Goal: Task Accomplishment & Management: Complete application form

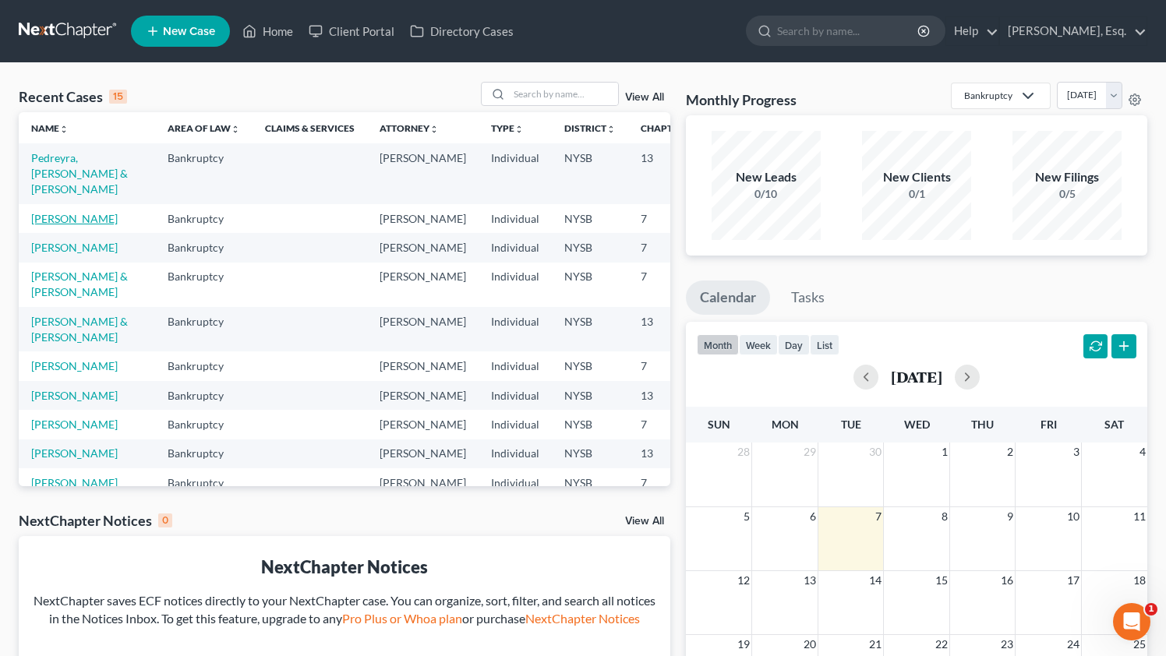
click at [54, 220] on link "[PERSON_NAME]" at bounding box center [74, 218] width 86 height 13
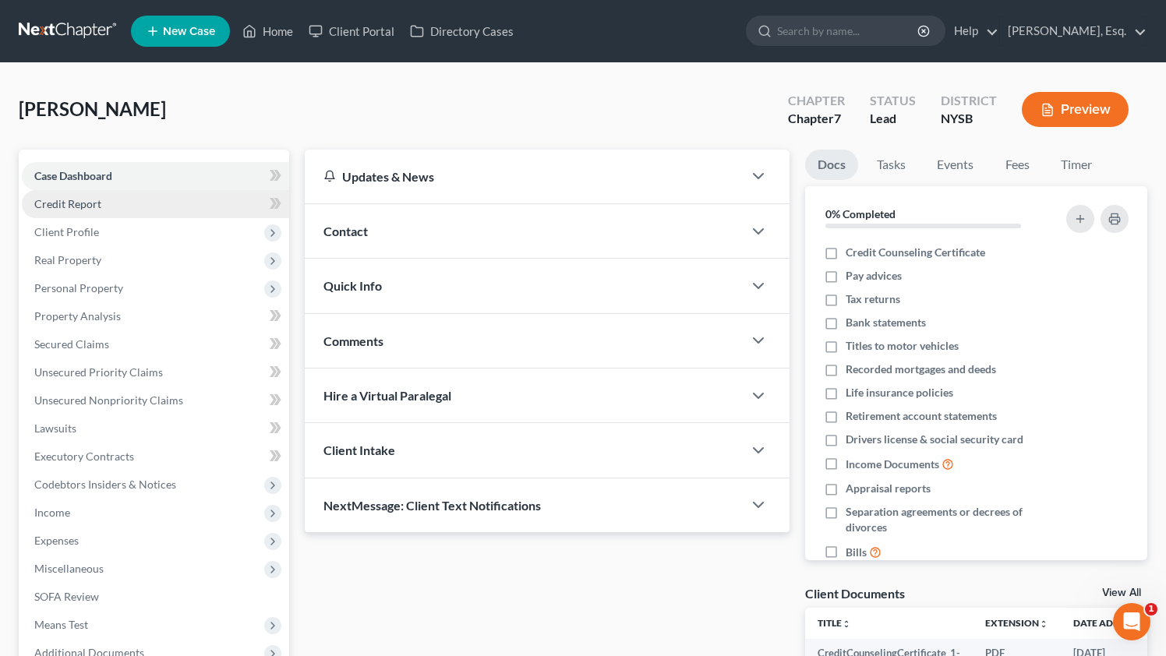
click at [116, 203] on link "Credit Report" at bounding box center [155, 204] width 267 height 28
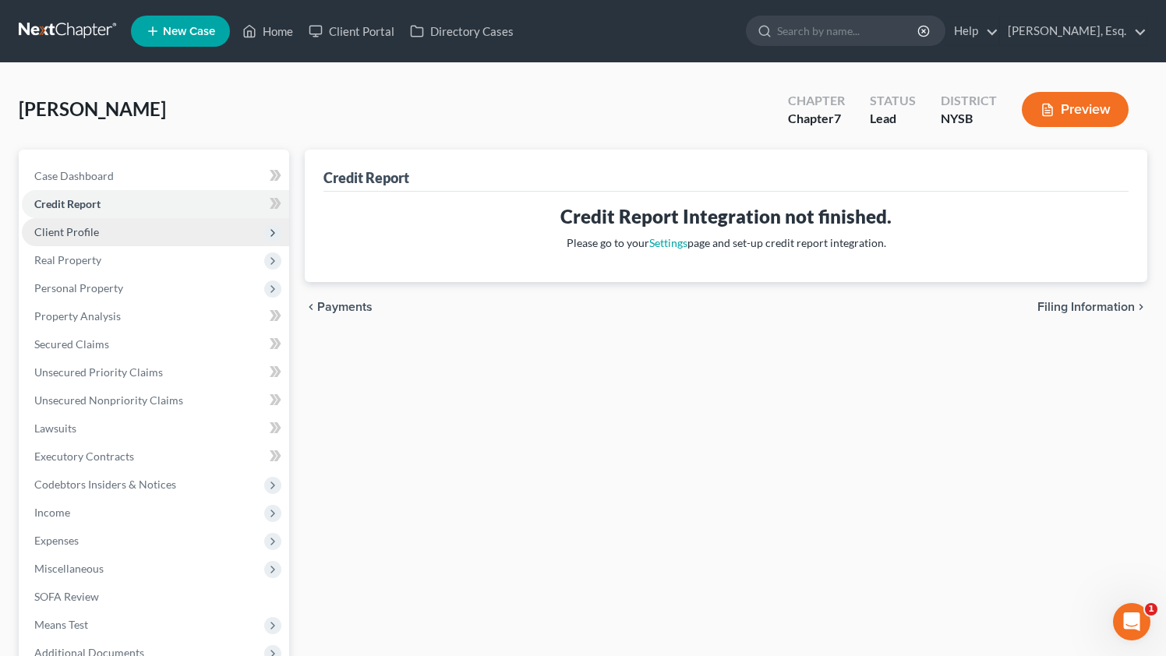
click at [114, 231] on span "Client Profile" at bounding box center [155, 232] width 267 height 28
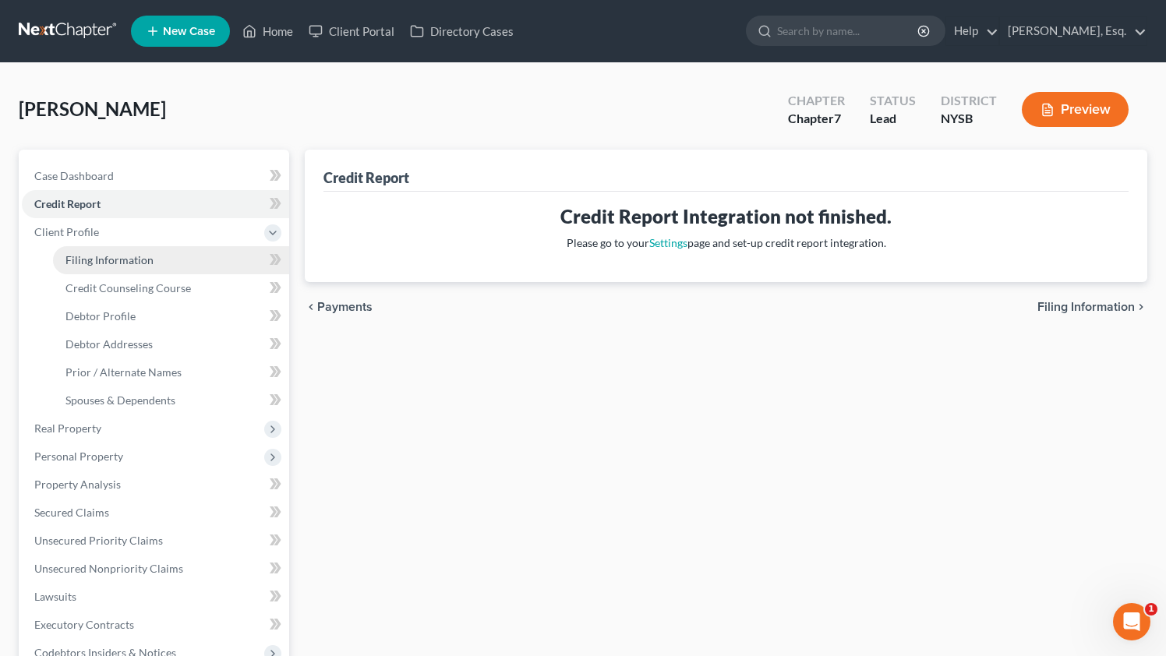
click at [108, 263] on span "Filing Information" at bounding box center [109, 259] width 88 height 13
select select "1"
select select "0"
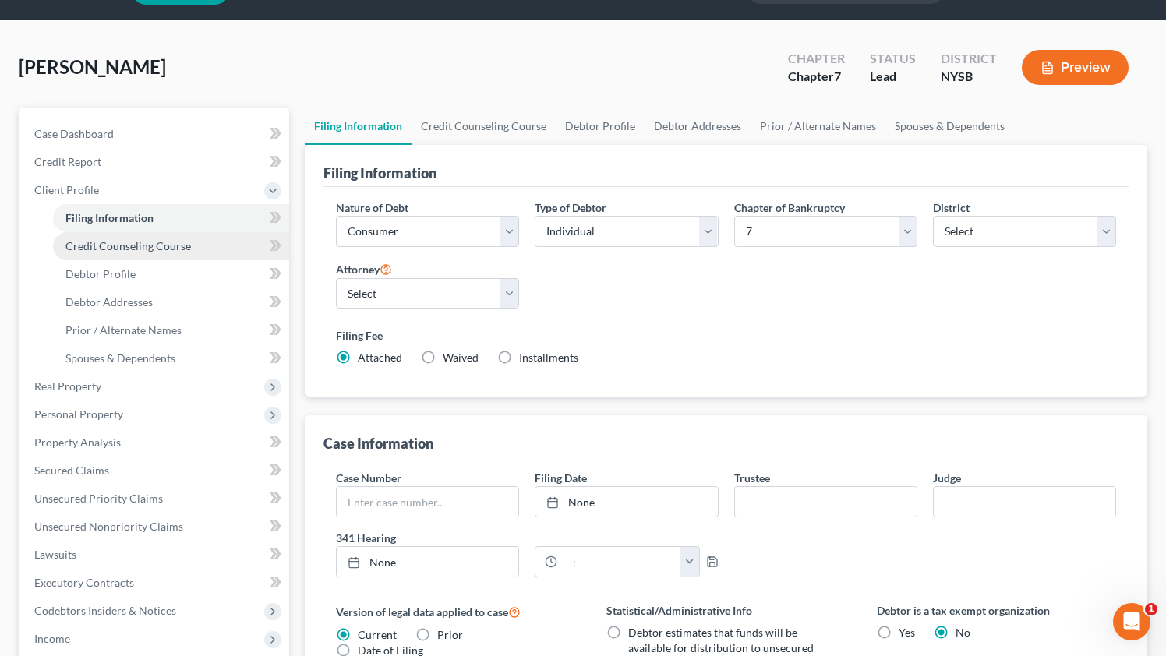
scroll to position [48, 0]
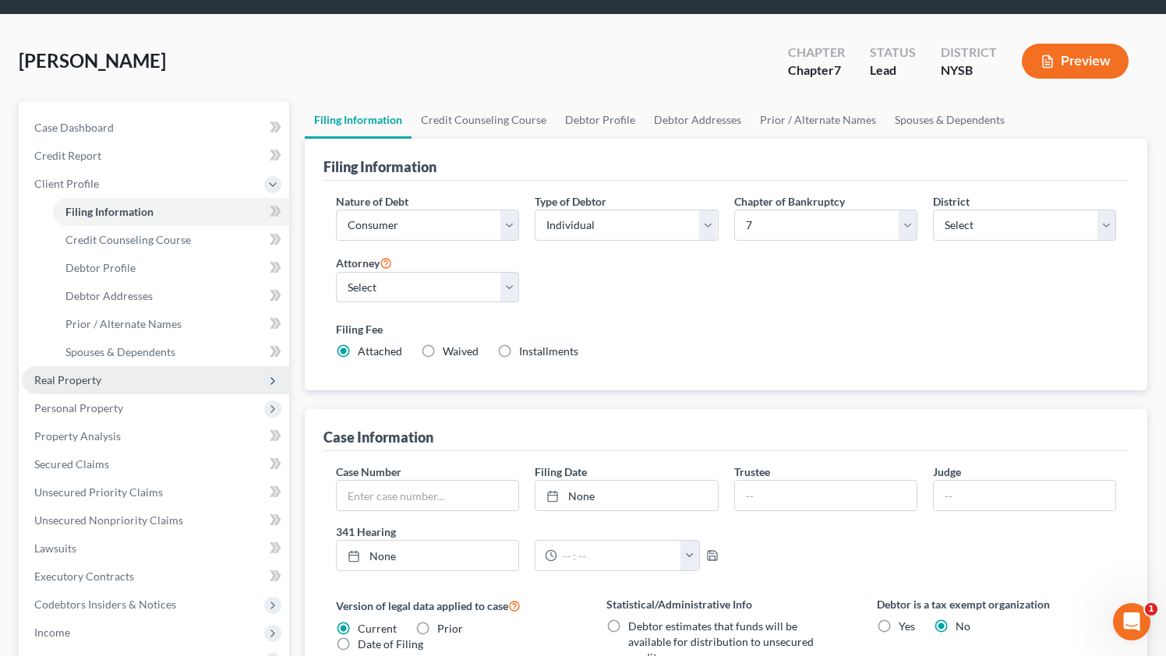
click at [82, 369] on span "Real Property" at bounding box center [155, 380] width 267 height 28
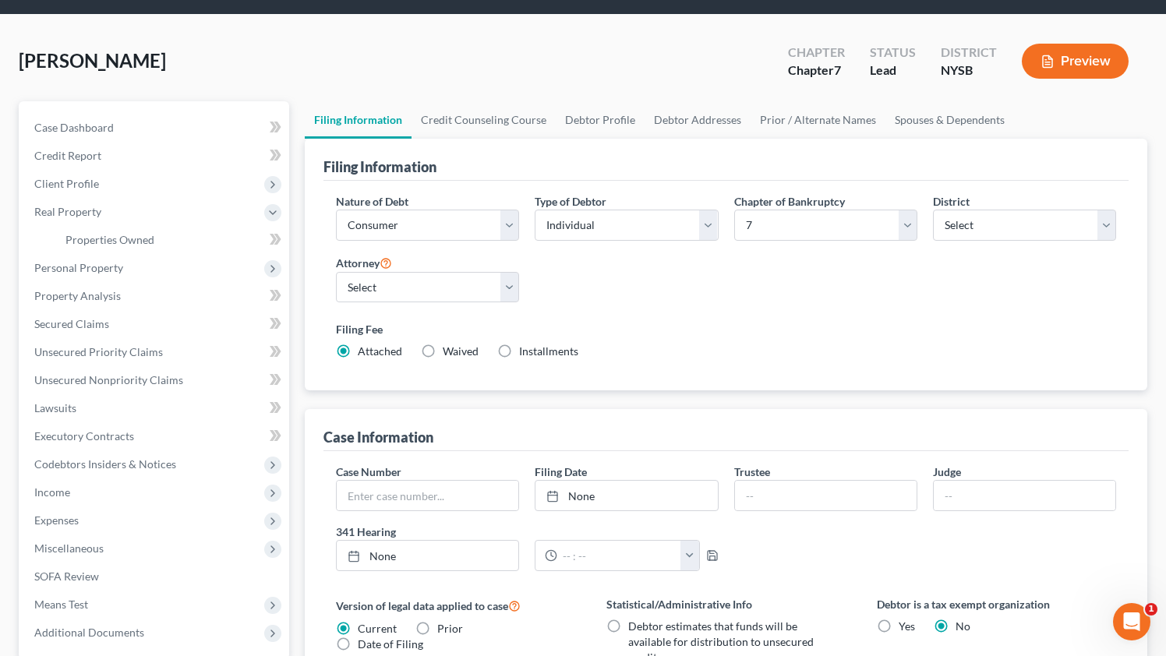
click at [1079, 68] on button "Preview" at bounding box center [1074, 61] width 107 height 35
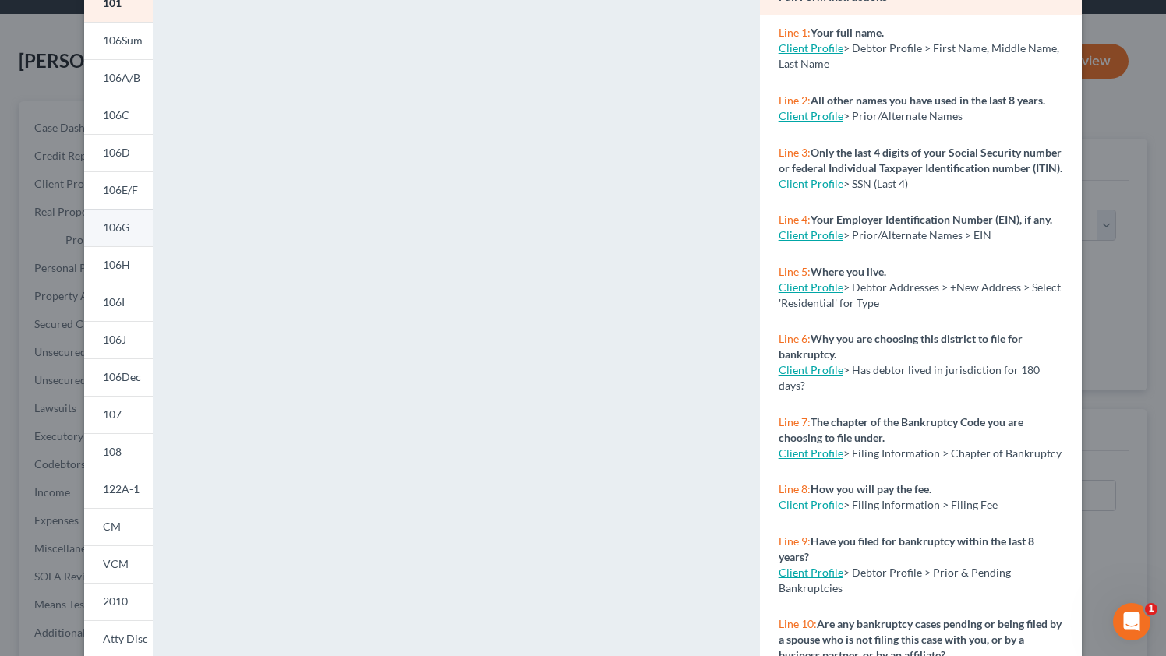
scroll to position [0, 0]
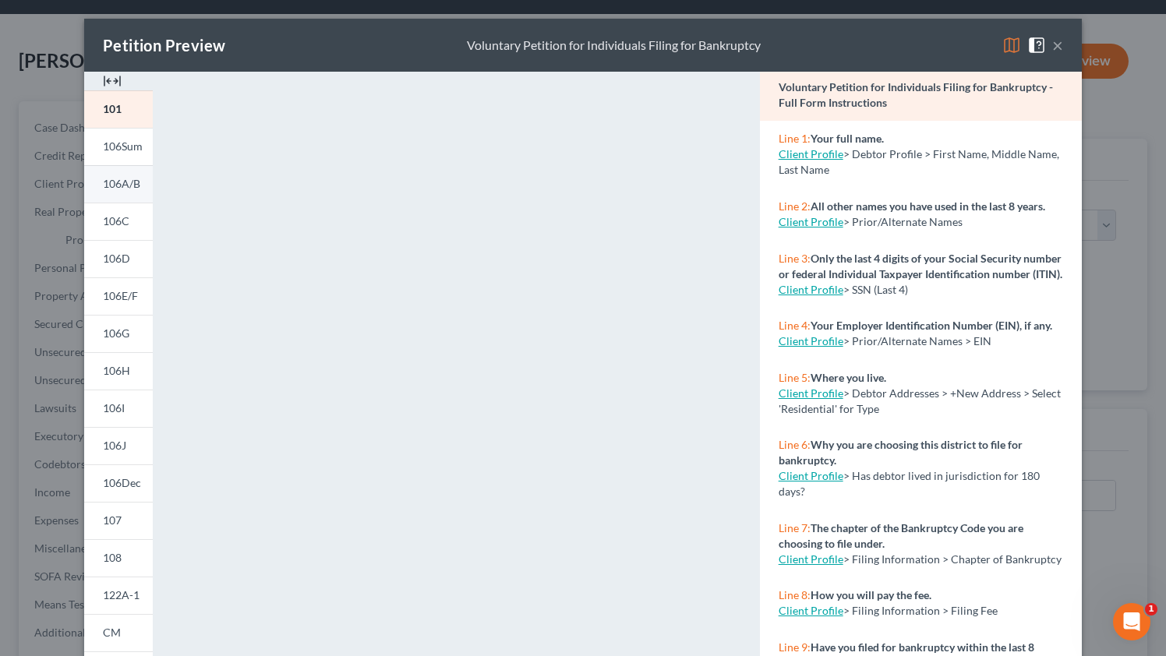
click at [111, 197] on link "106A/B" at bounding box center [118, 183] width 69 height 37
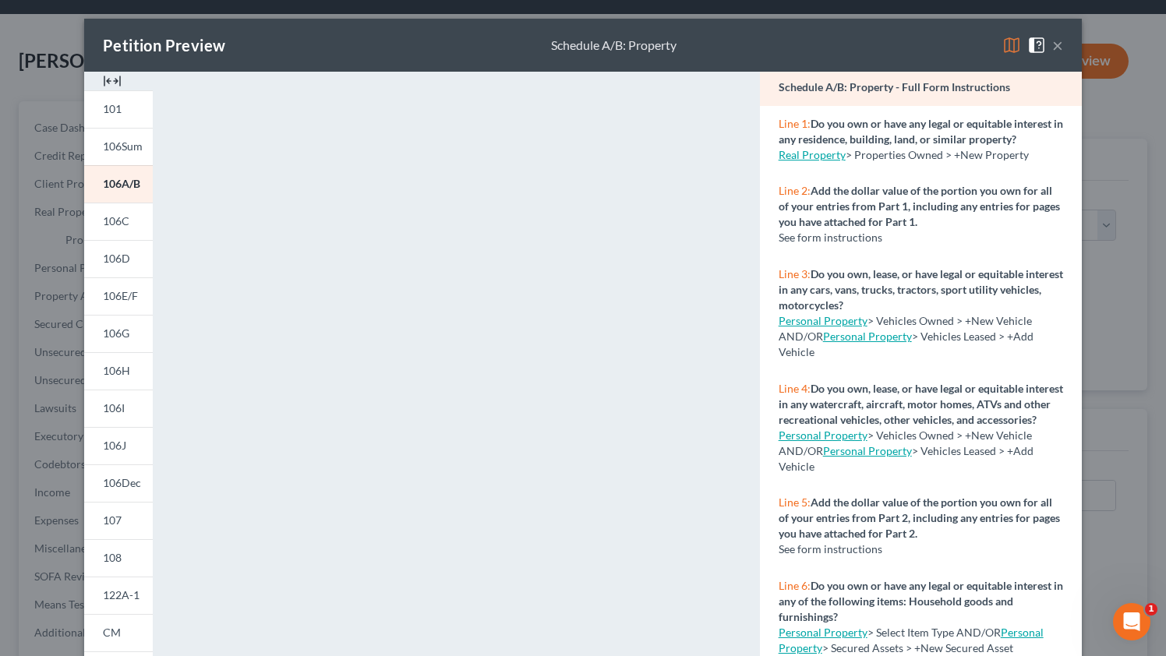
click at [1056, 55] on button "×" at bounding box center [1057, 45] width 11 height 19
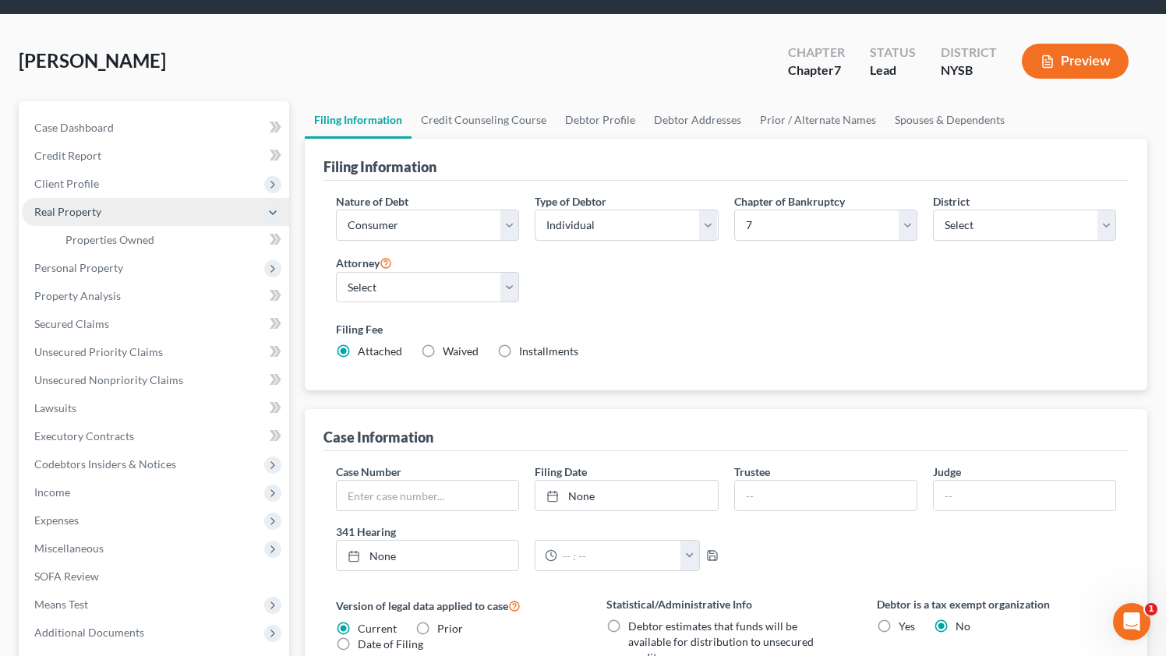
click at [74, 210] on span "Real Property" at bounding box center [67, 211] width 67 height 13
click at [97, 217] on span "Real Property" at bounding box center [67, 211] width 67 height 13
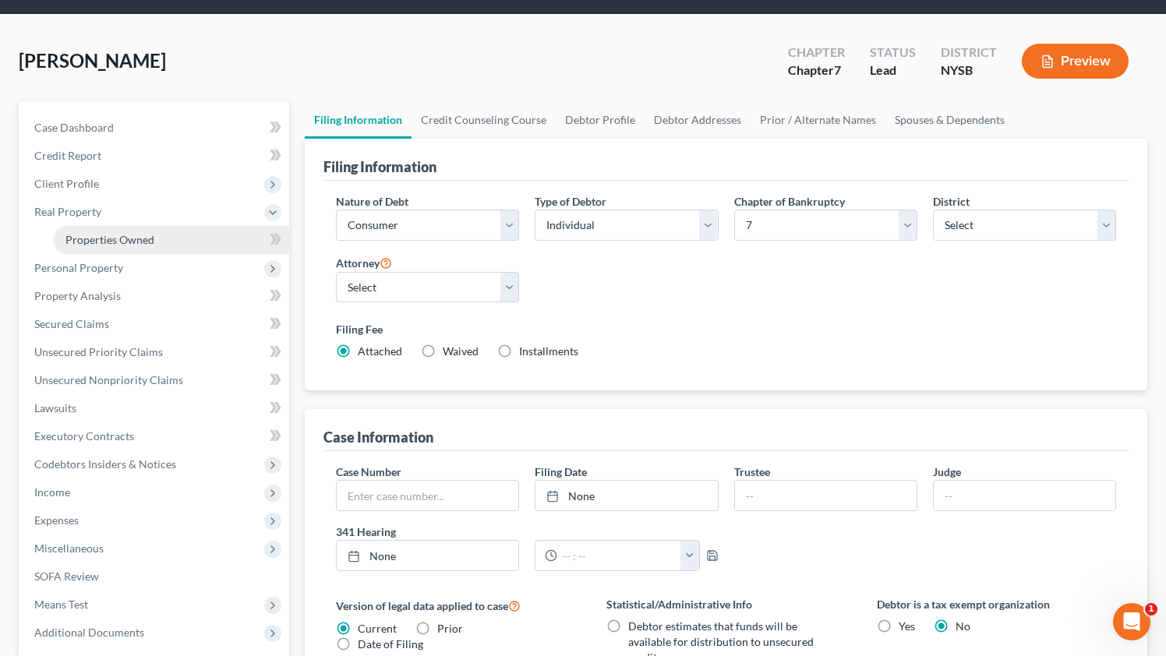
click at [110, 238] on span "Properties Owned" at bounding box center [109, 239] width 89 height 13
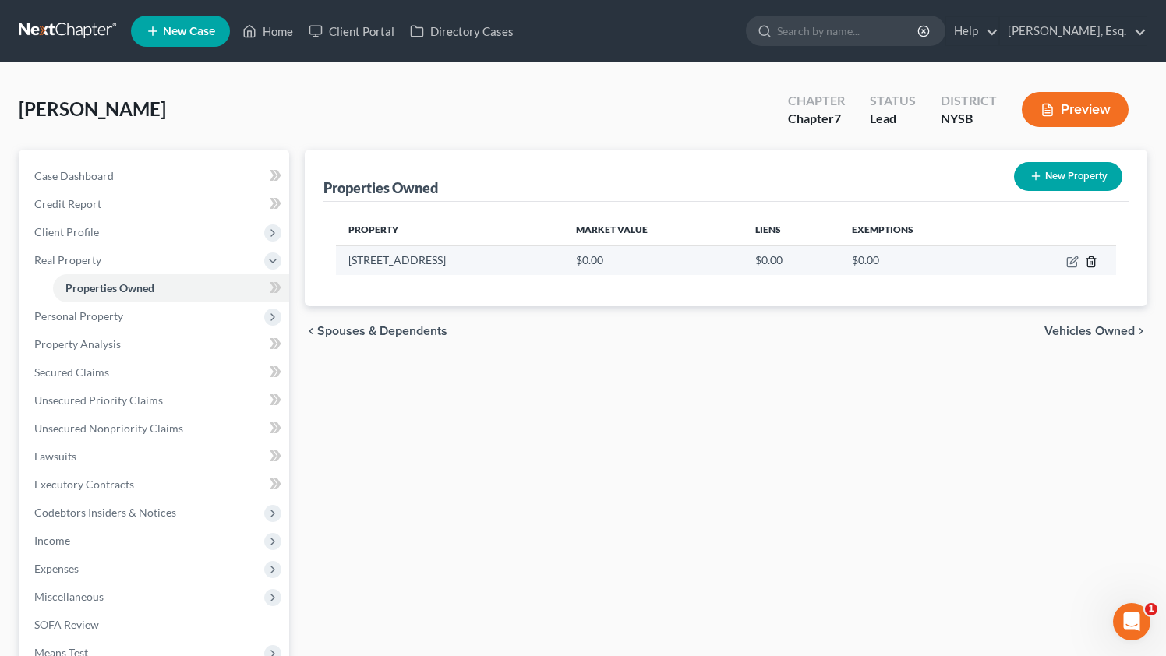
click at [1088, 261] on icon "button" at bounding box center [1091, 262] width 12 height 12
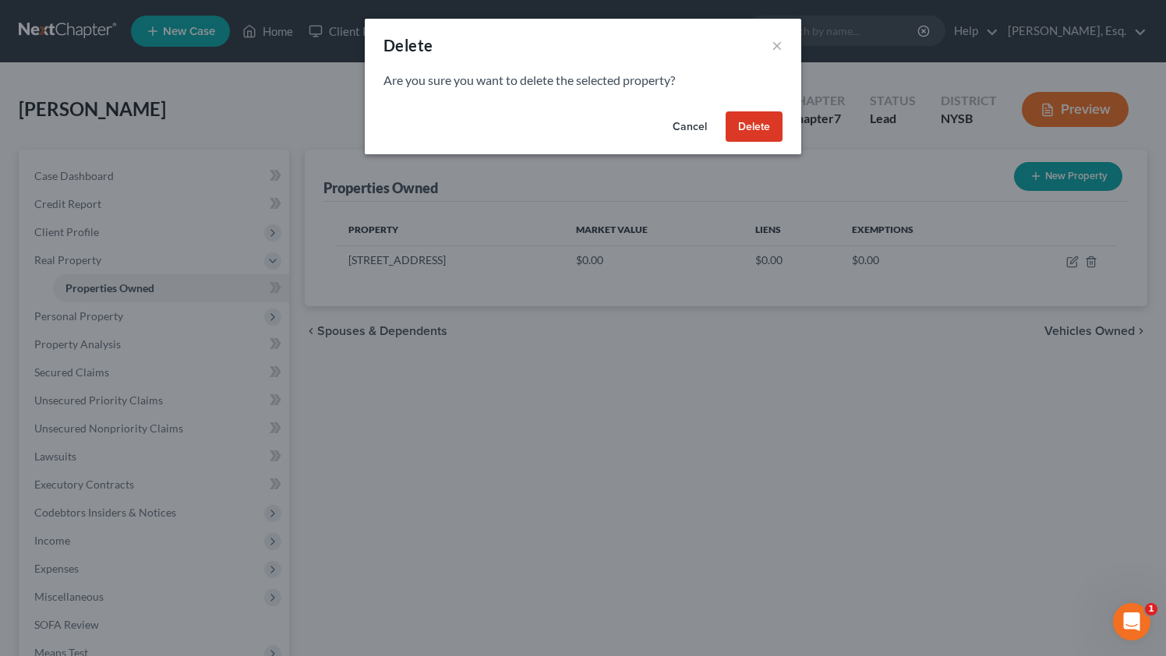
click at [752, 116] on button "Delete" at bounding box center [753, 126] width 57 height 31
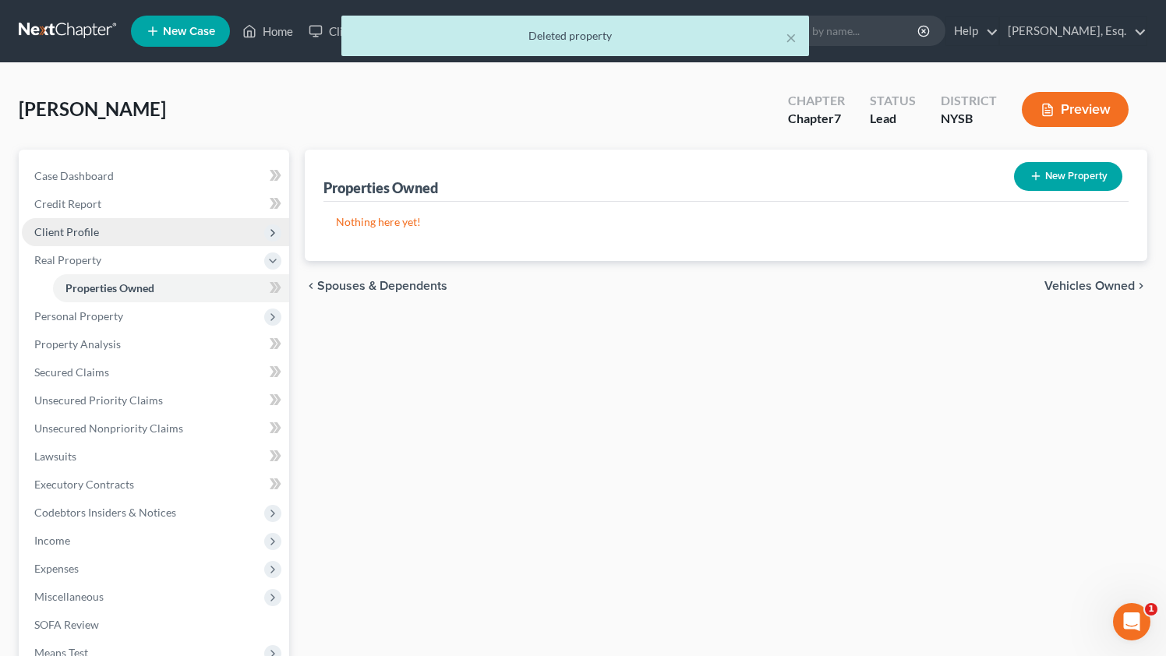
click at [90, 227] on span "Client Profile" at bounding box center [66, 231] width 65 height 13
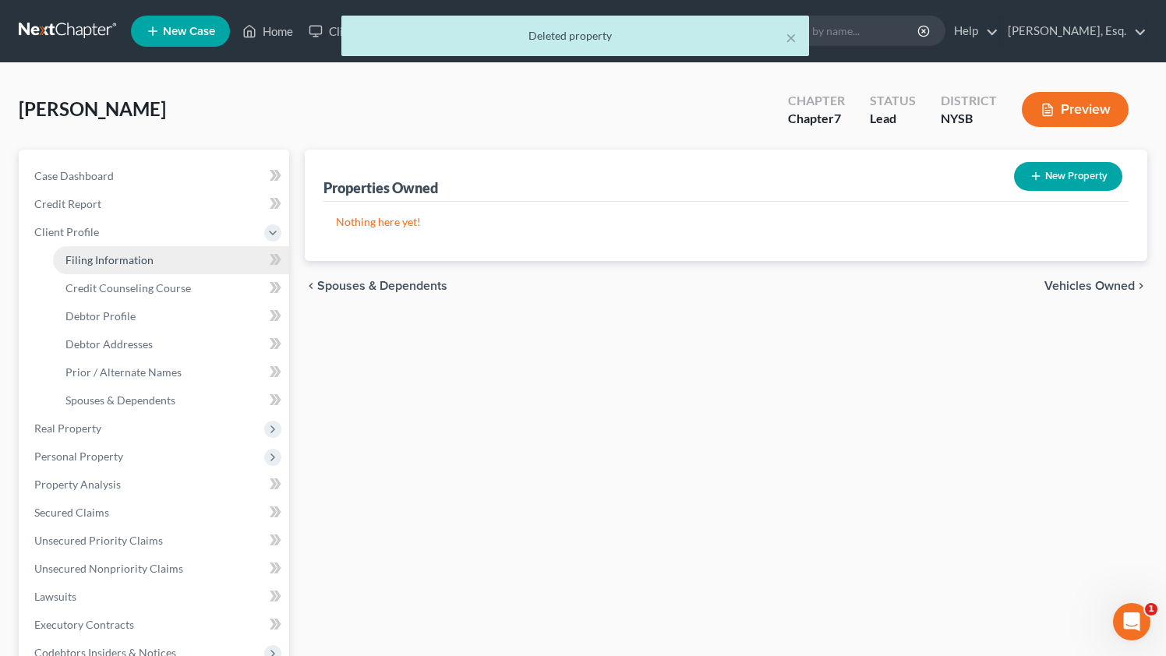
click at [152, 266] on link "Filing Information" at bounding box center [171, 260] width 236 height 28
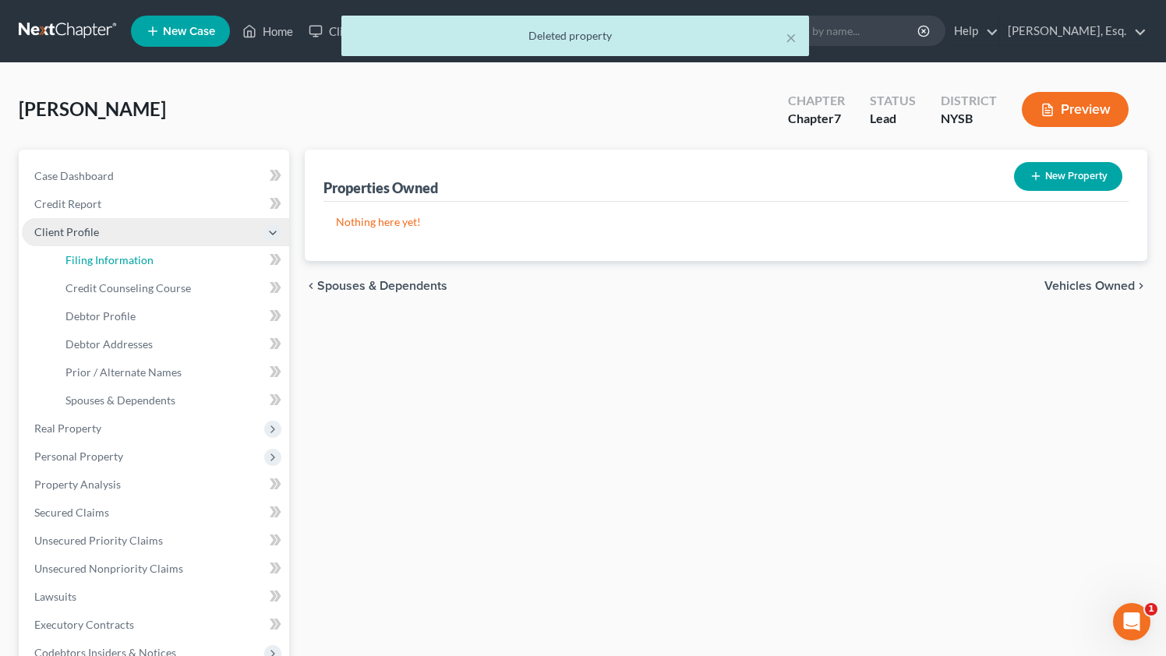
select select "1"
select select "0"
select select "55"
select select "0"
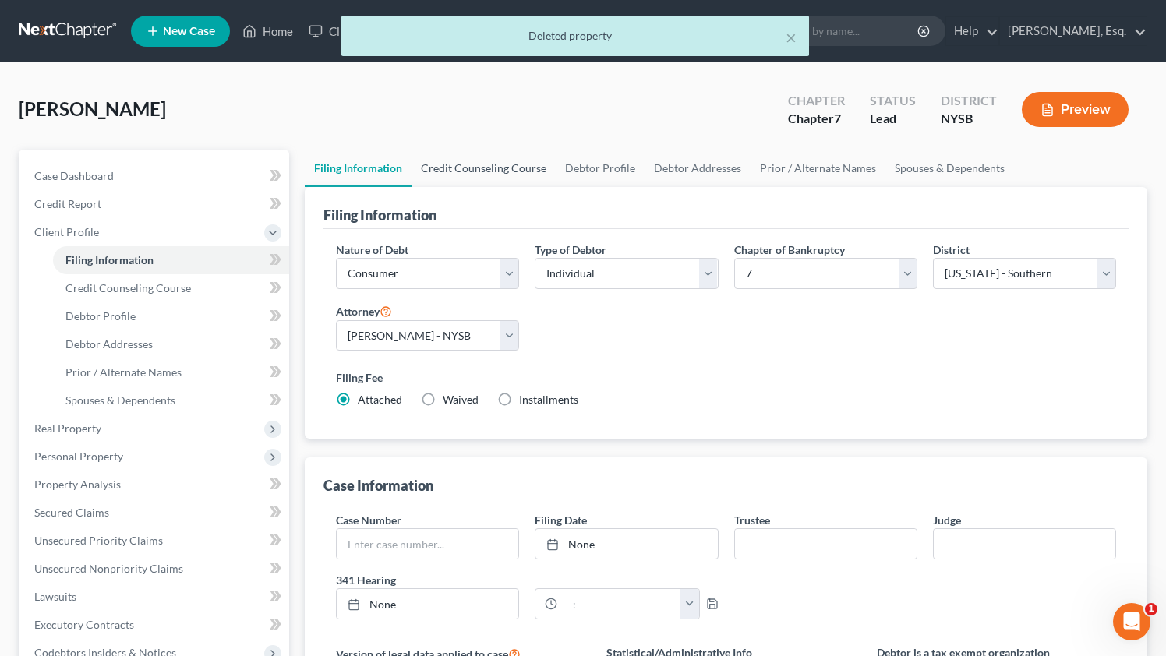
click at [485, 167] on link "Credit Counseling Course" at bounding box center [483, 168] width 144 height 37
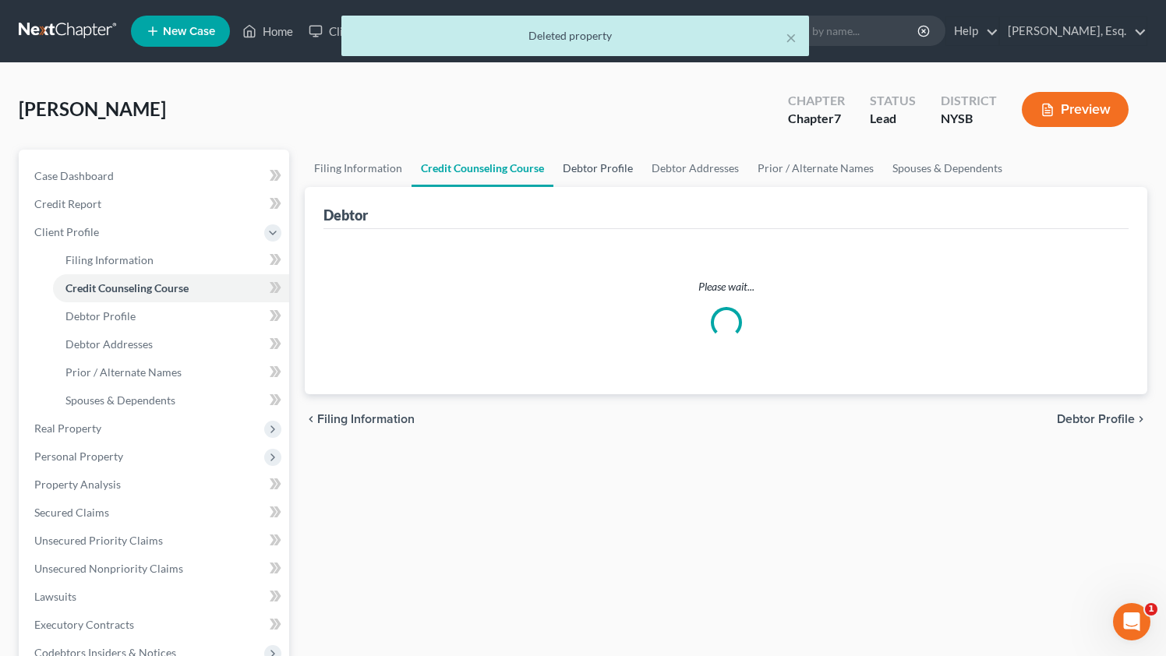
click at [612, 166] on link "Debtor Profile" at bounding box center [597, 168] width 89 height 37
select select "0"
select select "2"
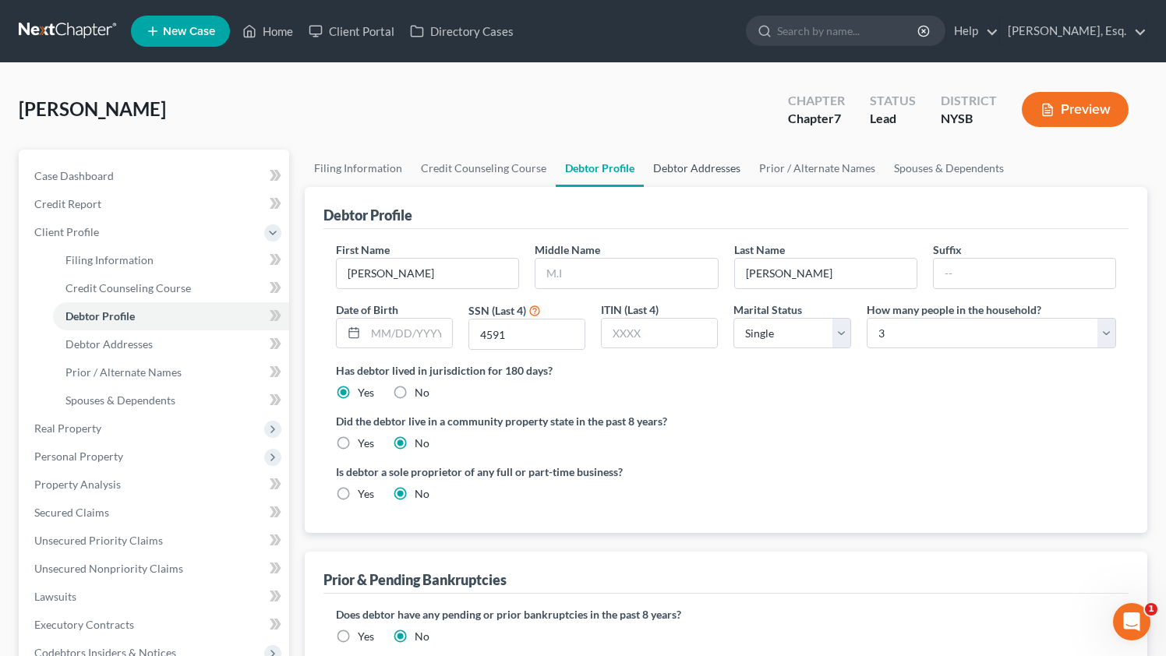
click at [697, 167] on link "Debtor Addresses" at bounding box center [697, 168] width 106 height 37
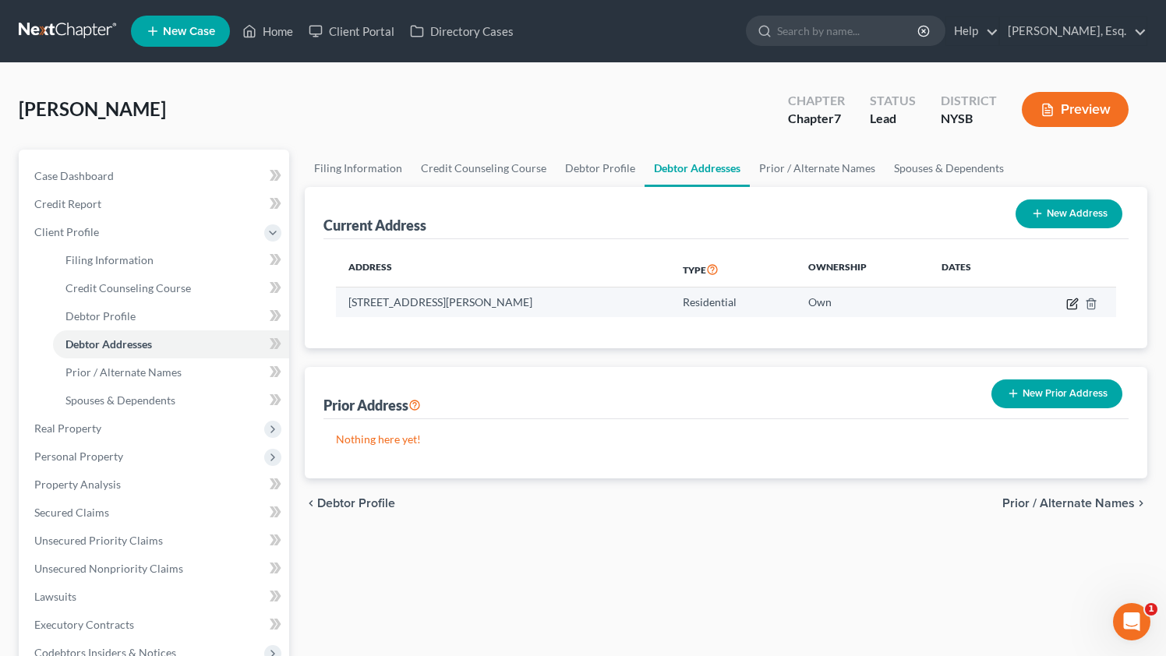
click at [1071, 300] on icon "button" at bounding box center [1072, 304] width 12 height 12
select select "35"
select select "0"
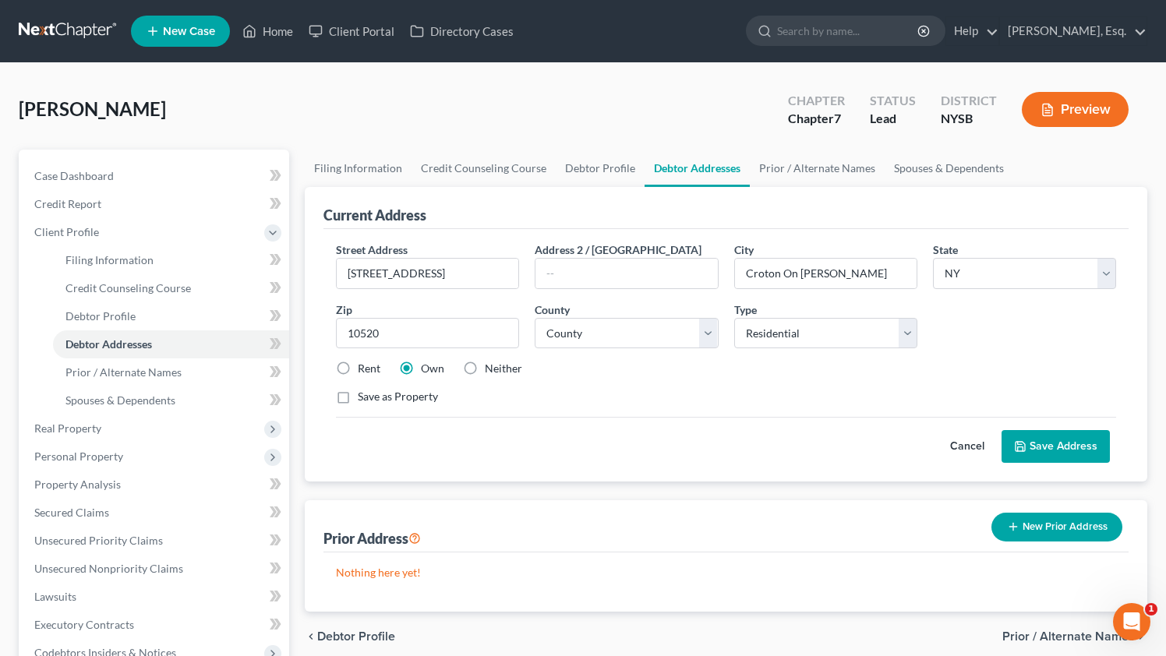
click at [358, 367] on label "Rent" at bounding box center [369, 369] width 23 height 16
click at [364, 367] on input "Rent" at bounding box center [369, 366] width 10 height 10
radio input "true"
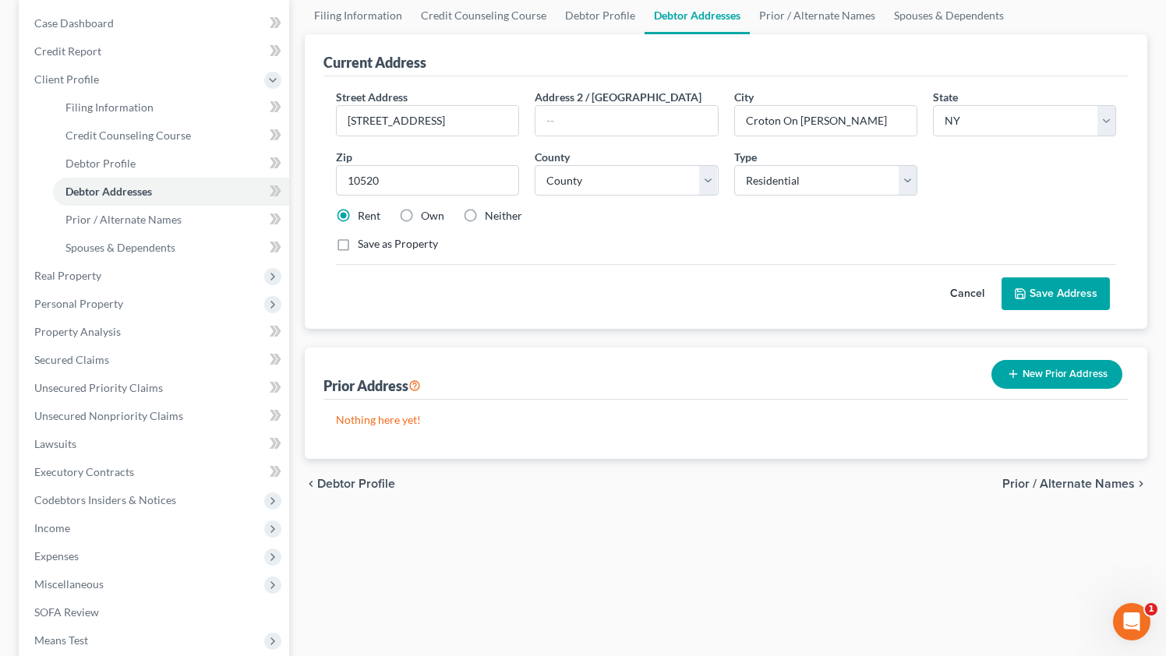
scroll to position [157, 0]
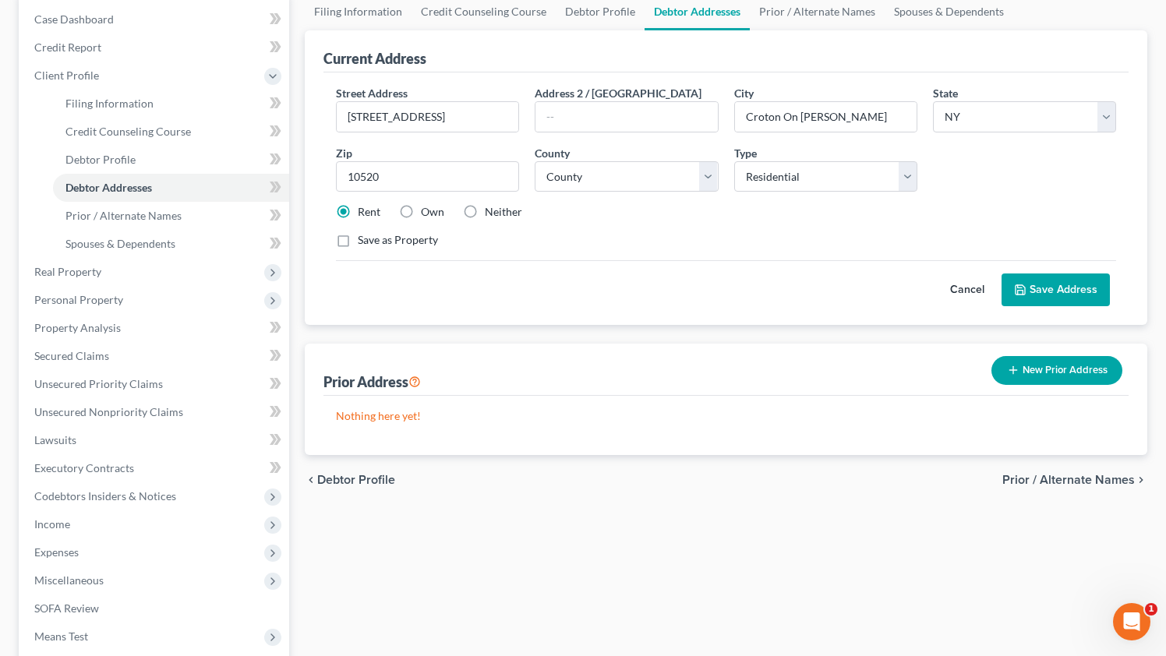
click at [1074, 285] on button "Save Address" at bounding box center [1055, 289] width 108 height 33
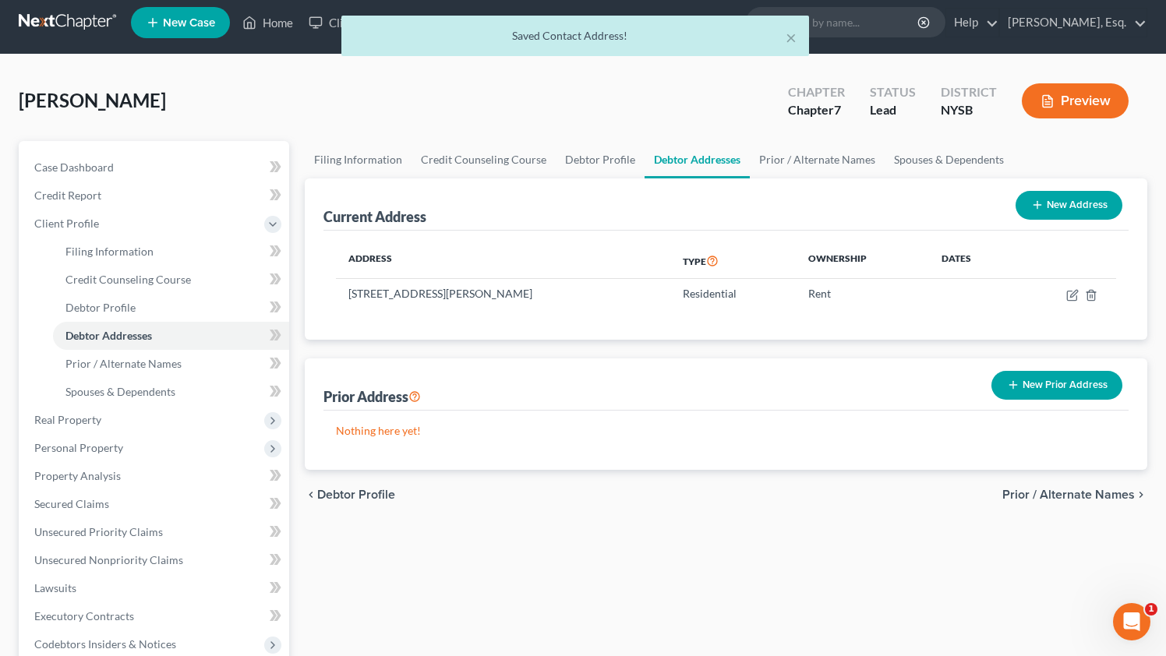
scroll to position [0, 0]
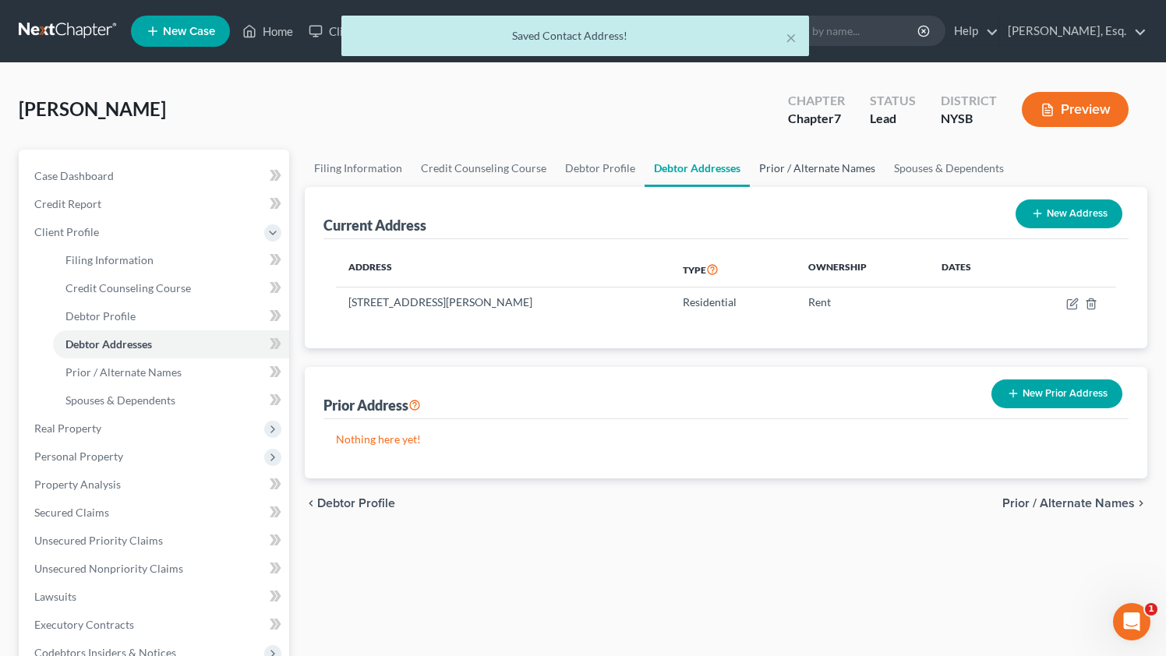
click at [810, 172] on link "Prior / Alternate Names" at bounding box center [817, 168] width 135 height 37
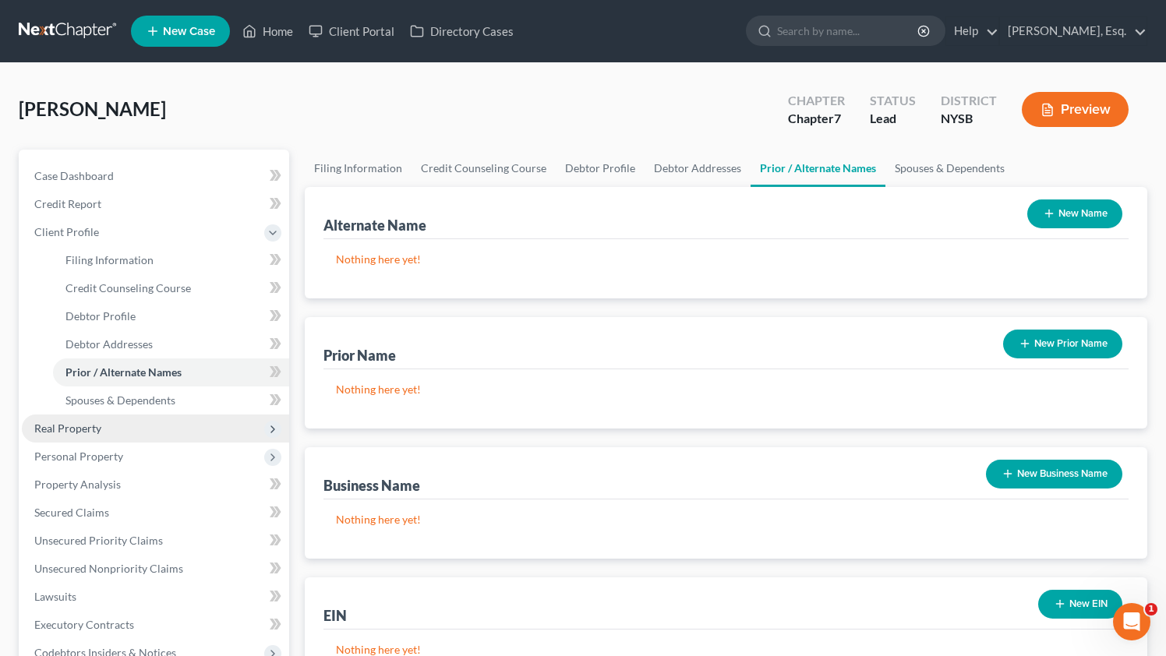
click at [79, 428] on span "Real Property" at bounding box center [67, 428] width 67 height 13
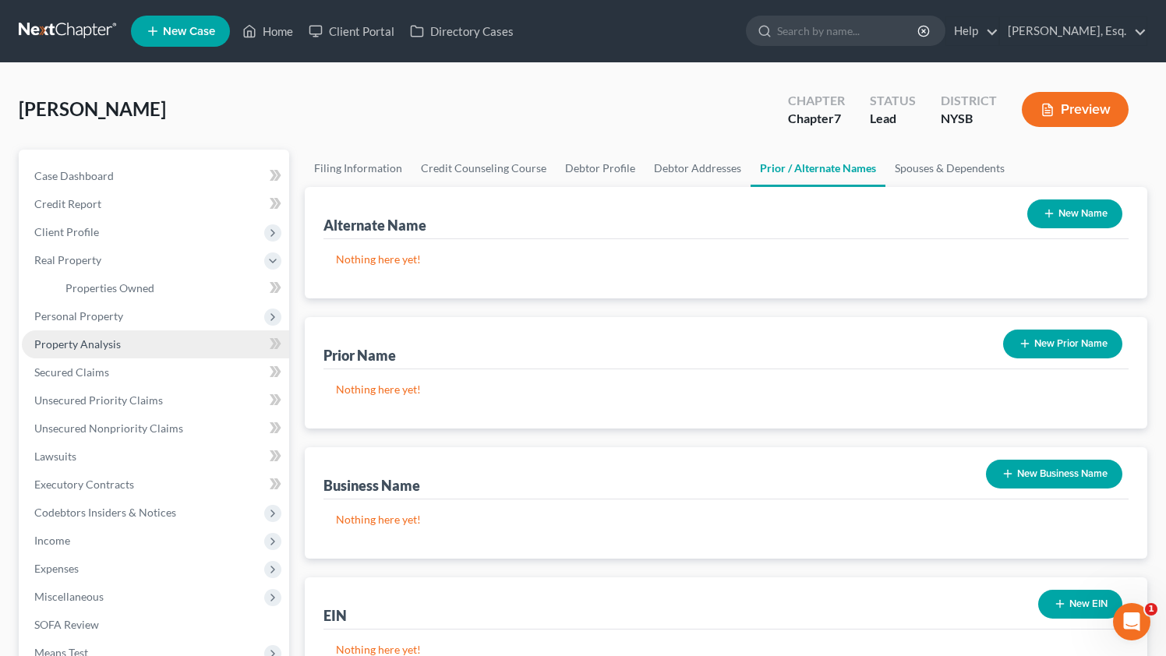
click at [122, 344] on link "Property Analysis" at bounding box center [155, 344] width 267 height 28
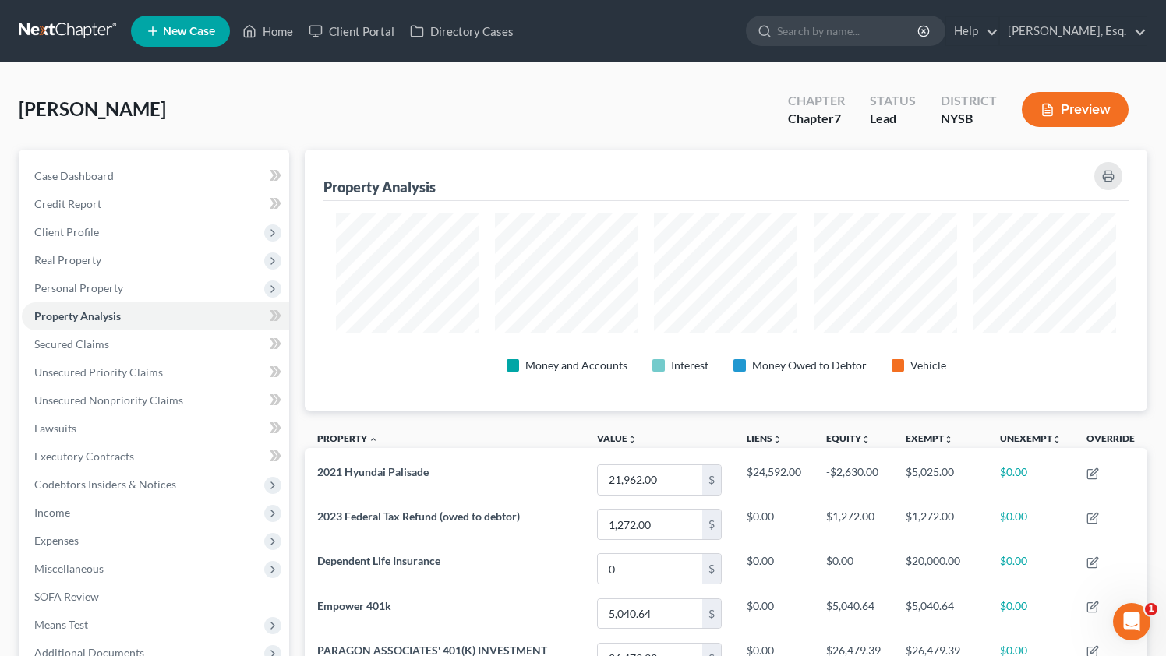
scroll to position [261, 842]
click at [169, 289] on span "Personal Property" at bounding box center [155, 288] width 267 height 28
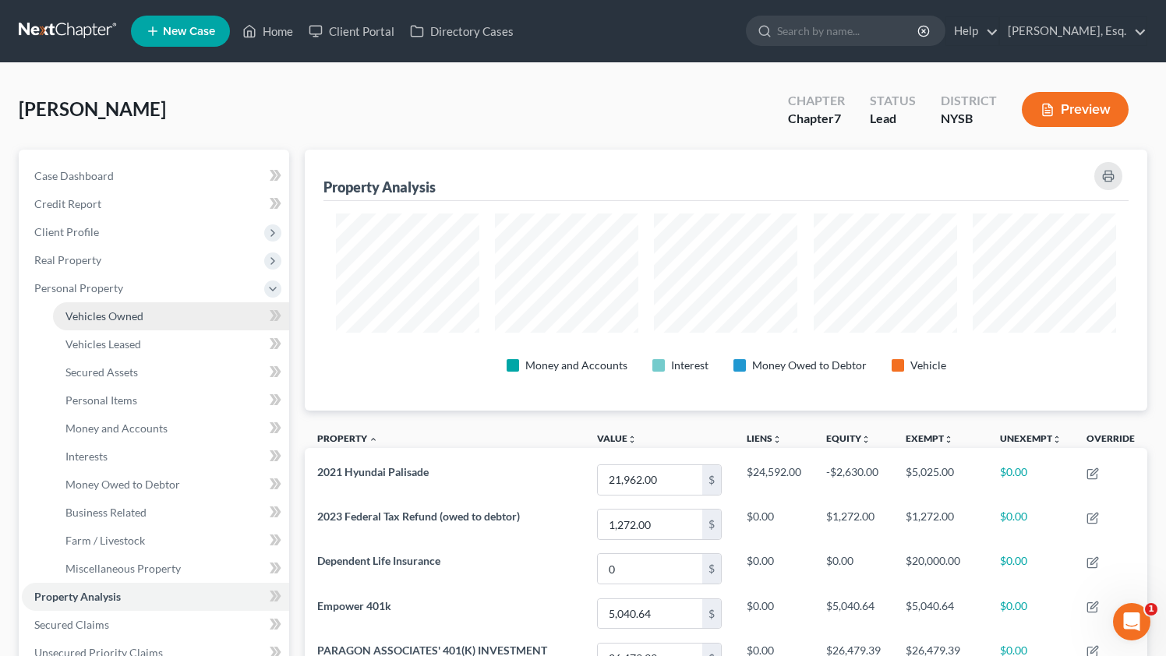
click at [131, 323] on link "Vehicles Owned" at bounding box center [171, 316] width 236 height 28
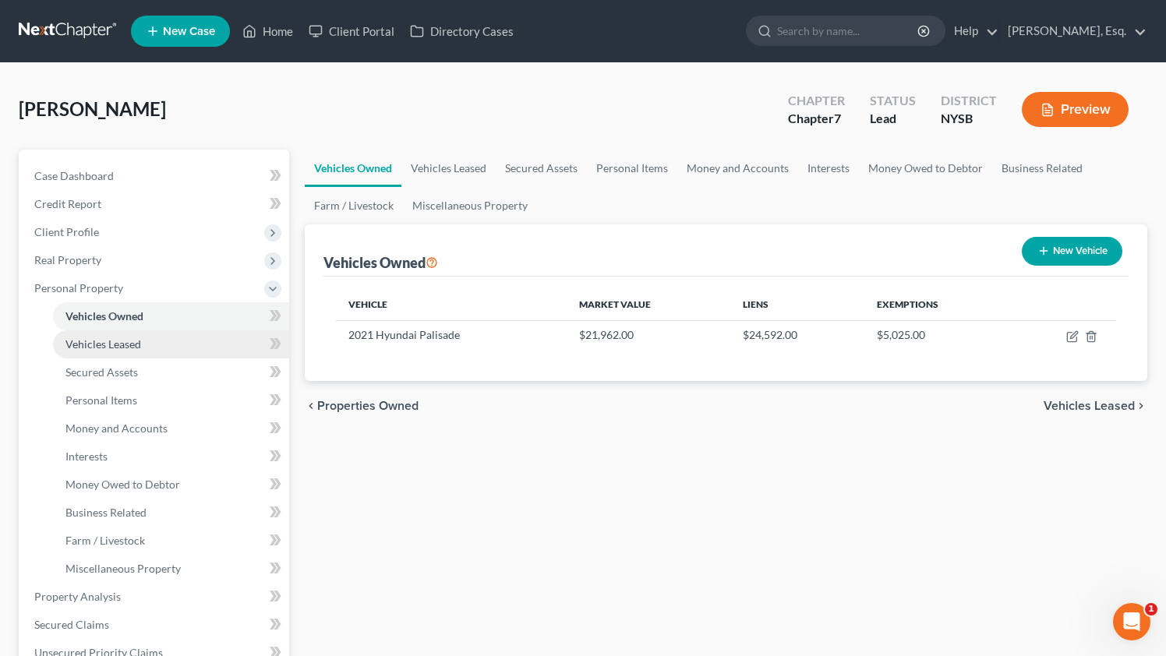
click at [122, 344] on span "Vehicles Leased" at bounding box center [103, 343] width 76 height 13
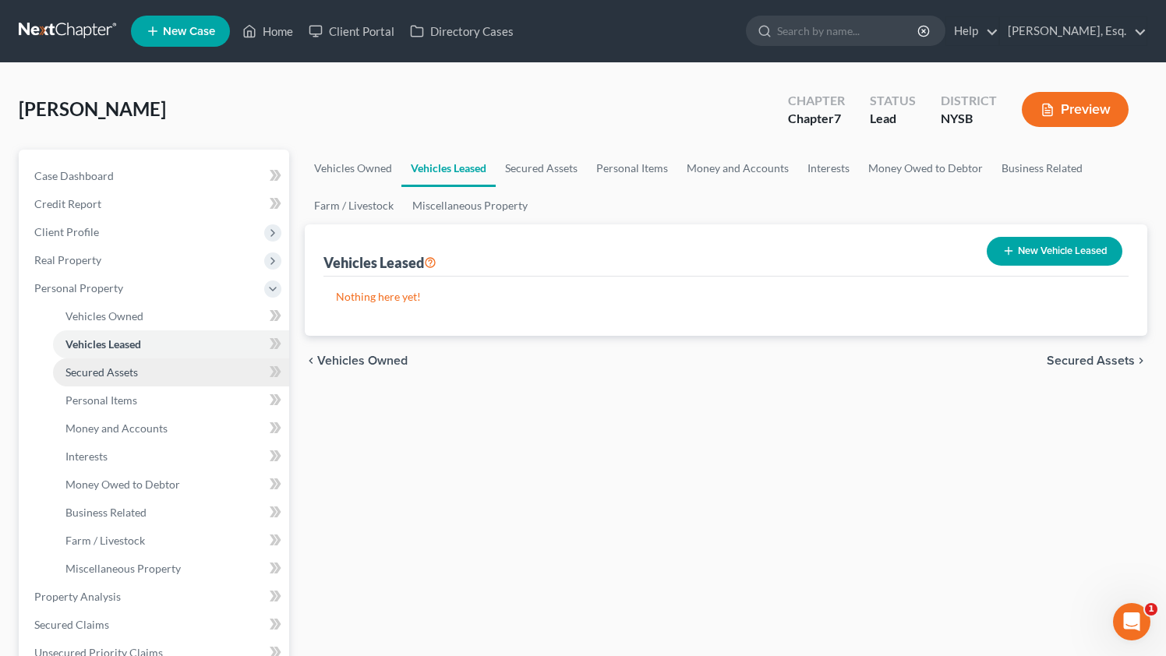
click at [139, 369] on link "Secured Assets" at bounding box center [171, 372] width 236 height 28
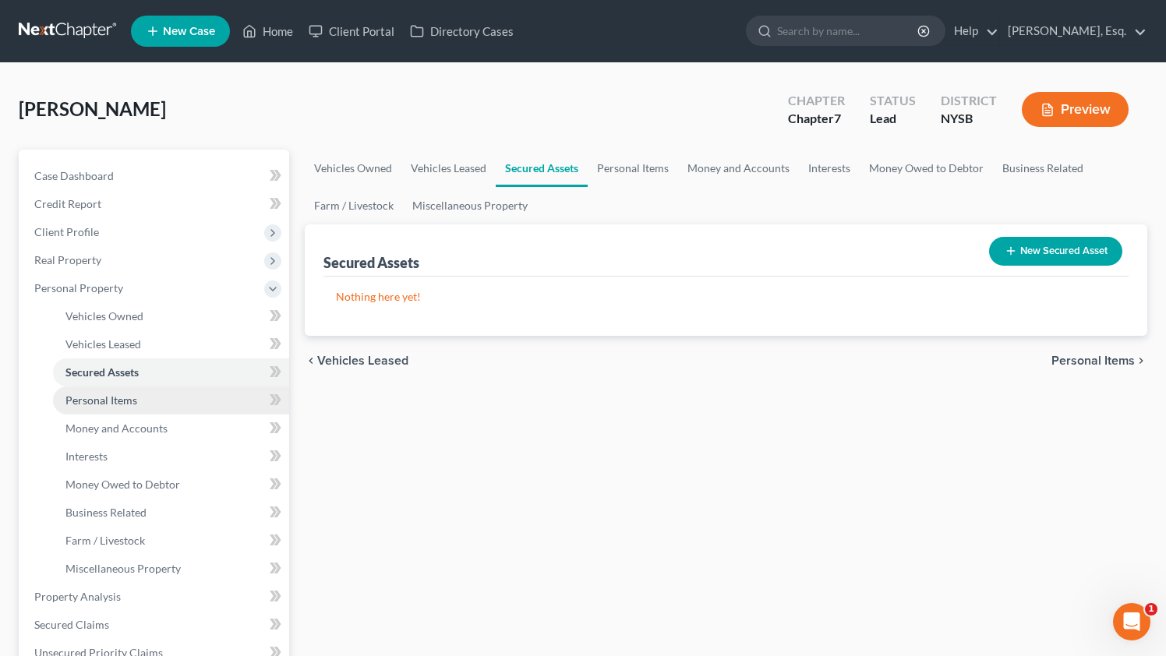
click at [128, 397] on span "Personal Items" at bounding box center [101, 399] width 72 height 13
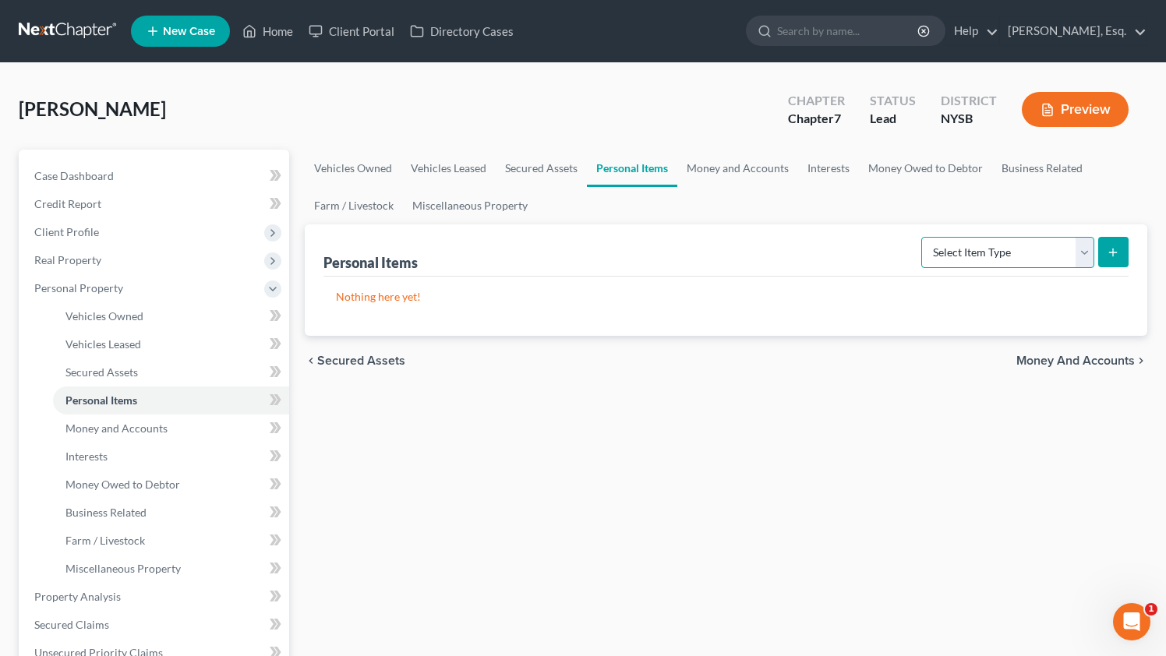
click at [1064, 259] on select "Select Item Type Clothing Collectibles Of Value Electronics Firearms Household …" at bounding box center [1007, 252] width 173 height 31
select select "clothing"
click at [922, 237] on select "Select Item Type Clothing Collectibles Of Value Electronics Firearms Household …" at bounding box center [1007, 252] width 173 height 31
click at [1100, 249] on button "submit" at bounding box center [1113, 252] width 30 height 30
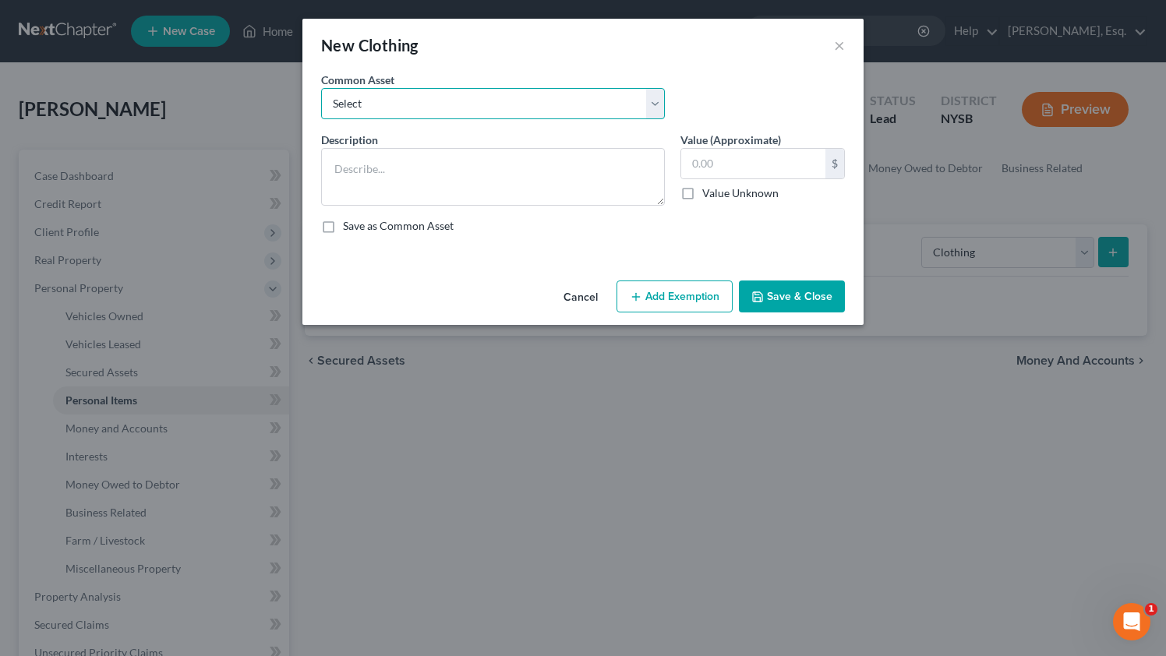
click at [449, 99] on select "Select Clothing, Shoes, Accessories" at bounding box center [493, 103] width 344 height 31
select select "0"
click at [321, 88] on select "Select Clothing, Shoes, Accessories" at bounding box center [493, 103] width 344 height 31
type textarea "Clothing, Shoes, Accessories"
type input "500.00"
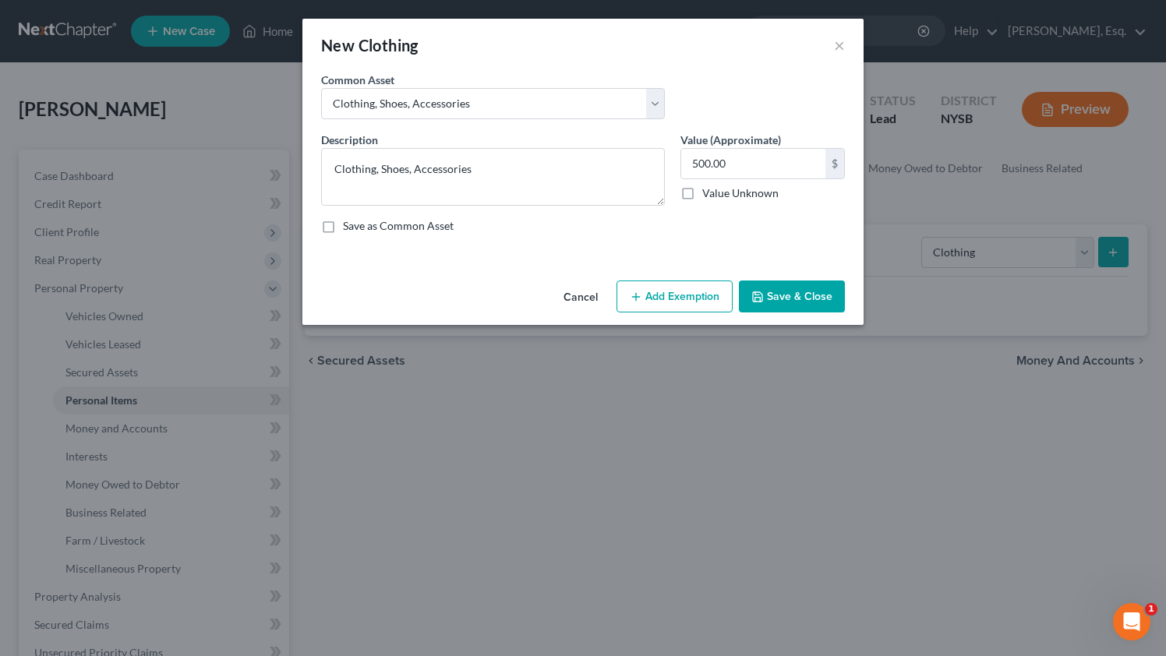
click at [630, 296] on button "Add Exemption" at bounding box center [674, 296] width 116 height 33
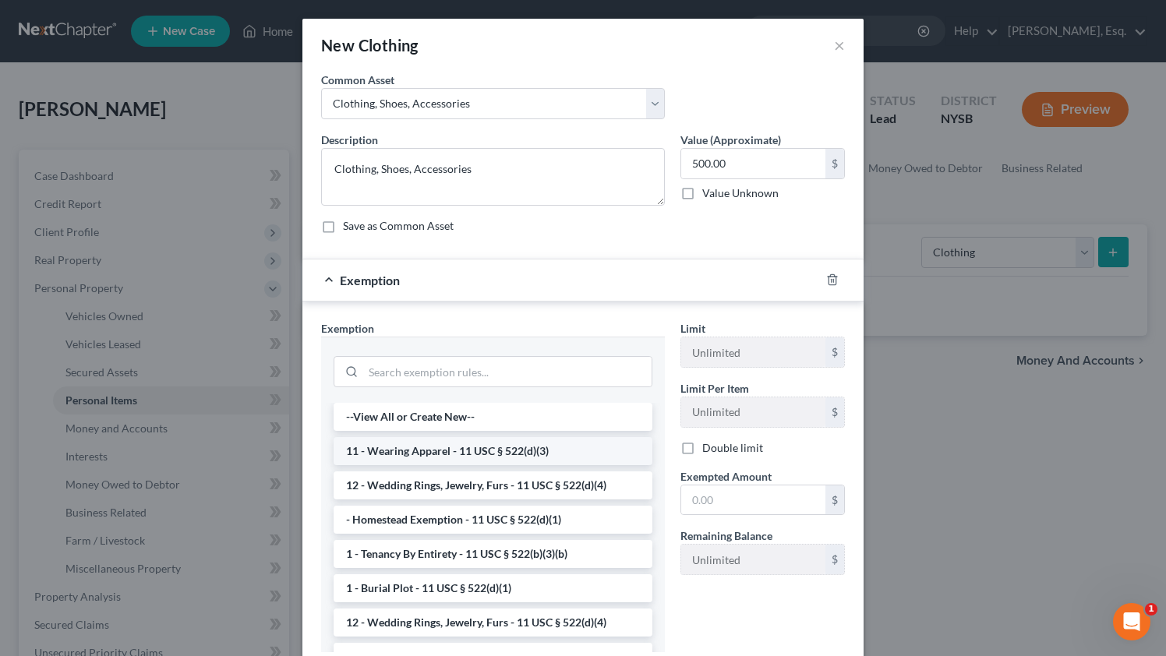
click at [485, 444] on li "11 - Wearing Apparel - 11 USC § 522(d)(3)" at bounding box center [492, 451] width 319 height 28
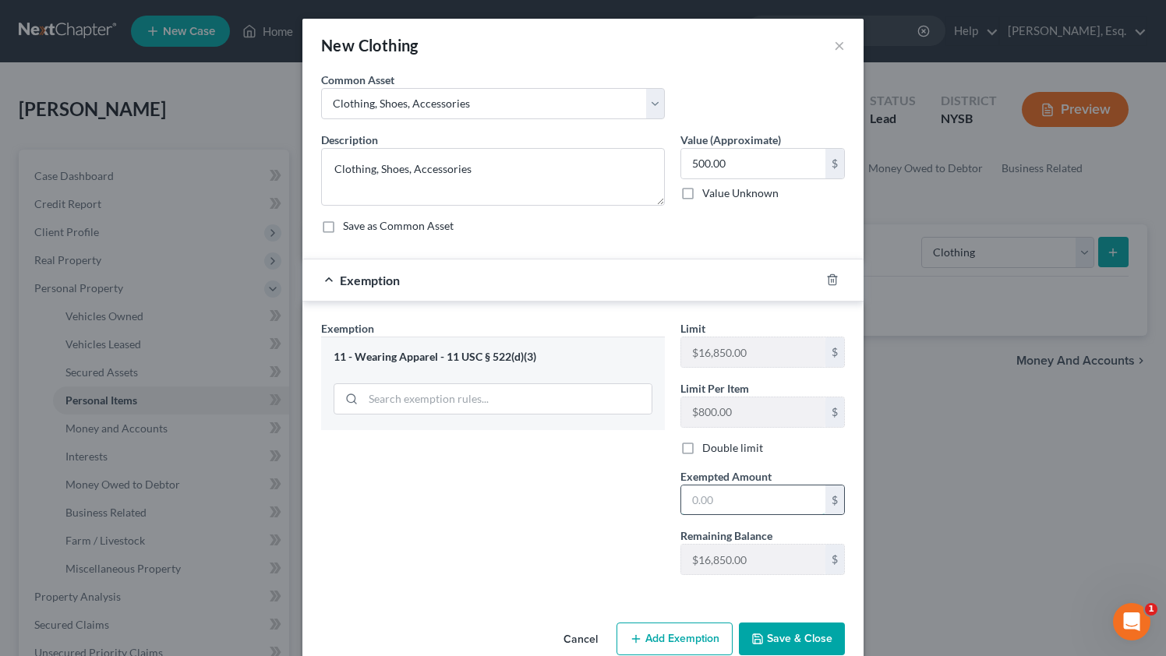
click at [743, 505] on input "text" at bounding box center [753, 500] width 144 height 30
type input "500"
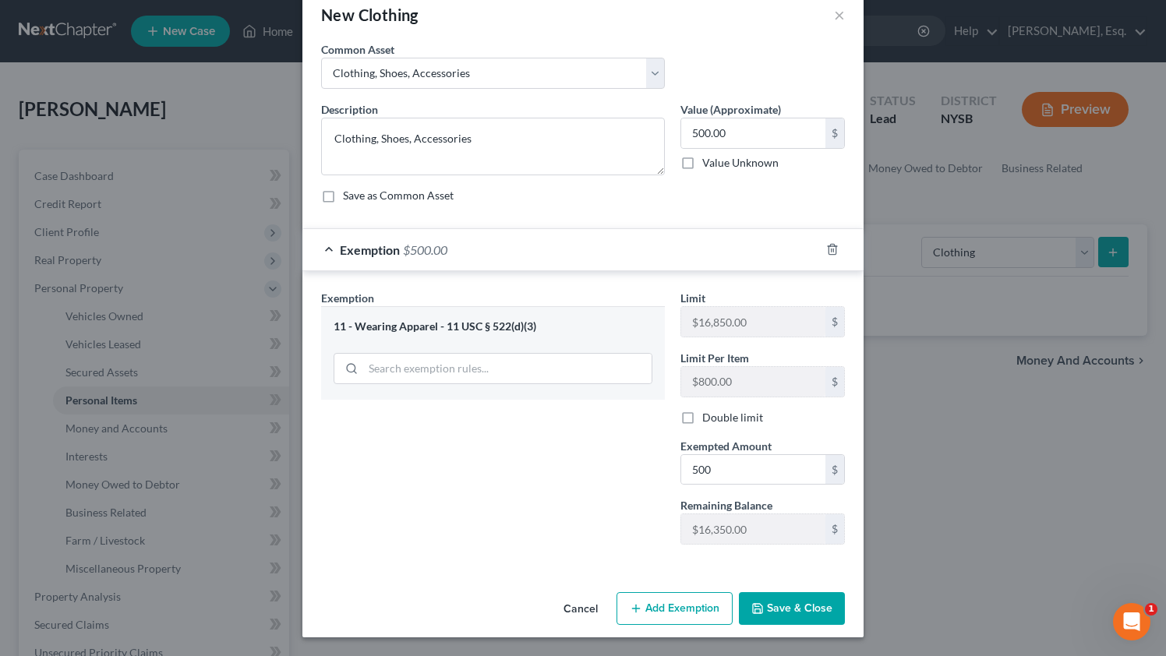
click at [785, 623] on button "Save & Close" at bounding box center [792, 608] width 106 height 33
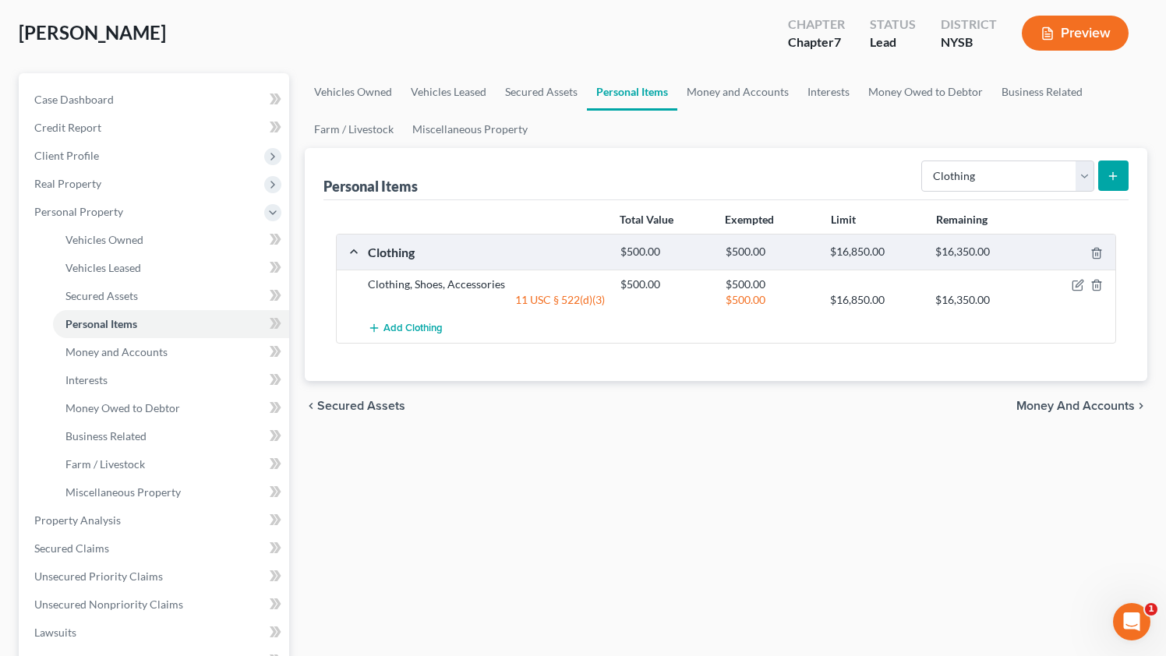
scroll to position [82, 0]
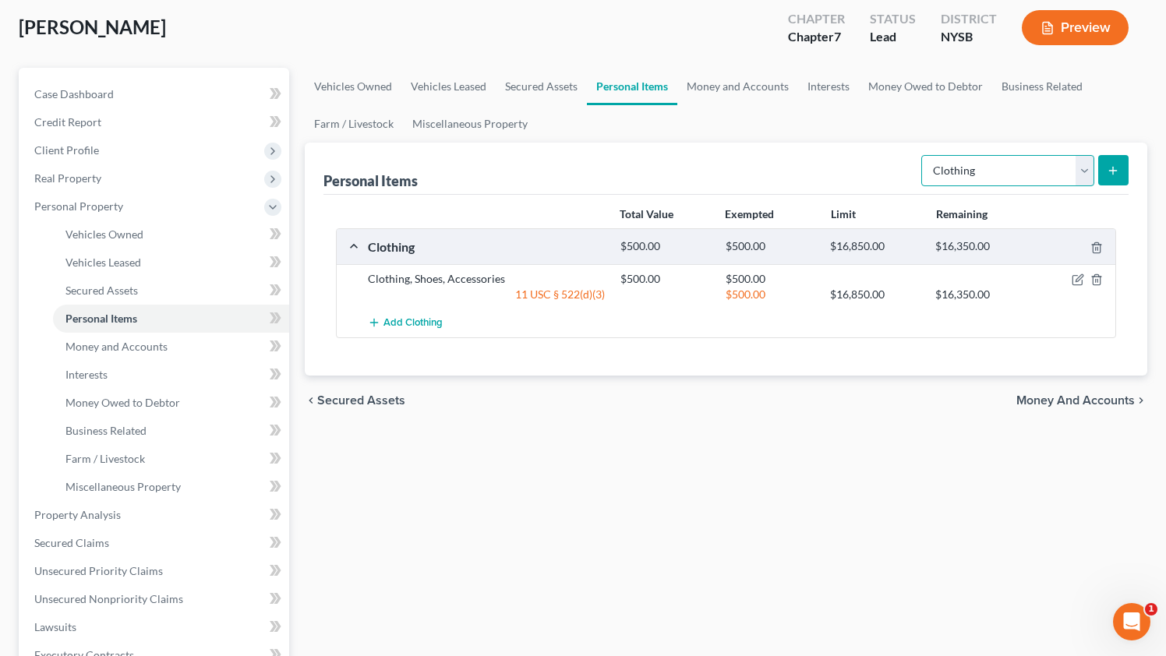
click at [1076, 169] on select "Select Item Type Clothing Collectibles Of Value Electronics Firearms Household …" at bounding box center [1007, 170] width 173 height 31
select select "electronics"
click at [922, 155] on select "Select Item Type Clothing Collectibles Of Value Electronics Firearms Household …" at bounding box center [1007, 170] width 173 height 31
click at [1124, 162] on button "submit" at bounding box center [1113, 170] width 30 height 30
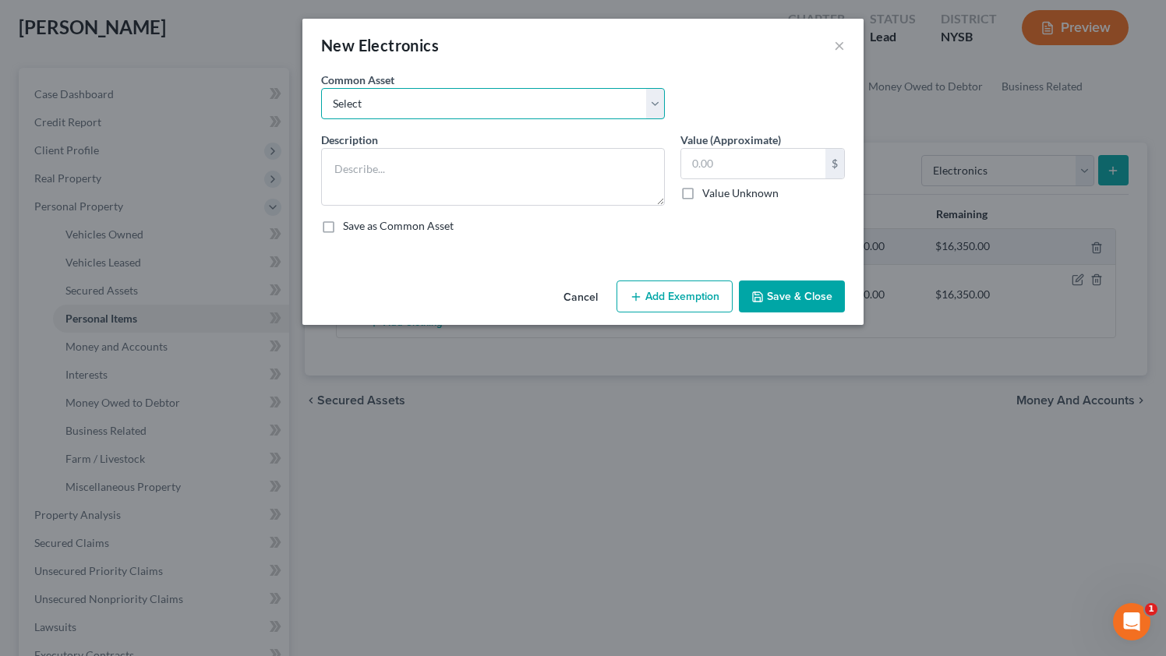
click at [494, 111] on select "Select Personal and Handled Electronics TVs and other electronics" at bounding box center [493, 103] width 344 height 31
click at [321, 88] on select "Select Personal and Handled Electronics TVs and other electronics" at bounding box center [493, 103] width 344 height 31
click at [494, 111] on select "Select Personal and Handled Electronics TVs and other electronics" at bounding box center [493, 103] width 344 height 31
select select "0"
click at [321, 88] on select "Select Personal and Handled Electronics TVs and other electronics" at bounding box center [493, 103] width 344 height 31
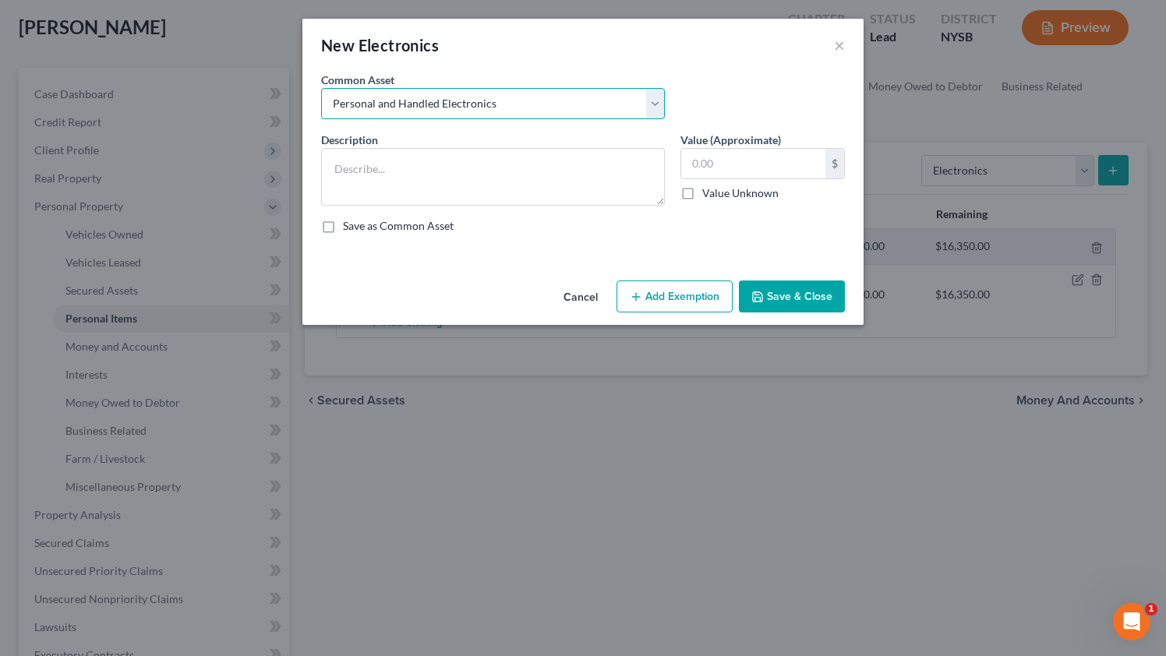
type textarea "Personal and Handled Electronics"
type input "1,000.00"
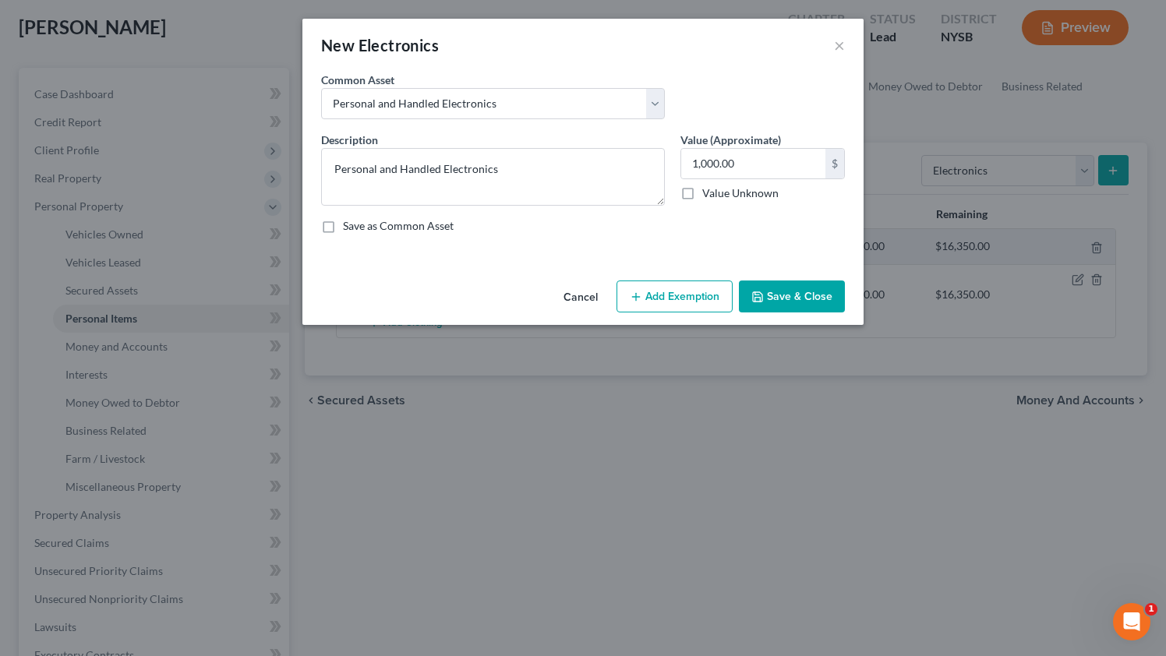
click at [697, 289] on button "Add Exemption" at bounding box center [674, 296] width 116 height 33
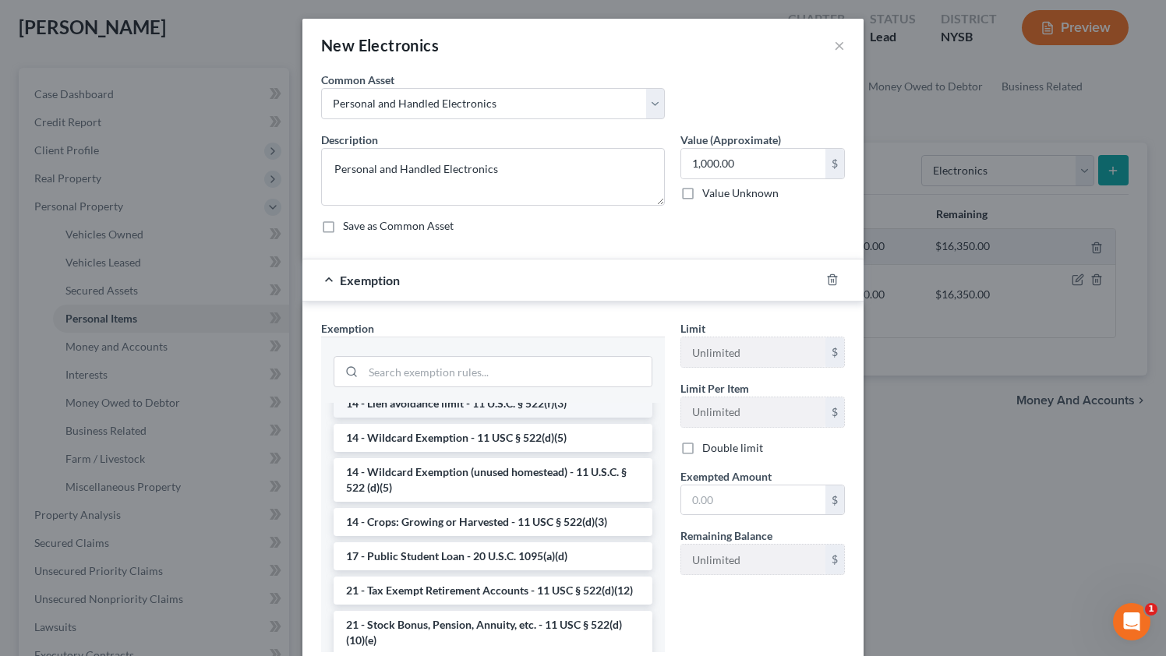
scroll to position [290, 0]
click at [496, 372] on input "search" at bounding box center [507, 372] width 288 height 30
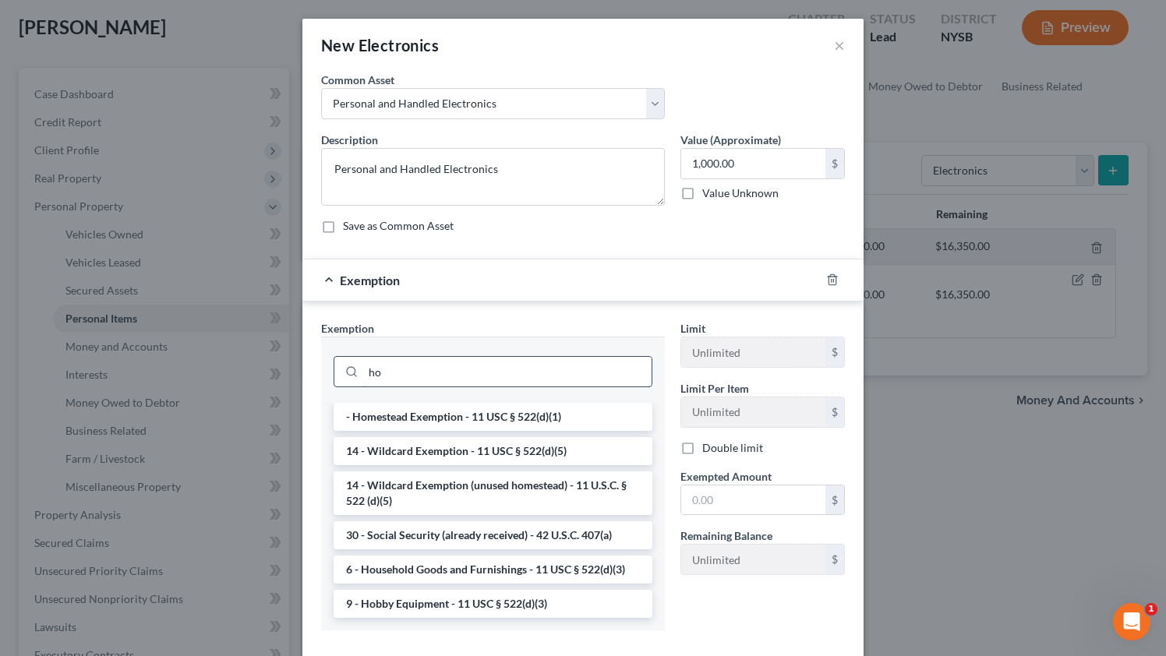
scroll to position [0, 0]
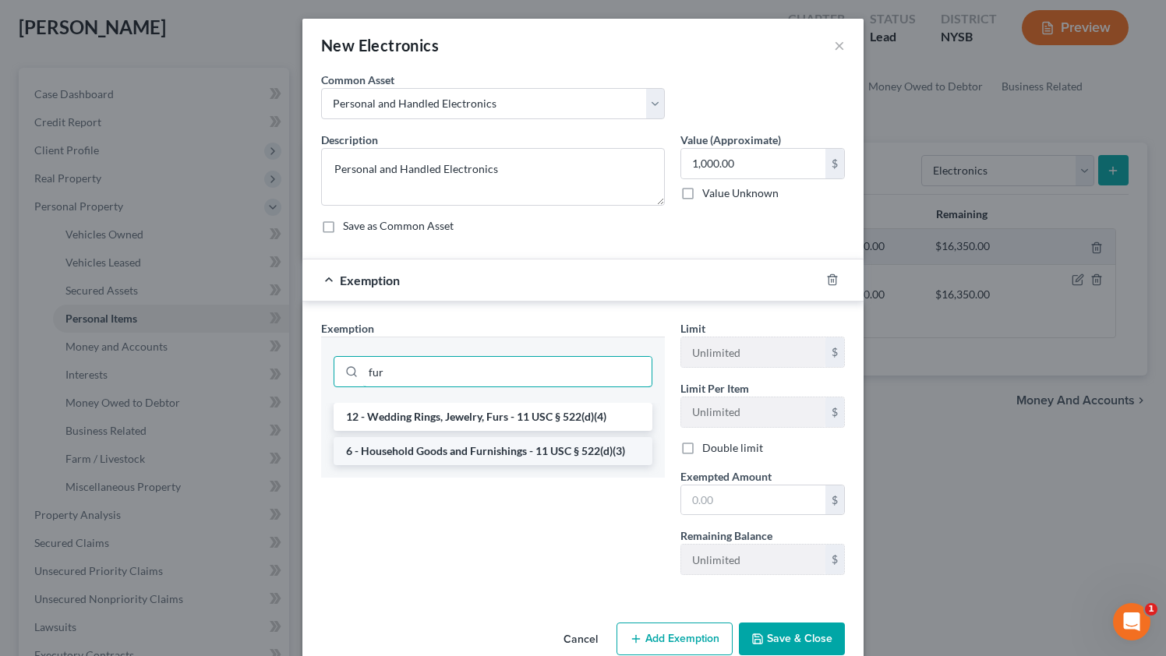
type input "fur"
click at [489, 449] on li "6 - Household Goods and Furnishings - 11 USC § 522(d)(3)" at bounding box center [492, 451] width 319 height 28
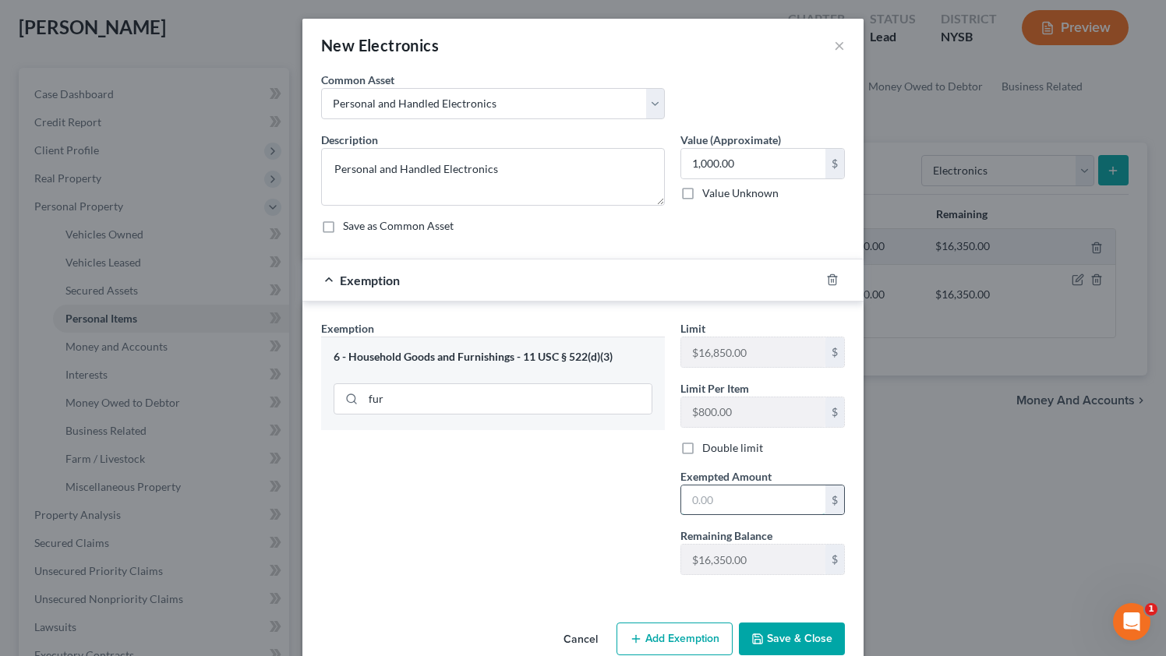
click at [727, 501] on input "text" at bounding box center [753, 500] width 144 height 30
type input "1,000"
click at [791, 630] on button "Save & Close" at bounding box center [792, 639] width 106 height 33
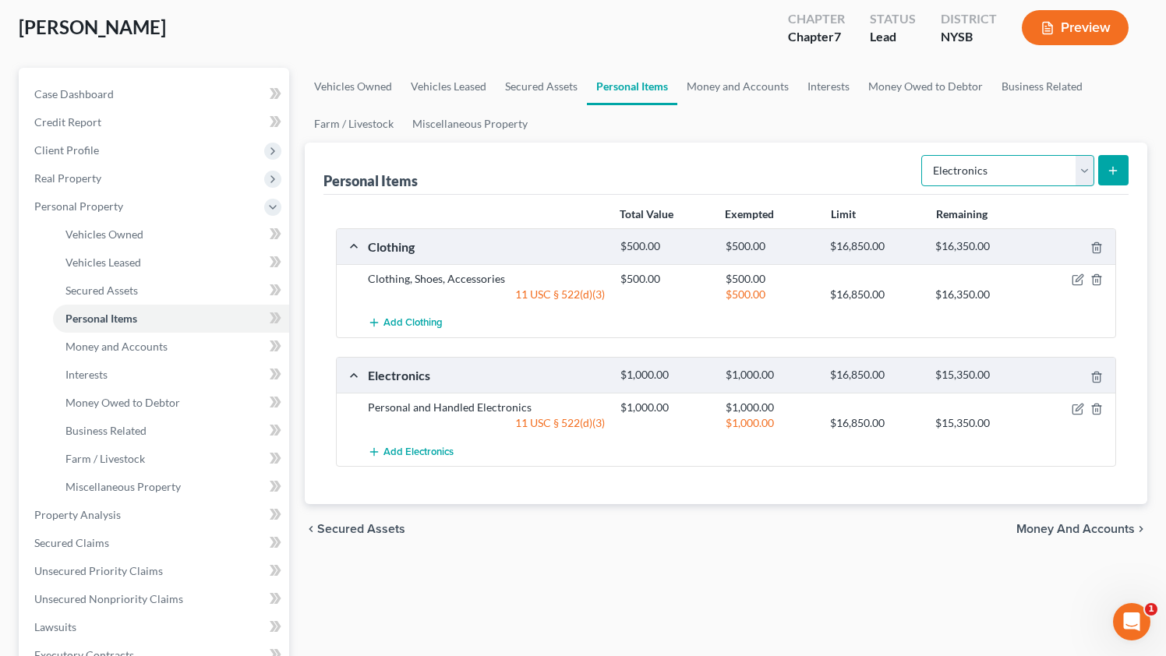
click at [1066, 169] on select "Select Item Type Clothing Collectibles Of Value Electronics Firearms Household …" at bounding box center [1007, 170] width 173 height 31
click at [1111, 168] on icon "submit" at bounding box center [1112, 170] width 12 height 12
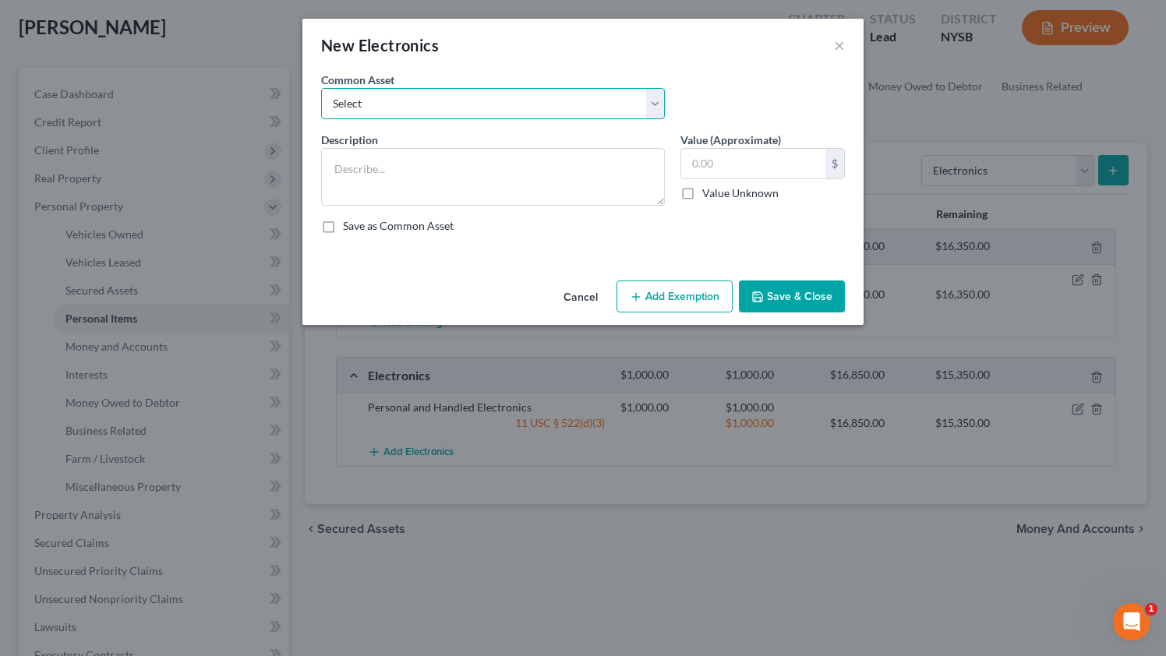
click at [457, 104] on select "Select Personal and Handled Electronics TVs and other electronics" at bounding box center [493, 103] width 344 height 31
select select "1"
click at [321, 88] on select "Select Personal and Handled Electronics TVs and other electronics" at bounding box center [493, 103] width 344 height 31
type textarea "TVs and other electronics"
type input "1,000.00"
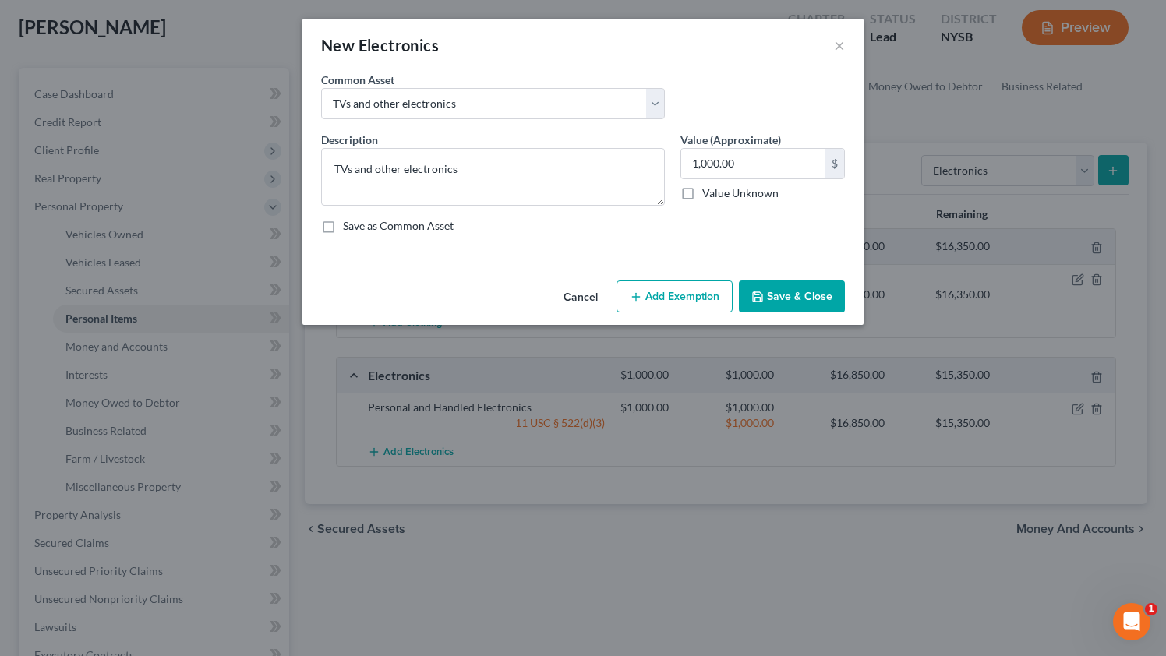
click at [679, 295] on button "Add Exemption" at bounding box center [674, 296] width 116 height 33
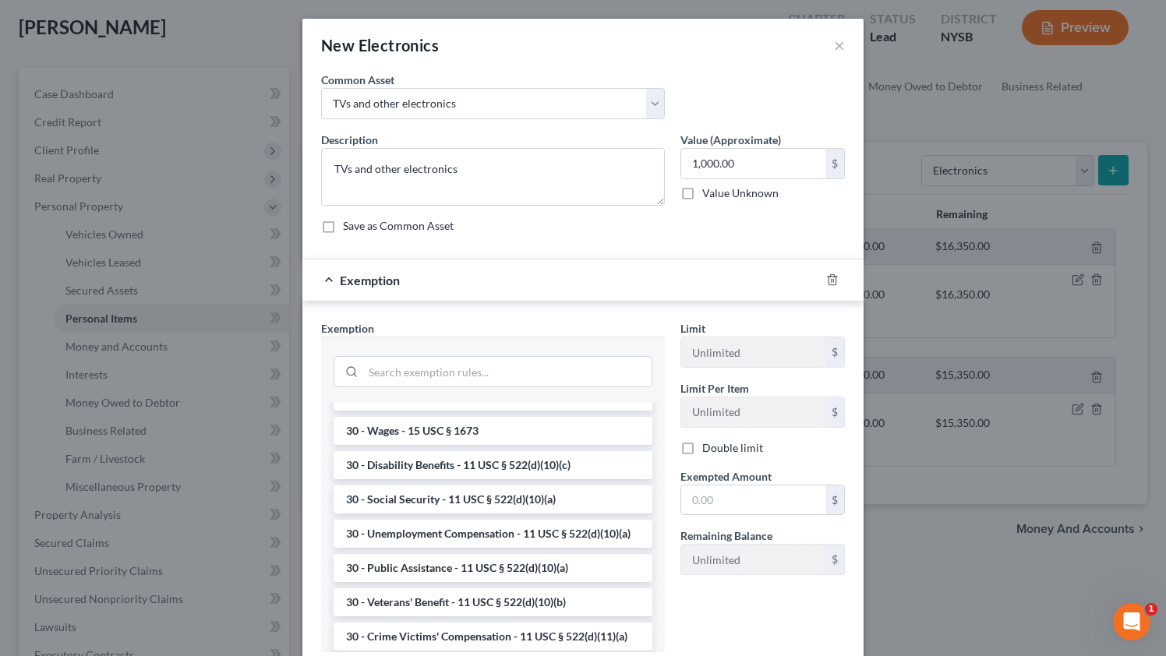
scroll to position [768, 0]
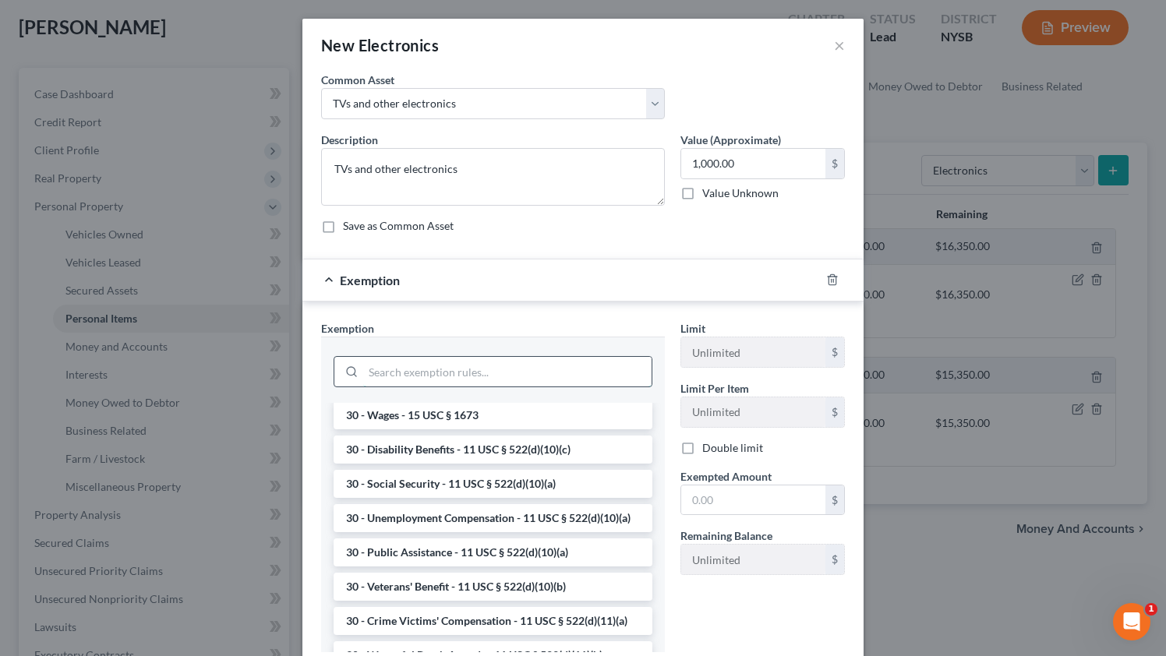
click at [450, 372] on input "search" at bounding box center [507, 372] width 288 height 30
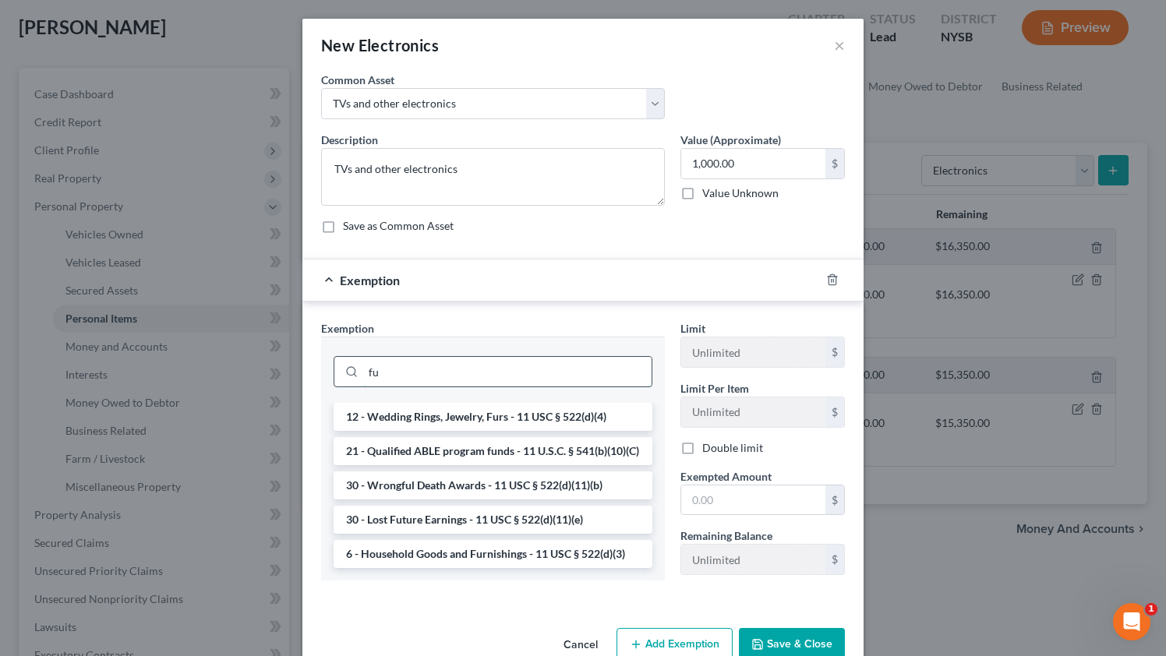
scroll to position [0, 0]
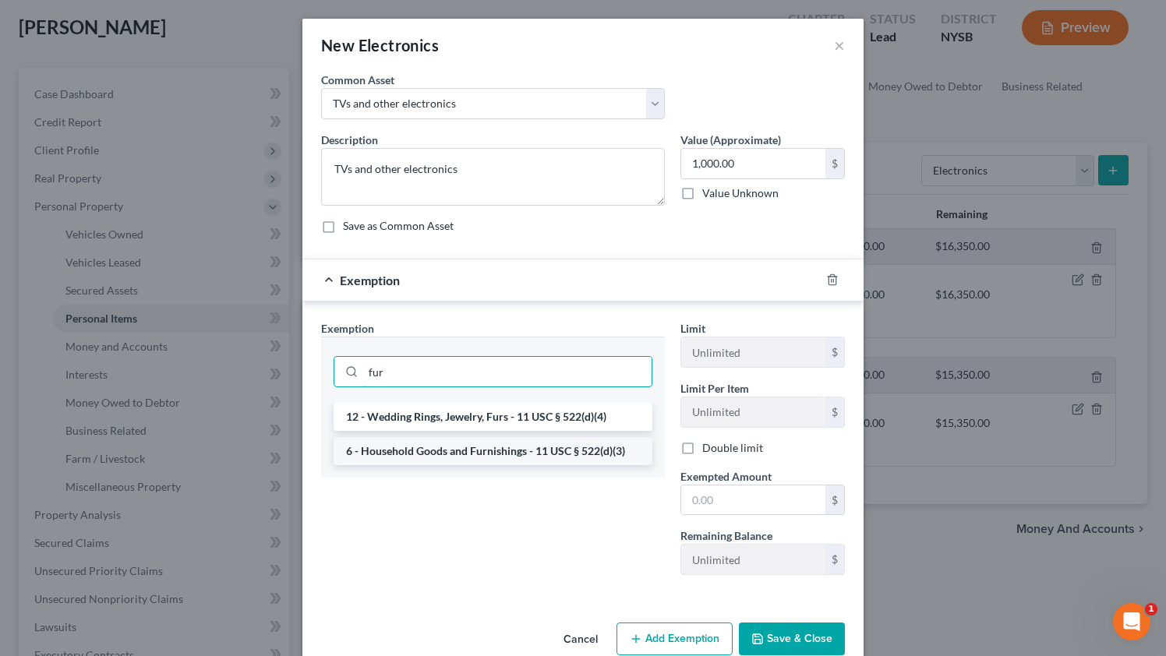
type input "fur"
click at [456, 449] on li "6 - Household Goods and Furnishings - 11 USC § 522(d)(3)" at bounding box center [492, 451] width 319 height 28
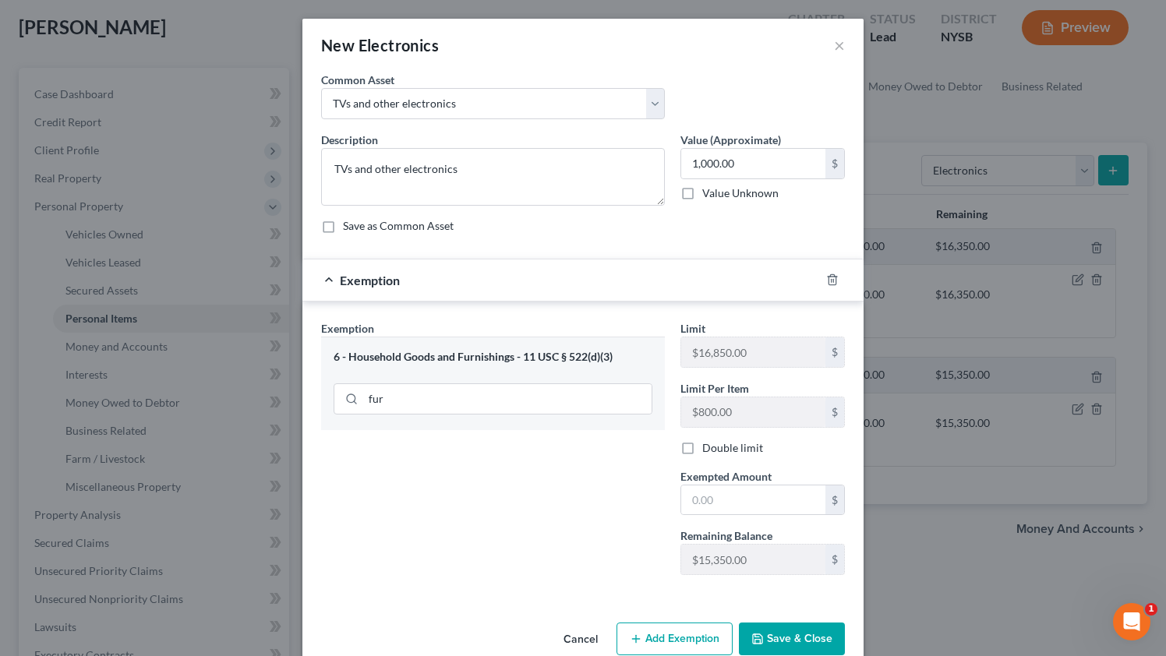
click at [808, 630] on button "Save & Close" at bounding box center [792, 639] width 106 height 33
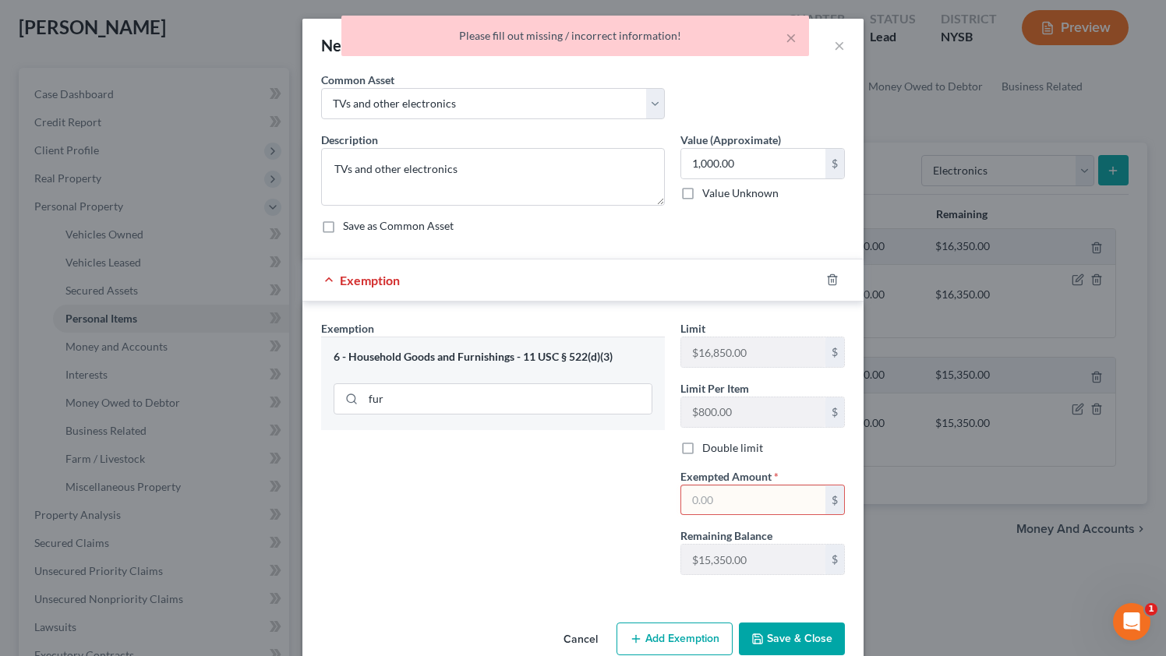
click at [732, 506] on input "text" at bounding box center [753, 500] width 144 height 30
type input "1,000"
click at [817, 635] on button "Save & Close" at bounding box center [792, 639] width 106 height 33
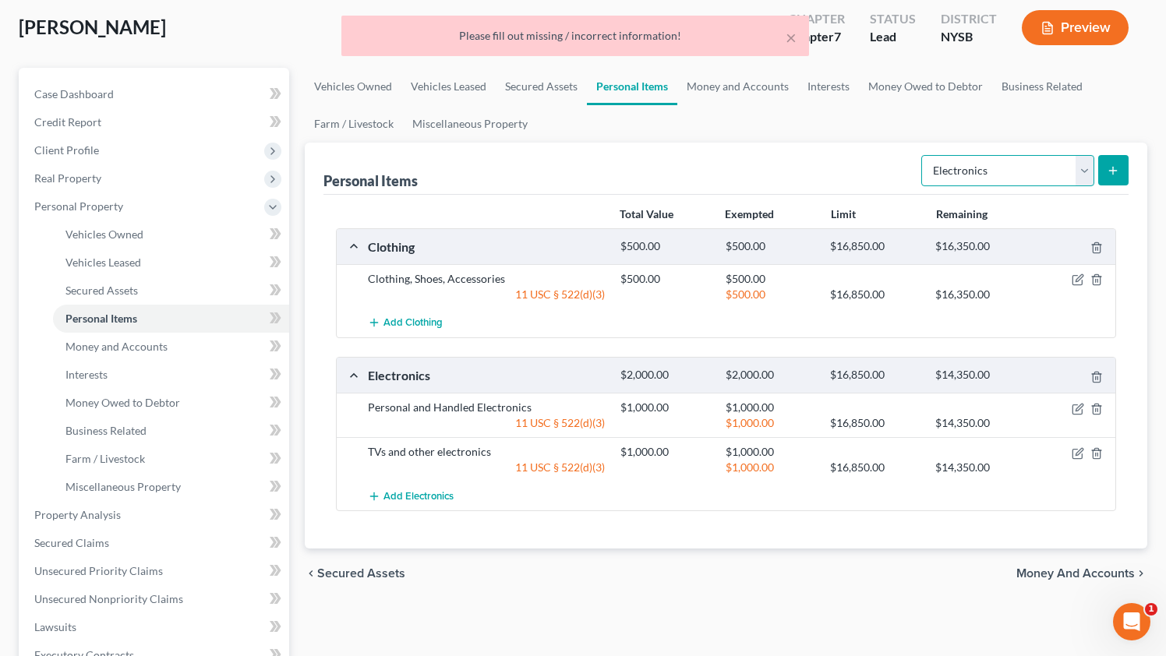
click at [1053, 171] on select "Select Item Type Clothing Collectibles Of Value Electronics Firearms Household …" at bounding box center [1007, 170] width 173 height 31
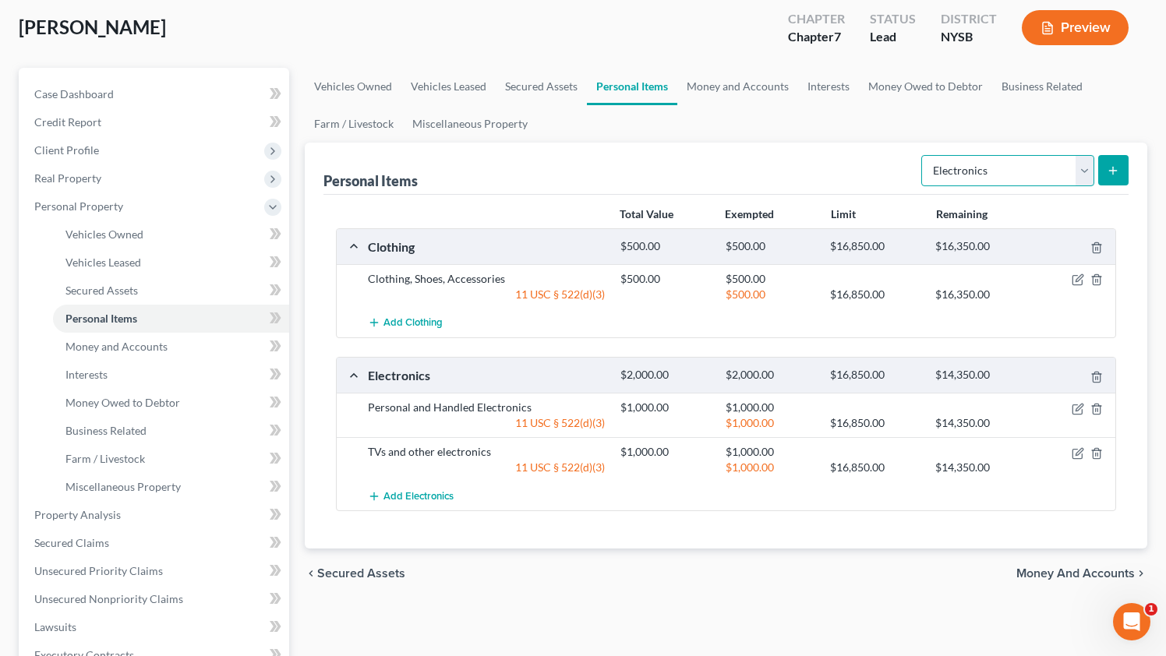
select select "household_goods"
click at [922, 155] on select "Select Item Type Clothing Collectibles Of Value Electronics Firearms Household …" at bounding box center [1007, 170] width 173 height 31
click at [1107, 169] on icon "submit" at bounding box center [1112, 170] width 12 height 12
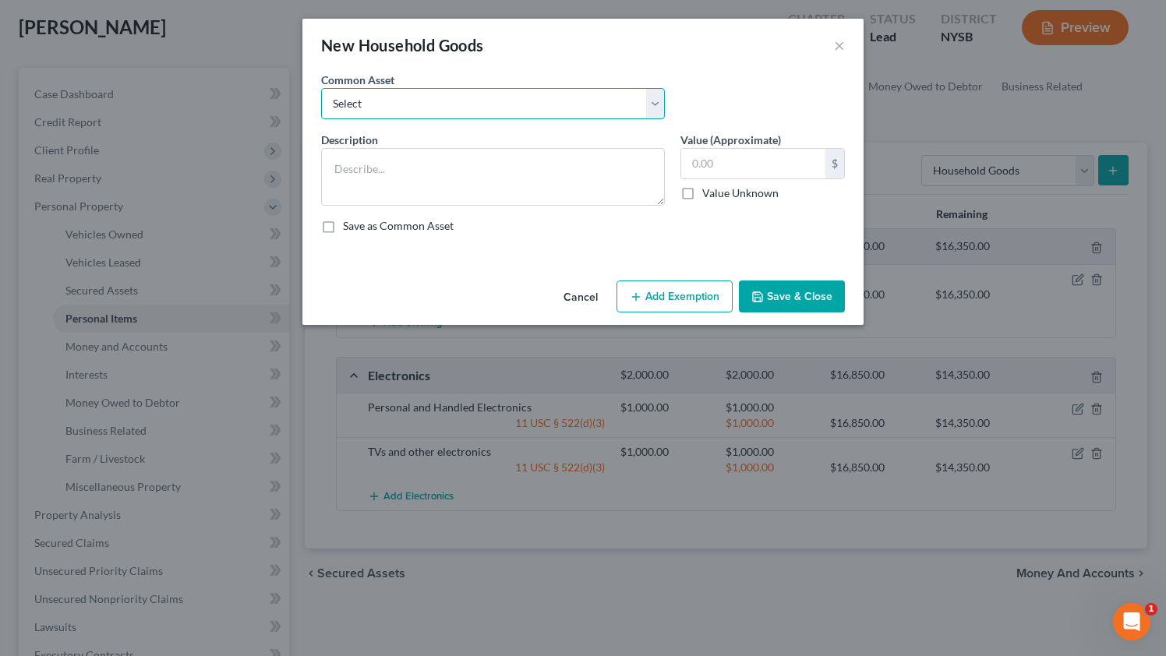
click at [489, 90] on select "Select Furnishings, decorations, kitchenware, household items, small appliances…" at bounding box center [493, 103] width 344 height 31
select select "0"
click at [321, 88] on select "Select Furnishings, decorations, kitchenware, household items, small appliances…" at bounding box center [493, 103] width 344 height 31
type textarea "Furnishings, decorations, kitchenware, household items, small appliances, toys,…"
type input "2,000.00"
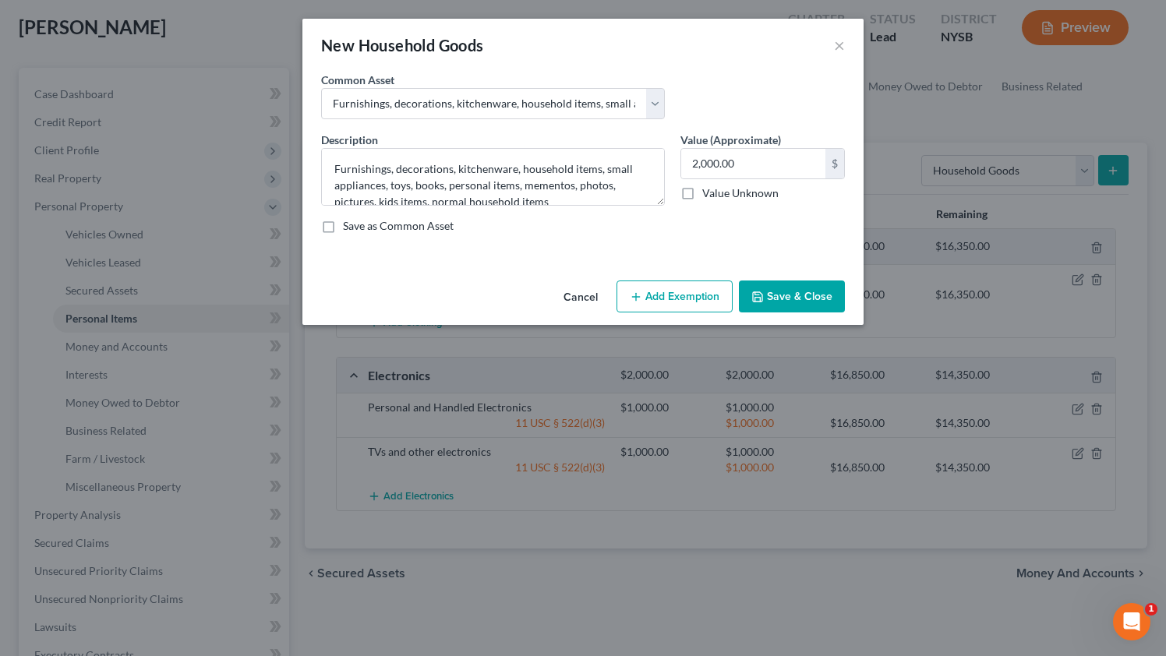
click at [653, 303] on button "Add Exemption" at bounding box center [674, 296] width 116 height 33
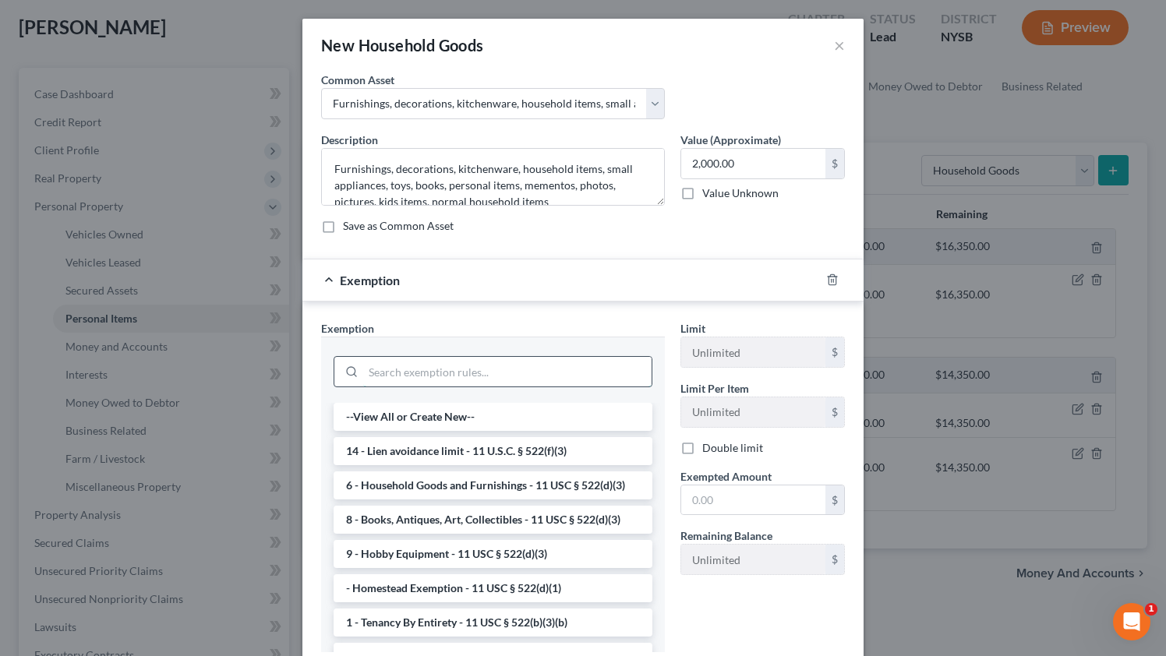
click at [443, 380] on input "search" at bounding box center [507, 372] width 288 height 30
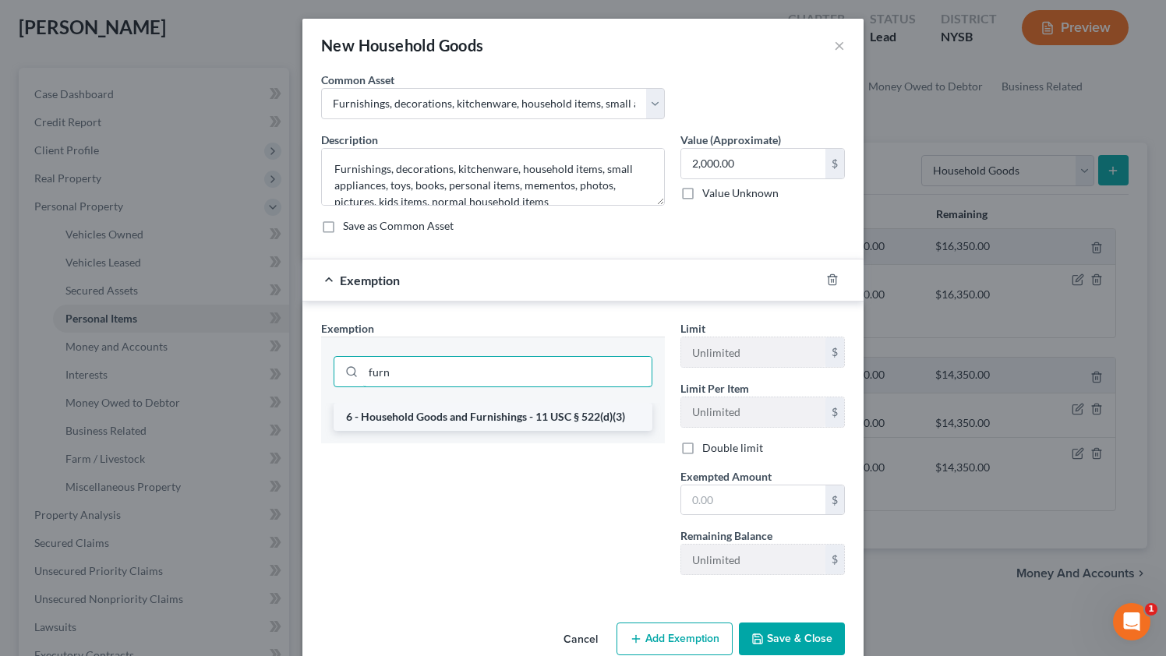
type input "furn"
click at [433, 412] on li "6 - Household Goods and Furnishings - 11 USC § 522(d)(3)" at bounding box center [492, 417] width 319 height 28
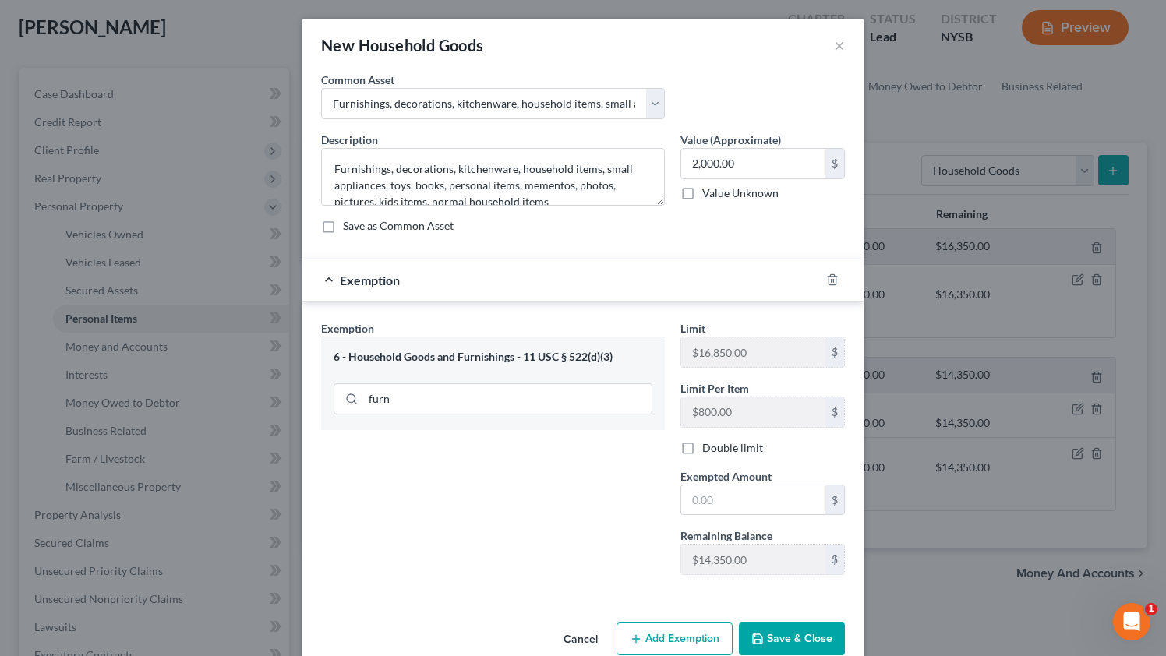
click at [792, 635] on button "Save & Close" at bounding box center [792, 639] width 106 height 33
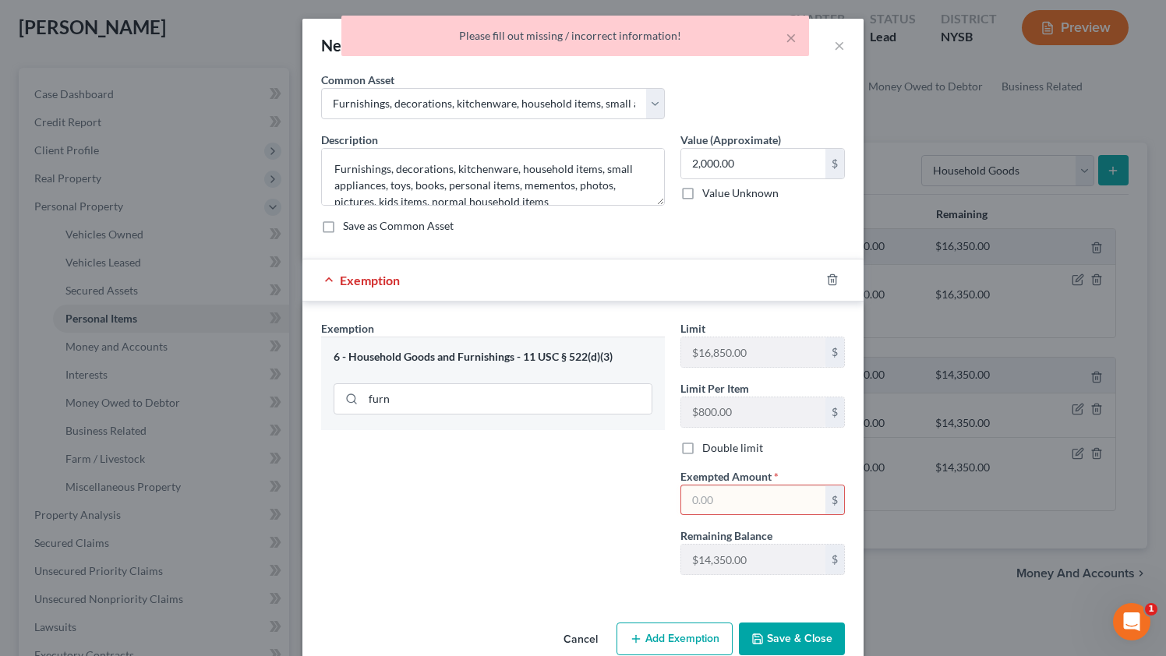
click at [750, 503] on input "text" at bounding box center [753, 500] width 144 height 30
type input "2,000"
click at [798, 632] on button "Save & Close" at bounding box center [792, 639] width 106 height 33
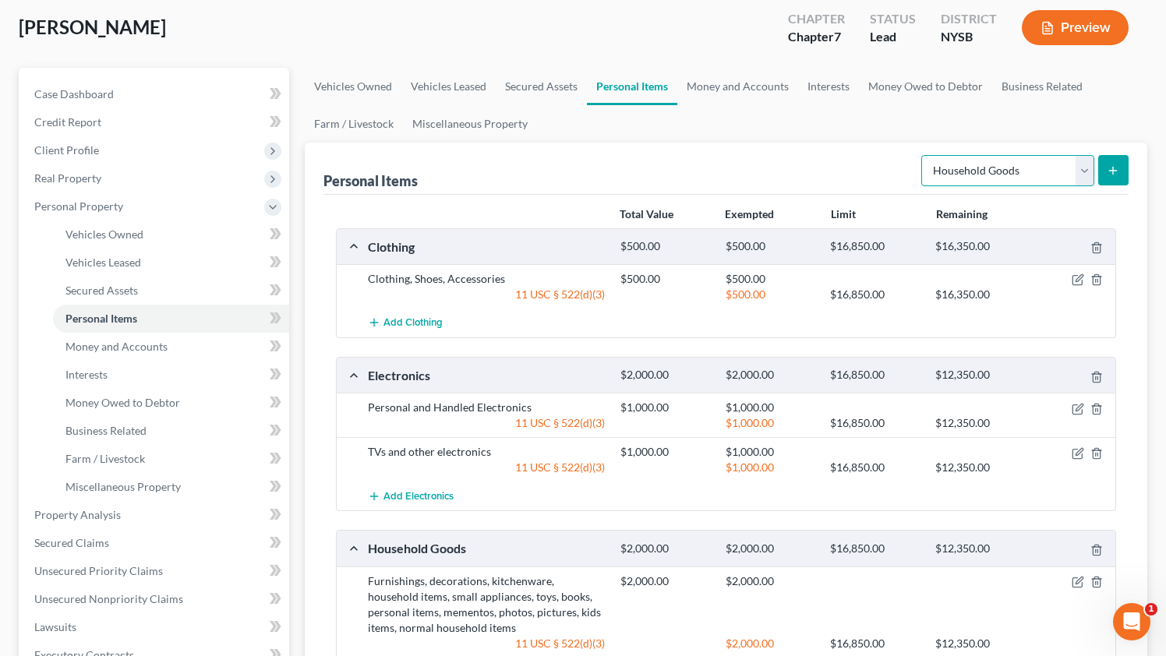
click at [1005, 176] on select "Select Item Type Clothing Collectibles Of Value Electronics Firearms Household …" at bounding box center [1007, 170] width 173 height 31
select select "jewelry"
click at [922, 155] on select "Select Item Type Clothing Collectibles Of Value Electronics Firearms Household …" at bounding box center [1007, 170] width 173 height 31
click at [1091, 169] on select "Select Item Type Clothing Collectibles Of Value Electronics Firearms Household …" at bounding box center [1007, 170] width 173 height 31
click at [1115, 171] on icon "submit" at bounding box center [1112, 170] width 12 height 12
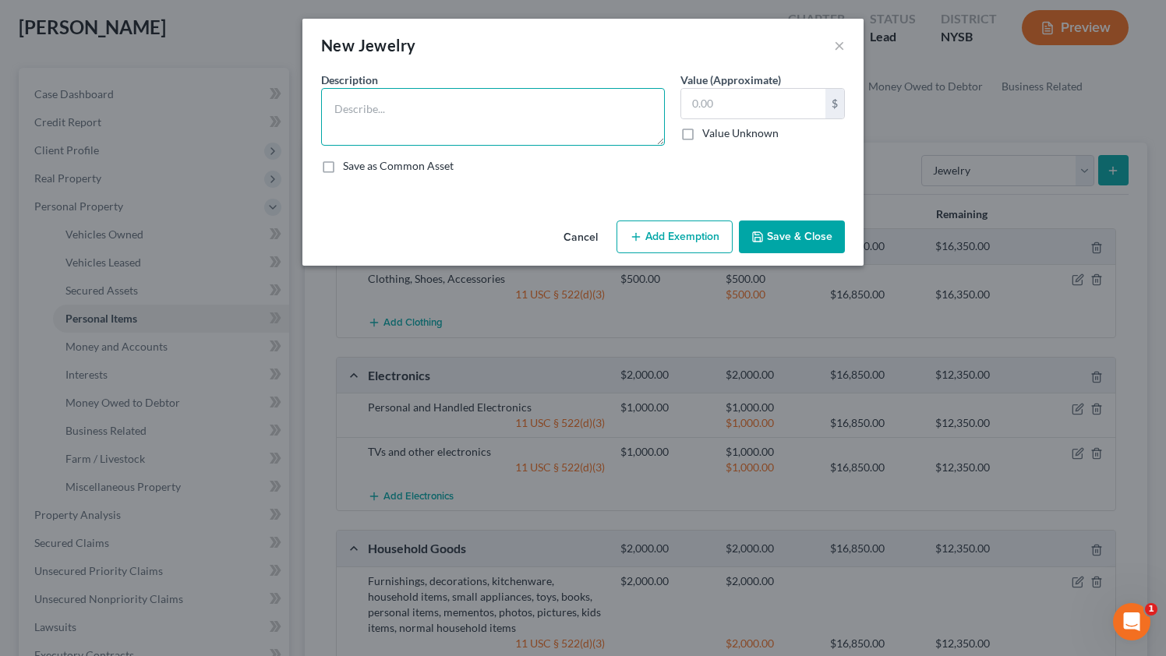
click at [538, 101] on textarea at bounding box center [493, 117] width 344 height 58
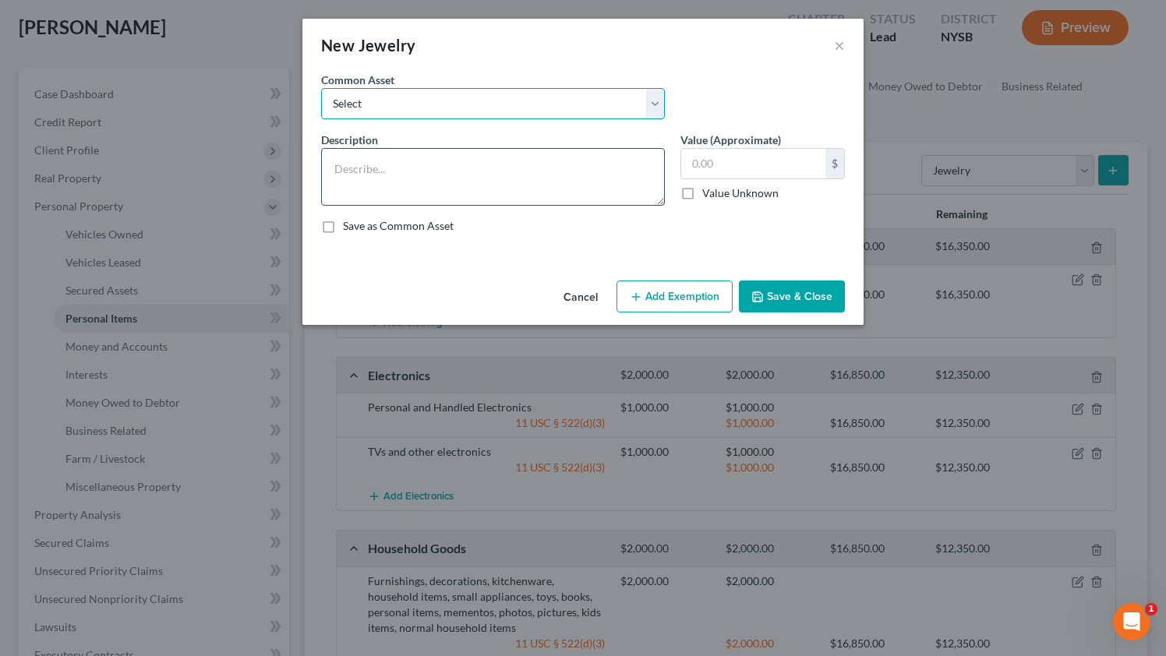
click at [563, 108] on select "Select Watch, wedding ring Watch, miscellaneous semi precious items, costume je…" at bounding box center [493, 103] width 344 height 31
select select "1"
click at [321, 88] on select "Select Watch, wedding ring Watch, miscellaneous semi precious items, costume je…" at bounding box center [493, 103] width 344 height 31
type textarea "Watch, miscellaneous semi precious items, costume jewelry"
type input "1,000.00"
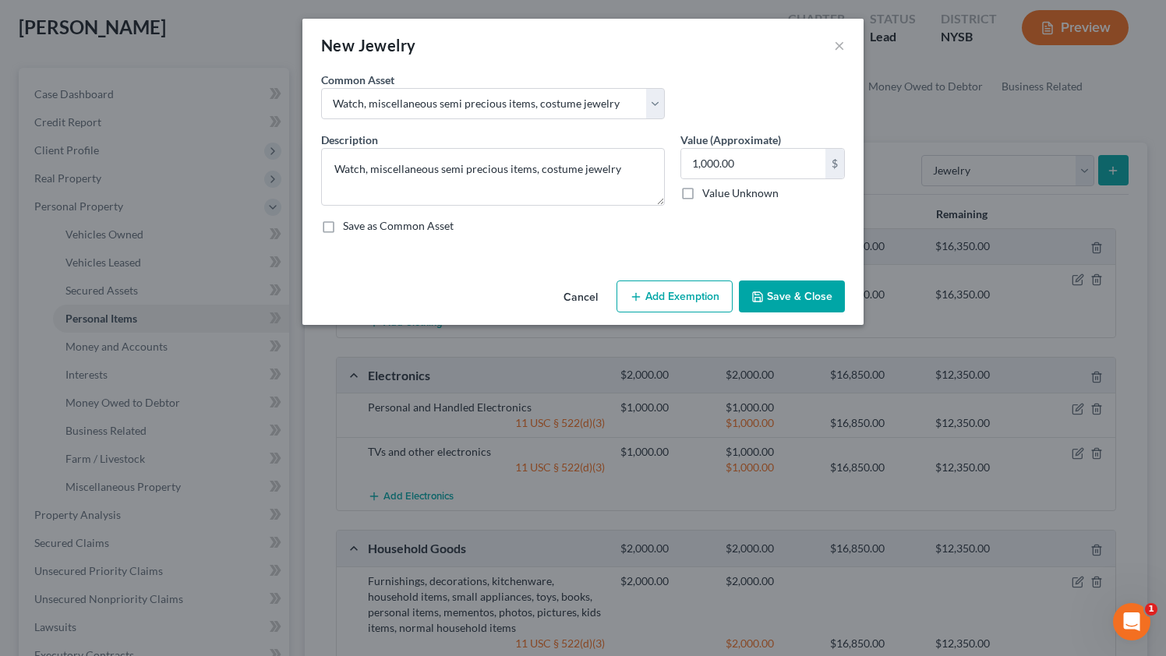
click at [686, 297] on button "Add Exemption" at bounding box center [674, 296] width 116 height 33
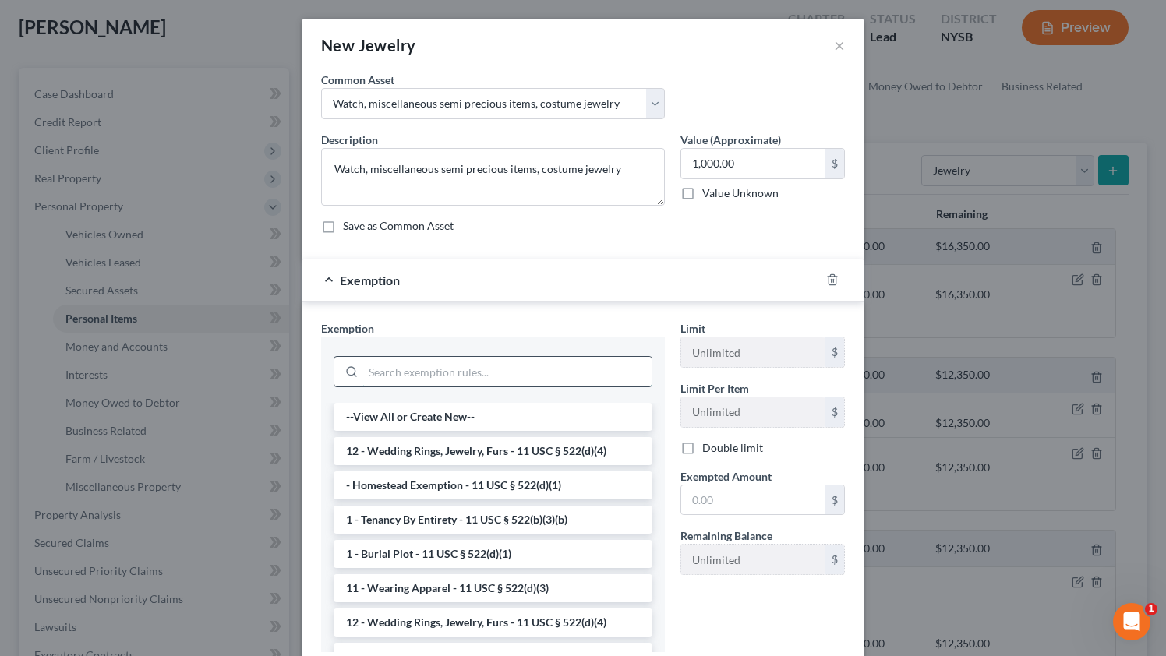
click at [488, 385] on input "search" at bounding box center [507, 372] width 288 height 30
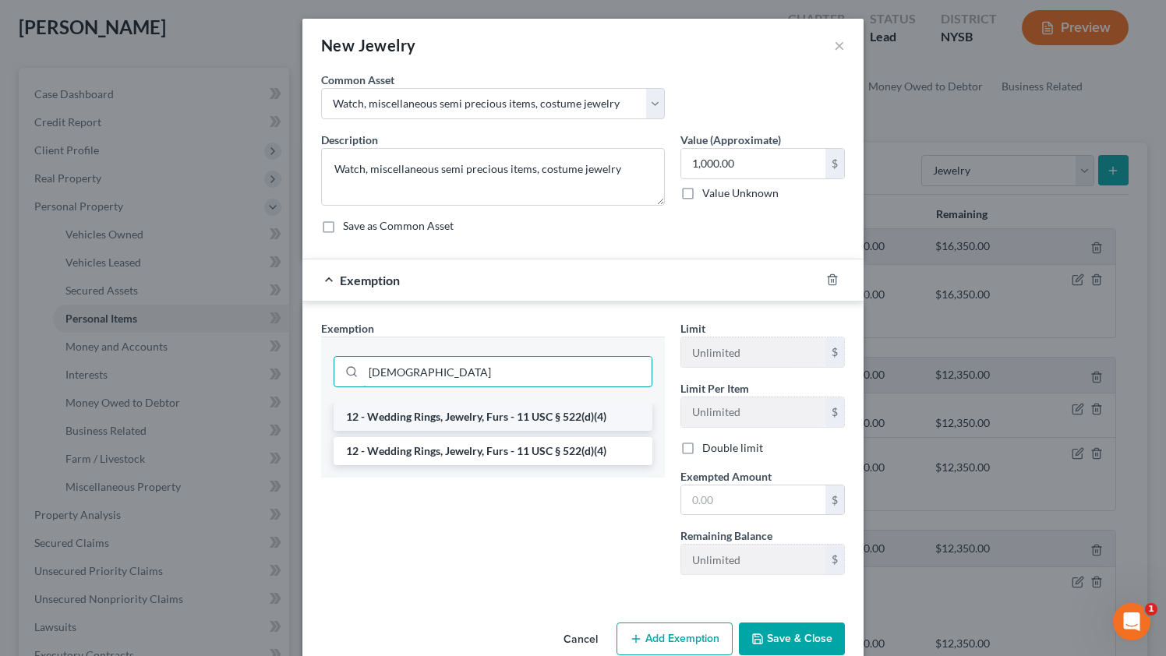
type input "[DEMOGRAPHIC_DATA]"
click at [460, 422] on li "12 - Wedding Rings, Jewelry, Furs - 11 USC § 522(d)(4)" at bounding box center [492, 417] width 319 height 28
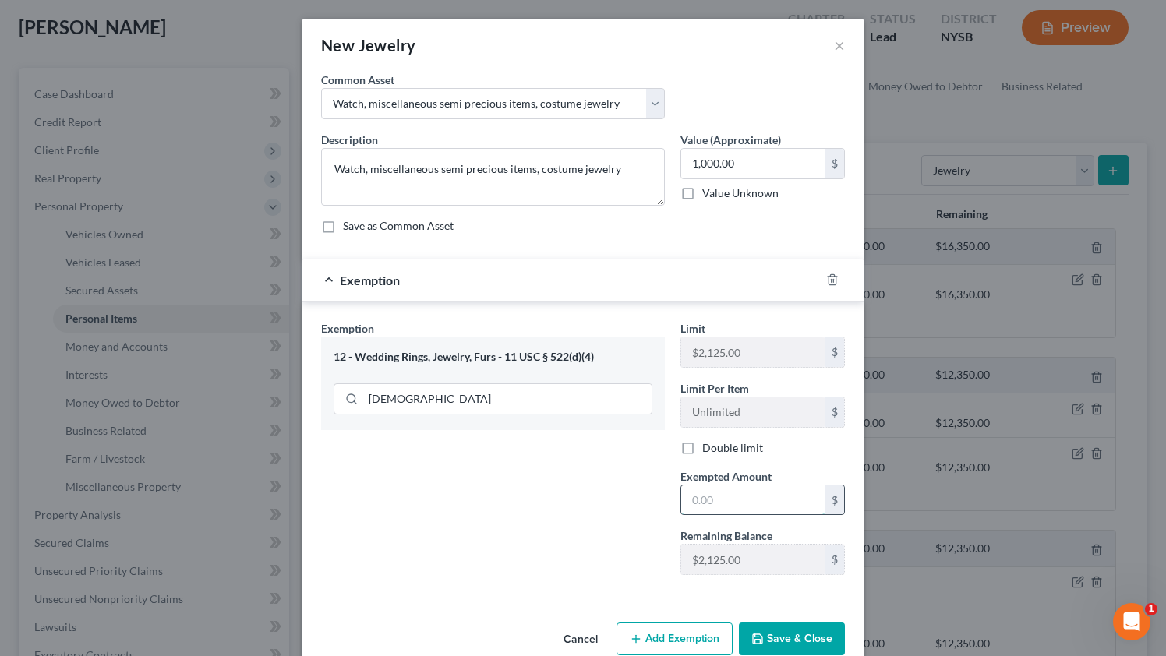
click at [732, 504] on input "text" at bounding box center [753, 500] width 144 height 30
type input "2,125"
click at [799, 633] on button "Save & Close" at bounding box center [792, 639] width 106 height 33
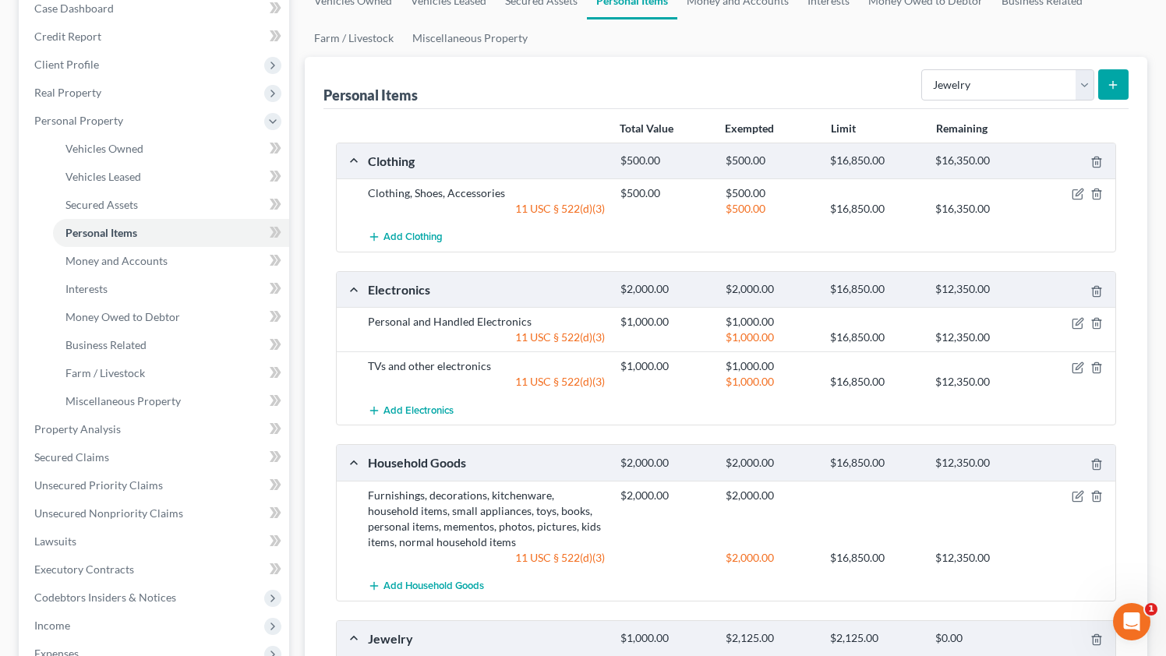
scroll to position [215, 0]
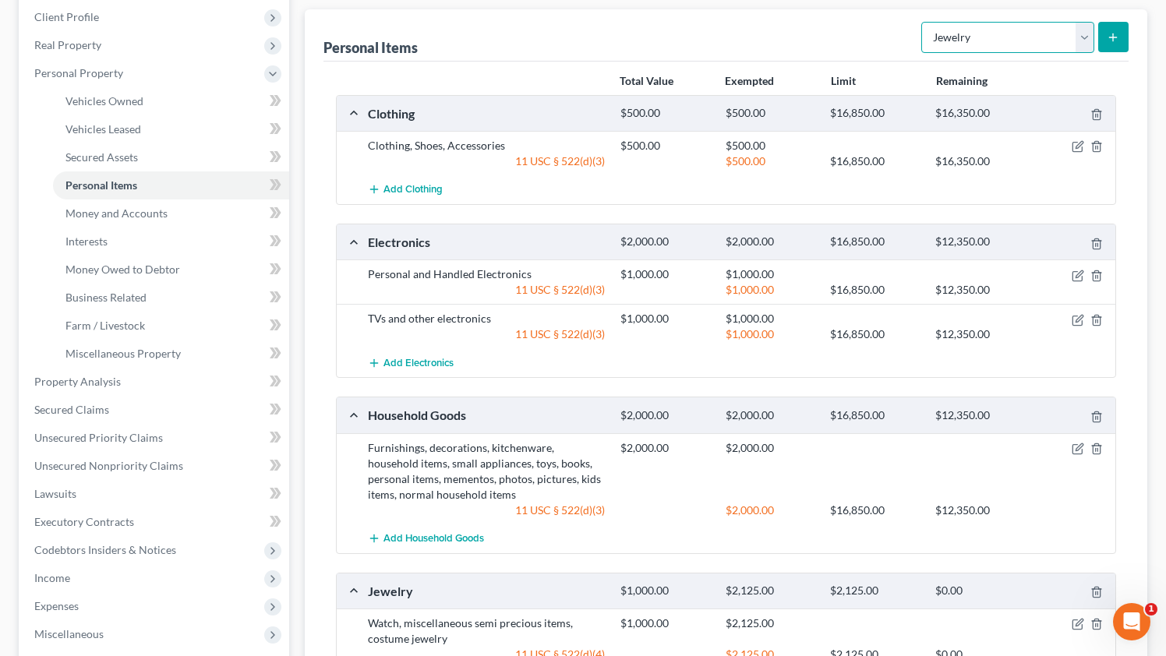
click at [1053, 37] on select "Select Item Type Clothing Collectibles Of Value Electronics Firearms Household …" at bounding box center [1007, 37] width 173 height 31
select select "sports_and_hobby_equipment"
click at [922, 22] on select "Select Item Type Clothing Collectibles Of Value Electronics Firearms Household …" at bounding box center [1007, 37] width 173 height 31
click at [1108, 36] on icon "submit" at bounding box center [1112, 37] width 12 height 12
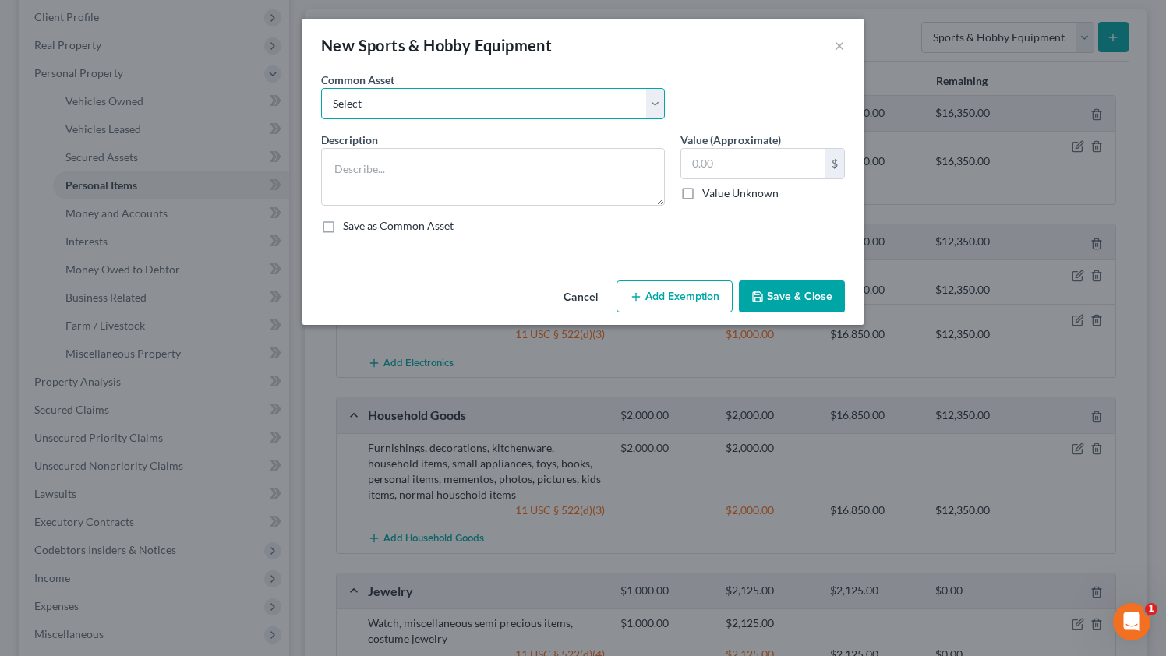
click at [485, 104] on select "Select Rower and second hand fitness equipment, sporting equipment Treadmill" at bounding box center [493, 103] width 344 height 31
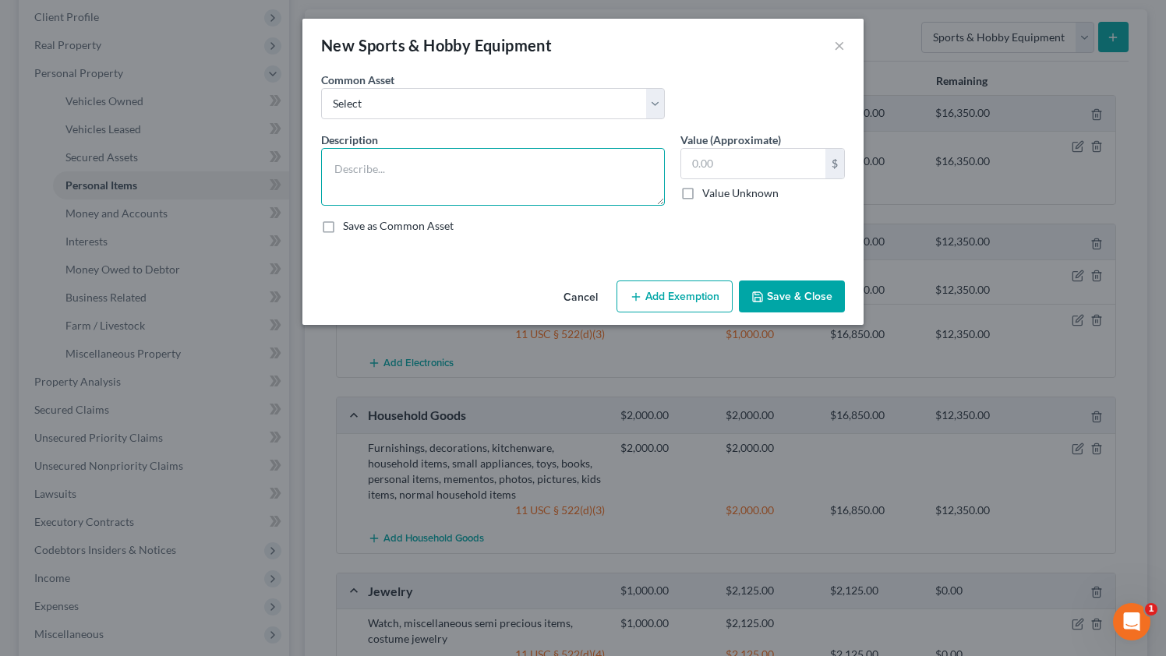
click at [496, 181] on textarea at bounding box center [493, 177] width 344 height 58
type textarea "Kids sporting equipment"
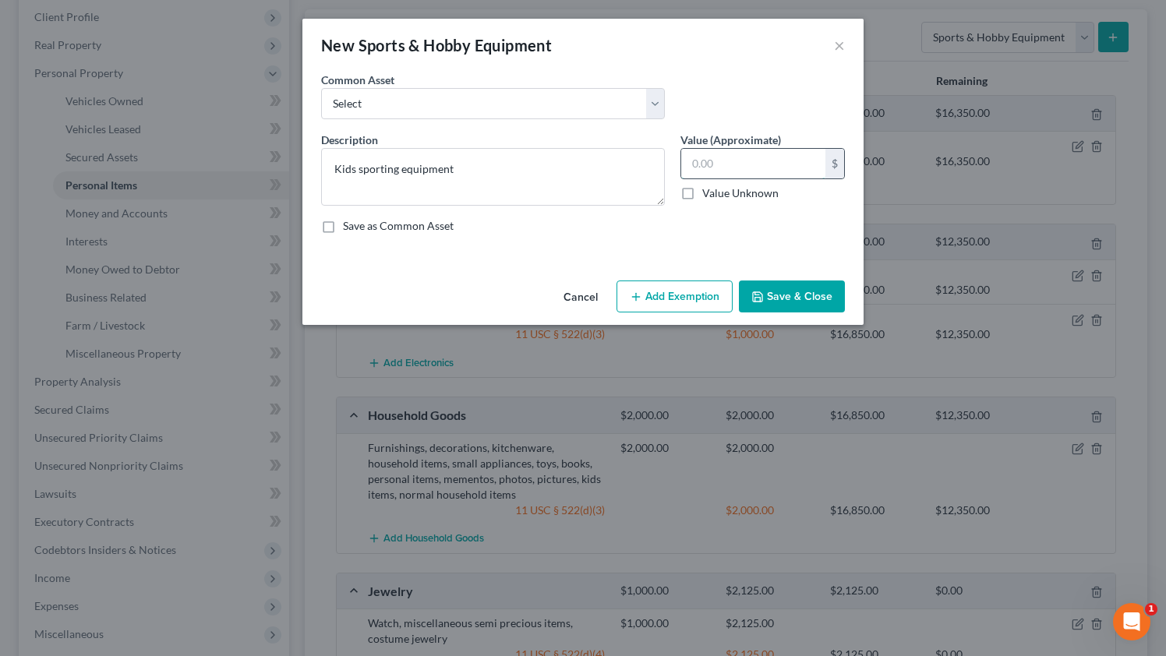
click at [730, 171] on input "text" at bounding box center [753, 164] width 144 height 30
type input "300"
click at [704, 298] on button "Add Exemption" at bounding box center [674, 296] width 116 height 33
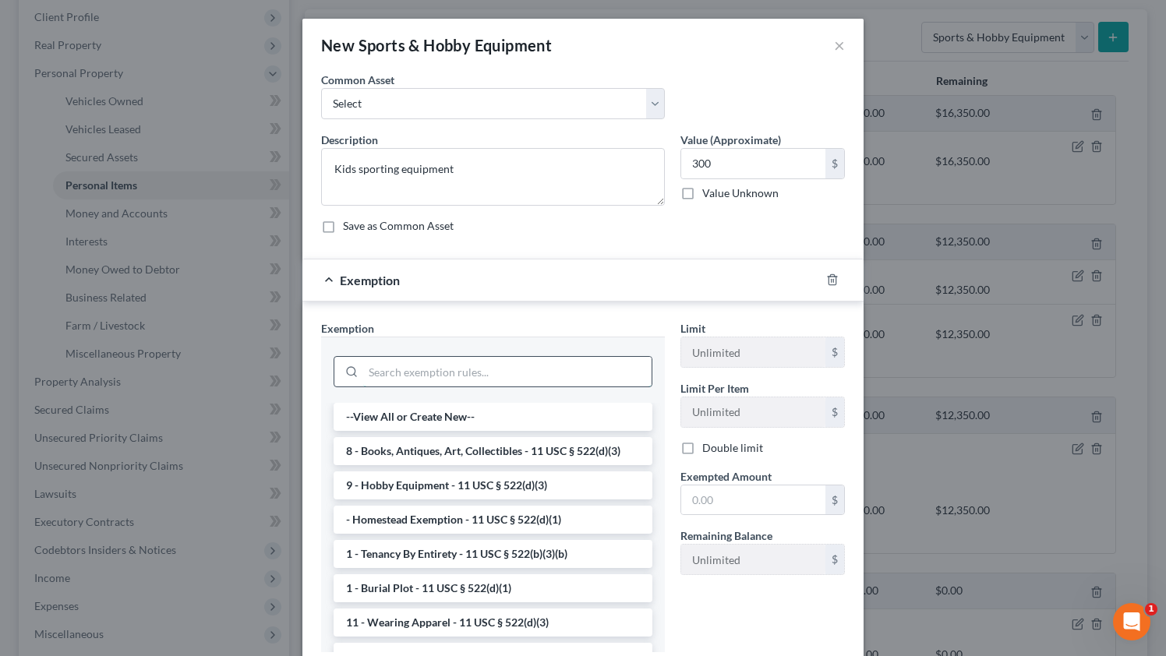
click at [492, 362] on input "search" at bounding box center [507, 372] width 288 height 30
click at [434, 485] on li "9 - Hobby Equipment - 11 USC § 522(d)(3)" at bounding box center [492, 485] width 319 height 28
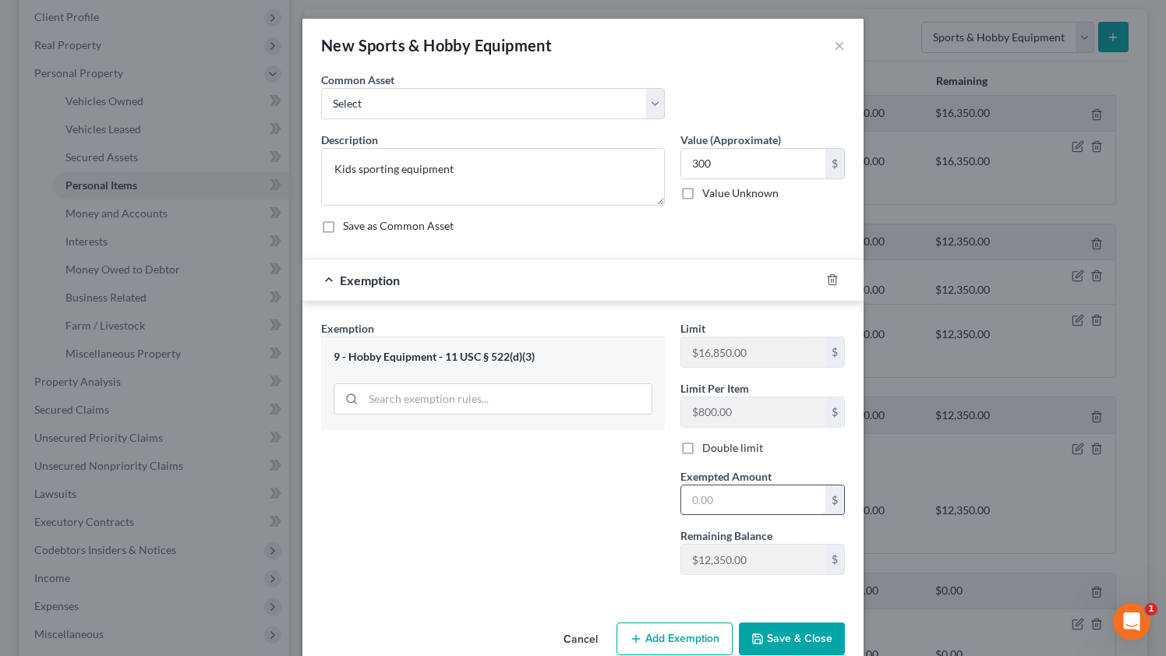
click at [704, 501] on input "text" at bounding box center [753, 500] width 144 height 30
type input "300"
click at [799, 636] on button "Save & Close" at bounding box center [792, 639] width 106 height 33
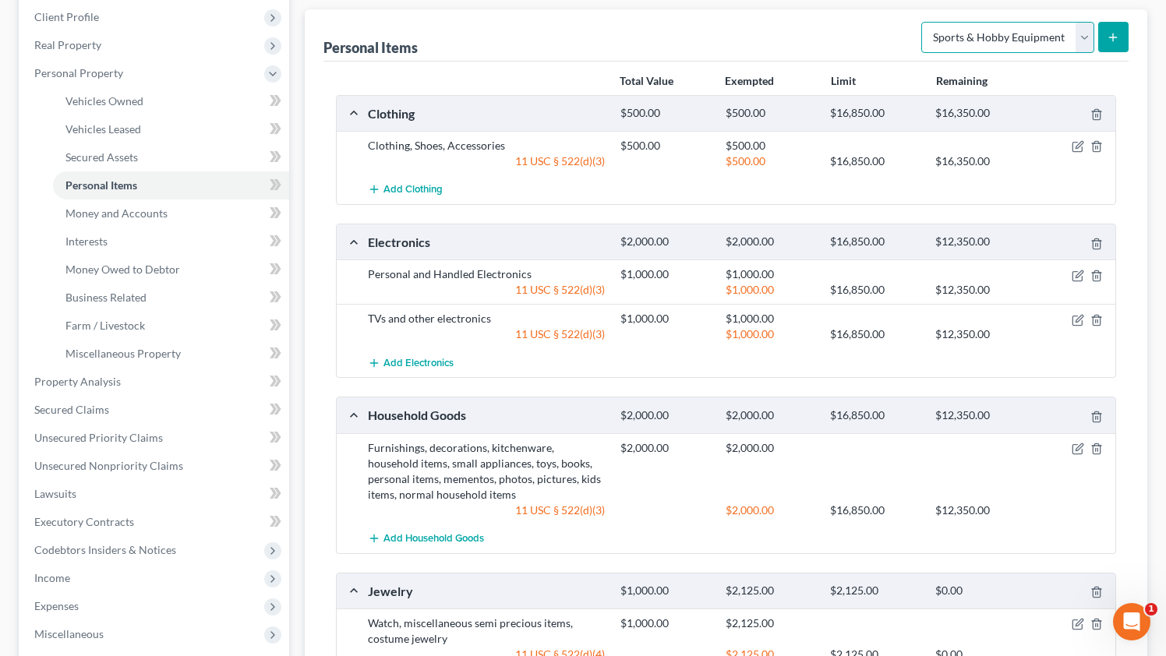
click at [1061, 29] on select "Select Item Type Clothing Collectibles Of Value Electronics Firearms Household …" at bounding box center [1007, 37] width 173 height 31
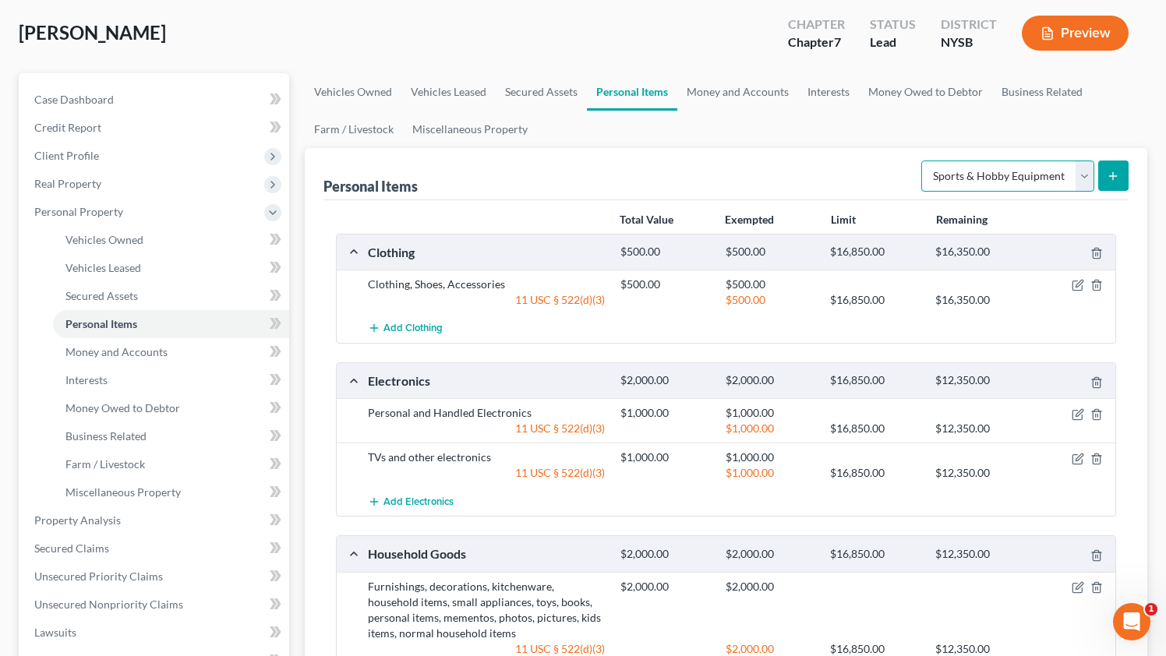
scroll to position [0, 0]
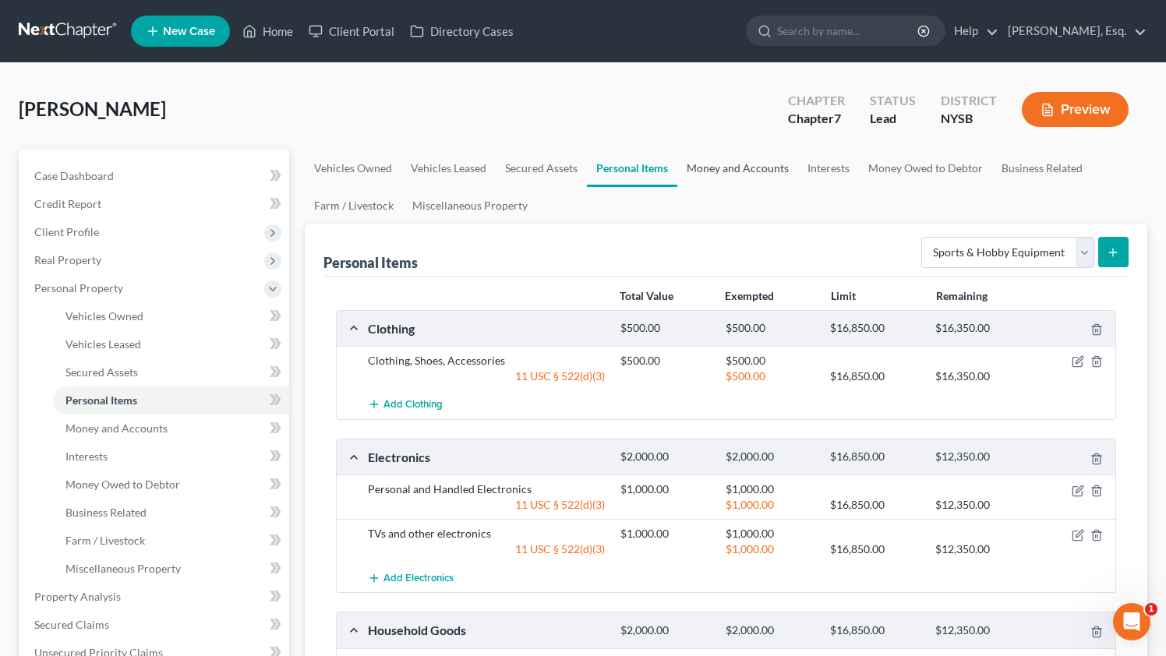
click at [707, 176] on link "Money and Accounts" at bounding box center [737, 168] width 121 height 37
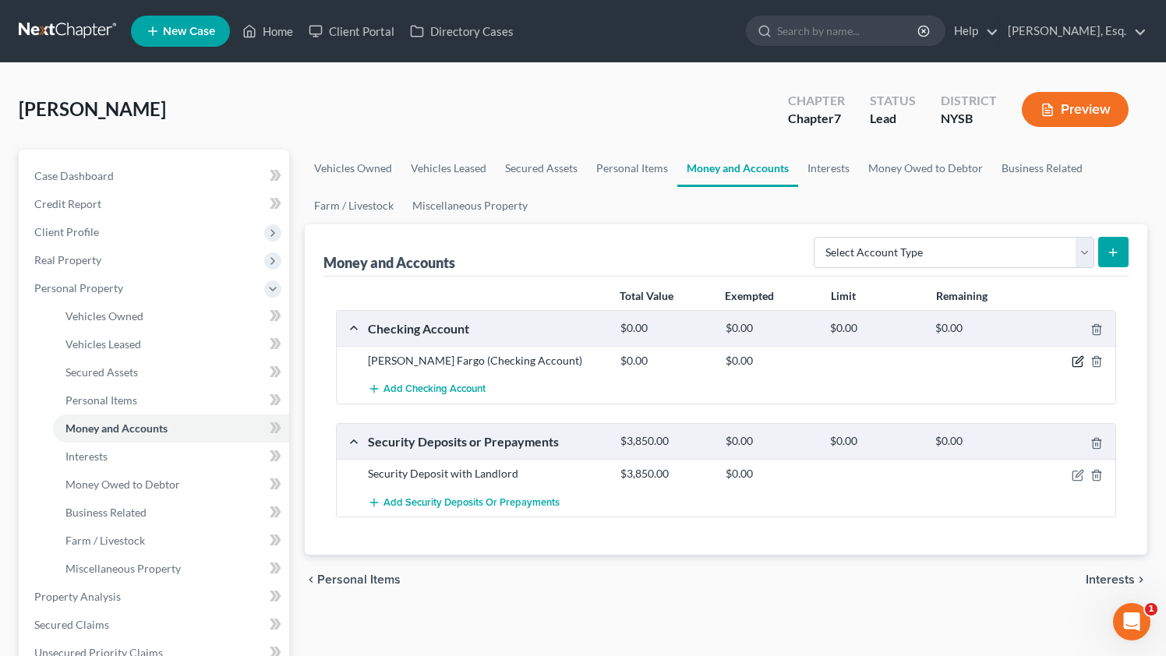
click at [1075, 356] on icon "button" at bounding box center [1077, 361] width 12 height 12
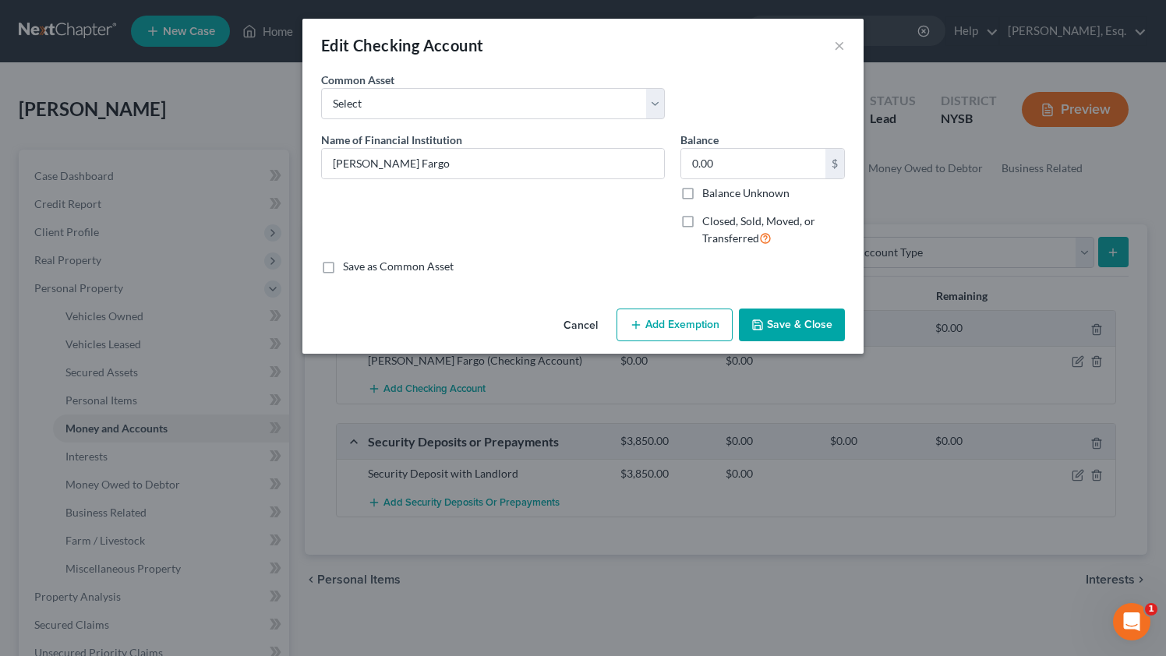
click at [669, 329] on button "Add Exemption" at bounding box center [674, 325] width 116 height 33
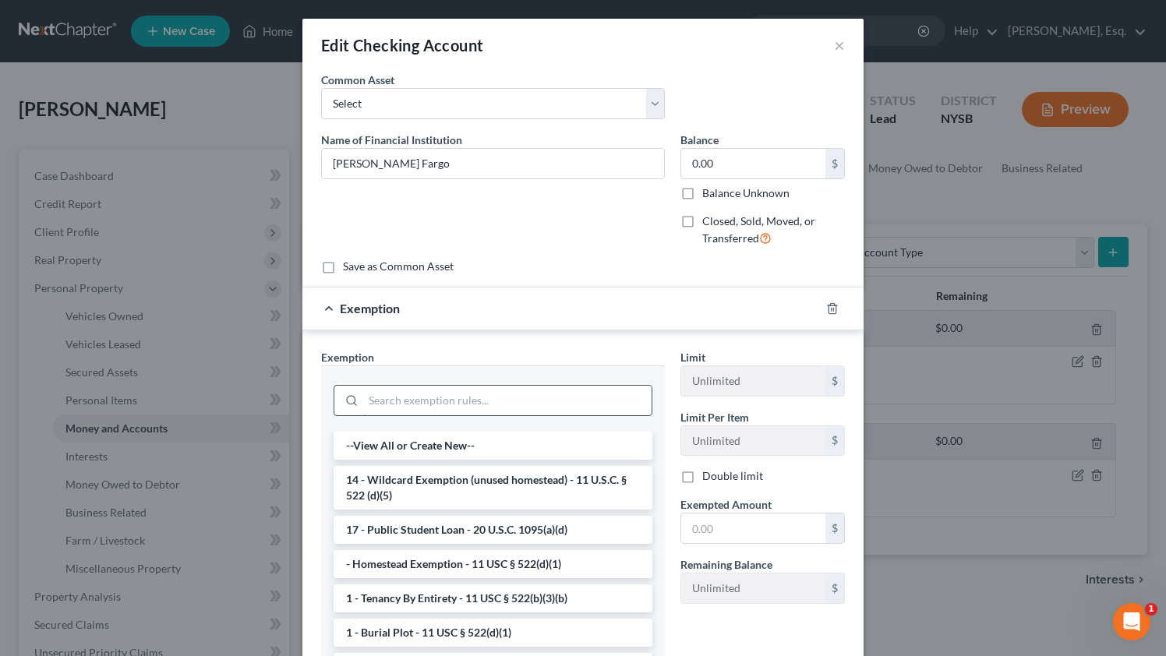
click at [444, 404] on input "search" at bounding box center [507, 401] width 288 height 30
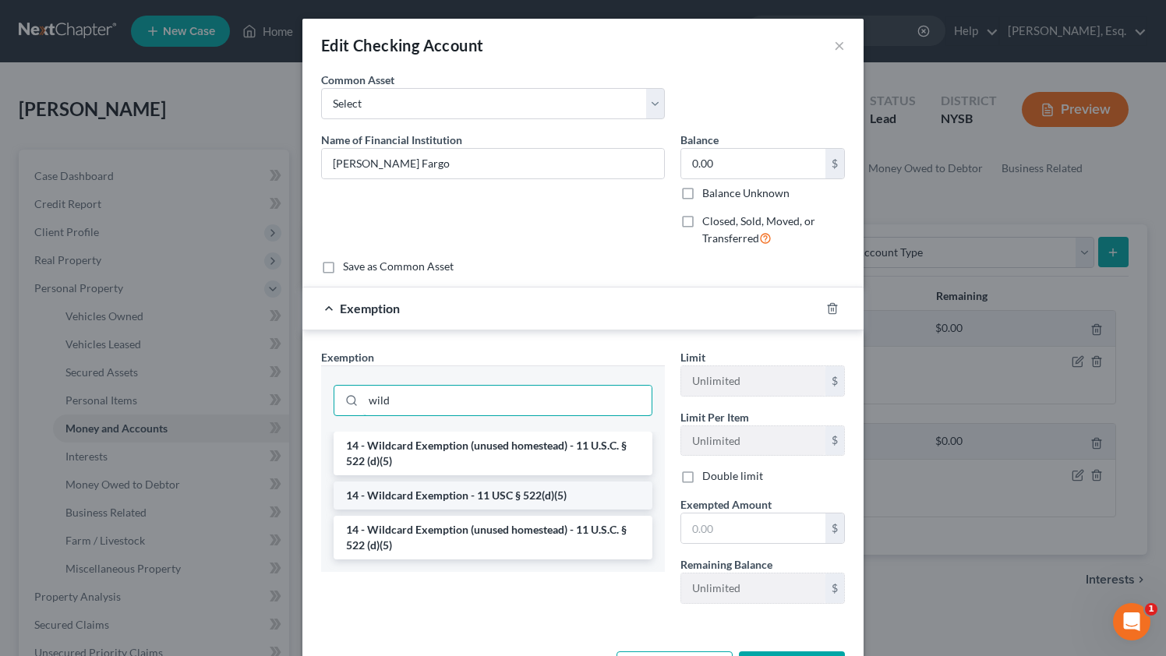
type input "wild"
click at [426, 492] on li "14 - Wildcard Exemption - 11 USC § 522(d)(5)" at bounding box center [492, 495] width 319 height 28
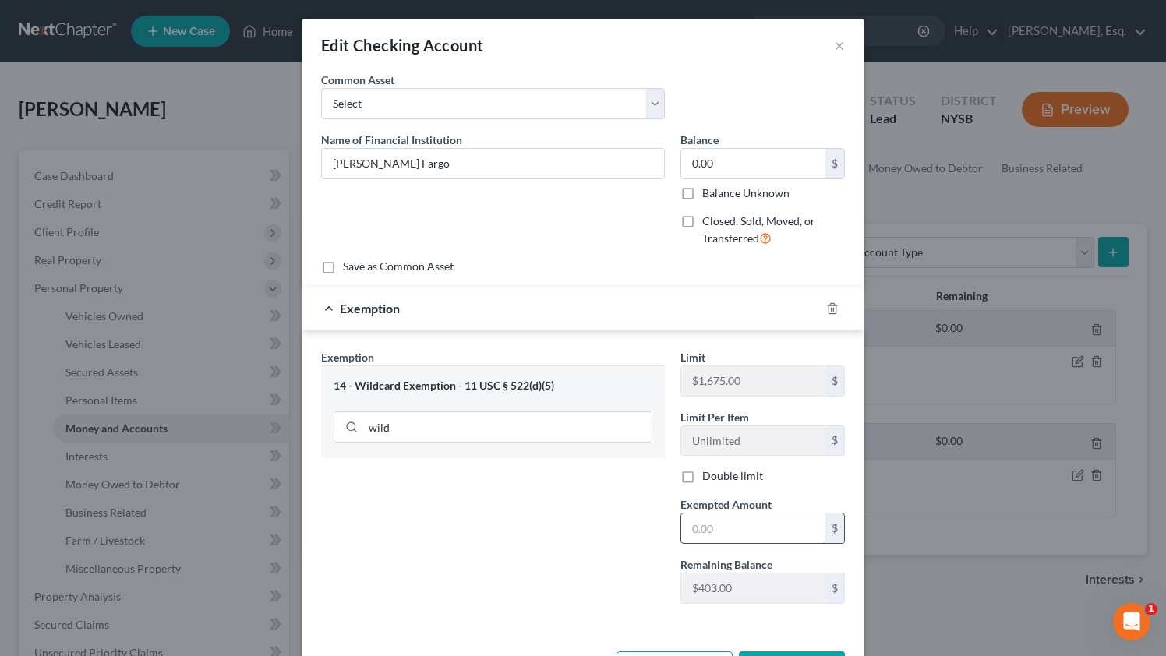
click at [721, 533] on input "text" at bounding box center [753, 528] width 144 height 30
type input "1,675"
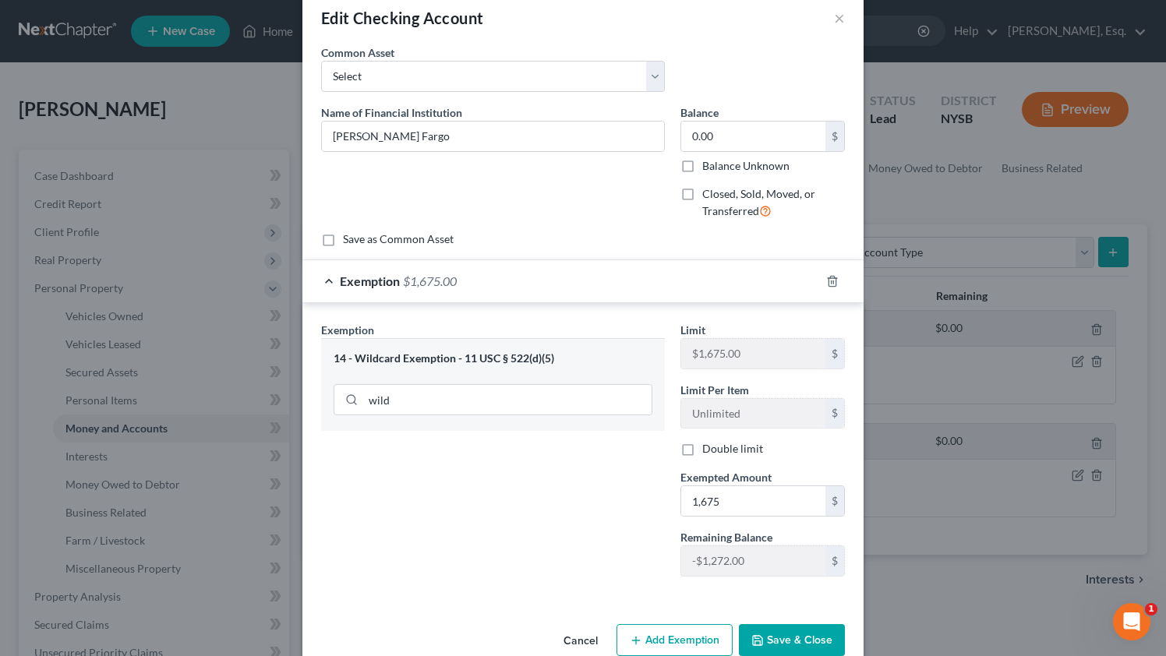
scroll to position [39, 0]
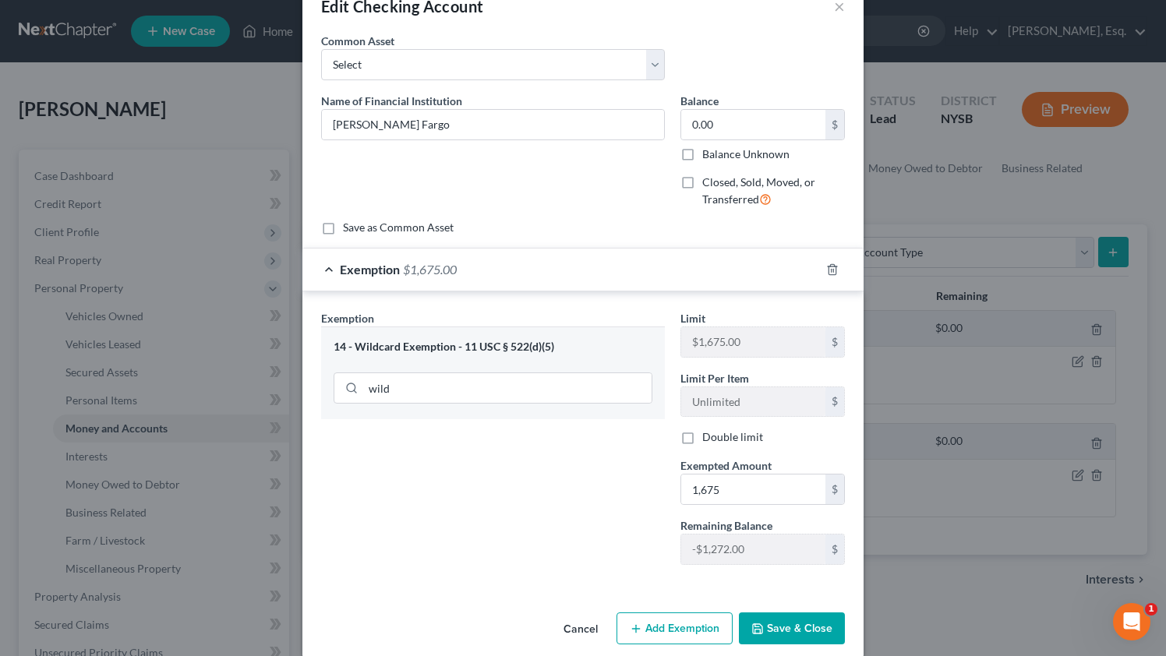
click at [771, 628] on button "Save & Close" at bounding box center [792, 628] width 106 height 33
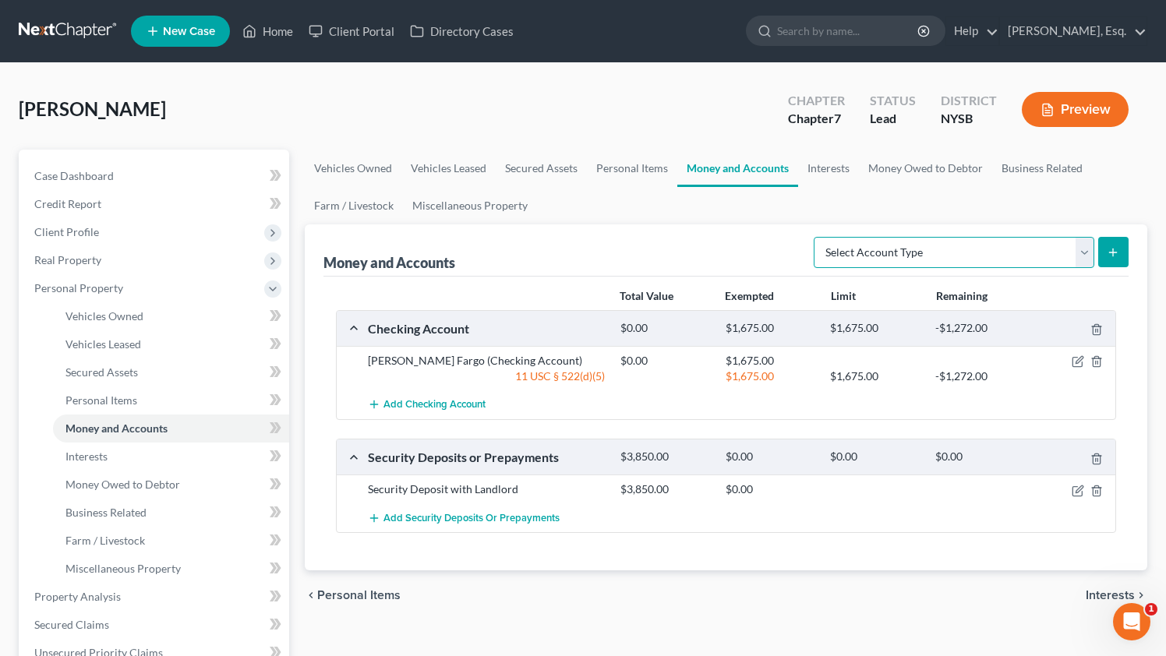
click at [869, 253] on select "Select Account Type Brokerage Cash on Hand Certificates of Deposit Checking Acc…" at bounding box center [953, 252] width 280 height 31
click at [827, 173] on link "Interests" at bounding box center [828, 168] width 61 height 37
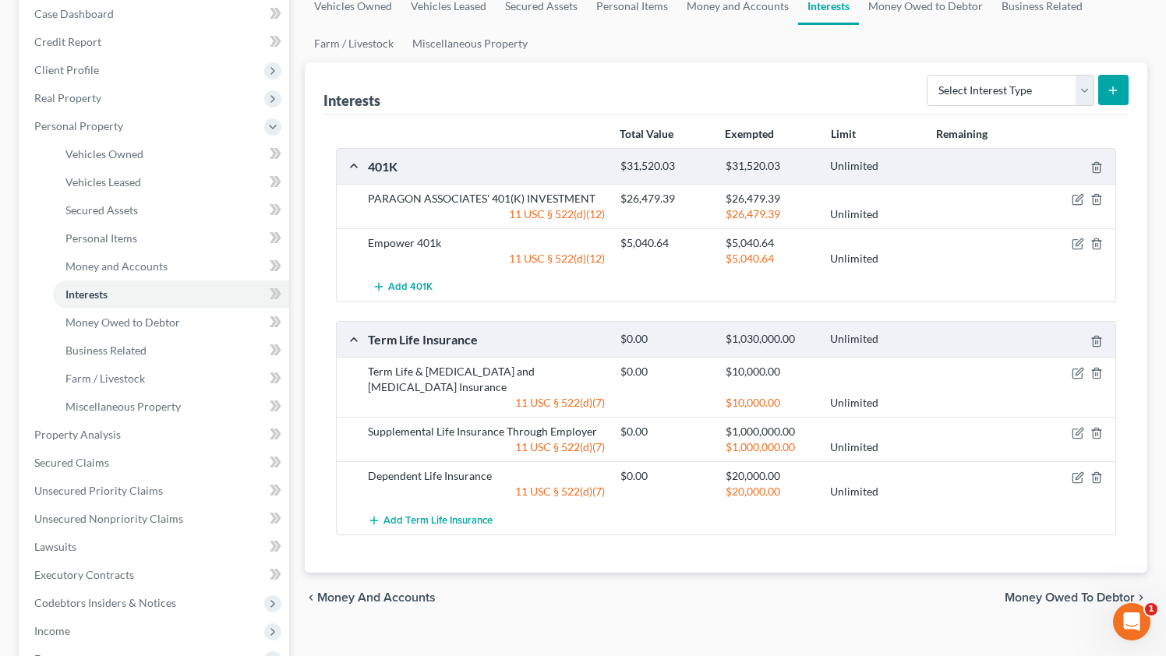
scroll to position [166, 0]
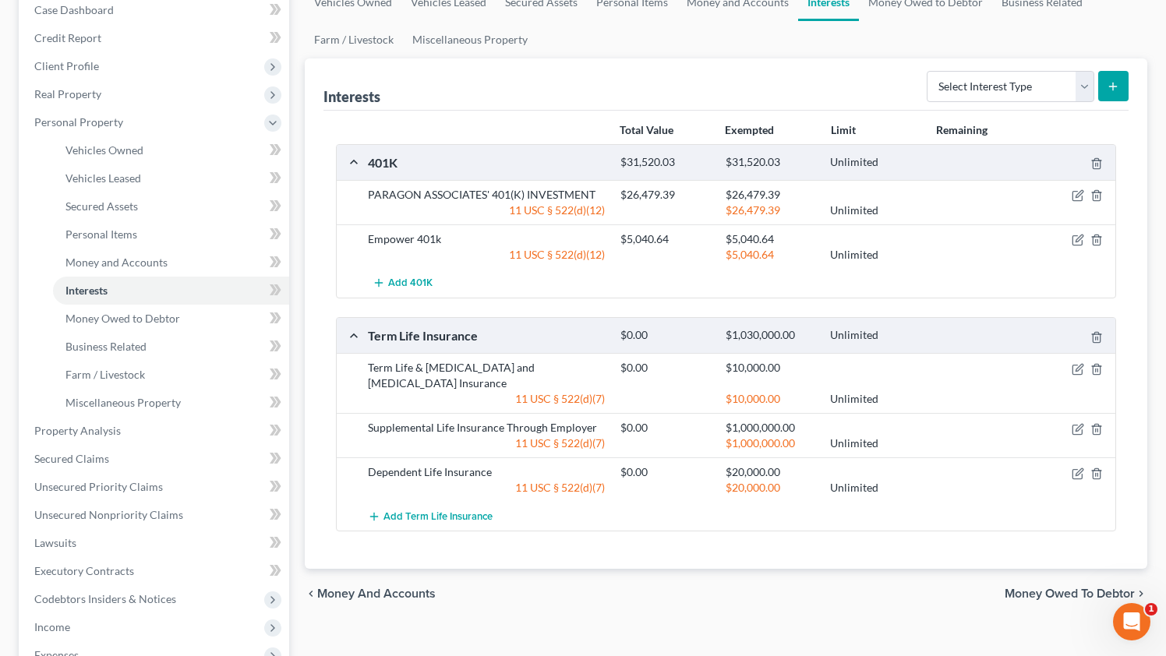
click at [1078, 436] on div "$1,000,000.00 Unlimited" at bounding box center [864, 444] width 504 height 16
click at [1074, 428] on icon "button" at bounding box center [1077, 429] width 12 height 12
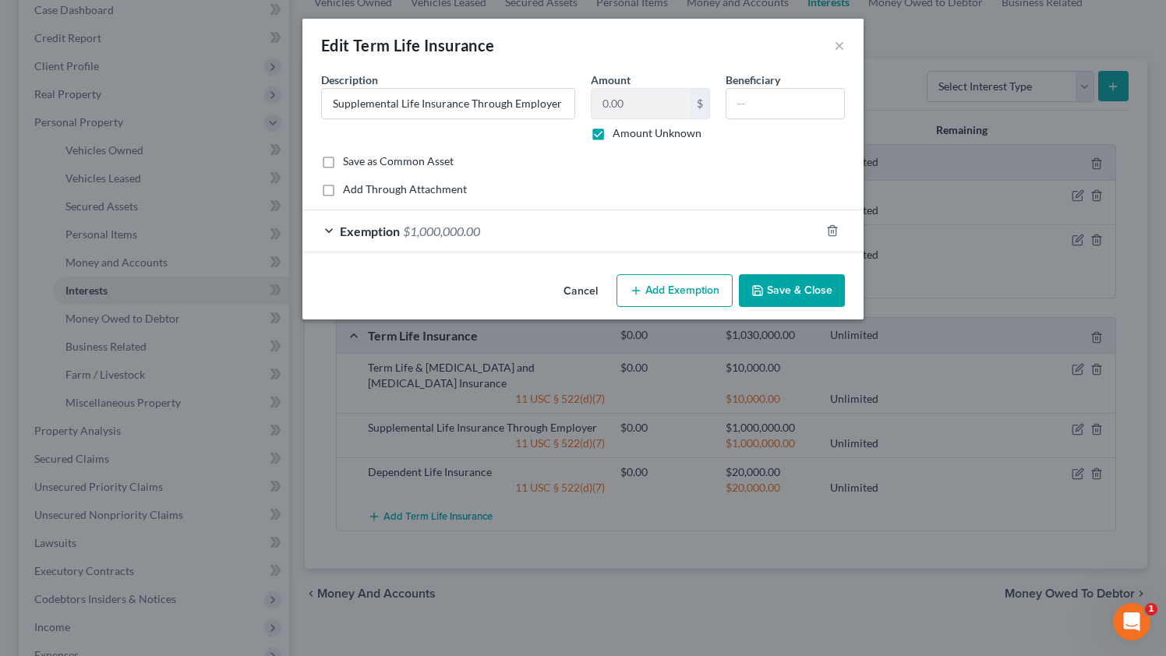
click at [855, 43] on div "Edit Term Life Insurance ×" at bounding box center [582, 45] width 561 height 53
click at [843, 46] on button "×" at bounding box center [839, 45] width 11 height 19
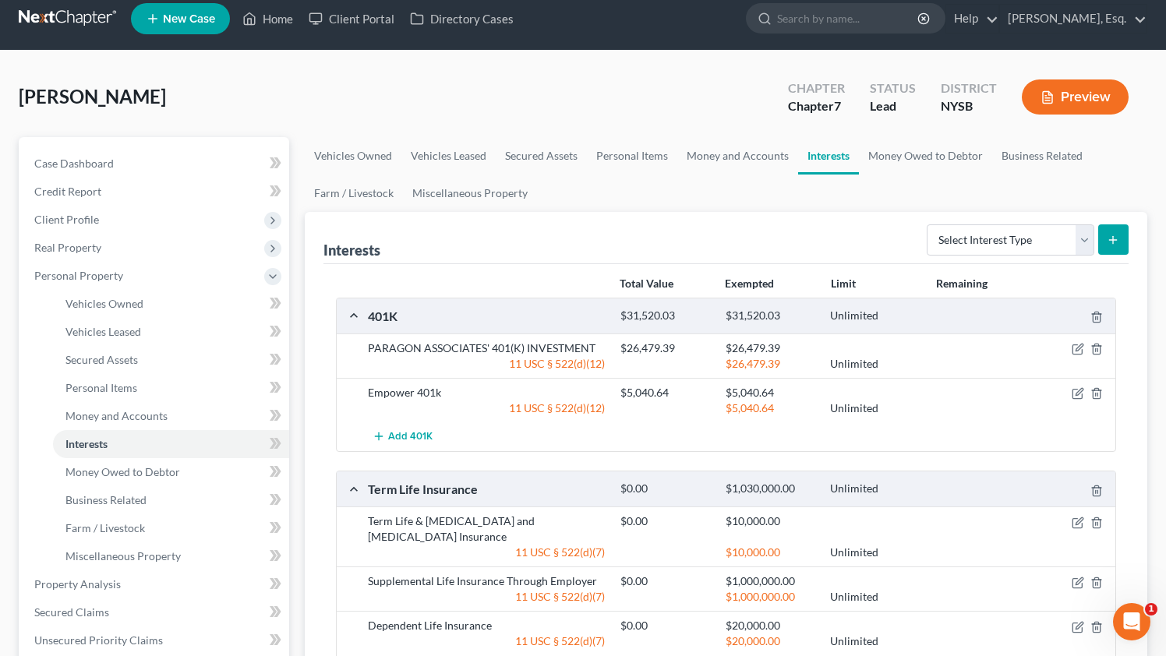
scroll to position [0, 0]
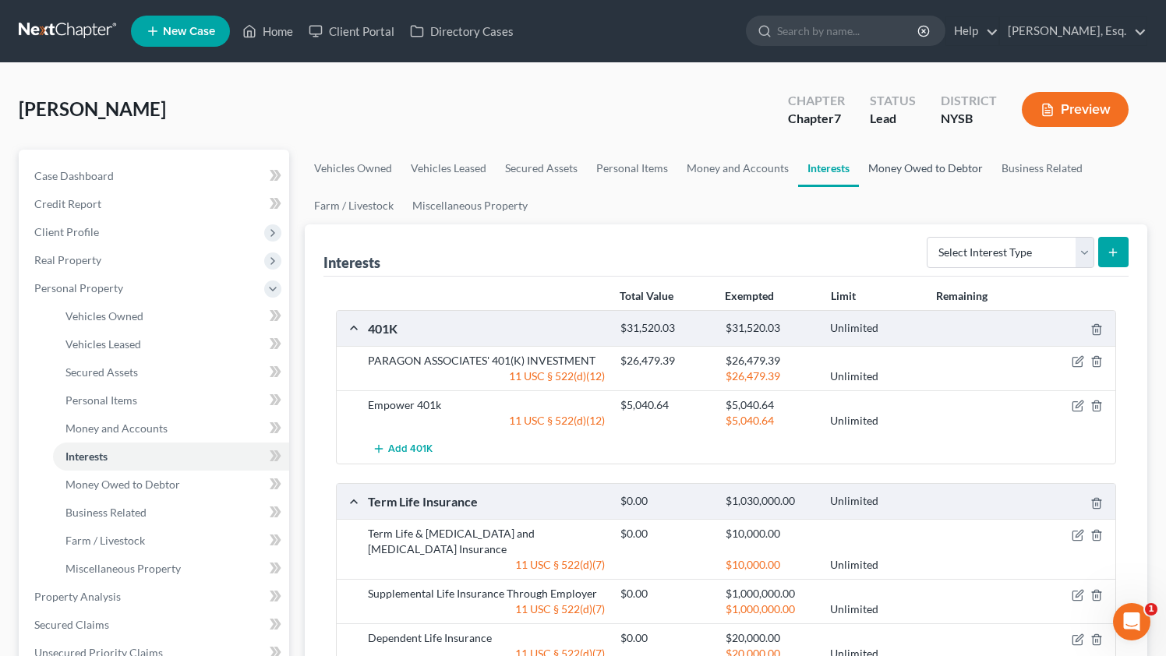
click at [914, 168] on link "Money Owed to Debtor" at bounding box center [925, 168] width 133 height 37
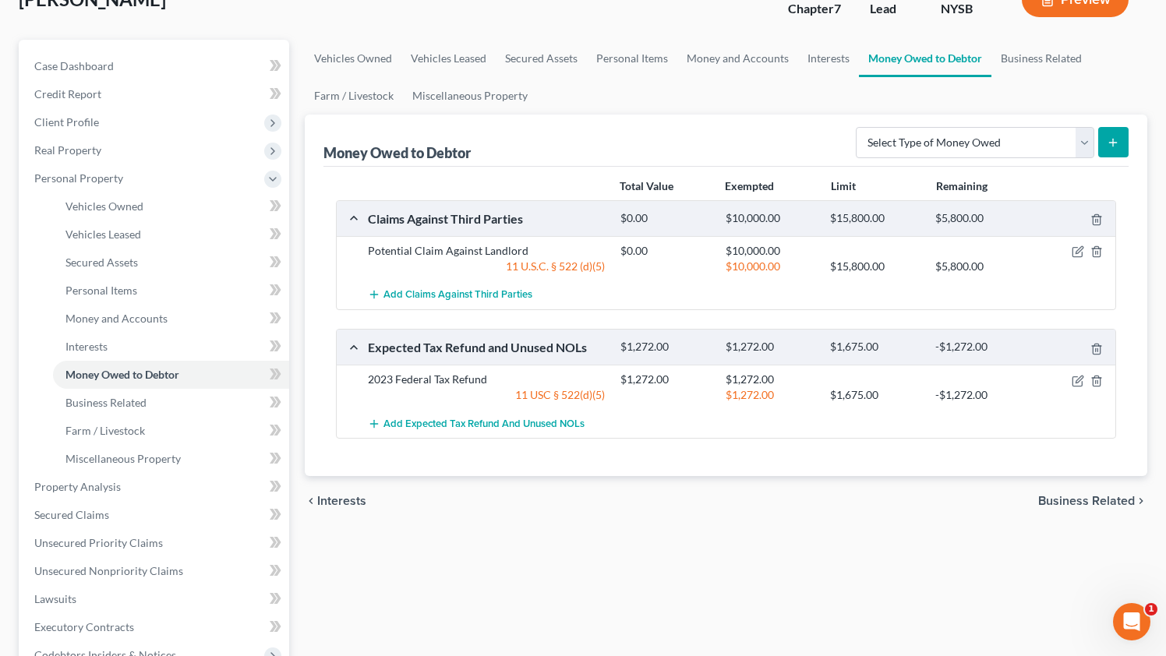
scroll to position [114, 0]
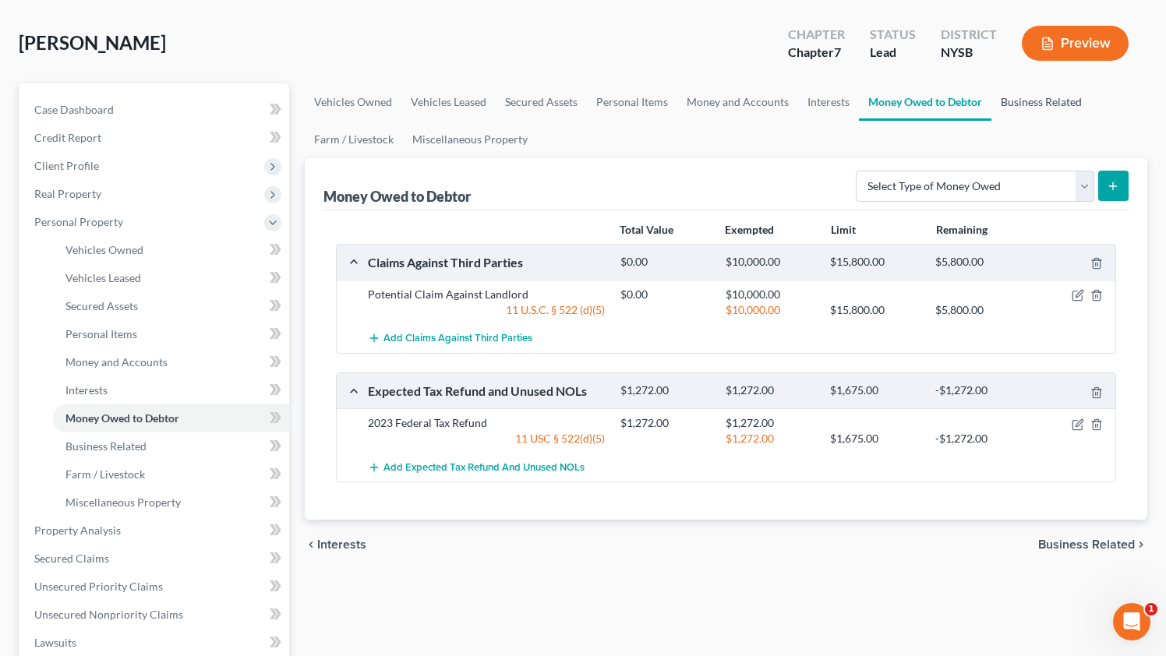
click at [1022, 105] on link "Business Related" at bounding box center [1041, 101] width 100 height 37
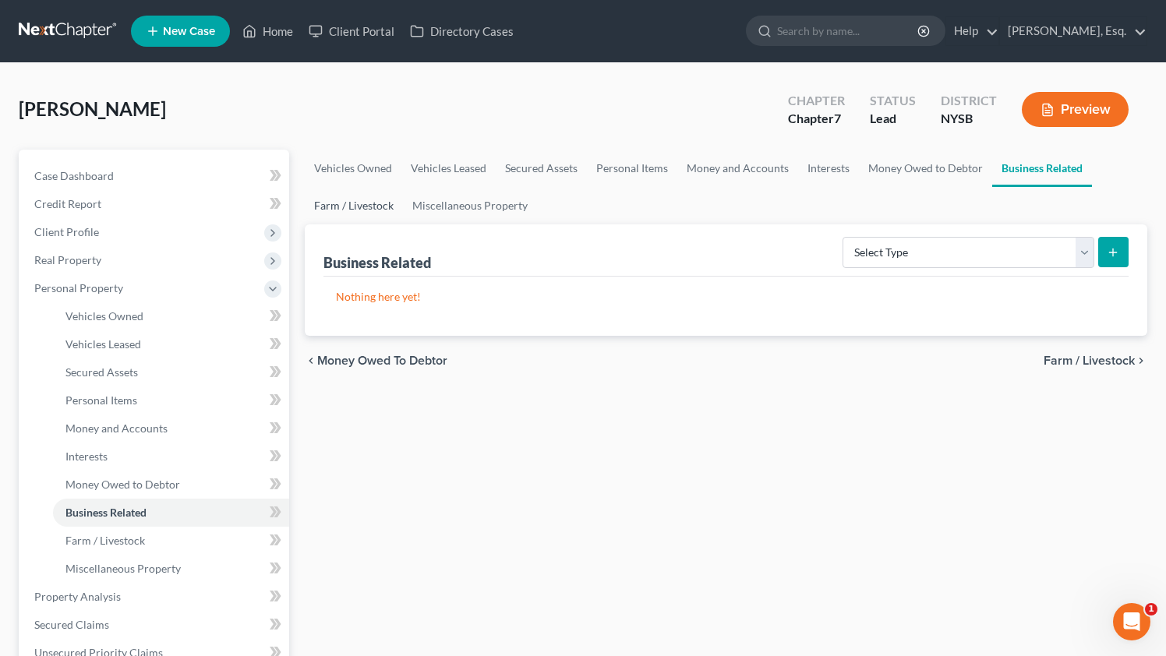
click at [347, 206] on link "Farm / Livestock" at bounding box center [354, 205] width 98 height 37
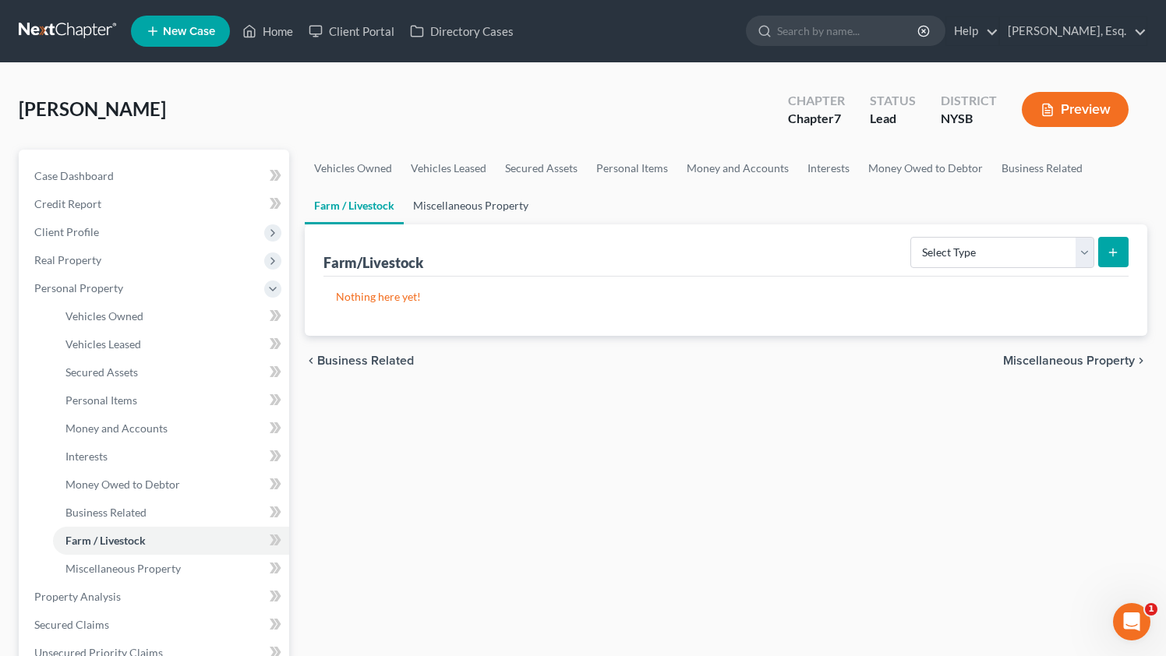
click at [450, 207] on link "Miscellaneous Property" at bounding box center [471, 205] width 134 height 37
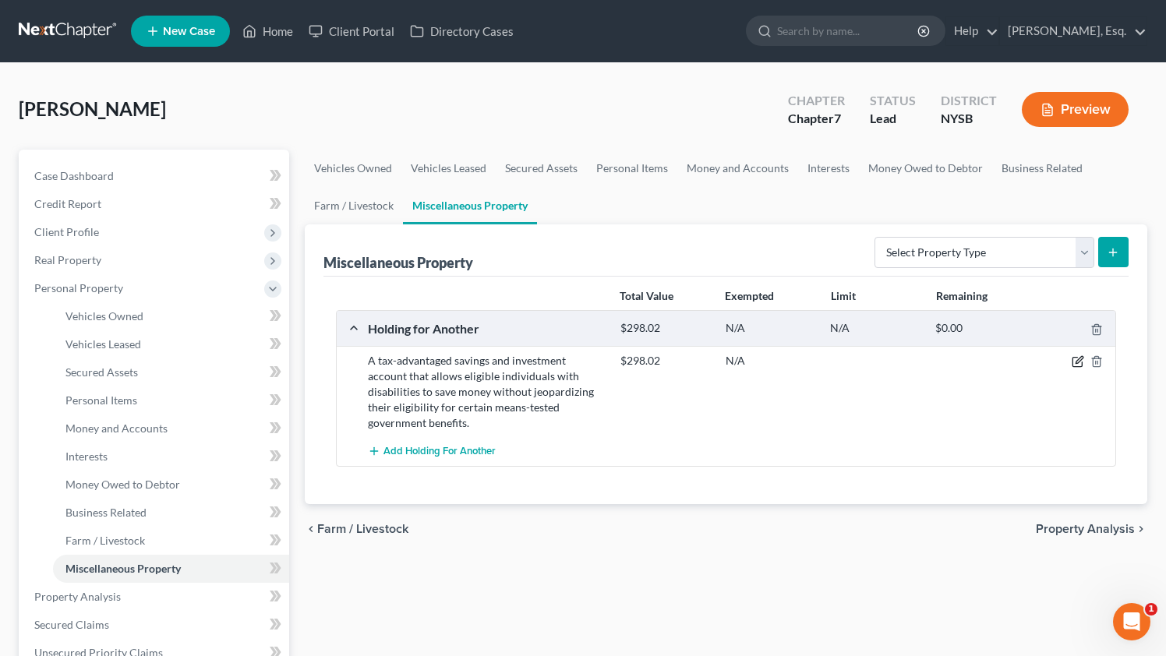
click at [1078, 363] on icon "button" at bounding box center [1077, 361] width 12 height 12
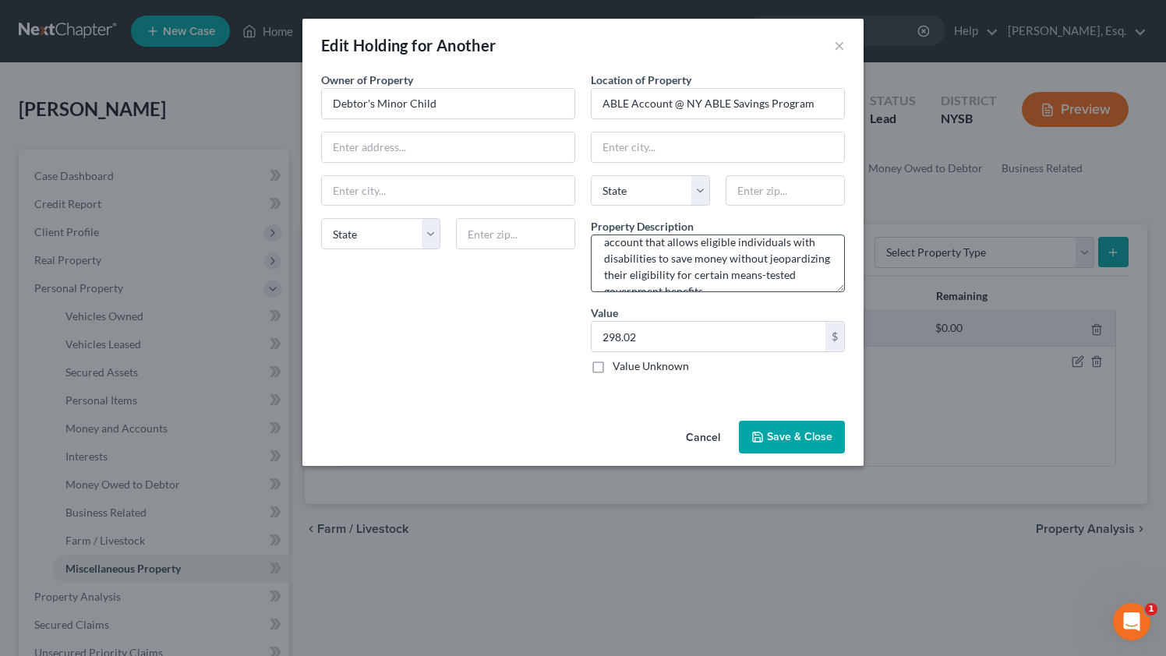
scroll to position [49, 0]
click at [699, 443] on button "Cancel" at bounding box center [702, 437] width 59 height 31
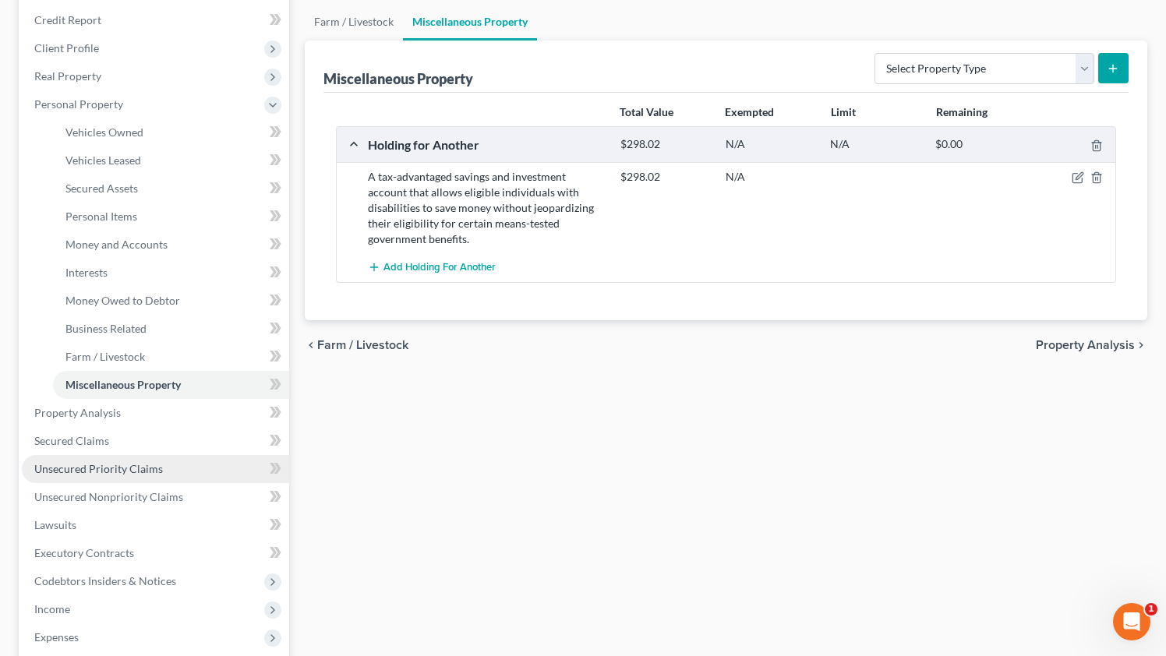
scroll to position [190, 0]
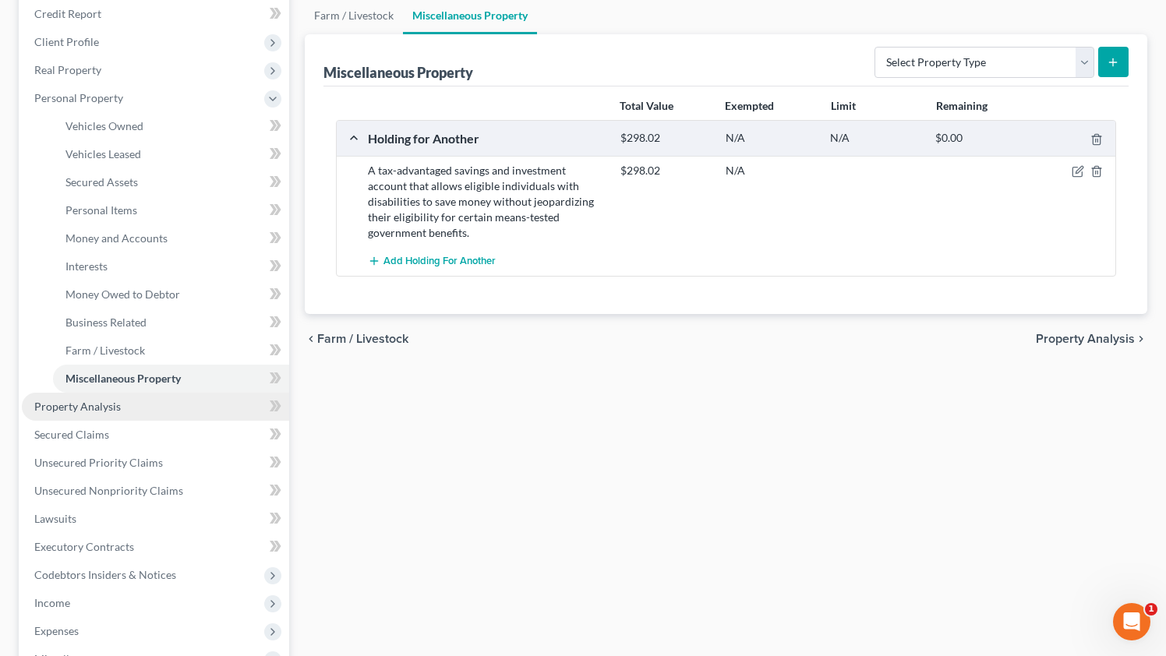
click at [115, 408] on span "Property Analysis" at bounding box center [77, 406] width 86 height 13
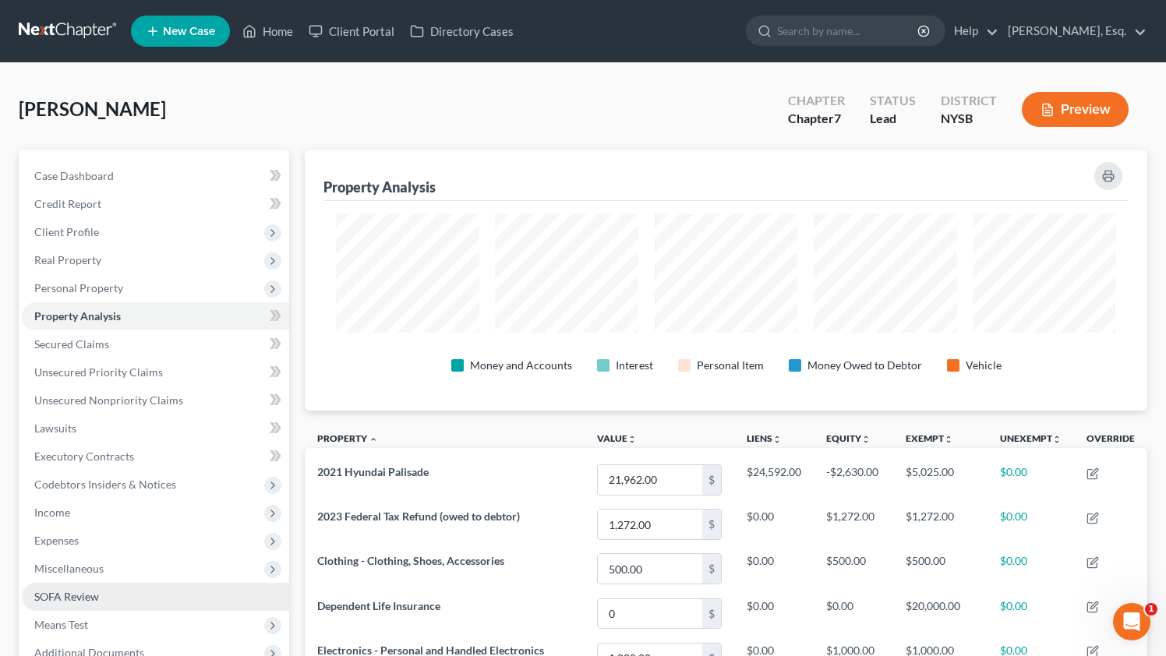
click at [97, 599] on span "SOFA Review" at bounding box center [66, 596] width 65 height 13
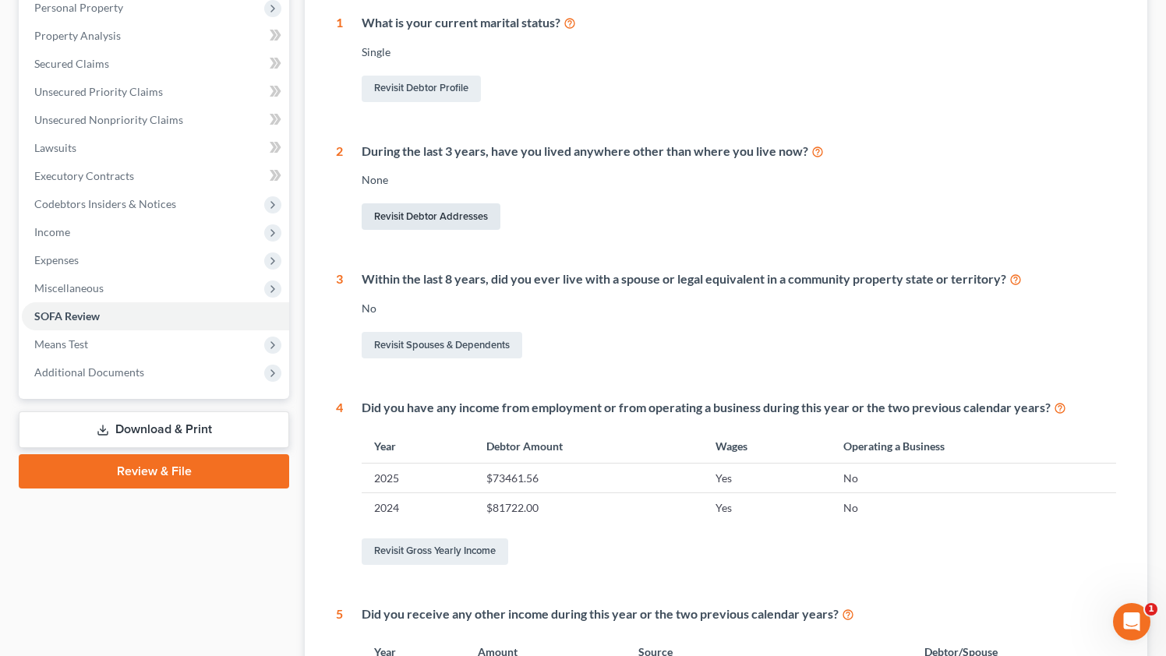
scroll to position [281, 0]
click at [458, 206] on link "Revisit Debtor Addresses" at bounding box center [431, 216] width 139 height 26
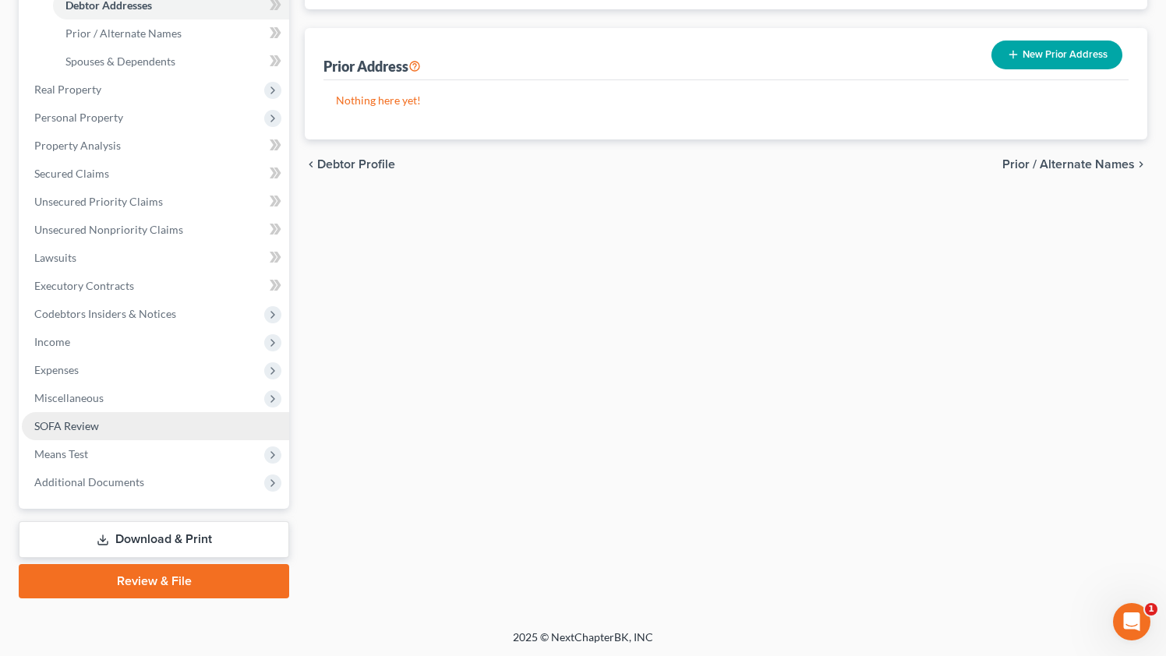
click at [103, 425] on link "SOFA Review" at bounding box center [155, 426] width 267 height 28
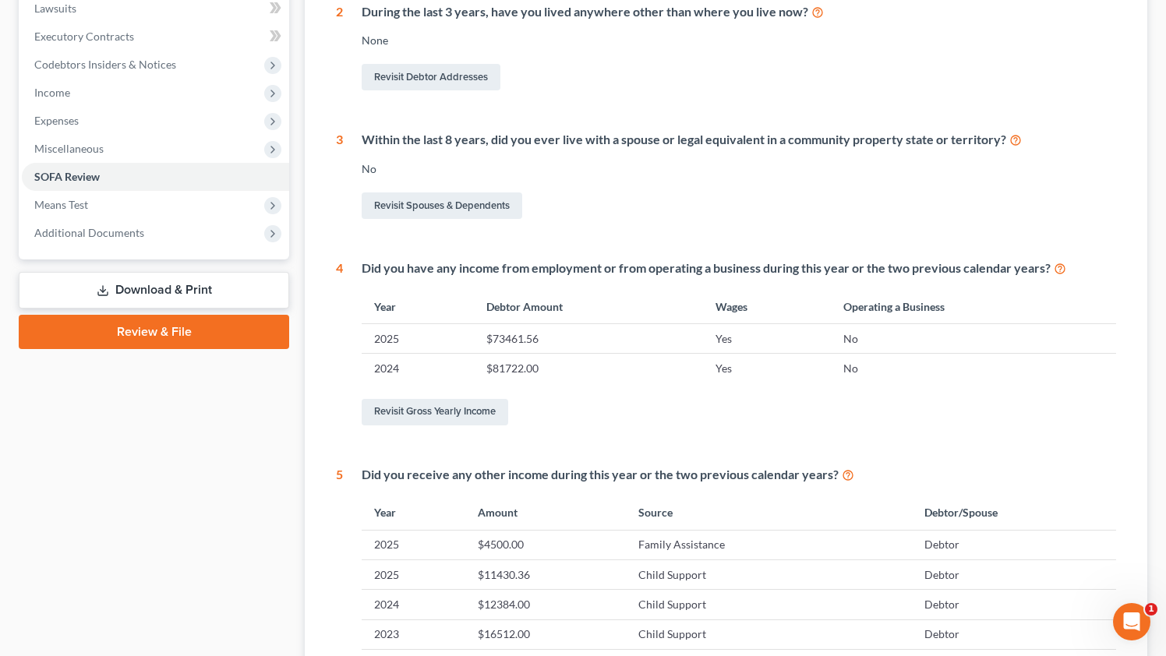
scroll to position [454, 0]
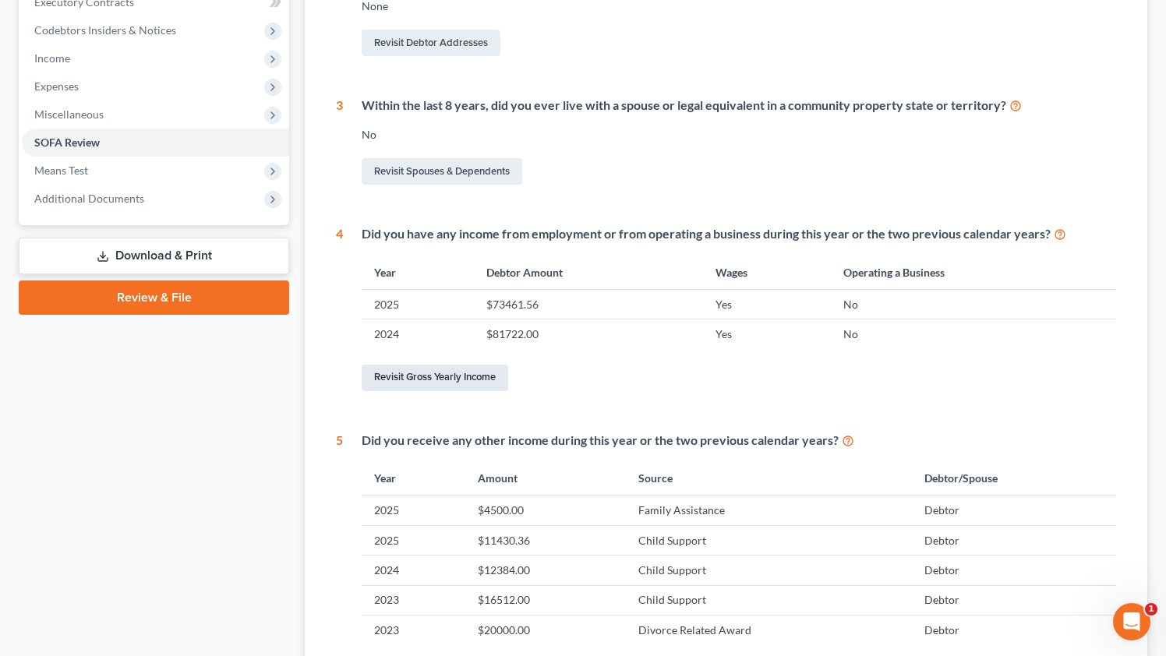
click at [460, 379] on link "Revisit Gross Yearly Income" at bounding box center [435, 378] width 146 height 26
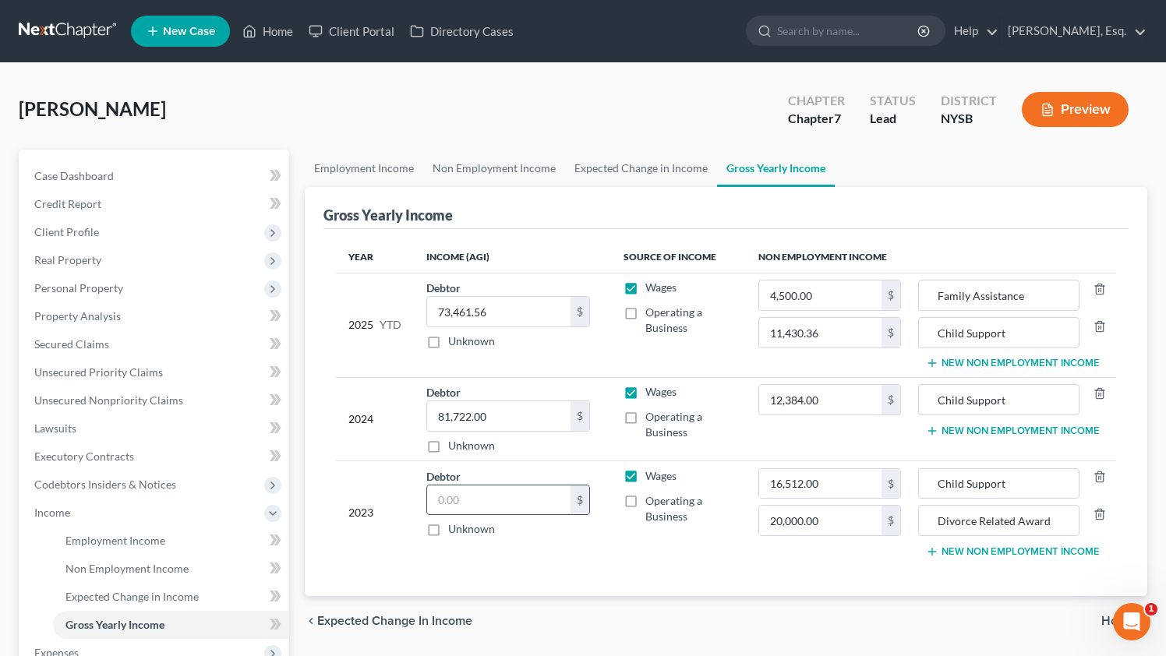
click at [443, 499] on input "text" at bounding box center [498, 500] width 143 height 30
paste input "6 2 , 8 2 2"
click at [455, 503] on input "6 2 , 8 2 2" at bounding box center [498, 500] width 143 height 30
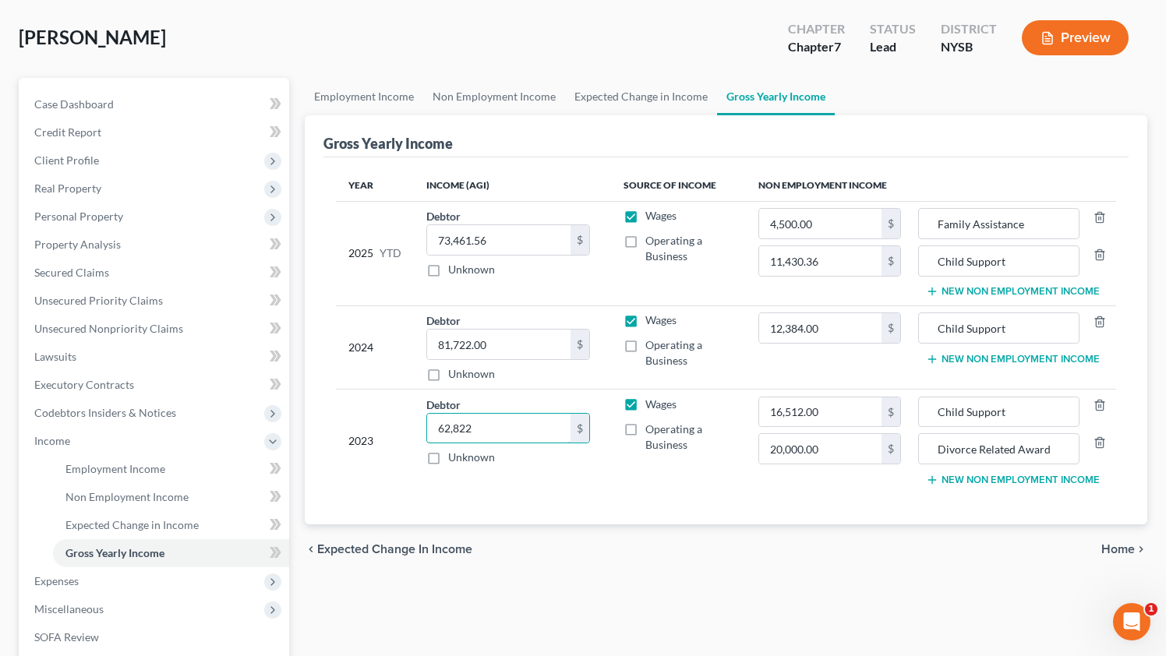
scroll to position [78, 0]
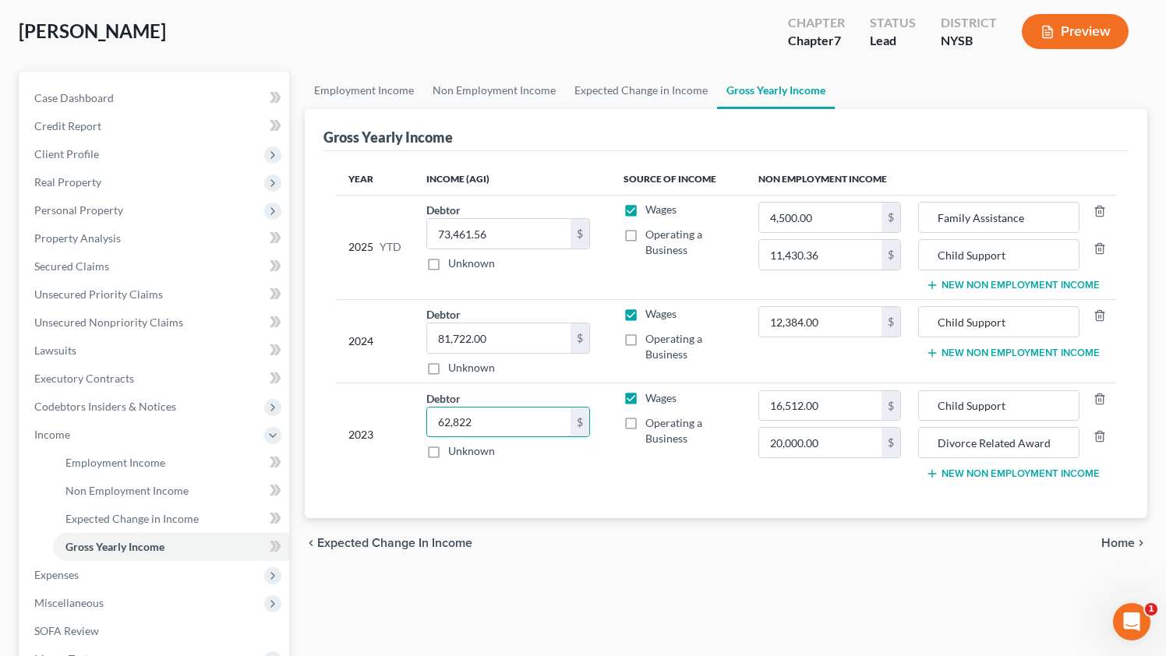
type input "62,822"
click at [1000, 473] on button "New Non Employment Income" at bounding box center [1013, 473] width 174 height 12
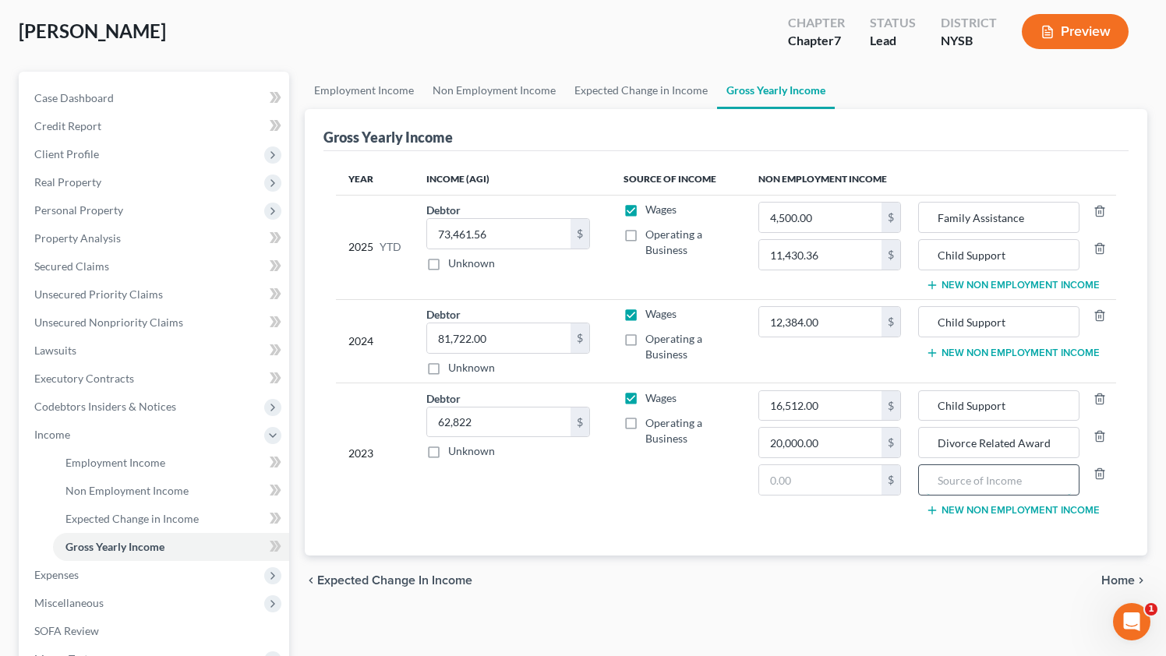
click at [947, 485] on input "text" at bounding box center [998, 480] width 144 height 30
type input "Retirement Distribution"
click at [1053, 443] on input "Divorce Related Award" at bounding box center [998, 443] width 144 height 30
type input "Divorce Related Award of Funds"
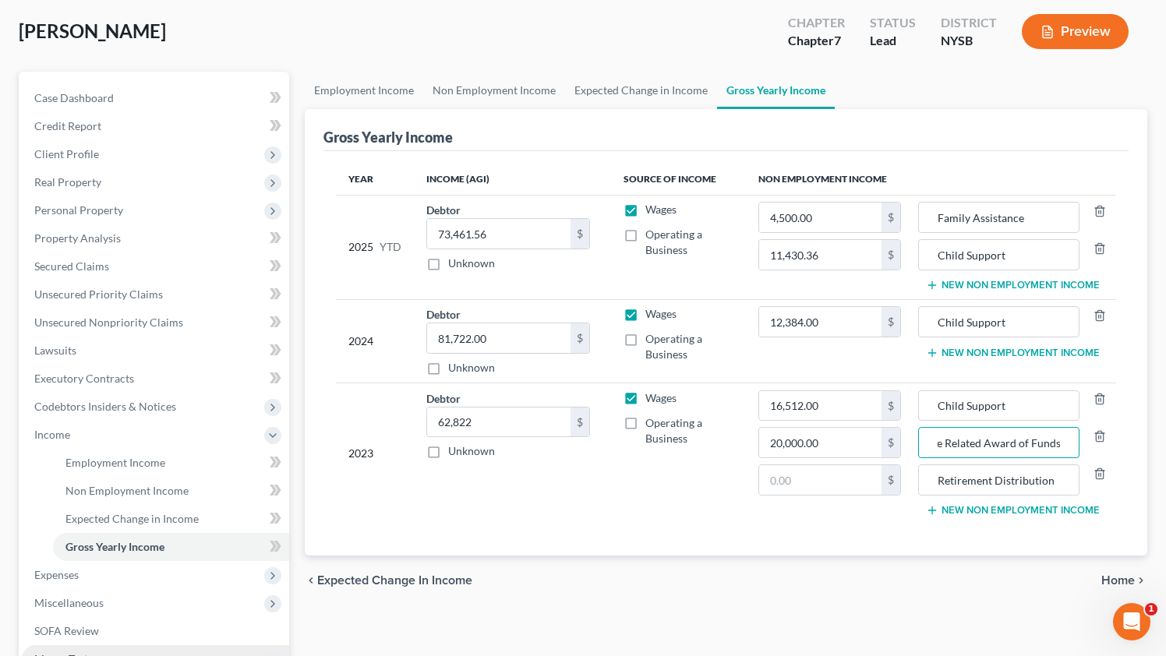
scroll to position [0, 0]
click at [820, 480] on input "text" at bounding box center [820, 480] width 122 height 30
paste input "6 5 , 0 0 0"
click at [784, 484] on input "6 5 , 0 0 0" at bounding box center [820, 480] width 122 height 30
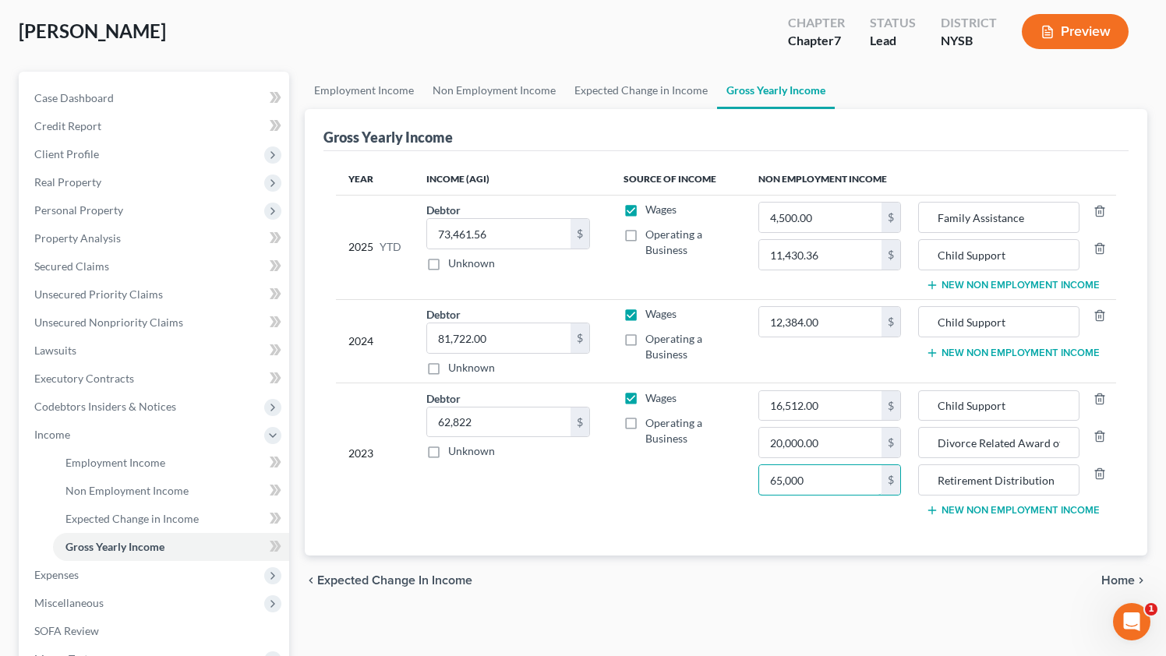
type input "65,000"
click at [780, 541] on div "Year Income (AGI) Source of Income Non Employment Income 2025 YTD Debtor 73,461…" at bounding box center [725, 353] width 805 height 404
click at [1102, 434] on icon "button" at bounding box center [1099, 436] width 12 height 12
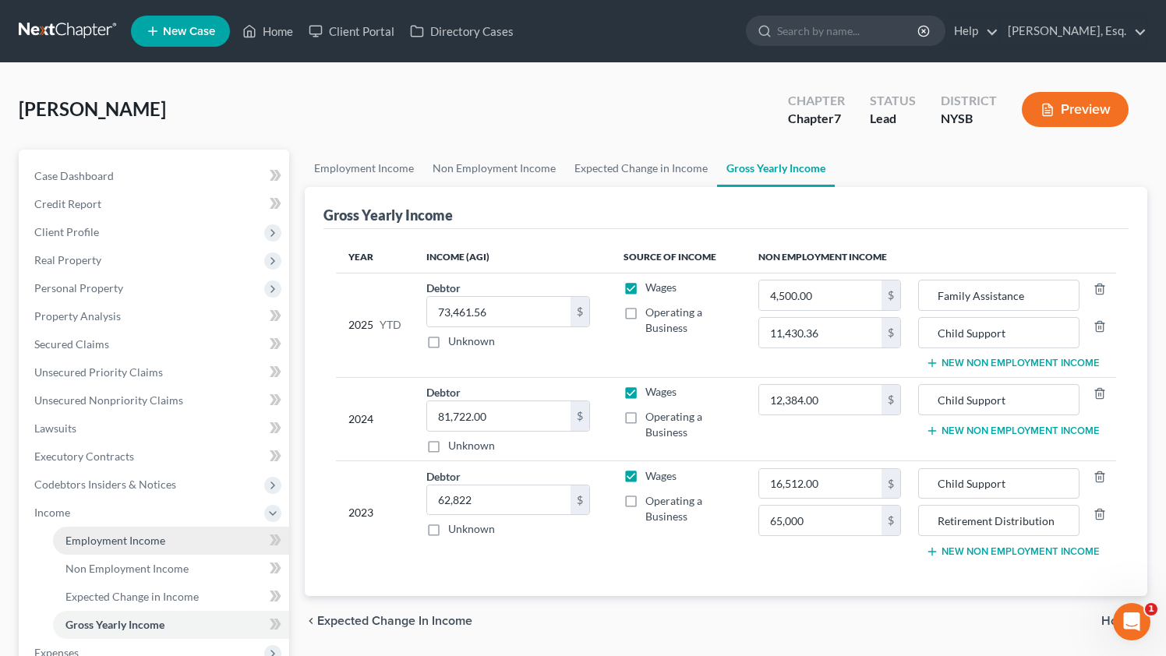
click at [119, 546] on span "Employment Income" at bounding box center [115, 540] width 100 height 13
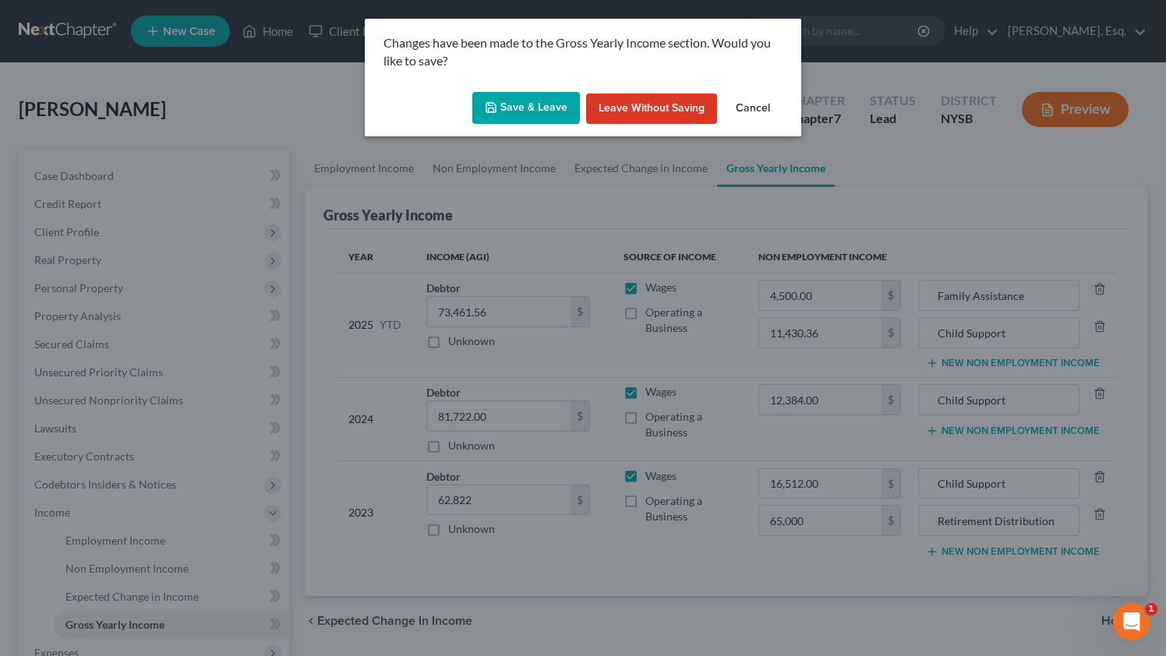
click at [510, 108] on button "Save & Leave" at bounding box center [526, 108] width 108 height 33
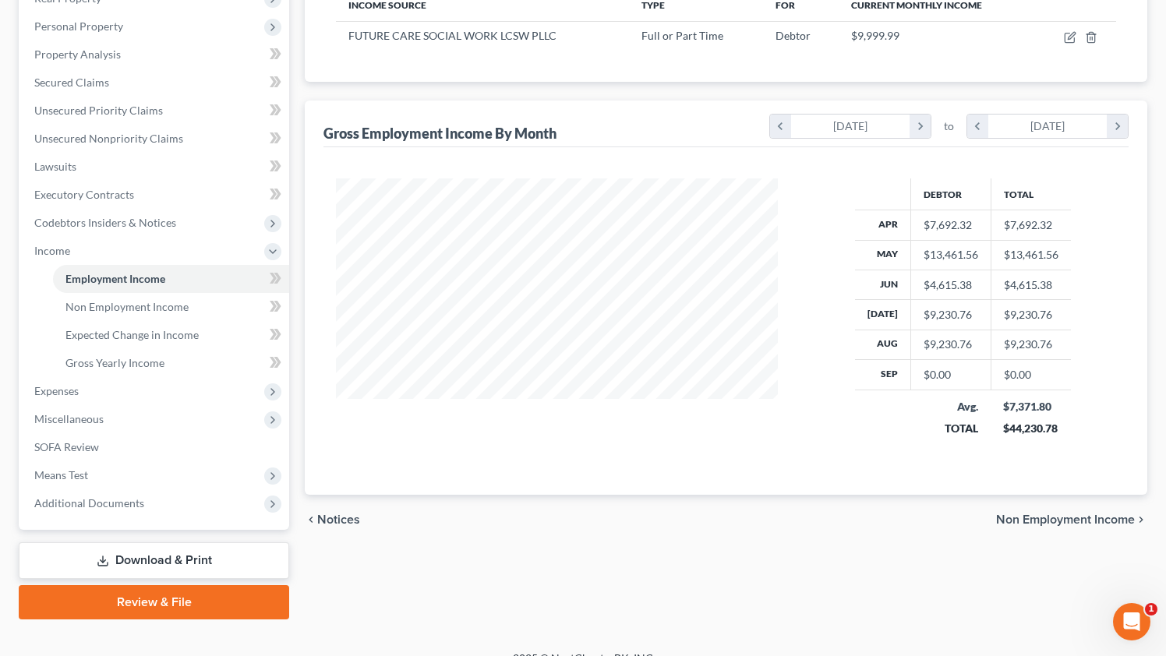
scroll to position [283, 0]
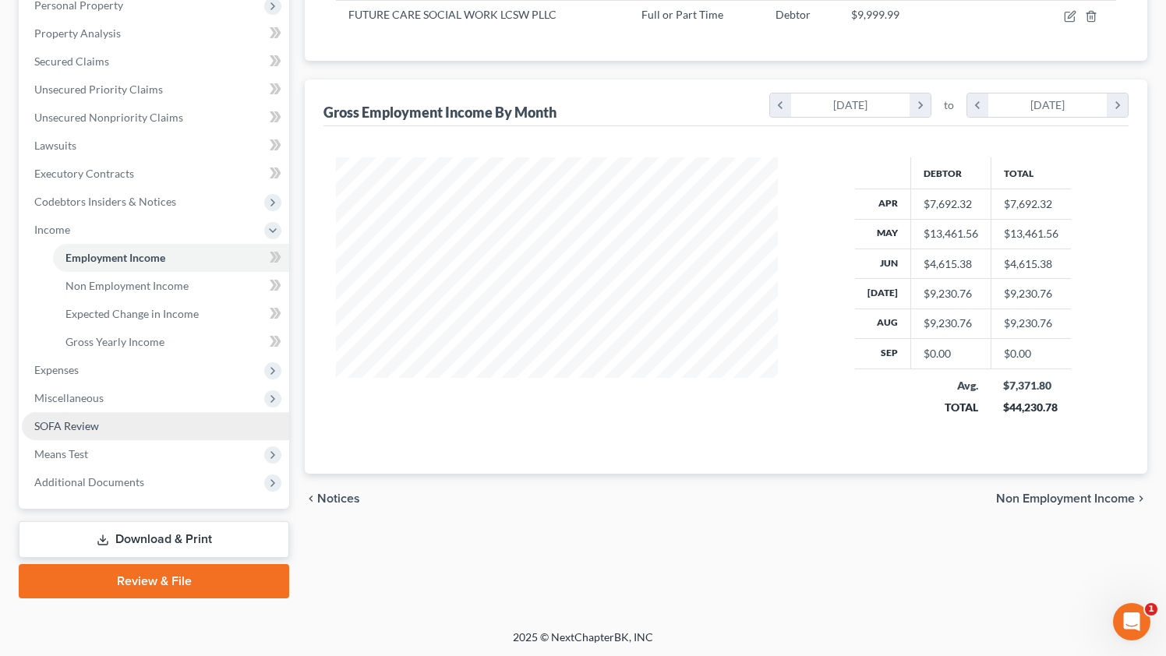
click at [106, 425] on link "SOFA Review" at bounding box center [155, 426] width 267 height 28
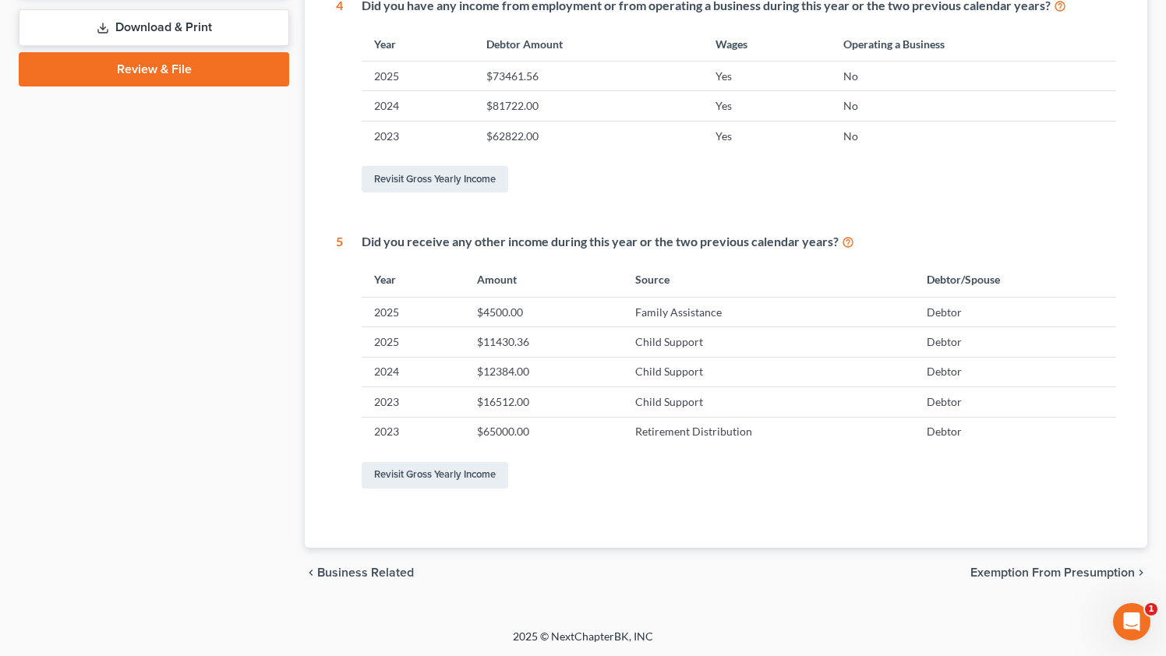
scroll to position [566, 0]
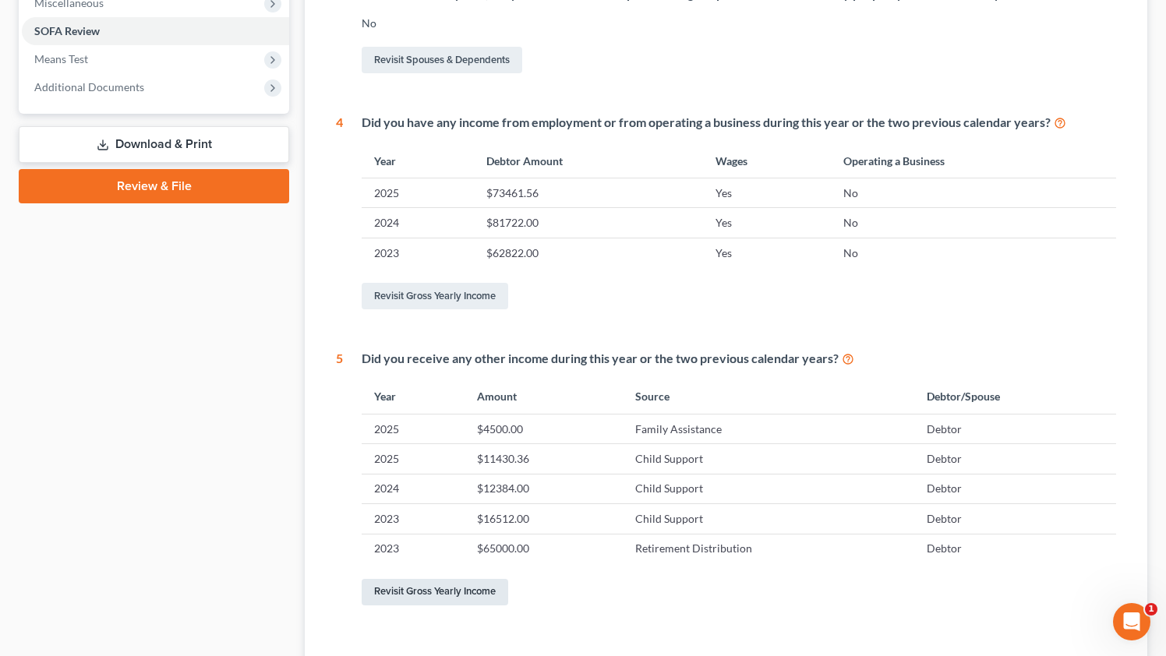
click at [439, 593] on link "Revisit Gross Yearly Income" at bounding box center [435, 592] width 146 height 26
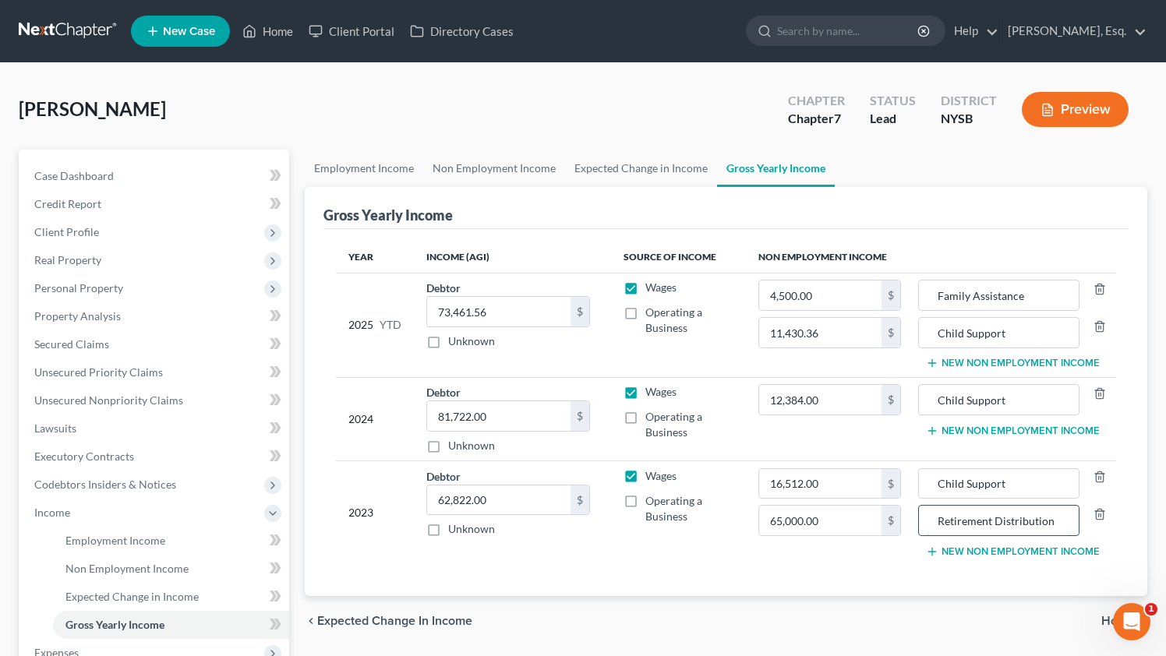
click at [1064, 519] on input "Retirement Distribution" at bounding box center [998, 521] width 144 height 30
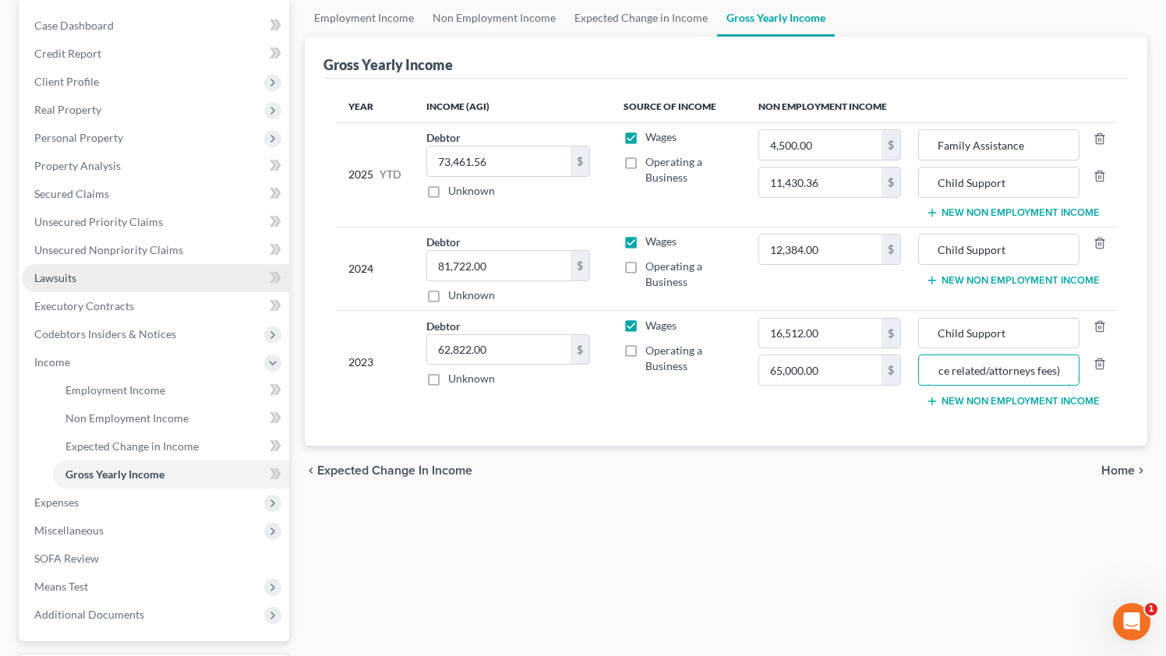
scroll to position [171, 0]
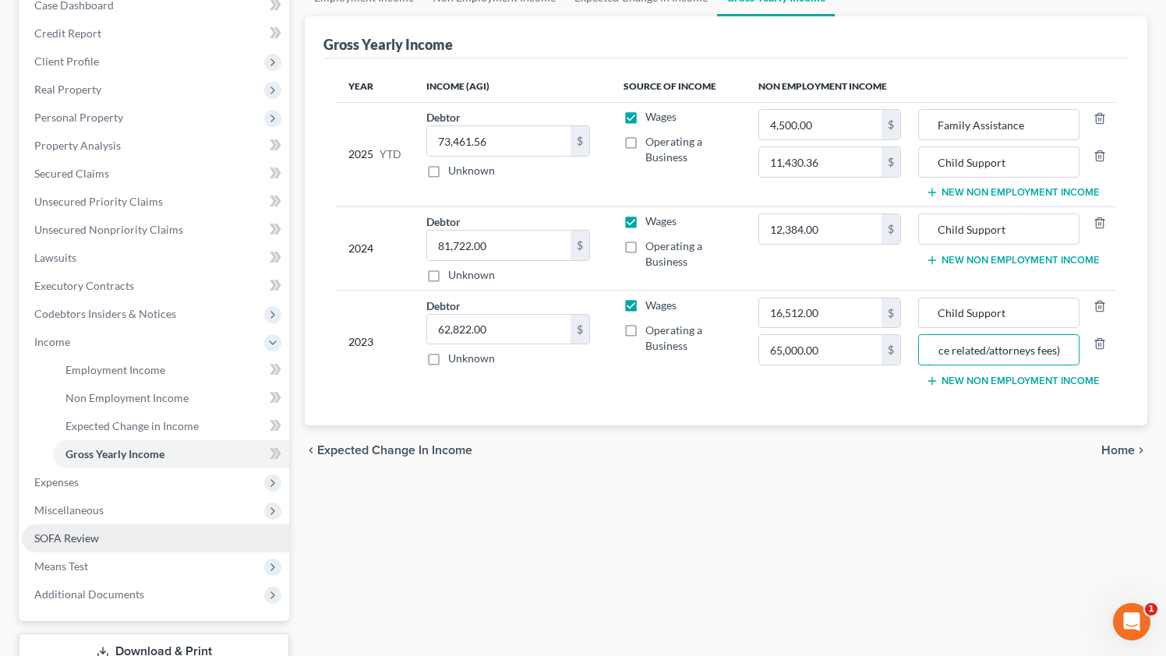
type input "Retirement Distribution (to pay divorce related/attorneys fees)"
click at [65, 538] on span "SOFA Review" at bounding box center [66, 537] width 65 height 13
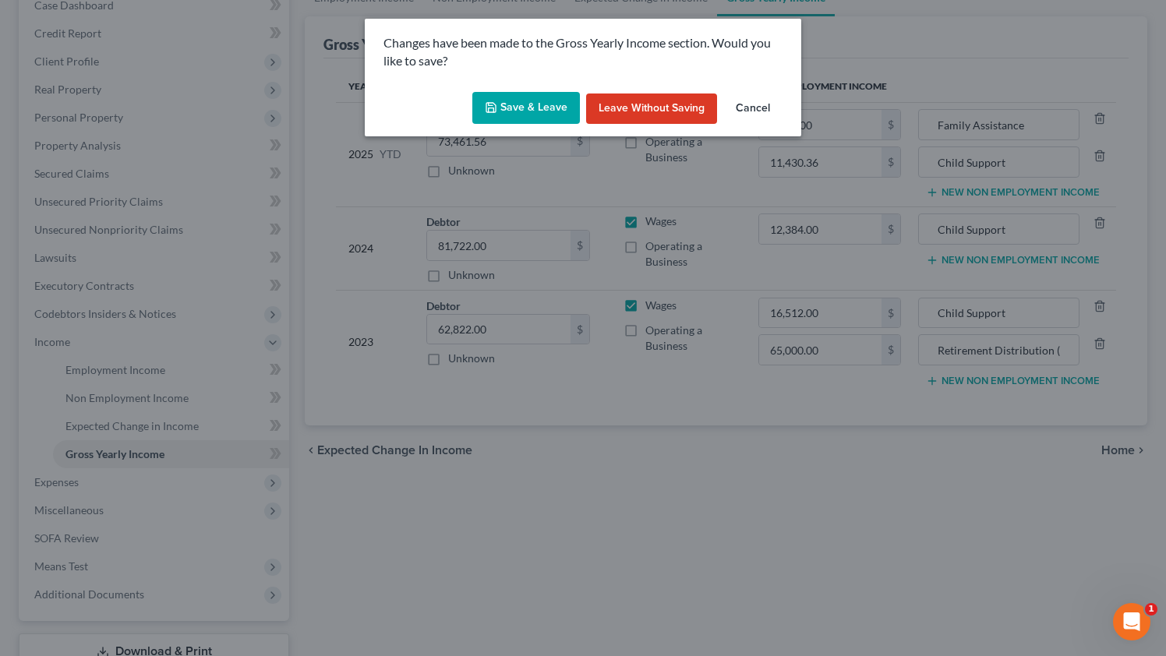
click at [535, 108] on button "Save & Leave" at bounding box center [526, 108] width 108 height 33
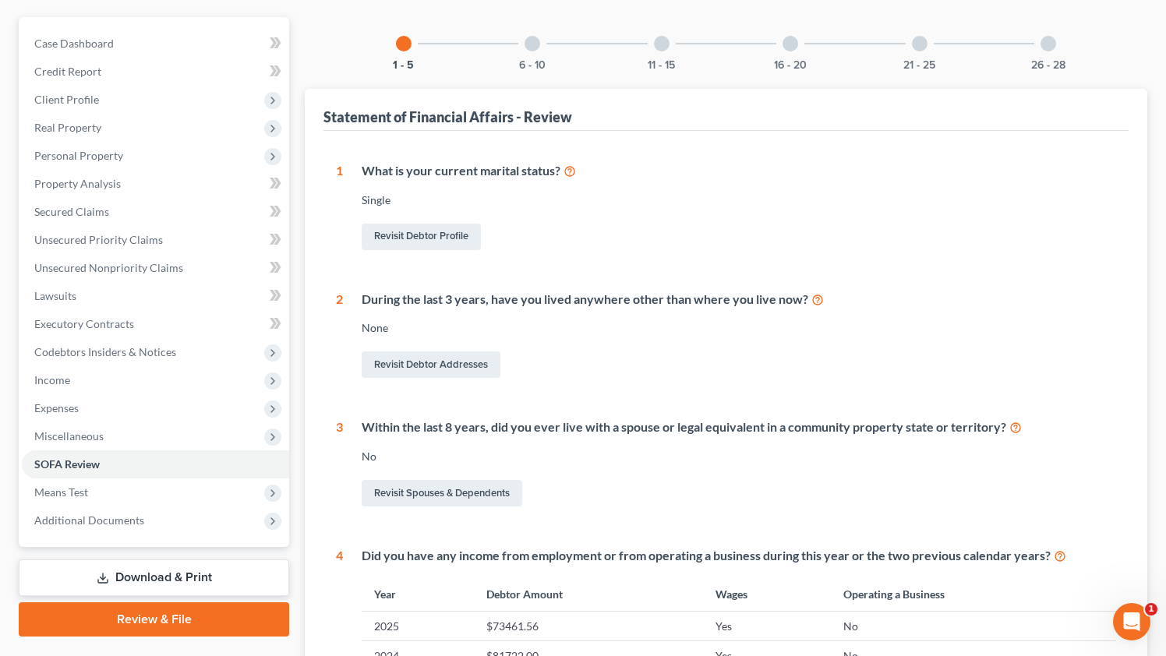
scroll to position [56, 0]
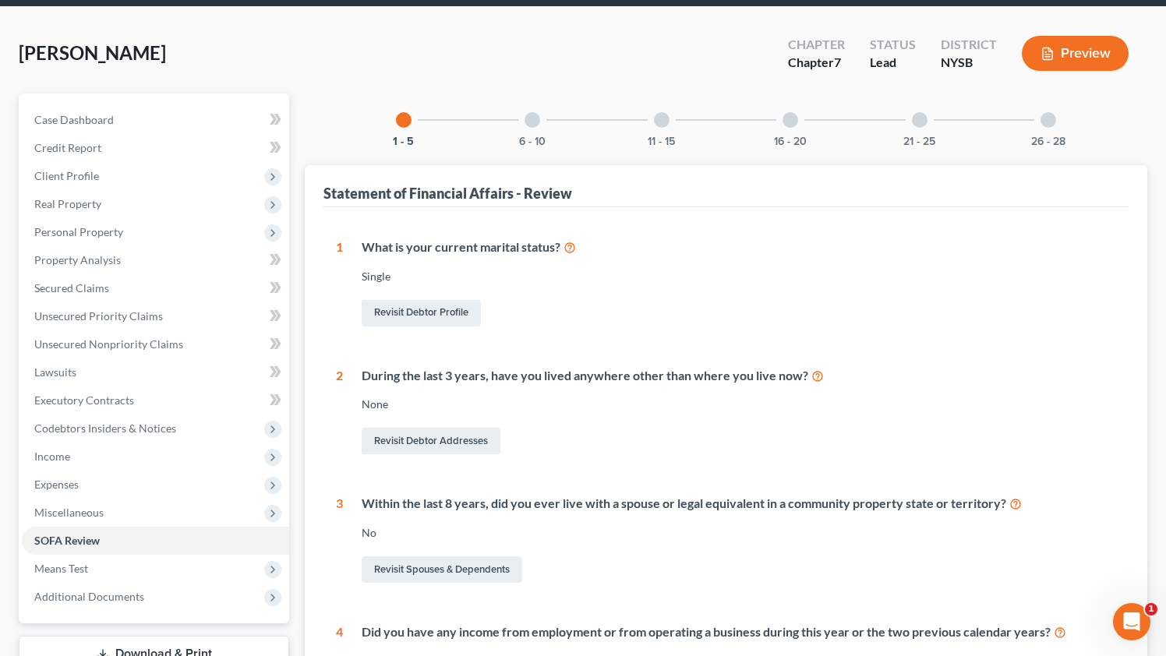
click at [532, 127] on div "6 - 10" at bounding box center [532, 119] width 53 height 53
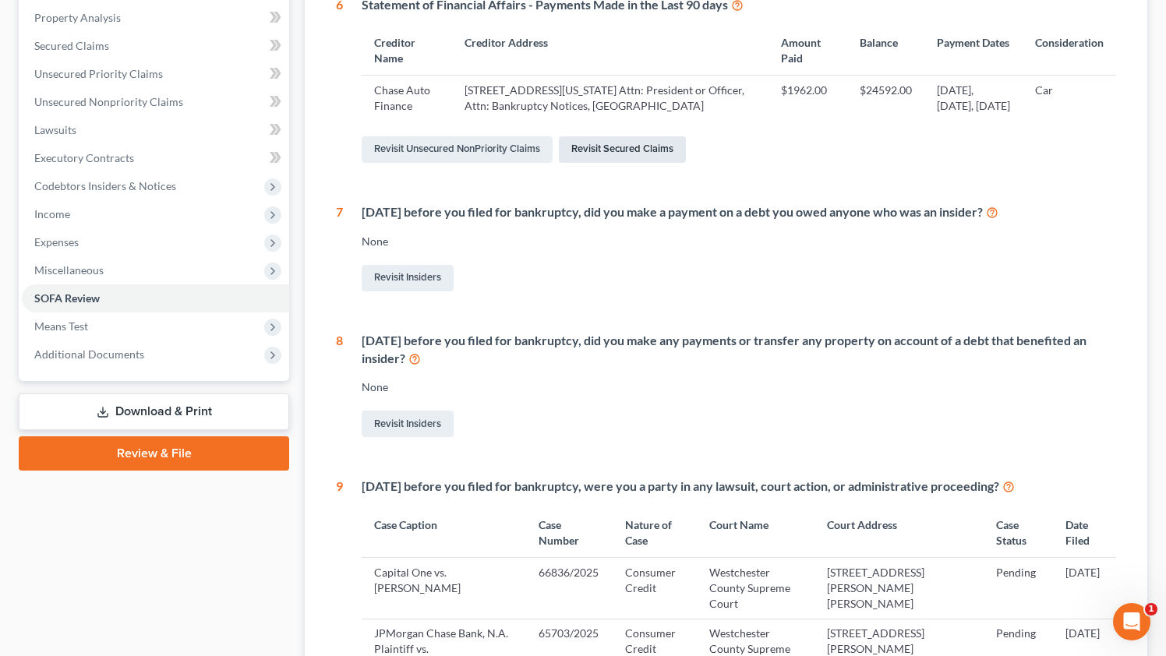
scroll to position [48, 0]
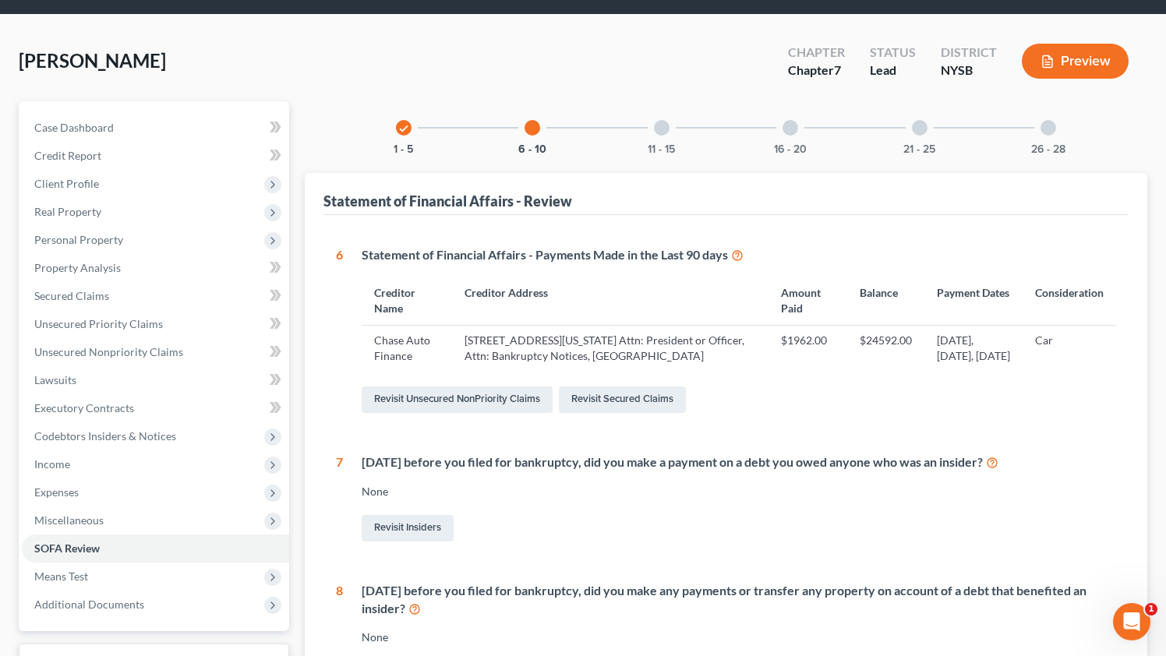
click at [671, 121] on div "11 - 15" at bounding box center [661, 127] width 53 height 53
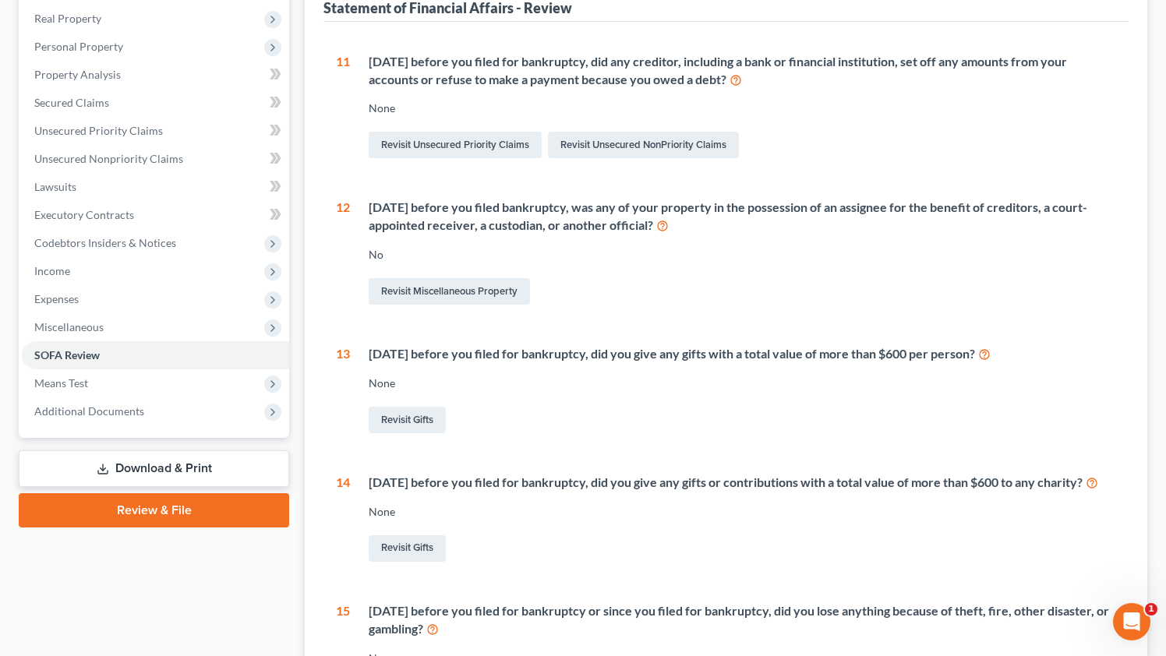
scroll to position [152, 0]
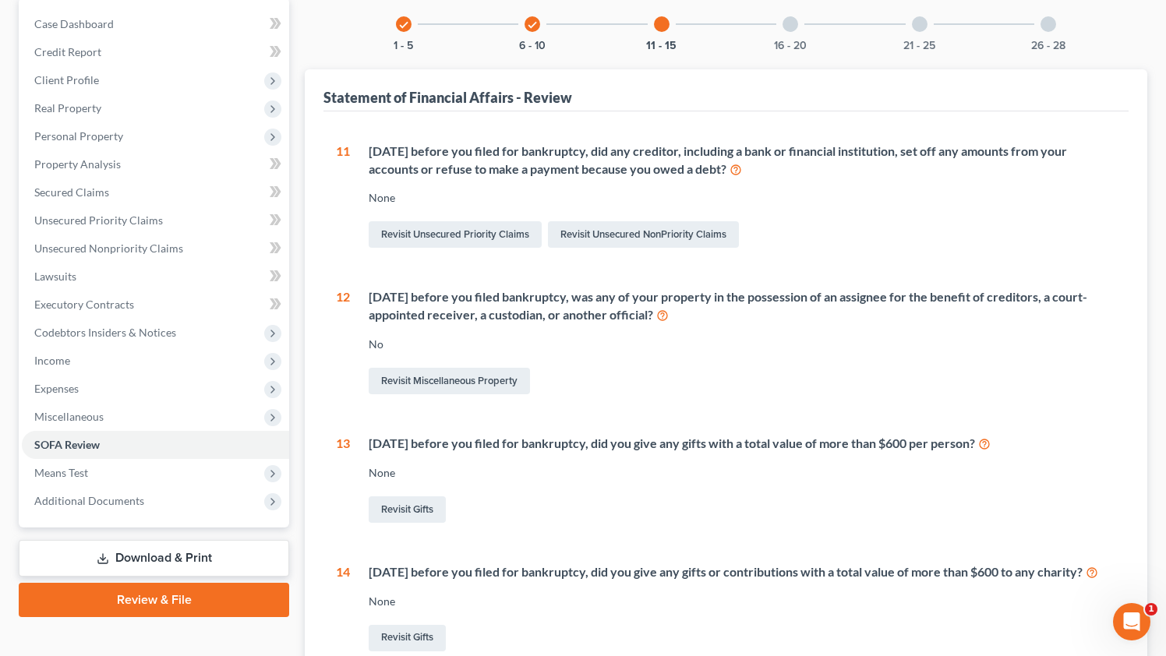
click at [778, 30] on div "16 - 20" at bounding box center [790, 24] width 53 height 53
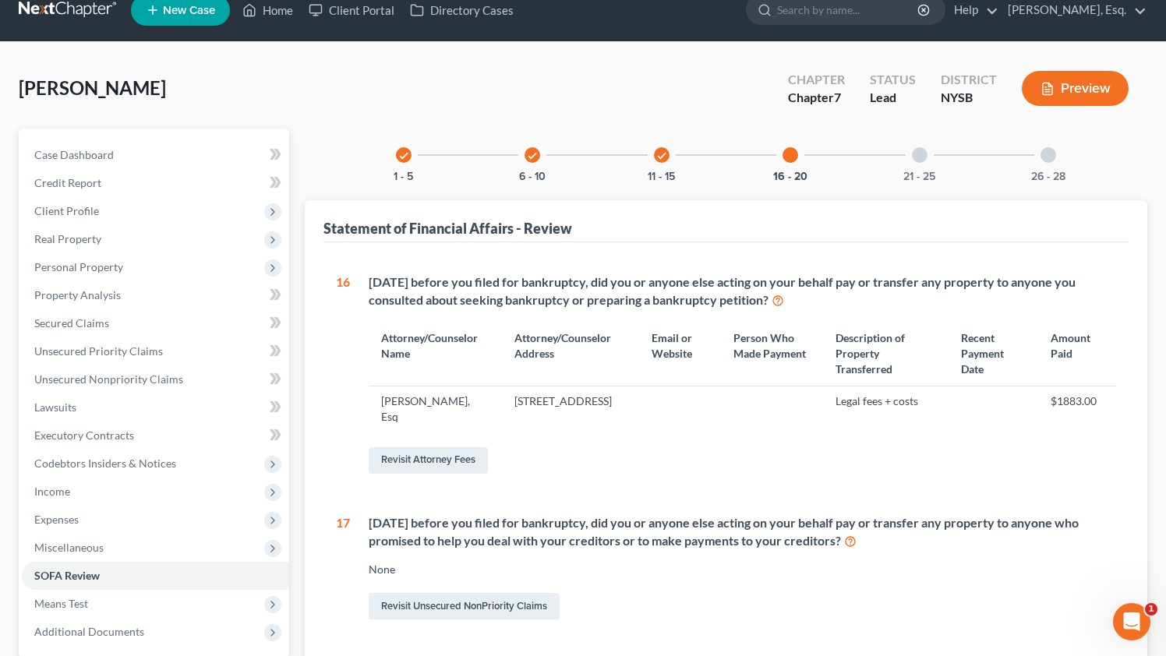
scroll to position [0, 0]
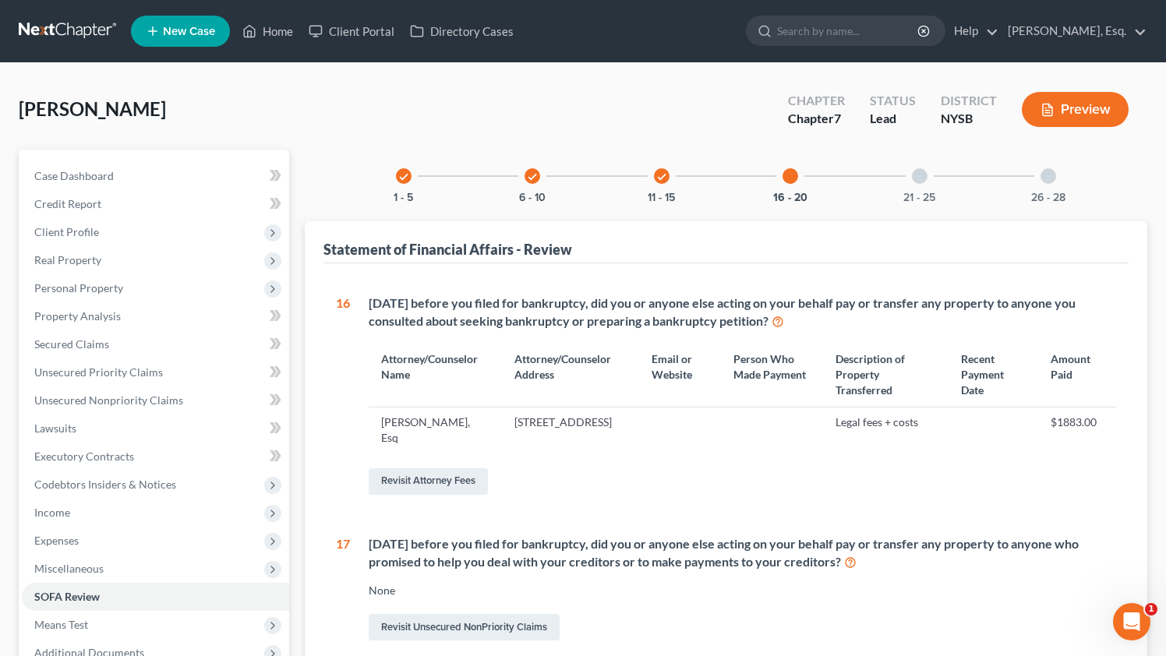
click at [919, 181] on div at bounding box center [920, 176] width 16 height 16
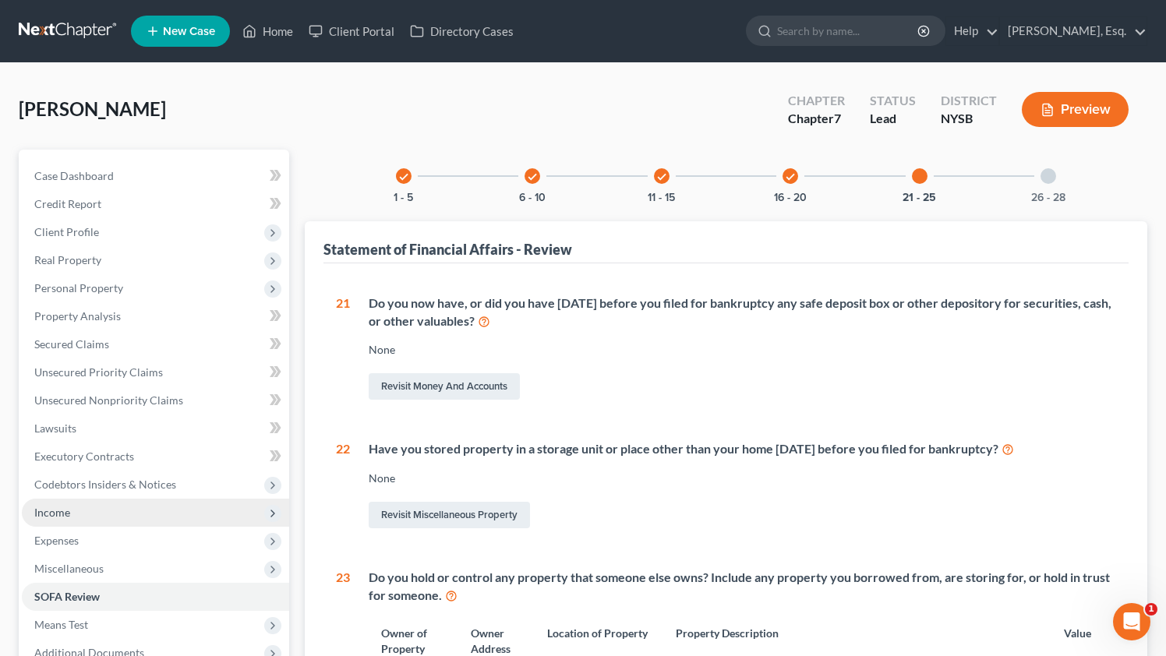
click at [118, 507] on span "Income" at bounding box center [155, 513] width 267 height 28
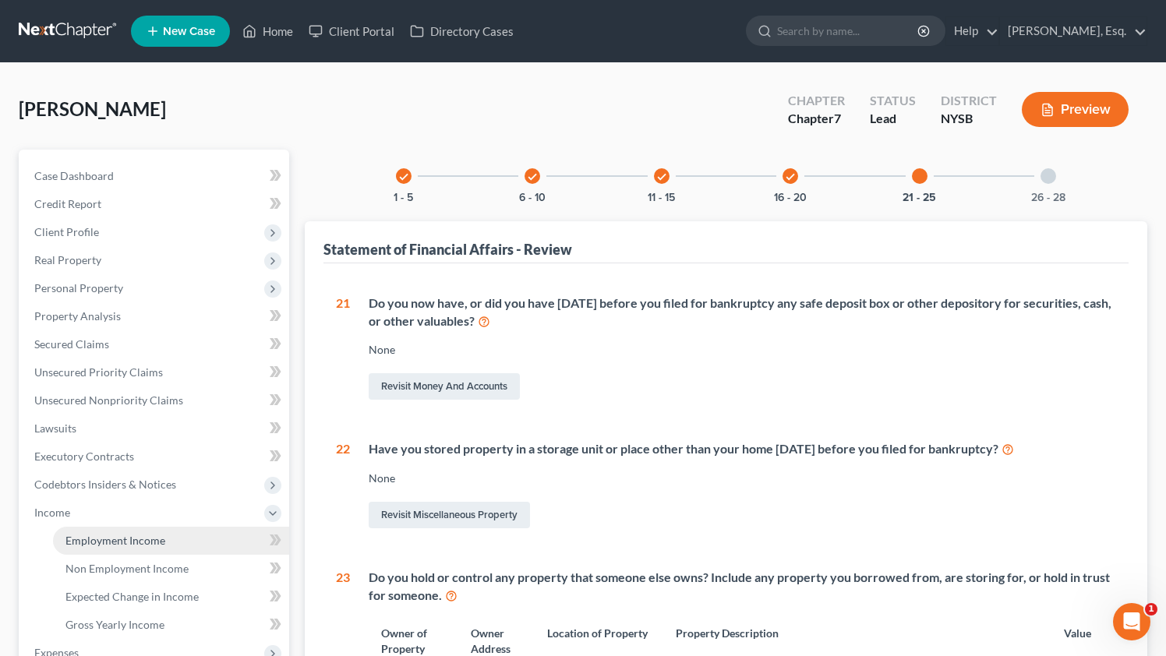
click at [137, 542] on span "Employment Income" at bounding box center [115, 540] width 100 height 13
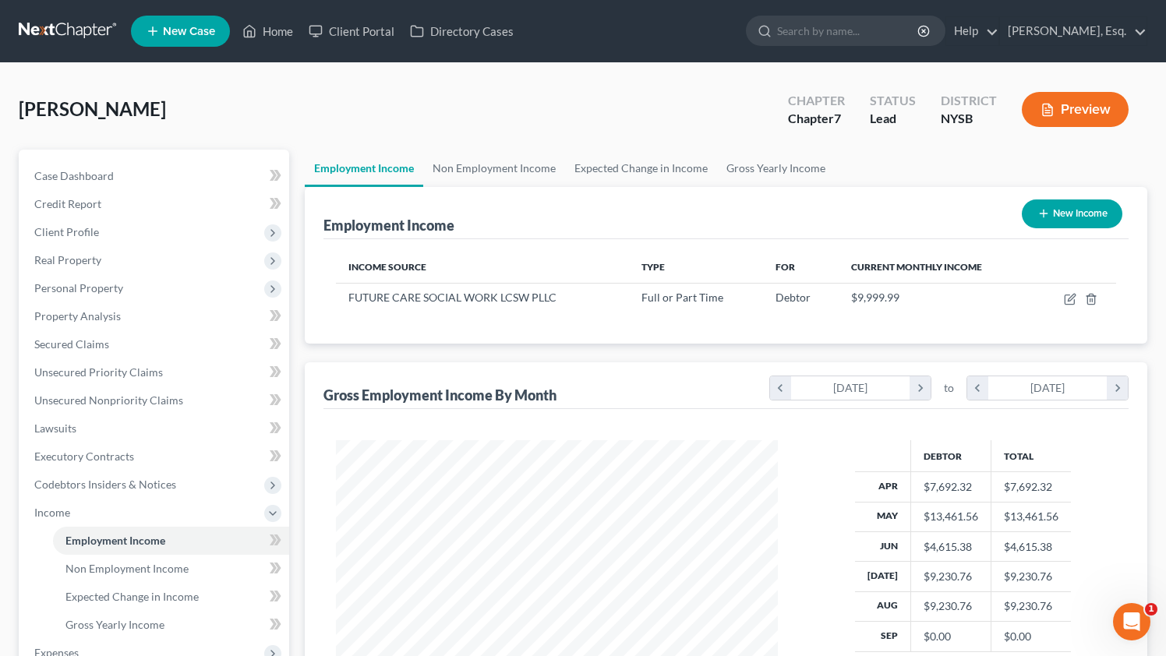
scroll to position [279, 473]
click at [1064, 298] on icon "button" at bounding box center [1070, 299] width 12 height 12
select select "0"
select select "35"
select select "2"
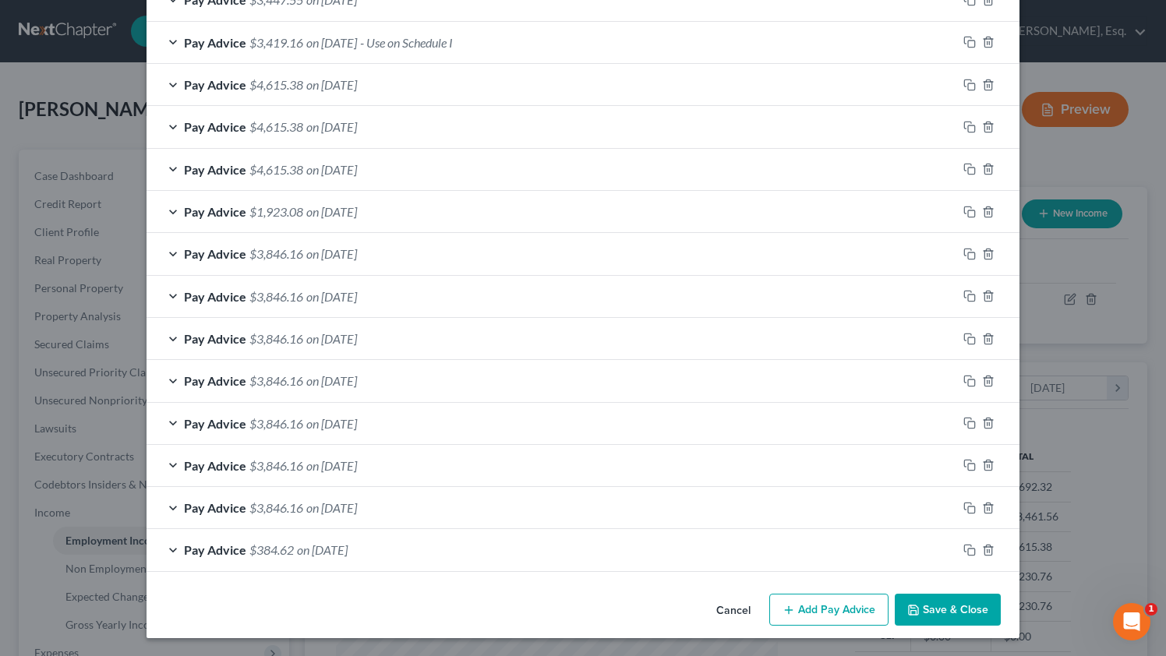
scroll to position [552, 0]
click at [781, 608] on button "Add Pay Advice" at bounding box center [828, 609] width 119 height 33
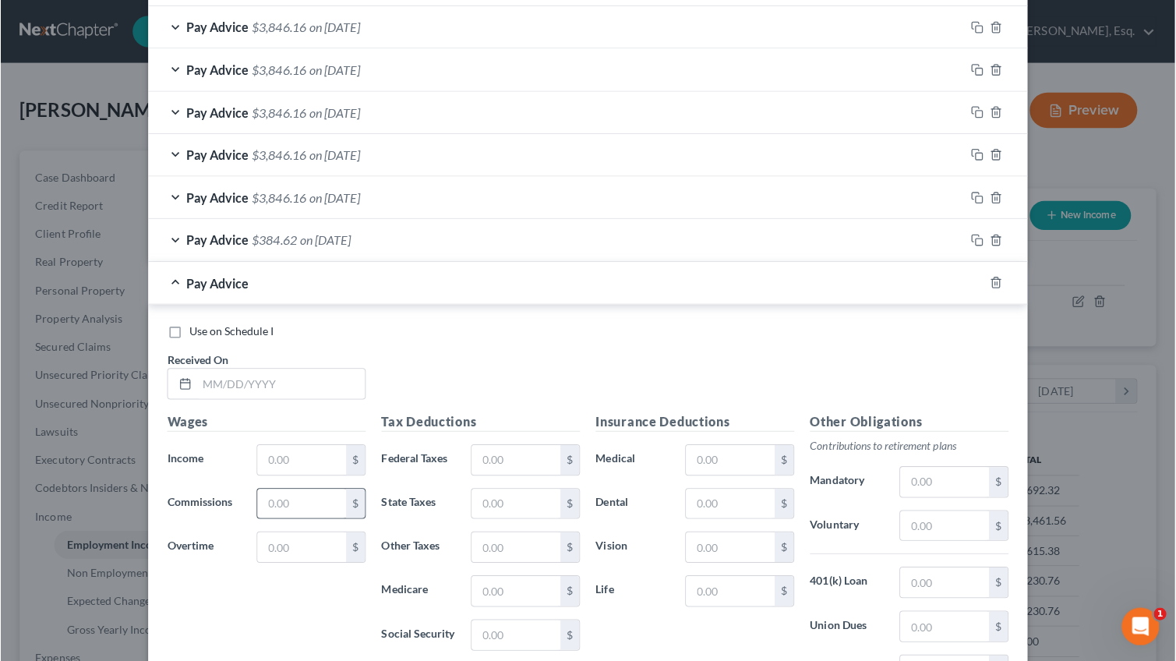
scroll to position [875, 0]
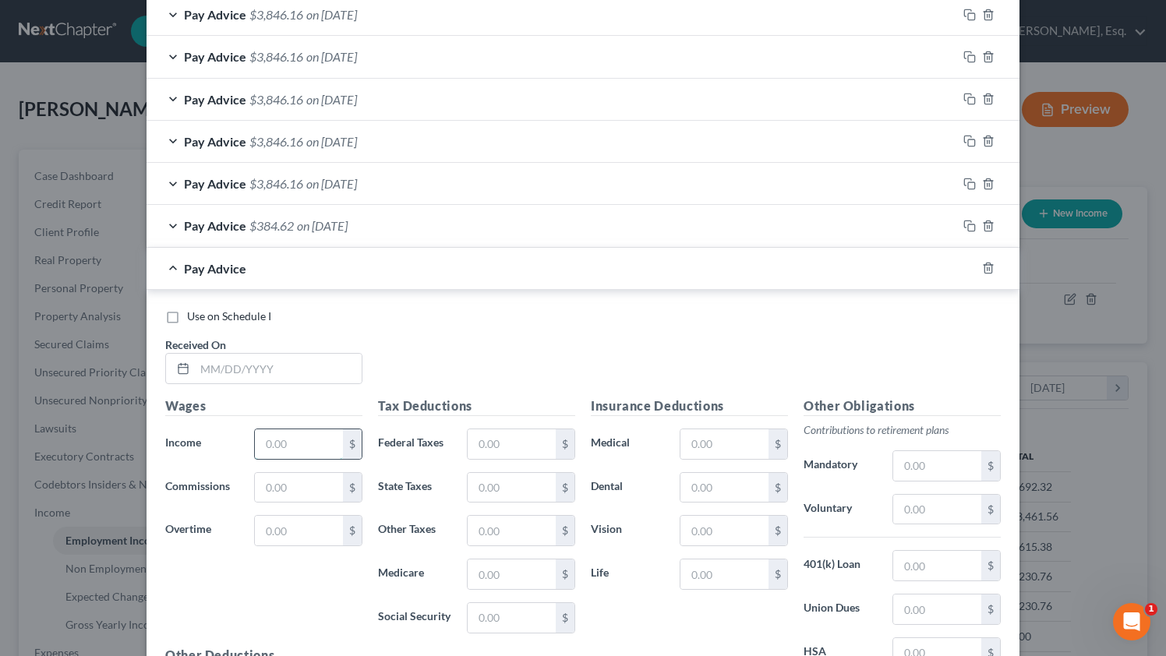
click at [307, 449] on input "text" at bounding box center [299, 444] width 88 height 30
paste input "4,615.38"
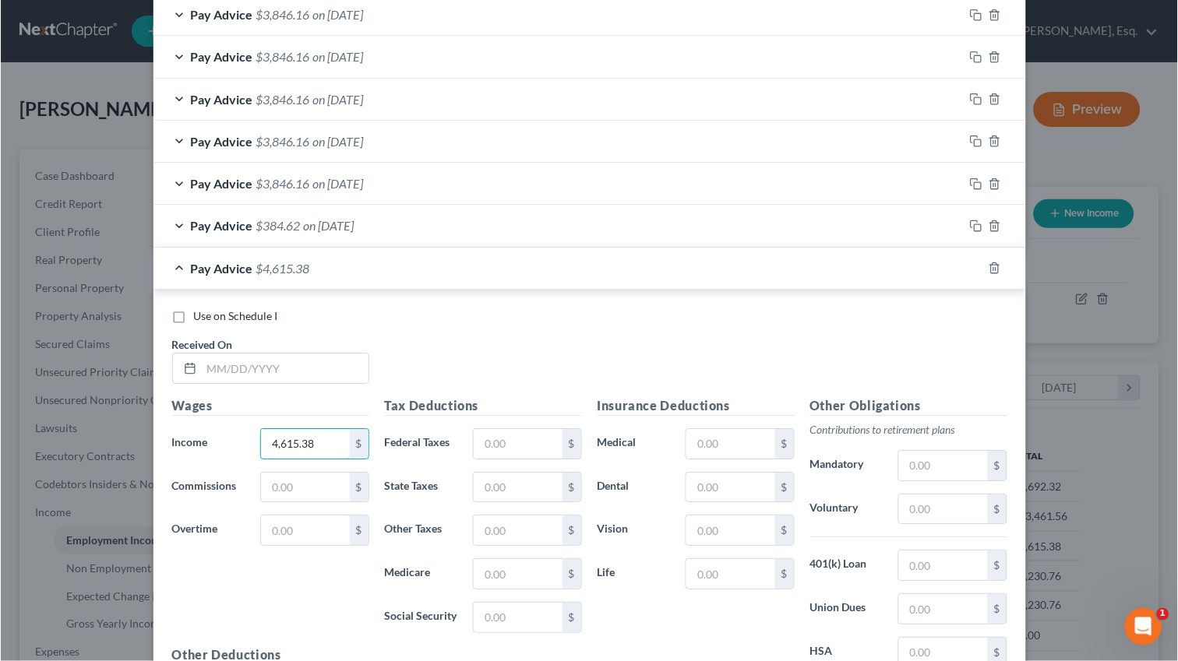
scroll to position [279, 478]
type input "4,615.38"
click at [273, 370] on input "text" at bounding box center [284, 369] width 167 height 30
type input "[DATE]"
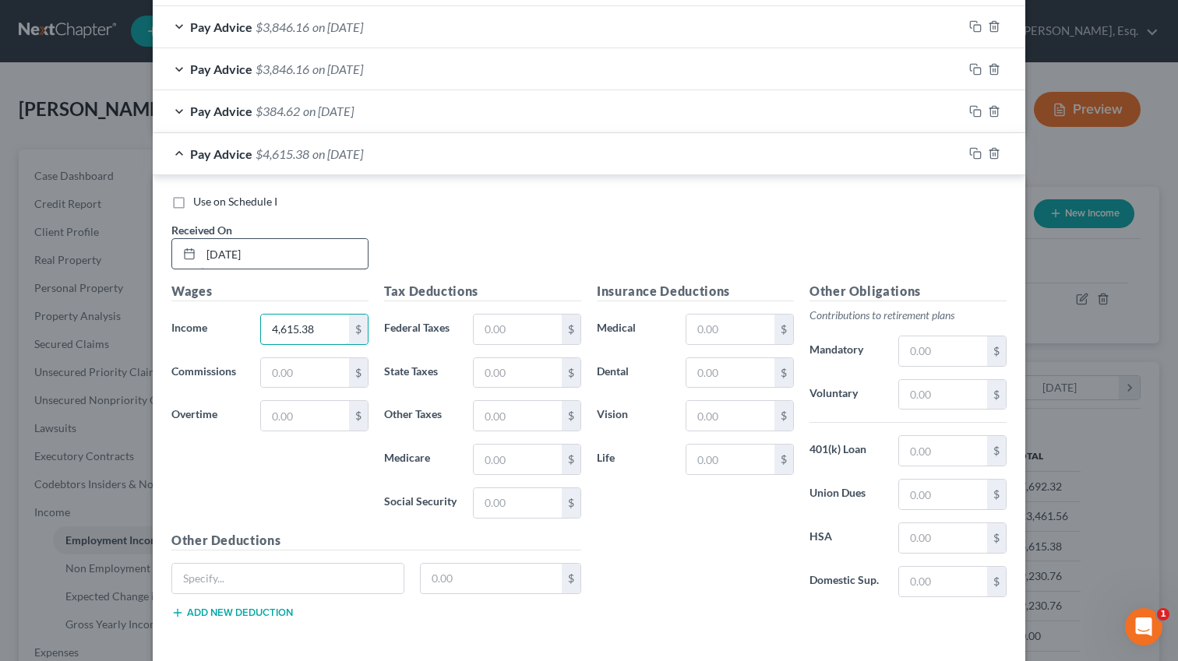
scroll to position [1057, 0]
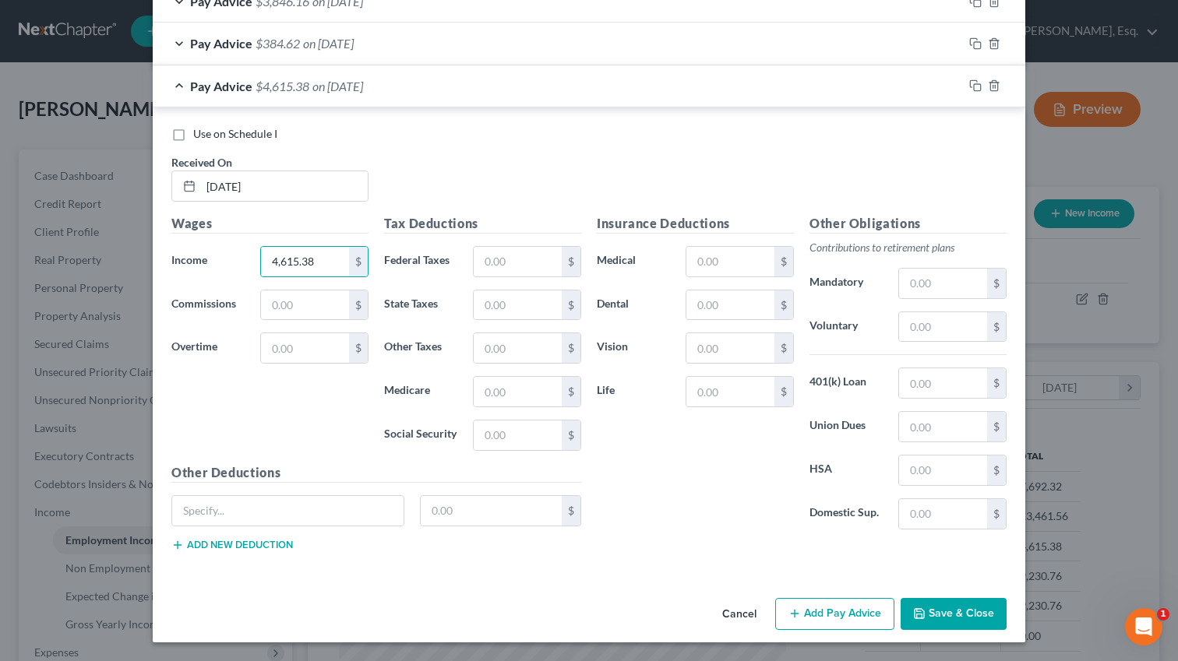
click at [944, 623] on button "Save & Close" at bounding box center [954, 614] width 106 height 33
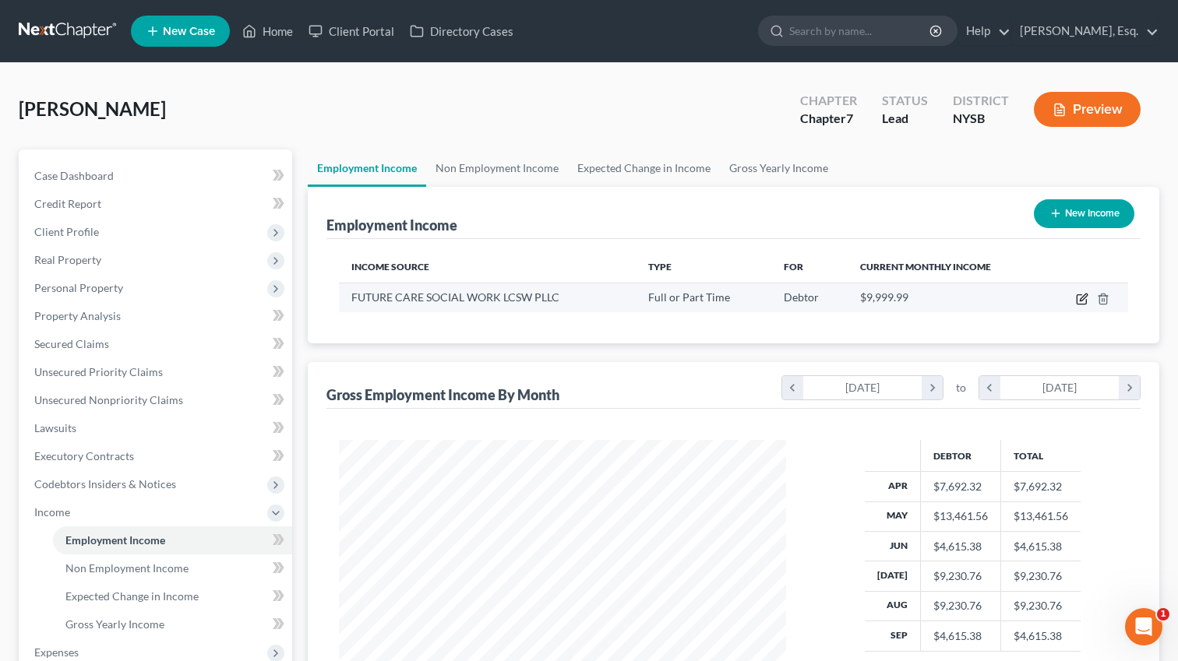
click at [1084, 295] on icon "button" at bounding box center [1083, 297] width 7 height 7
select select "0"
select select "35"
select select "2"
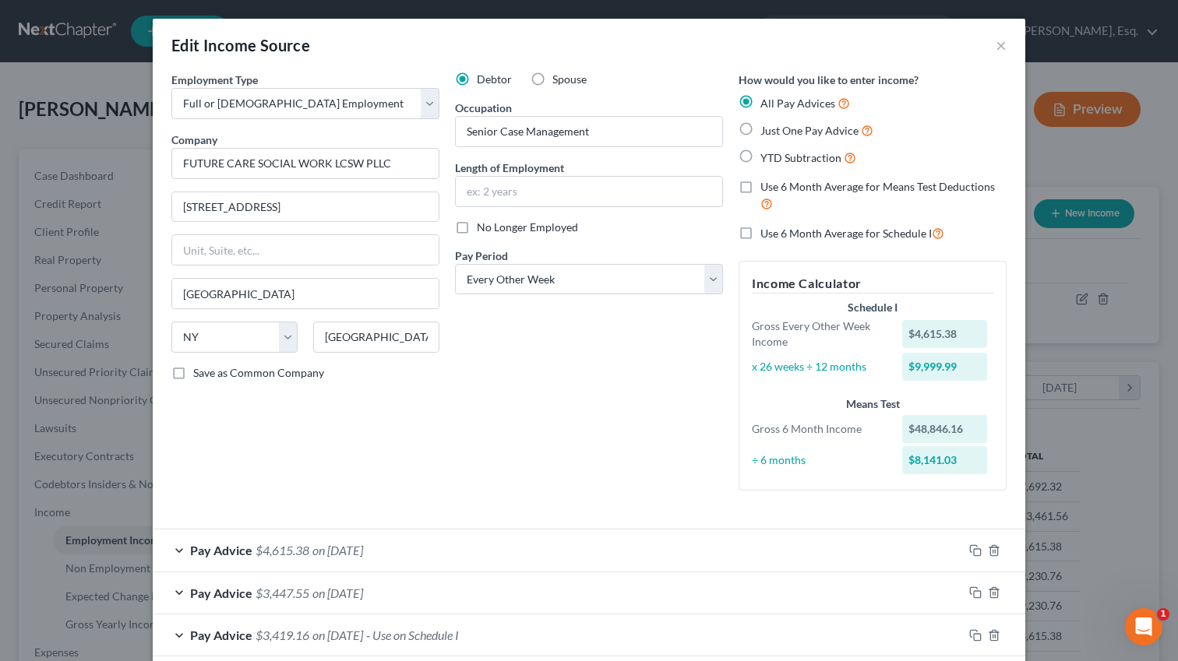
click at [300, 555] on span "$4,615.38" at bounding box center [283, 550] width 54 height 15
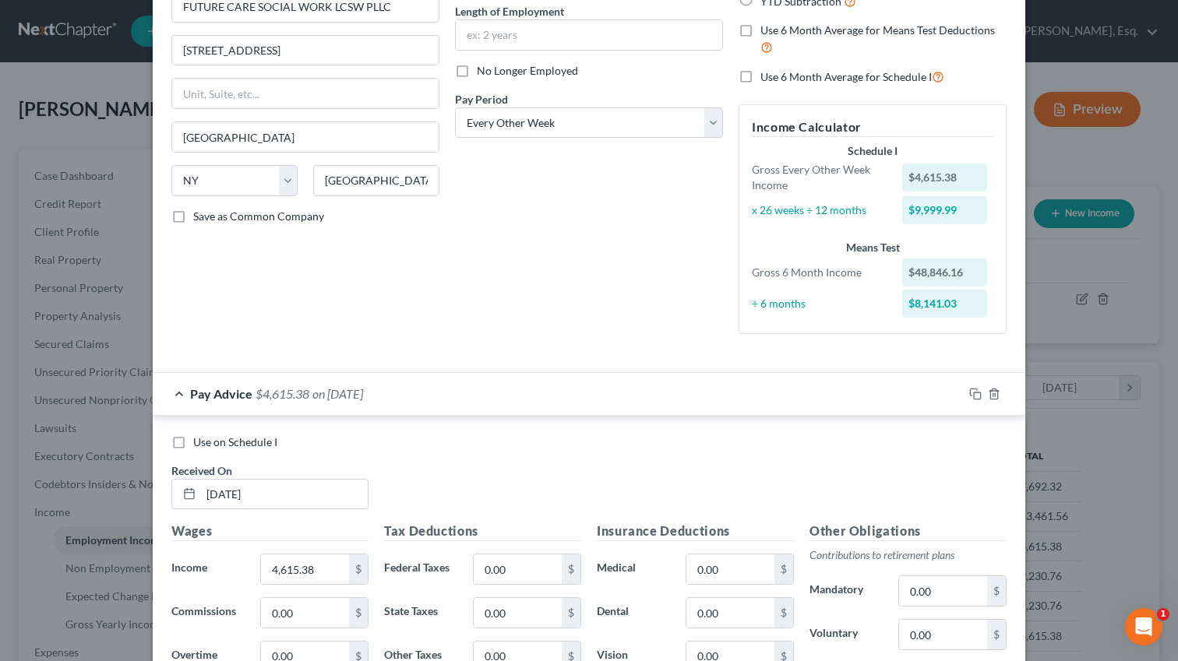
scroll to position [320, 0]
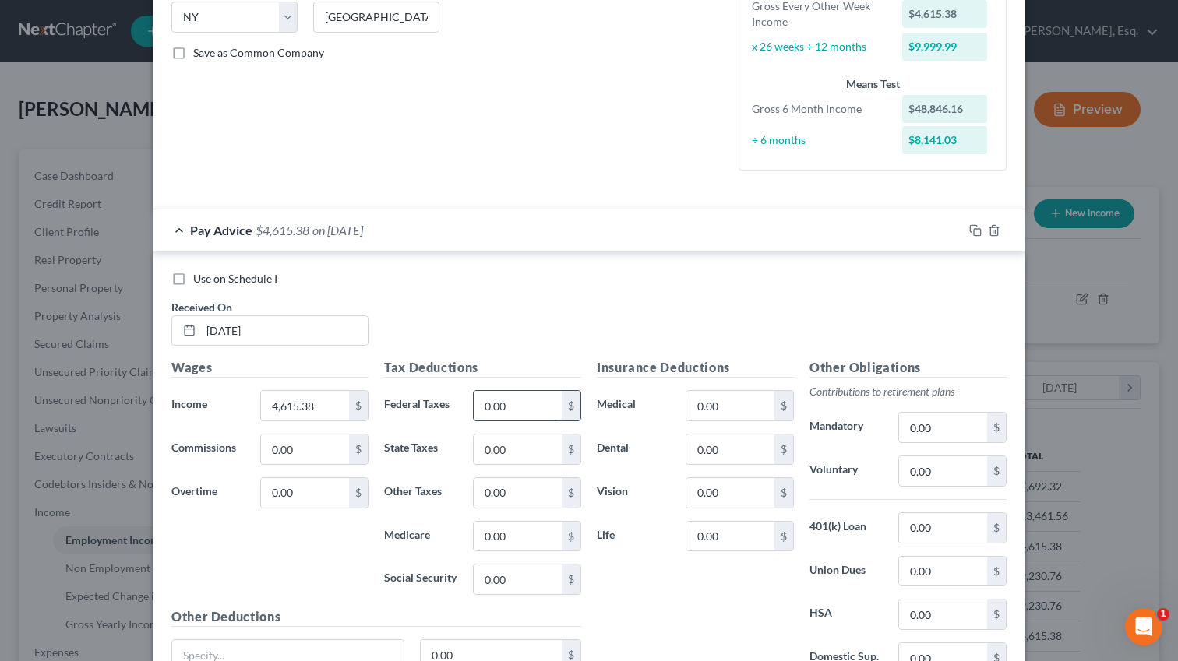
click at [526, 407] on input "0.00" at bounding box center [518, 406] width 88 height 30
paste input "1,294.33"
type input "1,294.33"
click at [920, 424] on input "0.00" at bounding box center [943, 428] width 88 height 30
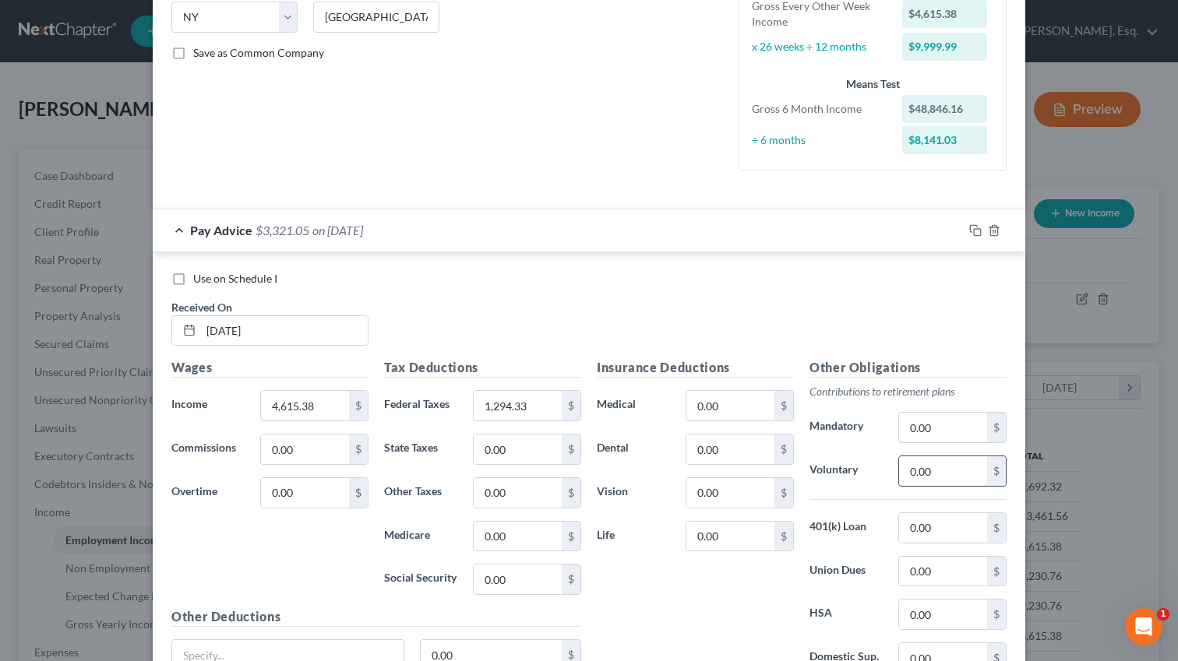
click at [922, 478] on input "0.00" at bounding box center [943, 472] width 88 height 30
paste input "276.92"
type input "276.92"
click at [733, 452] on input "0.00" at bounding box center [730, 450] width 88 height 30
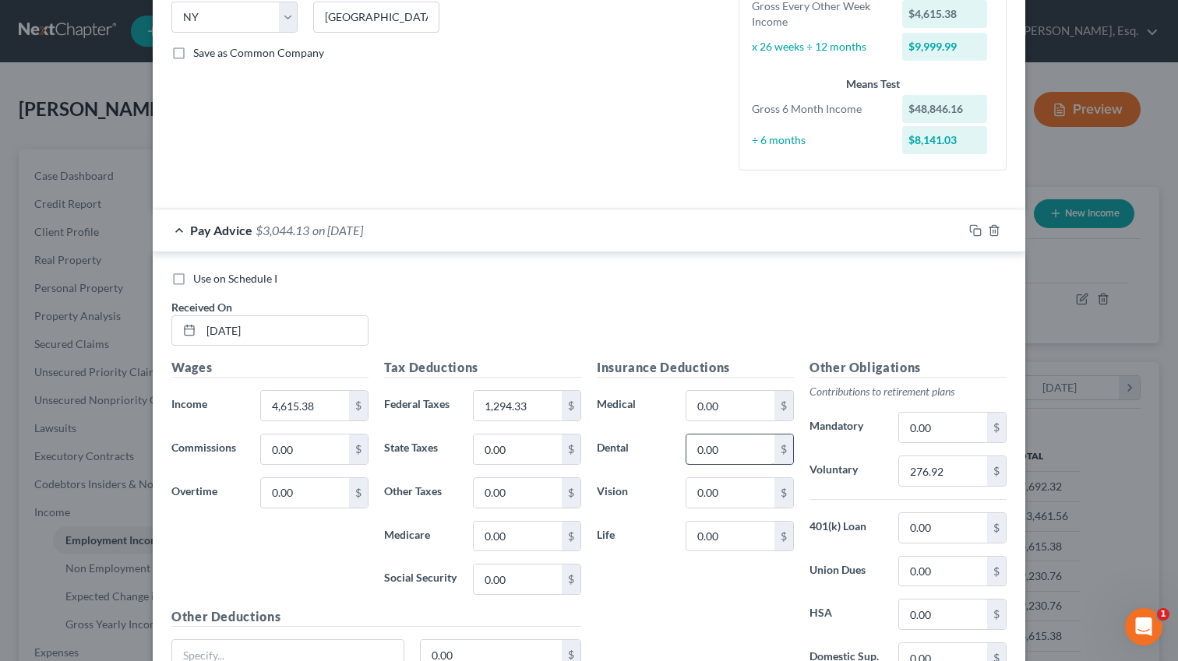
paste input "24.73"
type input "24.73"
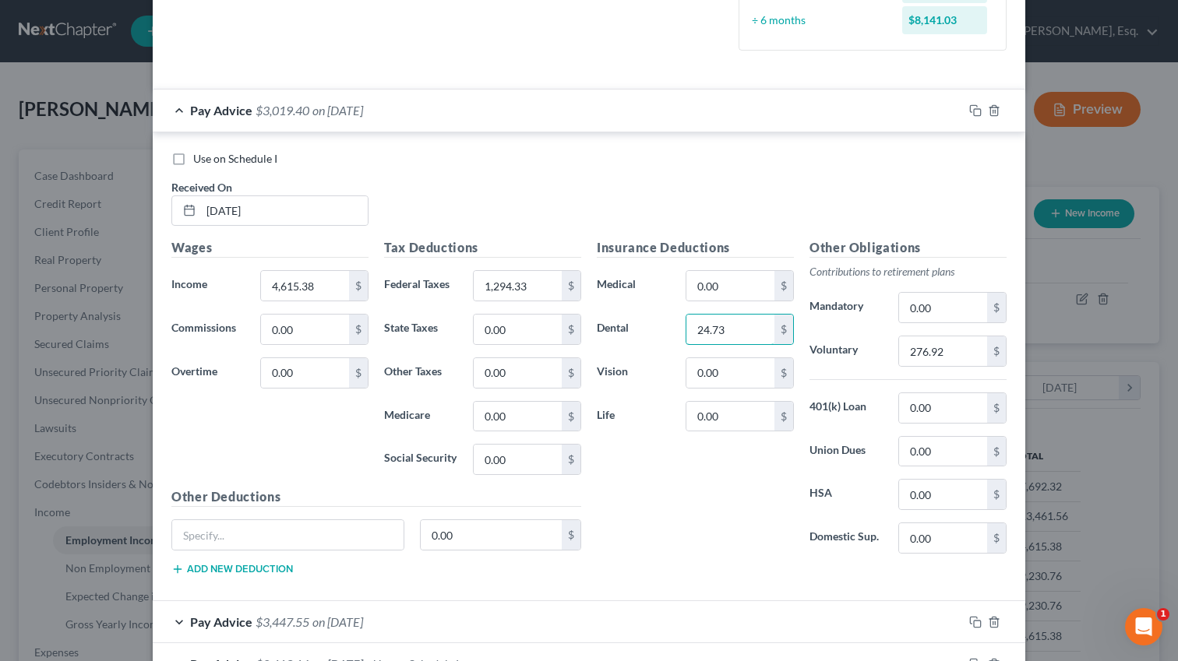
scroll to position [448, 0]
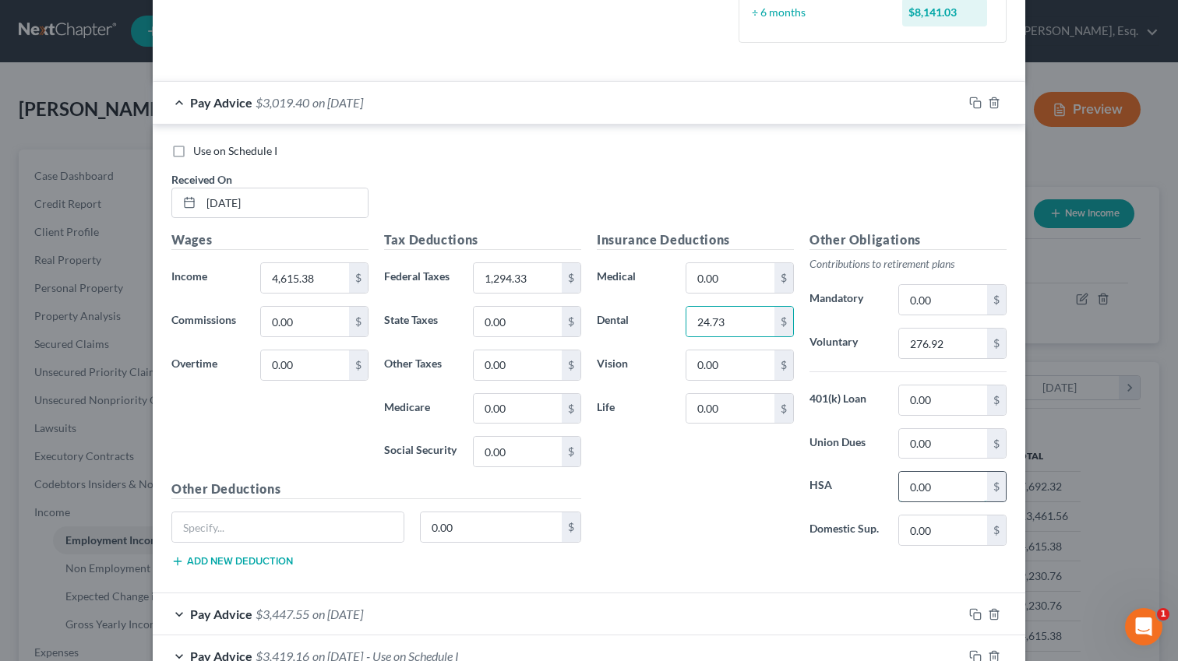
click at [941, 493] on input "0.00" at bounding box center [943, 487] width 88 height 30
paste input "71.42"
type input "71.42"
click at [3, 287] on div "Edit Income Source × Employment Type * Select Full or [DEMOGRAPHIC_DATA] Employ…" at bounding box center [589, 330] width 1178 height 661
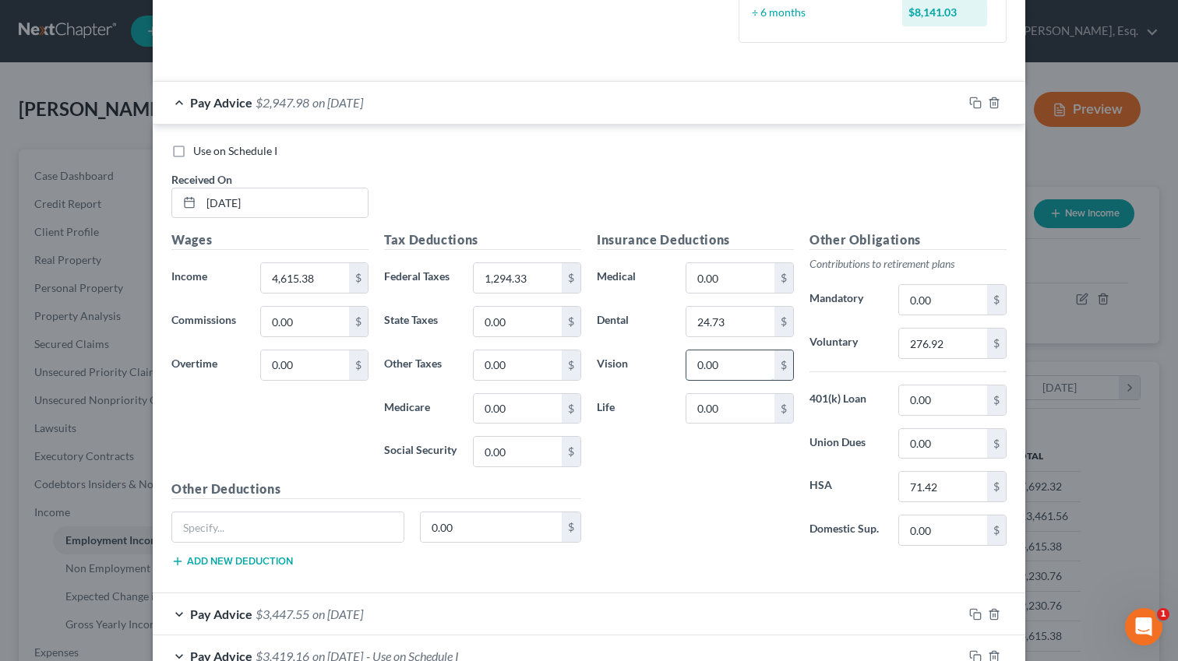
click at [746, 368] on input "0.00" at bounding box center [730, 366] width 88 height 30
paste input "3.34"
type input "3.34"
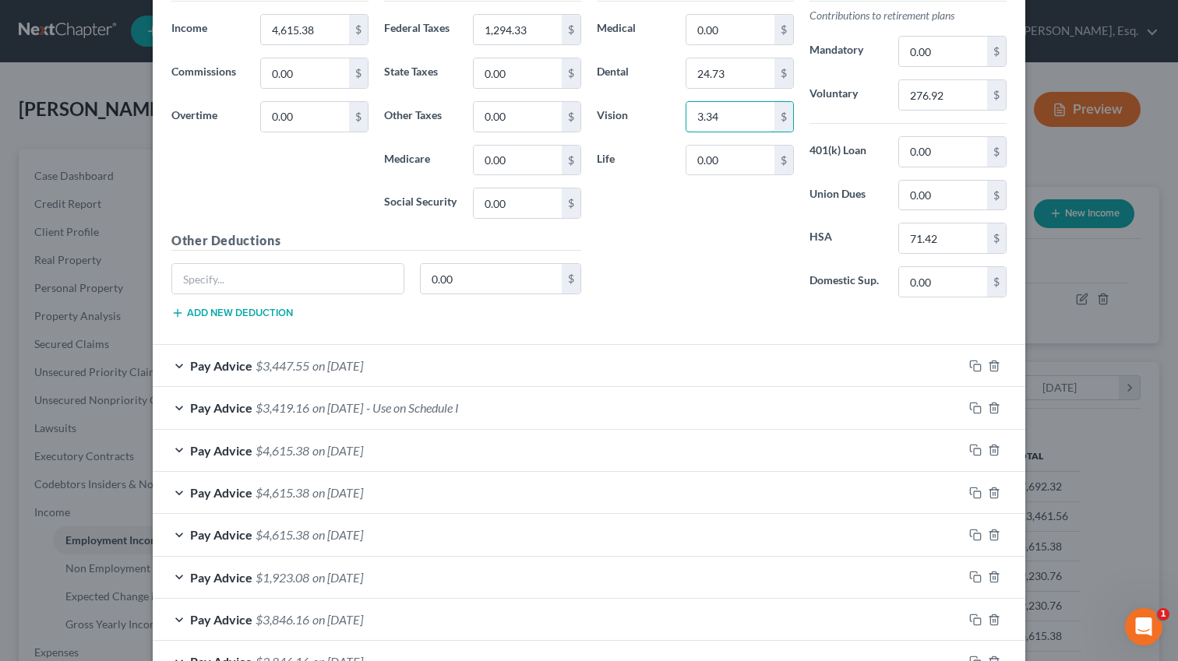
scroll to position [714, 0]
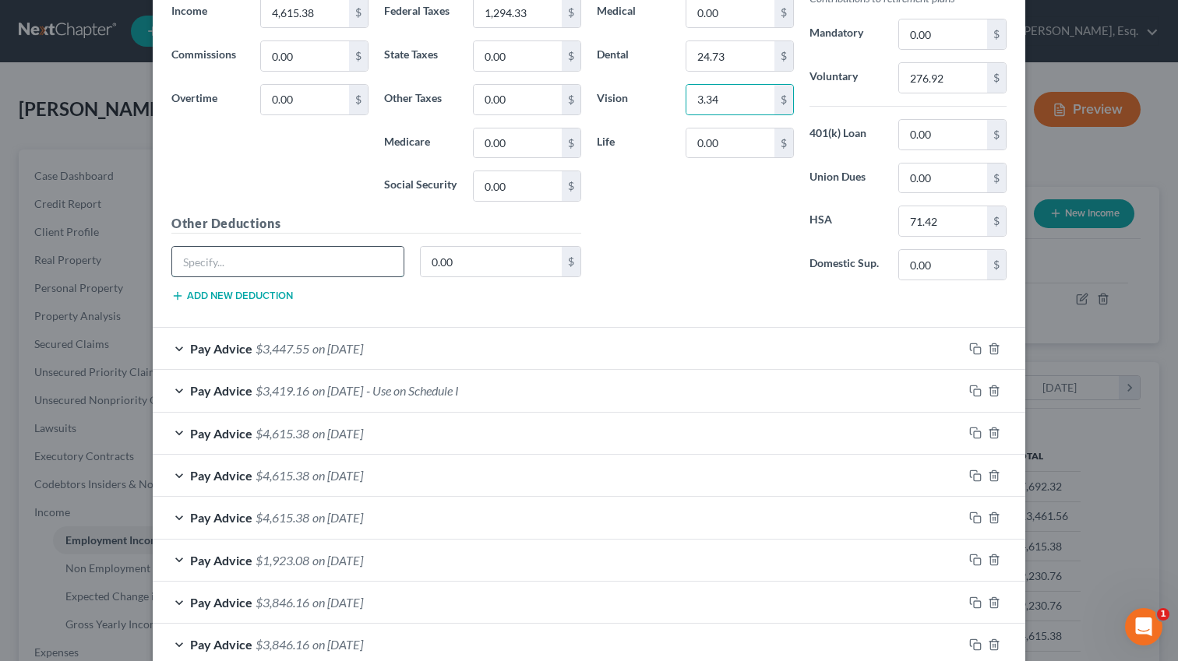
click at [297, 264] on input "text" at bounding box center [287, 262] width 231 height 30
type input "NY PFL"
click at [481, 253] on input "0.00" at bounding box center [492, 262] width 142 height 30
paste input "17.91"
type input "17.91"
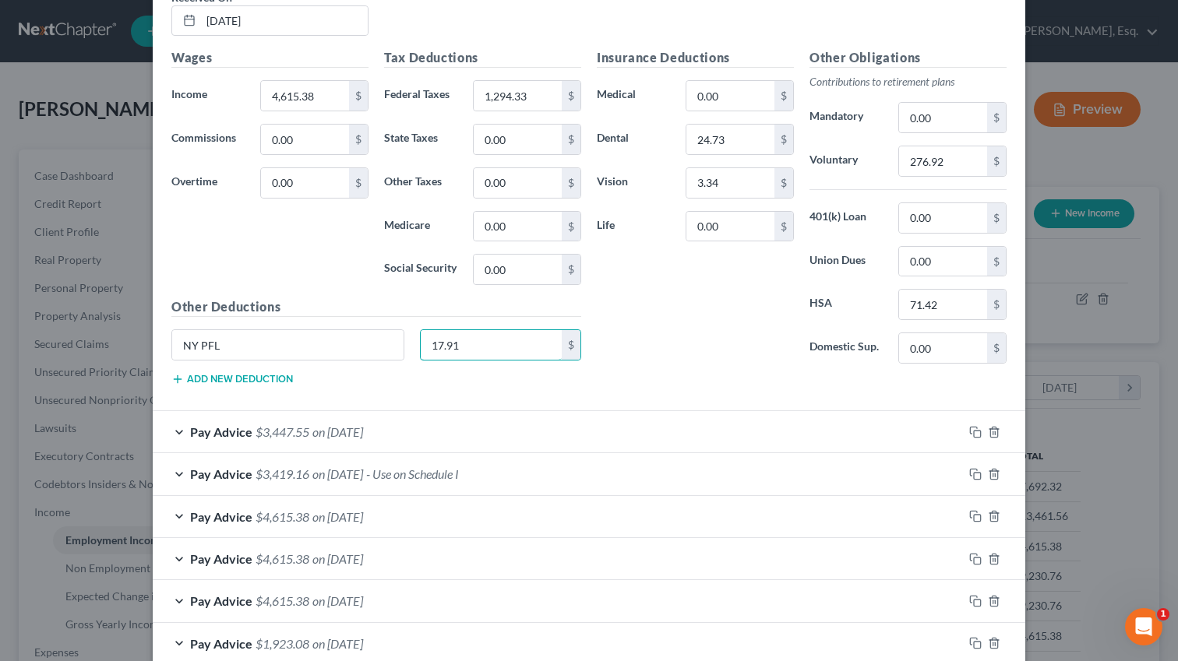
scroll to position [630, 0]
click at [731, 228] on input "0.00" at bounding box center [730, 228] width 88 height 30
type input "v"
paste input "10.65"
type input "10.65"
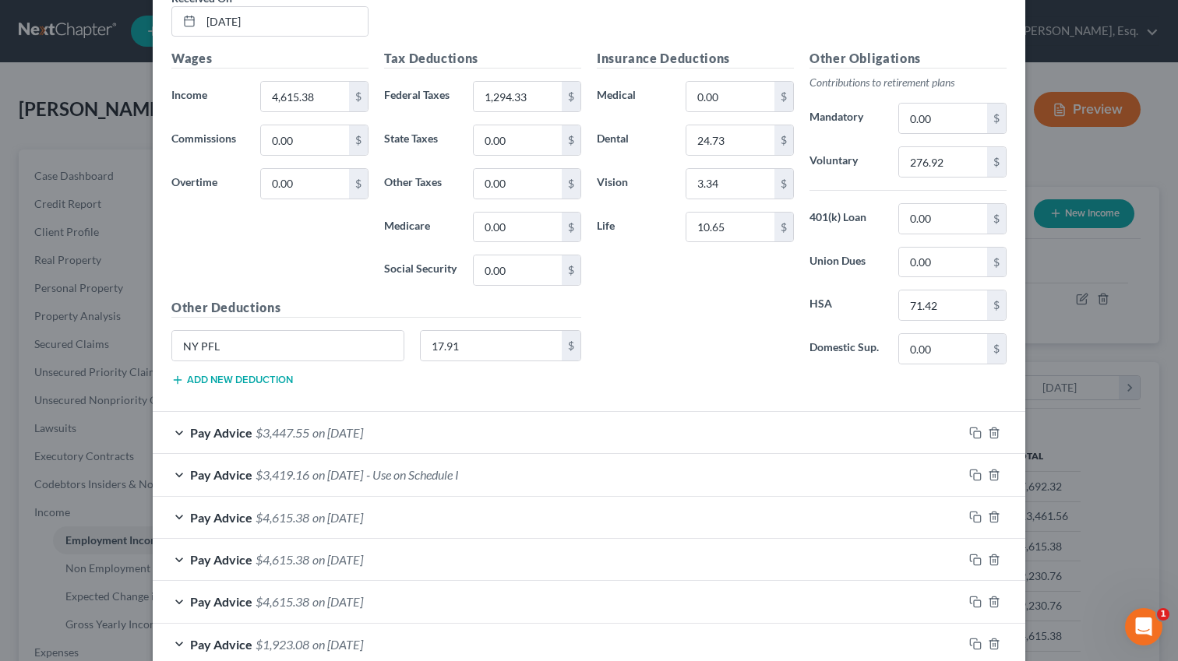
click at [5, 381] on div "Edit Income Source × Employment Type * Select Full or [DEMOGRAPHIC_DATA] Employ…" at bounding box center [589, 330] width 1178 height 661
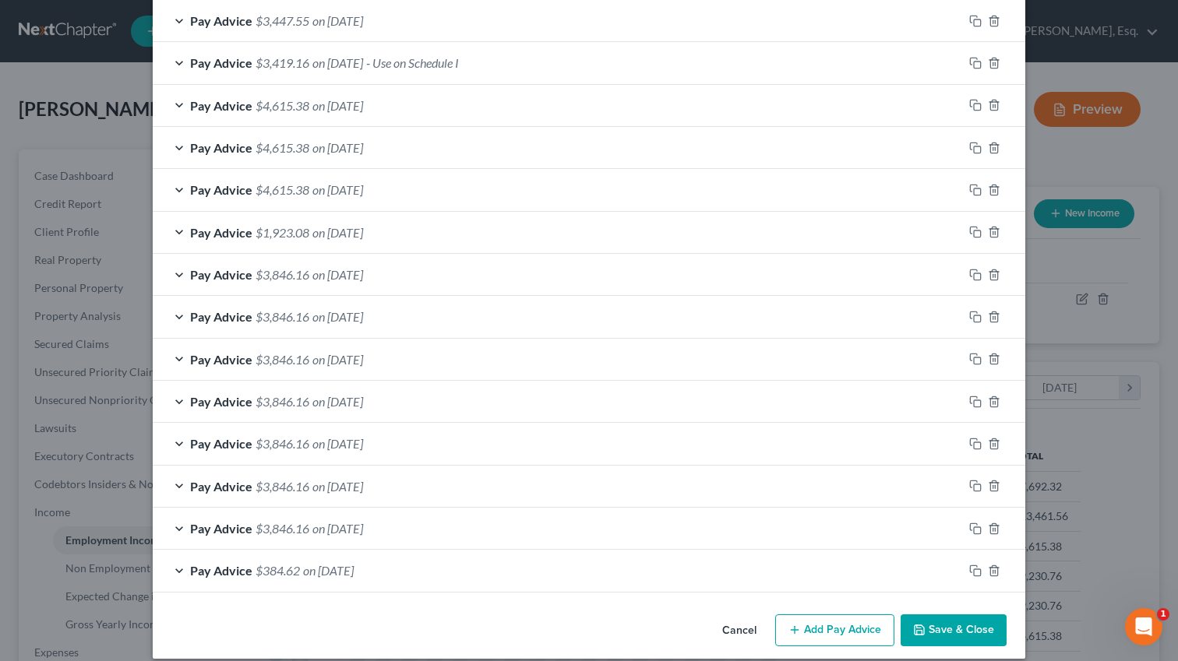
scroll to position [1058, 0]
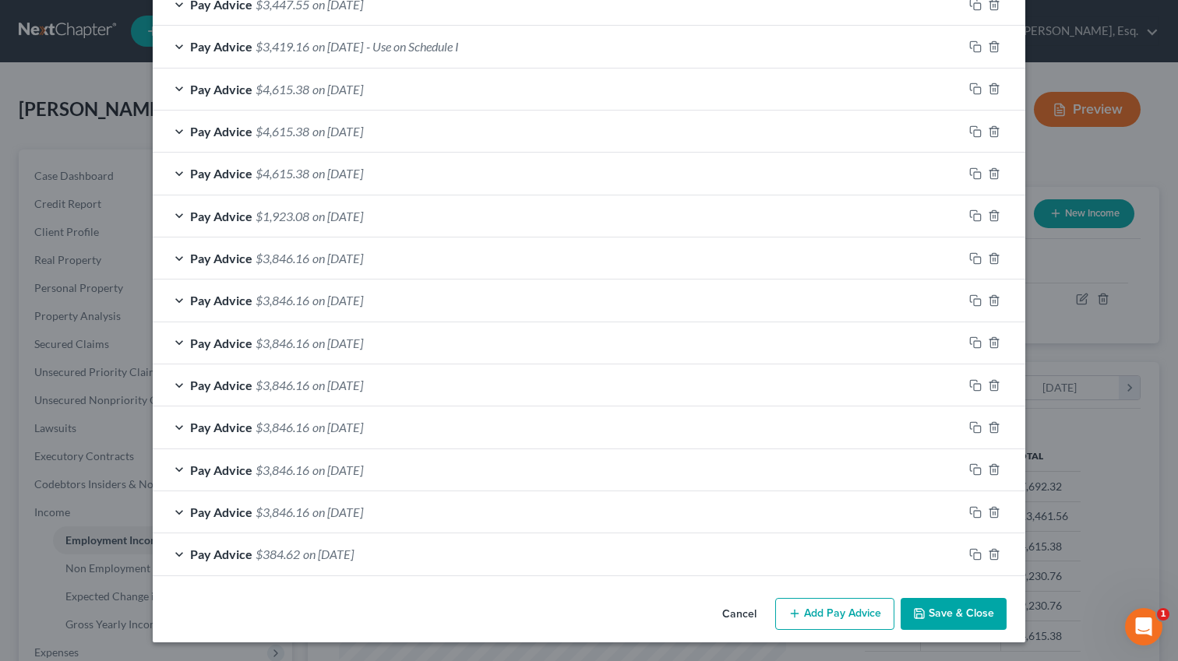
click at [832, 614] on button "Add Pay Advice" at bounding box center [834, 614] width 119 height 33
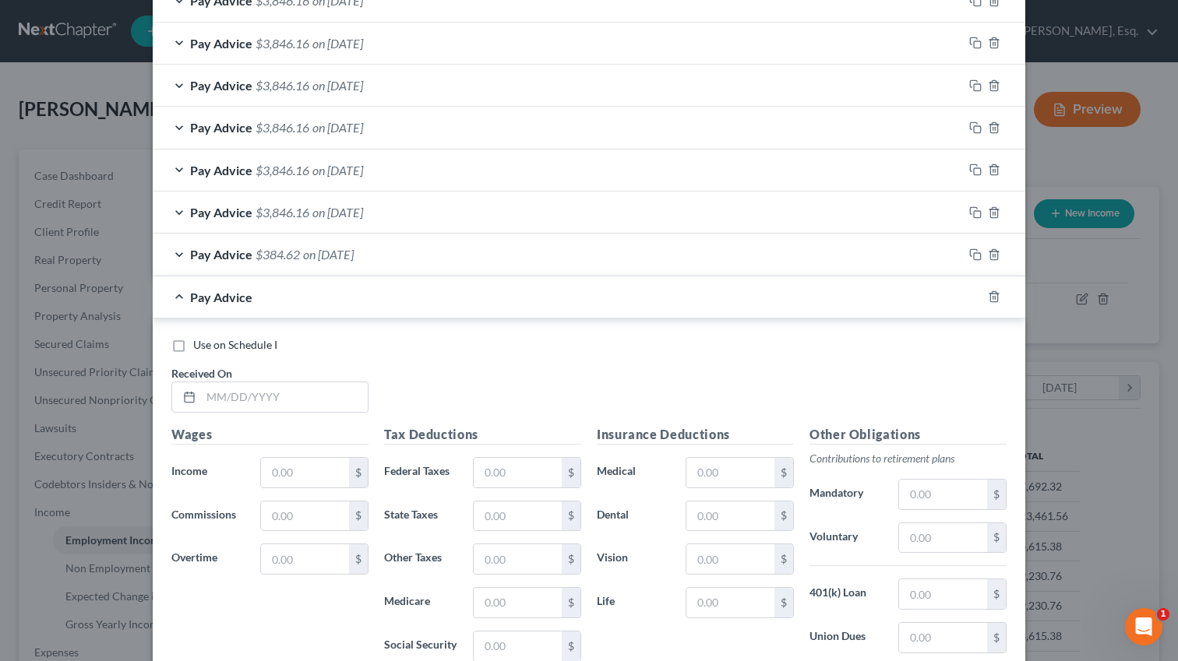
scroll to position [1423, 0]
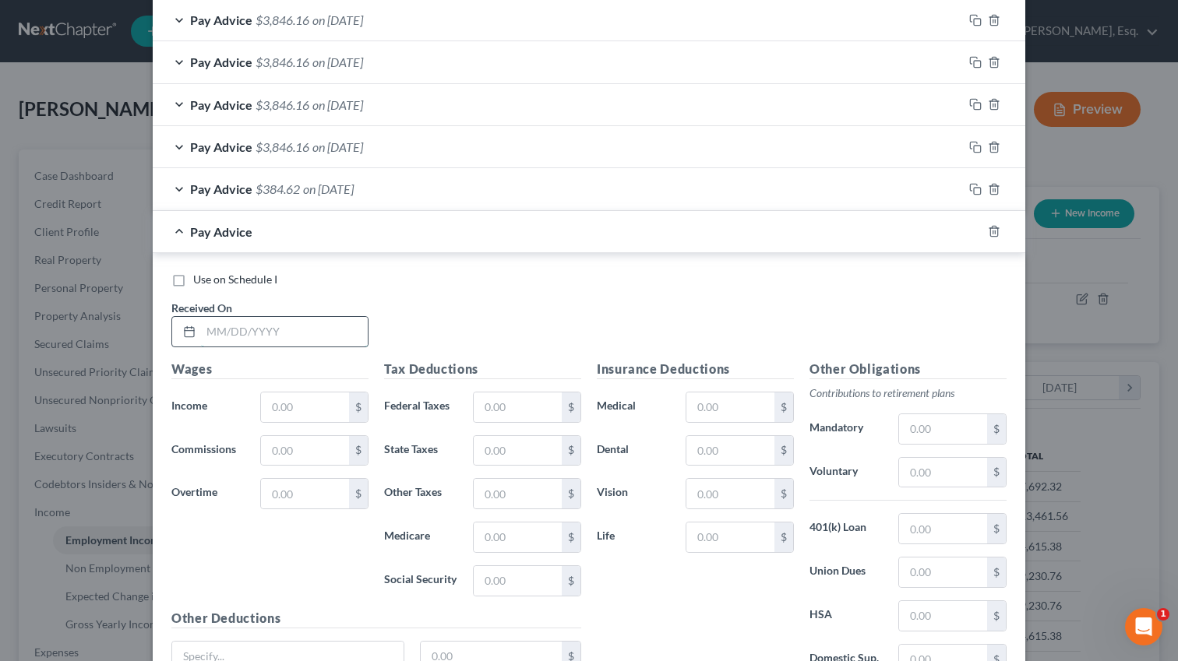
click at [299, 332] on input "text" at bounding box center [284, 332] width 167 height 30
paste input "[DATE]"
type input "[DATE]"
click at [305, 403] on input "text" at bounding box center [305, 408] width 88 height 30
paste input "4,615.38"
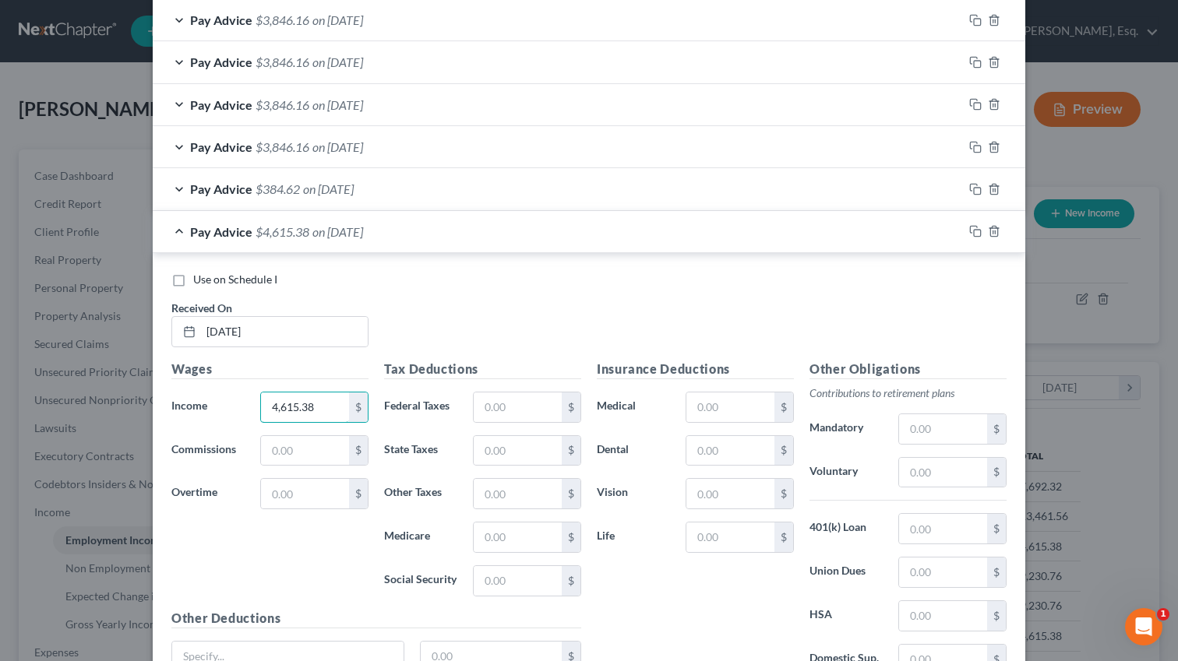
type input "4,615.38"
click at [486, 416] on input "text" at bounding box center [518, 408] width 88 height 30
paste input "1,196.22"
paste input "929.7"
type input "929.72"
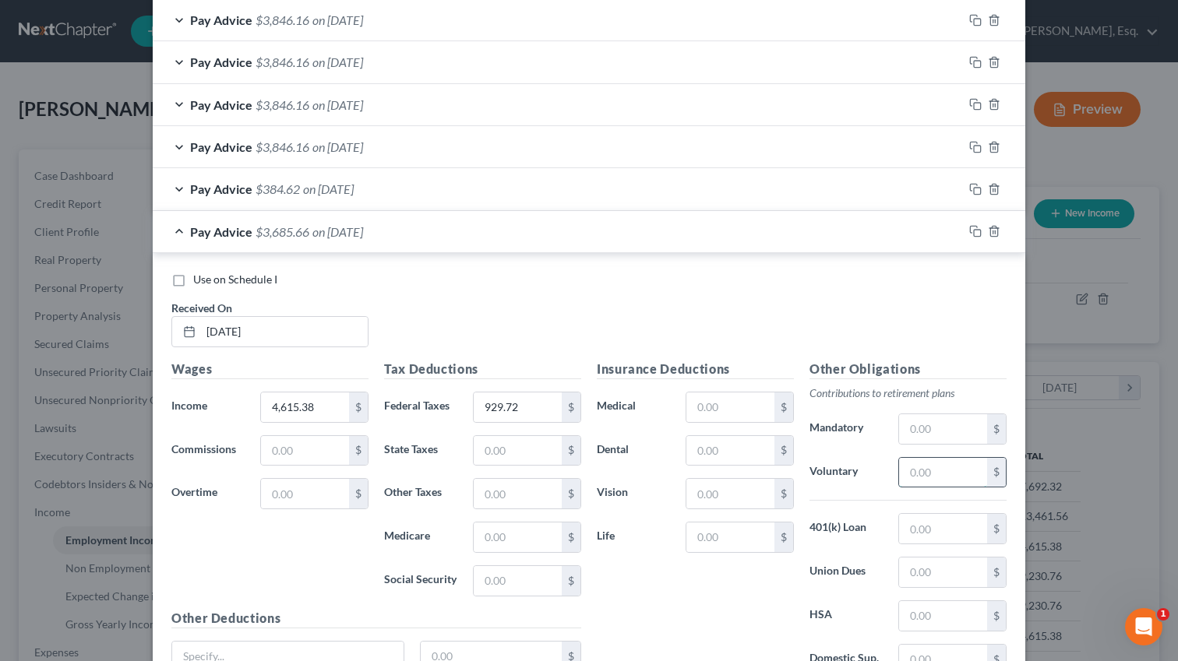
click at [919, 478] on input "text" at bounding box center [943, 473] width 88 height 30
paste input "138.46"
type input "138.46"
click at [718, 443] on input "text" at bounding box center [730, 451] width 88 height 30
paste input "24.72"
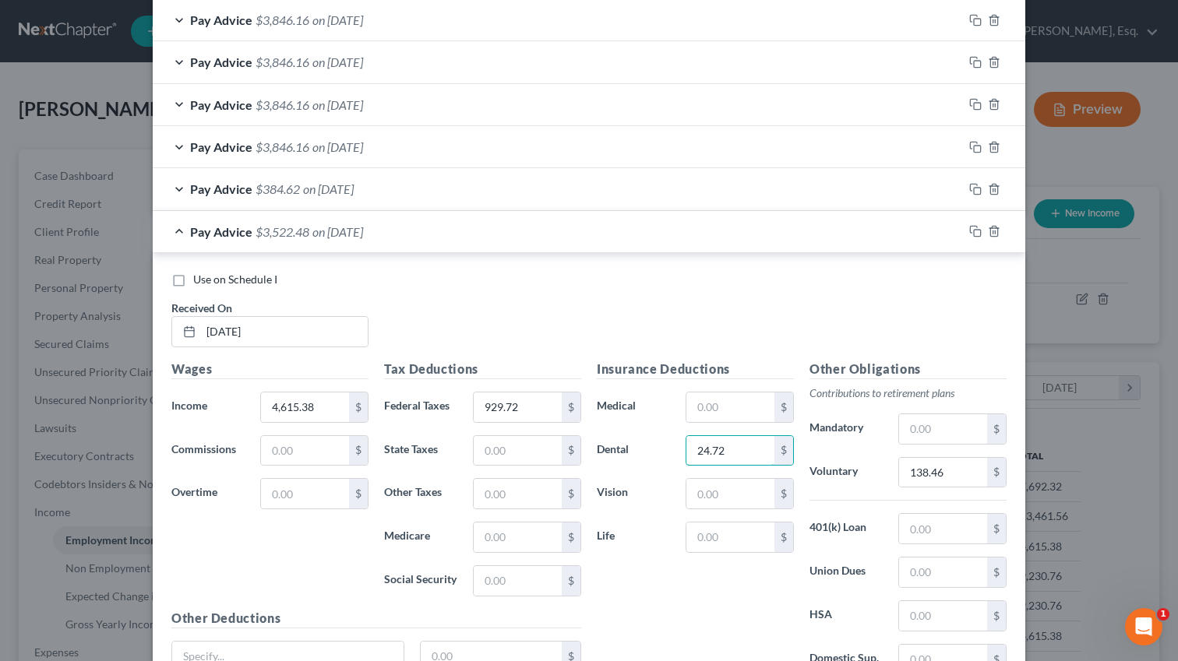
type input "24.72"
click at [931, 610] on input "text" at bounding box center [943, 616] width 88 height 30
paste input "71.42"
type input "71.42"
click at [720, 504] on input "text" at bounding box center [730, 494] width 88 height 30
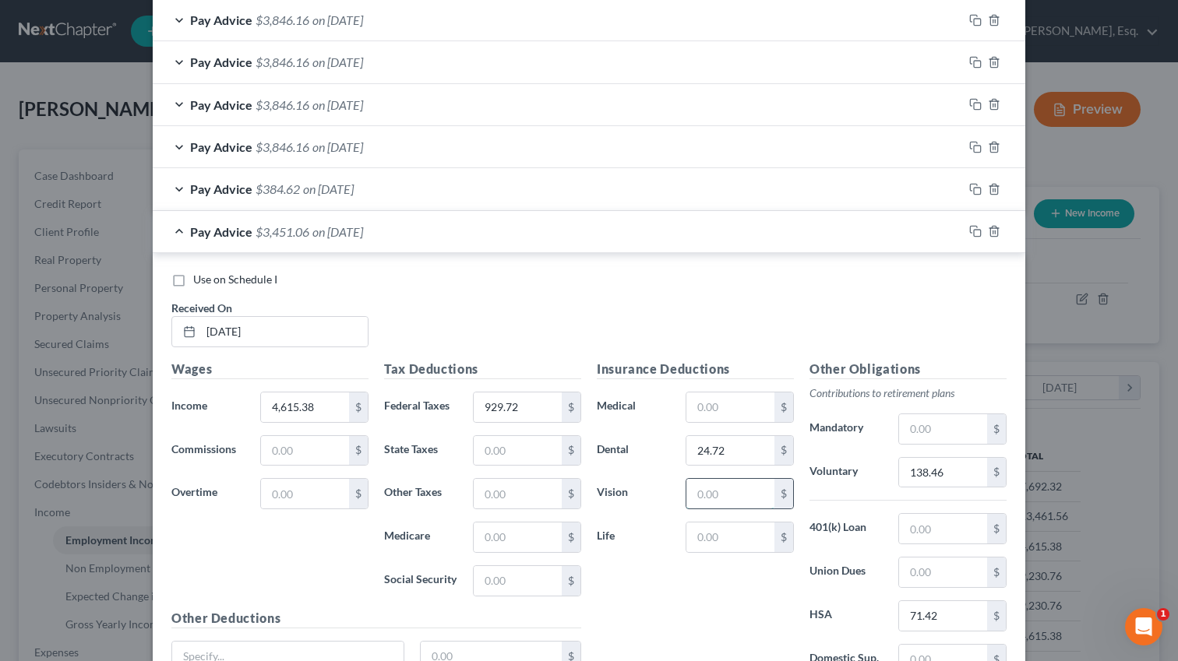
paste input "3.34"
type input "3.34"
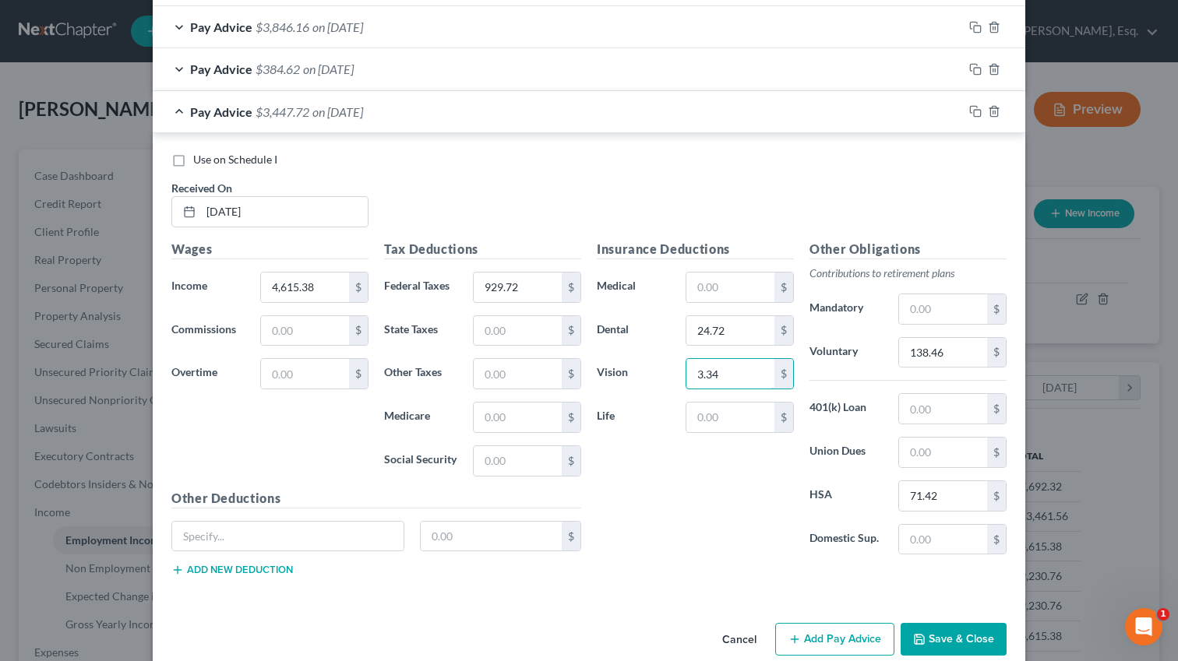
scroll to position [1569, 0]
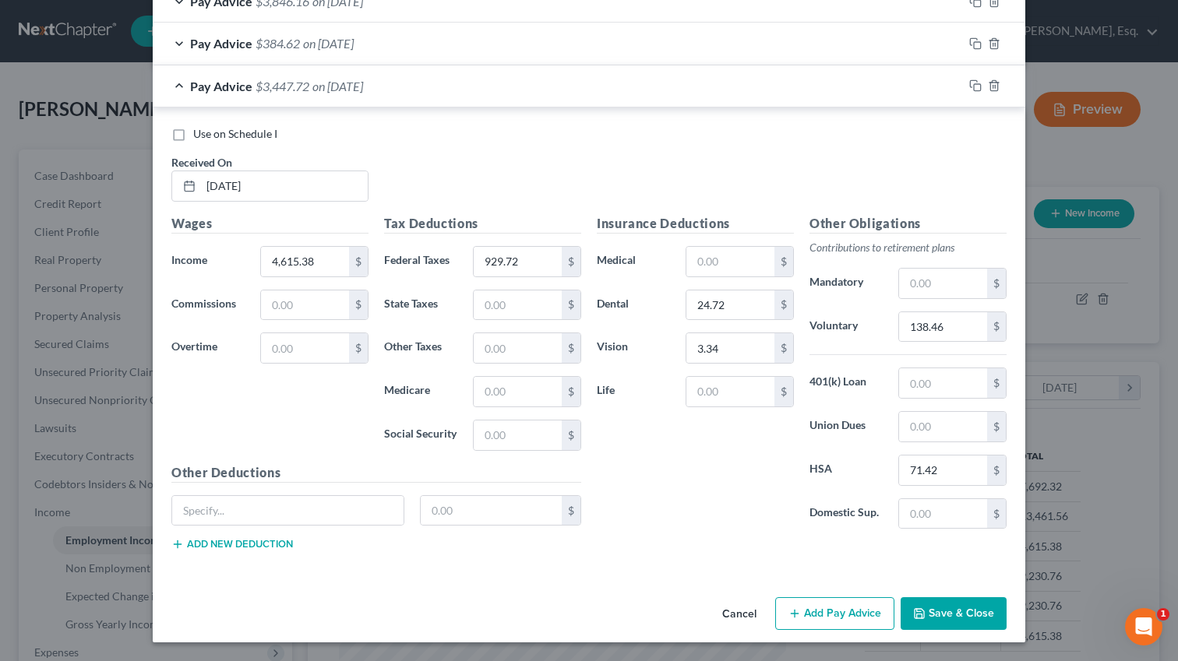
click at [314, 487] on div "Other Deductions $ Add new deduction" at bounding box center [376, 514] width 425 height 101
click at [314, 499] on input "text" at bounding box center [287, 511] width 231 height 30
type input "NY PFL"
click at [507, 514] on input "text" at bounding box center [492, 511] width 142 height 30
paste input "17.91"
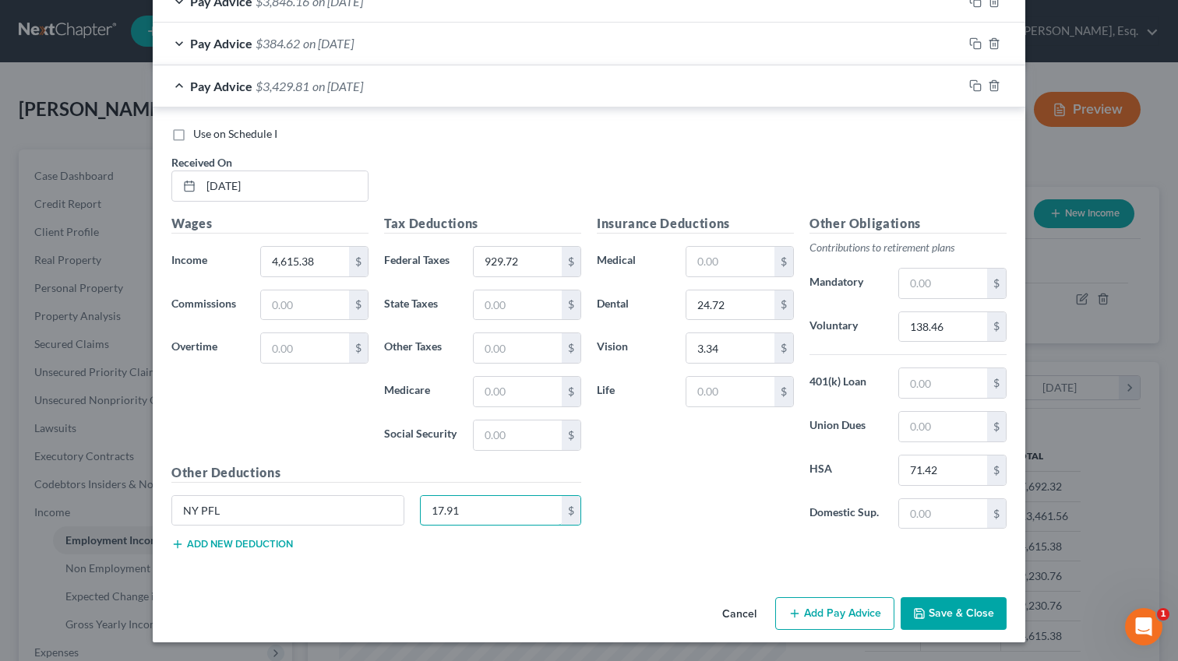
type input "17.91"
click at [730, 398] on input "text" at bounding box center [730, 392] width 88 height 30
paste input "10.65"
type input "10.65"
click at [966, 616] on button "Save & Close" at bounding box center [954, 614] width 106 height 33
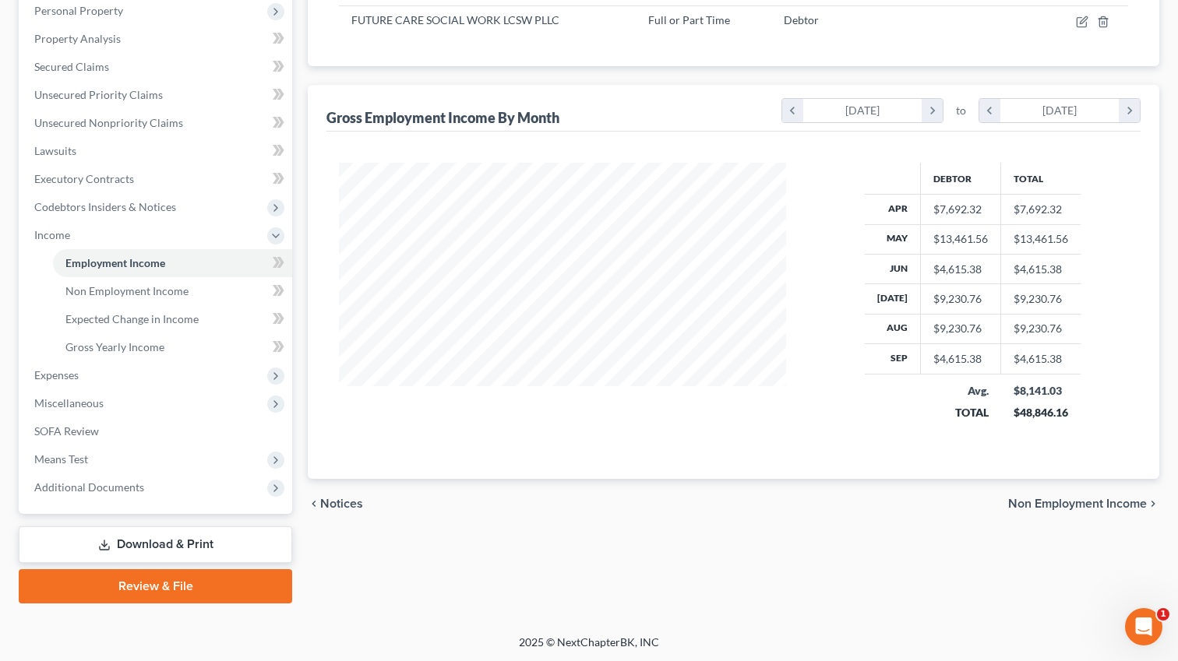
scroll to position [0, 0]
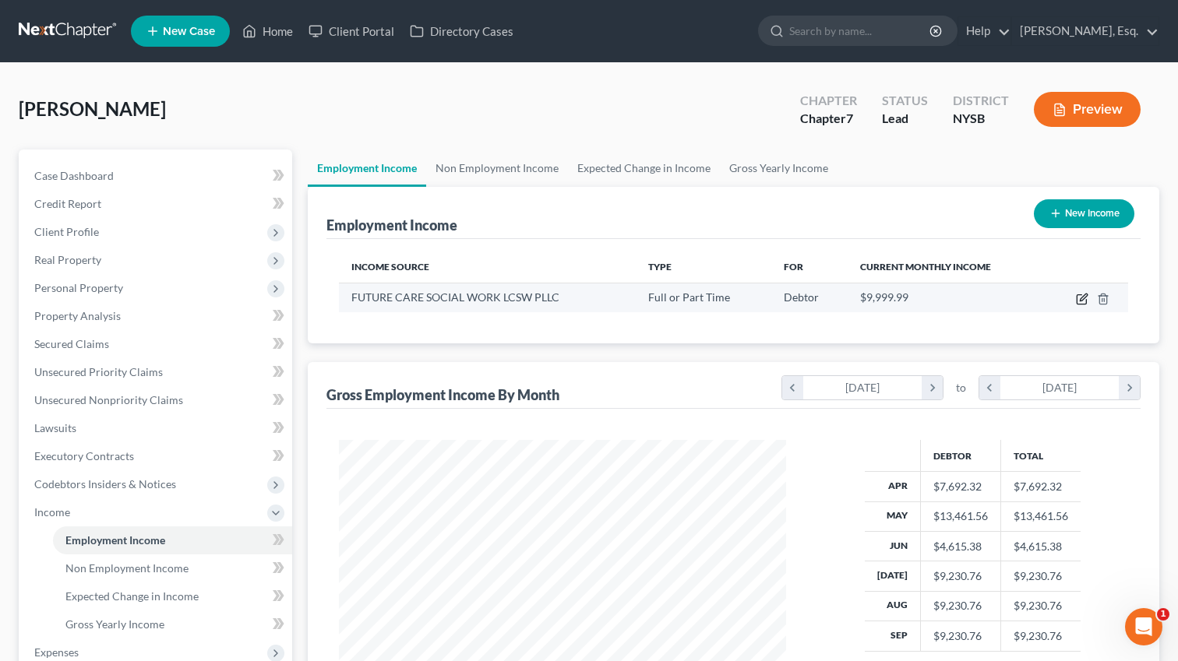
click at [1081, 293] on icon "button" at bounding box center [1082, 299] width 12 height 12
select select "0"
select select "35"
select select "2"
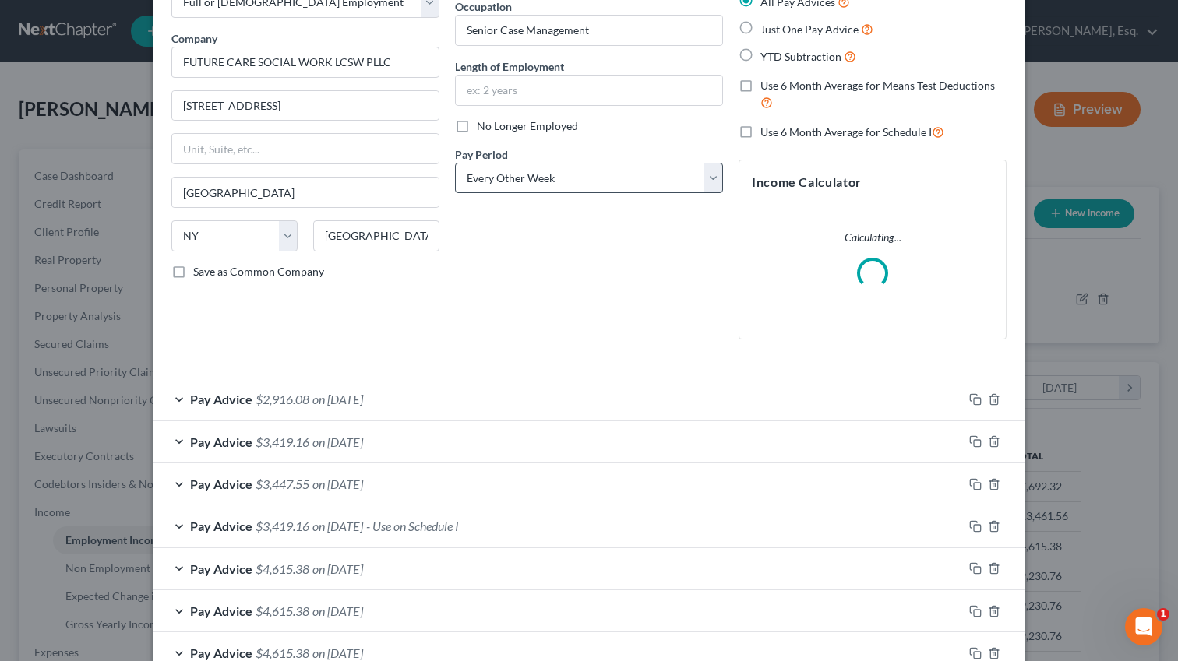
scroll to position [111, 0]
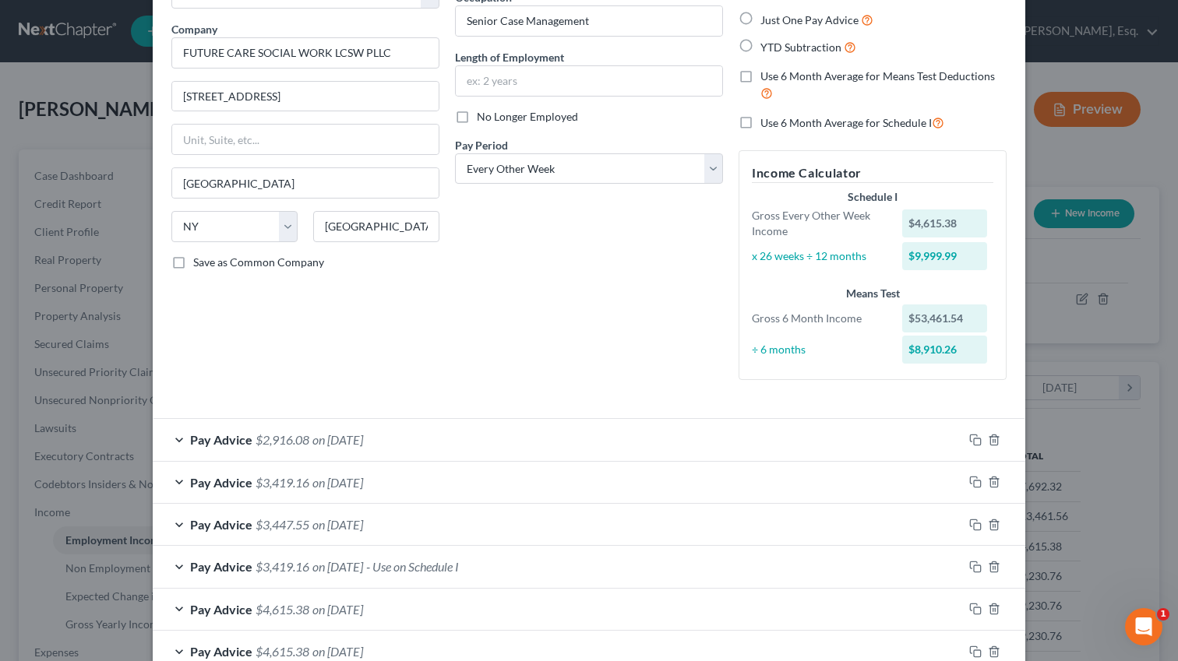
click at [225, 450] on div "Pay Advice $2,916.08 on [DATE]" at bounding box center [558, 439] width 810 height 41
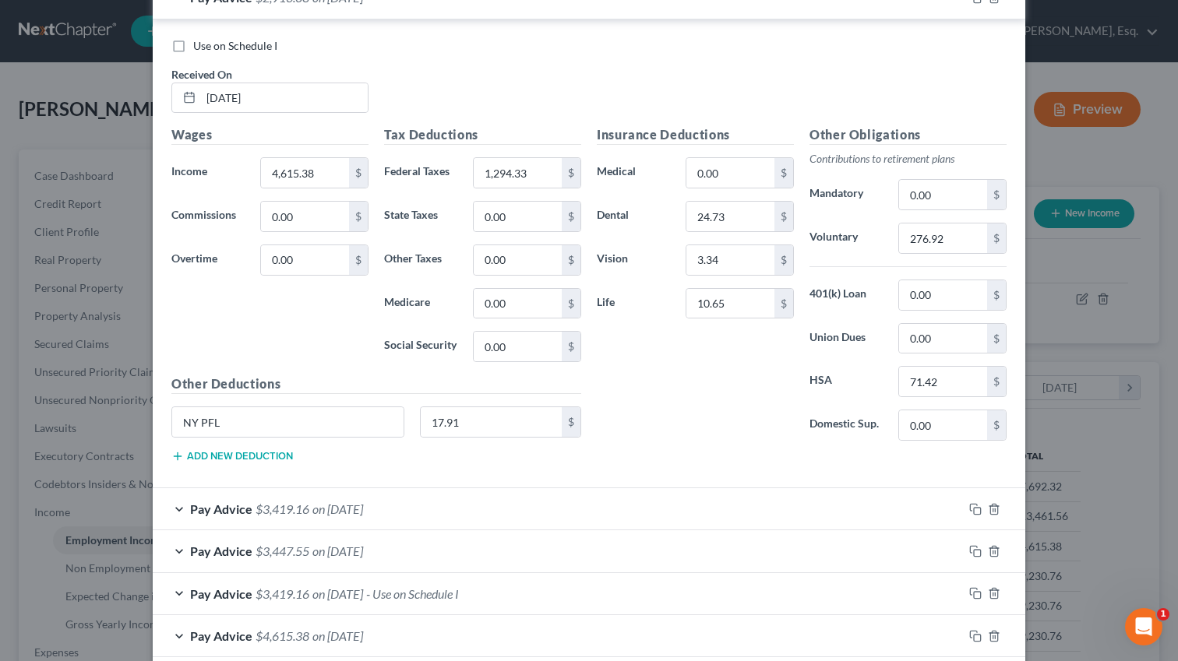
scroll to position [566, 0]
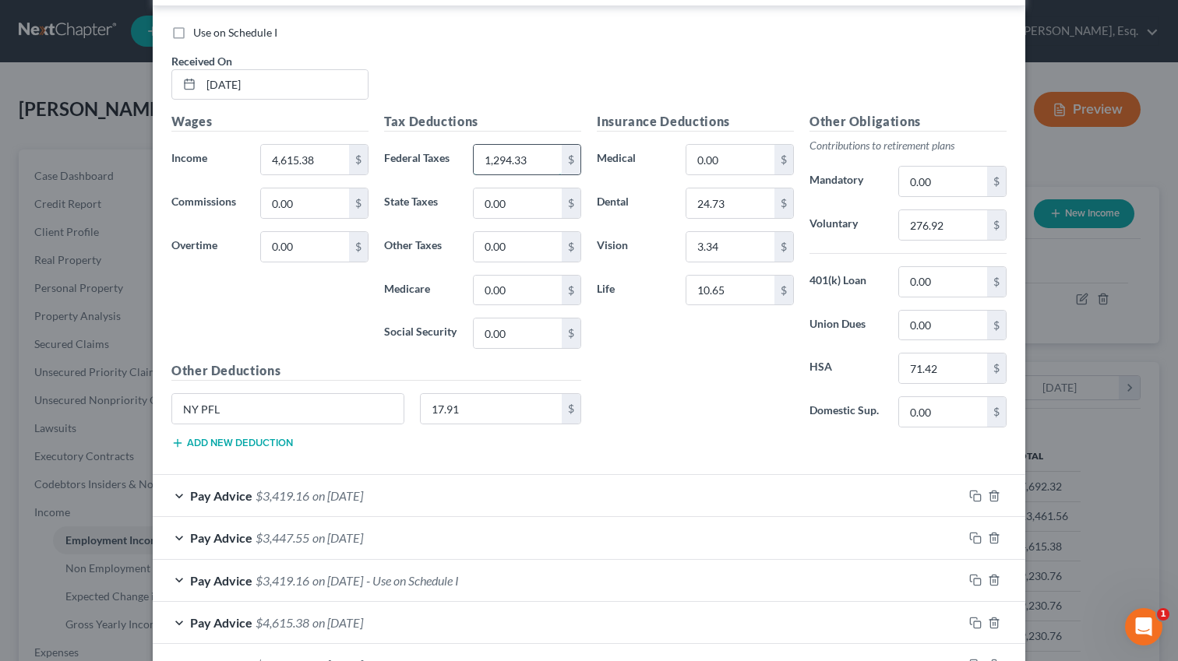
click at [519, 153] on input "1,294.33" at bounding box center [518, 160] width 88 height 30
paste input "889.36"
type input "889.36"
click at [340, 344] on div "Wages Income * 4,615.38 $ Commissions 0.00 $ Overtime 0.00 $" at bounding box center [270, 236] width 213 height 249
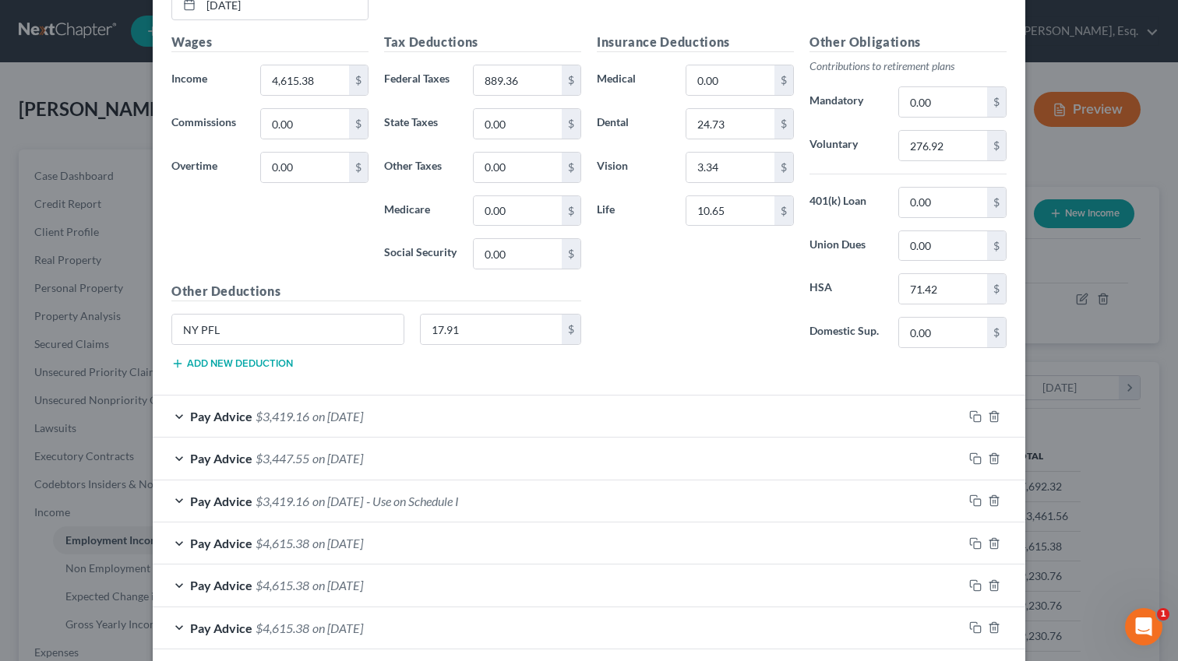
scroll to position [572, 0]
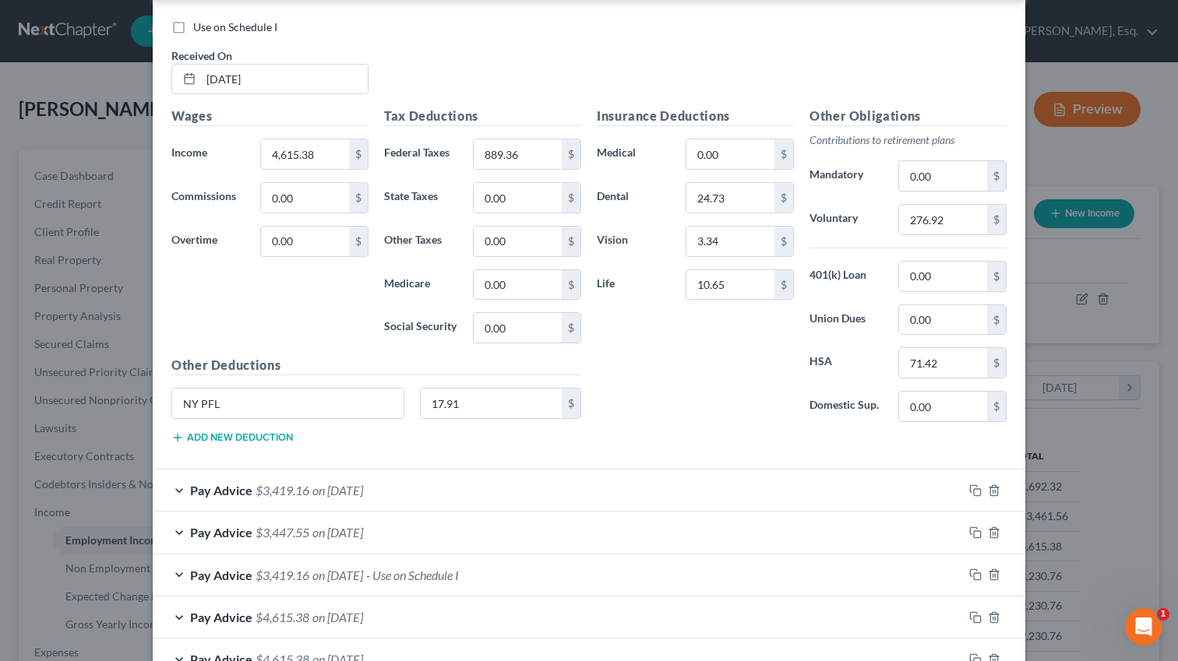
click at [245, 485] on span "Pay Advice" at bounding box center [221, 490] width 62 height 15
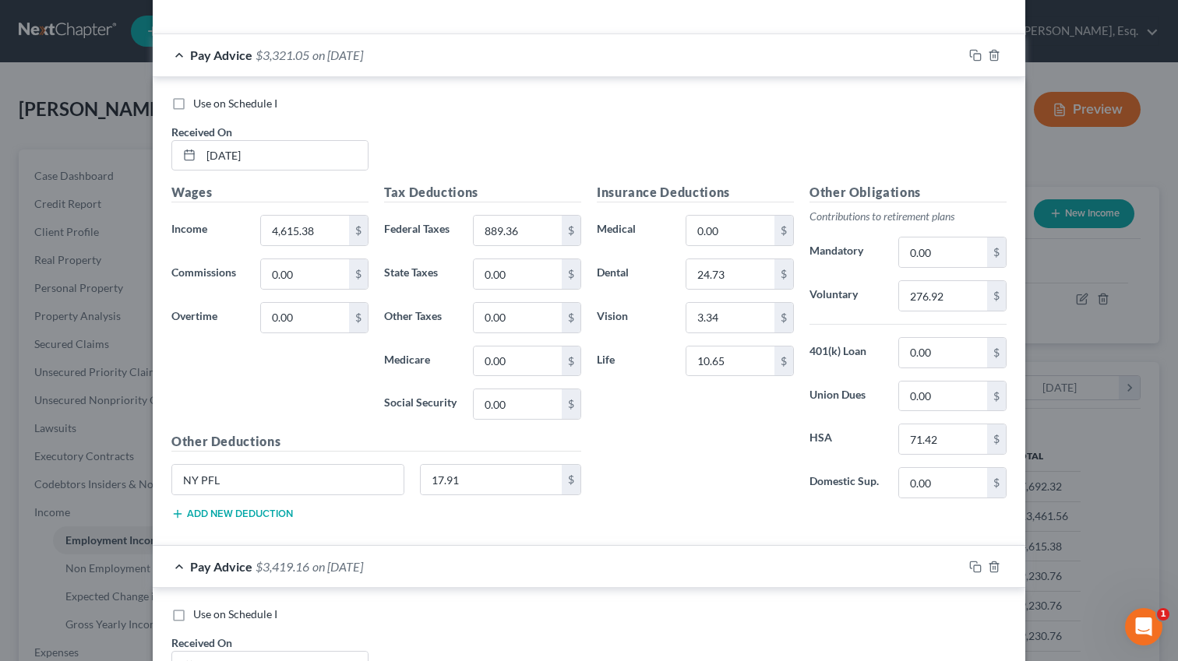
scroll to position [510, 0]
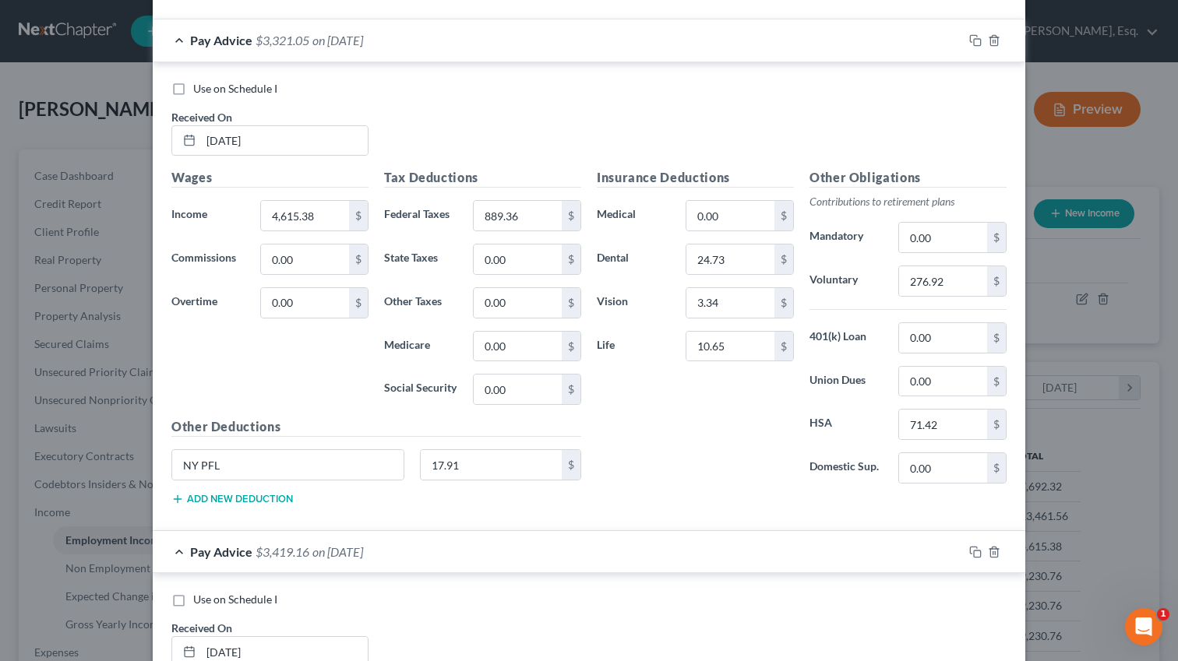
click at [349, 390] on div "Wages Income * 4,615.38 $ Commissions 0.00 $ Overtime 0.00 $" at bounding box center [270, 292] width 213 height 249
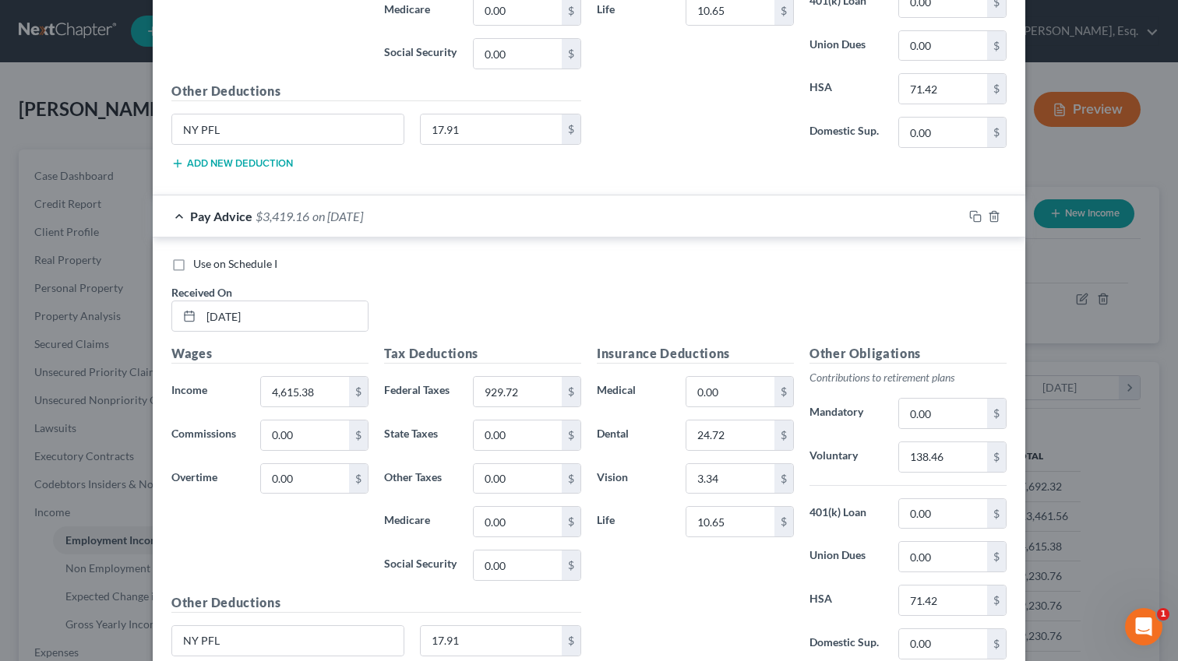
scroll to position [1142, 0]
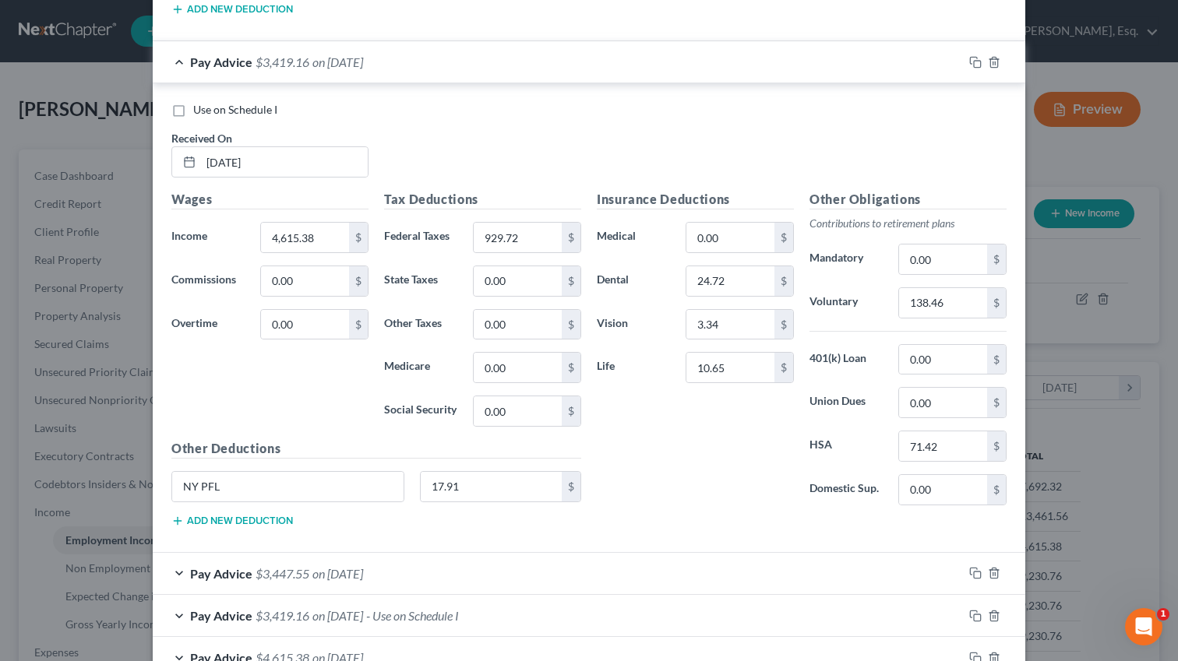
click at [193, 109] on label "Use on Schedule I" at bounding box center [235, 110] width 84 height 16
click at [199, 109] on input "Use on Schedule I" at bounding box center [204, 107] width 10 height 10
checkbox input "true"
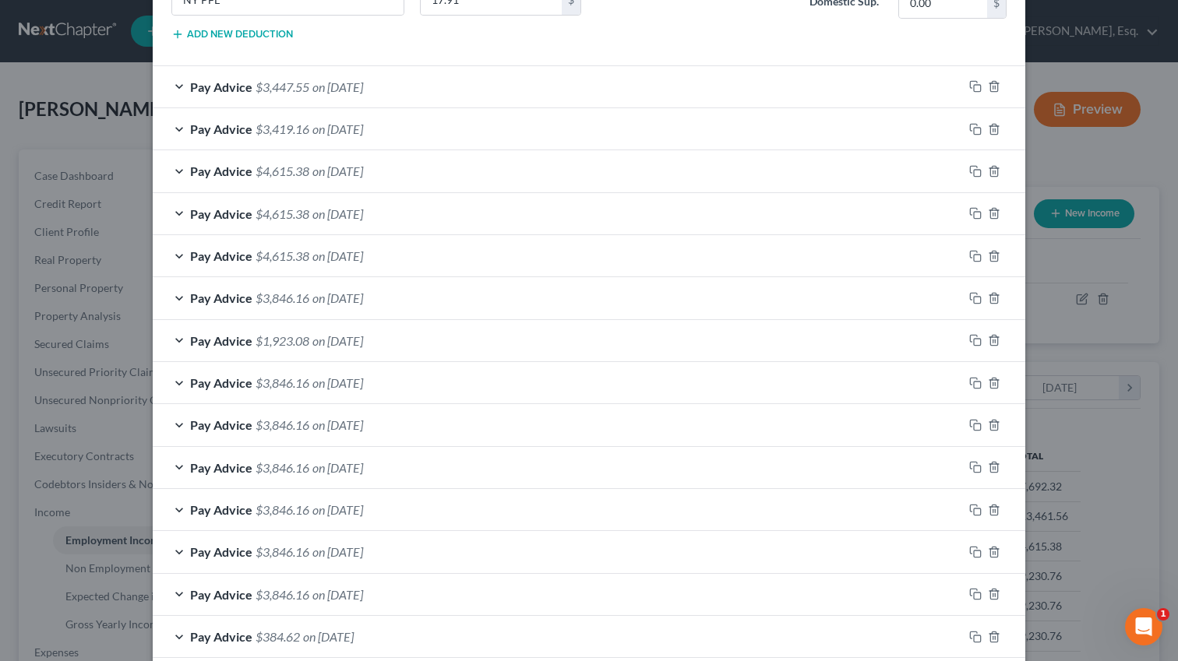
scroll to position [1570, 0]
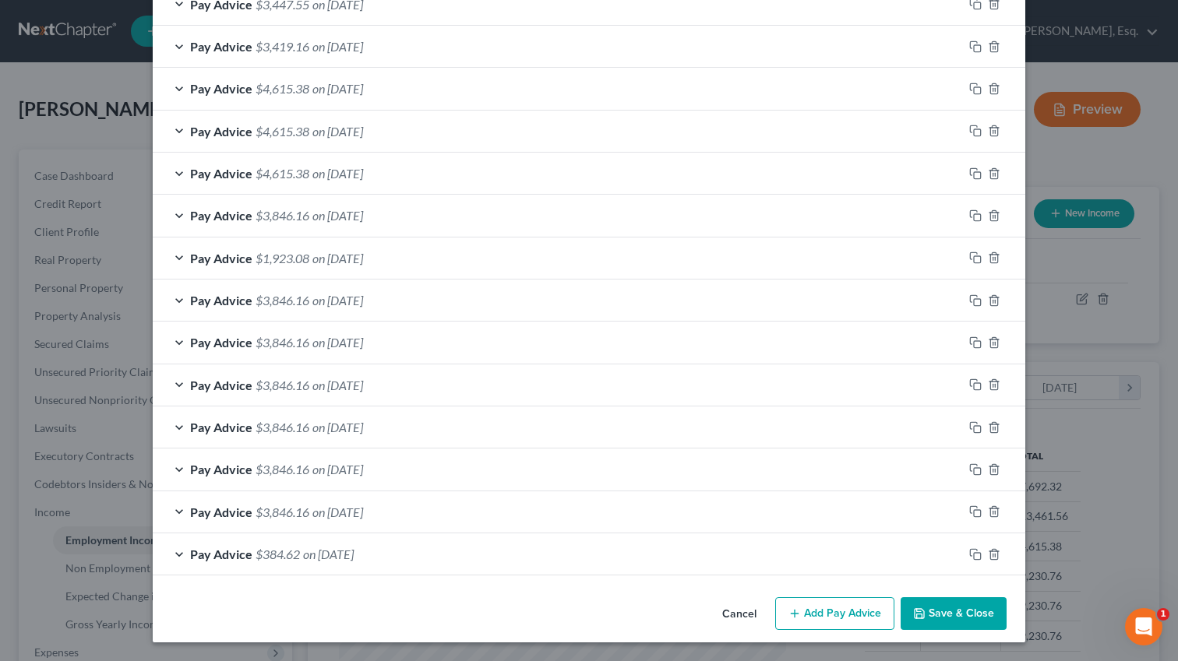
click at [941, 609] on button "Save & Close" at bounding box center [954, 614] width 106 height 33
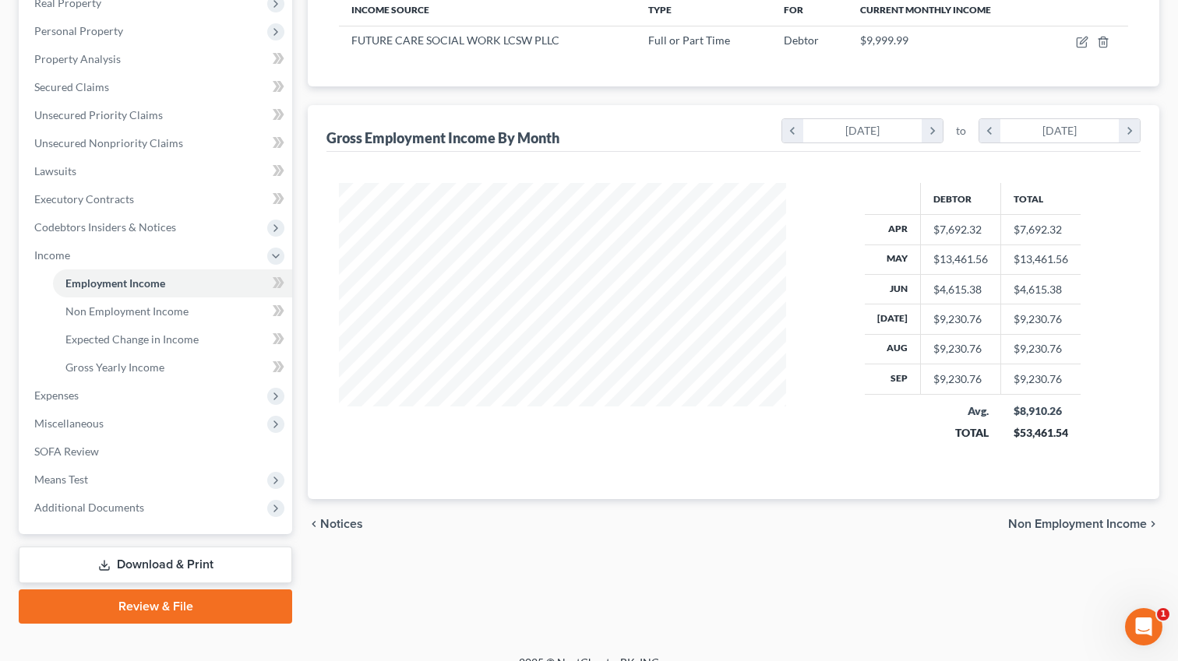
scroll to position [259, 0]
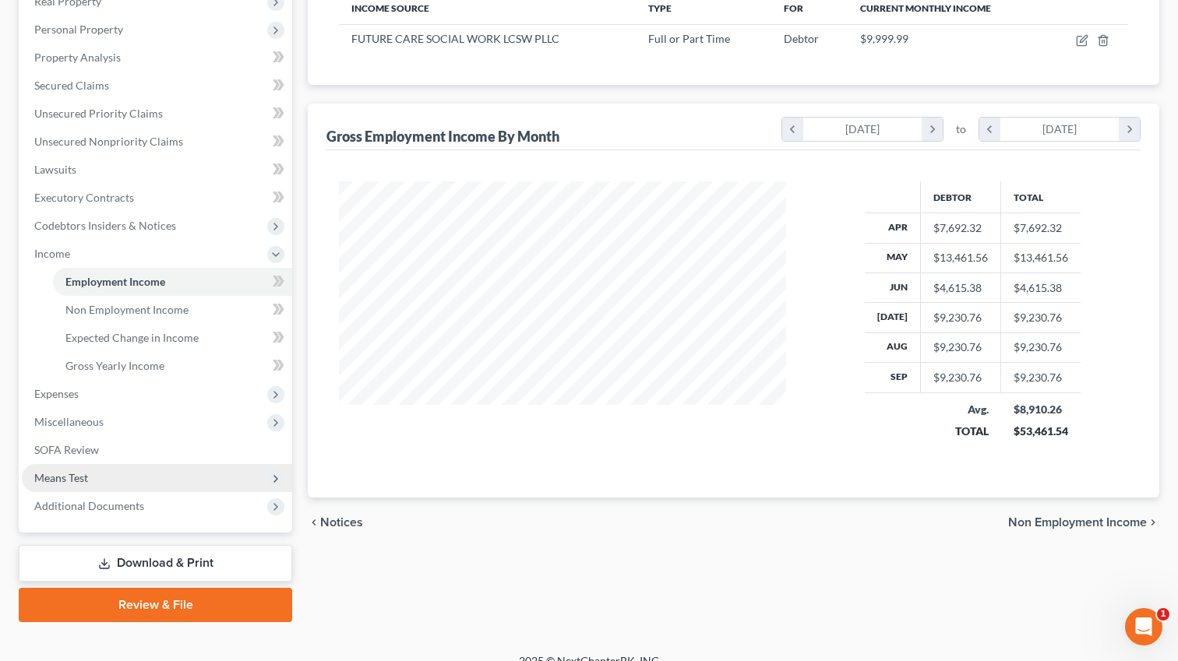
click at [84, 480] on span "Means Test" at bounding box center [61, 477] width 54 height 13
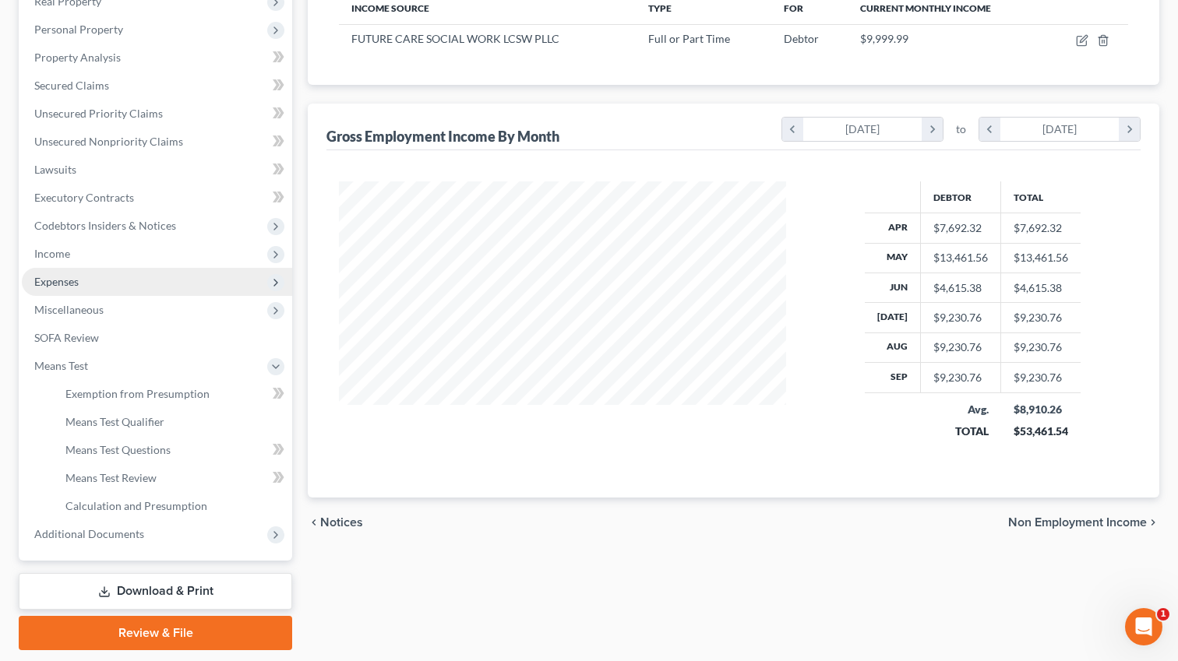
click at [69, 289] on span "Expenses" at bounding box center [157, 282] width 270 height 28
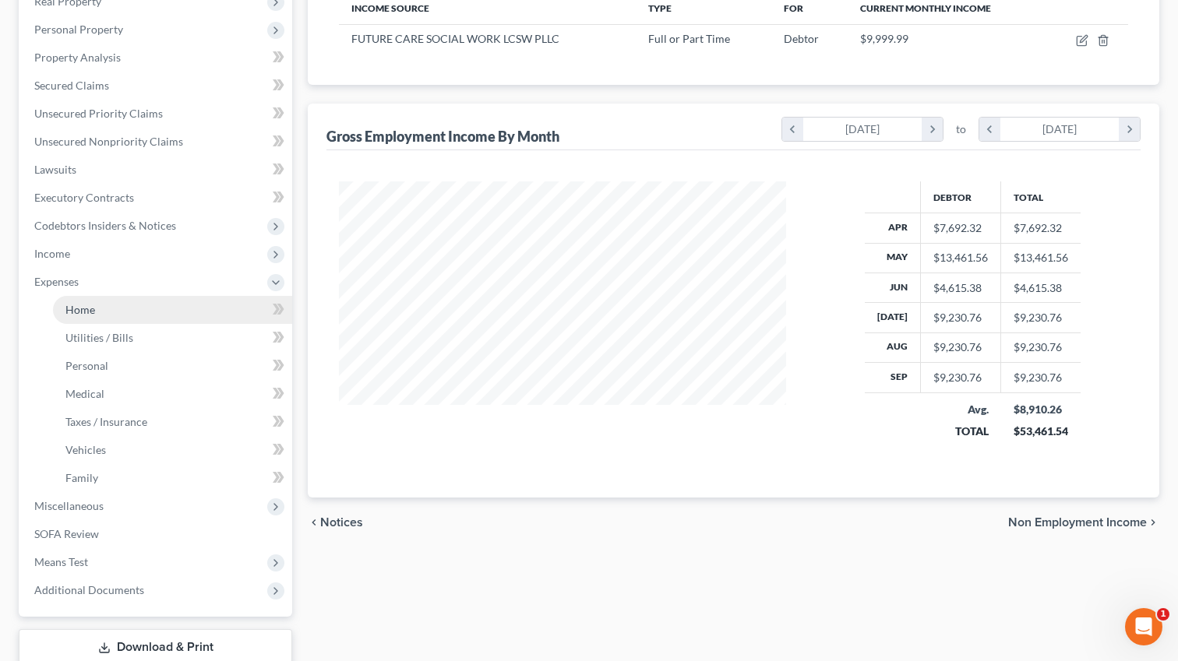
click at [181, 312] on link "Home" at bounding box center [172, 310] width 239 height 28
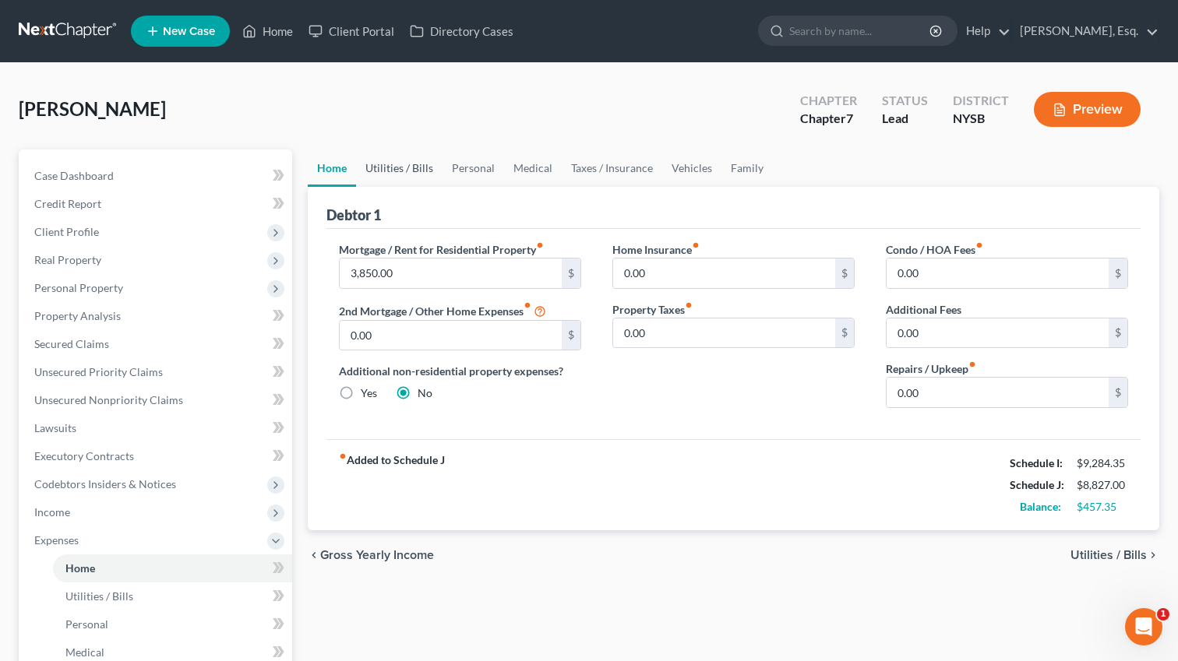
click at [391, 176] on link "Utilities / Bills" at bounding box center [399, 168] width 86 height 37
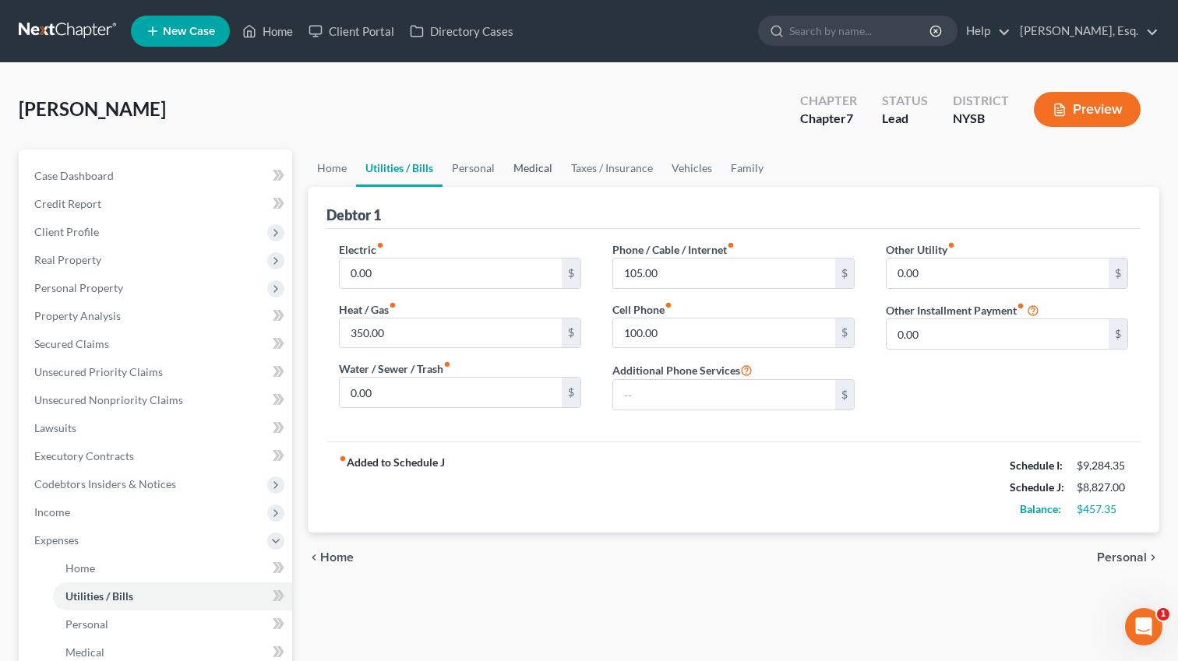
click at [523, 169] on link "Medical" at bounding box center [533, 168] width 58 height 37
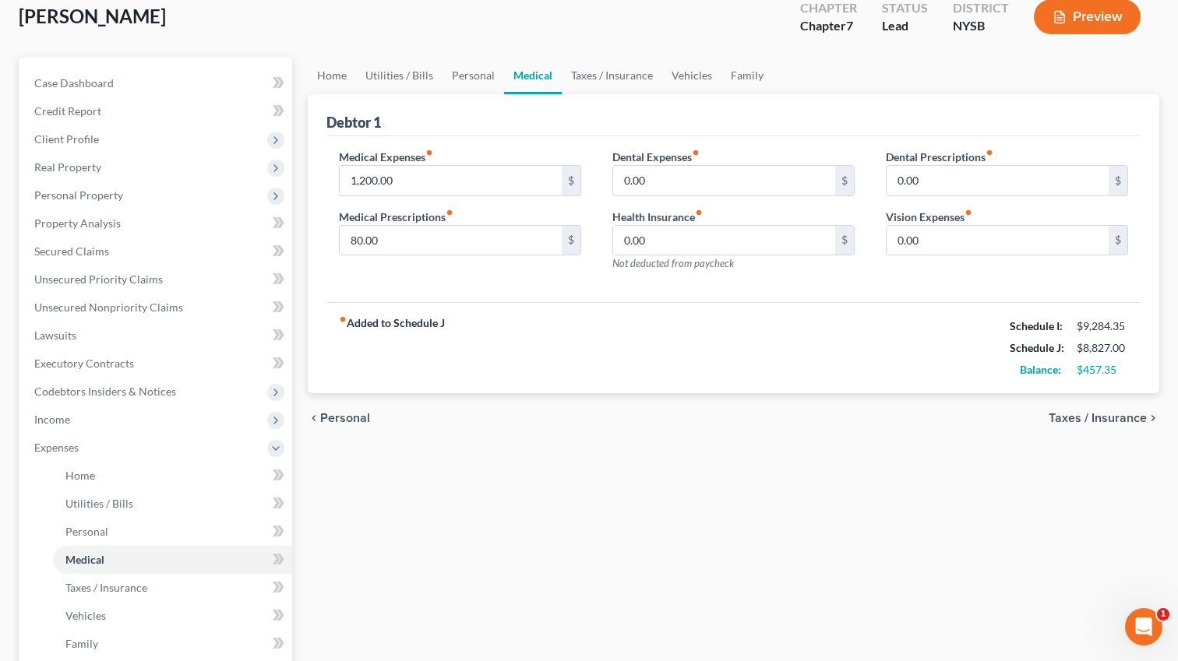
scroll to position [98, 0]
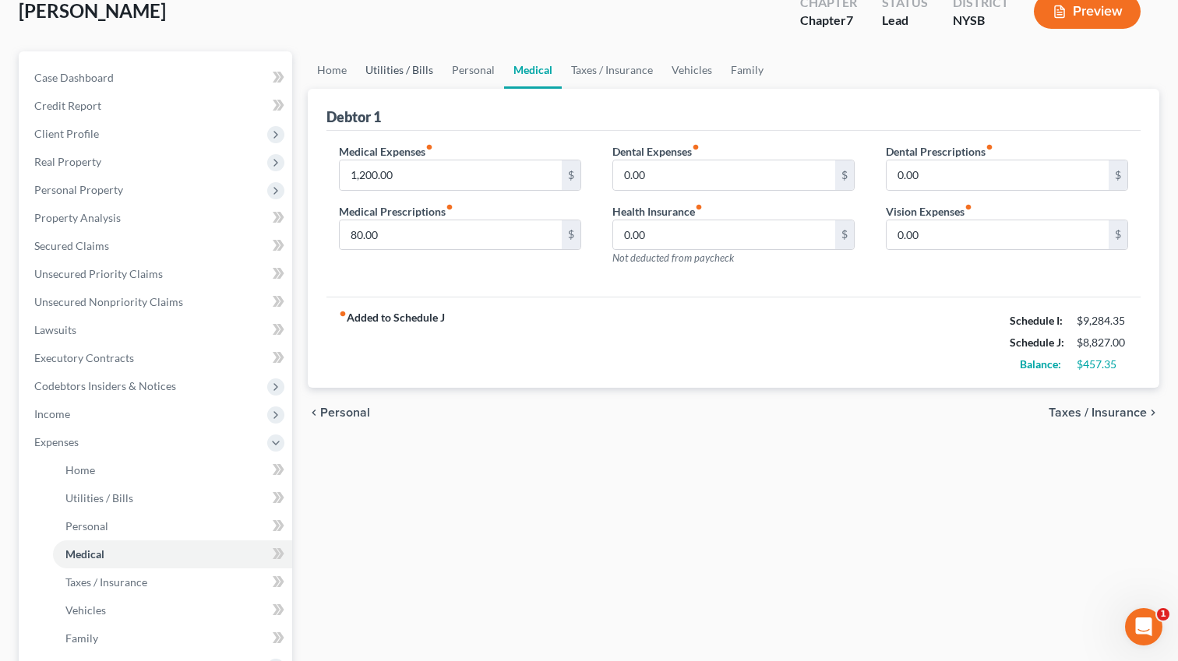
click at [393, 70] on link "Utilities / Bills" at bounding box center [399, 69] width 86 height 37
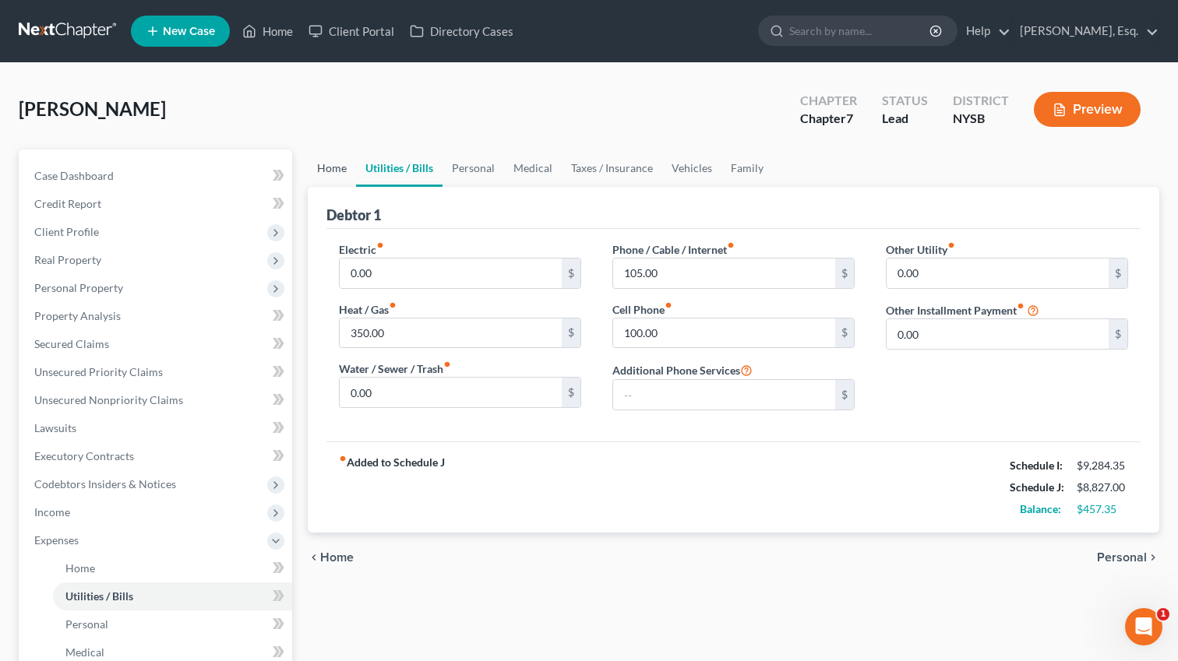
click at [342, 177] on link "Home" at bounding box center [332, 168] width 48 height 37
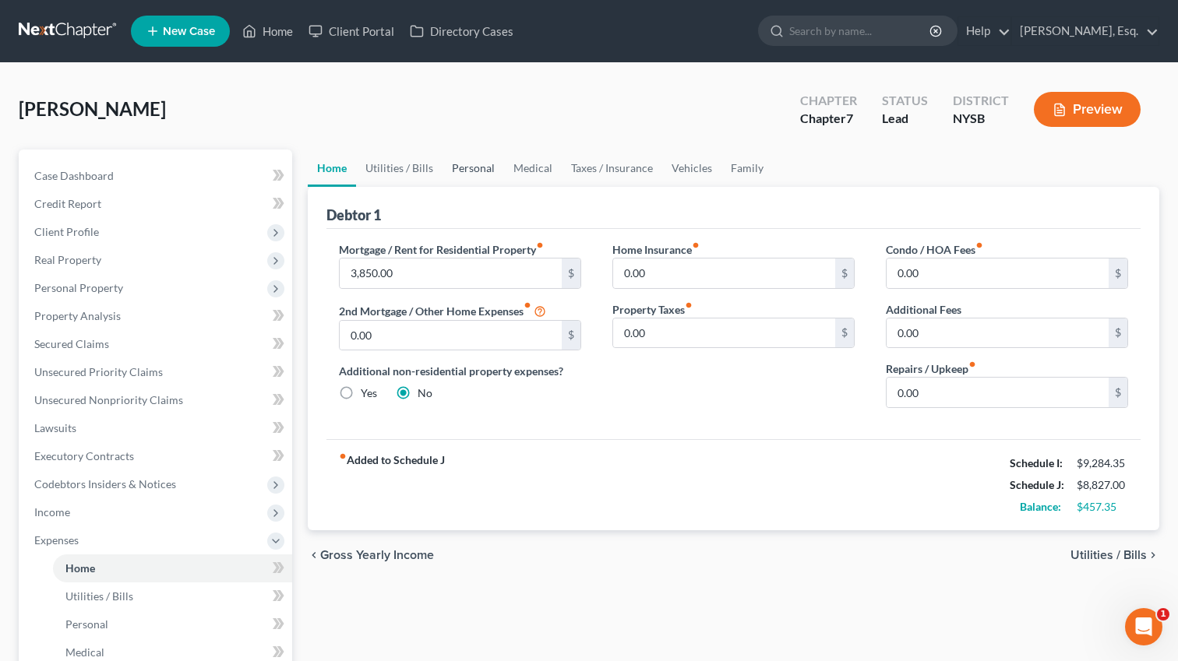
click at [482, 173] on link "Personal" at bounding box center [474, 168] width 62 height 37
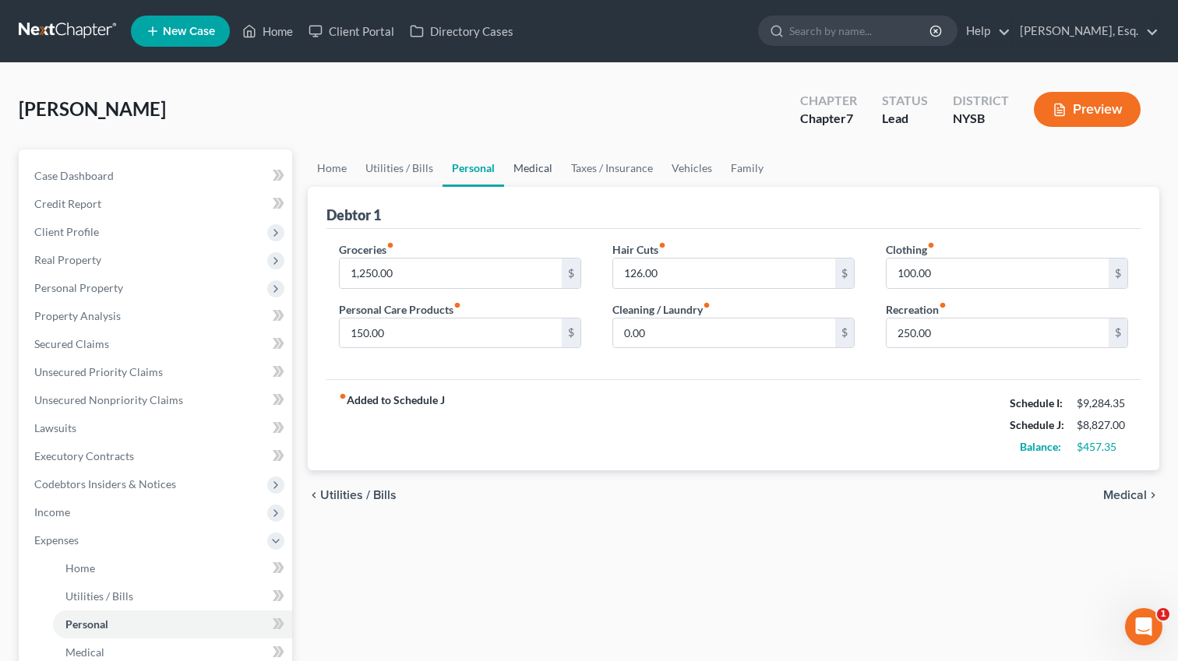
click at [529, 164] on link "Medical" at bounding box center [533, 168] width 58 height 37
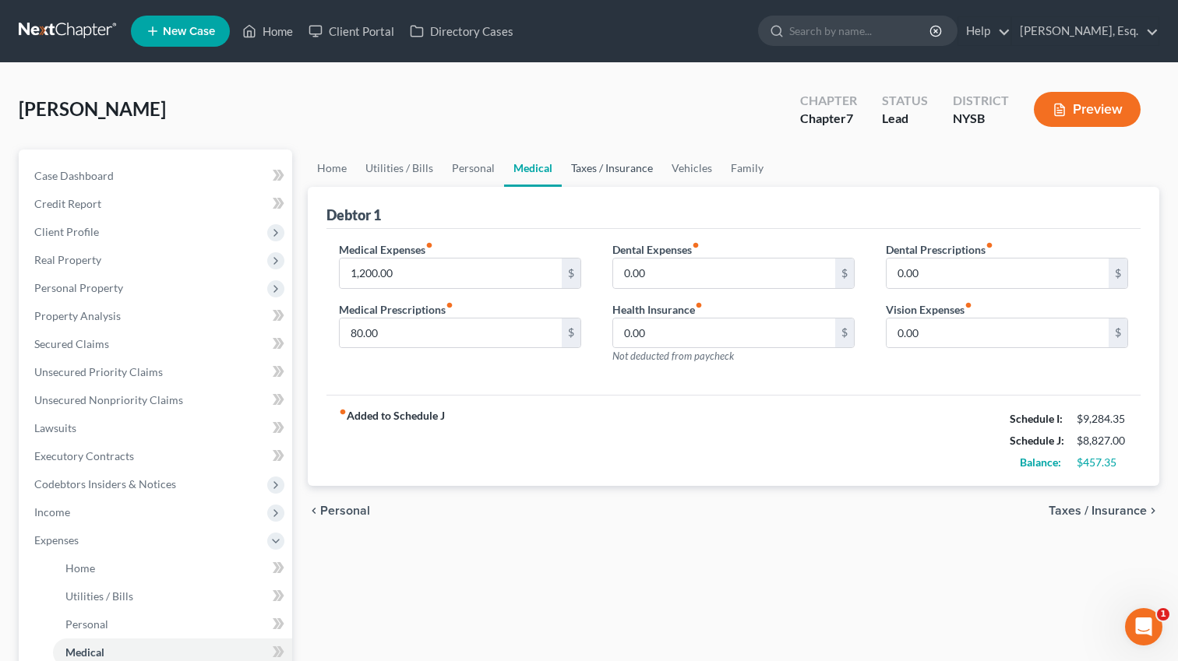
click at [584, 168] on link "Taxes / Insurance" at bounding box center [612, 168] width 101 height 37
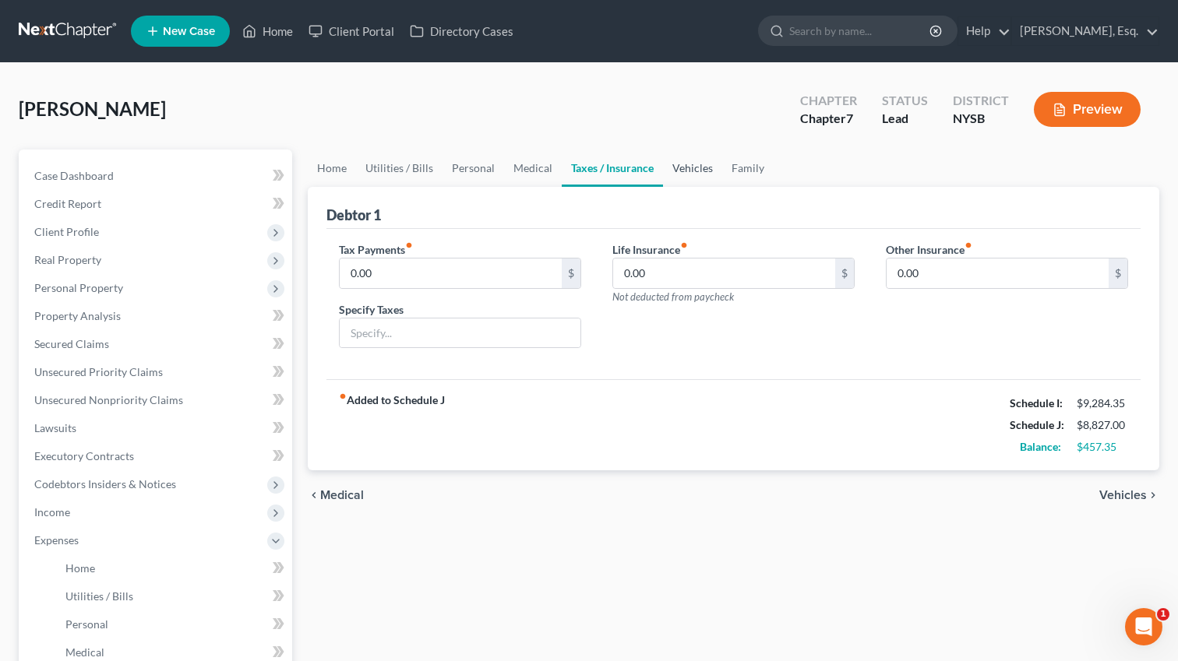
click at [698, 170] on link "Vehicles" at bounding box center [692, 168] width 59 height 37
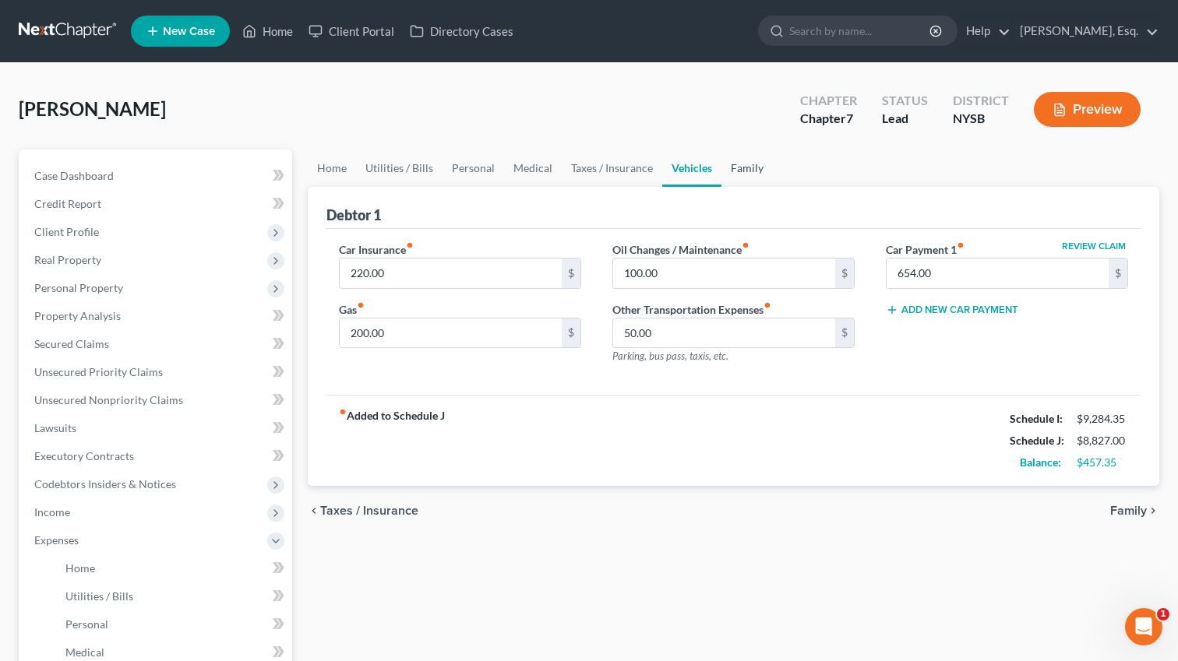
click at [739, 172] on link "Family" at bounding box center [746, 168] width 51 height 37
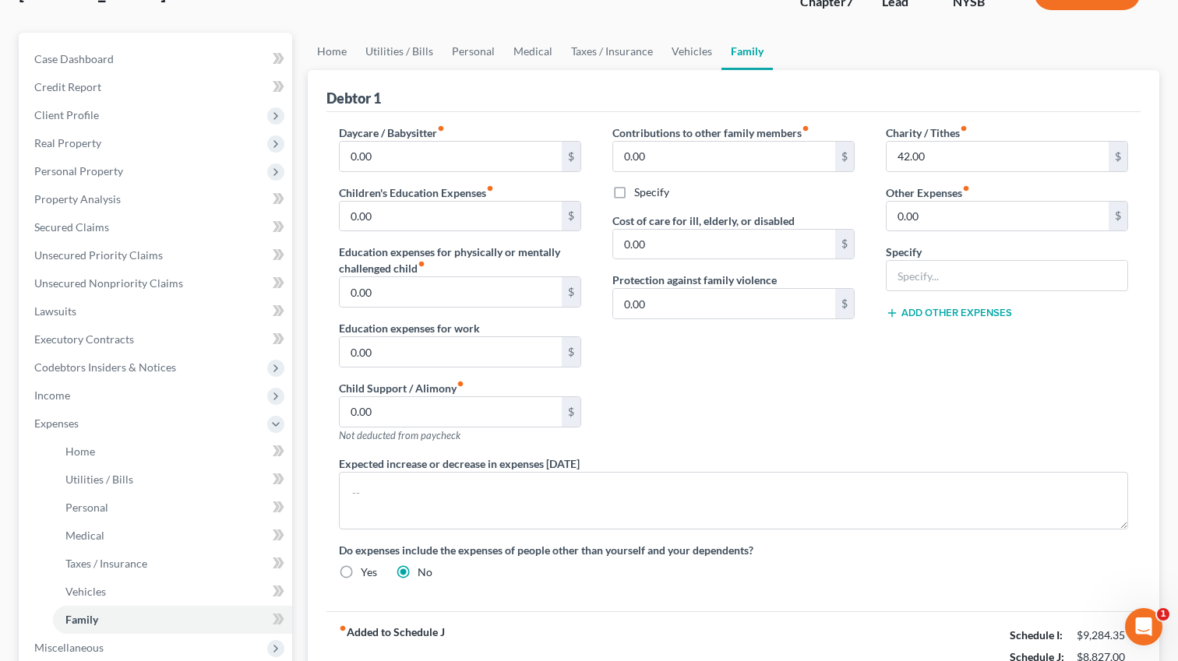
scroll to position [118, 0]
click at [478, 291] on input "0.00" at bounding box center [451, 292] width 222 height 30
type input "100"
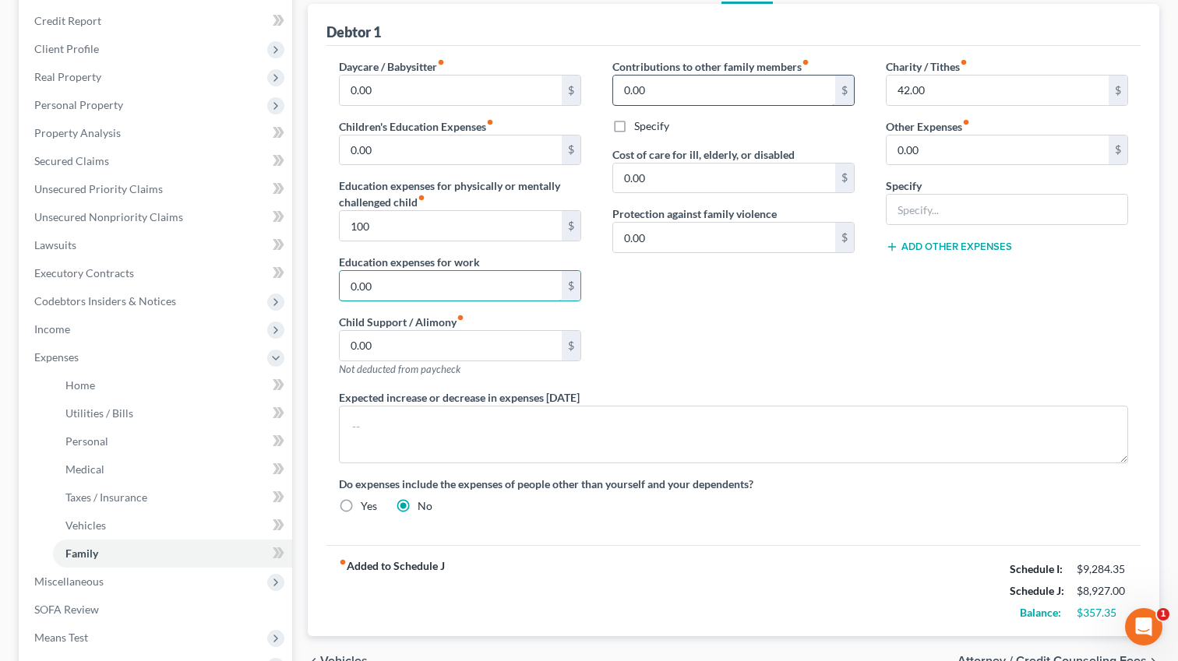
scroll to position [185, 0]
click at [904, 206] on input "text" at bounding box center [1007, 208] width 241 height 30
type input "Bank/ATM Fees"
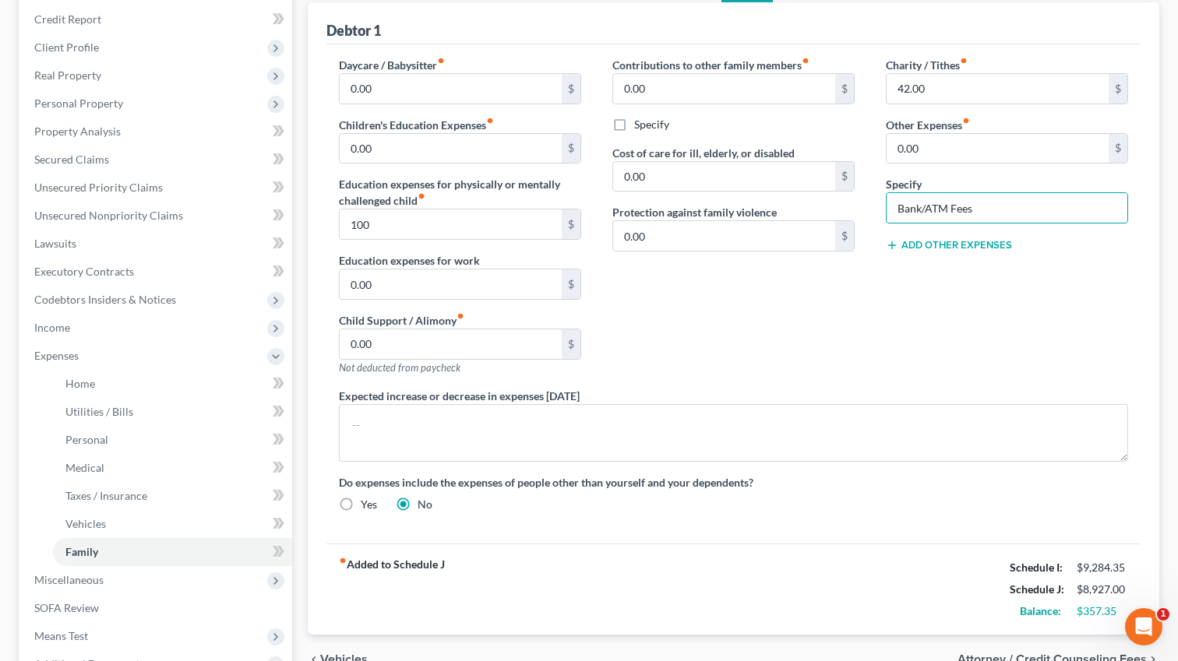
click at [951, 243] on button "Add Other Expenses" at bounding box center [949, 245] width 126 height 12
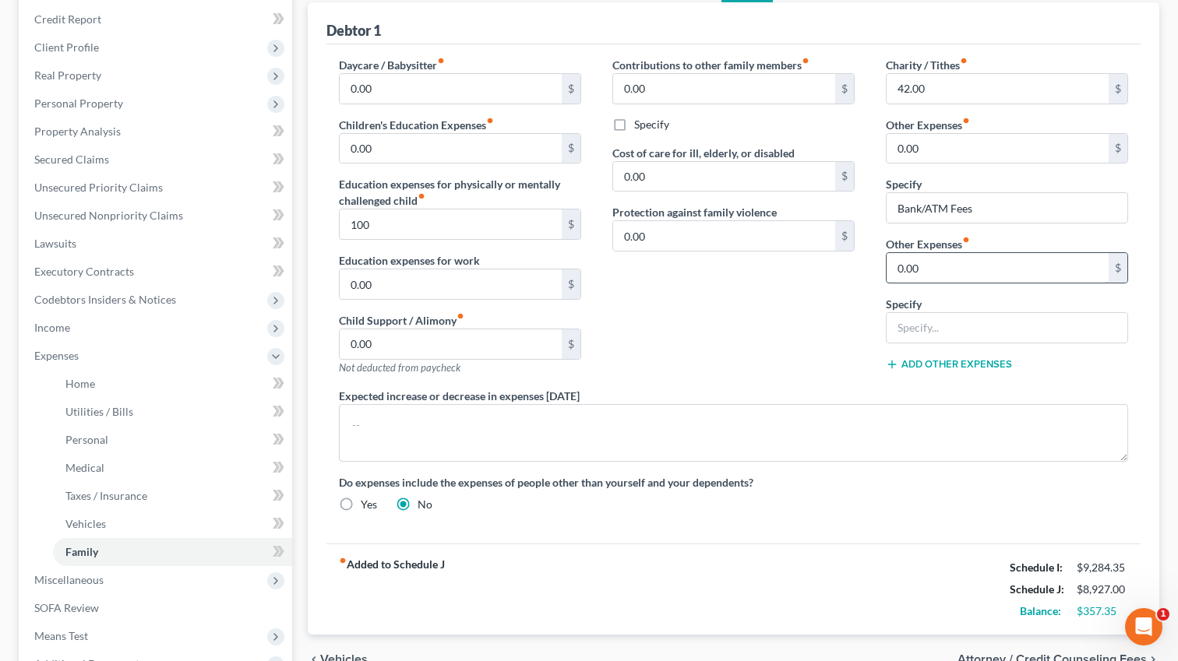
click at [934, 264] on input "0.00" at bounding box center [998, 268] width 222 height 30
click at [929, 153] on input "0.00" at bounding box center [998, 149] width 222 height 30
type input "25"
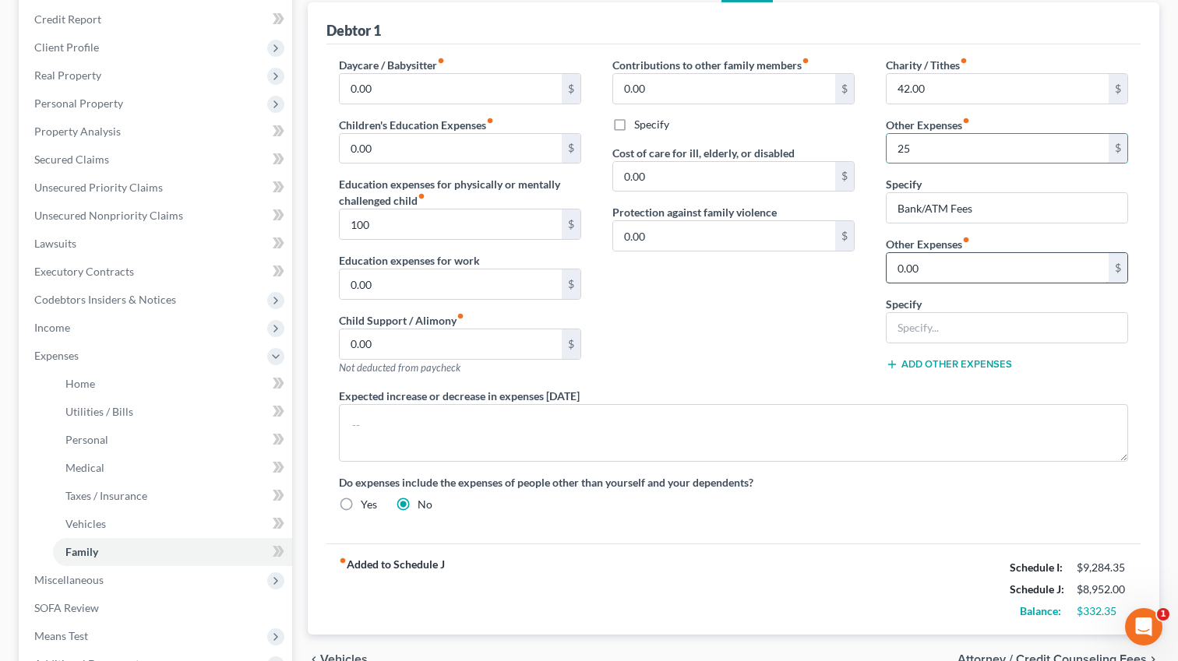
click at [935, 271] on input "0.00" at bounding box center [998, 268] width 222 height 30
type input "0"
type input "5"
click at [920, 339] on input "text" at bounding box center [1007, 328] width 241 height 30
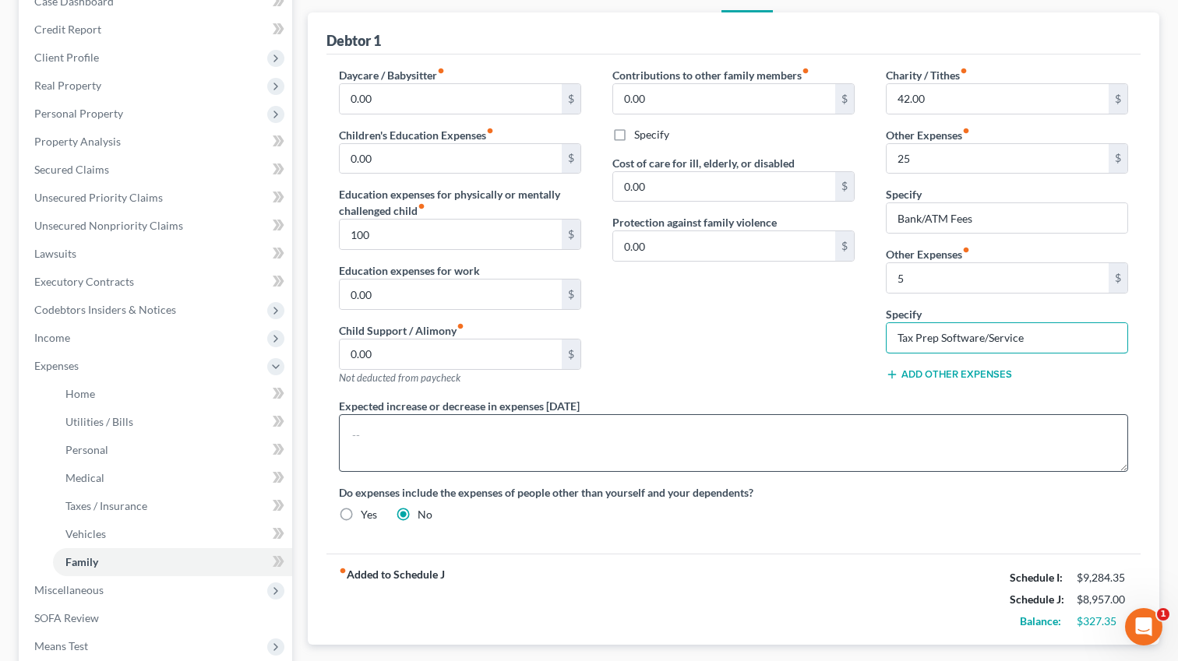
scroll to position [141, 0]
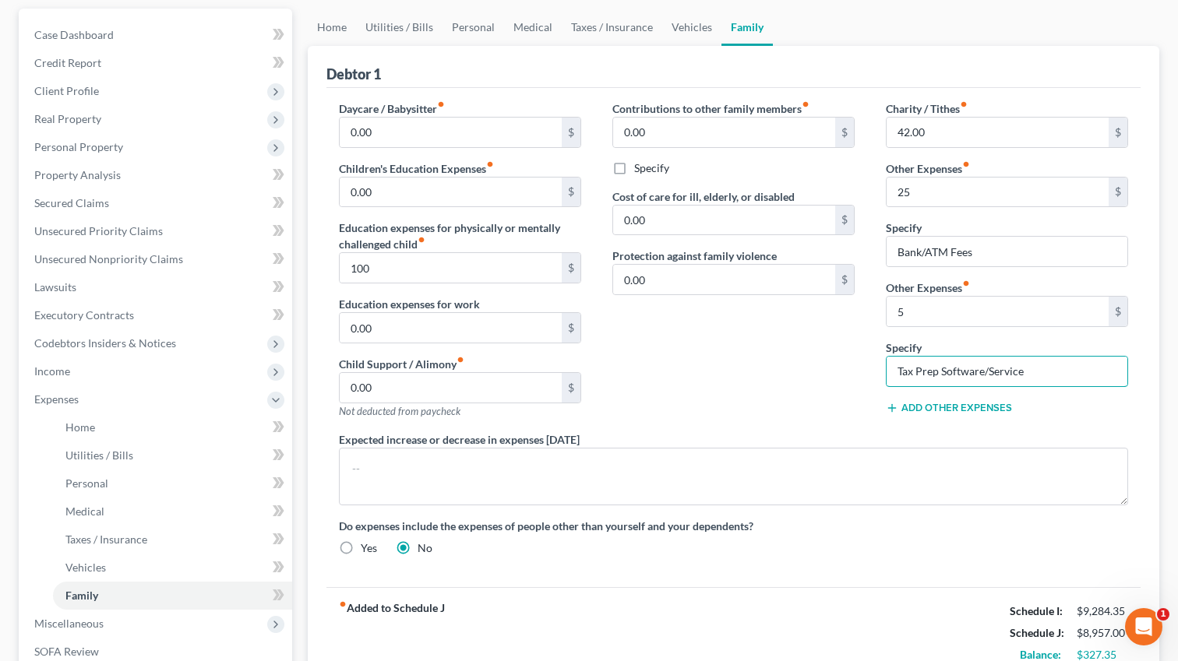
type input "Tax Prep Software/Service"
click at [915, 410] on button "Add Other Expenses" at bounding box center [949, 408] width 126 height 12
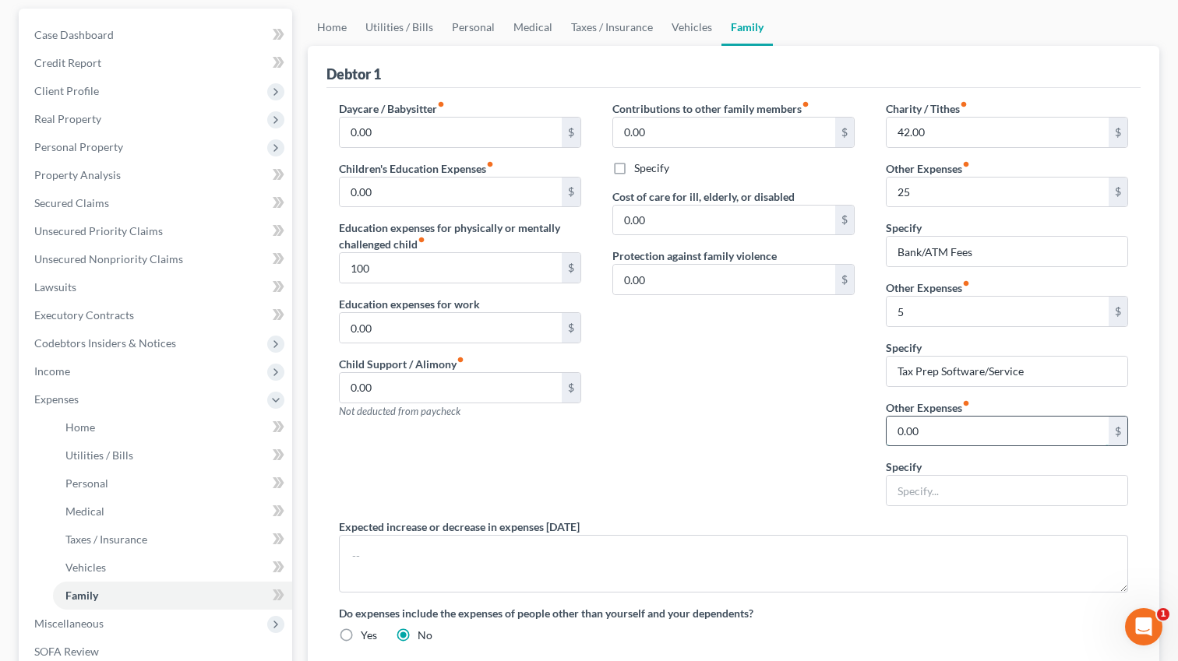
click at [908, 438] on input "0.00" at bounding box center [998, 432] width 222 height 30
type input "100"
click at [905, 506] on div "Charity / Tithes fiber_manual_record 42.00 $ Other Expenses fiber_manual_record…" at bounding box center [1006, 310] width 273 height 418
click at [909, 503] on input "text" at bounding box center [1007, 491] width 241 height 30
type input "Religious Holidays, Summer Expenses"
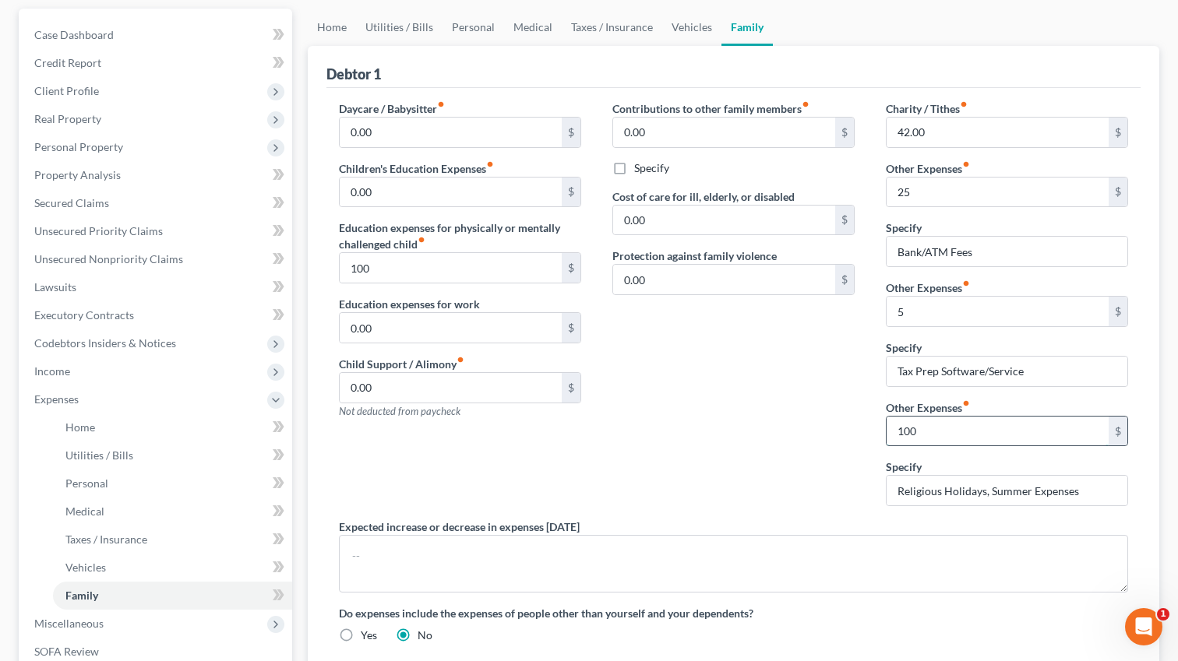
drag, startPoint x: 936, startPoint y: 435, endPoint x: 915, endPoint y: 434, distance: 21.1
click at [915, 434] on input "100" at bounding box center [998, 432] width 222 height 30
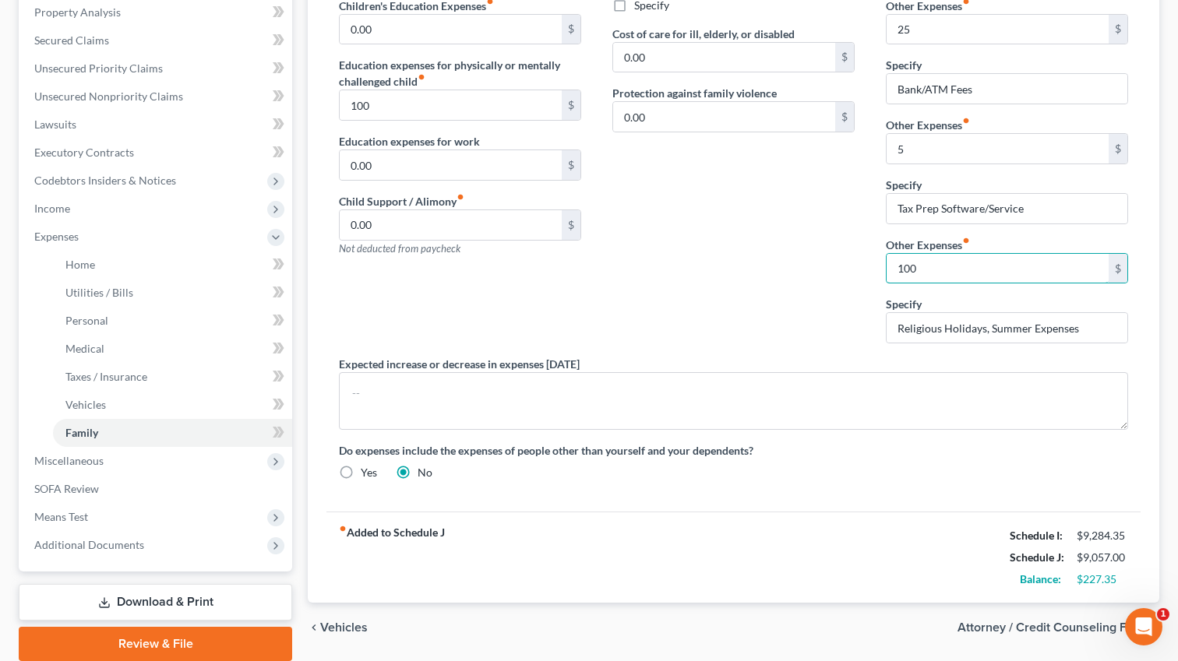
scroll to position [239, 0]
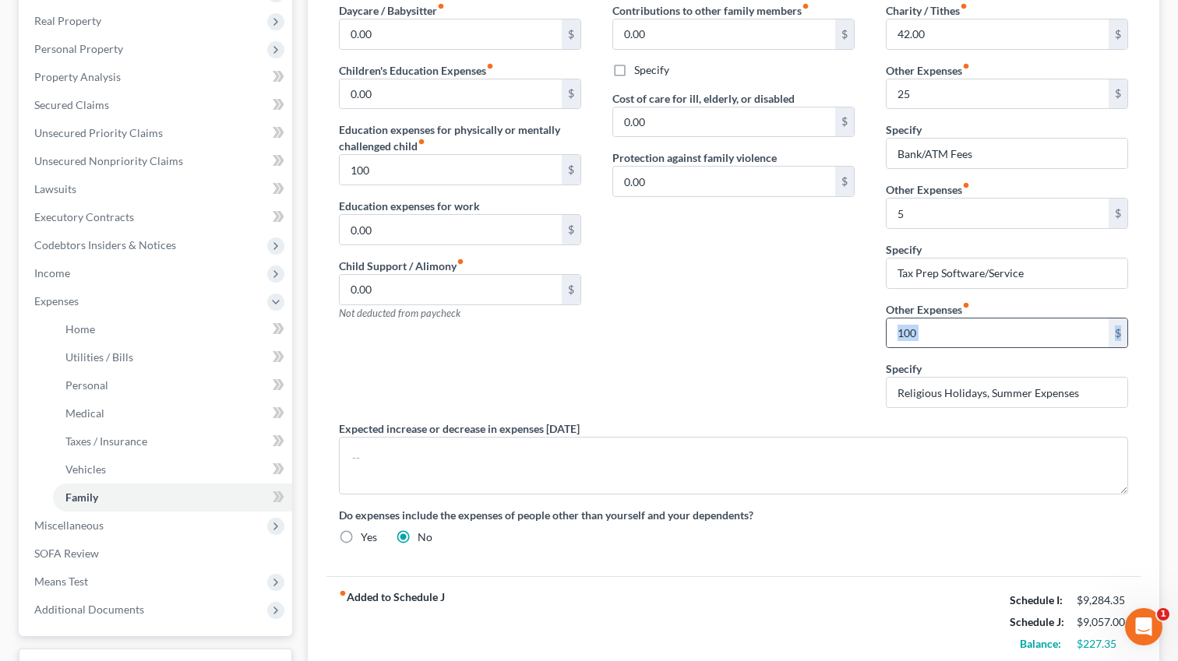
click at [958, 347] on div "Charity / Tithes fiber_manual_record 42.00 $ Other Expenses fiber_manual_record…" at bounding box center [1006, 211] width 273 height 418
click at [958, 329] on input "100" at bounding box center [998, 334] width 222 height 30
type input "150"
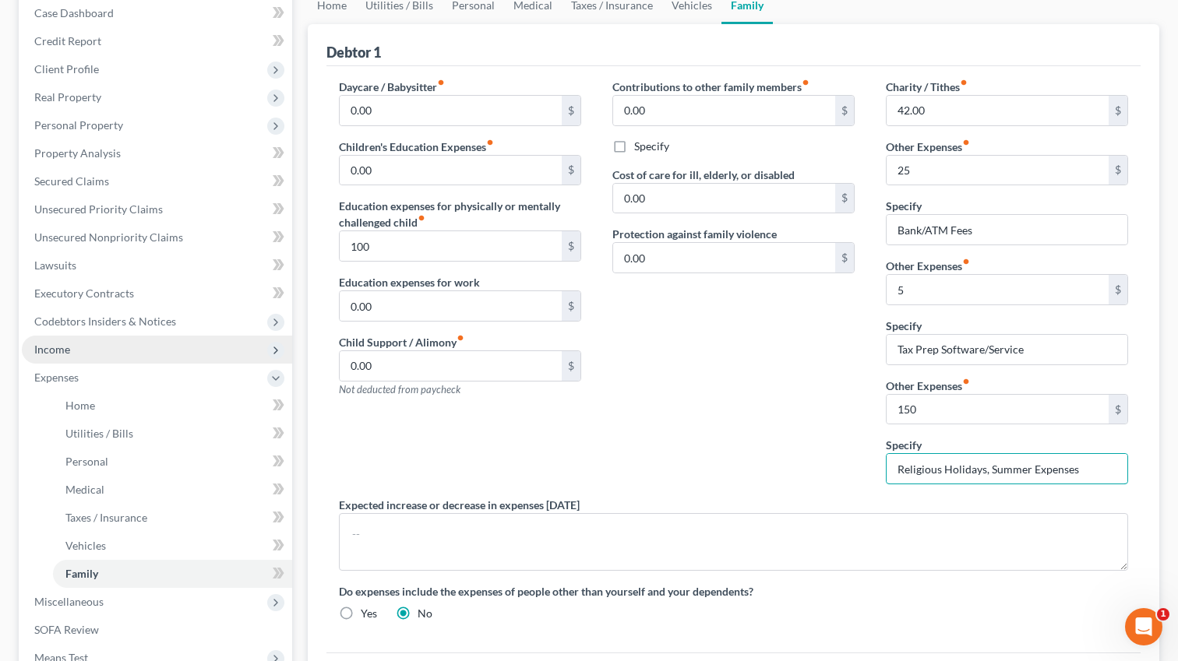
scroll to position [362, 0]
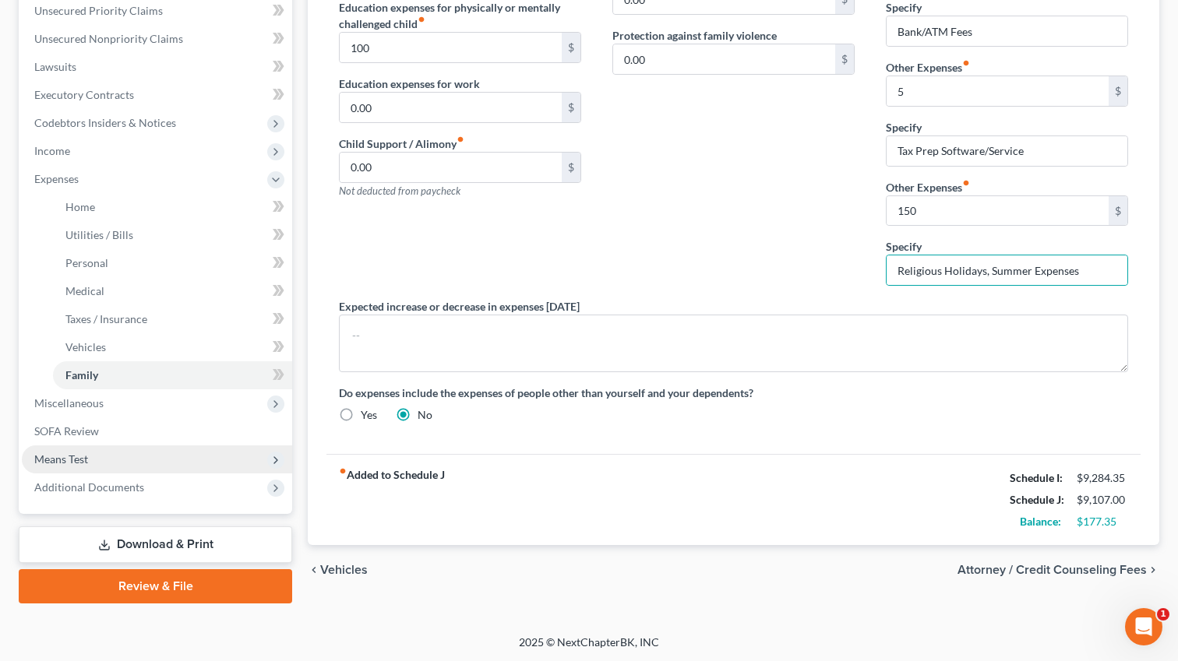
click at [71, 455] on span "Means Test" at bounding box center [61, 459] width 54 height 13
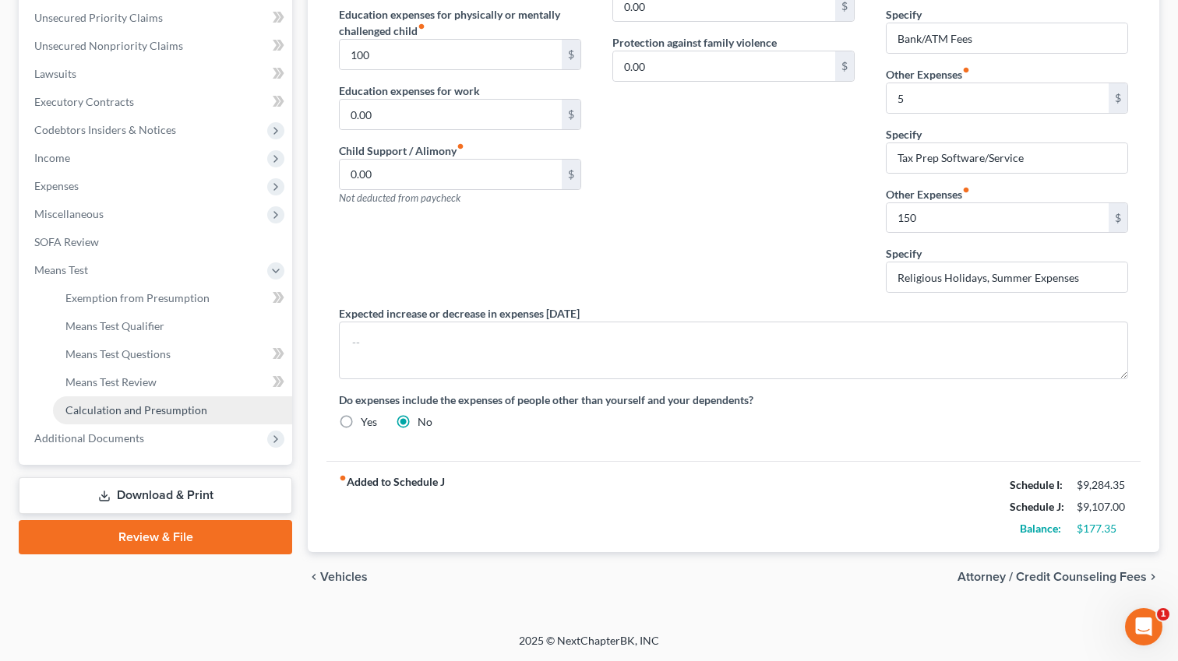
scroll to position [354, 0]
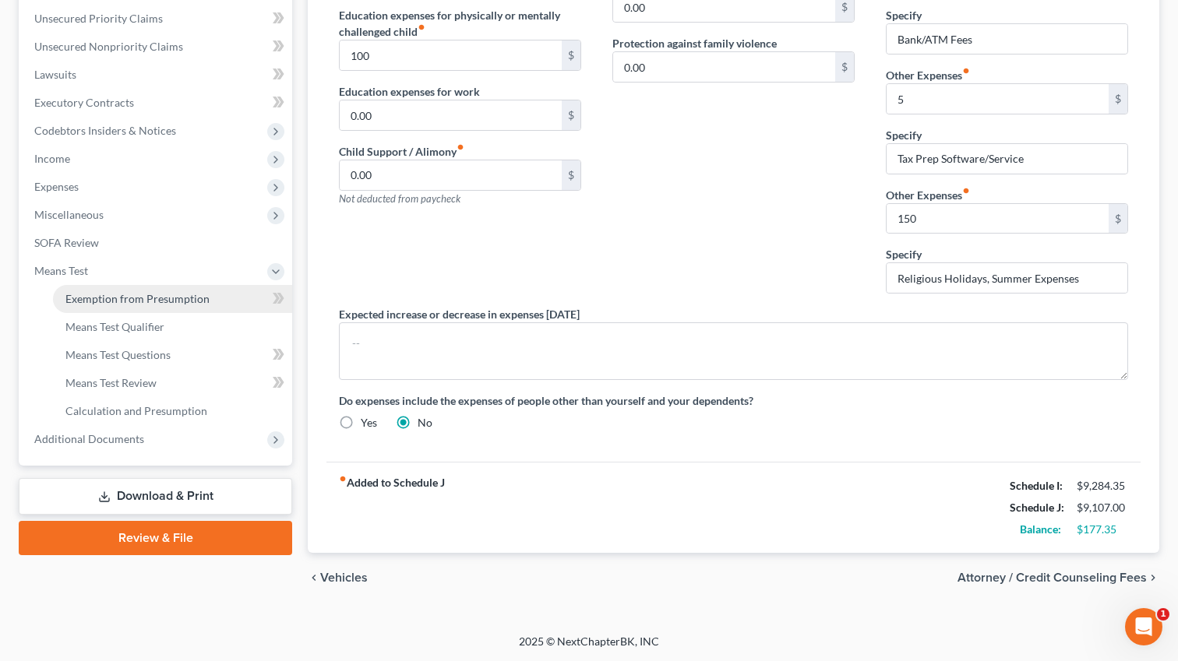
click at [150, 303] on span "Exemption from Presumption" at bounding box center [137, 298] width 144 height 13
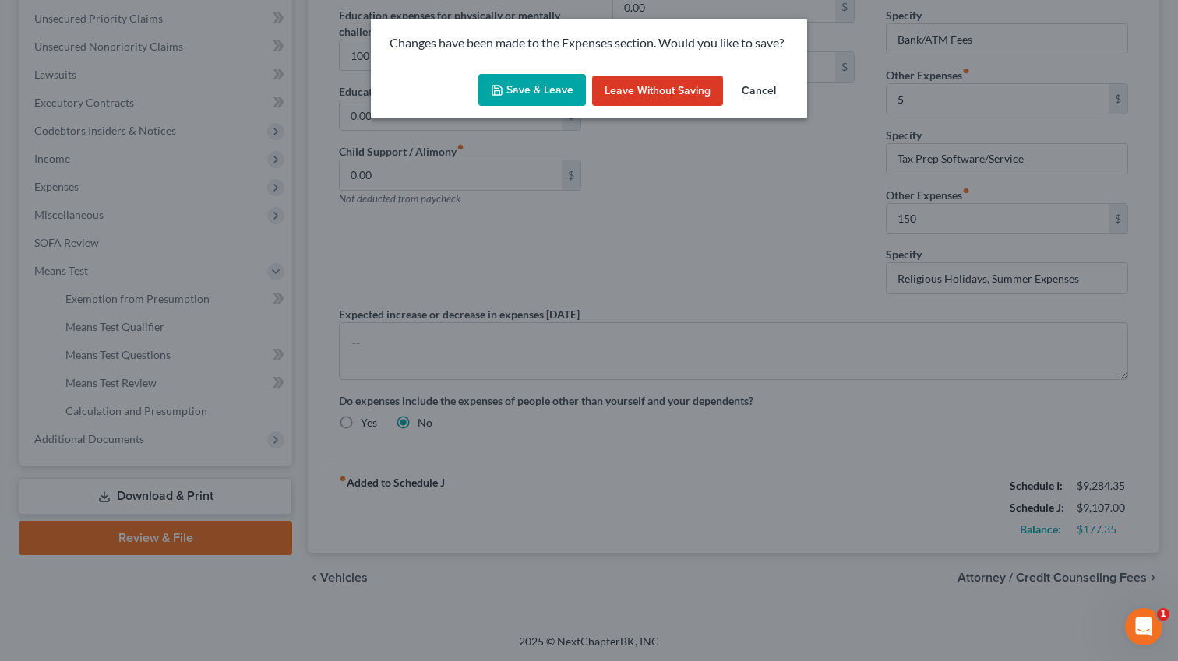
click at [534, 83] on button "Save & Leave" at bounding box center [532, 90] width 108 height 33
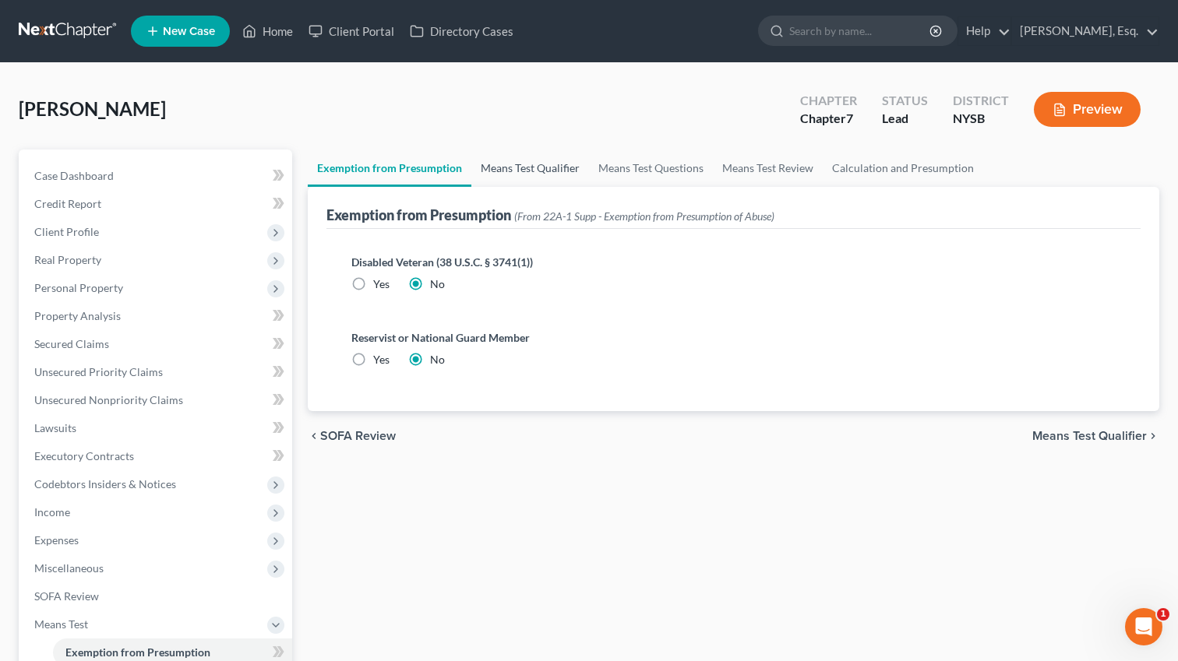
click at [530, 163] on link "Means Test Qualifier" at bounding box center [530, 168] width 118 height 37
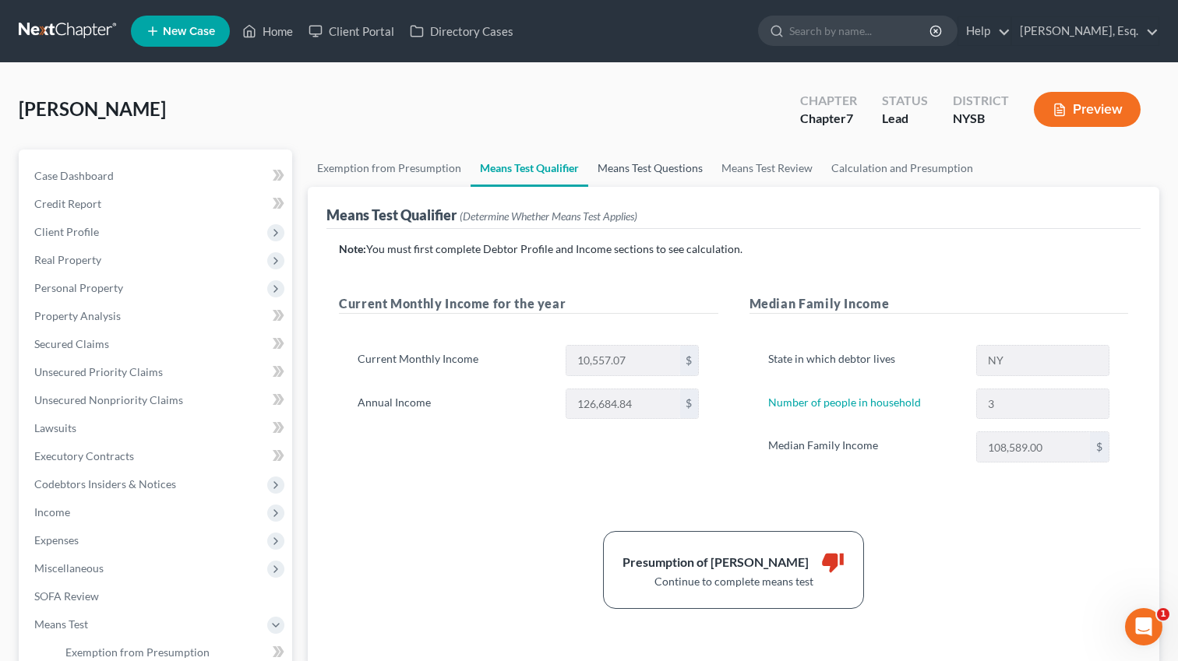
click at [661, 159] on link "Means Test Questions" at bounding box center [650, 168] width 124 height 37
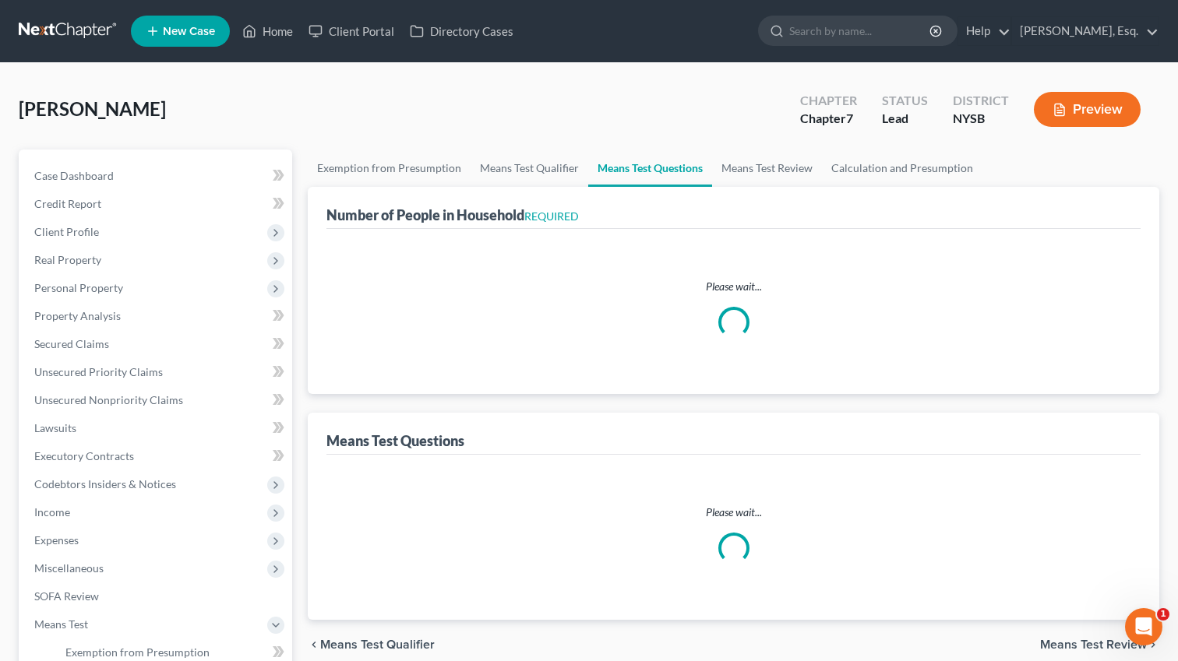
select select "1"
select select "60"
select select "3"
select select "1"
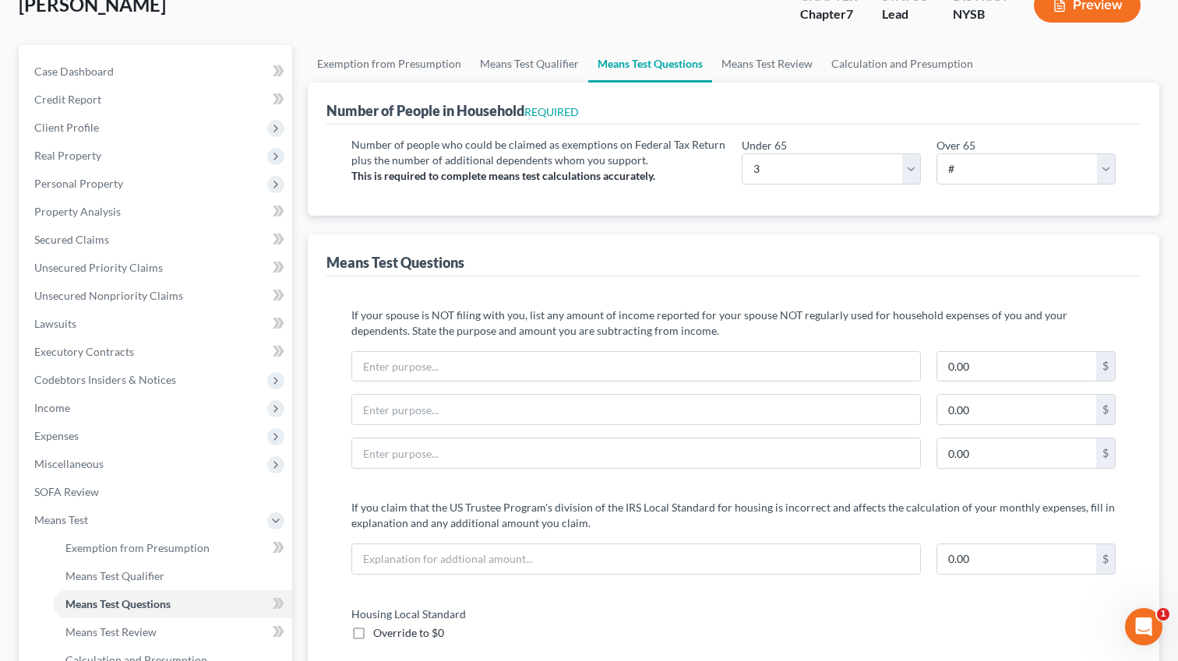
scroll to position [23, 0]
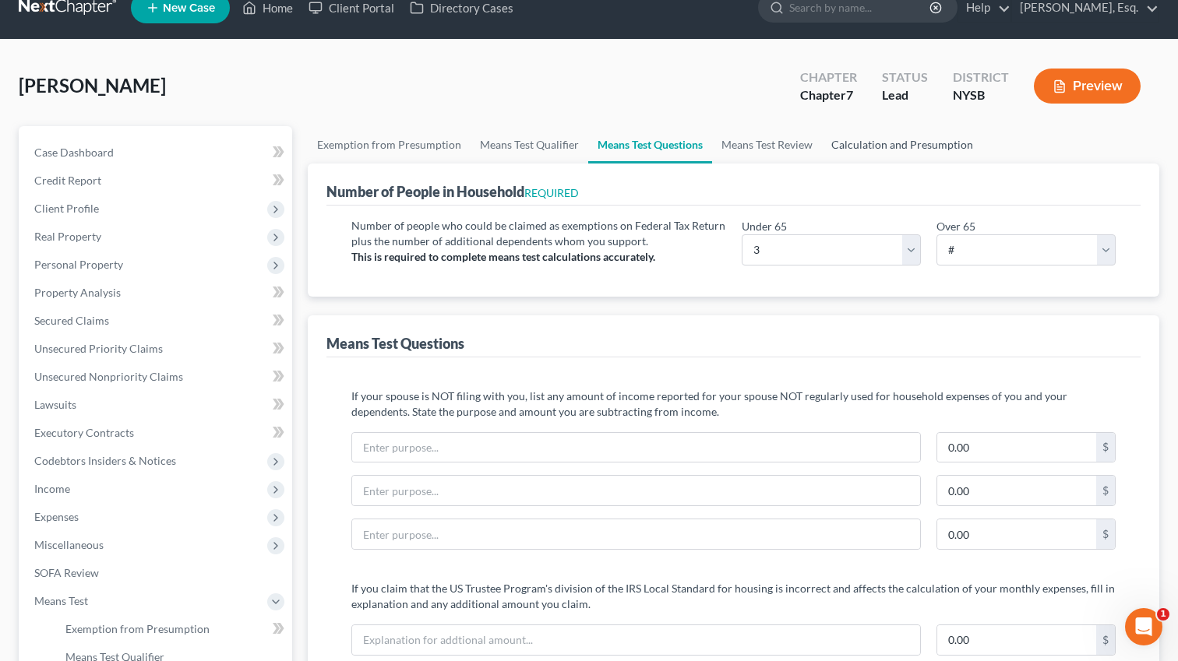
click at [884, 148] on link "Calculation and Presumption" at bounding box center [902, 144] width 160 height 37
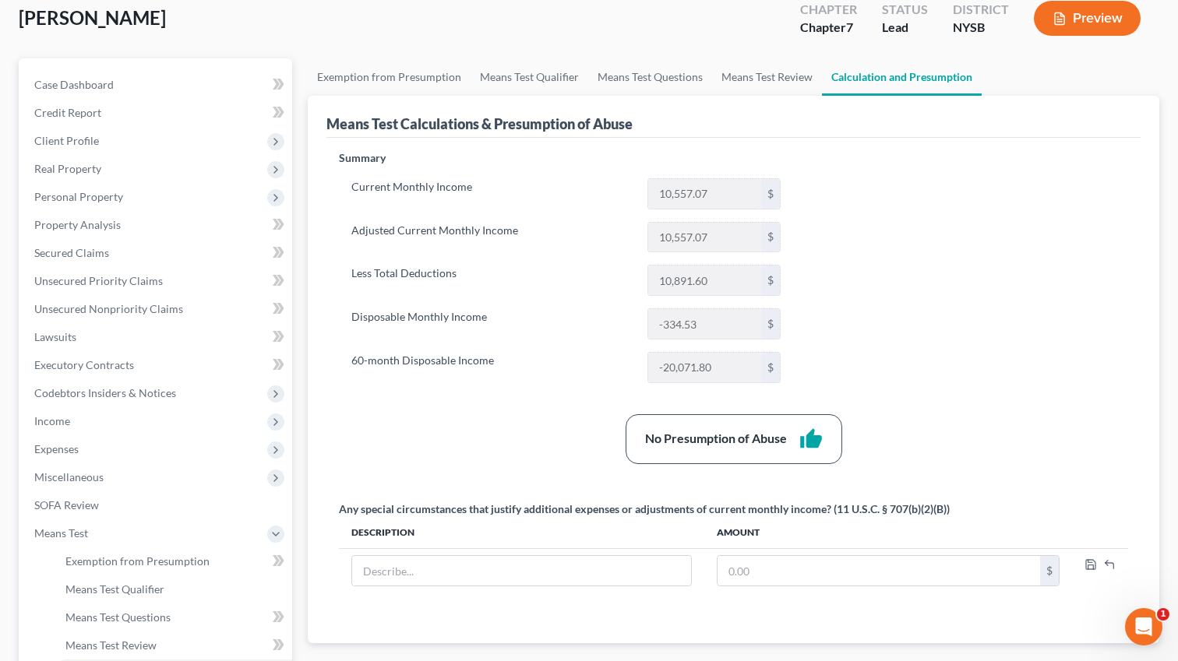
scroll to position [78, 0]
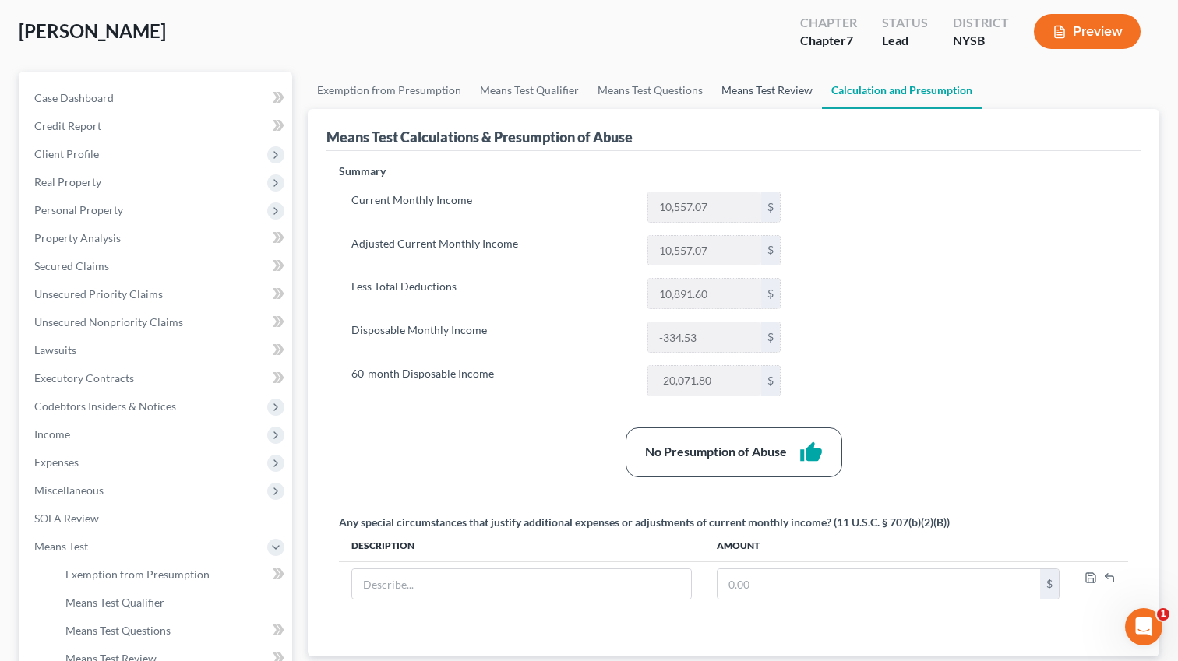
click at [746, 84] on link "Means Test Review" at bounding box center [767, 90] width 110 height 37
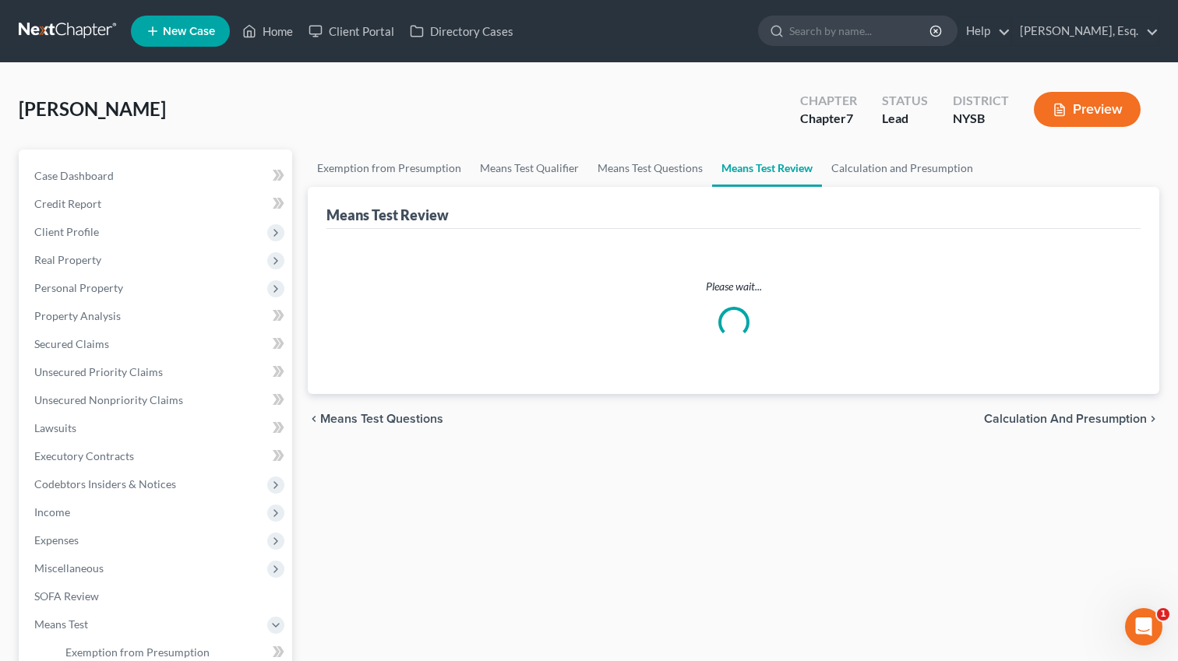
click at [1074, 118] on button "Preview" at bounding box center [1087, 109] width 107 height 35
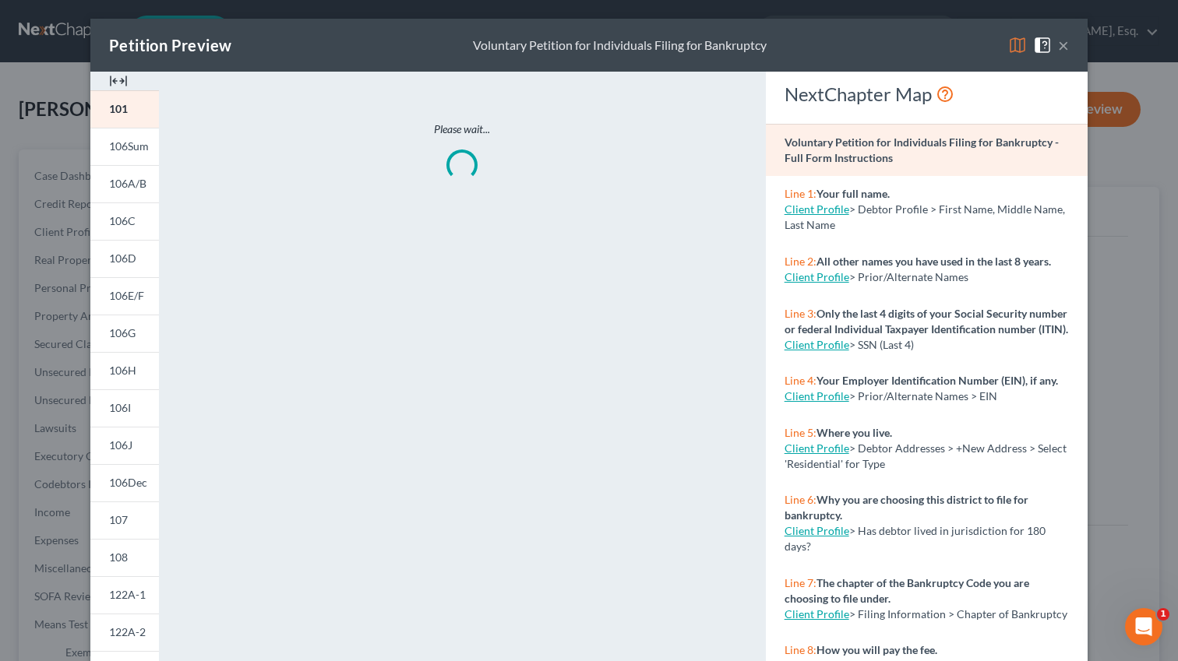
click at [1067, 52] on button "×" at bounding box center [1063, 45] width 11 height 19
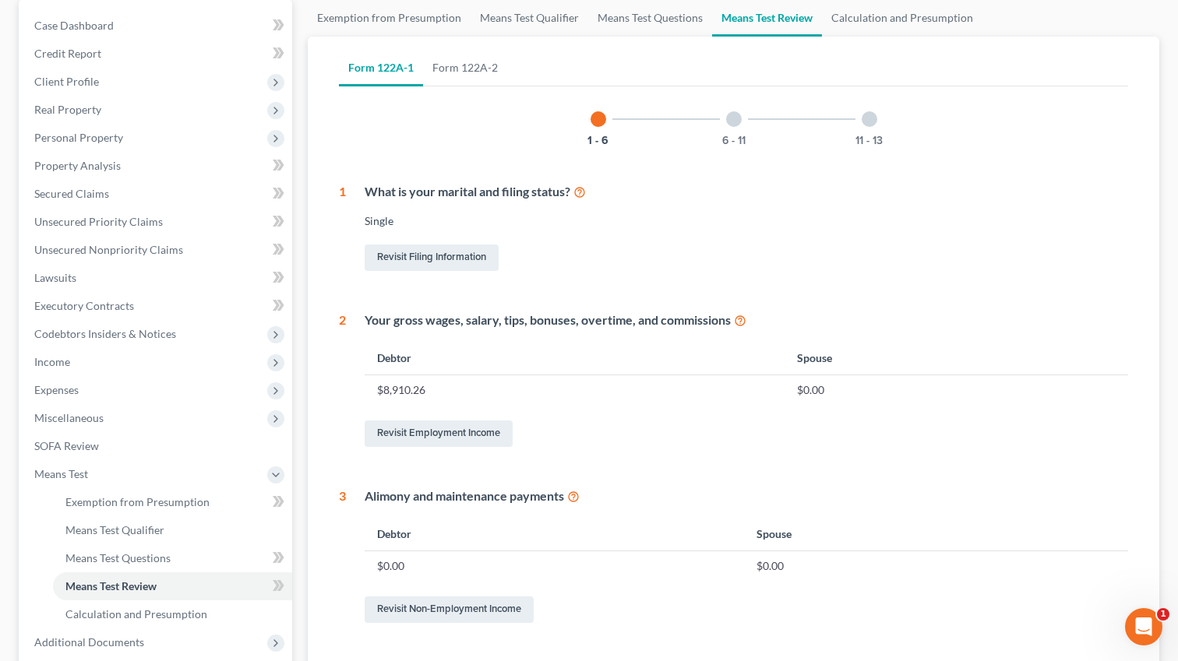
scroll to position [373, 0]
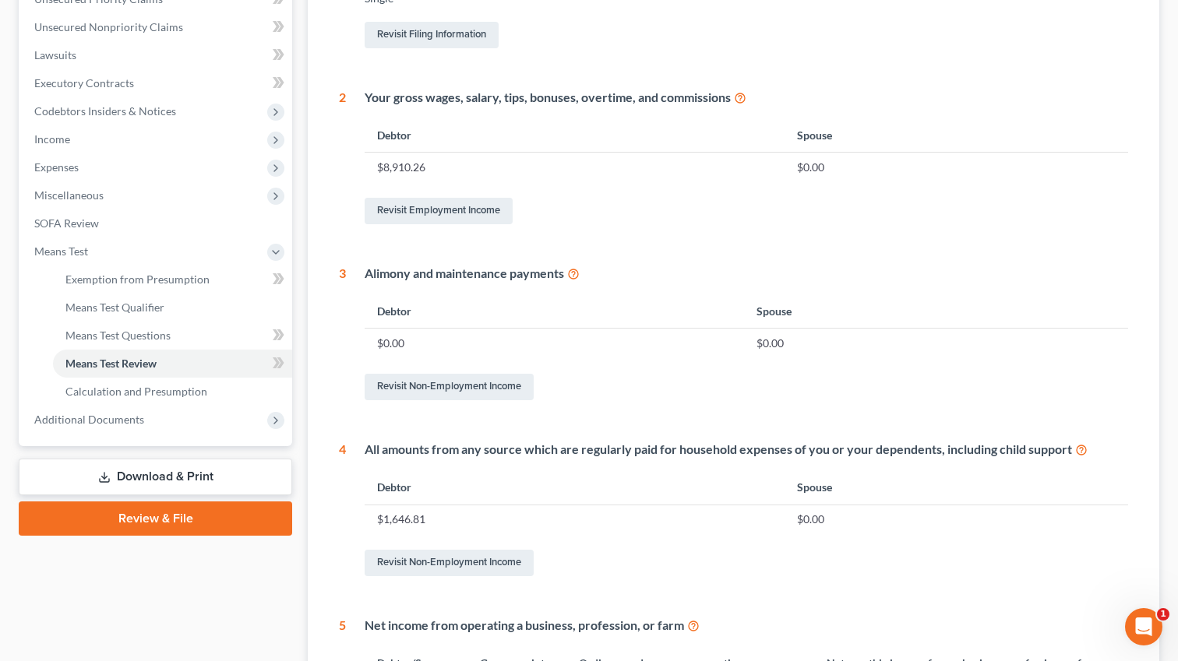
click at [174, 479] on link "Download & Print" at bounding box center [155, 477] width 273 height 37
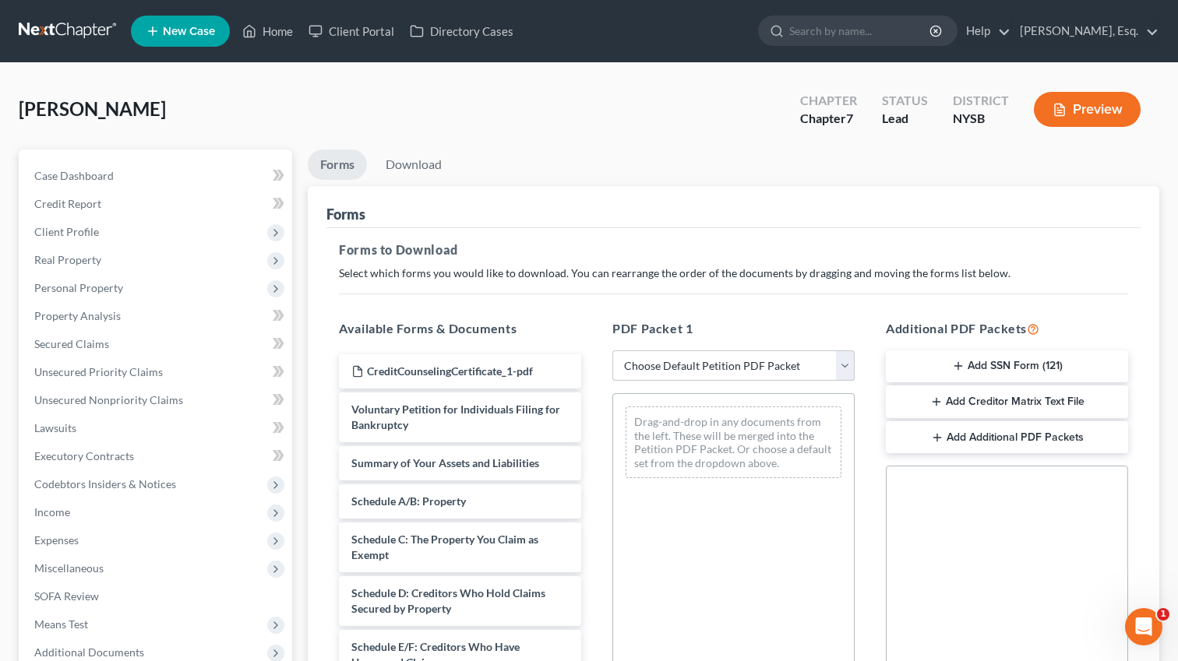
click at [661, 364] on select "Choose Default Petition PDF Packet Complete Bankruptcy Petition (all forms and …" at bounding box center [733, 366] width 242 height 31
select select "5"
click at [612, 351] on select "Choose Default Petition PDF Packet Complete Bankruptcy Petition (all forms and …" at bounding box center [733, 366] width 242 height 31
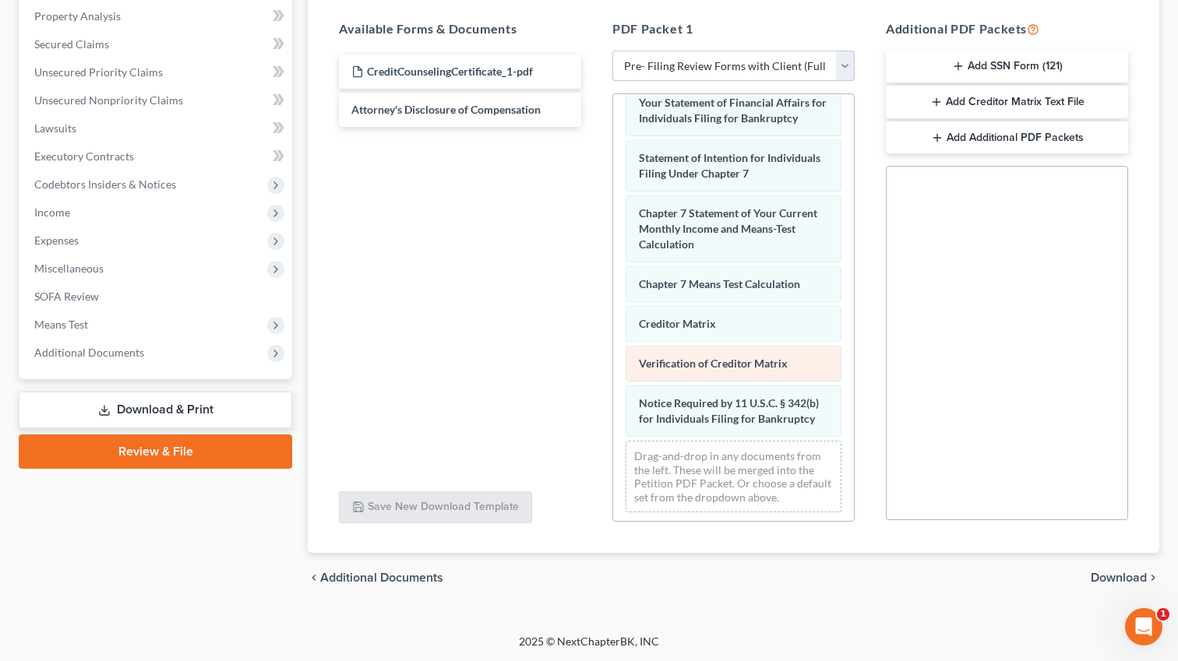
scroll to position [556, 0]
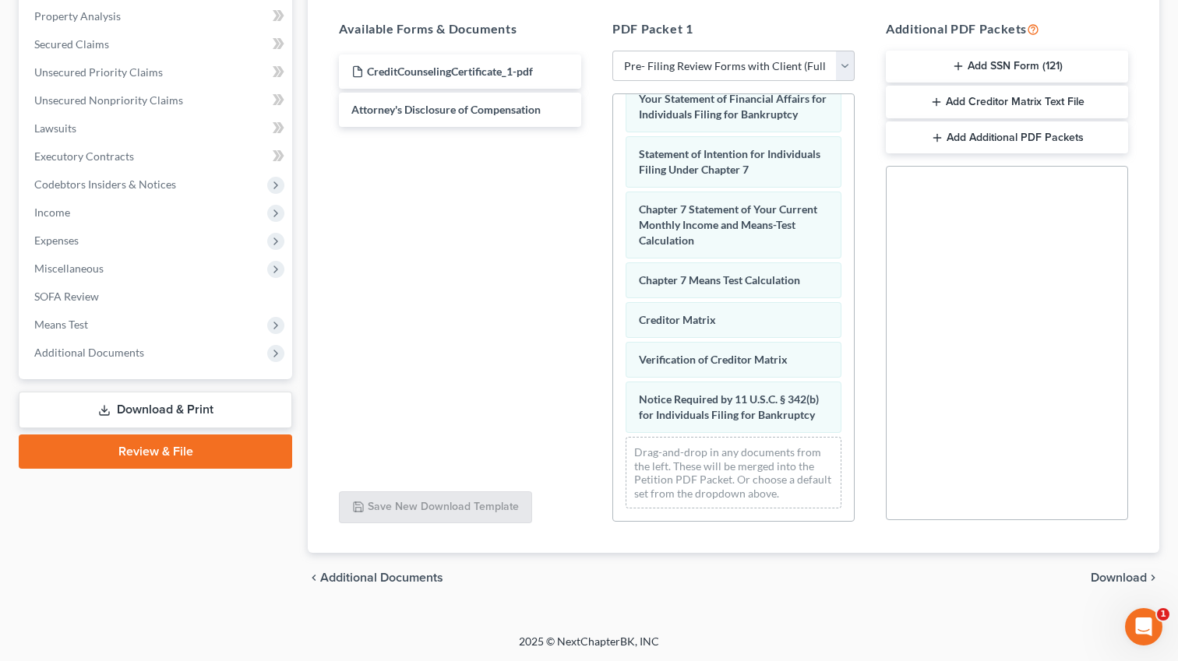
click at [1005, 73] on button "Add SSN Form (121)" at bounding box center [1007, 67] width 242 height 33
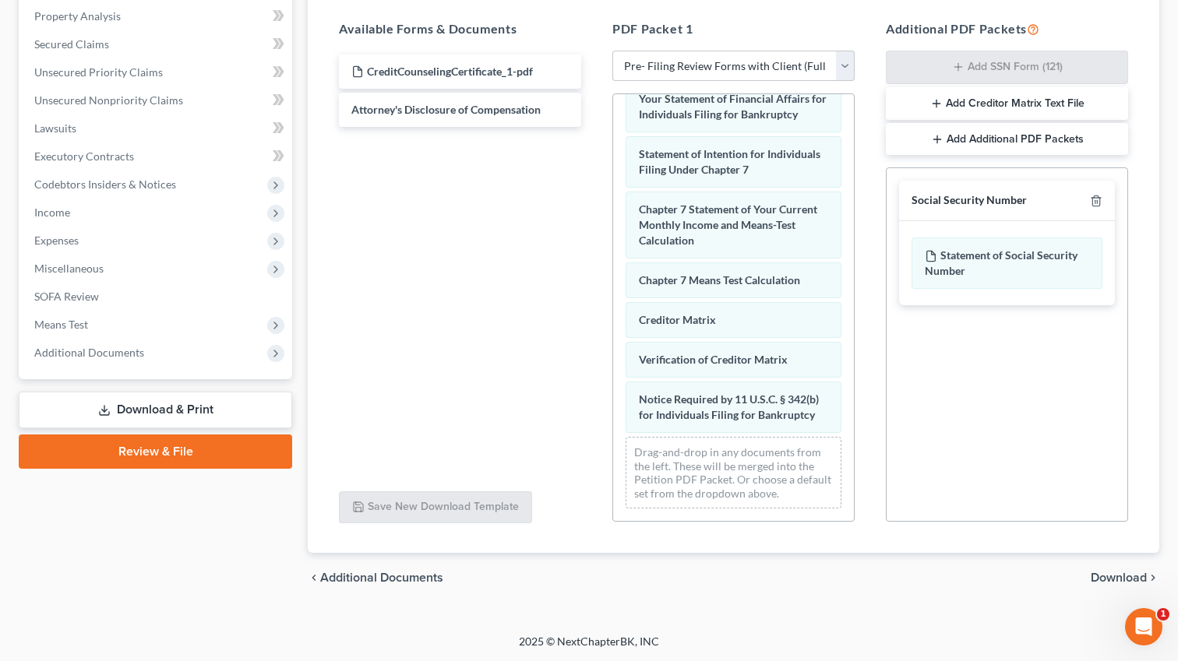
click at [1122, 583] on div "chevron_left Additional Documents Download chevron_right" at bounding box center [734, 578] width 852 height 50
click at [1122, 580] on span "Download" at bounding box center [1119, 578] width 56 height 12
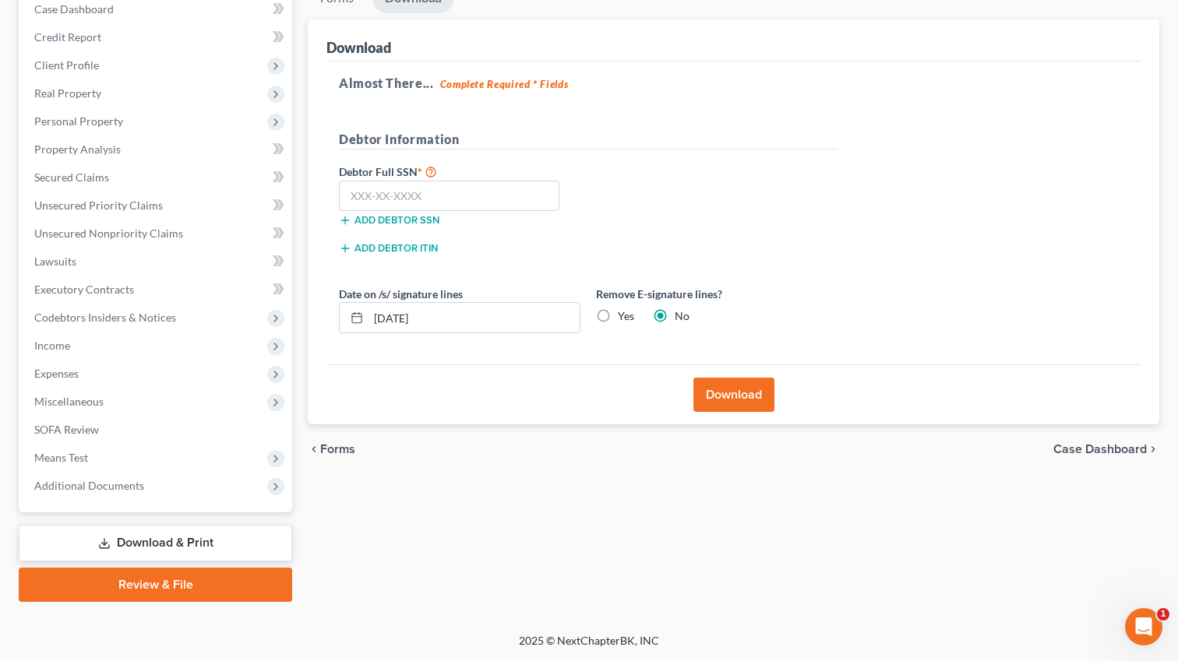
scroll to position [165, 0]
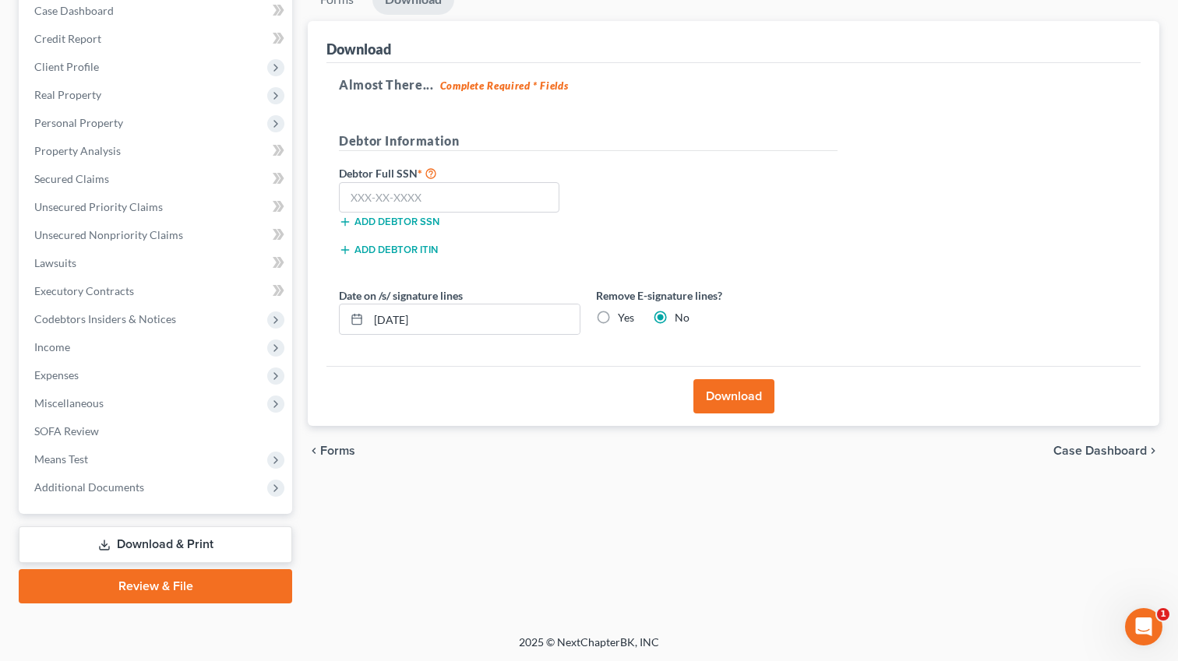
click at [378, 177] on label "Debtor Full SSN *" at bounding box center [459, 173] width 257 height 19
click at [375, 203] on input "text" at bounding box center [449, 197] width 220 height 31
type input "088-74-4591"
click at [618, 316] on label "Yes" at bounding box center [626, 318] width 16 height 16
click at [624, 316] on input "Yes" at bounding box center [629, 315] width 10 height 10
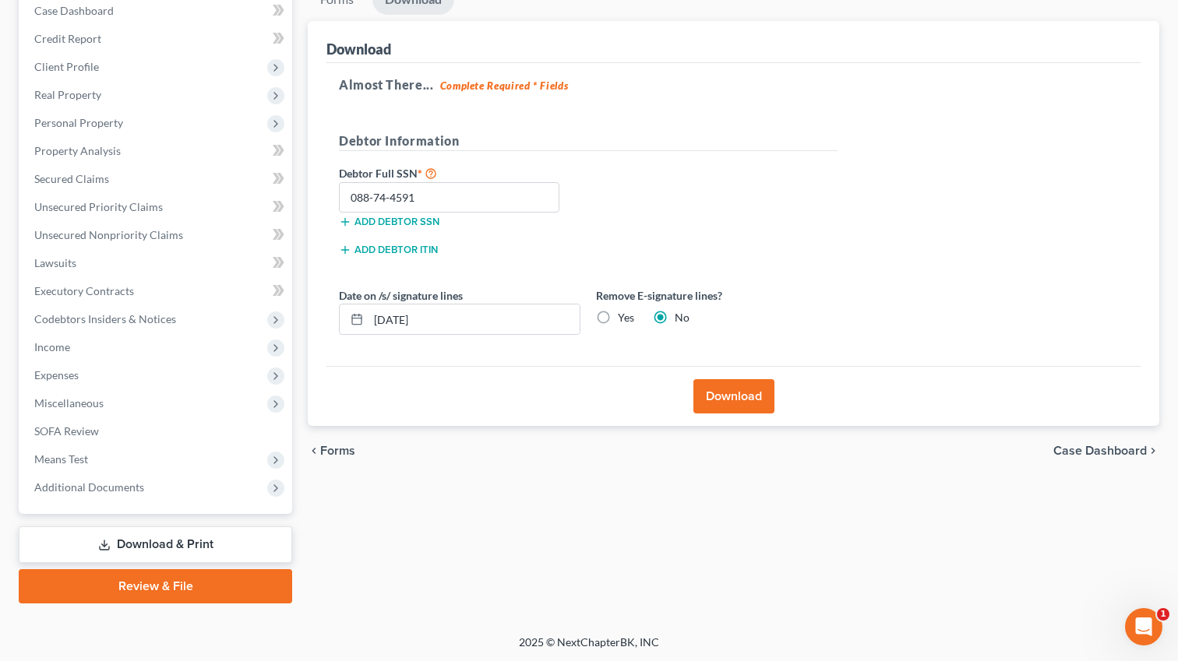
radio input "true"
radio input "false"
click at [718, 396] on button "Download" at bounding box center [733, 396] width 81 height 34
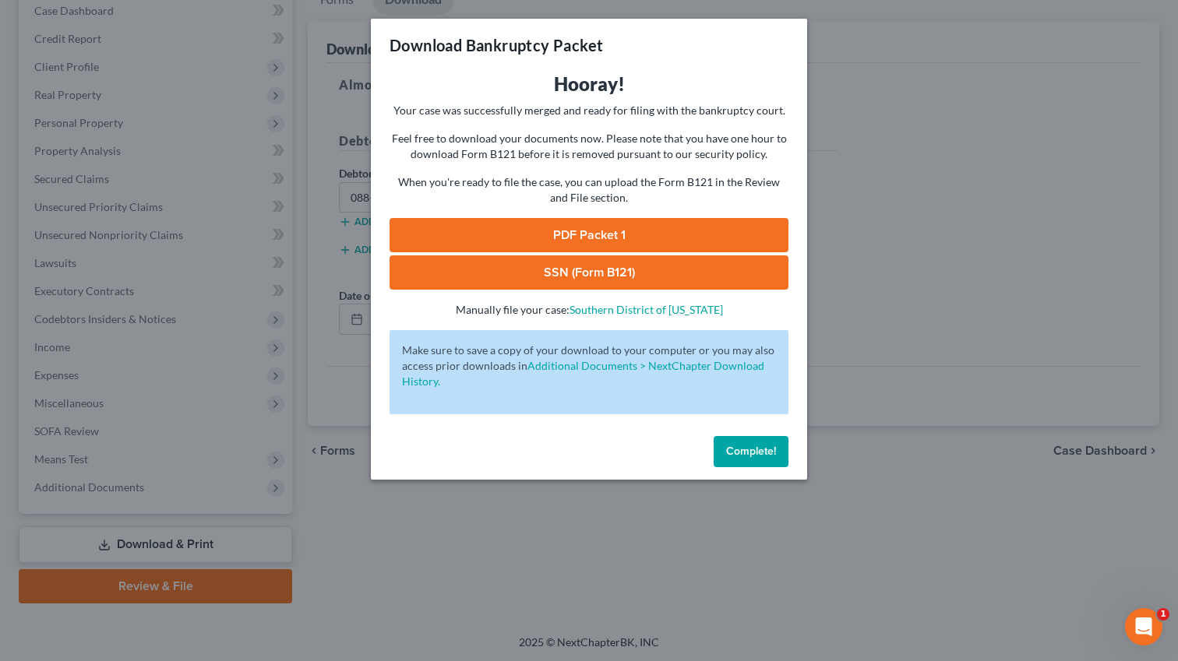
click at [583, 235] on link "PDF Packet 1" at bounding box center [589, 235] width 399 height 34
click at [566, 270] on link "SSN (Form B121)" at bounding box center [589, 273] width 399 height 34
click at [259, 219] on div "Download Bankruptcy Packet Hooray! Your case was successfully merged and ready …" at bounding box center [589, 330] width 1178 height 661
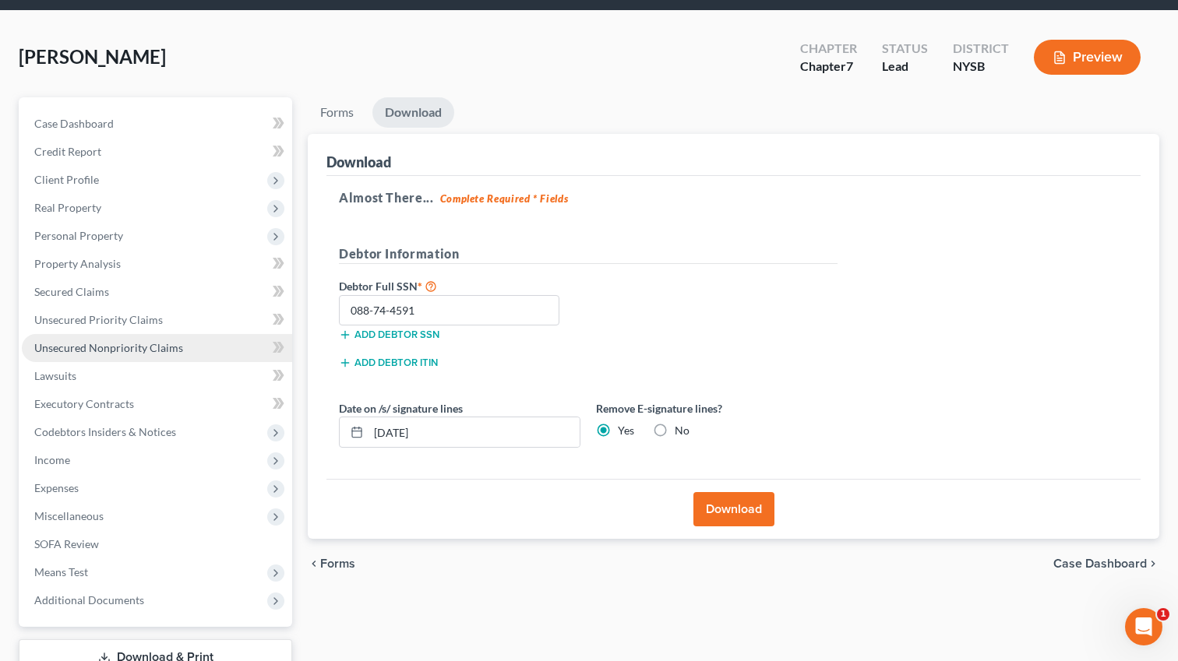
scroll to position [51, 0]
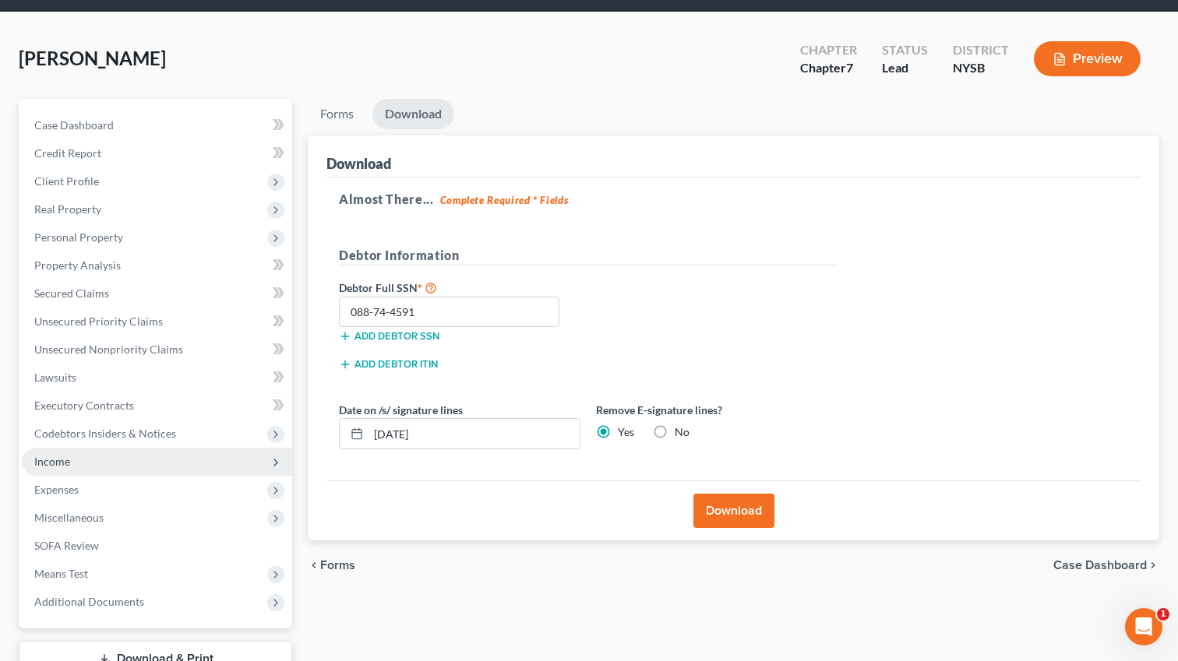
click at [61, 462] on span "Income" at bounding box center [52, 461] width 36 height 13
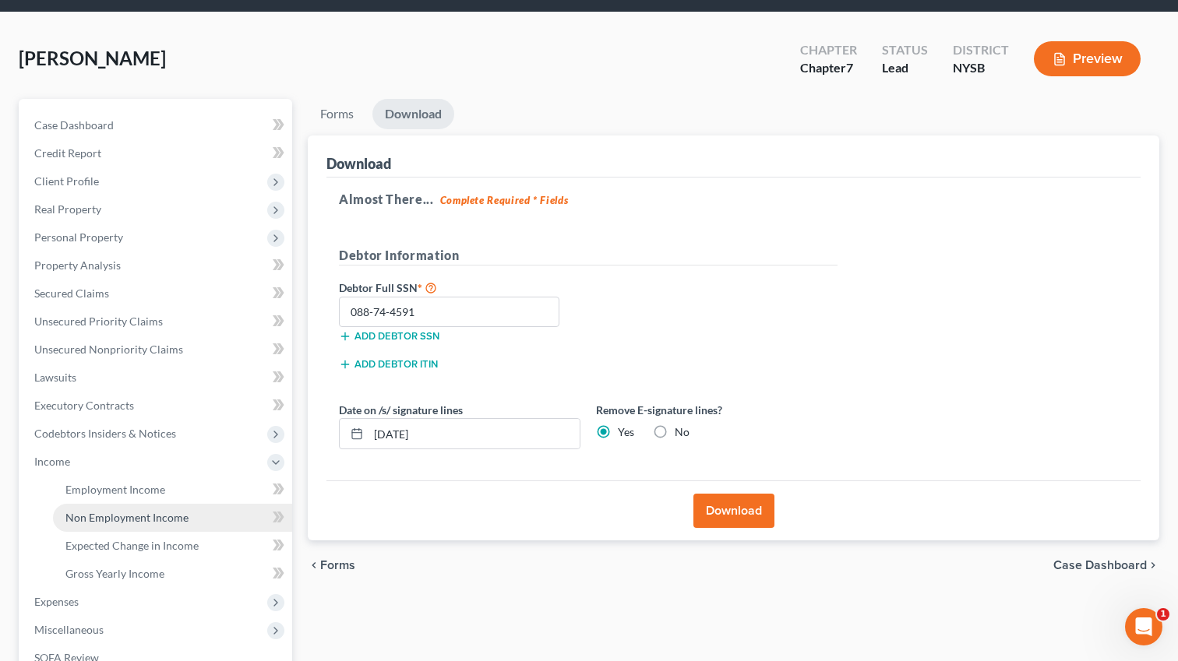
click at [148, 526] on link "Non Employment Income" at bounding box center [172, 518] width 239 height 28
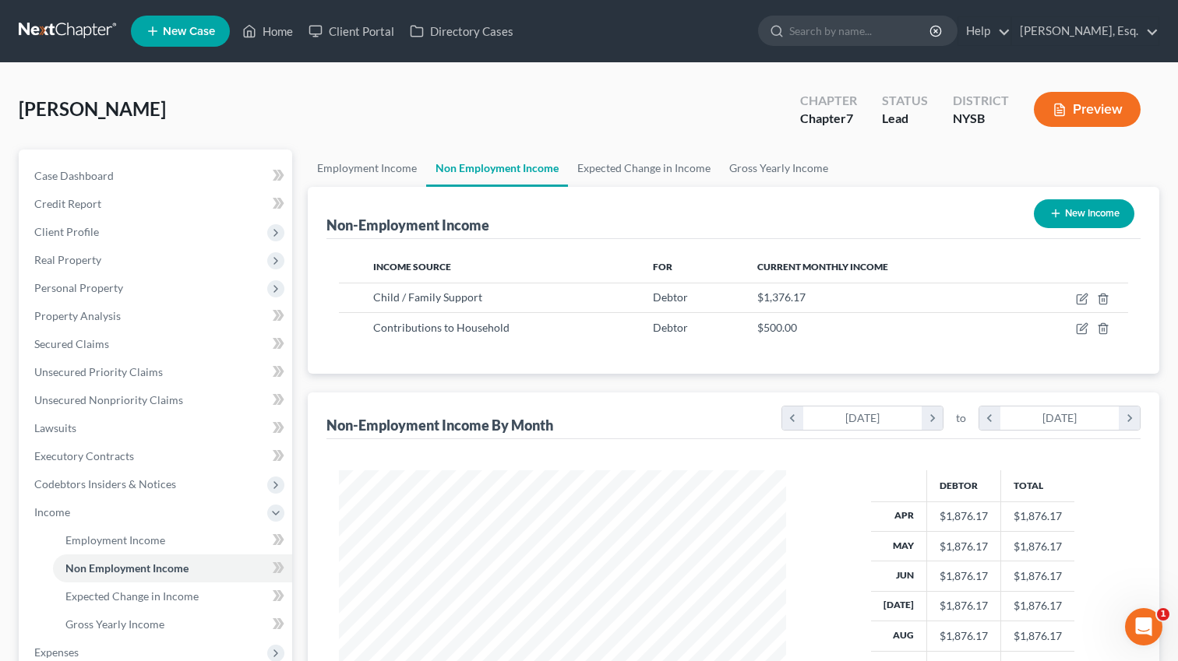
scroll to position [279, 478]
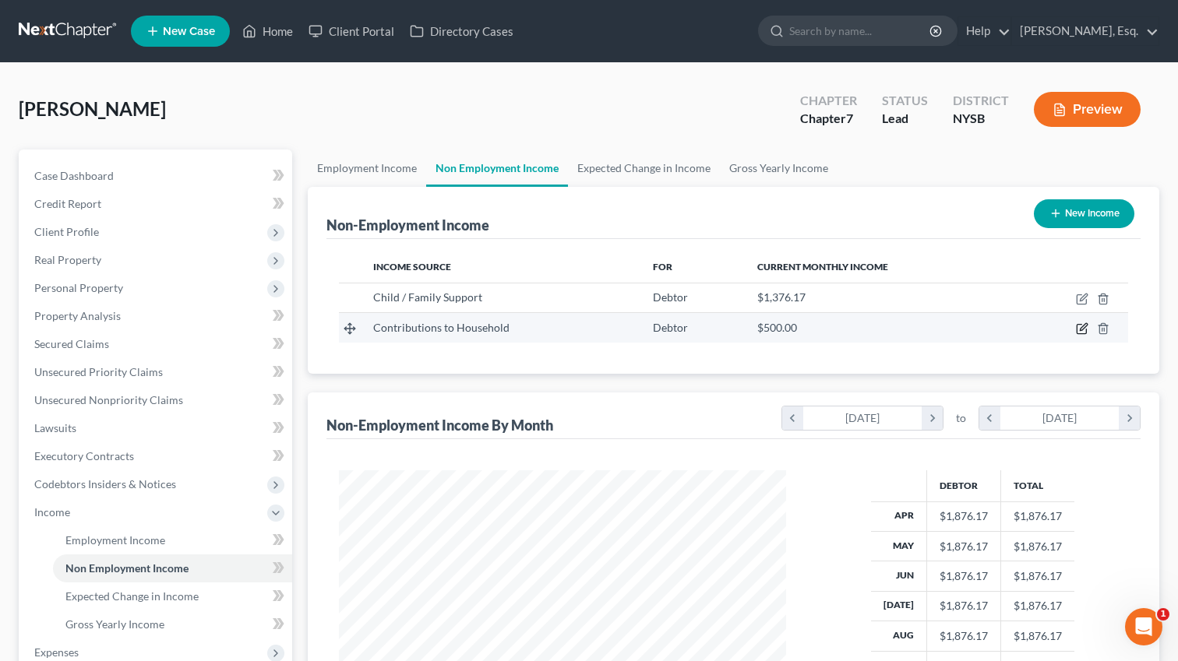
click at [1082, 330] on icon "button" at bounding box center [1082, 329] width 12 height 12
select select "8"
select select "0"
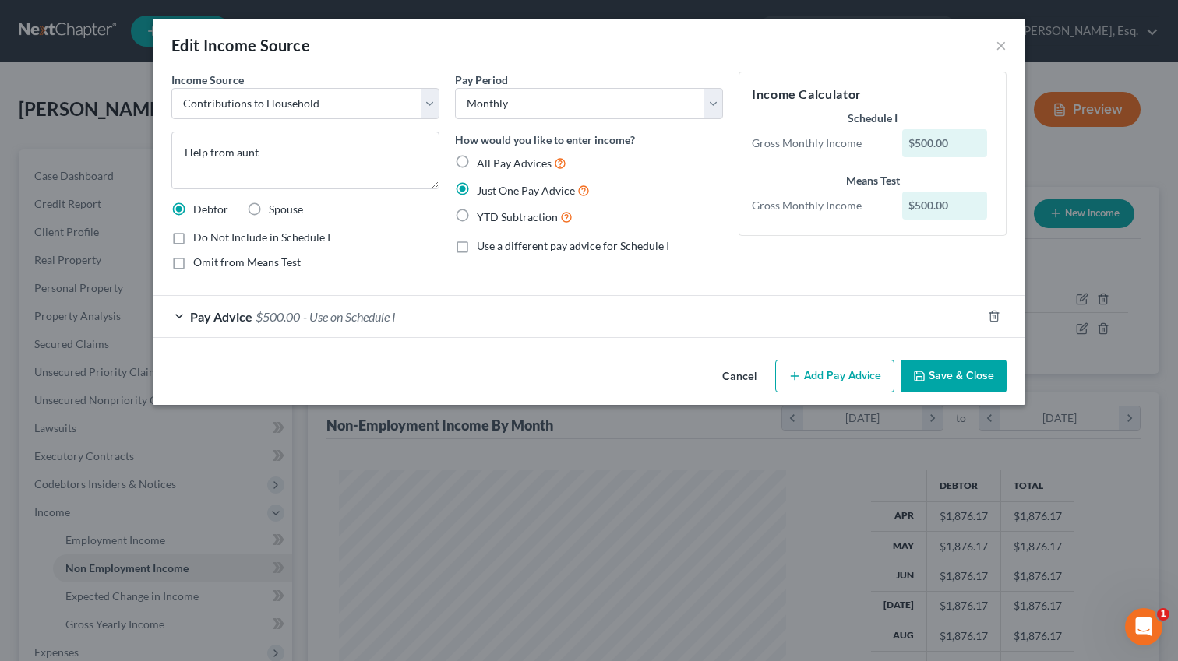
click at [960, 374] on button "Save & Close" at bounding box center [954, 376] width 106 height 33
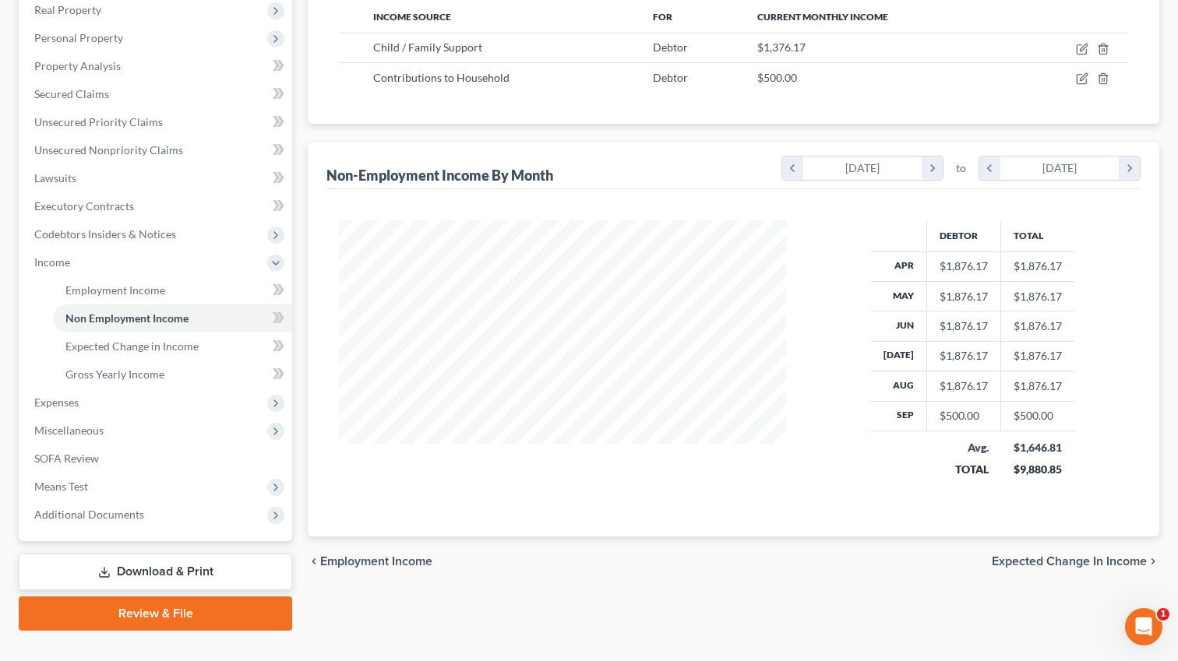
scroll to position [277, 0]
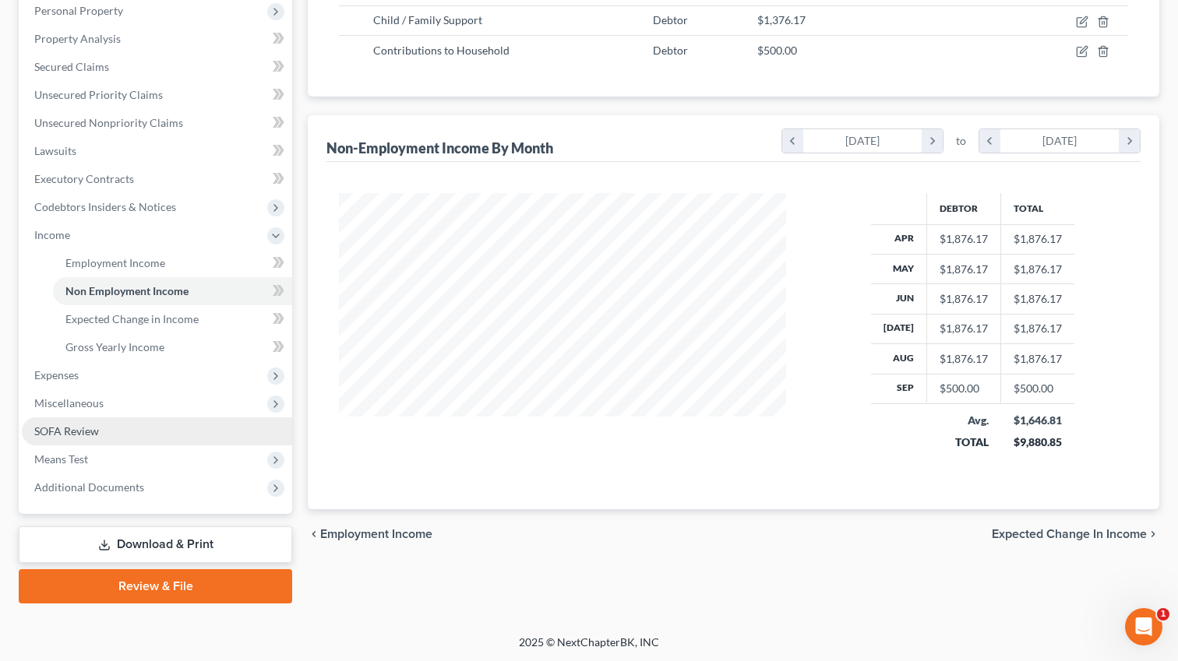
click at [76, 434] on span "SOFA Review" at bounding box center [66, 431] width 65 height 13
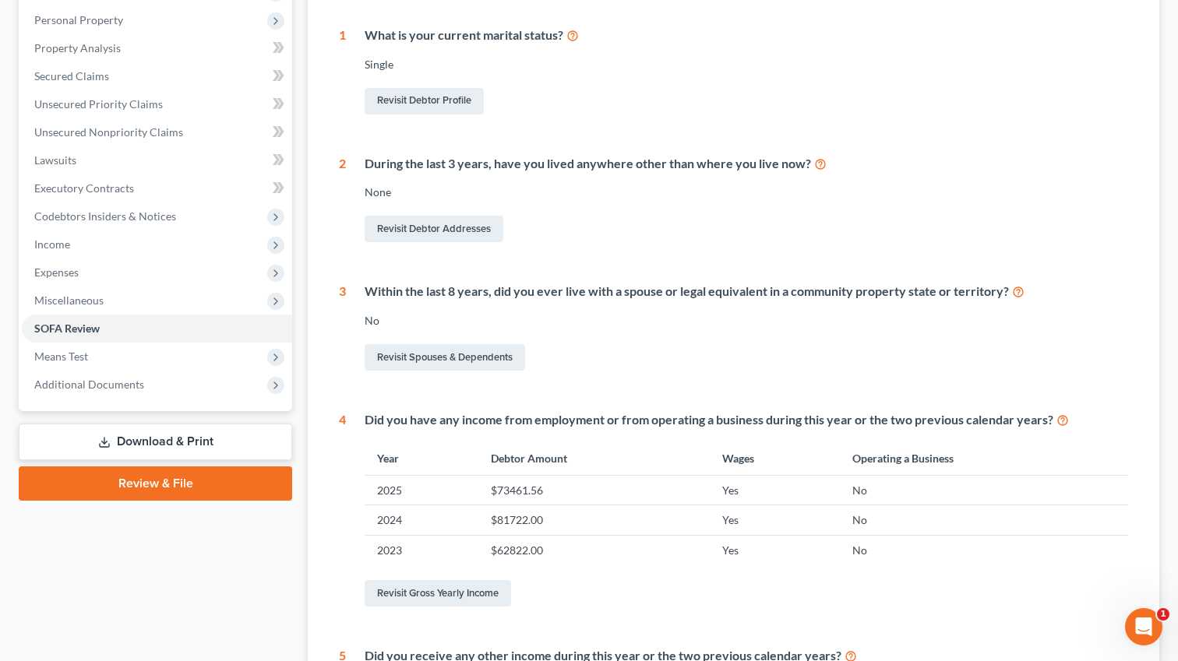
scroll to position [277, 0]
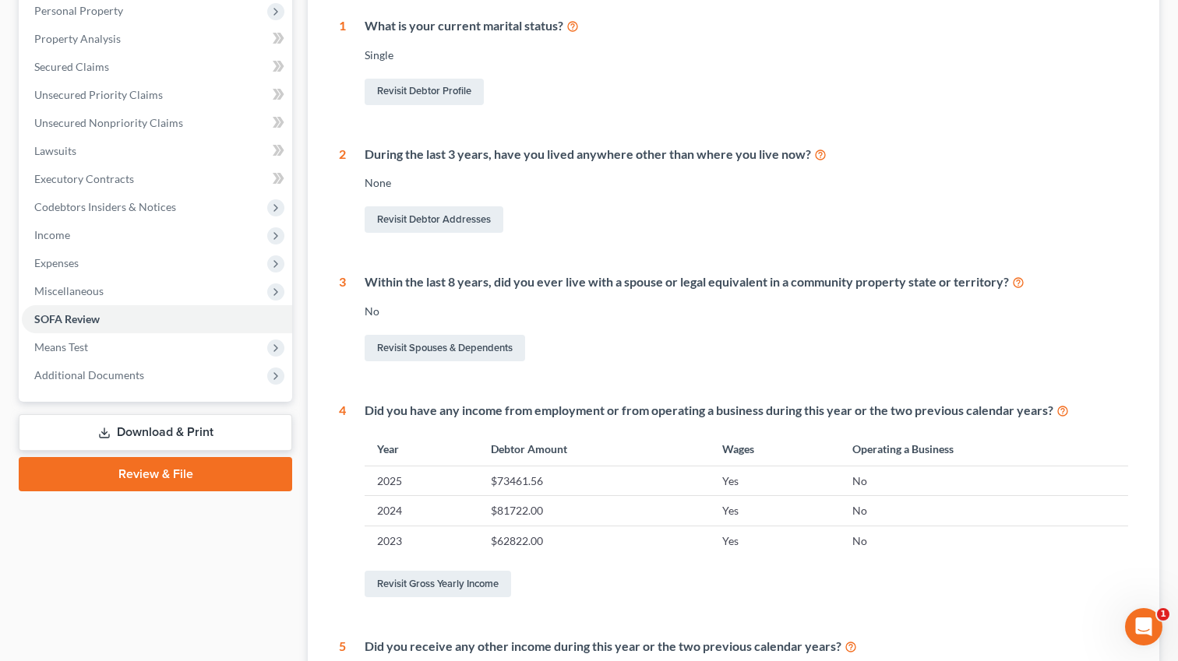
click at [429, 481] on td "2025" at bounding box center [422, 482] width 114 height 30
click at [499, 596] on link "Revisit Gross Yearly Income" at bounding box center [438, 584] width 146 height 26
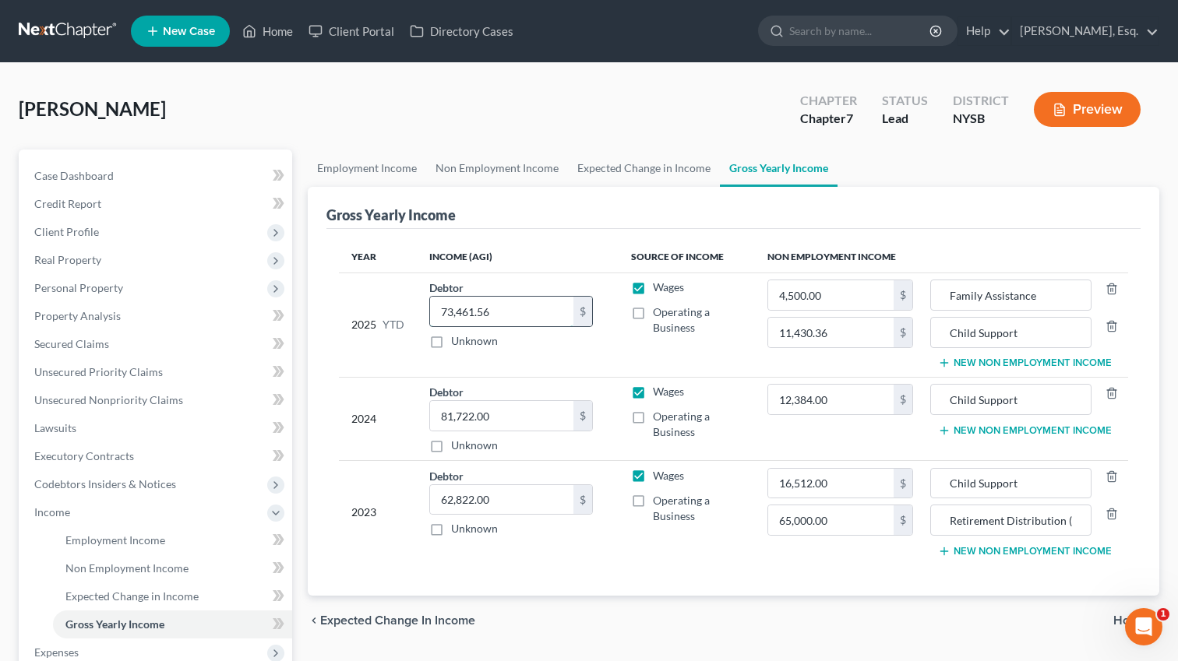
click at [506, 317] on input "73,461.56" at bounding box center [501, 312] width 143 height 30
paste input "8076.94"
type input "78076.94"
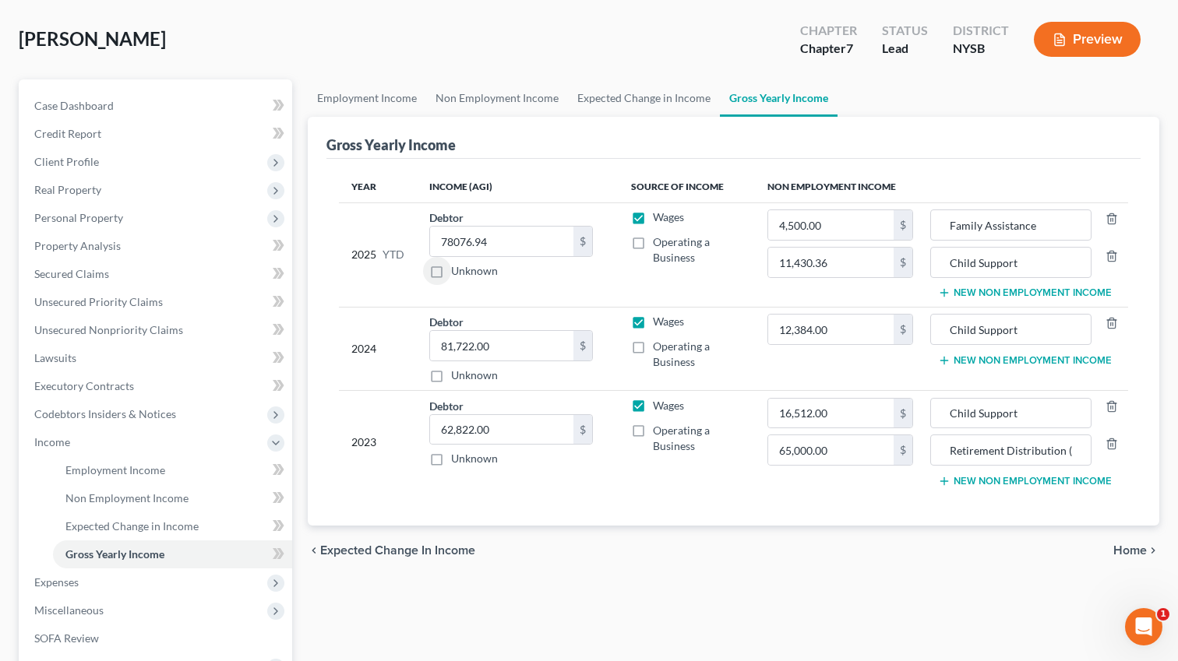
scroll to position [41, 0]
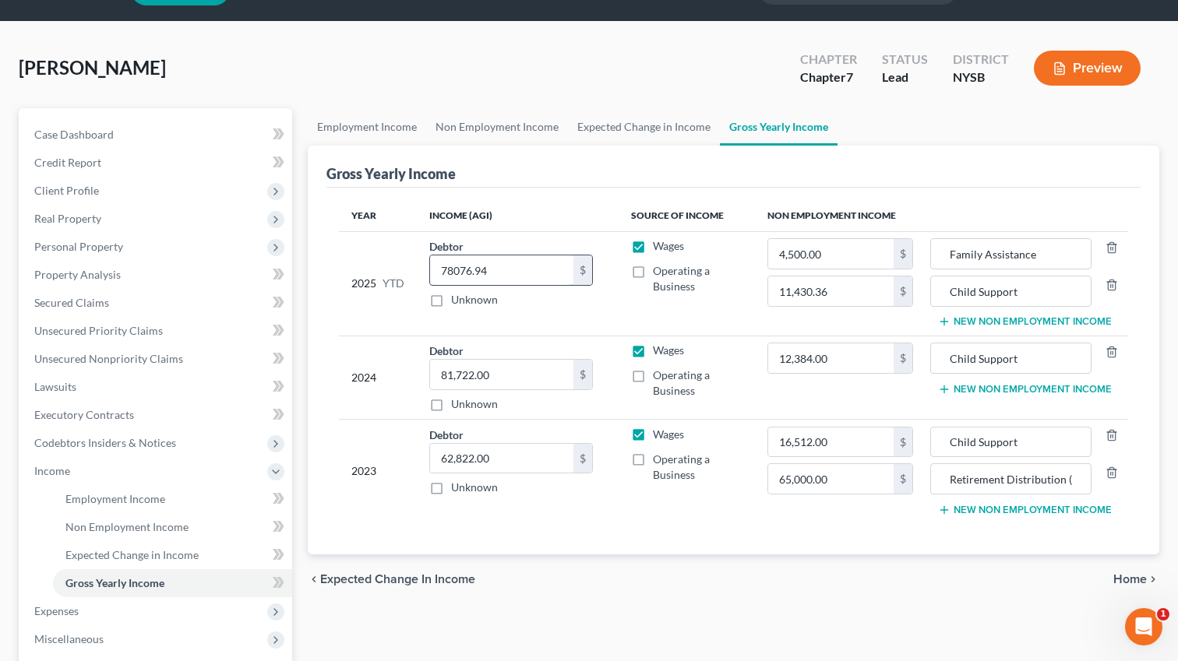
click at [454, 271] on input "78076.94" at bounding box center [501, 271] width 143 height 30
click at [135, 541] on link "Expected Change in Income" at bounding box center [172, 555] width 239 height 28
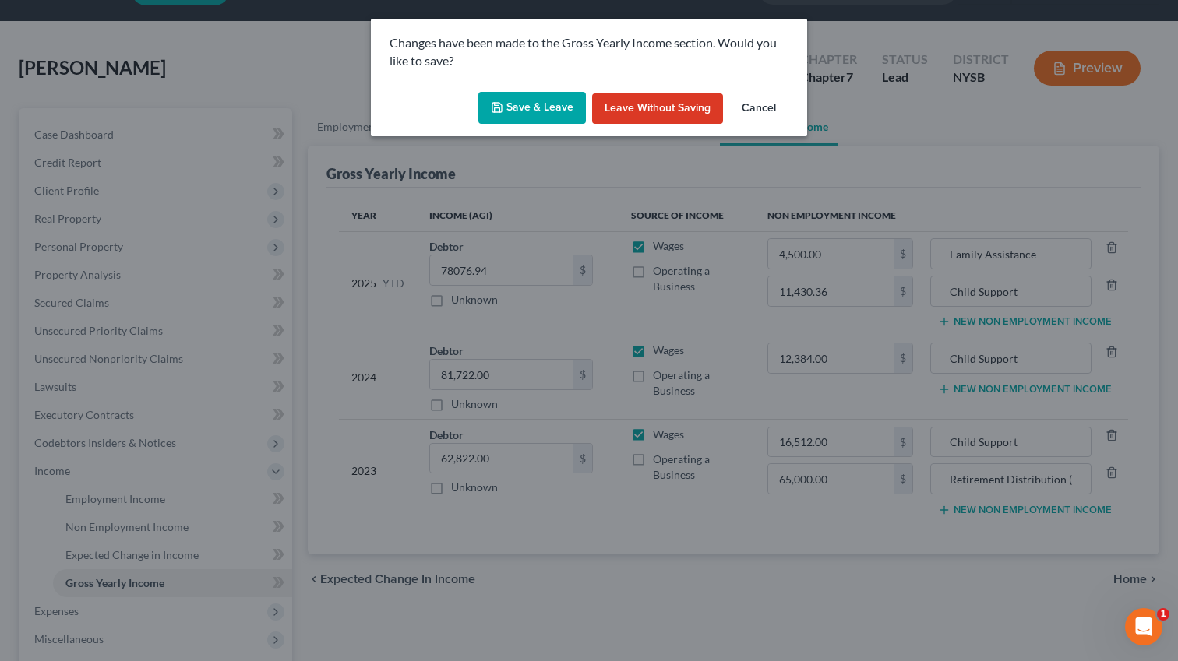
click at [552, 92] on button "Save & Leave" at bounding box center [532, 108] width 108 height 33
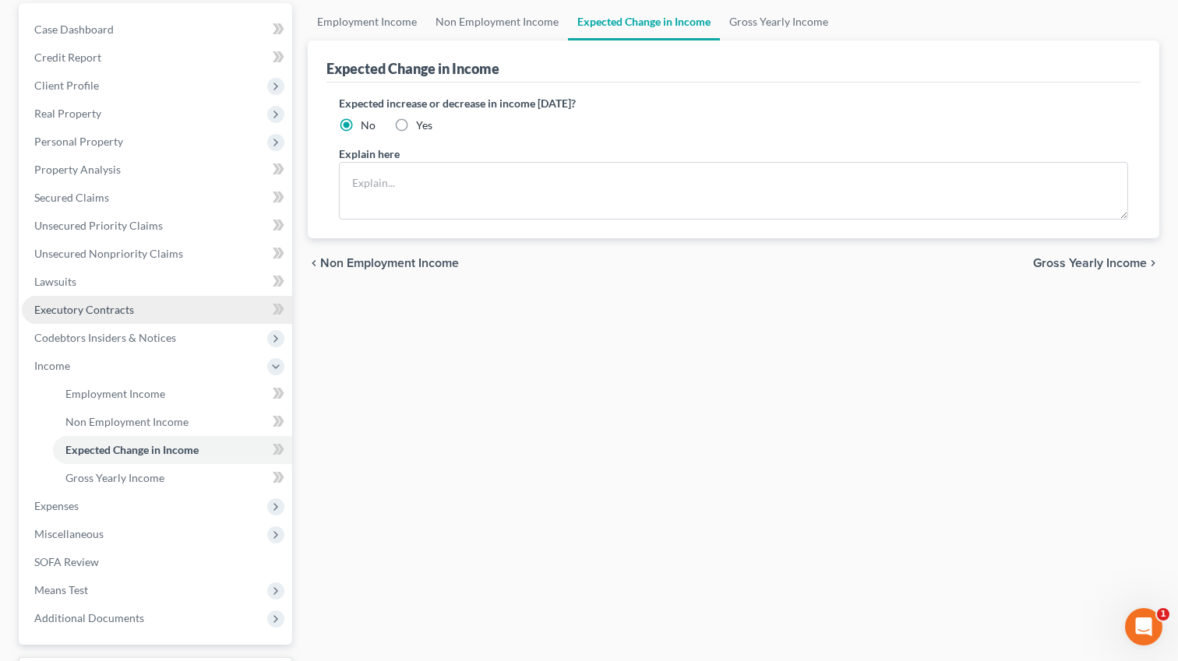
scroll to position [153, 0]
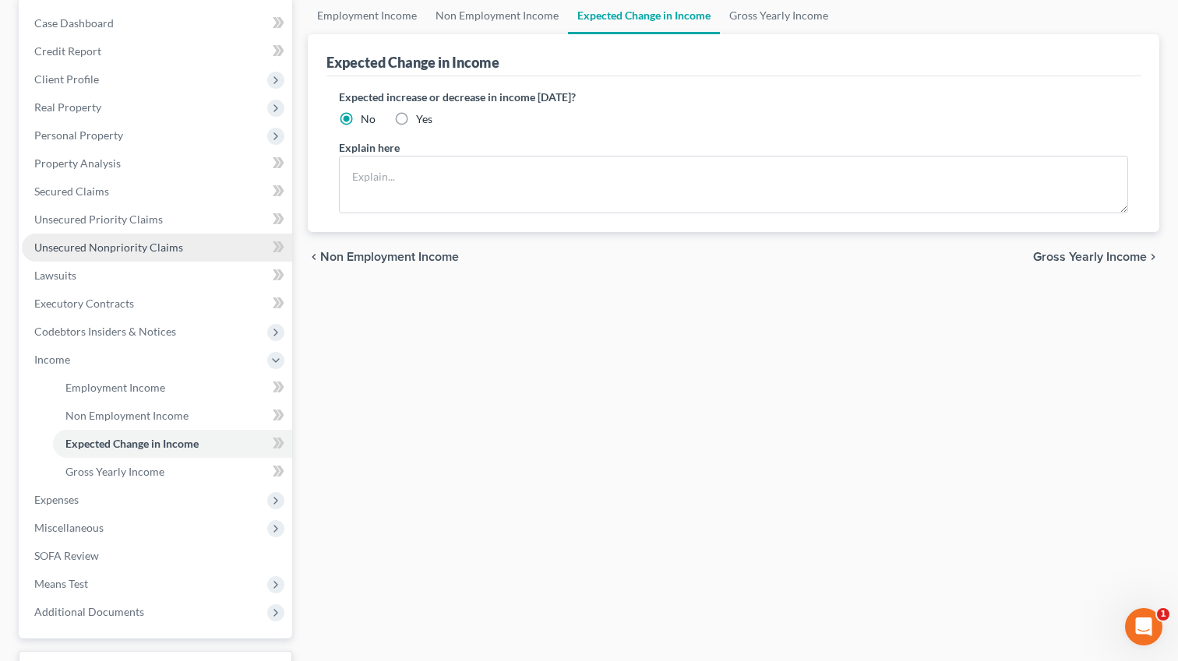
click at [118, 241] on span "Unsecured Nonpriority Claims" at bounding box center [108, 247] width 149 height 13
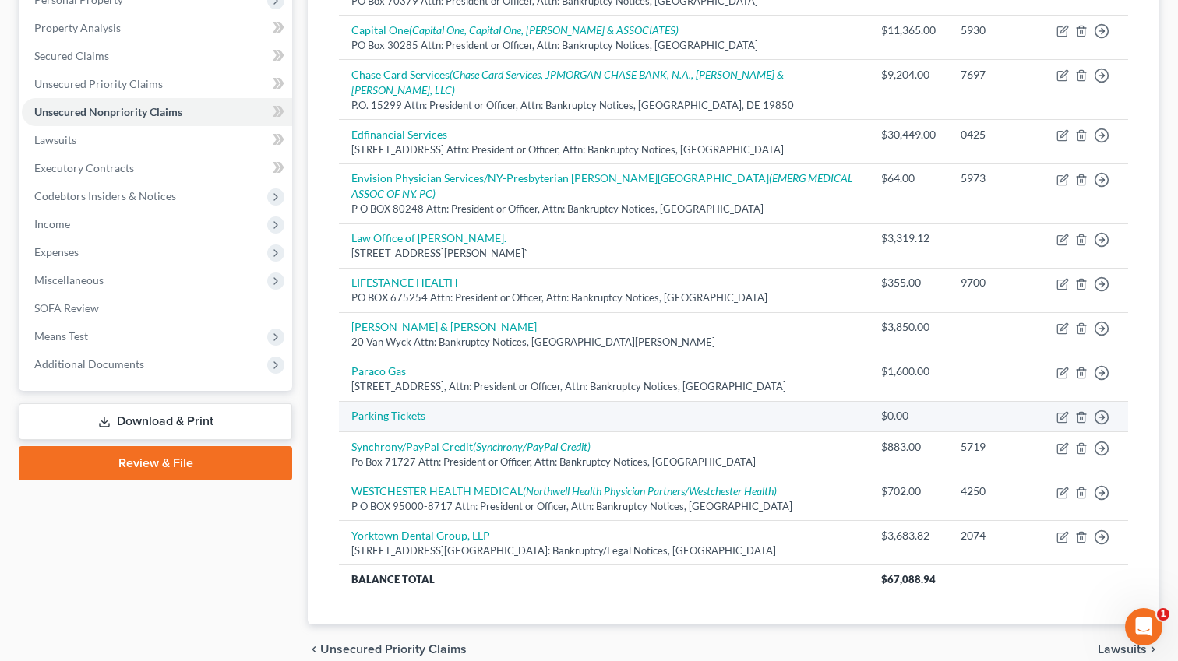
scroll to position [289, 0]
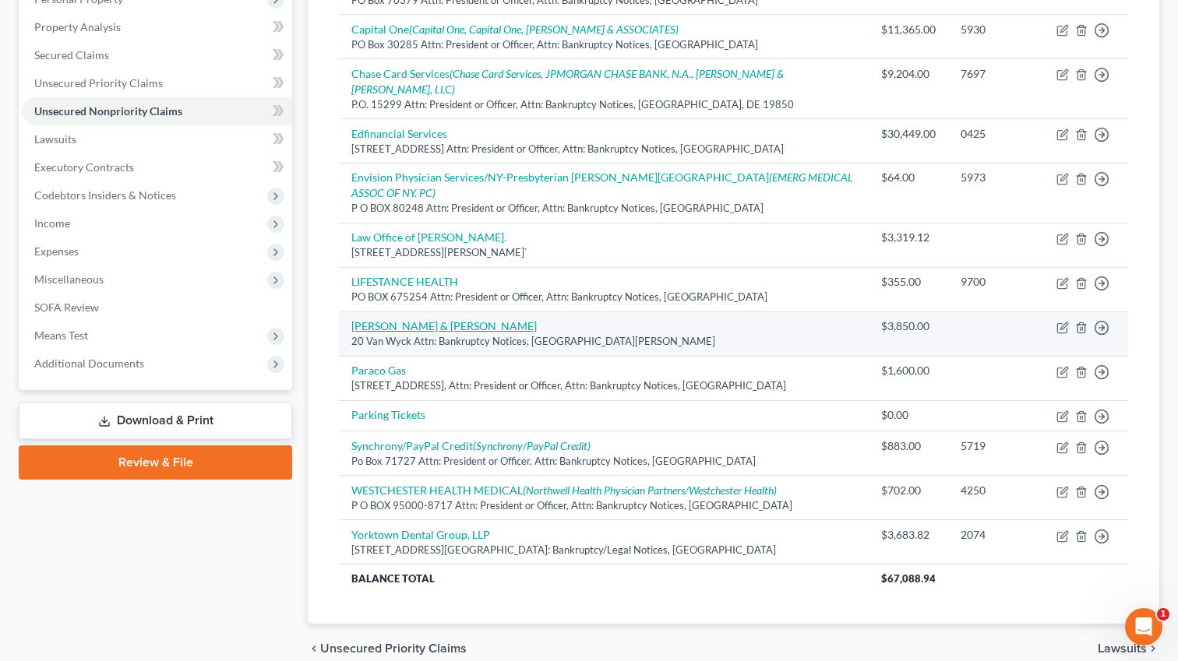
click at [537, 319] on link "[PERSON_NAME] & [PERSON_NAME]" at bounding box center [443, 325] width 185 height 13
select select "35"
select select "14"
select select "0"
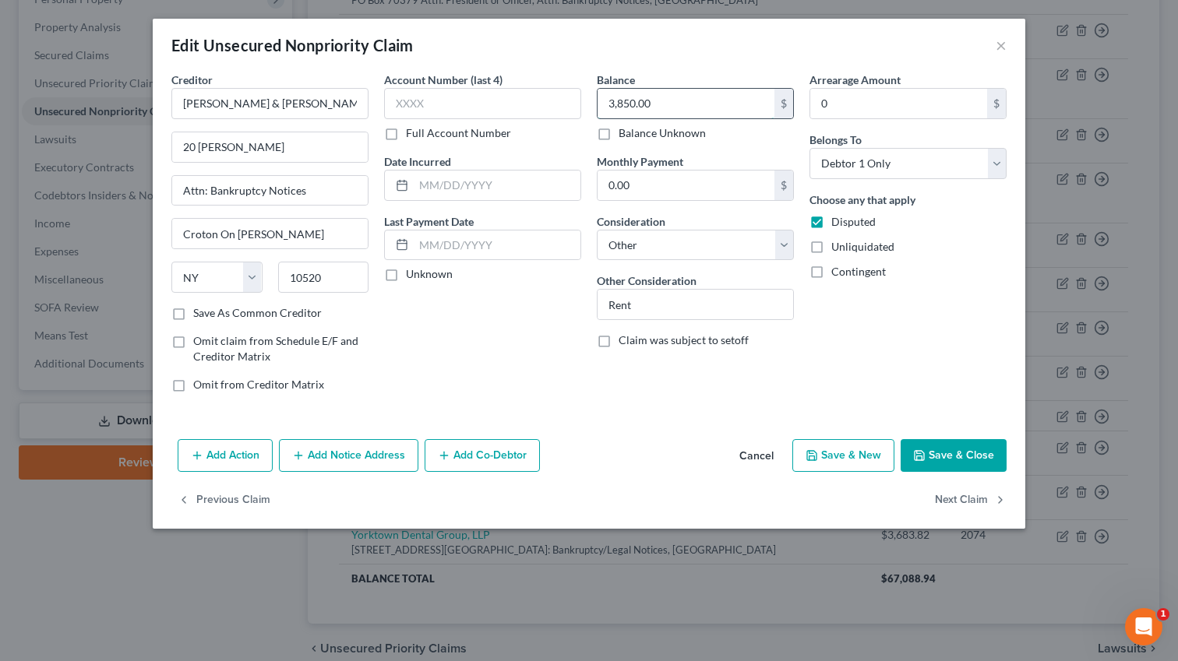
click at [657, 98] on input "3,850.00" at bounding box center [686, 104] width 177 height 30
paste input "77"
type input "7700"
click at [831, 102] on input "0" at bounding box center [898, 104] width 177 height 30
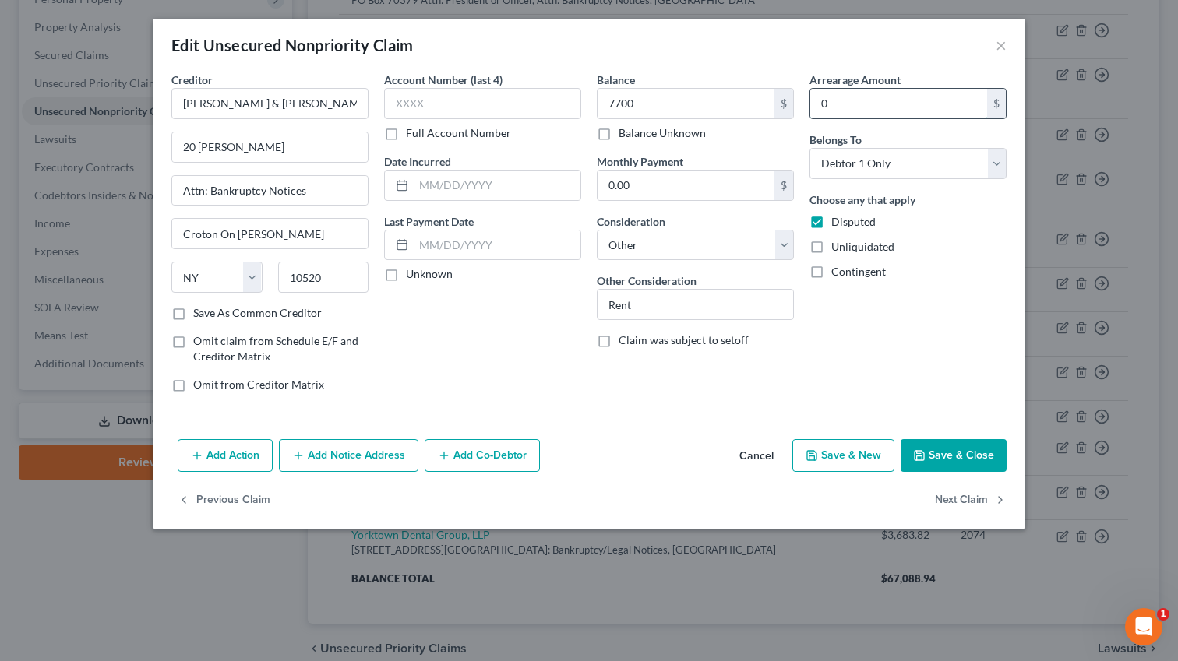
paste input "770"
type input "7700"
drag, startPoint x: 639, startPoint y: 191, endPoint x: 594, endPoint y: 192, distance: 44.4
click at [594, 192] on div "Balance 7,700.00 $ Balance Unknown Balance Undetermined 7700 $ Balance Unknown …" at bounding box center [695, 238] width 213 height 333
drag, startPoint x: 704, startPoint y: 192, endPoint x: 586, endPoint y: 189, distance: 118.5
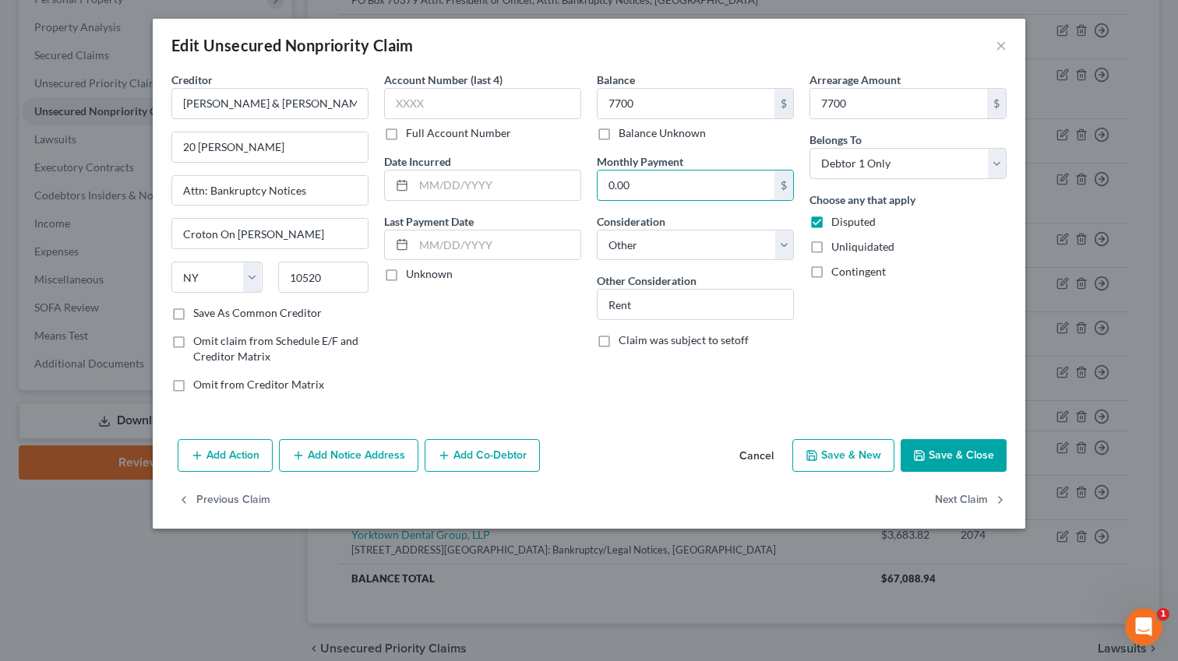
click at [586, 189] on div "Creditor * [PERSON_NAME] & [PERSON_NAME] 20 [PERSON_NAME] Attn: Bankruptcy Noti…" at bounding box center [589, 238] width 851 height 333
type input "3,850"
click at [977, 458] on button "Save & Close" at bounding box center [954, 455] width 106 height 33
type input "7,700.00"
type input "3,850.00"
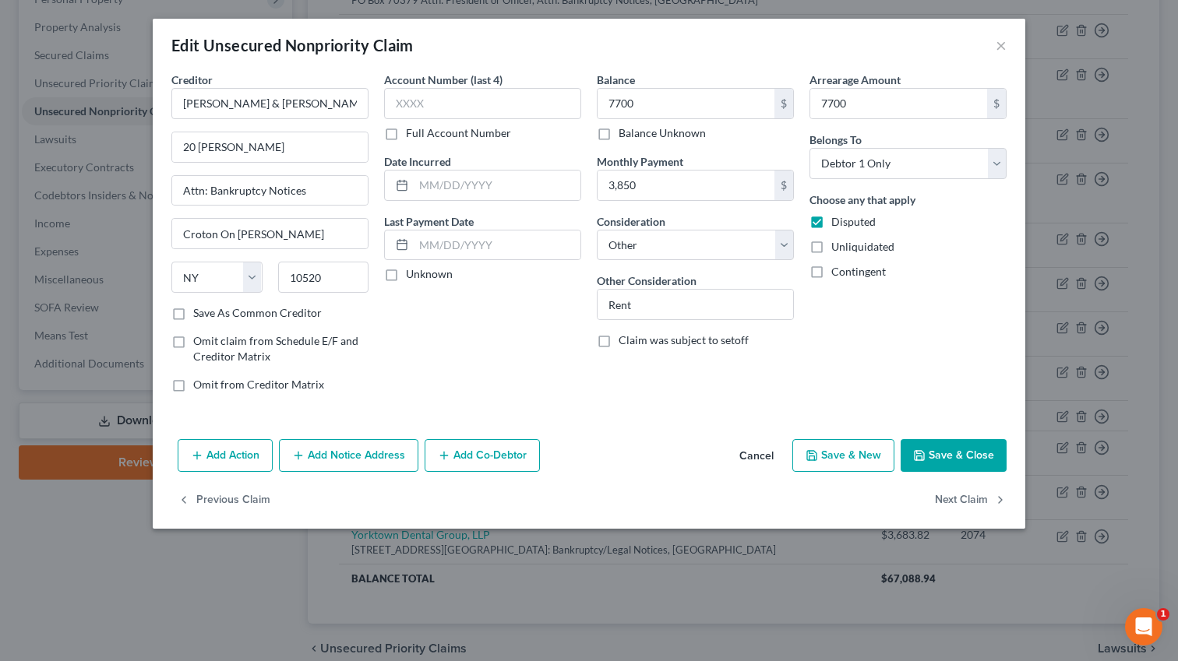
type input "7,700.00"
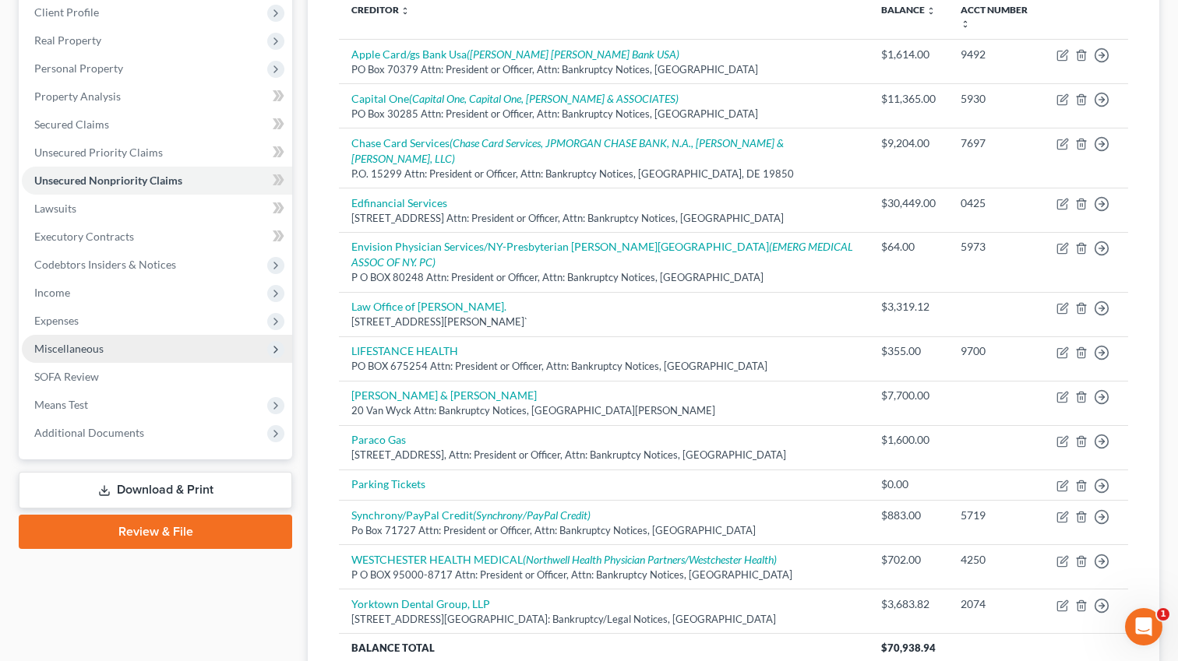
scroll to position [215, 0]
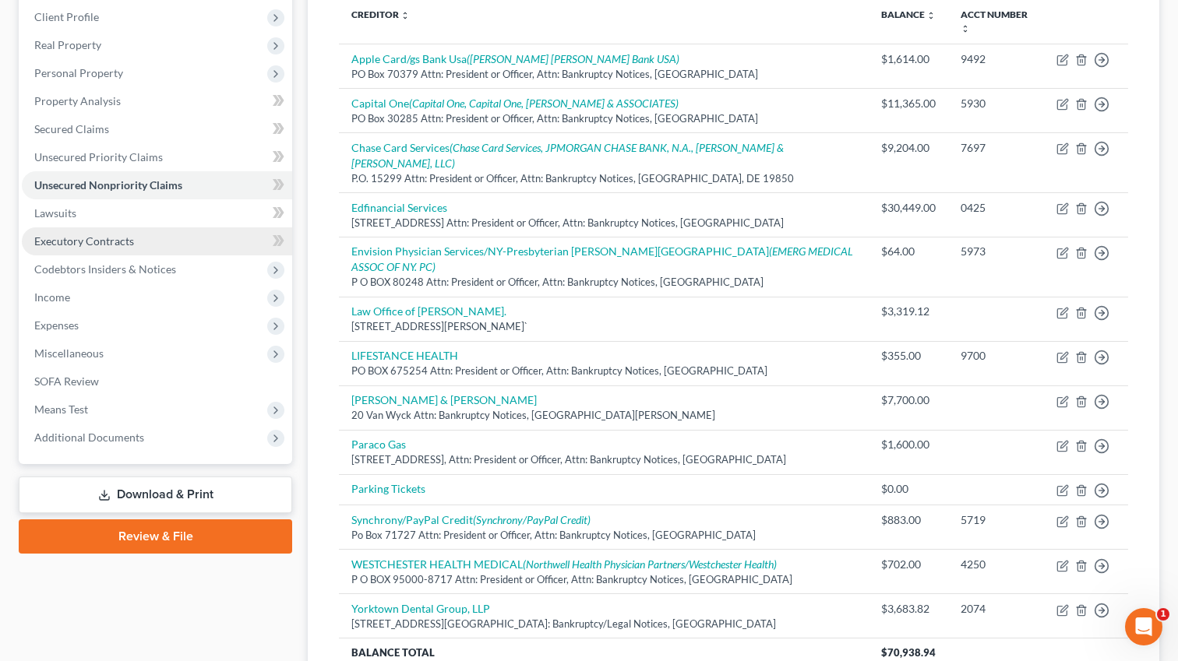
click at [125, 245] on span "Executory Contracts" at bounding box center [84, 241] width 100 height 13
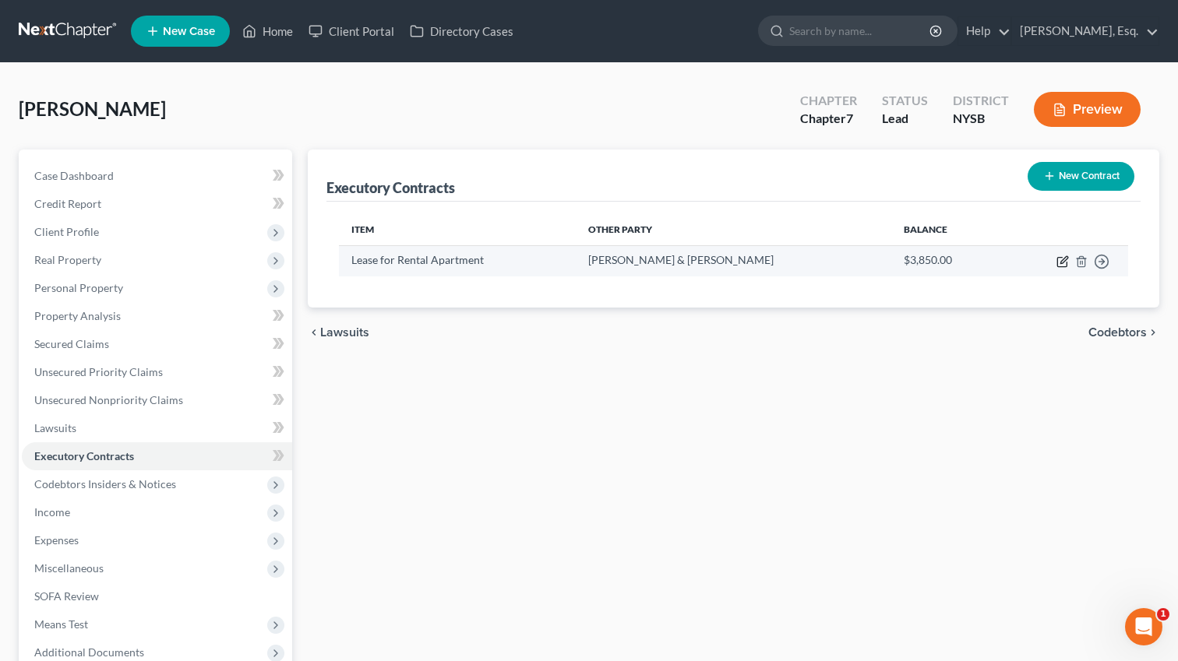
click at [1062, 259] on icon "button" at bounding box center [1063, 259] width 7 height 7
select select "3"
select select "35"
select select "0"
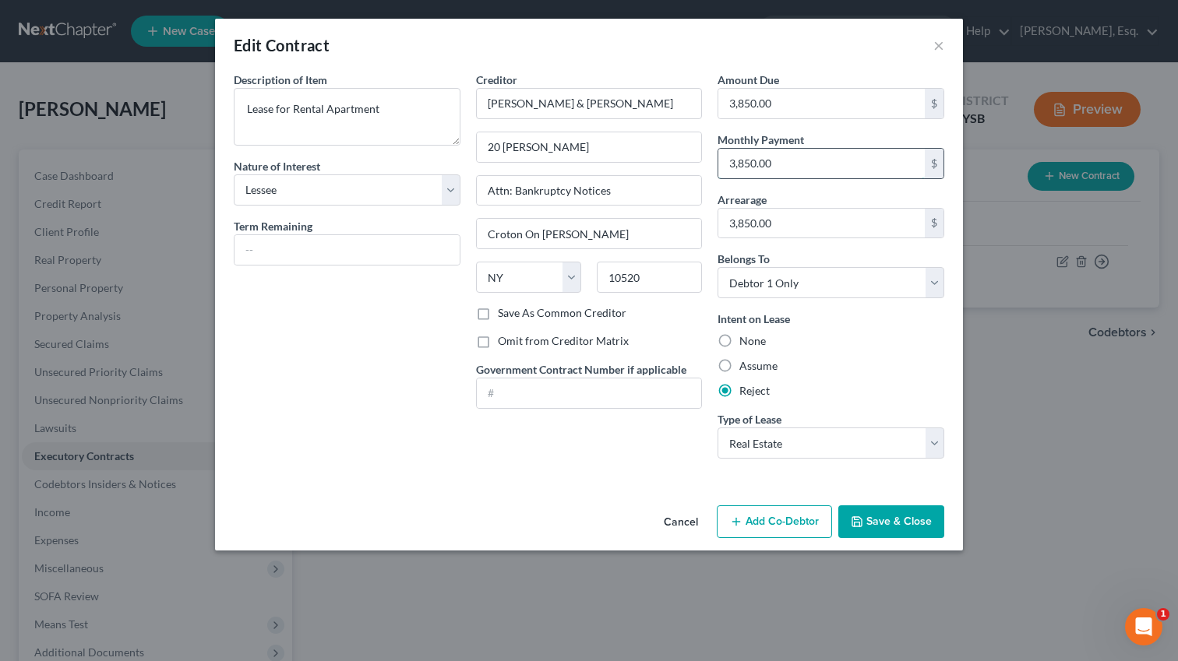
drag, startPoint x: 786, startPoint y: 172, endPoint x: 793, endPoint y: 167, distance: 8.9
click at [793, 168] on input "3,850.00" at bounding box center [821, 164] width 206 height 30
drag, startPoint x: 793, startPoint y: 167, endPoint x: 720, endPoint y: 164, distance: 73.3
click at [720, 164] on input "3,850.00" at bounding box center [821, 164] width 206 height 30
paste input "77"
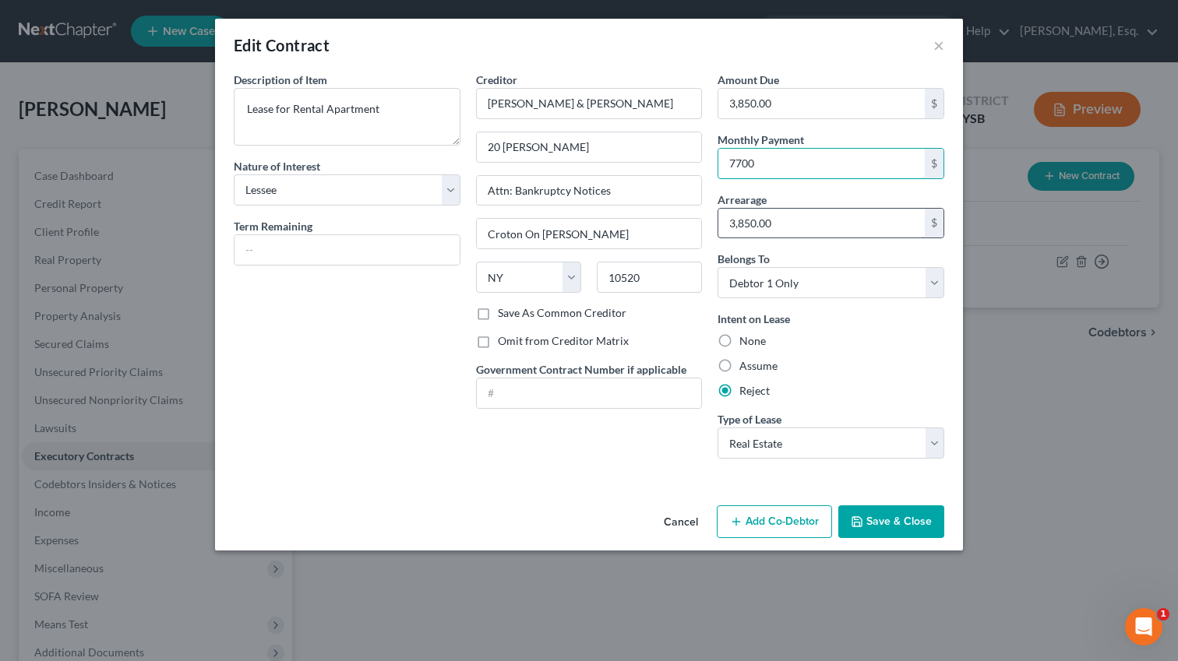
type input "7700"
drag, startPoint x: 785, startPoint y: 221, endPoint x: 717, endPoint y: 220, distance: 68.6
click at [717, 220] on div "Amount Due 3,850.00 $ Monthly Payment 7700 $ Arrearage 3,850.00 $ Belongs To * …" at bounding box center [831, 272] width 242 height 400
paste input "7700"
paste input "text"
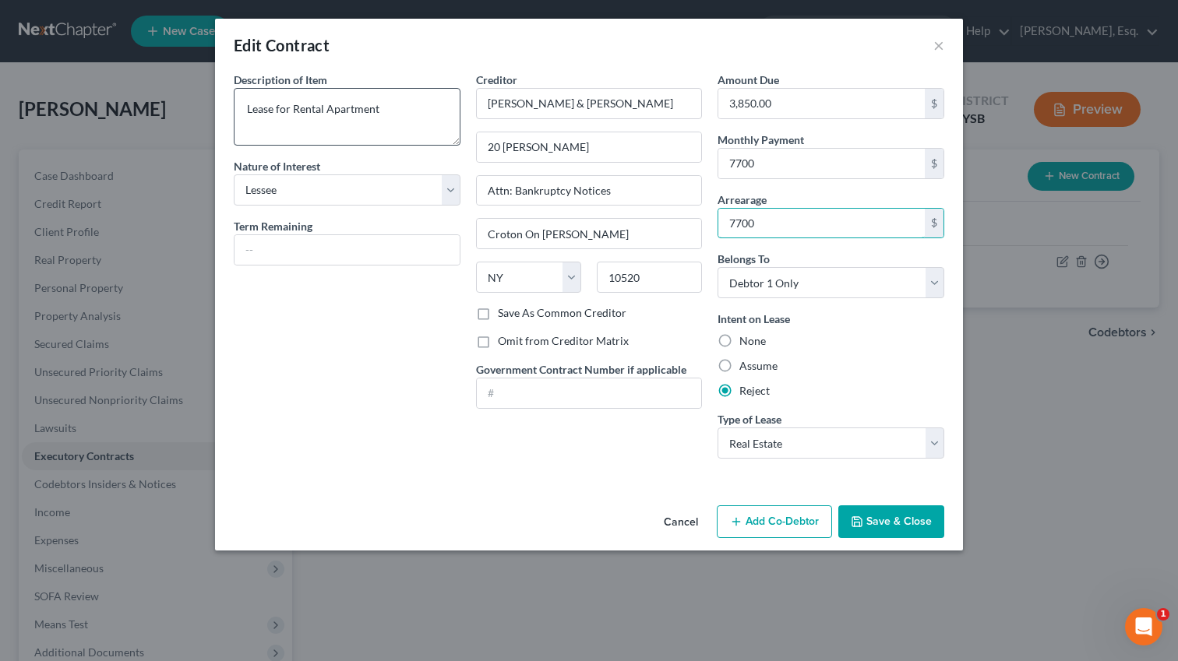
type input "7700"
click at [408, 121] on textarea "Lease for Rental Apartment" at bounding box center [347, 117] width 227 height 58
type textarea "Lease for Rental Apartment - to be rejected"
click at [885, 519] on button "Save & Close" at bounding box center [891, 522] width 106 height 33
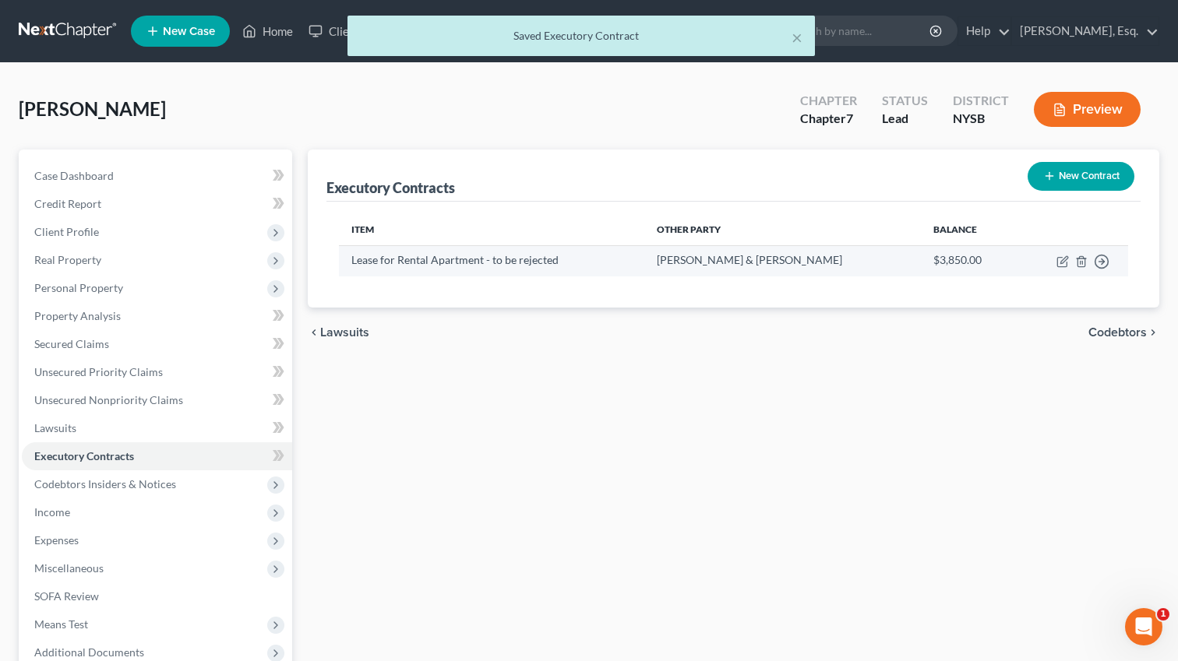
click at [694, 259] on td "[PERSON_NAME] & [PERSON_NAME]" at bounding box center [782, 260] width 277 height 30
click at [1064, 259] on icon "button" at bounding box center [1062, 262] width 12 height 12
select select "3"
select select "35"
select select "0"
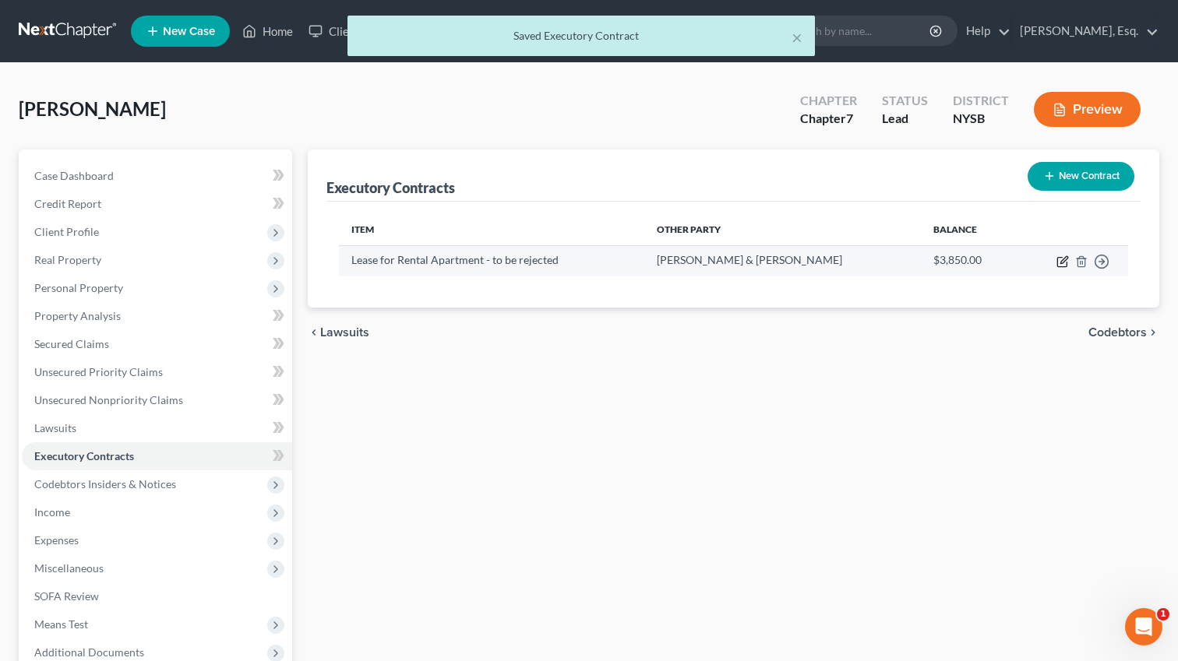
select select "0"
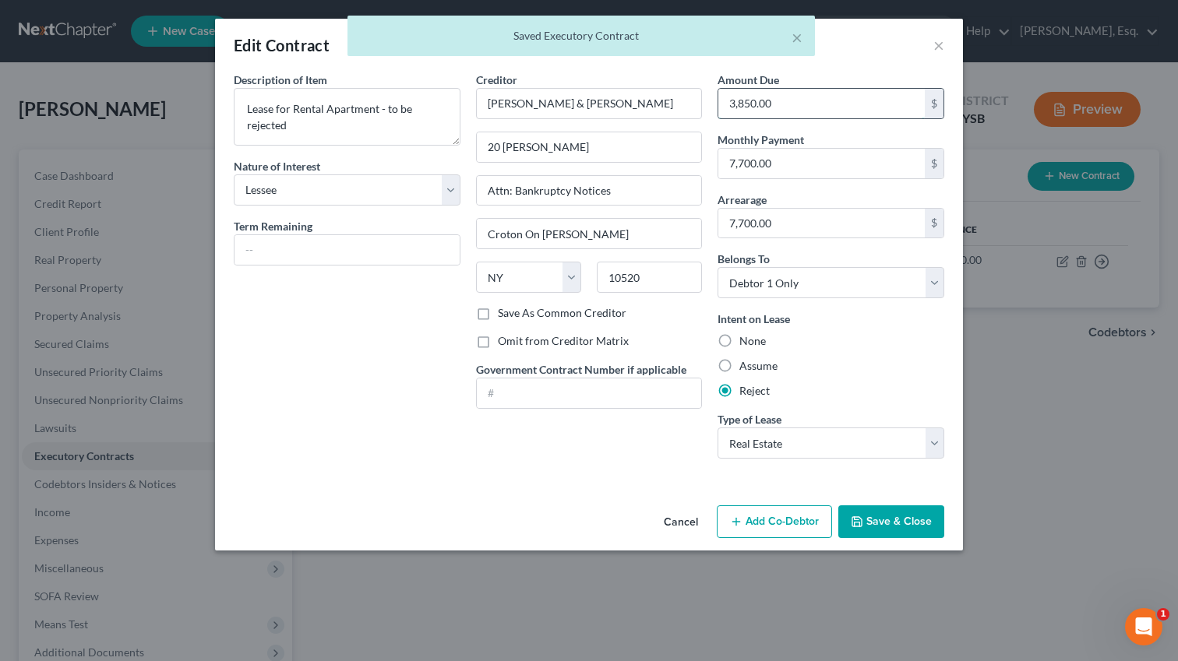
click at [780, 107] on input "3,850.00" at bounding box center [821, 104] width 206 height 30
paste input "77"
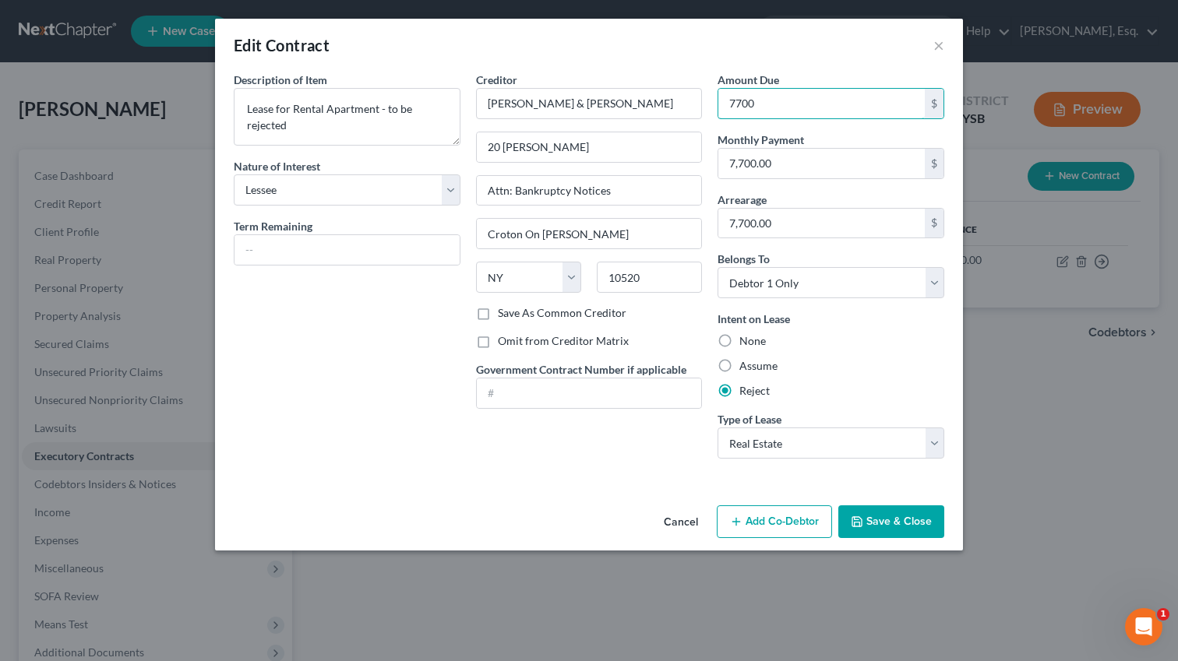
type input "3,850.00"
click at [785, 161] on input "7,700.00" at bounding box center [821, 164] width 206 height 30
paste input "3,85"
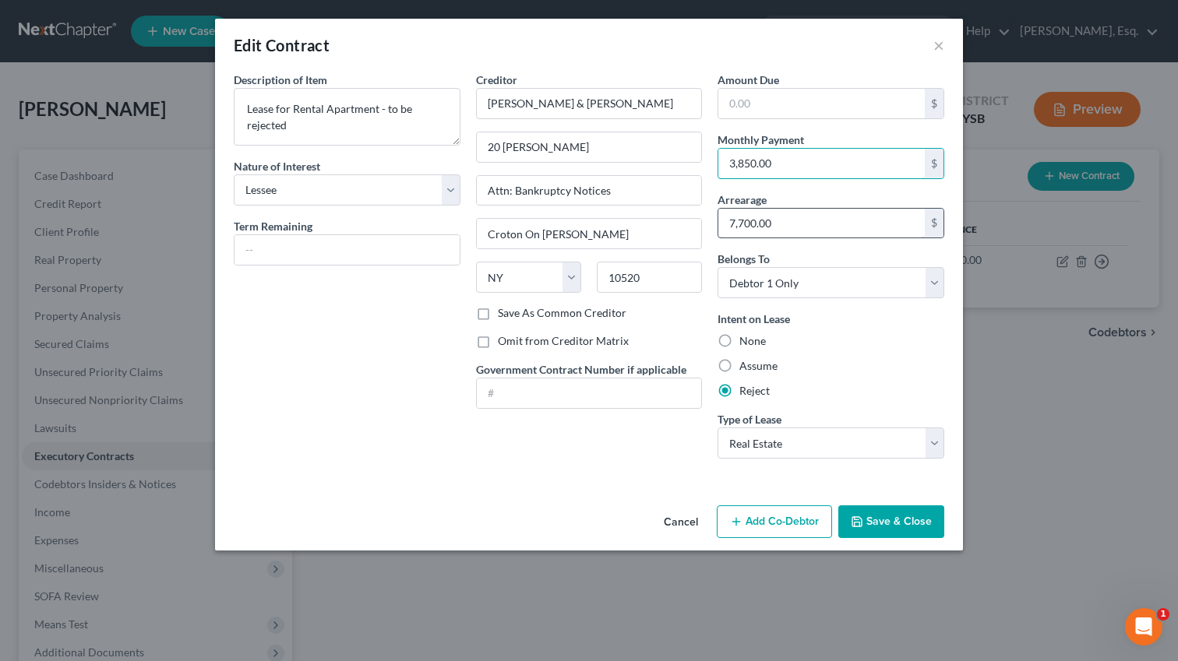
type input "3,850.00"
click at [767, 219] on input "7,700.00" at bounding box center [821, 224] width 206 height 30
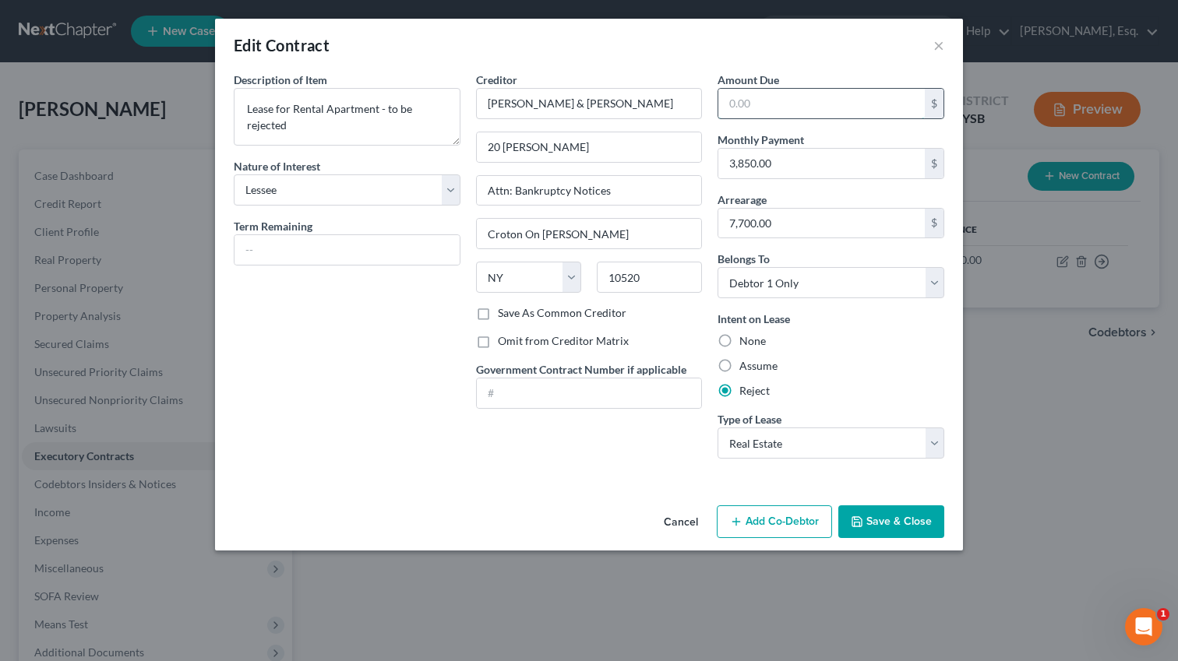
click at [778, 104] on input "text" at bounding box center [821, 104] width 206 height 30
paste input "7,700.00"
type input "7,700.00"
click at [640, 399] on input "text" at bounding box center [589, 394] width 225 height 30
click at [898, 520] on button "Save & Close" at bounding box center [891, 522] width 106 height 33
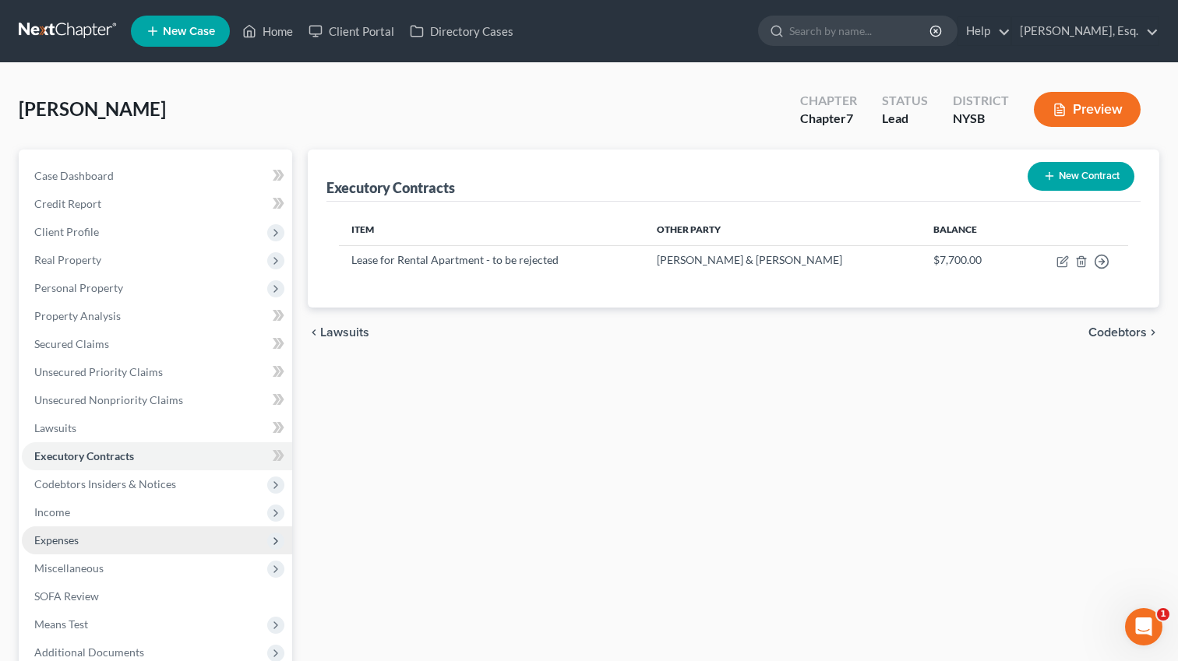
click at [57, 541] on span "Expenses" at bounding box center [56, 540] width 44 height 13
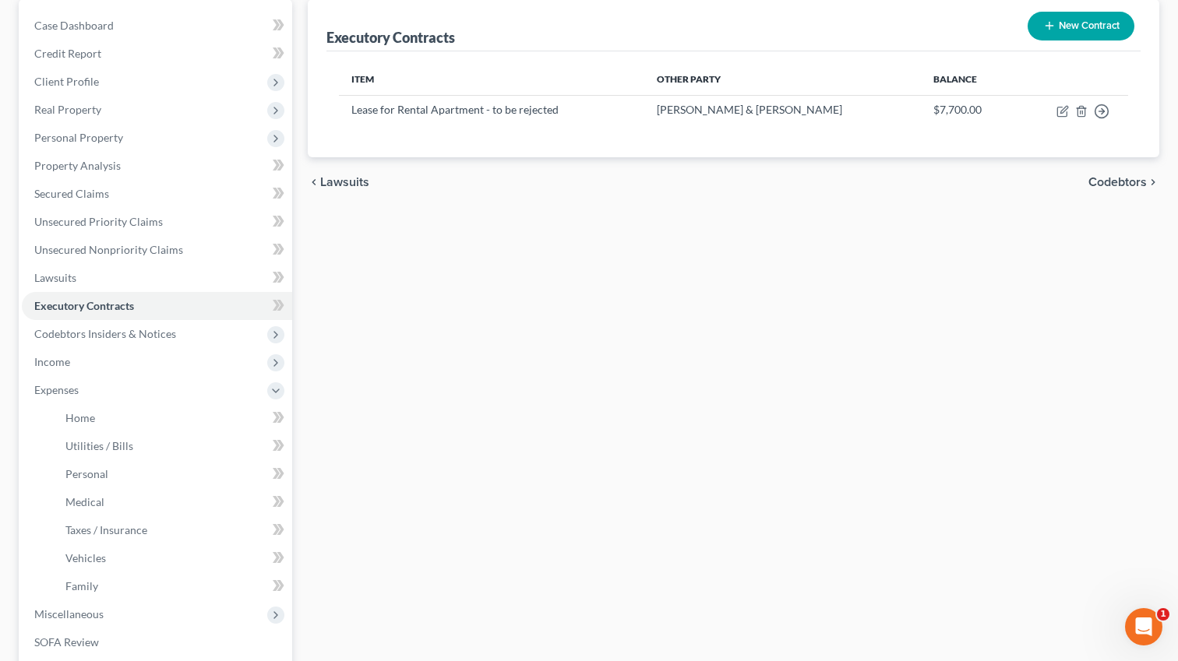
scroll to position [132, 0]
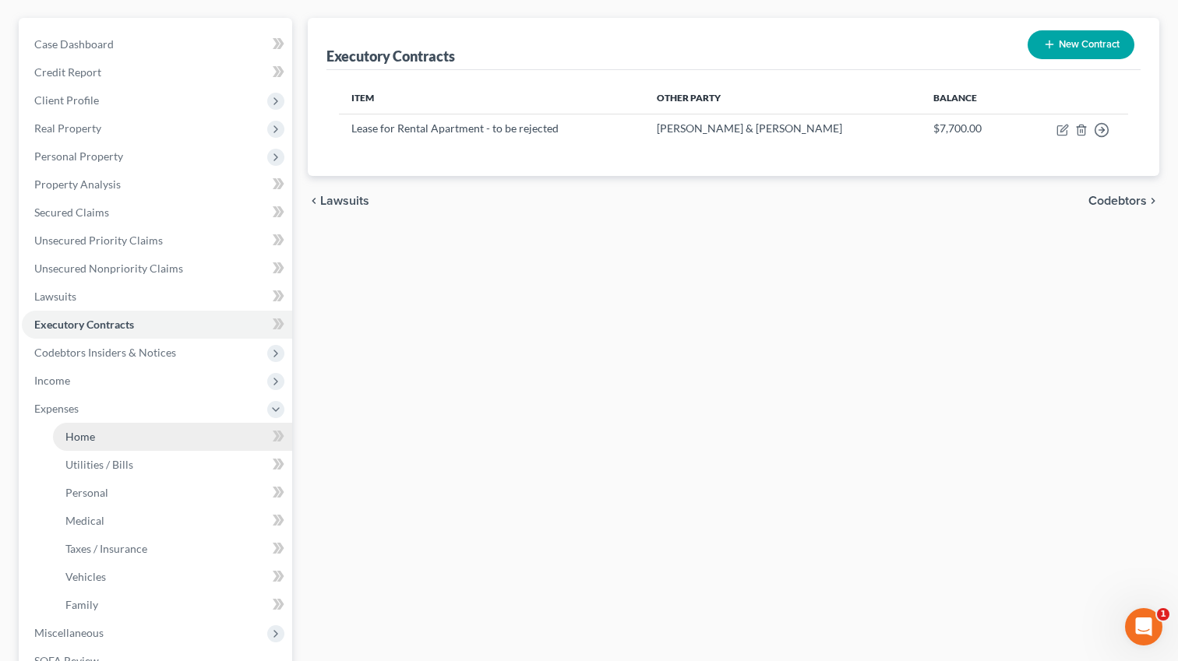
click at [91, 436] on span "Home" at bounding box center [80, 436] width 30 height 13
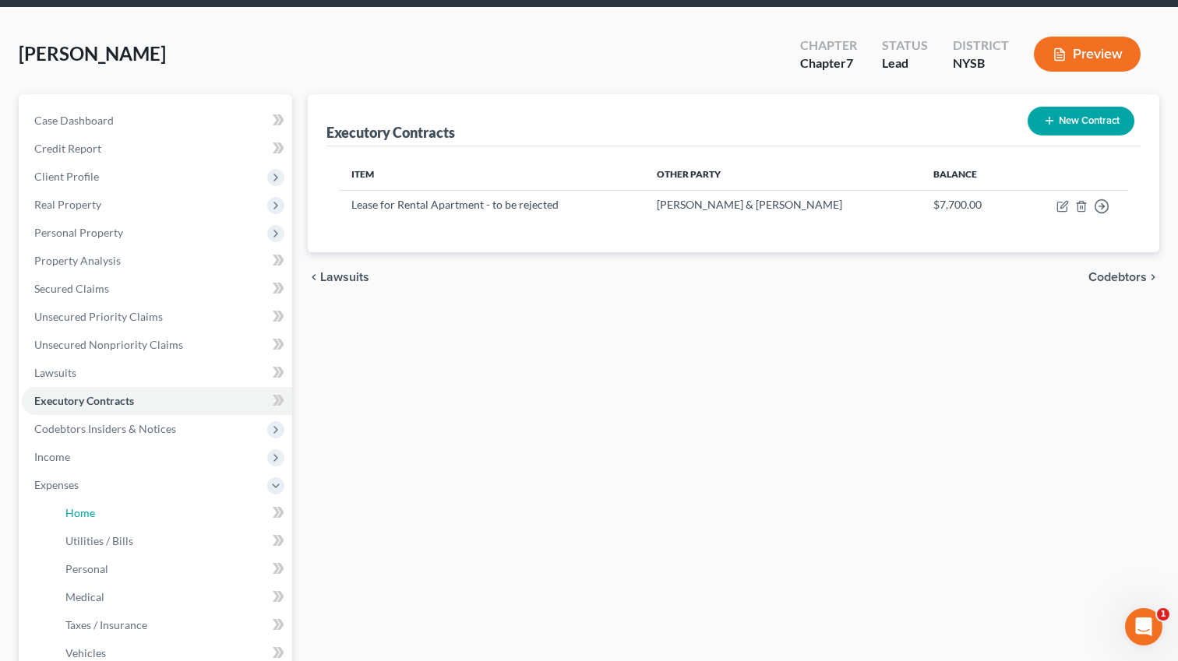
scroll to position [0, 0]
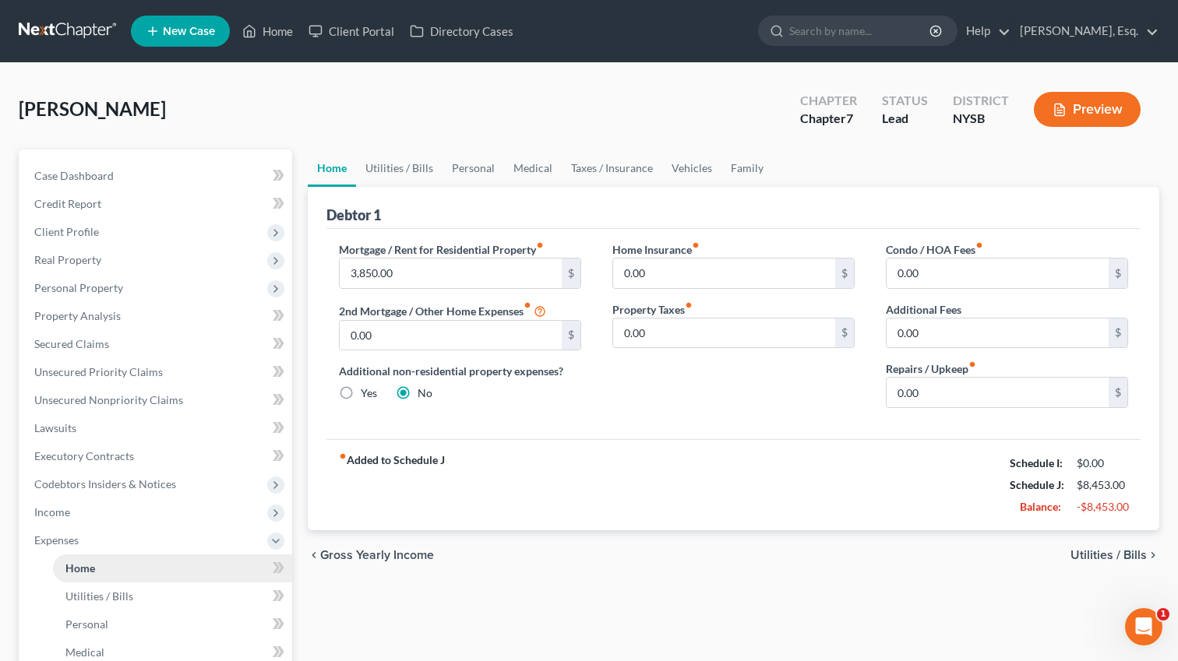
click at [113, 569] on link "Home" at bounding box center [172, 569] width 239 height 28
click at [406, 175] on link "Utilities / Bills" at bounding box center [399, 168] width 86 height 37
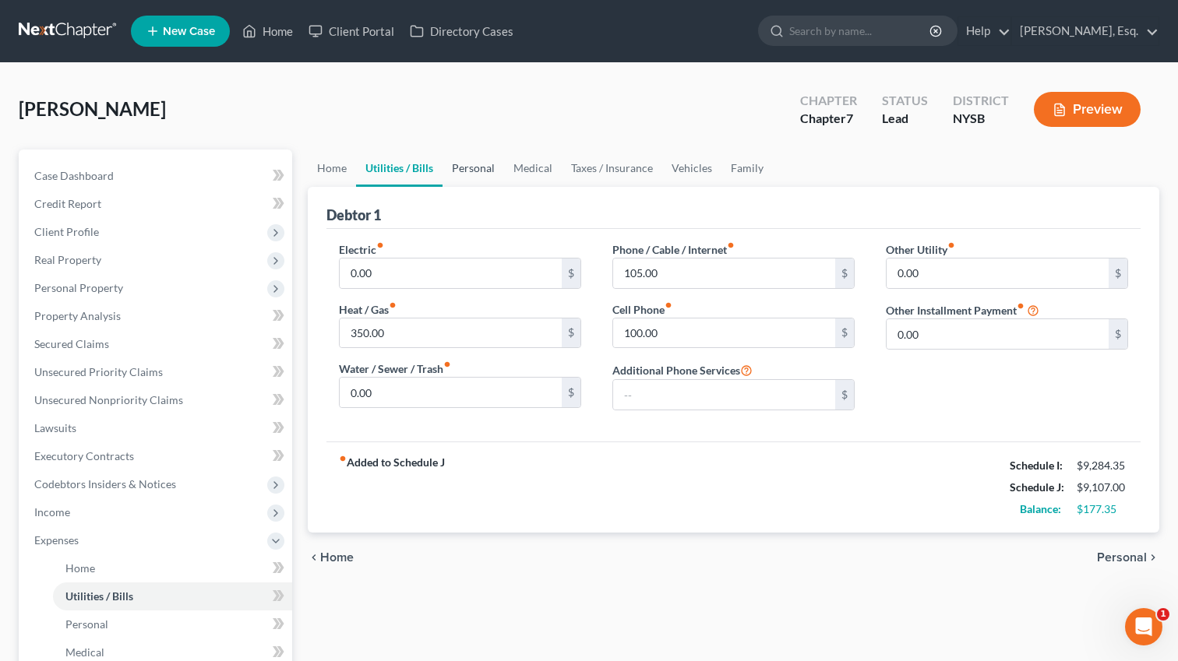
click at [447, 171] on link "Personal" at bounding box center [474, 168] width 62 height 37
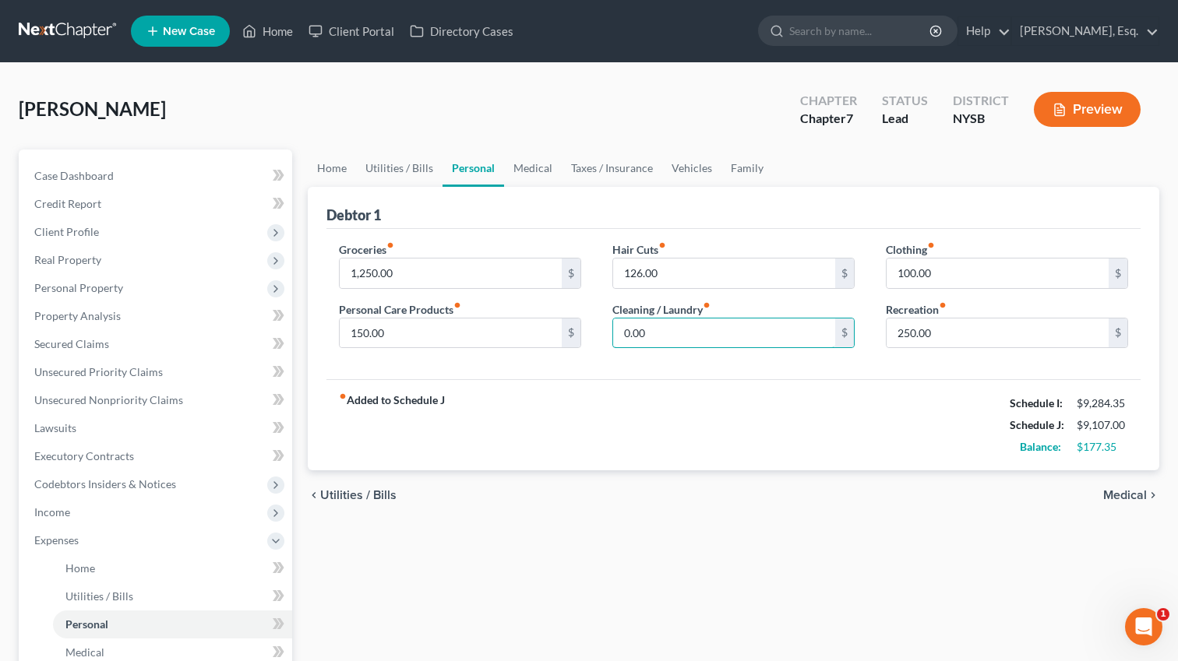
drag, startPoint x: 658, startPoint y: 333, endPoint x: 598, endPoint y: 333, distance: 60.0
click at [598, 333] on div "Hair Cuts fiber_manual_record 126.00 $ Cleaning / Laundry fiber_manual_record 0…" at bounding box center [733, 302] width 273 height 120
click at [901, 279] on input "100.00" at bounding box center [998, 274] width 222 height 30
click at [905, 272] on input "100.00" at bounding box center [998, 274] width 222 height 30
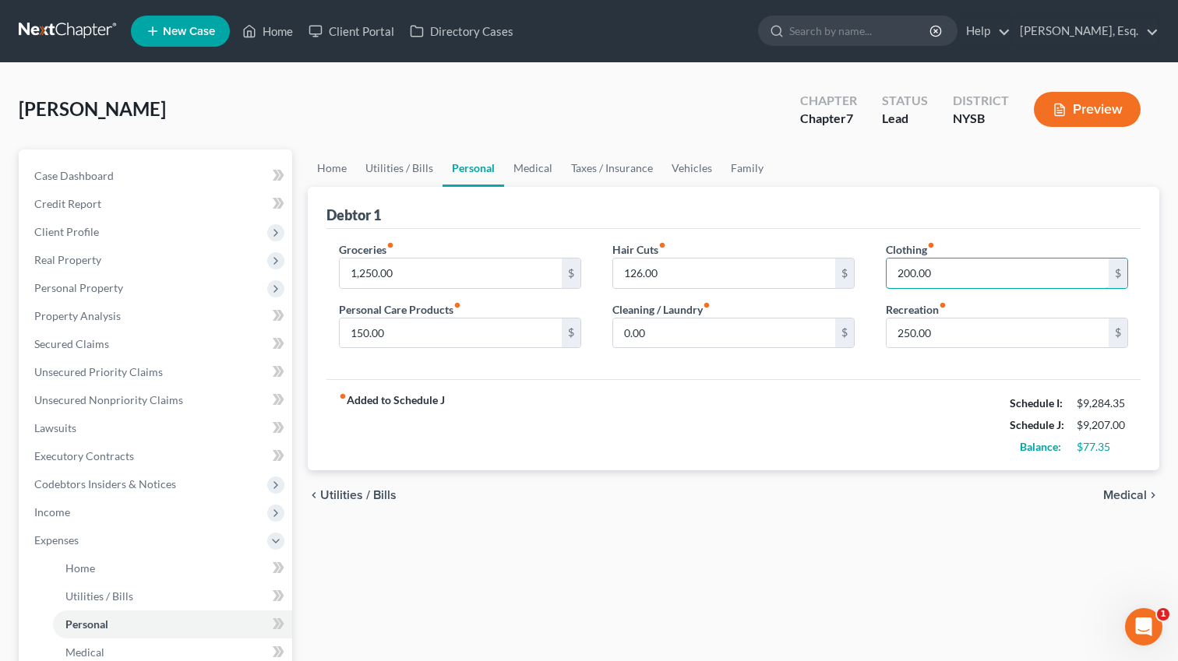
type input "200.00"
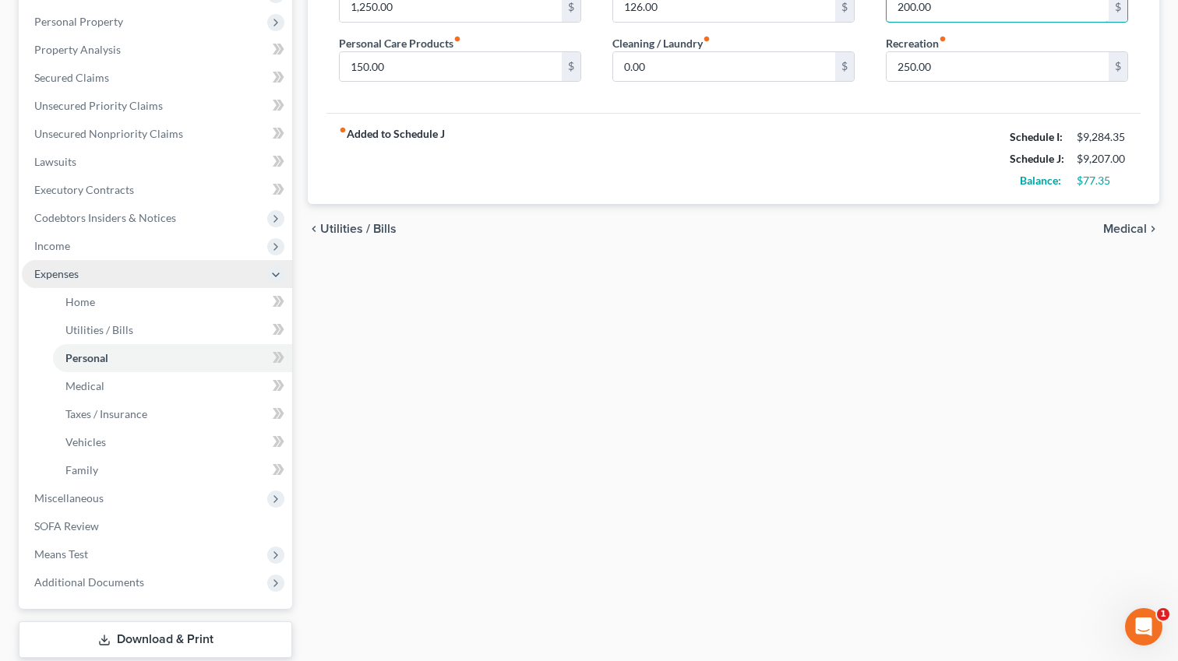
scroll to position [362, 0]
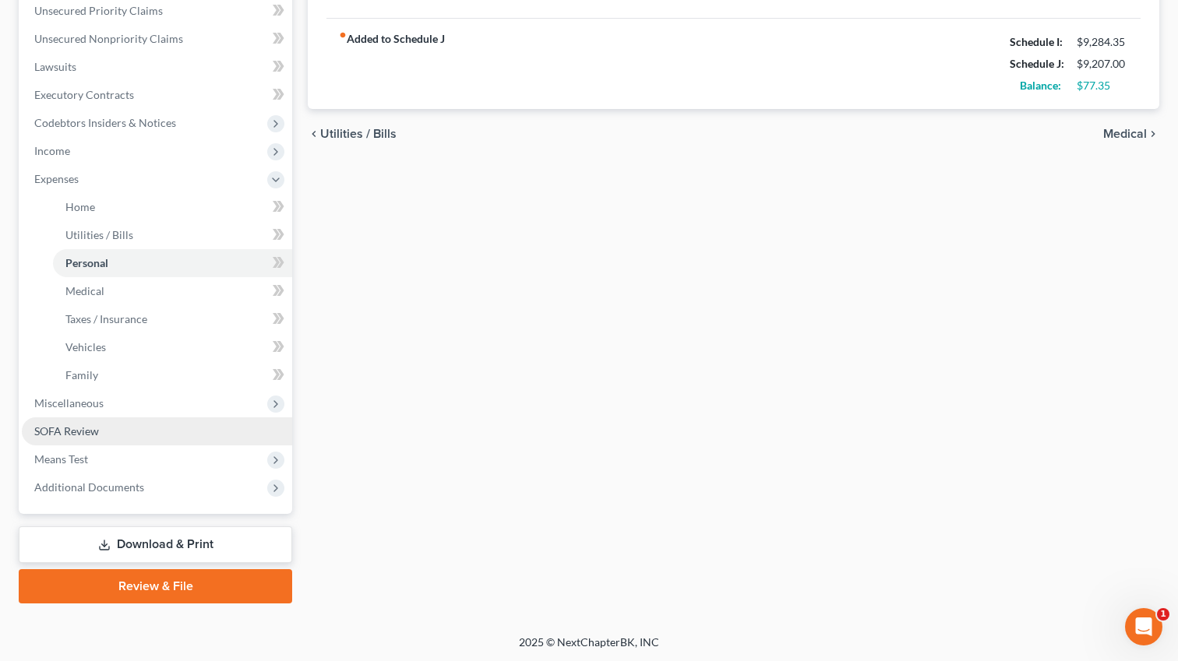
click at [115, 426] on link "SOFA Review" at bounding box center [157, 432] width 270 height 28
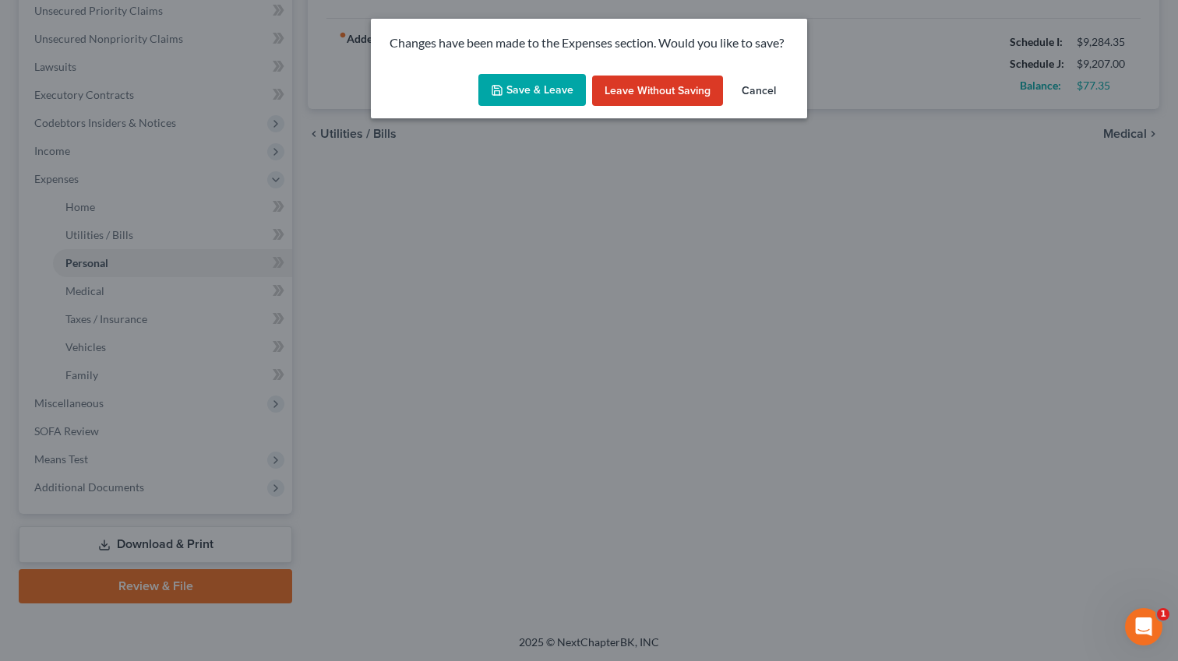
click at [547, 90] on button "Save & Leave" at bounding box center [532, 90] width 108 height 33
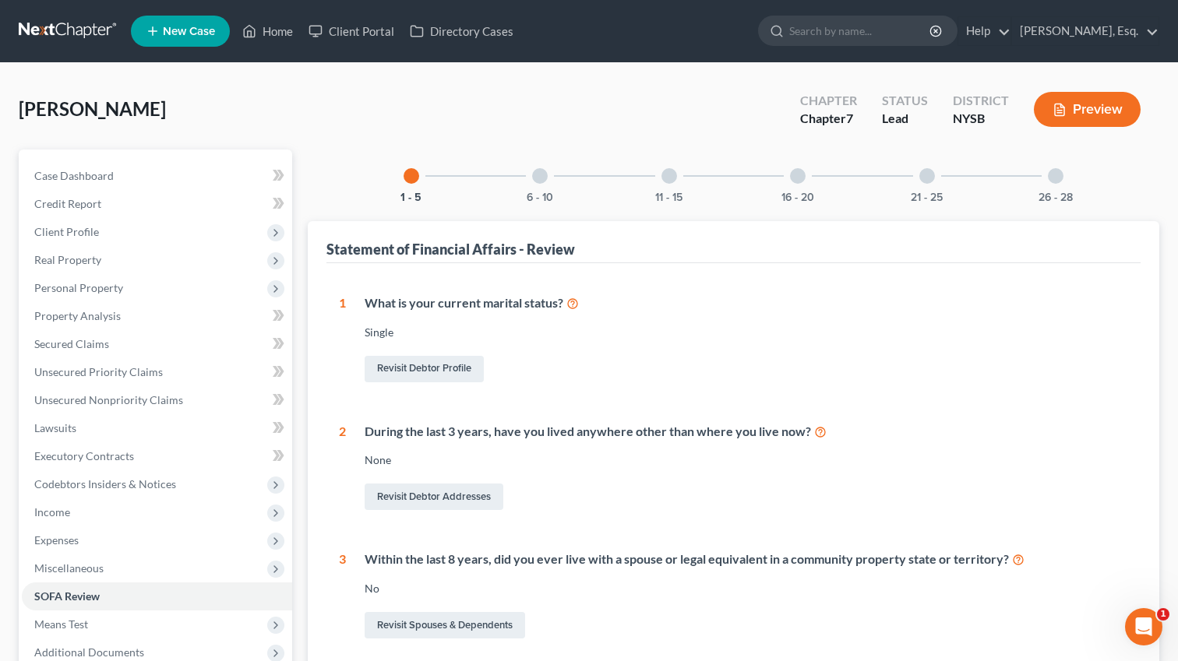
click at [812, 176] on div "16 - 20" at bounding box center [797, 176] width 53 height 53
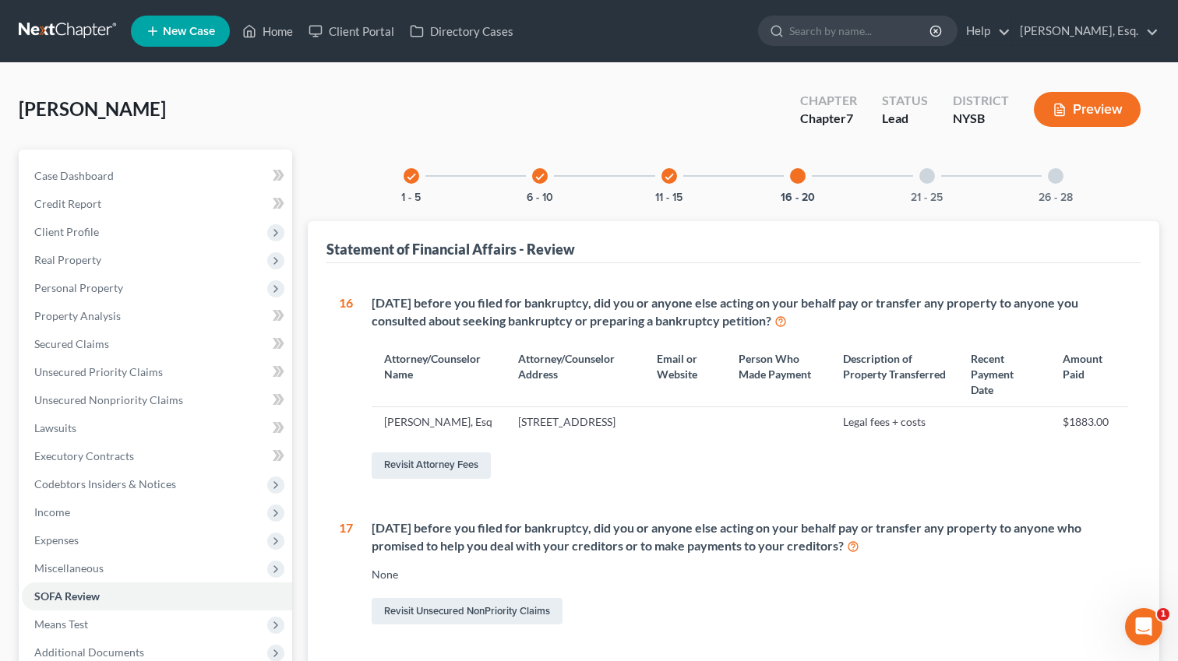
click at [800, 177] on div at bounding box center [798, 176] width 16 height 16
click at [683, 178] on div "check 11 - 15" at bounding box center [669, 176] width 53 height 53
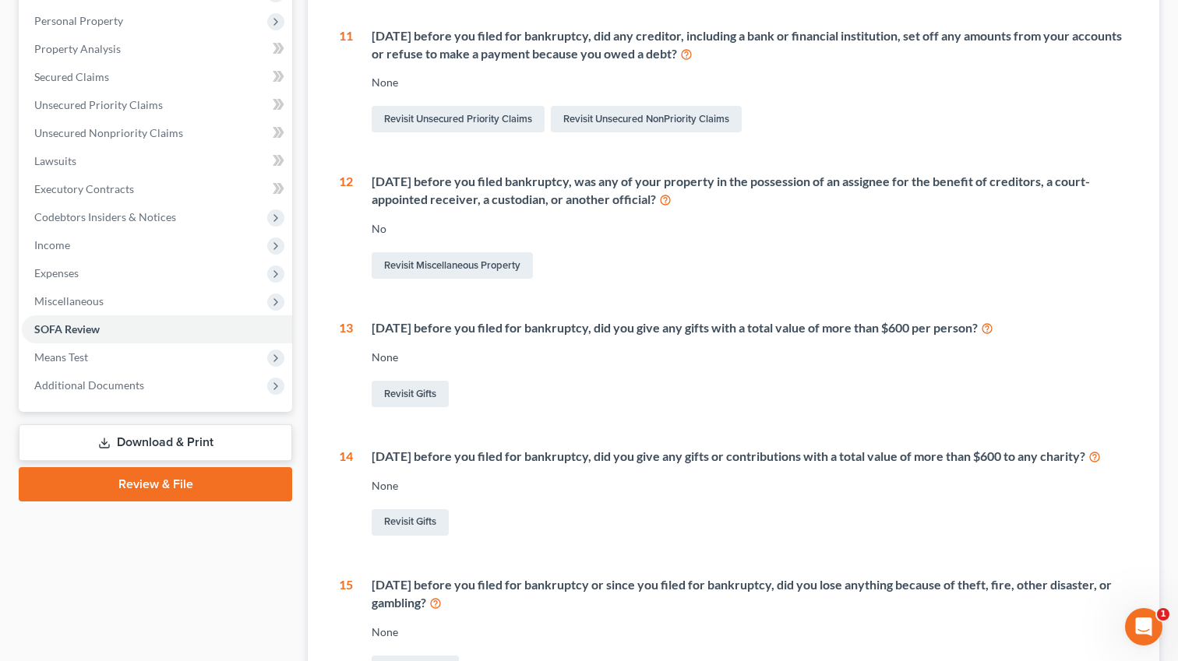
scroll to position [280, 0]
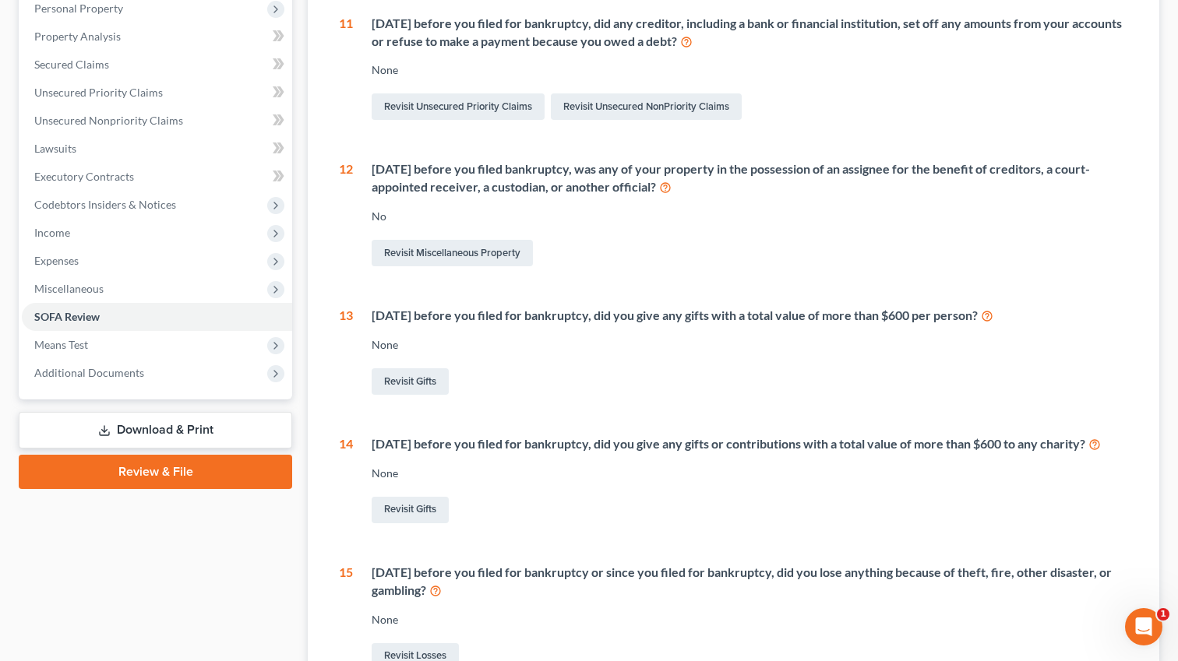
click at [437, 544] on div "11 [DATE] before you filed for bankruptcy, did any creditor, including a bank o…" at bounding box center [733, 344] width 789 height 658
click at [436, 512] on div "Revisit Gifts" at bounding box center [750, 510] width 757 height 33
click at [429, 524] on link "Revisit Gifts" at bounding box center [410, 510] width 77 height 26
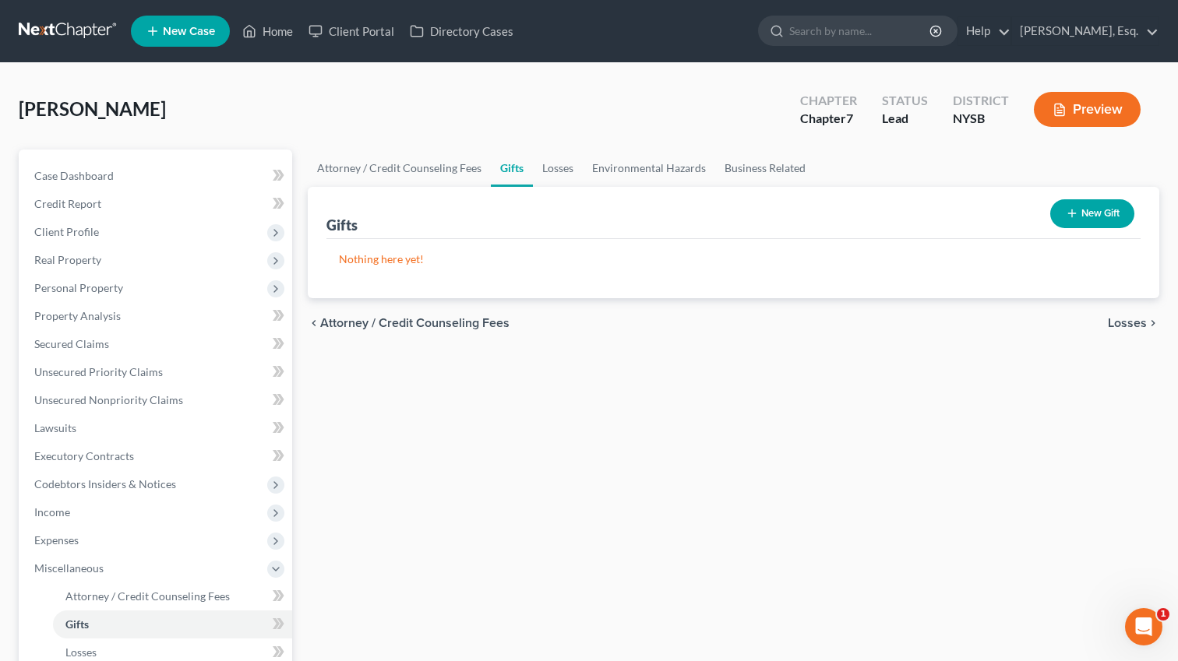
click at [1082, 205] on button "New Gift" at bounding box center [1092, 213] width 84 height 29
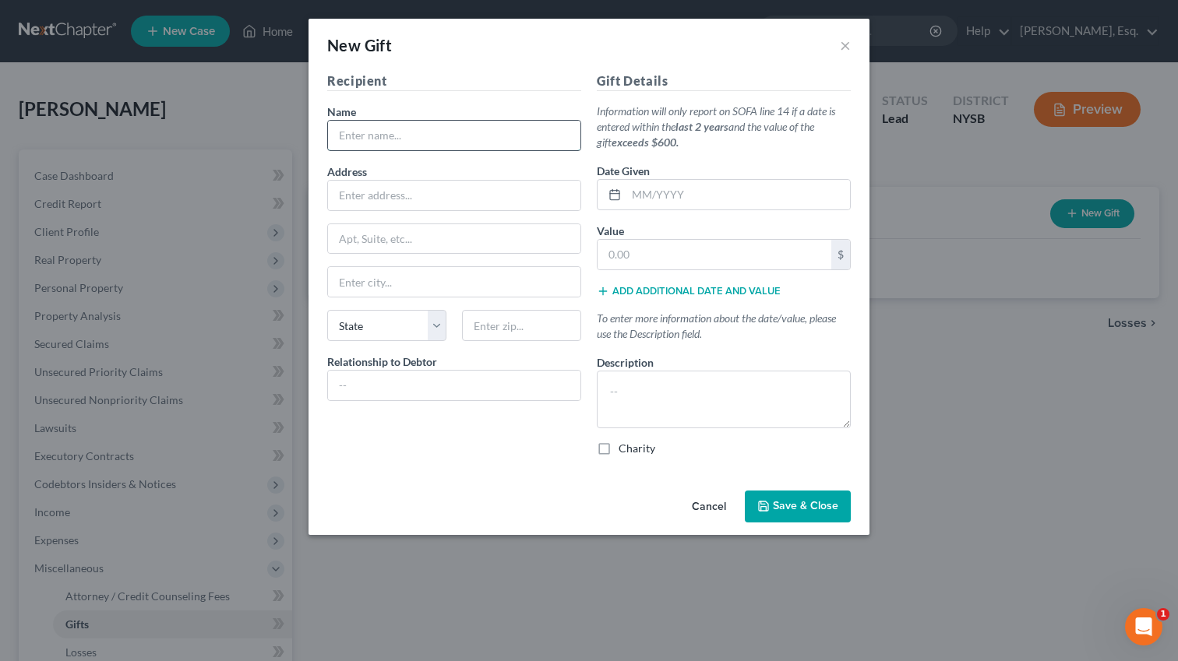
click at [445, 137] on input "text" at bounding box center [454, 136] width 252 height 30
click at [434, 145] on input "Ch" at bounding box center [454, 136] width 252 height 30
drag, startPoint x: 498, startPoint y: 137, endPoint x: 562, endPoint y: 142, distance: 64.1
click at [562, 143] on input "Charitable Contributions/[DEMOGRAPHIC_DATA]/[DEMOGRAPHIC_DATA]" at bounding box center [454, 136] width 252 height 30
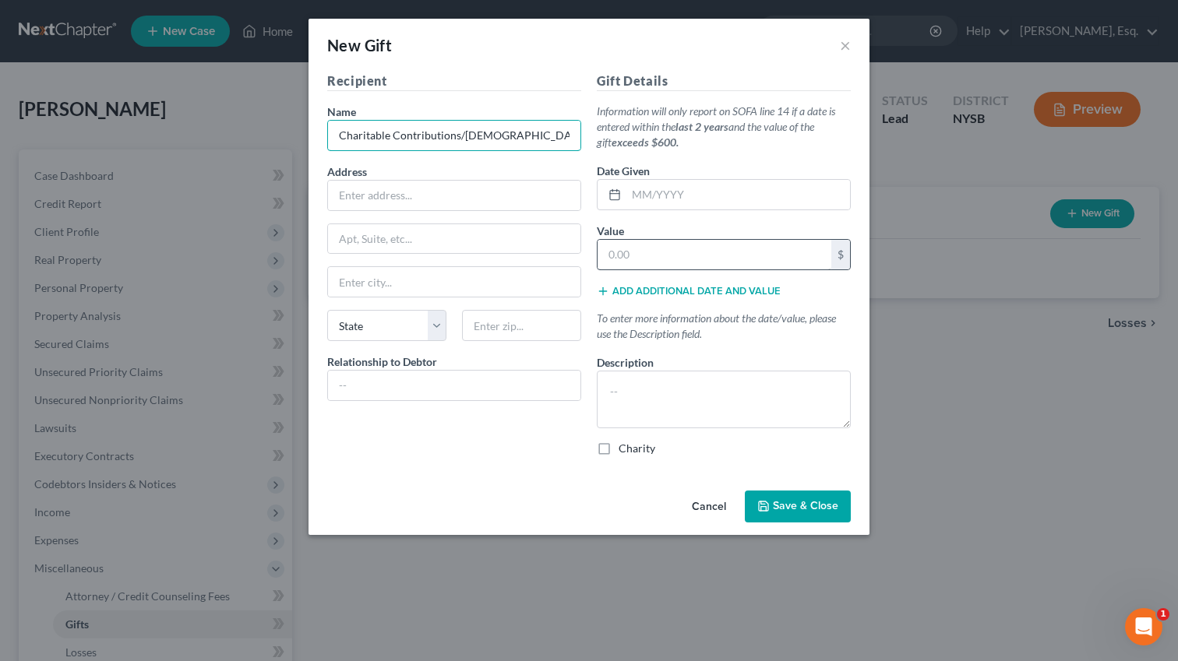
type input "Charitable Contributions/[DEMOGRAPHIC_DATA]"
click at [623, 251] on input "text" at bounding box center [715, 255] width 234 height 30
click at [611, 408] on textarea at bounding box center [724, 400] width 254 height 58
type textarea "$45/m"
click at [643, 252] on input "text" at bounding box center [715, 255] width 234 height 30
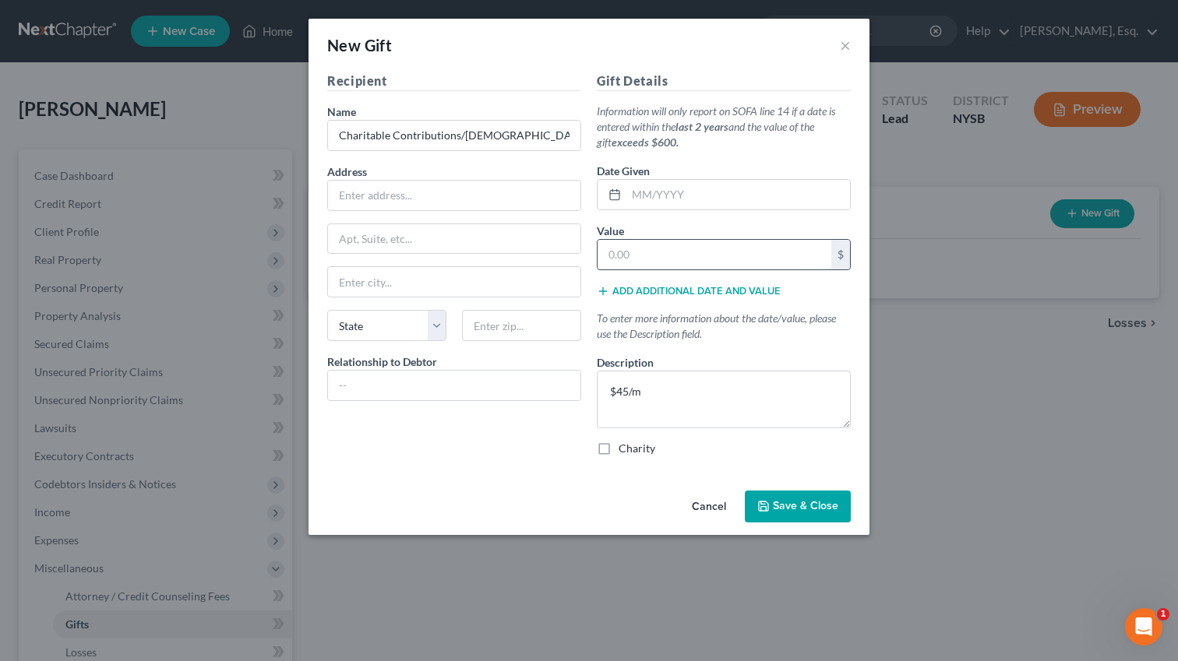
paste input "1080"
type input "1080"
click at [608, 395] on textarea "$45/m" at bounding box center [724, 400] width 254 height 58
type textarea "Approx $45/m"
click at [425, 392] on input "text" at bounding box center [454, 386] width 252 height 30
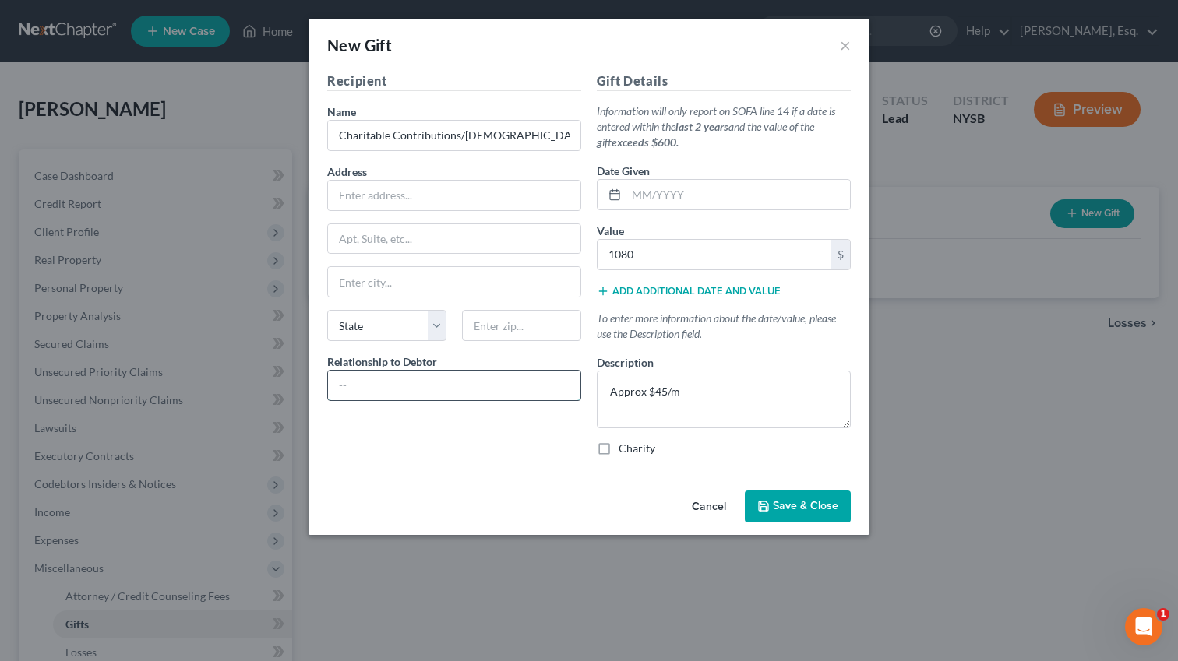
type input "none"
click at [800, 521] on button "Save & Close" at bounding box center [798, 507] width 106 height 33
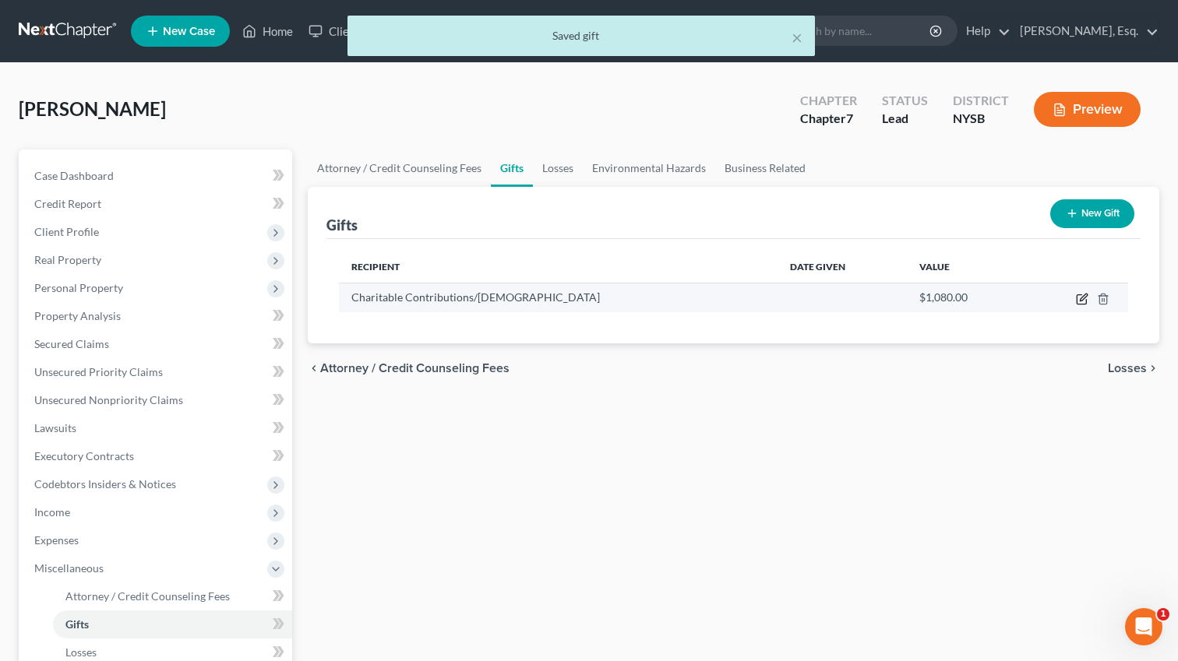
click at [1078, 301] on icon "button" at bounding box center [1081, 299] width 9 height 9
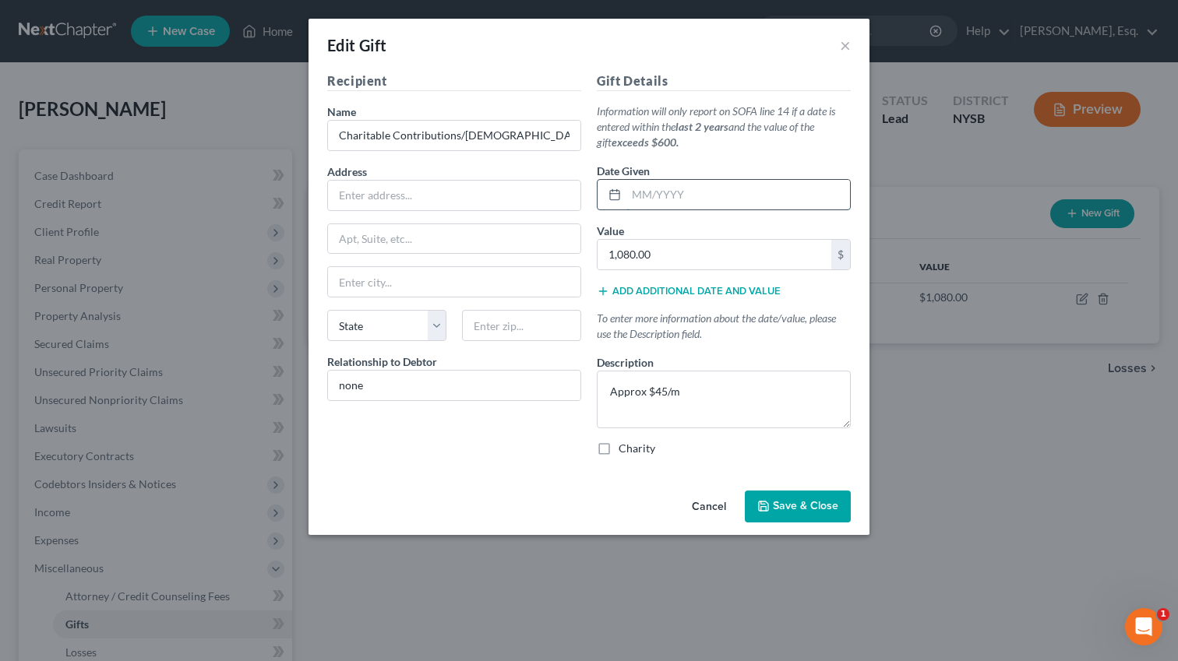
click at [640, 194] on input "text" at bounding box center [738, 195] width 224 height 30
type input "[DATE]"
click at [700, 393] on textarea "Approx $45/m" at bounding box center [724, 400] width 254 height 58
type textarea "Approx $45/m over last 2 years"
click at [797, 508] on span "Save & Close" at bounding box center [805, 506] width 65 height 13
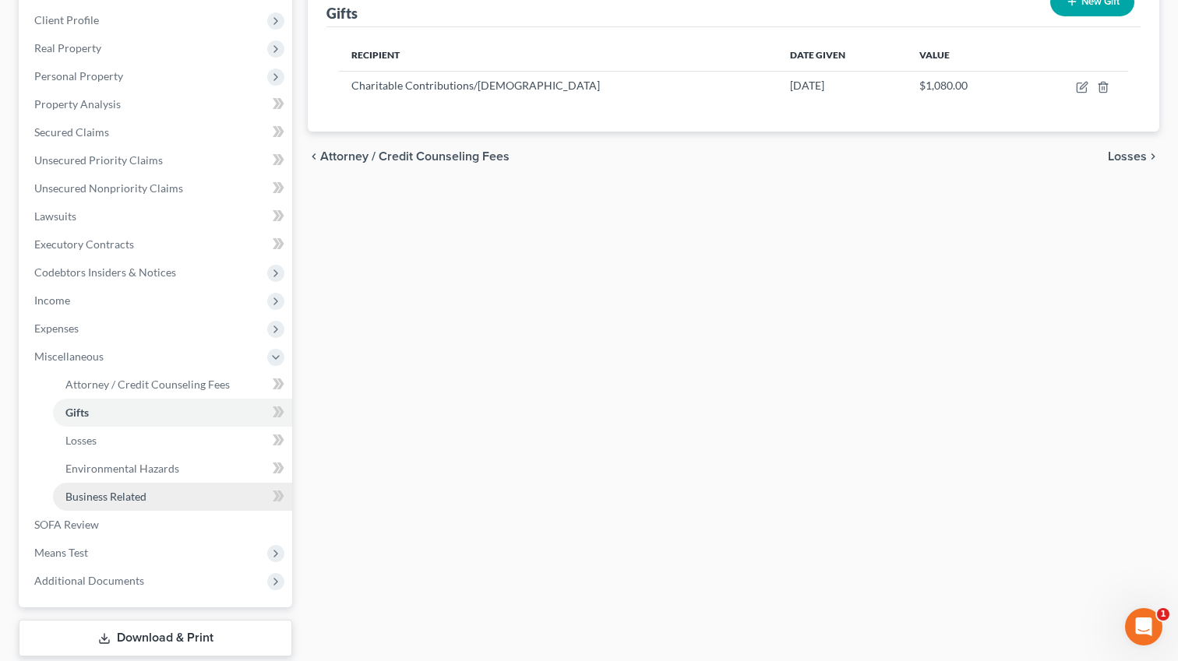
scroll to position [129, 0]
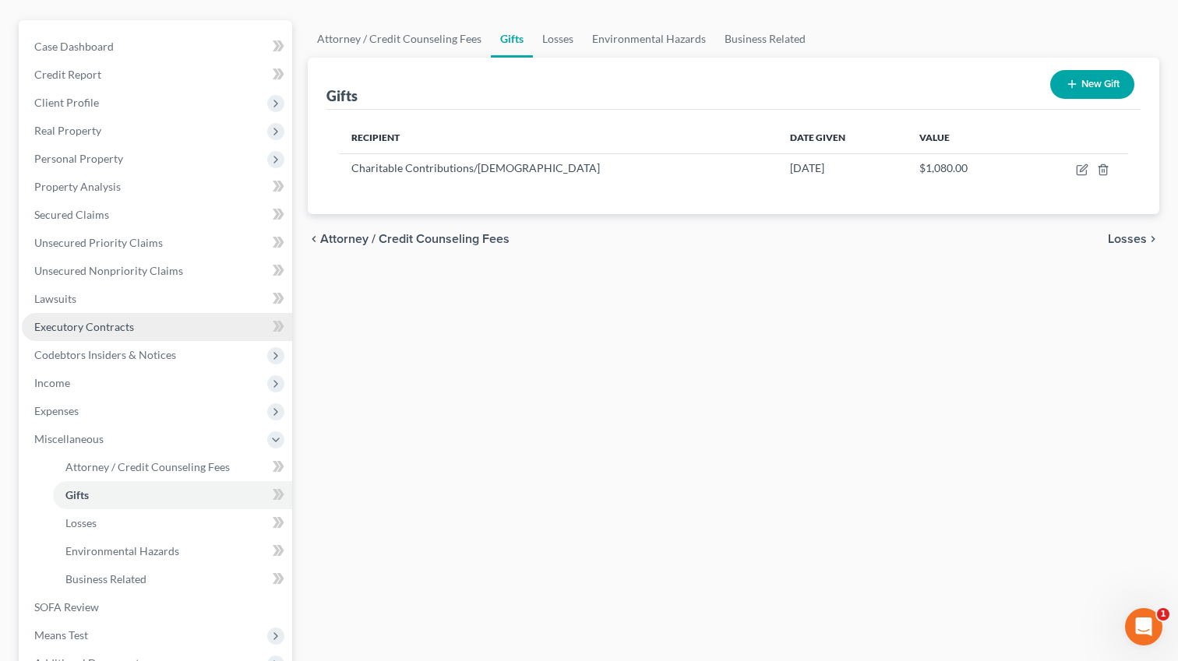
click at [87, 324] on span "Executory Contracts" at bounding box center [84, 326] width 100 height 13
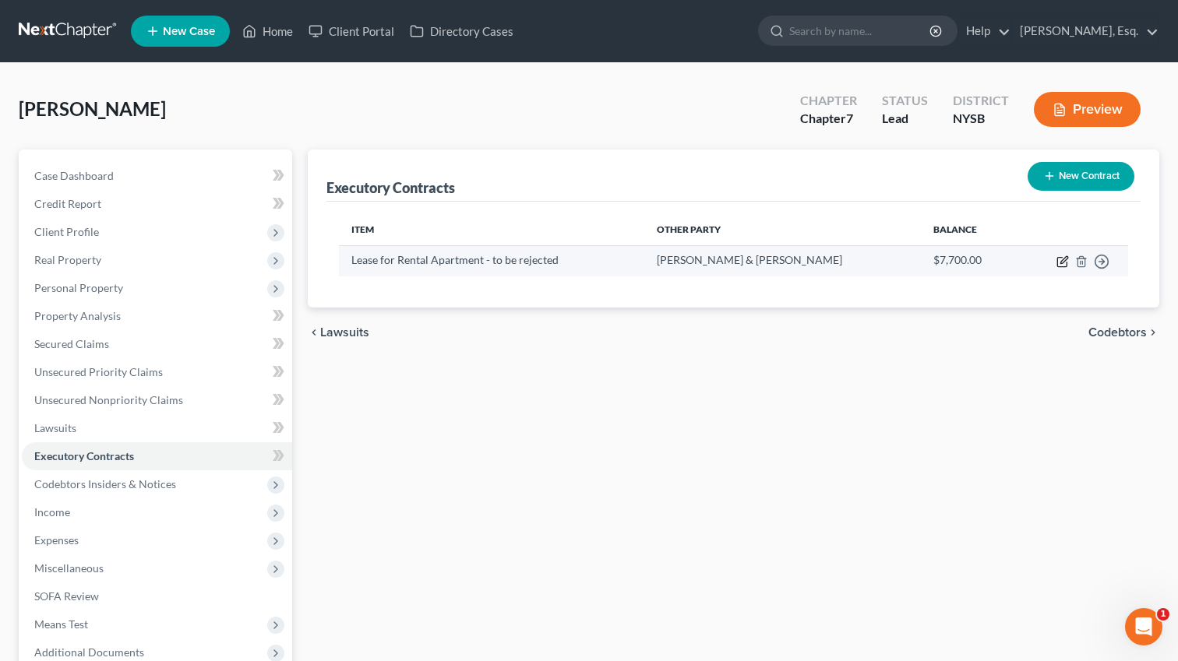
click at [1063, 263] on icon "button" at bounding box center [1062, 262] width 12 height 12
select select "3"
select select "35"
select select "0"
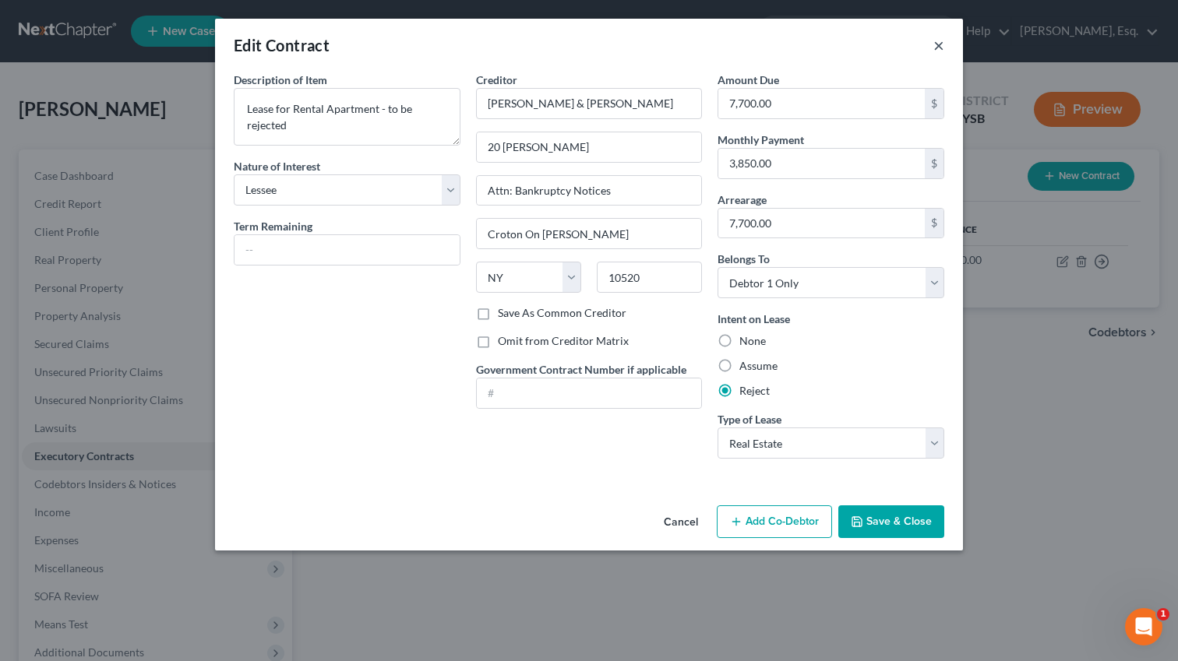
click at [936, 51] on button "×" at bounding box center [938, 45] width 11 height 19
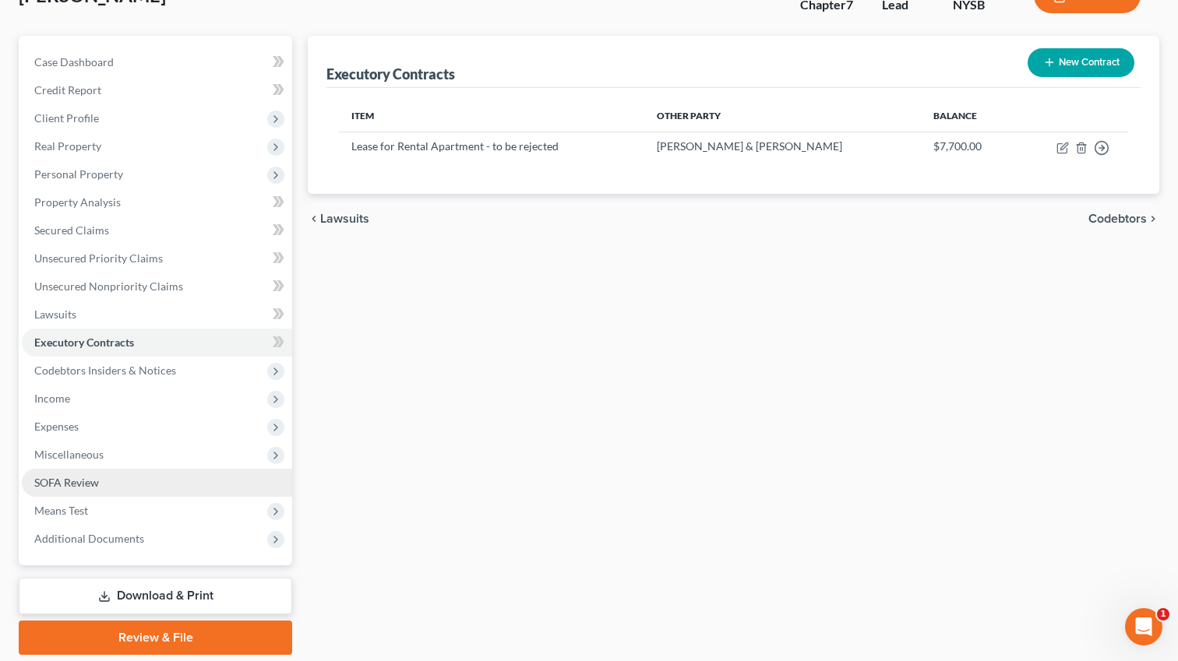
scroll to position [165, 0]
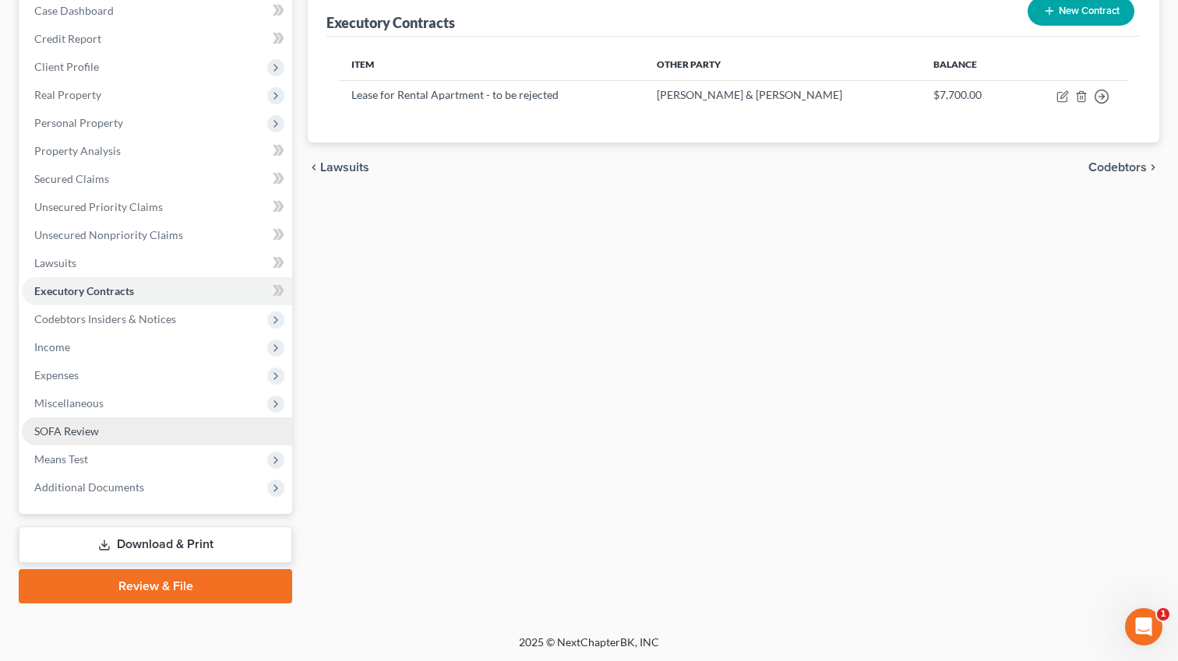
click at [192, 418] on link "SOFA Review" at bounding box center [157, 432] width 270 height 28
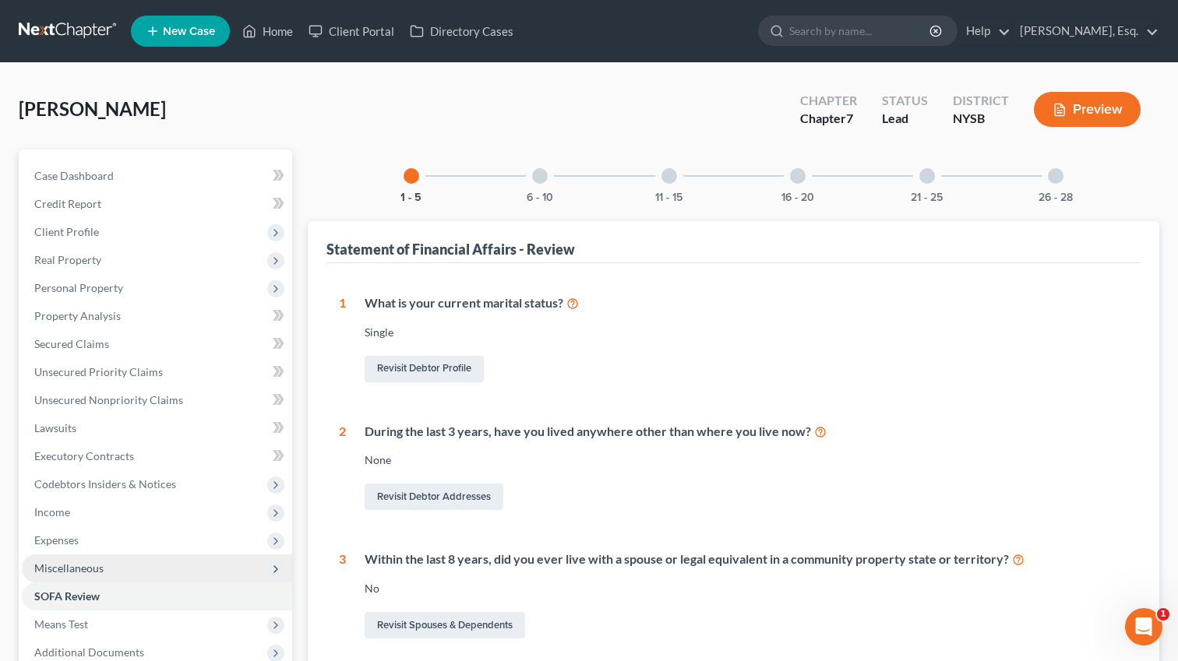
click at [146, 563] on span "Miscellaneous" at bounding box center [157, 569] width 270 height 28
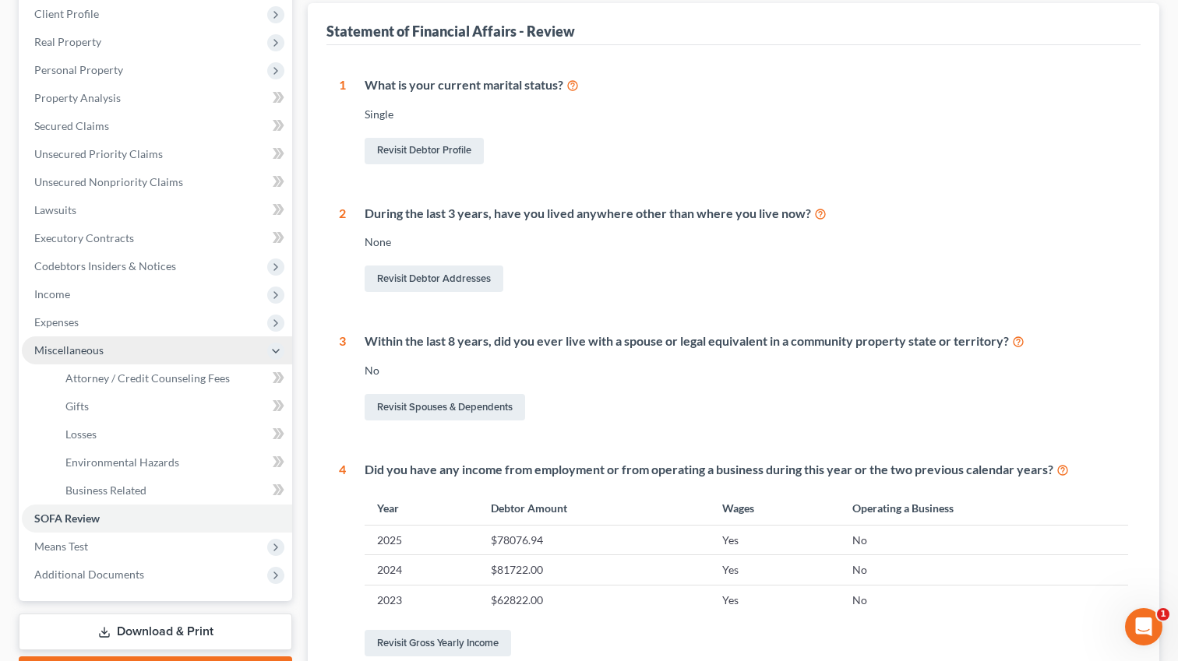
scroll to position [228, 0]
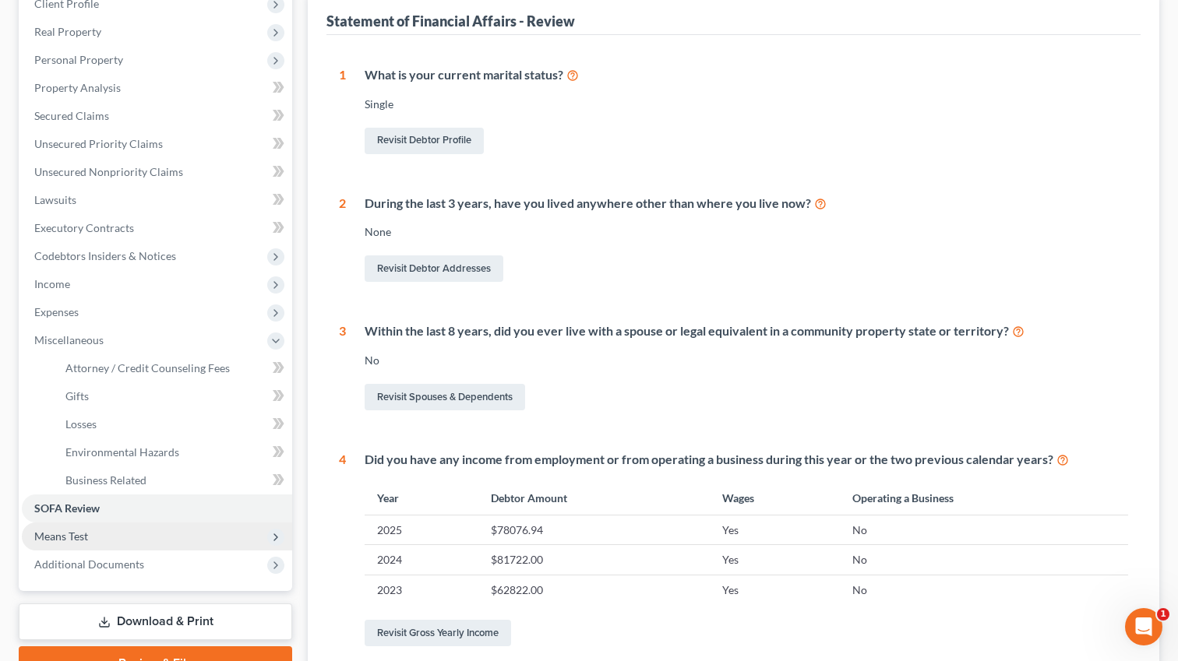
click at [112, 527] on span "Means Test" at bounding box center [157, 537] width 270 height 28
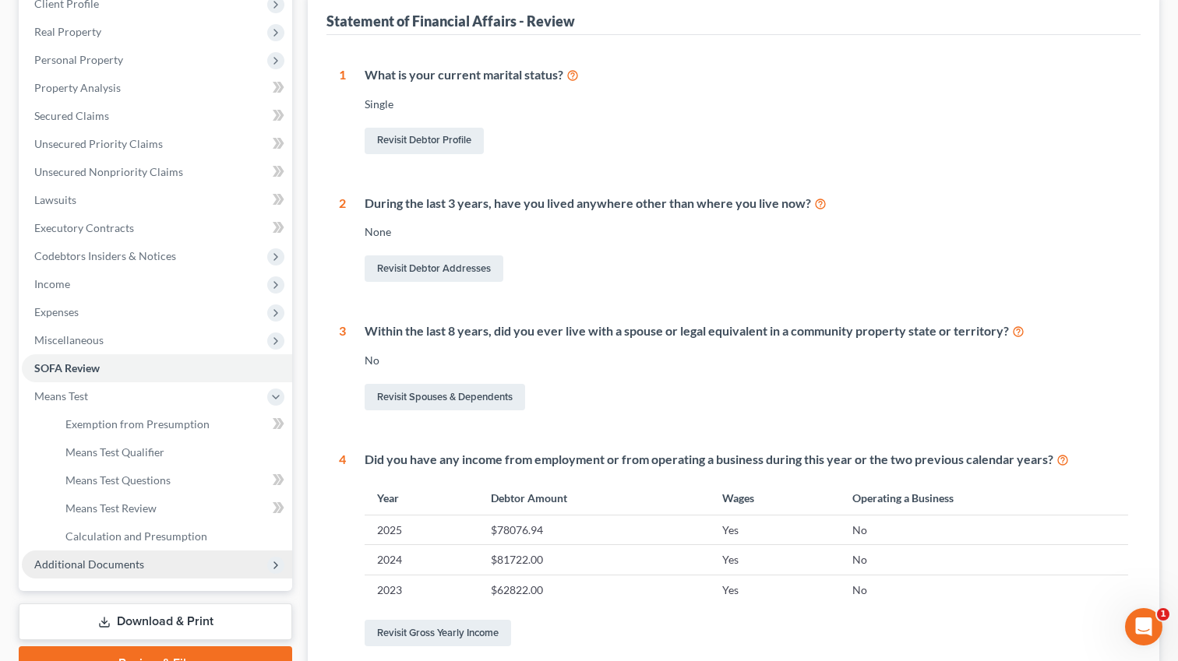
click at [150, 573] on span "Additional Documents" at bounding box center [157, 565] width 270 height 28
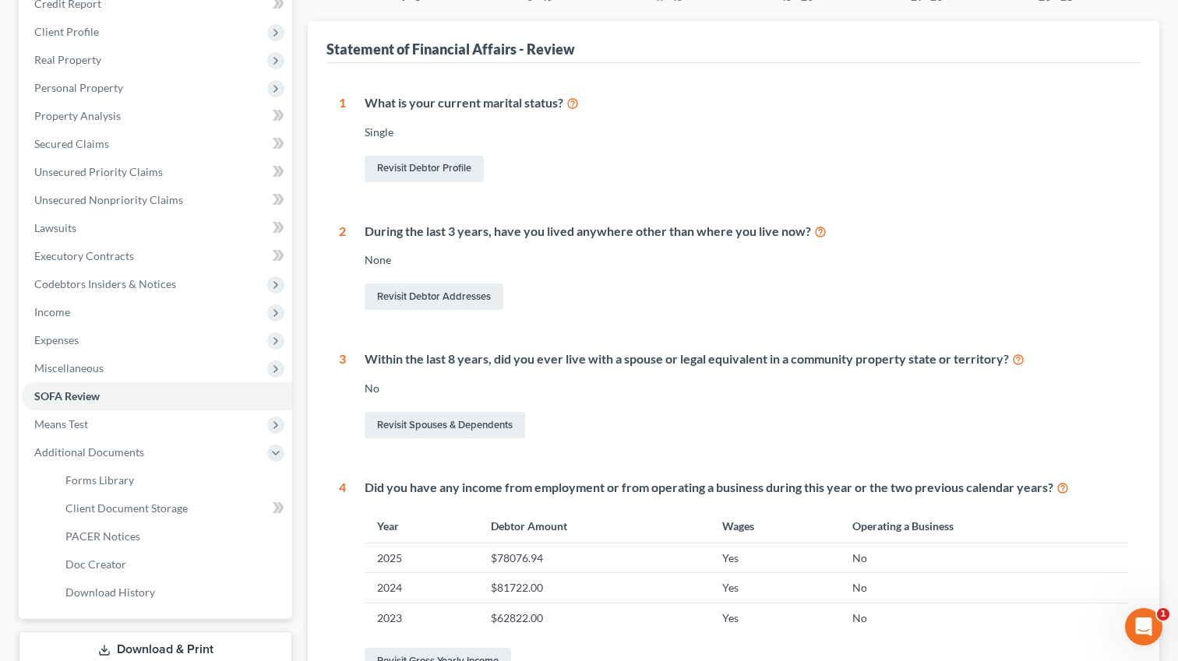
scroll to position [0, 0]
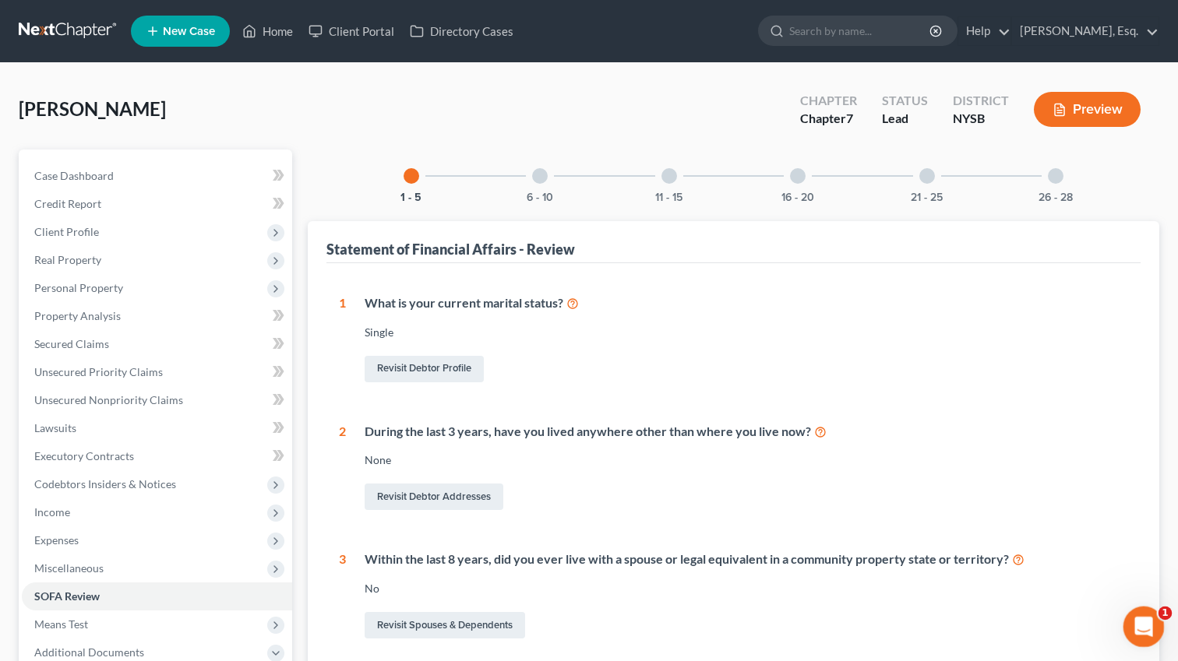
click at [1145, 620] on icon "Open Intercom Messenger" at bounding box center [1142, 625] width 26 height 26
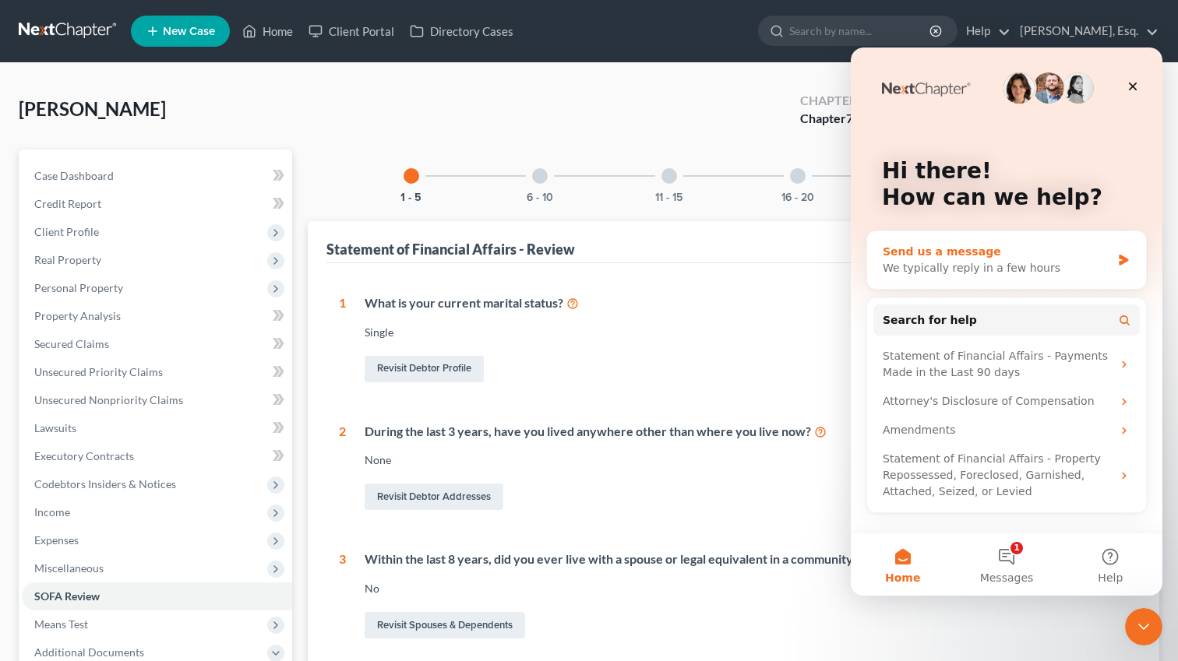
click at [1024, 280] on div "Send us a message We typically reply in a few hours" at bounding box center [1006, 260] width 279 height 58
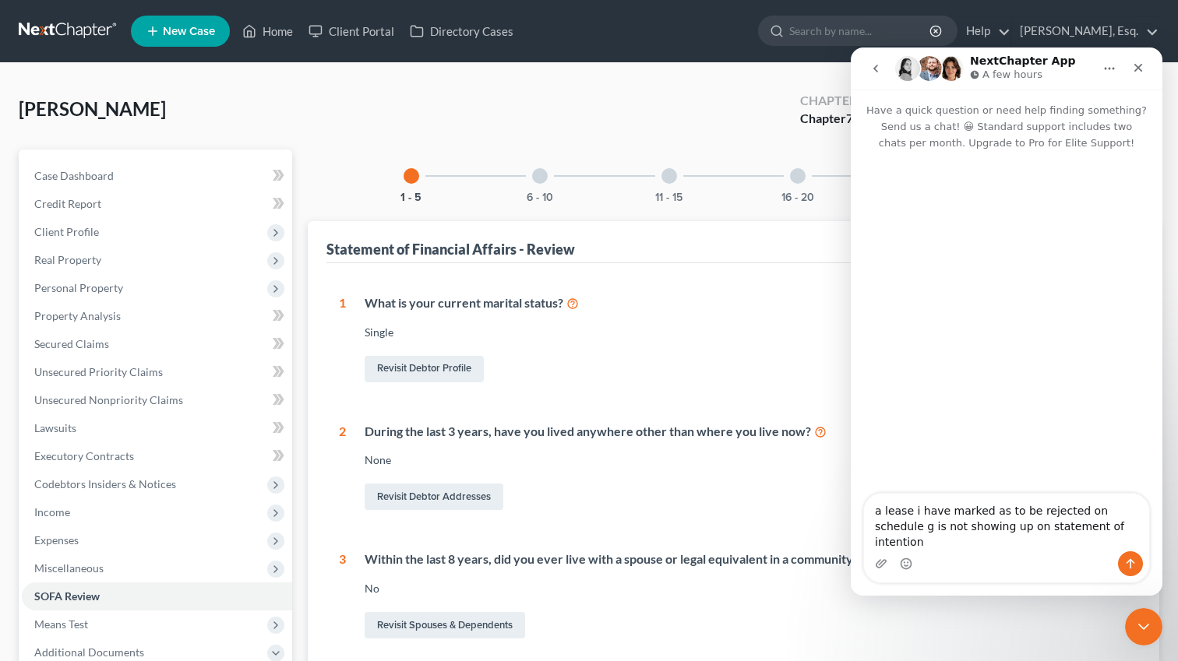
type textarea "a lease i have marked as to be rejected on schedule g is not showing up on stat…"
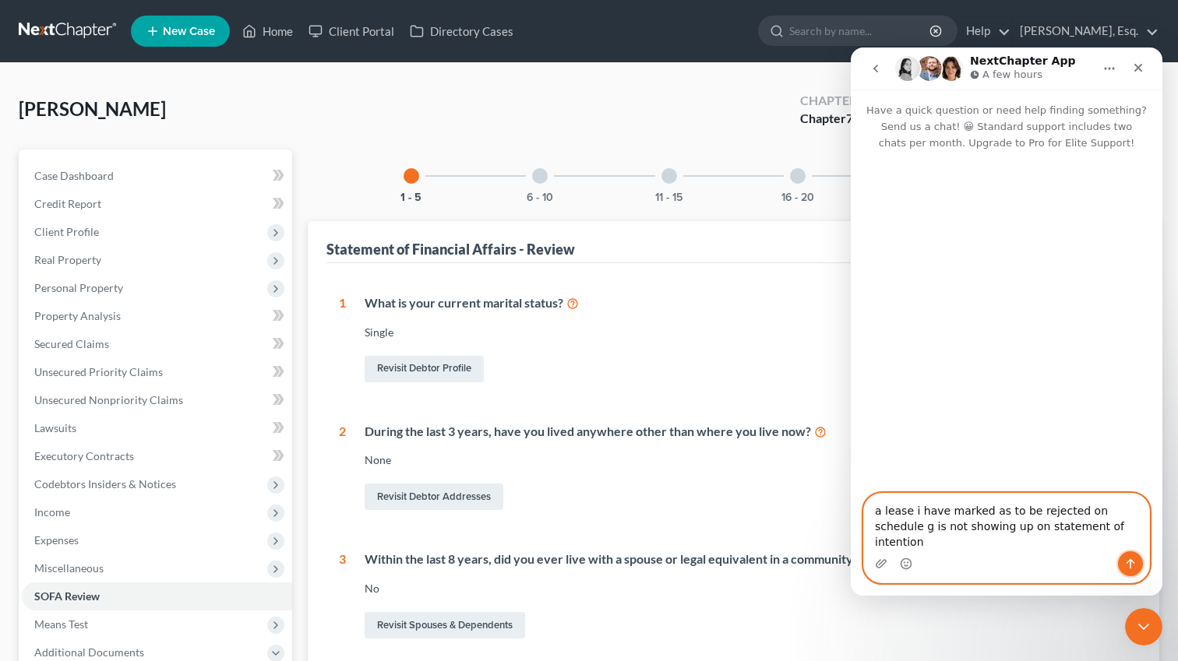
click at [1131, 569] on icon "Send a message…" at bounding box center [1130, 564] width 12 height 12
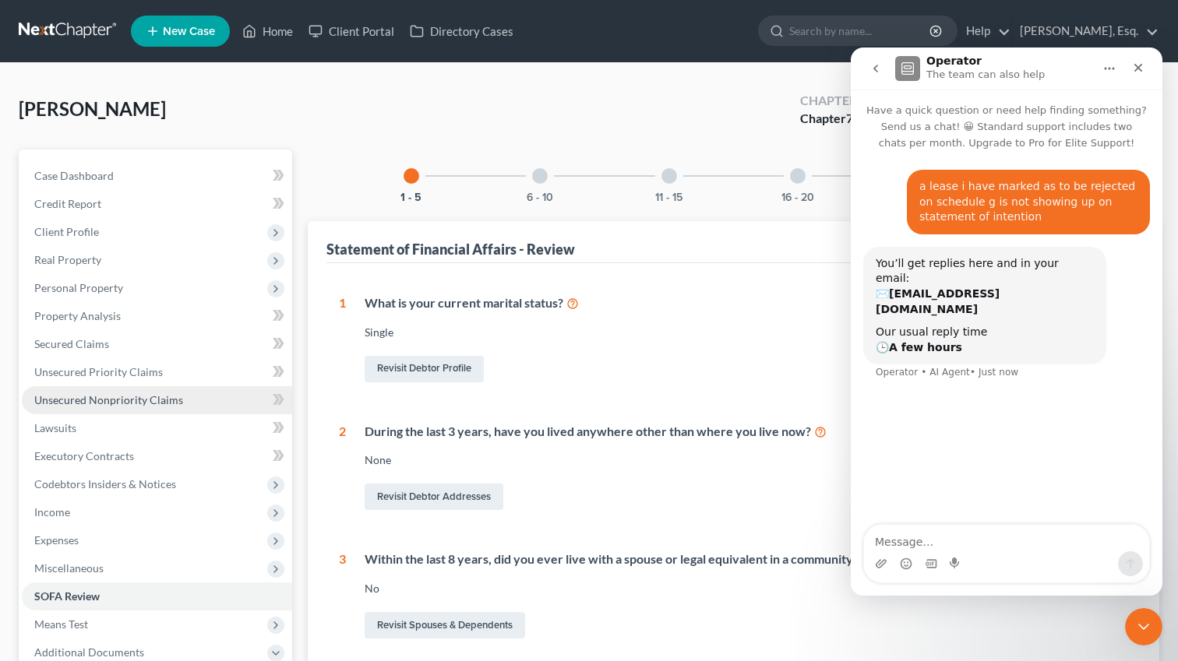
click at [121, 397] on span "Unsecured Nonpriority Claims" at bounding box center [108, 399] width 149 height 13
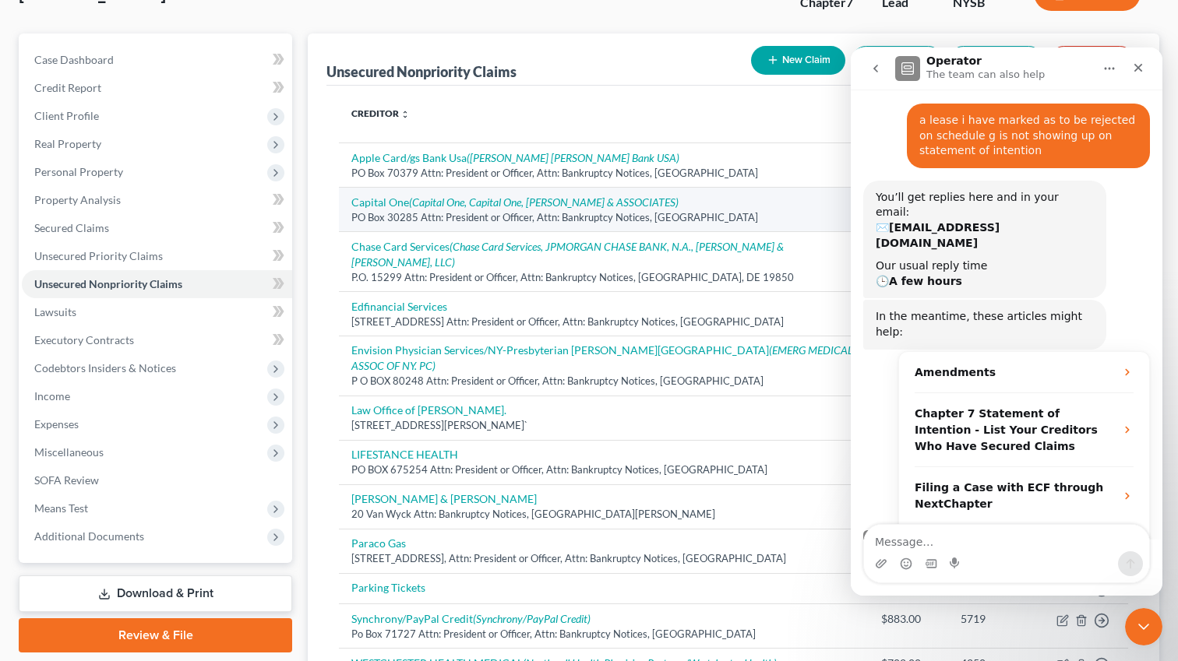
scroll to position [76, 0]
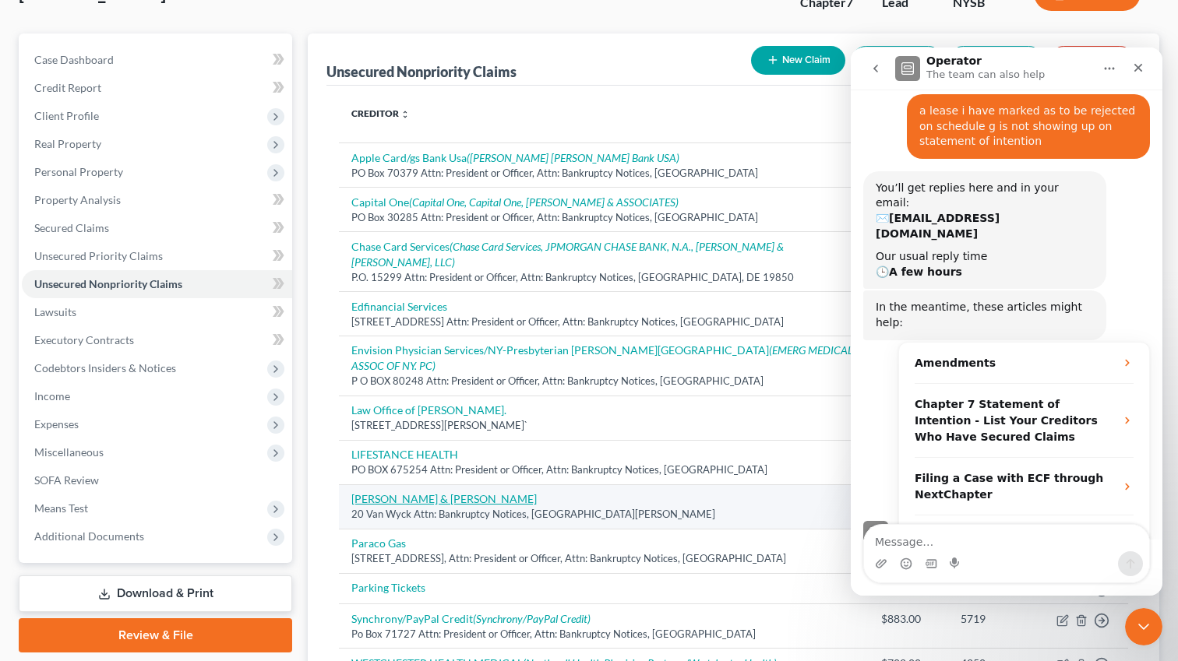
click at [483, 492] on link "[PERSON_NAME] & [PERSON_NAME]" at bounding box center [443, 498] width 185 height 13
select select "35"
select select "14"
select select "0"
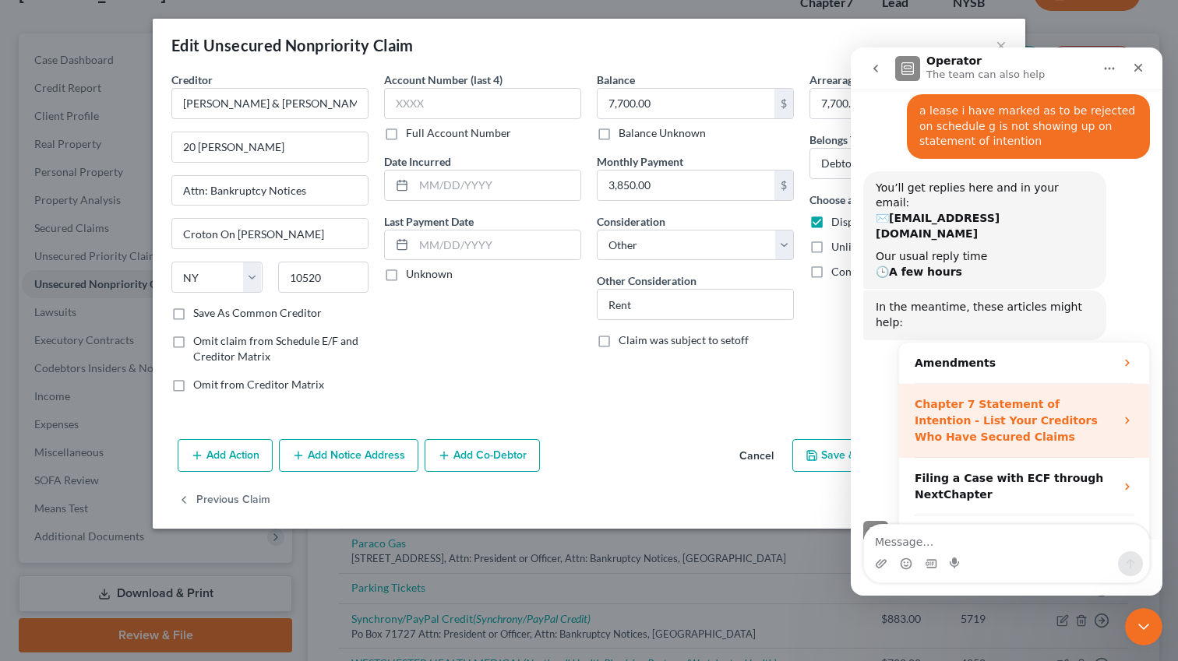
click at [975, 398] on strong "Chapter 7 Statement of Intention - List Your Creditors Who Have Secured Claims" at bounding box center [1006, 420] width 183 height 45
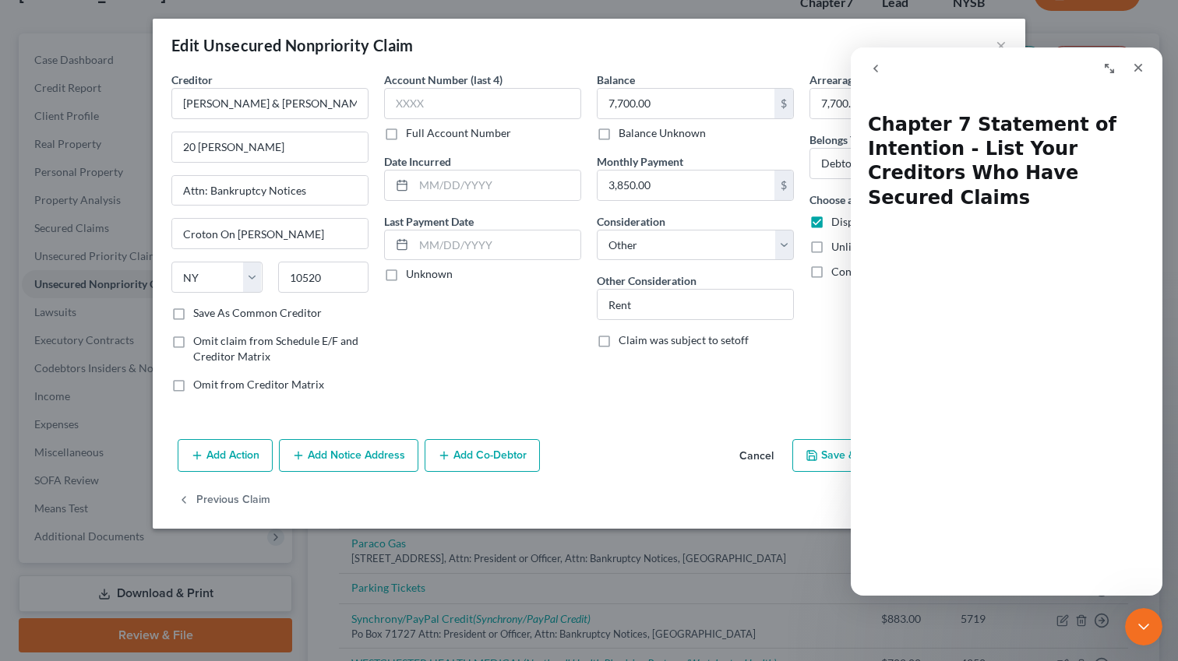
scroll to position [37, 0]
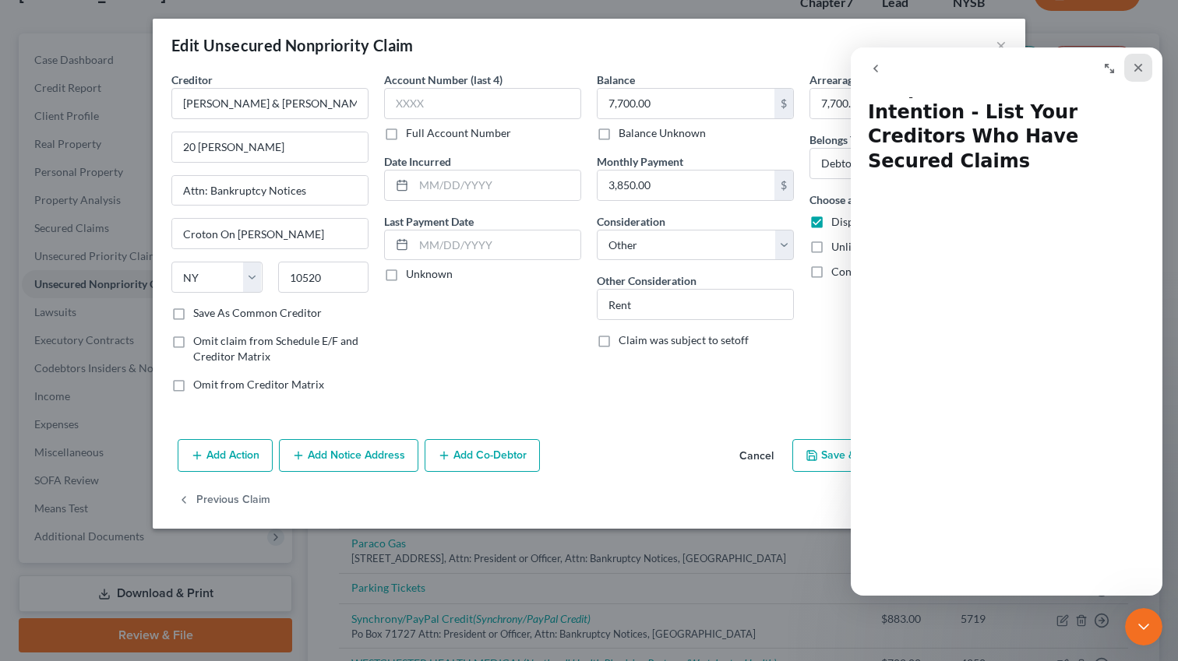
click at [1142, 66] on icon "Close" at bounding box center [1138, 68] width 12 height 12
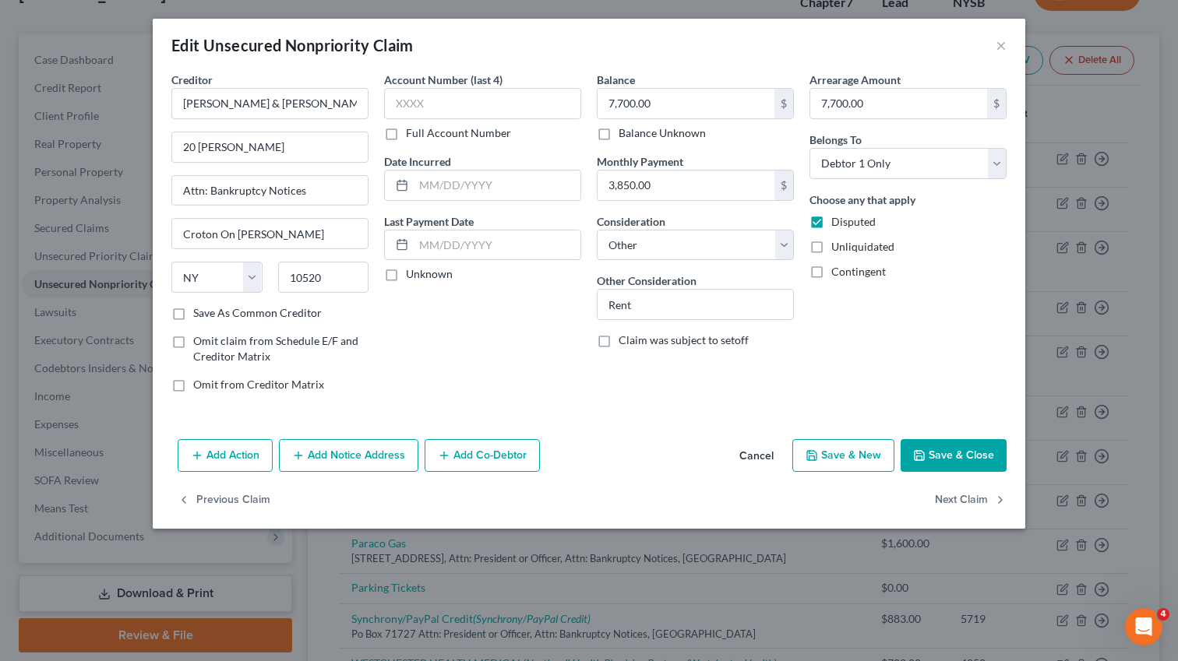
scroll to position [0, 0]
click at [246, 446] on button "Add Action" at bounding box center [225, 455] width 95 height 33
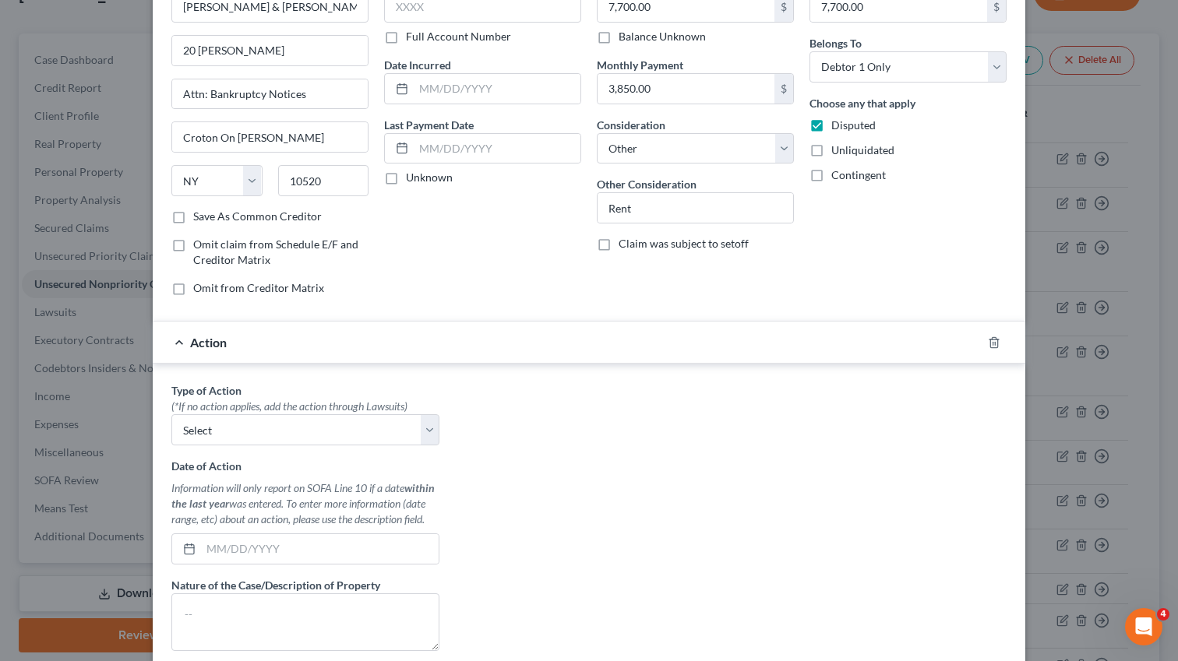
scroll to position [113, 0]
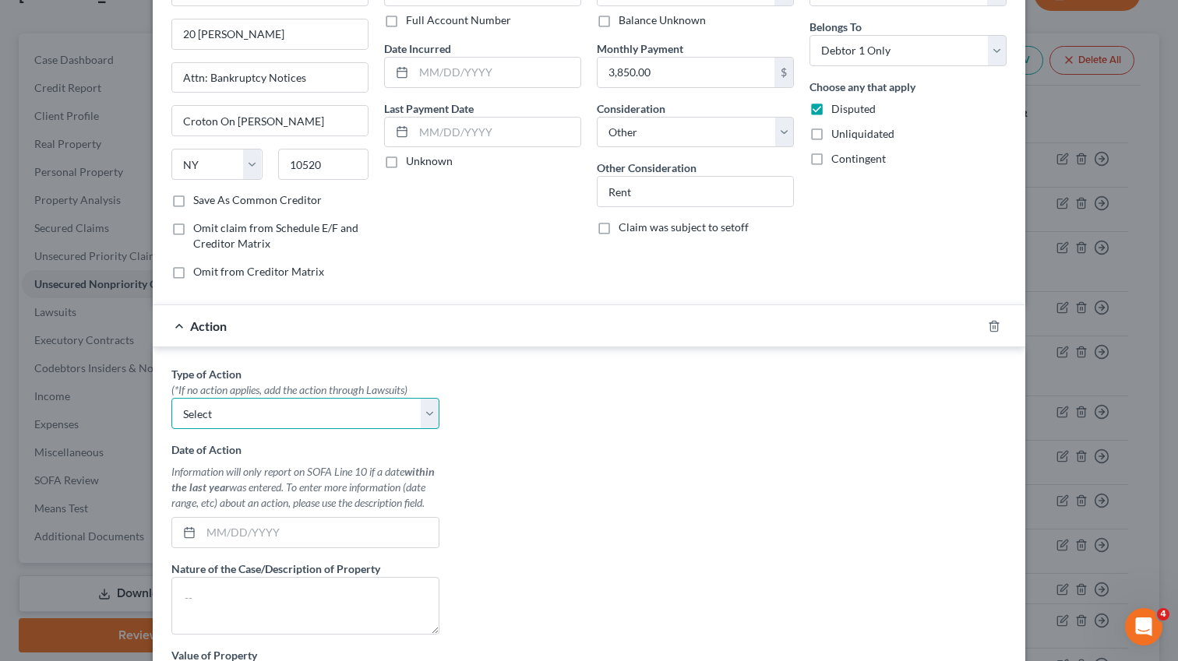
click at [345, 411] on select "Select Repossession Garnishment Foreclosure Personal Injury Attached, Seized, O…" at bounding box center [305, 413] width 268 height 31
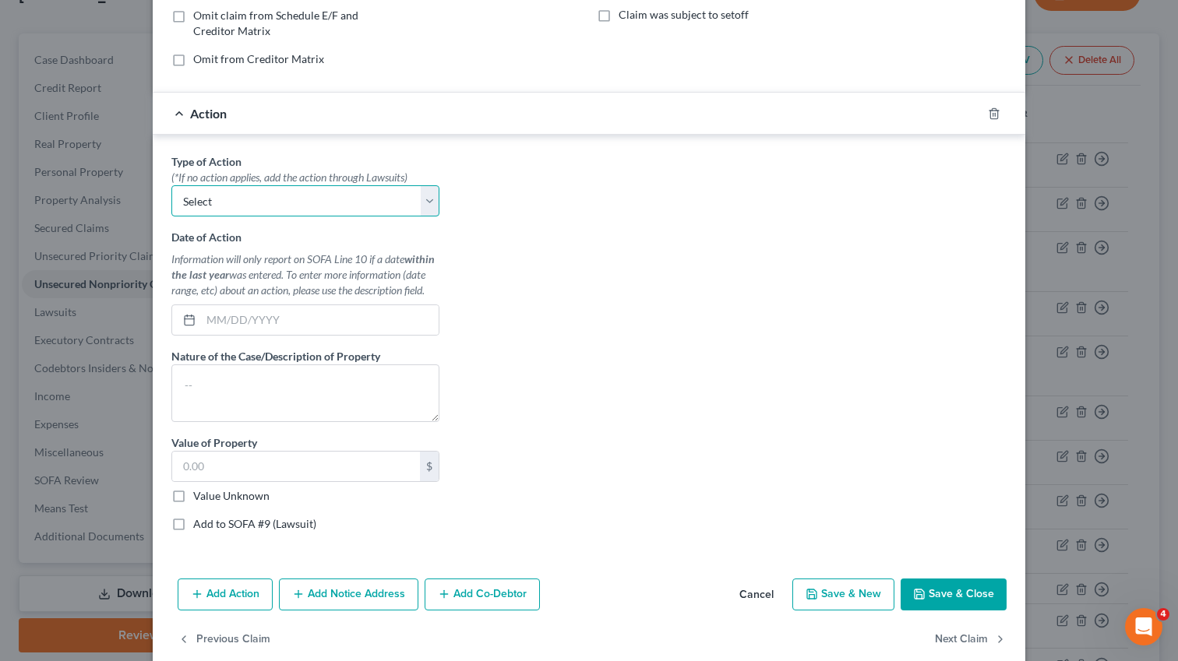
scroll to position [351, 0]
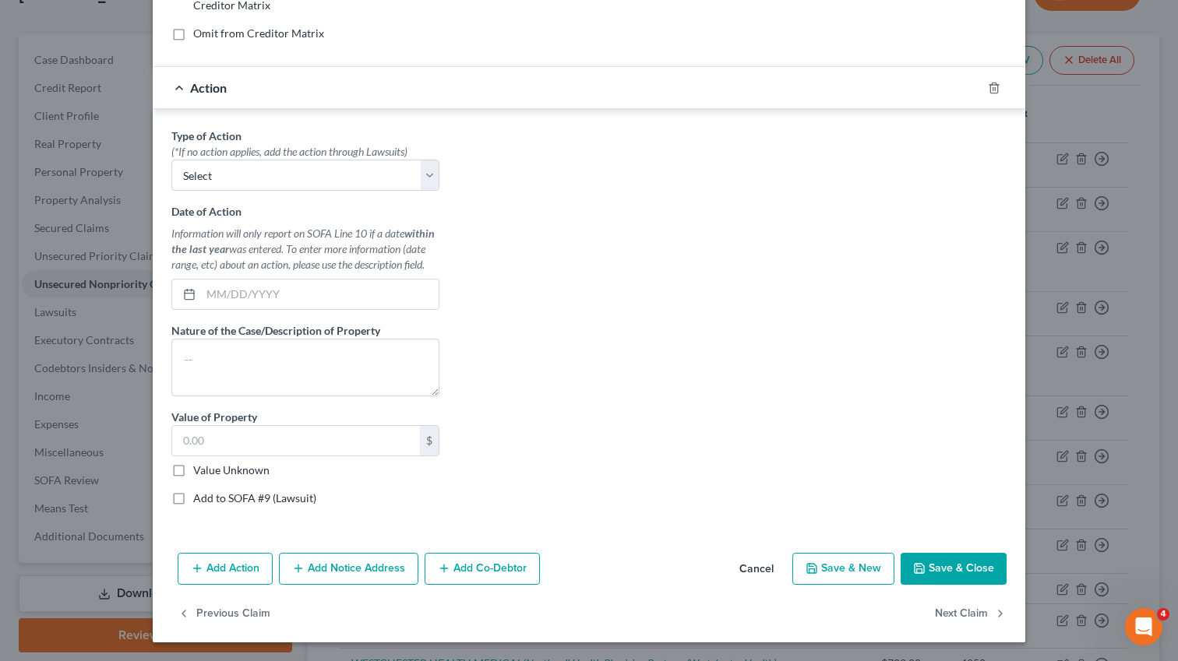
click at [767, 572] on button "Cancel" at bounding box center [756, 570] width 59 height 31
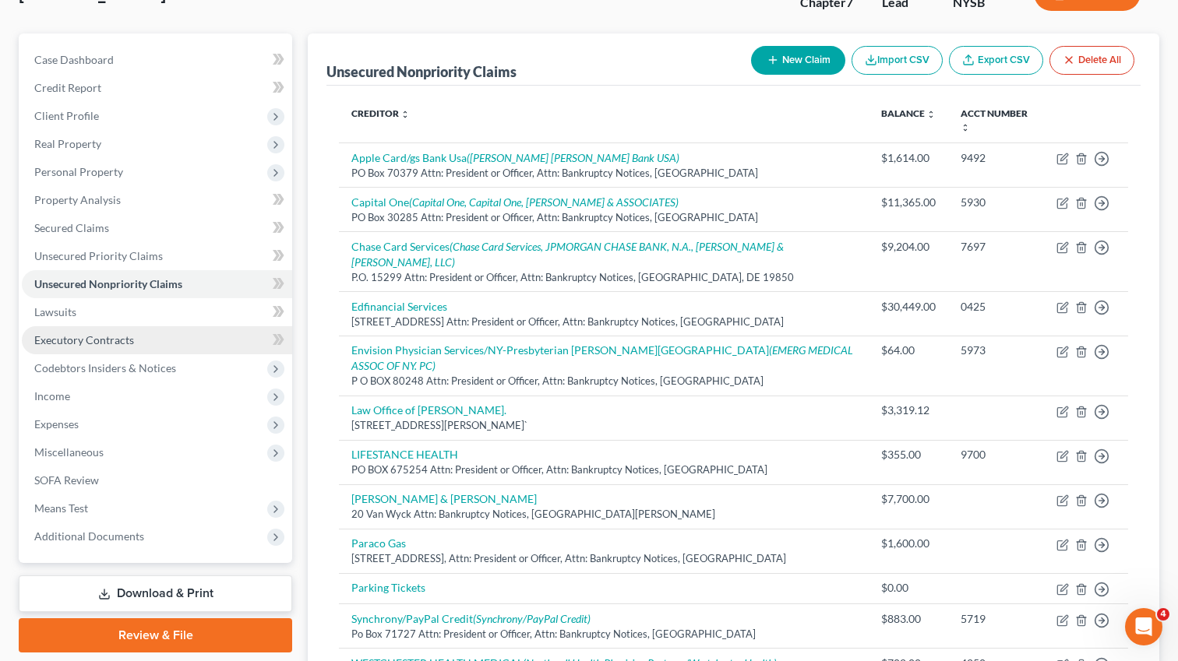
click at [87, 350] on link "Executory Contracts" at bounding box center [157, 340] width 270 height 28
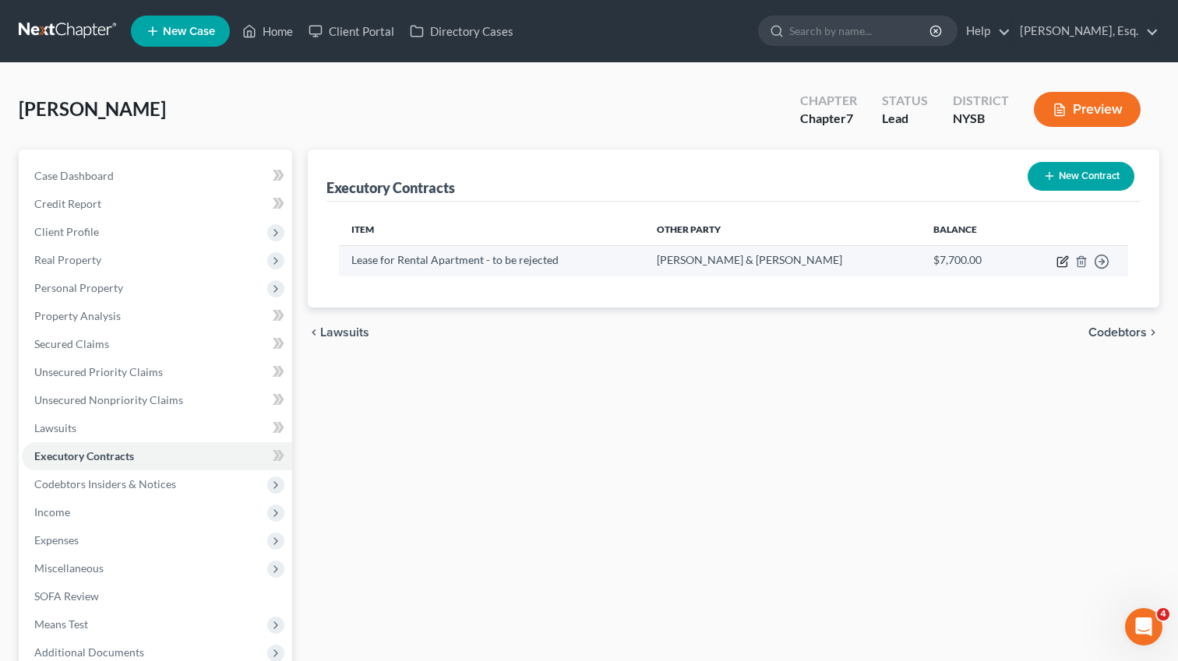
click at [1061, 260] on icon "button" at bounding box center [1063, 259] width 7 height 7
select select "3"
select select "35"
select select "0"
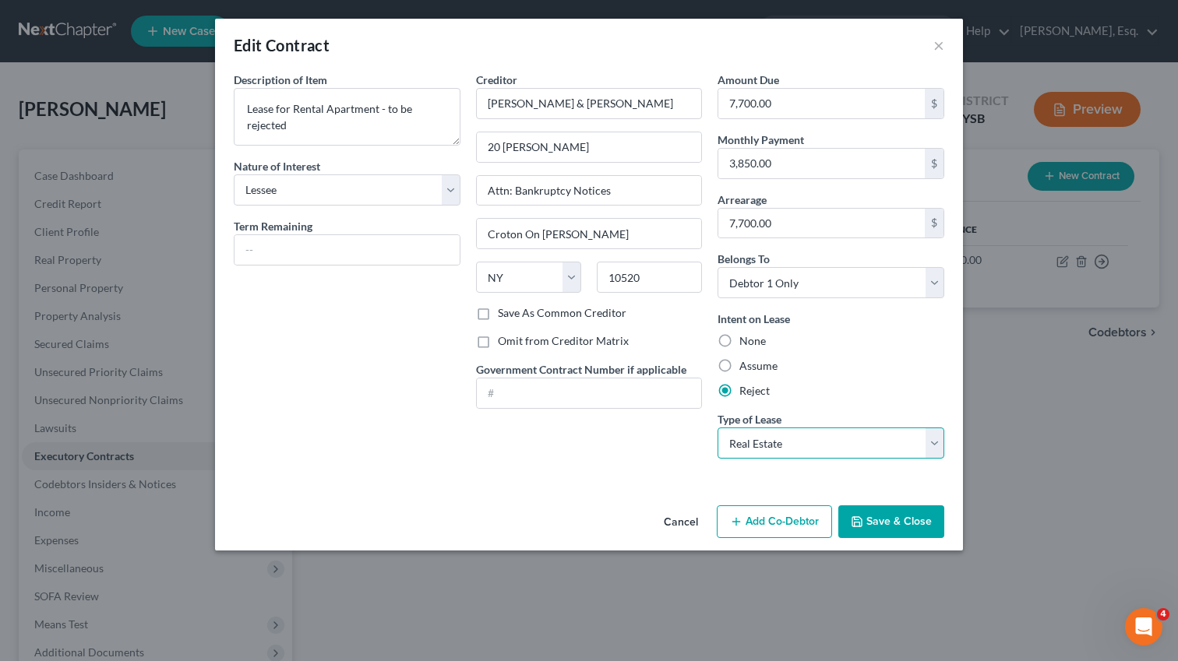
click at [831, 452] on select "Select Real Estate Car Other" at bounding box center [831, 443] width 227 height 31
click at [718, 428] on select "Select Real Estate Car Other" at bounding box center [831, 443] width 227 height 31
click at [947, 41] on div "Edit Contract ×" at bounding box center [589, 45] width 748 height 53
click at [939, 51] on button "×" at bounding box center [938, 45] width 11 height 19
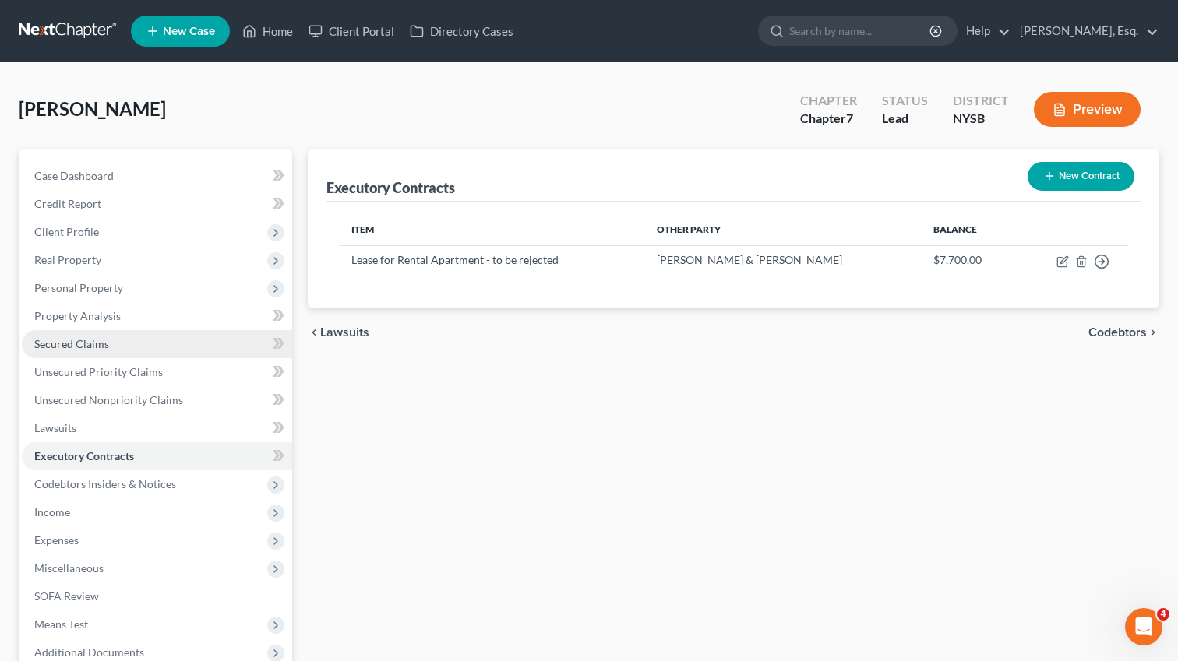
click at [188, 341] on link "Secured Claims" at bounding box center [157, 344] width 270 height 28
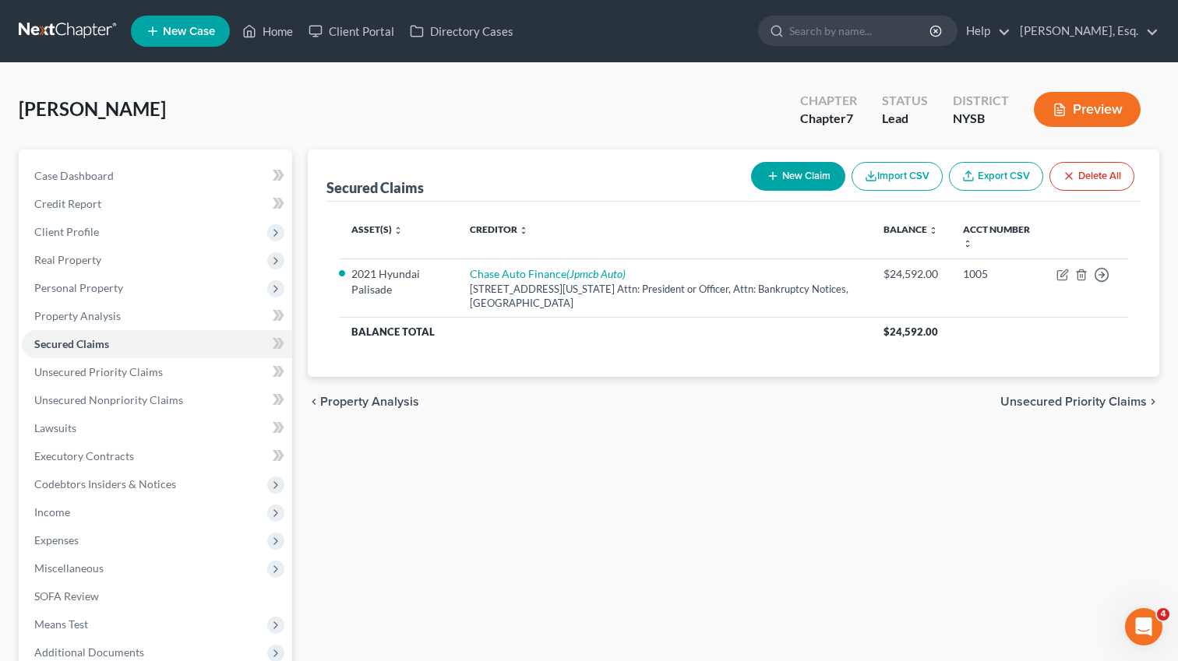
click at [772, 176] on icon "button" at bounding box center [773, 176] width 12 height 12
select select "0"
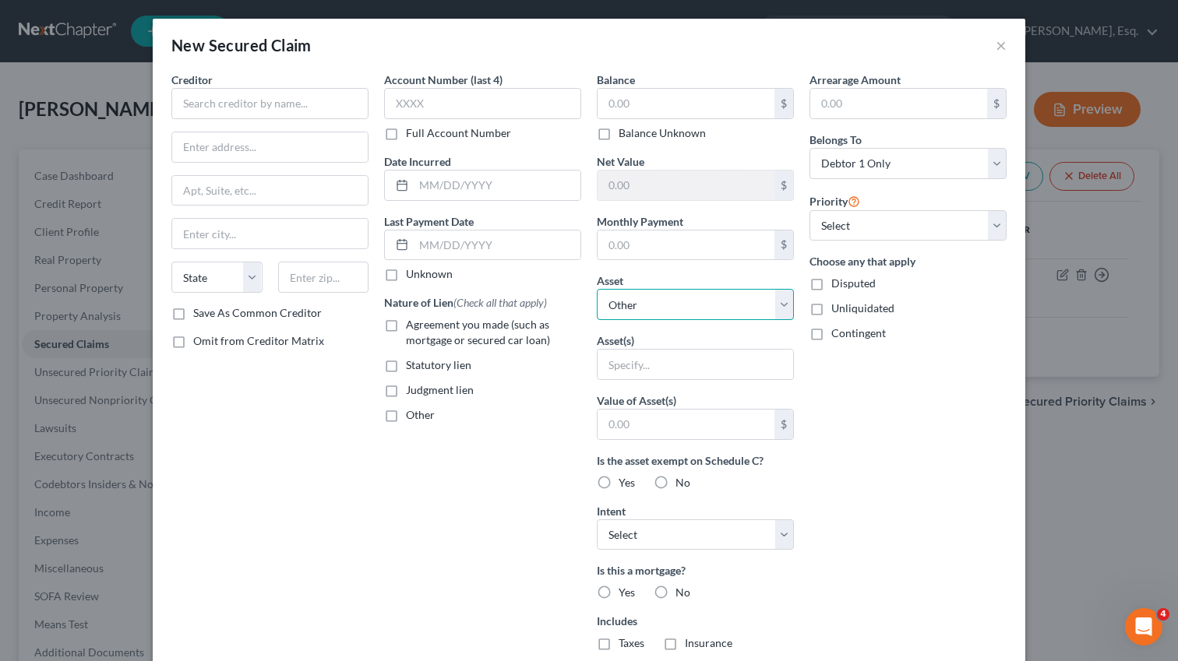
click at [649, 312] on select "Select Other Multiple Assets [PERSON_NAME] Fargo (Checking Account) - $0.0 Term…" at bounding box center [695, 304] width 197 height 31
click at [563, 235] on input "text" at bounding box center [497, 246] width 167 height 30
click at [797, 295] on div "Balance $ Balance Unknown Balance Undetermined $ Balance Unknown Net Value $ Mo…" at bounding box center [695, 419] width 213 height 695
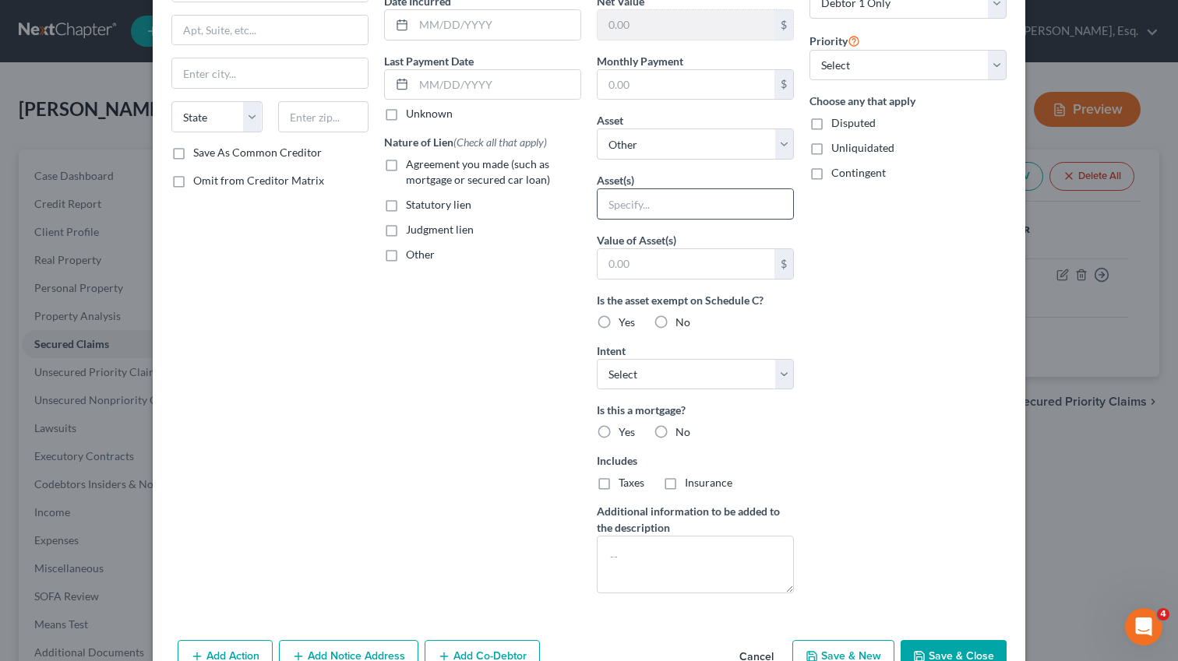
scroll to position [162, 0]
click at [676, 313] on label "No" at bounding box center [683, 321] width 15 height 16
click at [682, 313] on input "No" at bounding box center [687, 318] width 10 height 10
radio input "true"
click at [647, 380] on select "Select Surrender Redeem Reaffirm Avoid Other" at bounding box center [695, 373] width 197 height 31
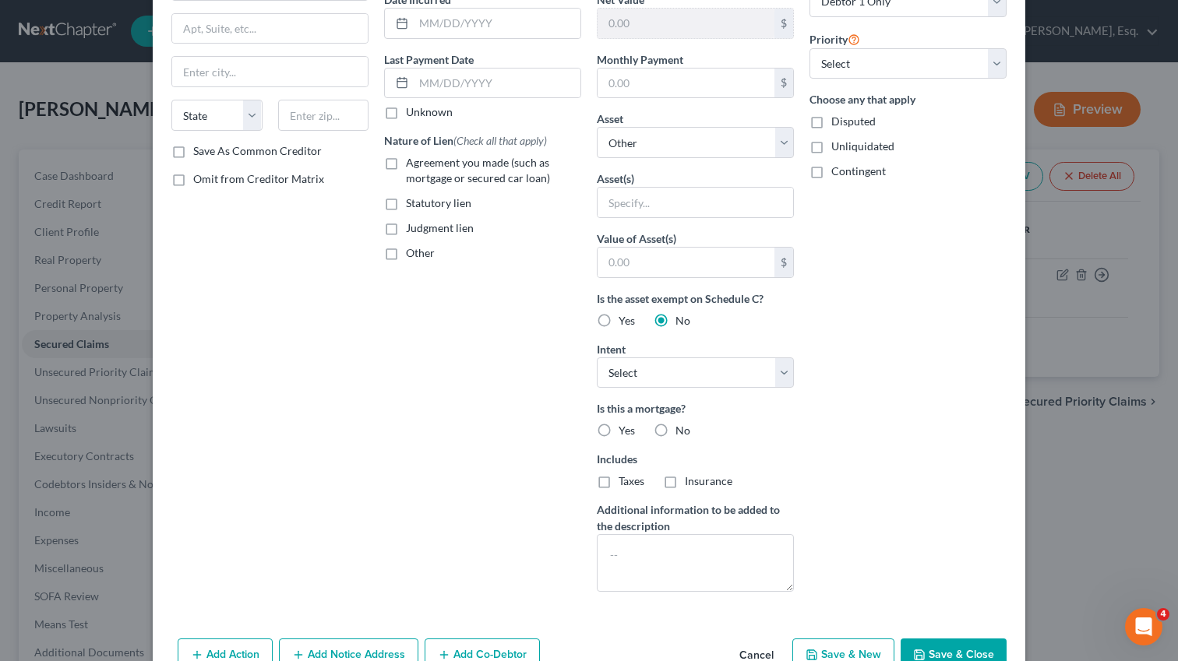
click at [1088, 38] on div "New Secured Claim × Creditor * State [US_STATE] AK AR AZ CA CO [GEOGRAPHIC_DATA…" at bounding box center [589, 330] width 1178 height 661
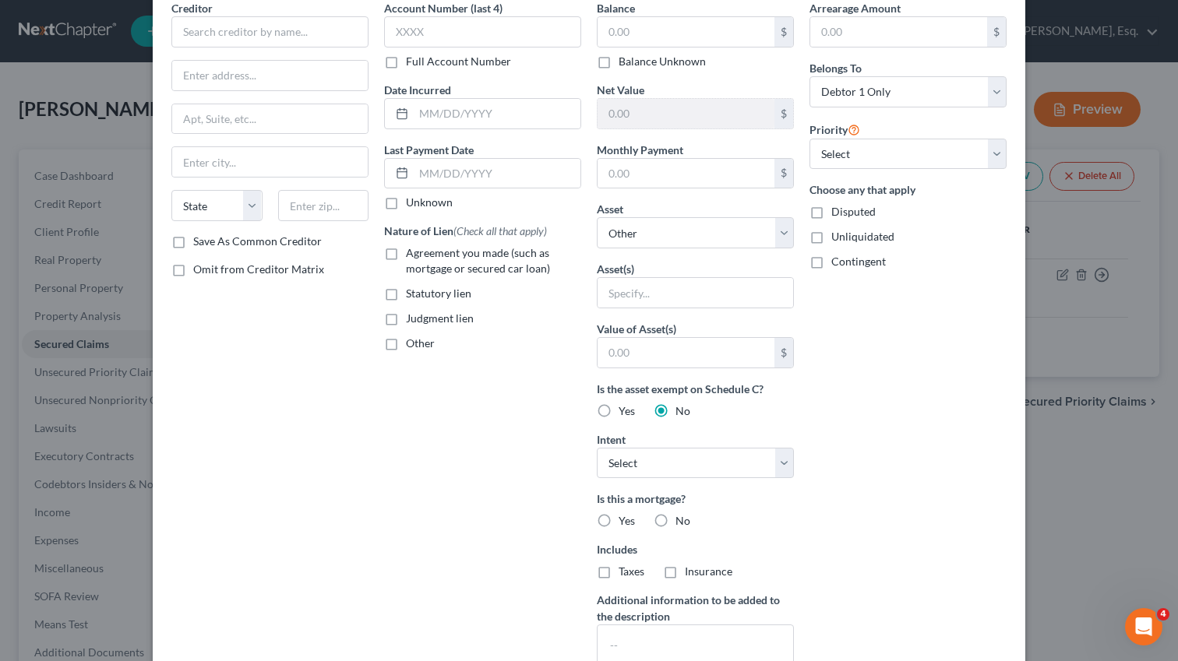
scroll to position [0, 0]
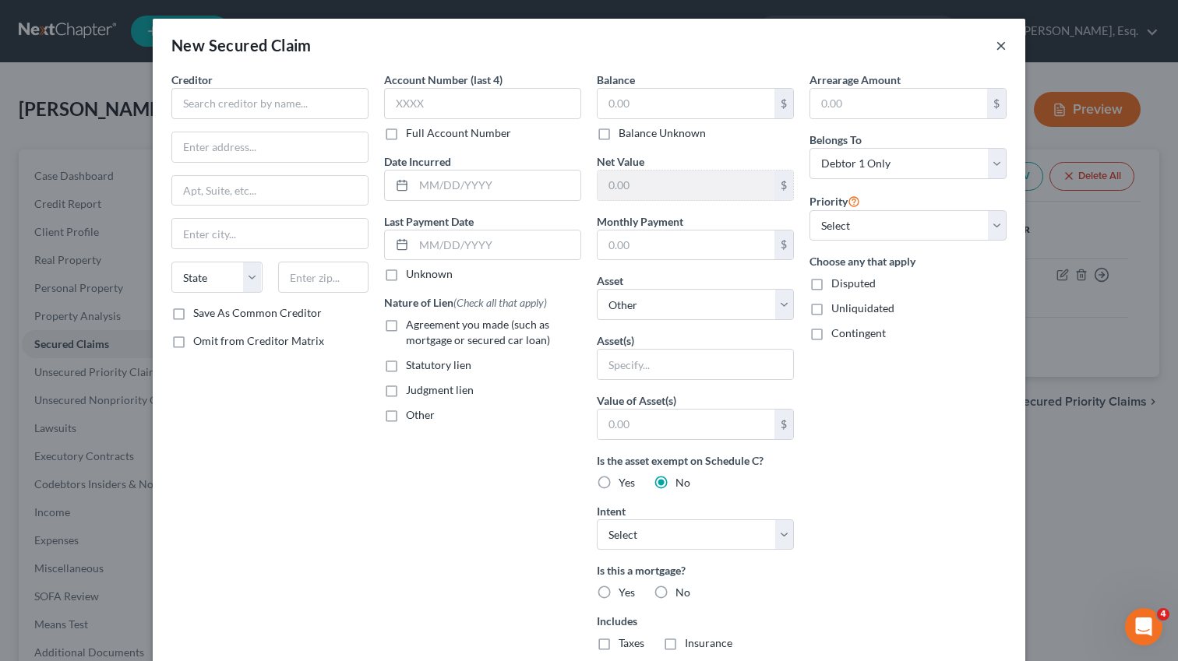
click at [997, 47] on button "×" at bounding box center [1001, 45] width 11 height 19
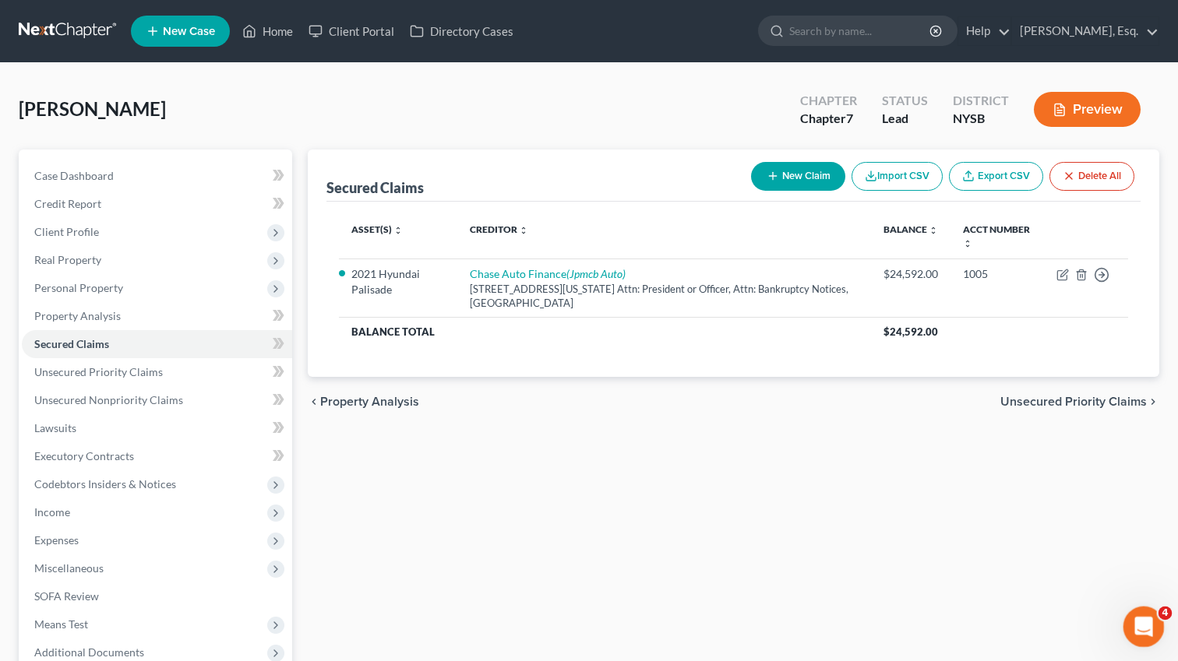
click at [1135, 626] on icon "Open Intercom Messenger" at bounding box center [1142, 625] width 26 height 26
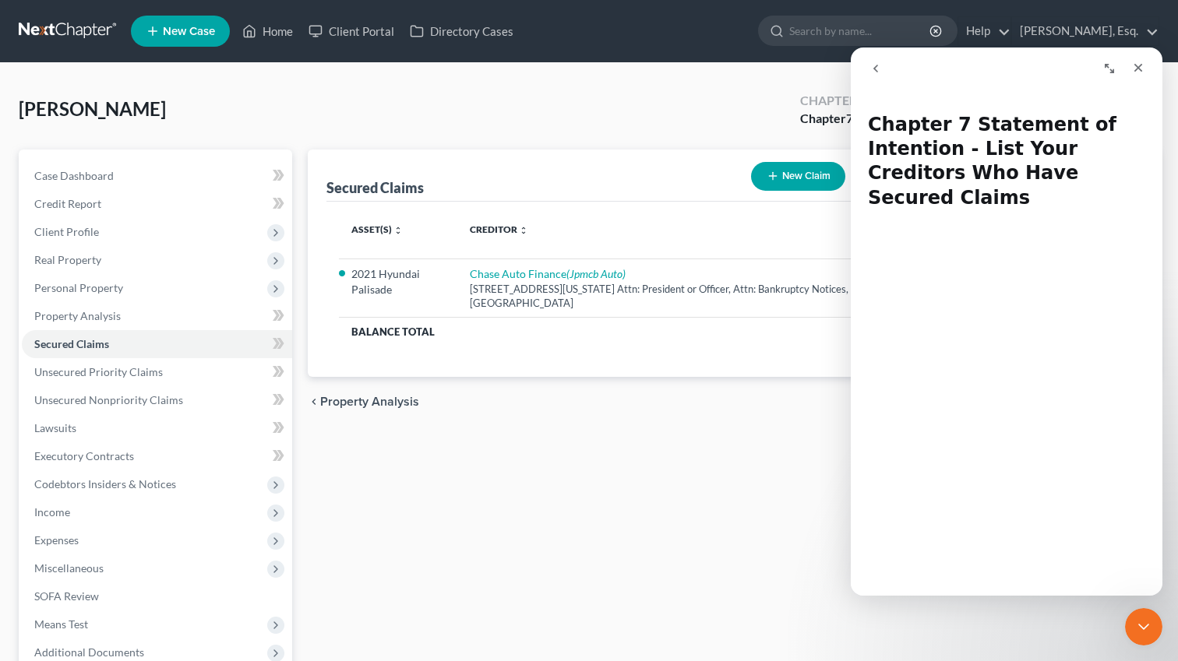
click at [877, 67] on icon "go back" at bounding box center [876, 68] width 12 height 12
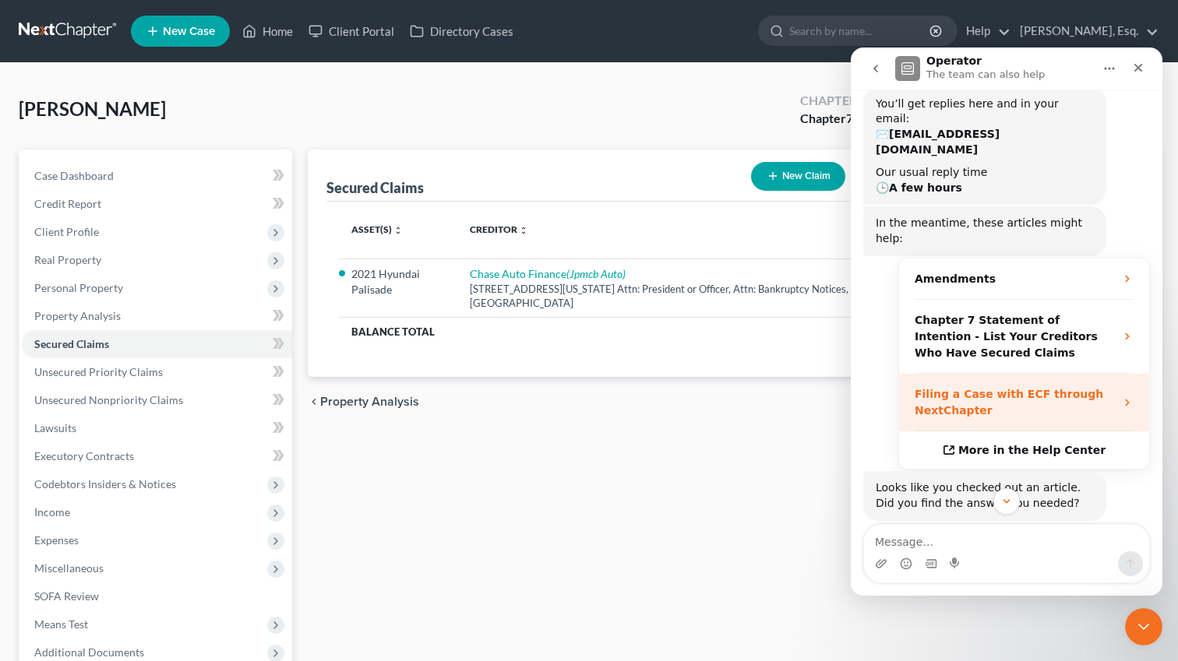
scroll to position [197, 0]
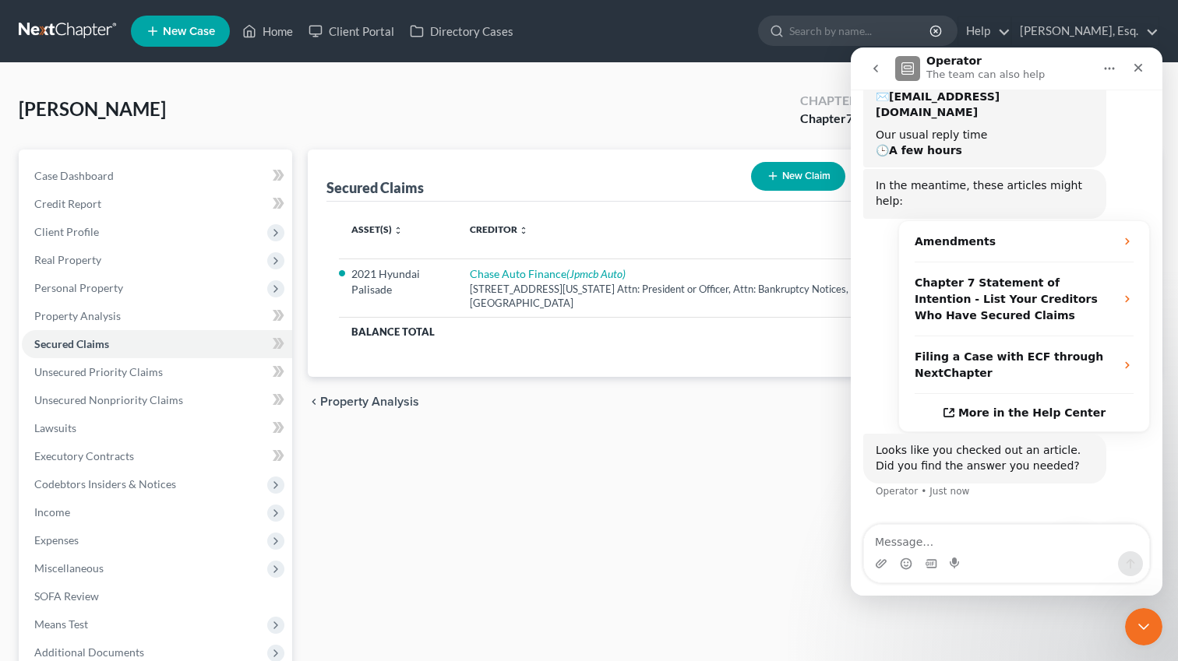
click at [941, 542] on textarea "Message…" at bounding box center [1006, 538] width 285 height 26
type textarea "no"
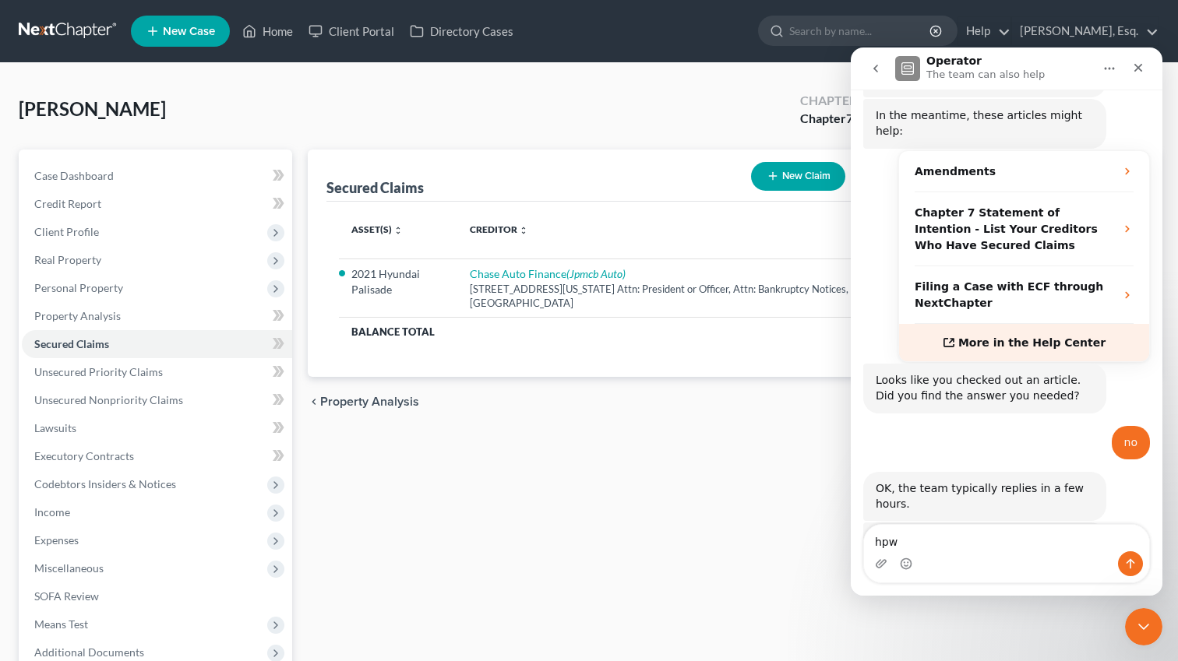
scroll to position [301, 0]
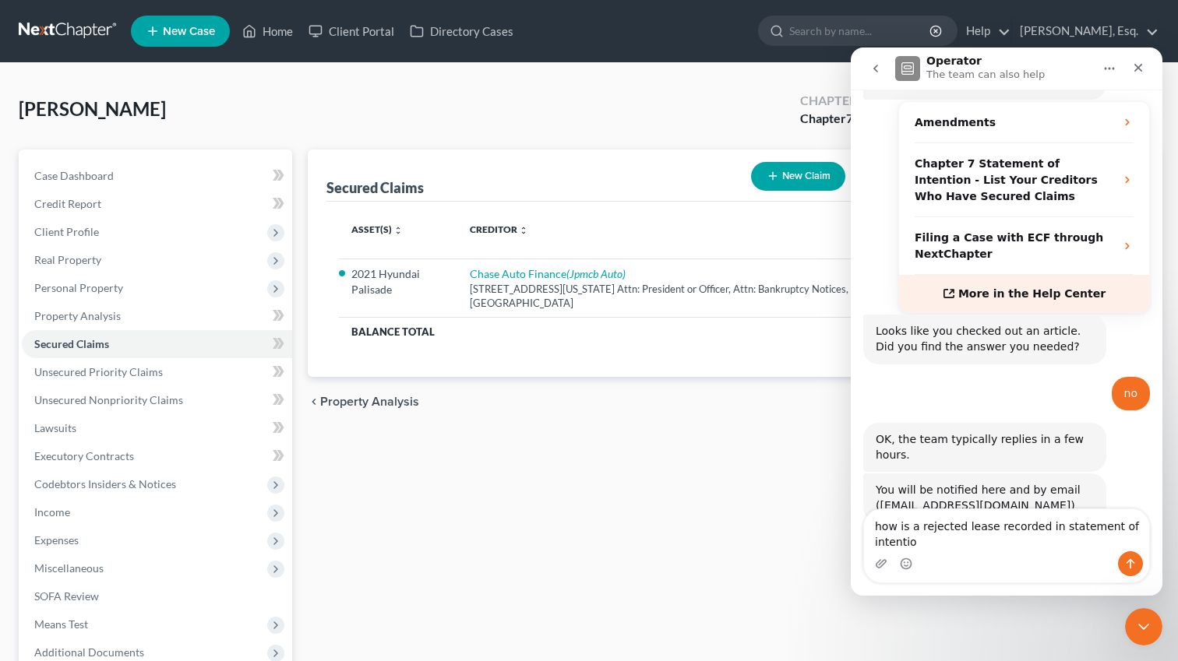
type textarea "how is a rejected lease recorded in statement of intention"
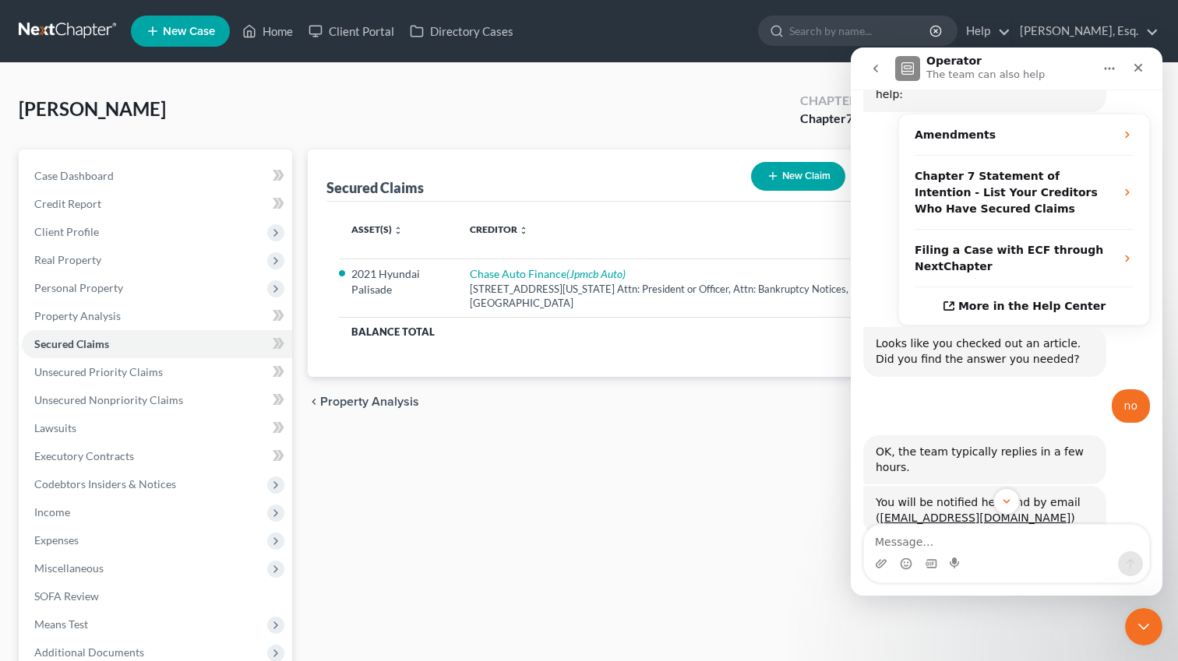
scroll to position [363, 0]
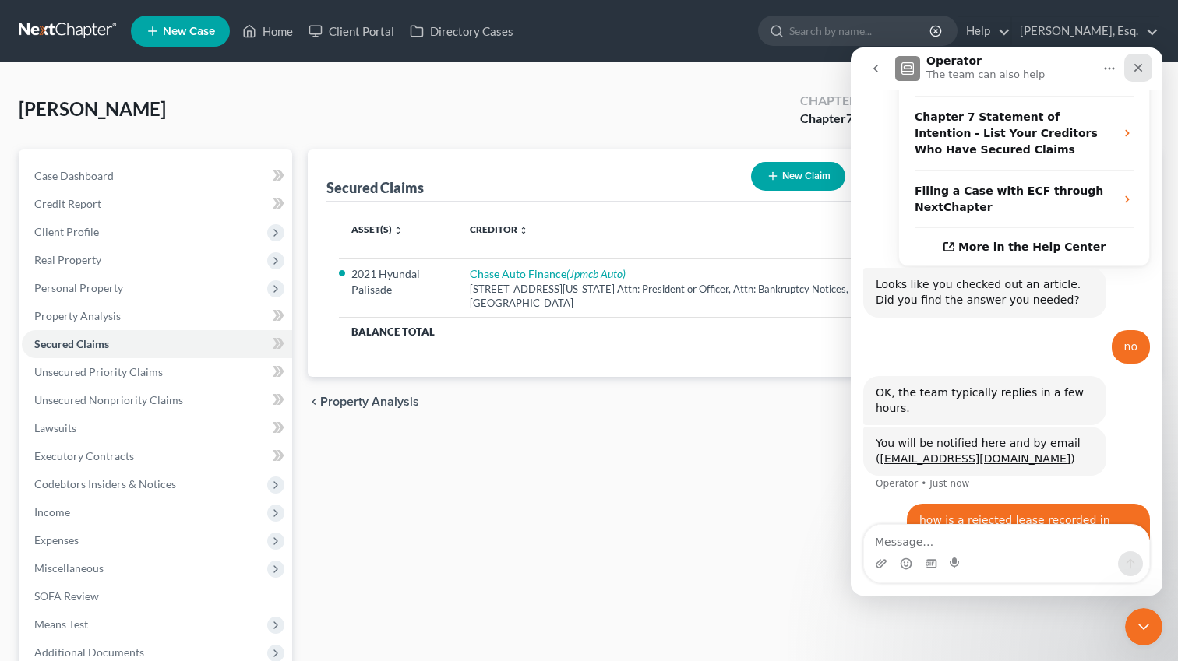
drag, startPoint x: 1141, startPoint y: 69, endPoint x: 1838, endPoint y: 186, distance: 706.4
click at [1141, 69] on icon "Close" at bounding box center [1138, 68] width 12 height 12
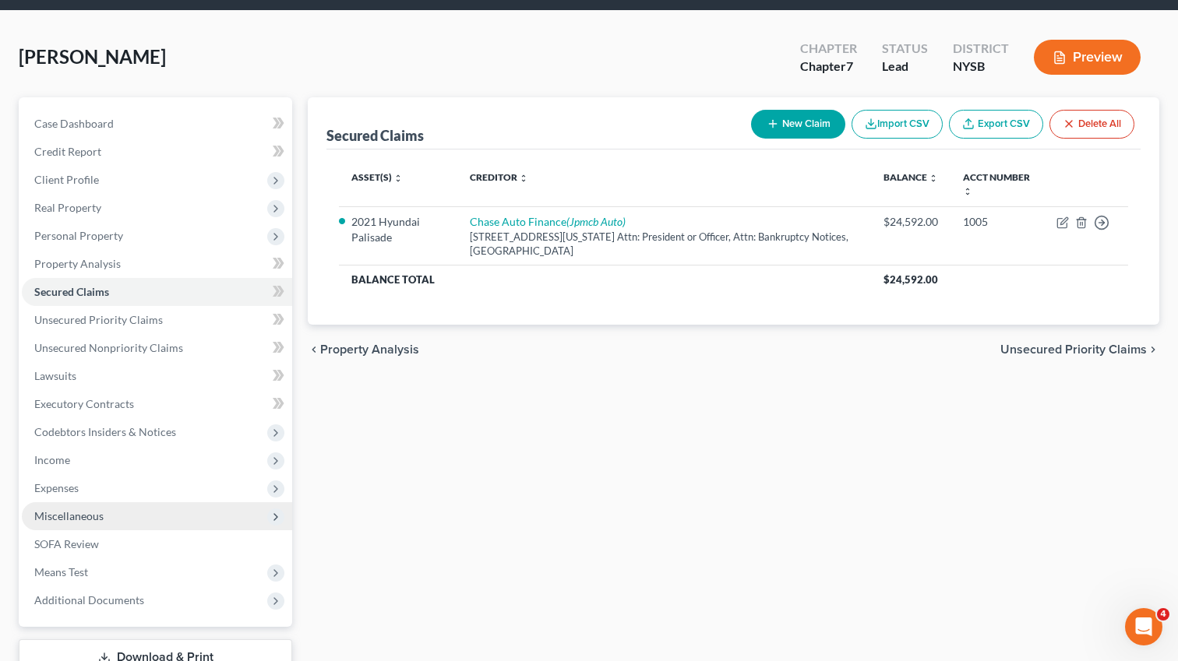
scroll to position [53, 0]
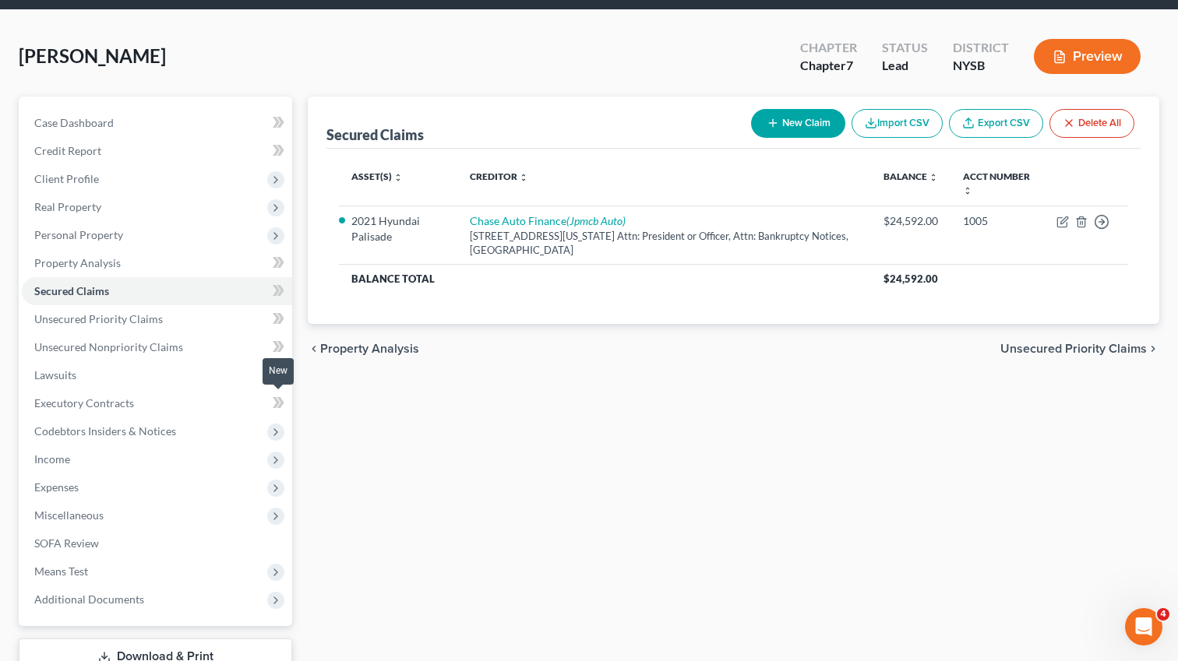
click at [279, 400] on icon at bounding box center [279, 402] width 12 height 19
click at [281, 401] on icon at bounding box center [280, 402] width 7 height 11
click at [174, 395] on link "Executory Contracts" at bounding box center [157, 404] width 270 height 28
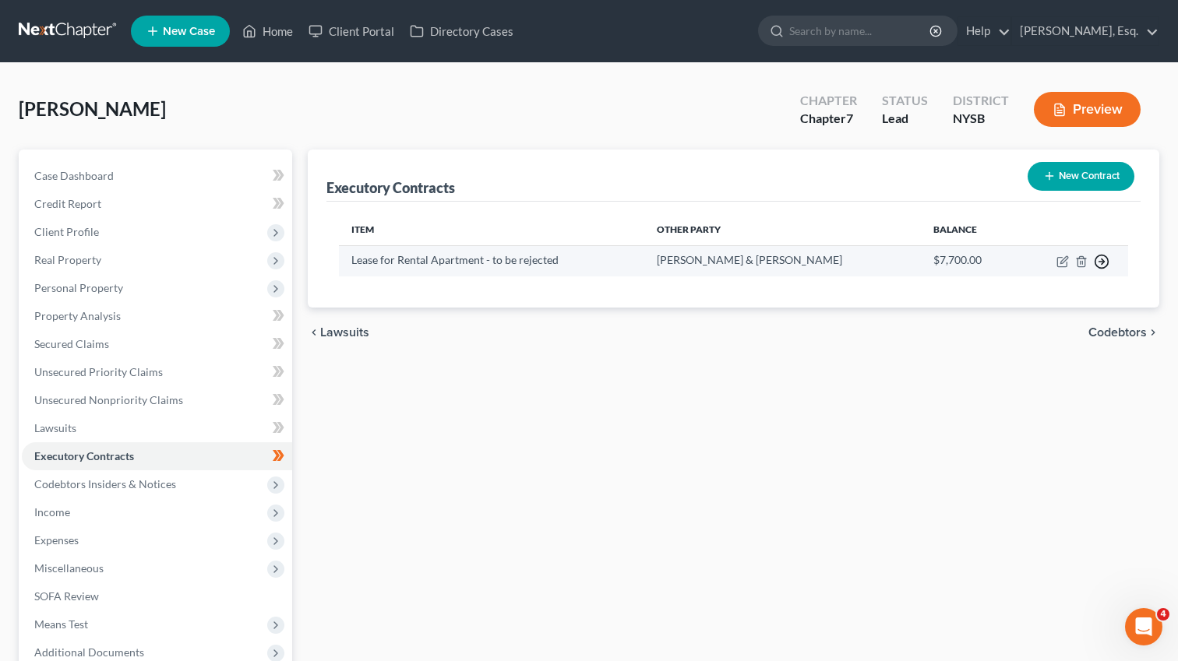
click at [1102, 262] on polyline "button" at bounding box center [1103, 261] width 2 height 5
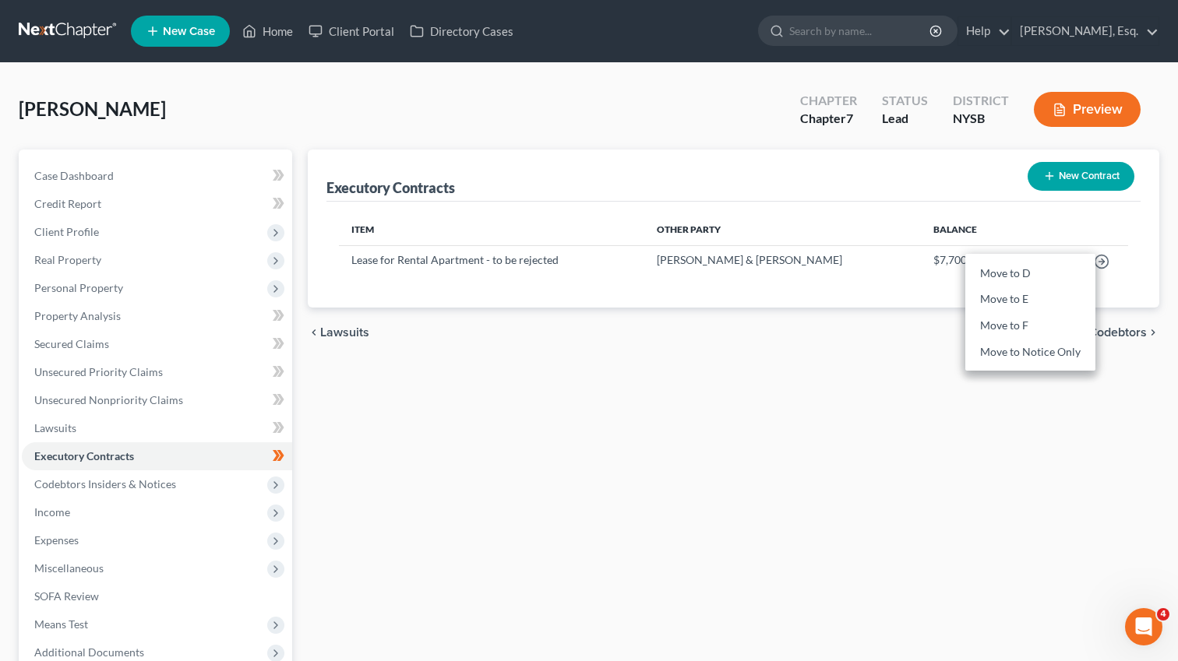
click at [792, 434] on div "Executory Contracts New Contract Item Other Party Balance Lease for Rental Apar…" at bounding box center [733, 459] width 867 height 619
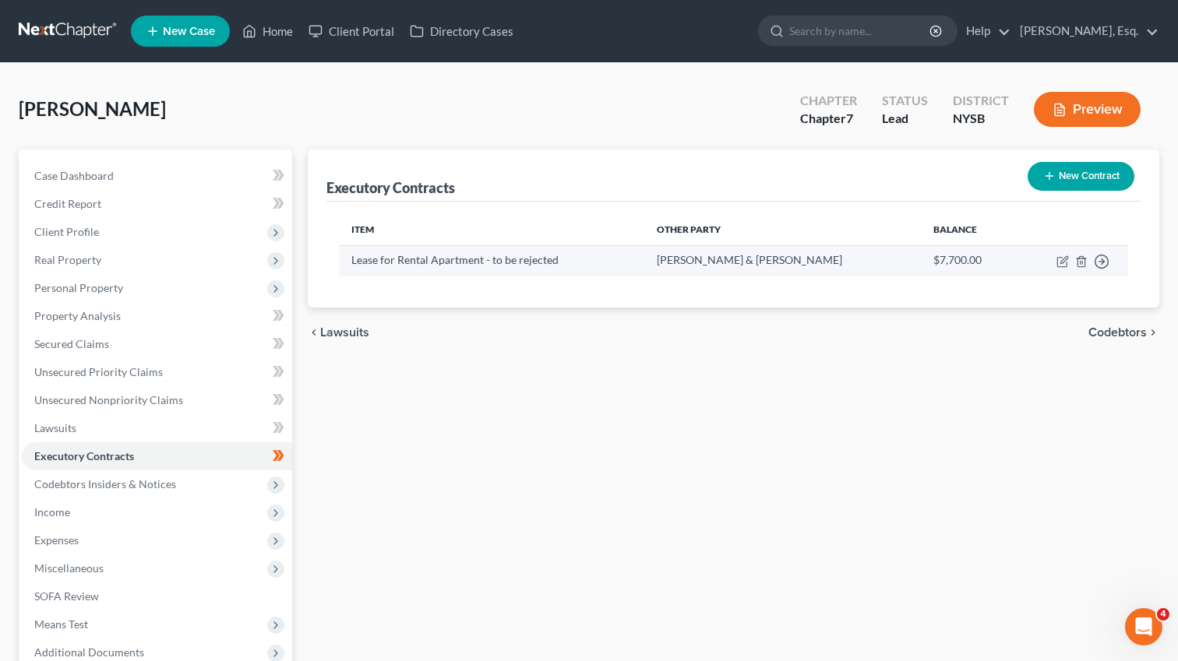
click at [585, 263] on td "Lease for Rental Apartment - to be rejected" at bounding box center [491, 260] width 305 height 30
click at [1056, 262] on td "Move to D Move to E Move to F Move to Notice Only" at bounding box center [1073, 260] width 111 height 30
click at [1062, 261] on icon "button" at bounding box center [1062, 262] width 12 height 12
select select "3"
select select "35"
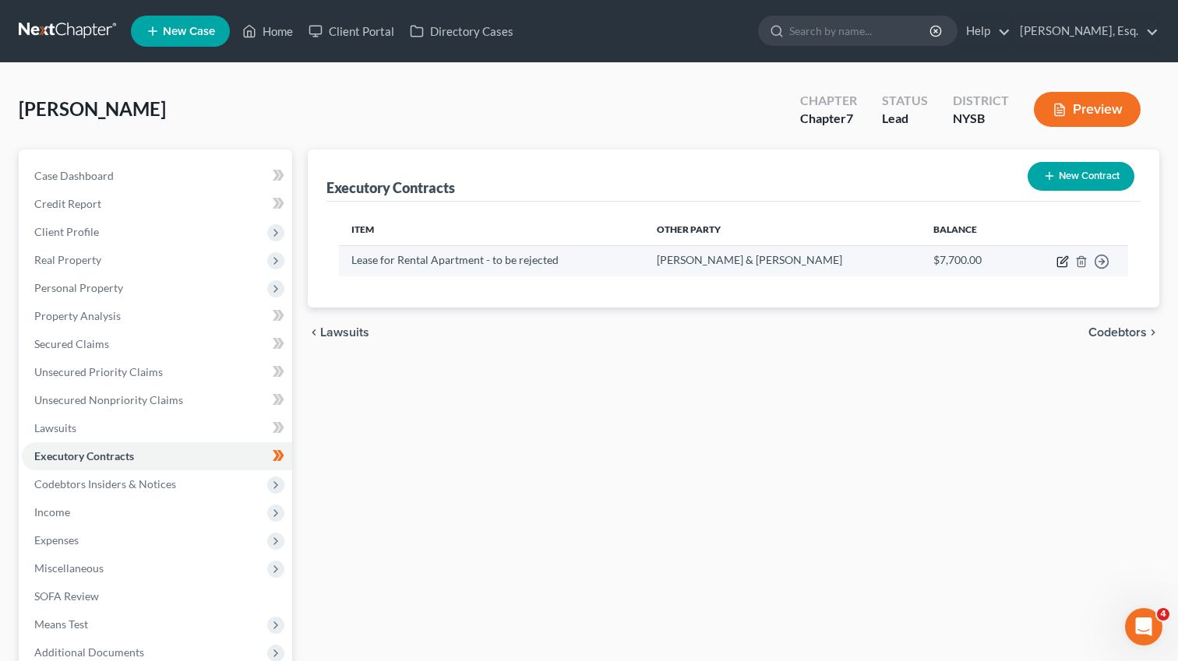
select select "0"
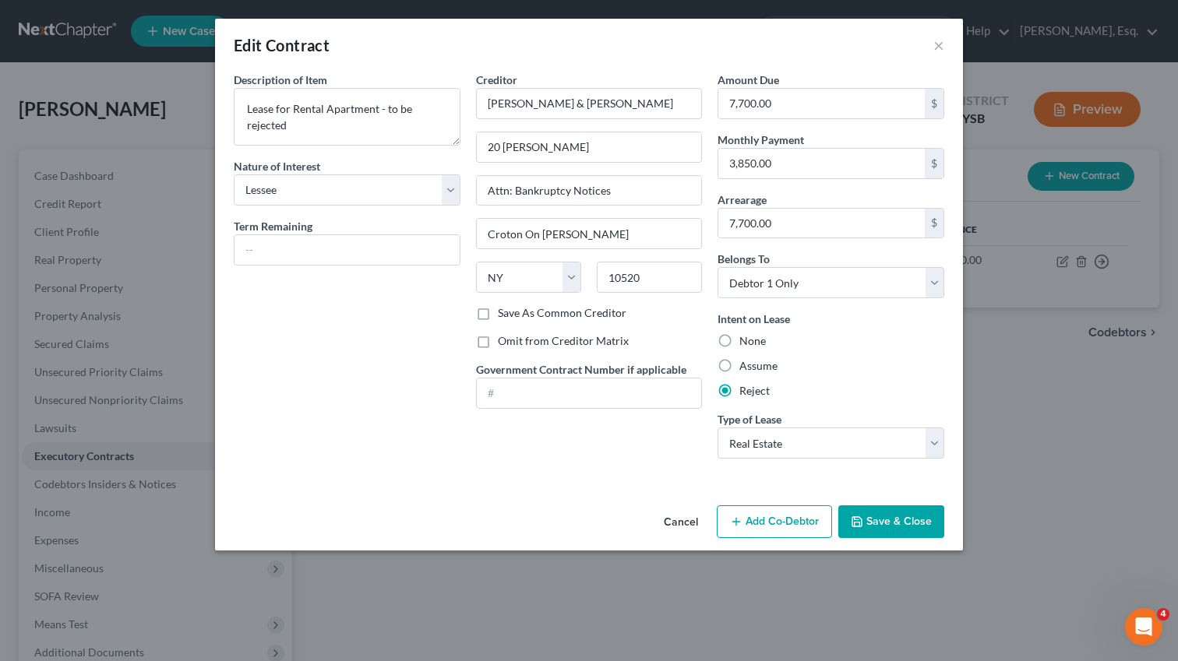
click at [933, 48] on div "Edit Contract ×" at bounding box center [589, 45] width 748 height 53
click at [938, 36] on button "×" at bounding box center [938, 45] width 11 height 19
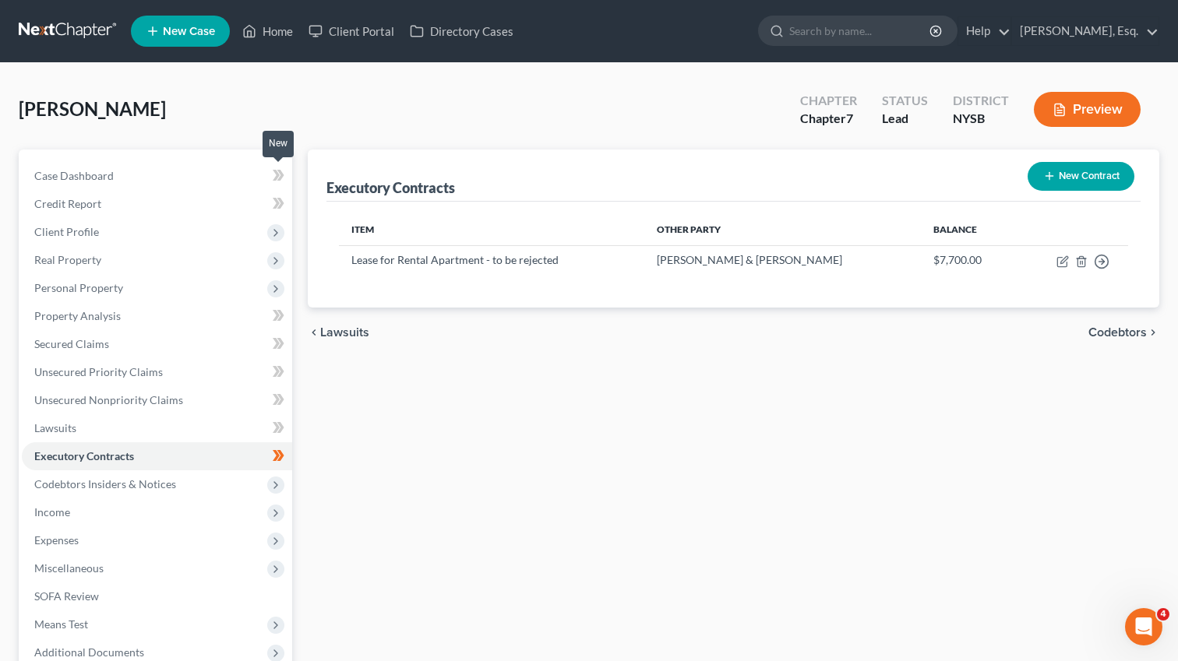
click at [282, 177] on icon at bounding box center [279, 175] width 12 height 19
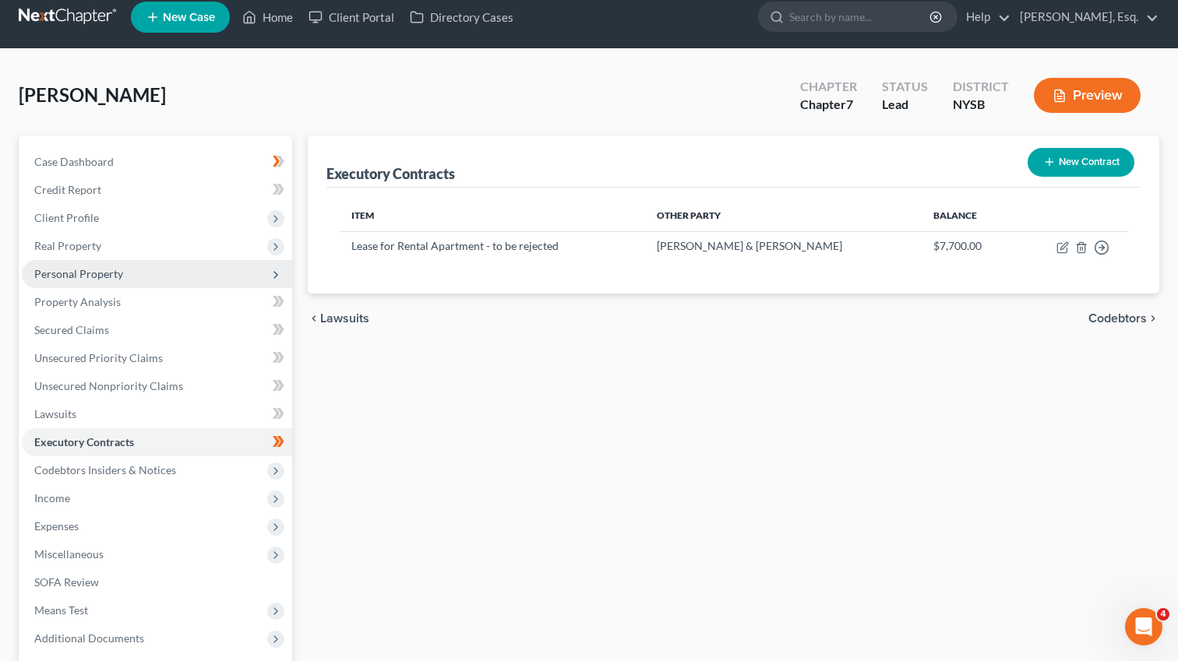
scroll to position [29, 0]
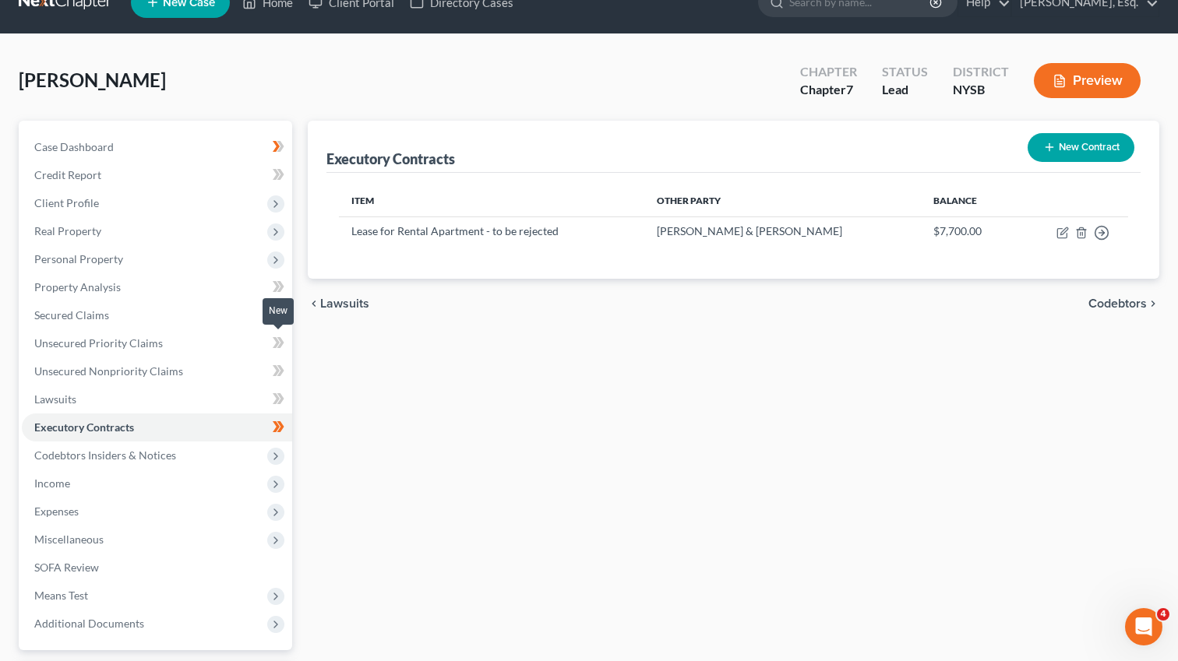
click at [274, 344] on icon at bounding box center [276, 342] width 7 height 11
click at [282, 344] on icon at bounding box center [279, 342] width 12 height 19
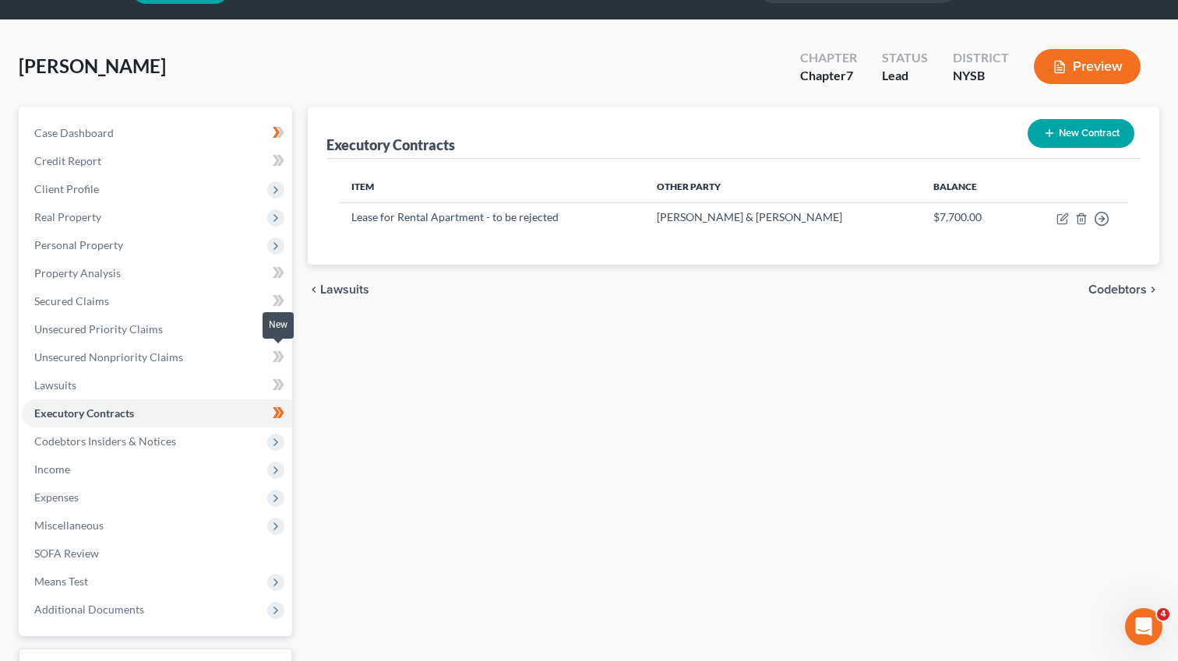
click at [274, 357] on icon at bounding box center [279, 356] width 12 height 19
click at [282, 358] on icon at bounding box center [279, 356] width 12 height 19
click at [276, 383] on icon at bounding box center [276, 384] width 7 height 11
click at [281, 383] on icon at bounding box center [280, 384] width 7 height 11
click at [273, 526] on icon at bounding box center [276, 526] width 12 height 12
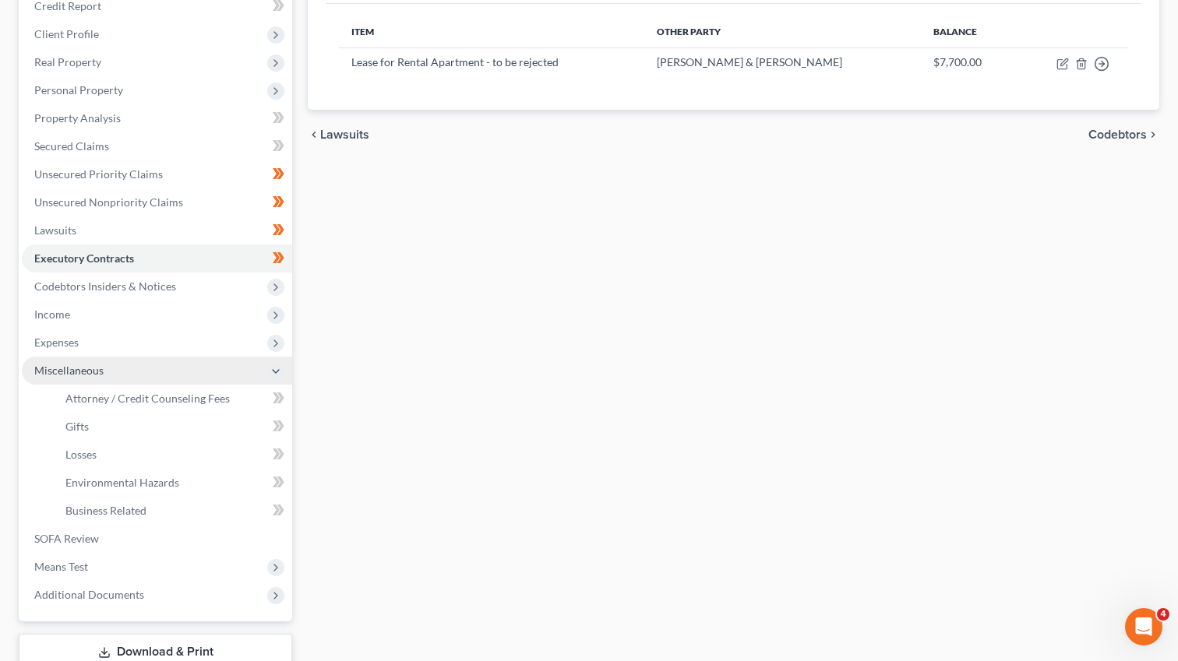
scroll to position [0, 0]
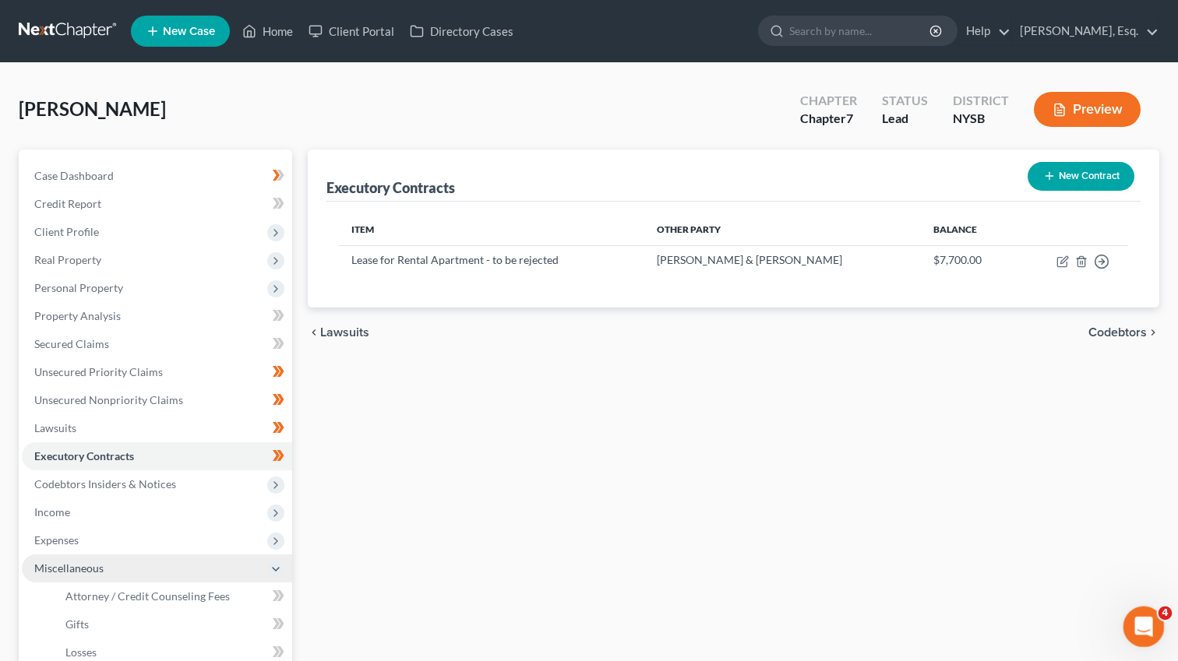
click at [1133, 628] on icon "Open Intercom Messenger" at bounding box center [1142, 625] width 26 height 26
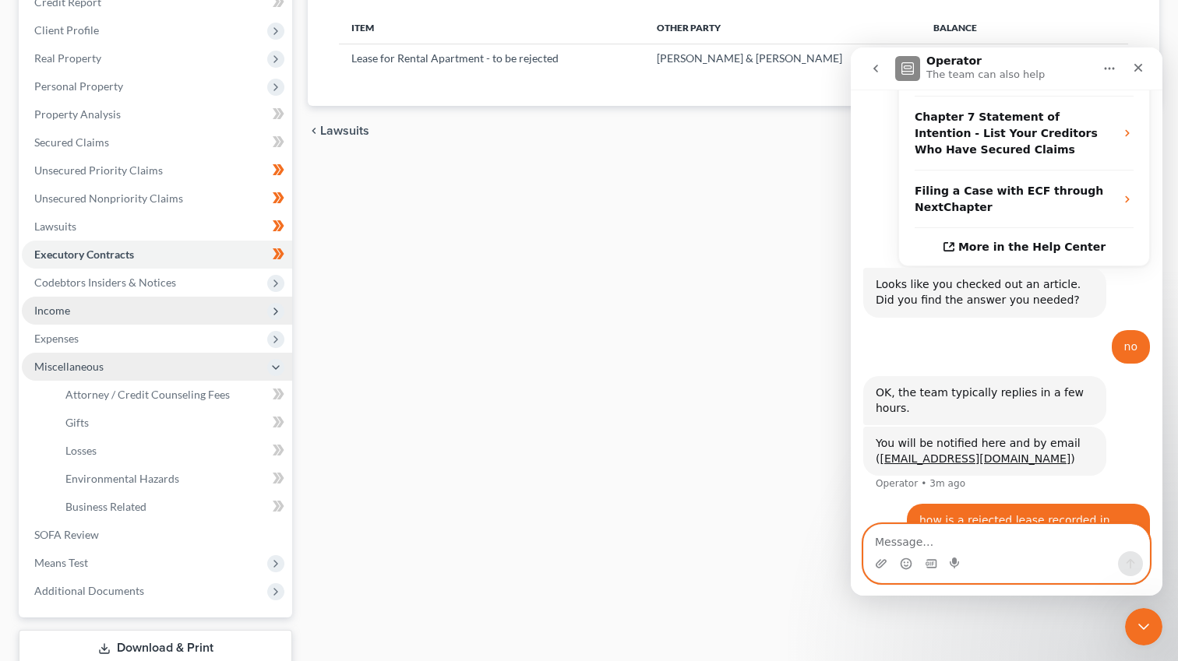
scroll to position [305, 0]
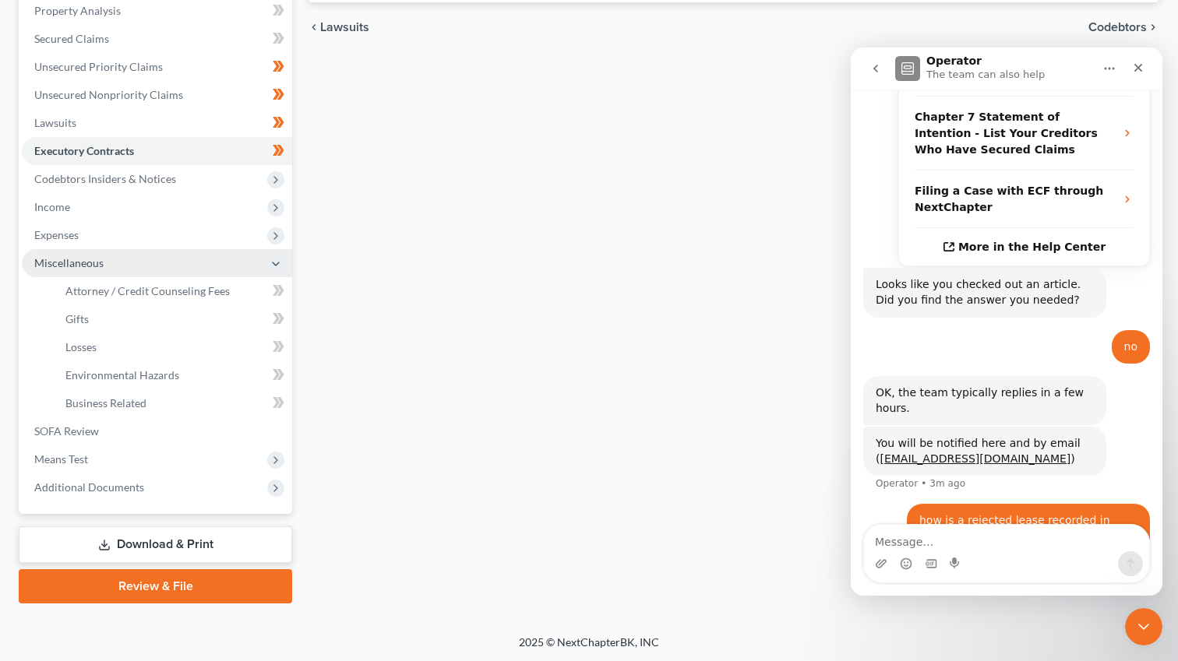
click at [131, 536] on link "Download & Print" at bounding box center [155, 545] width 273 height 37
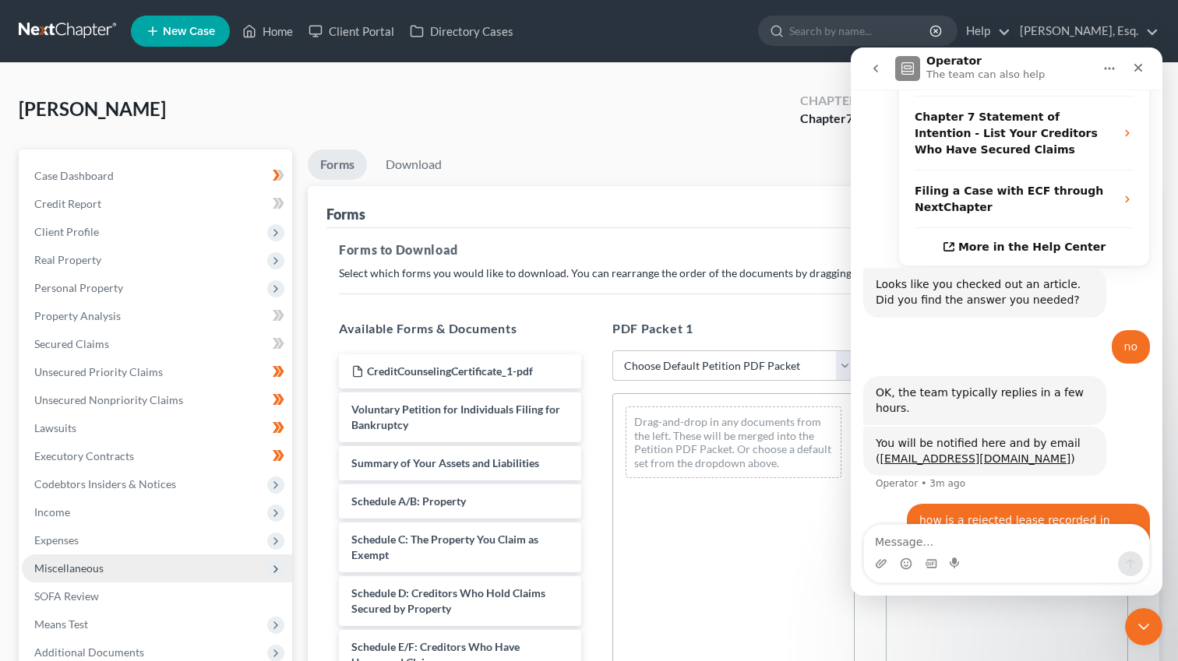
click at [666, 353] on select "Choose Default Petition PDF Packet Complete Bankruptcy Petition (all forms and …" at bounding box center [733, 366] width 242 height 31
select select "5"
click at [612, 351] on select "Choose Default Petition PDF Packet Complete Bankruptcy Petition (all forms and …" at bounding box center [733, 366] width 242 height 31
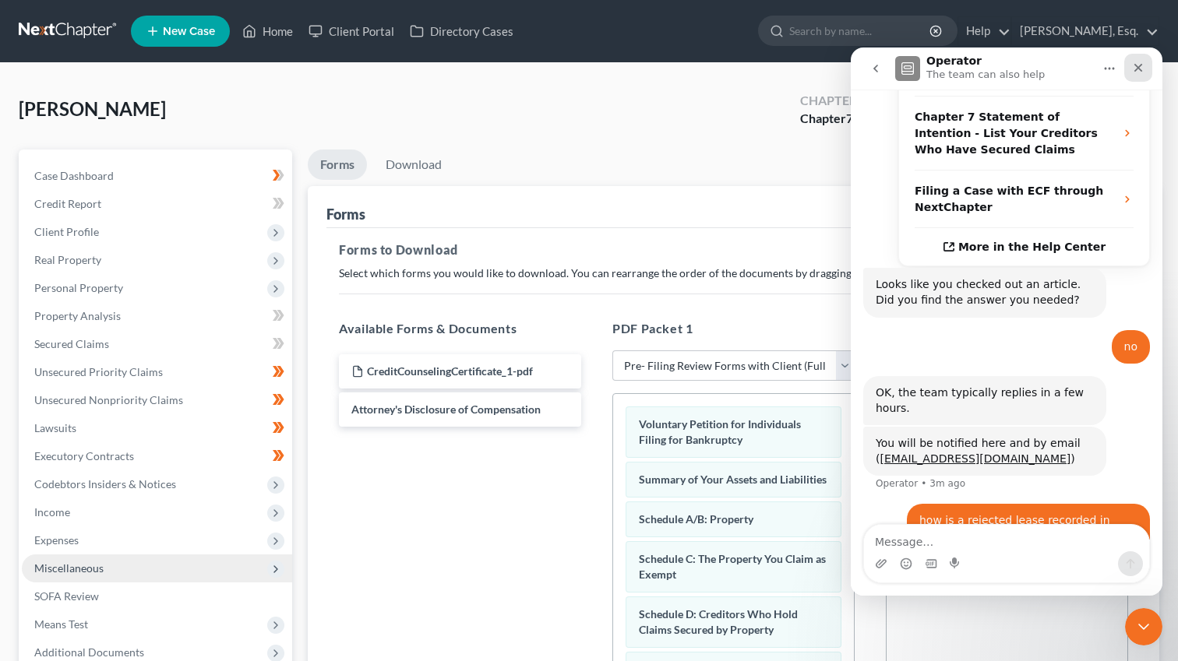
click at [1135, 76] on div "Close" at bounding box center [1138, 68] width 28 height 28
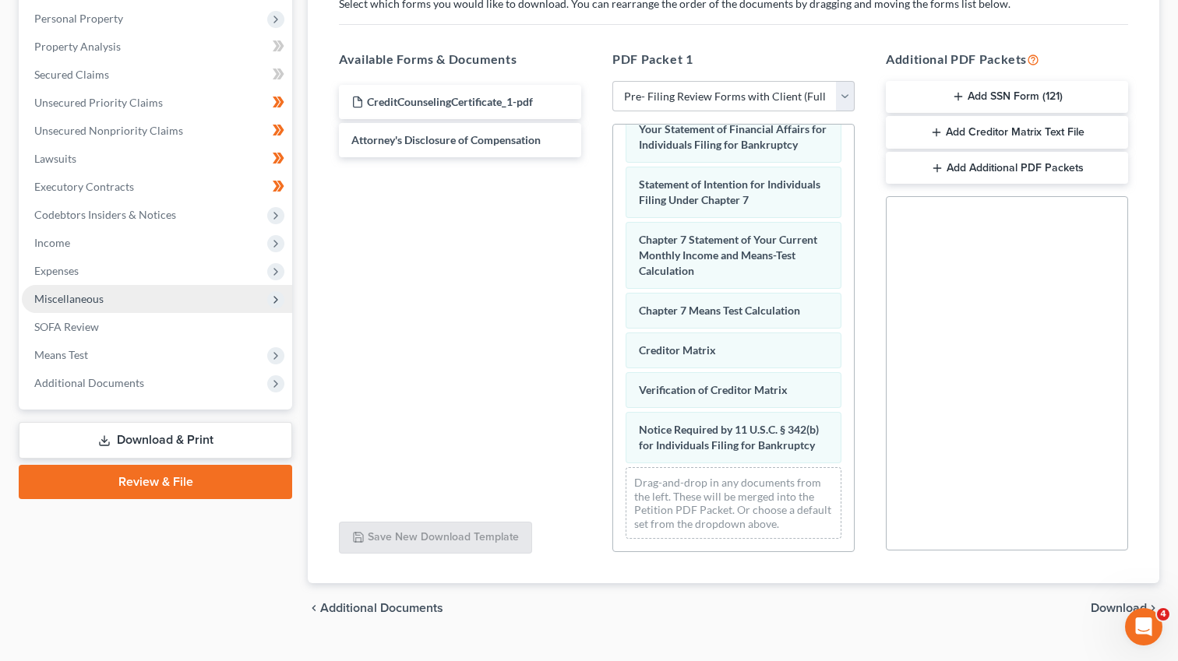
scroll to position [300, 0]
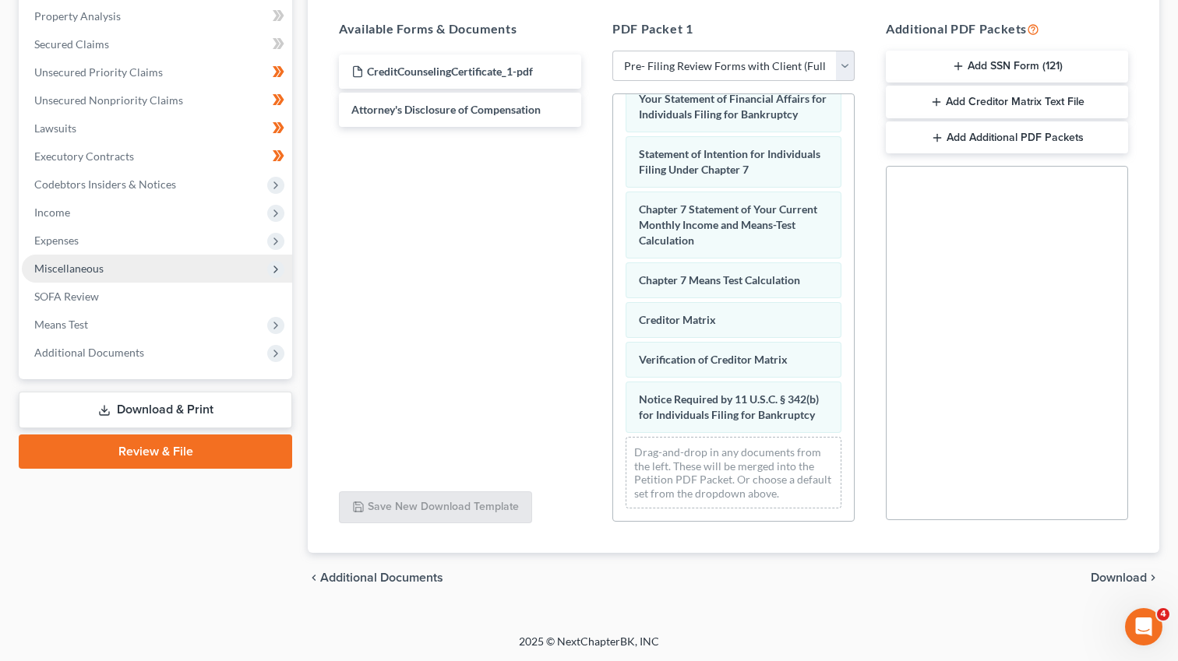
click at [1119, 573] on span "Download" at bounding box center [1119, 578] width 56 height 12
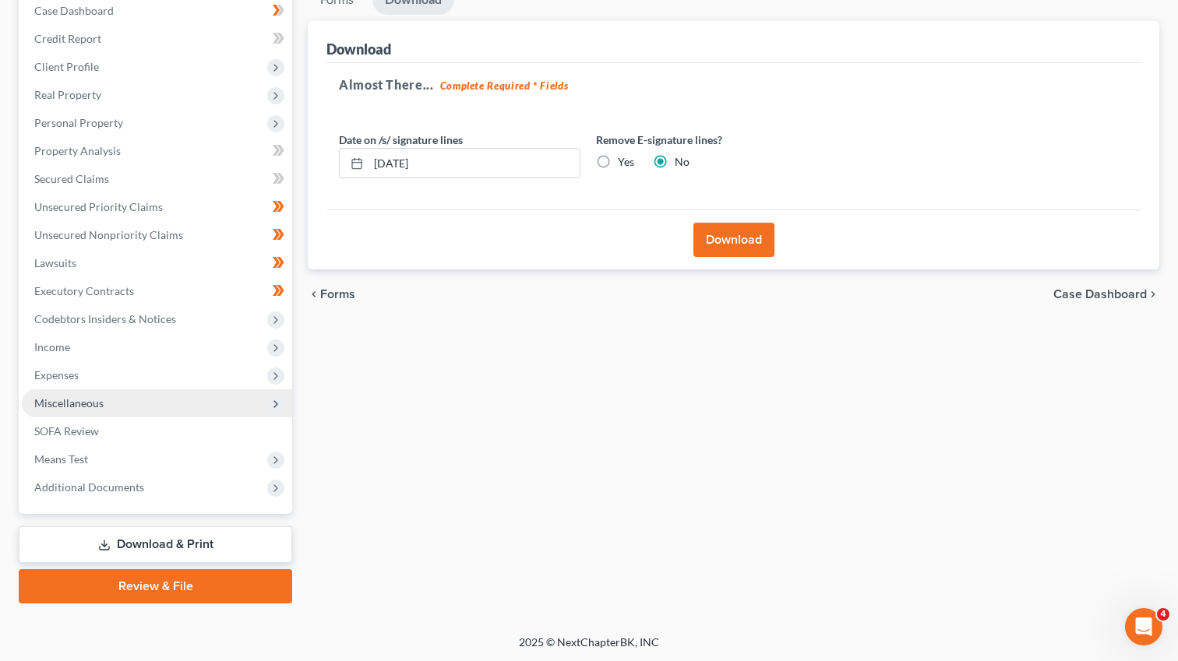
drag, startPoint x: 601, startPoint y: 161, endPoint x: 644, endPoint y: 186, distance: 48.9
click at [618, 161] on label "Yes" at bounding box center [626, 162] width 16 height 16
click at [624, 161] on input "Yes" at bounding box center [629, 159] width 10 height 10
radio input "true"
radio input "false"
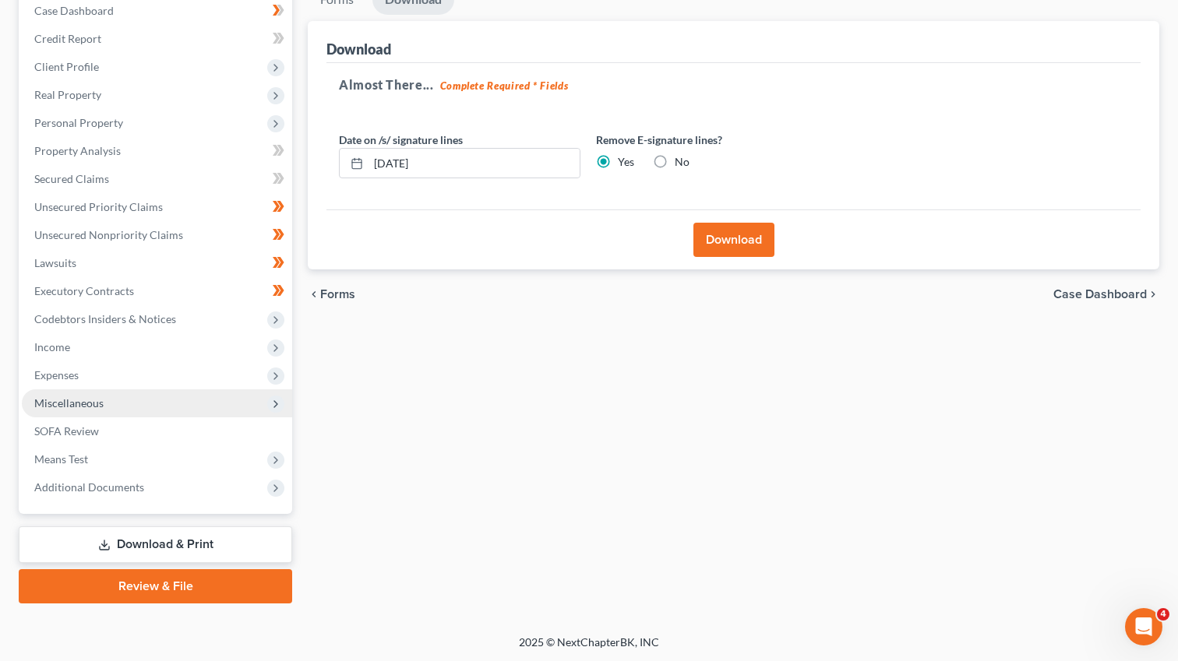
click at [699, 221] on div "Download" at bounding box center [733, 240] width 814 height 60
click at [712, 231] on button "Download" at bounding box center [733, 240] width 81 height 34
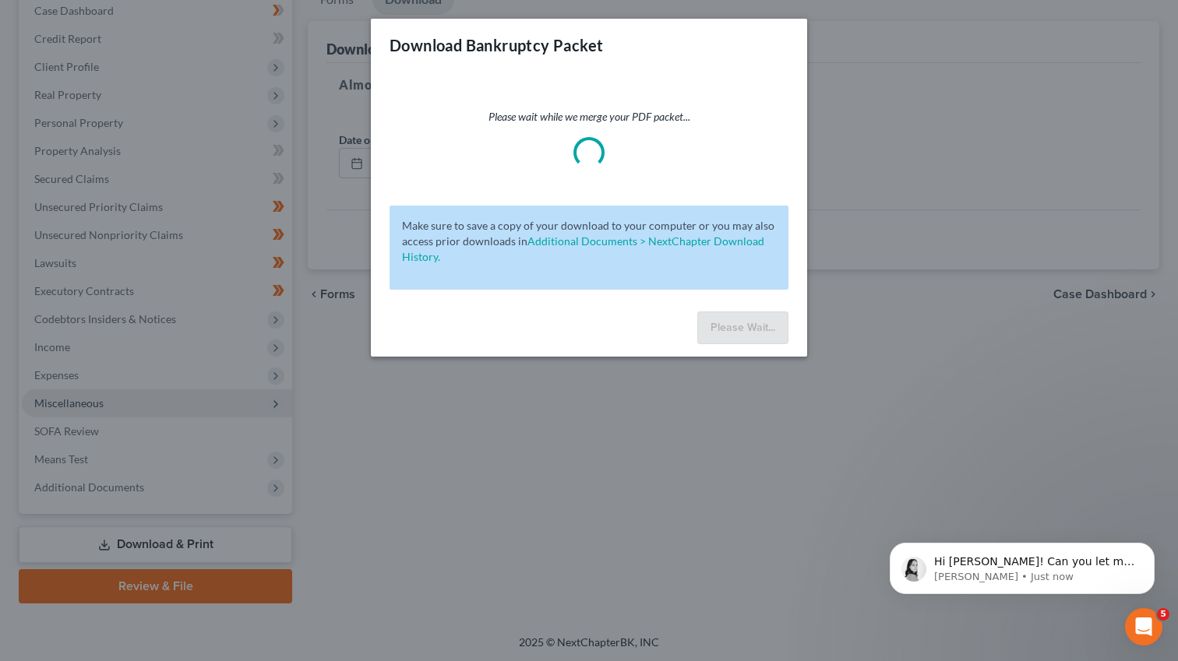
scroll to position [475, 0]
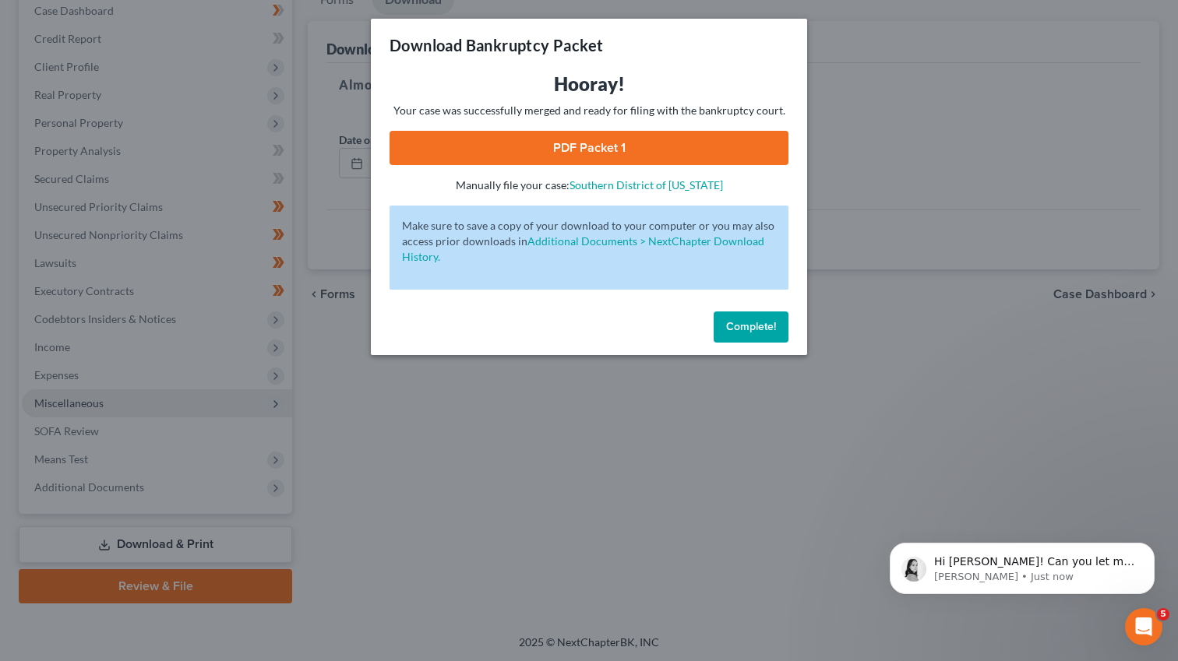
click at [595, 155] on link "PDF Packet 1" at bounding box center [589, 148] width 399 height 34
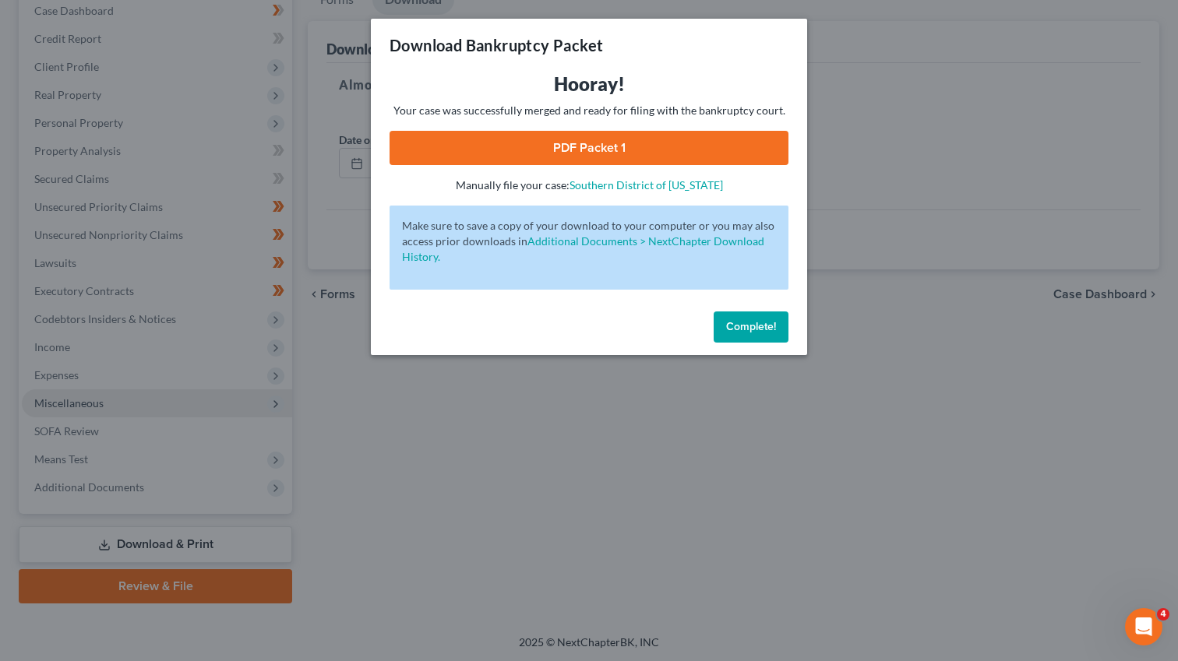
click at [903, 356] on div "Download Bankruptcy Packet Hooray! Your case was successfully merged and ready …" at bounding box center [589, 330] width 1178 height 661
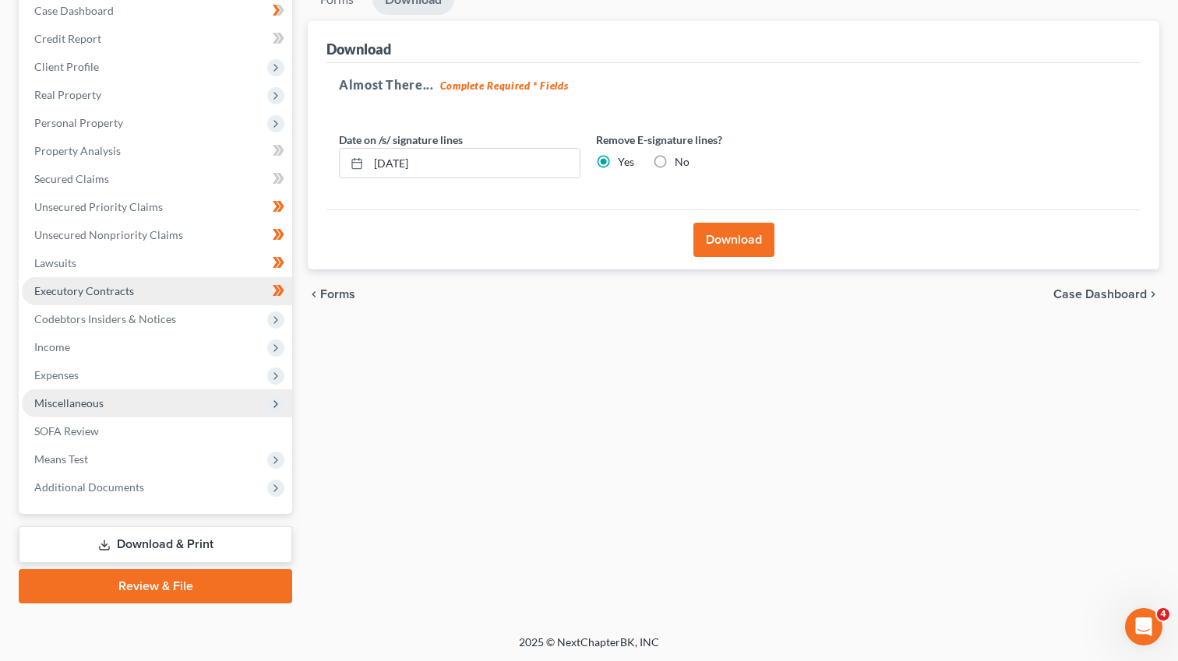
click at [81, 287] on span "Executory Contracts" at bounding box center [84, 290] width 100 height 13
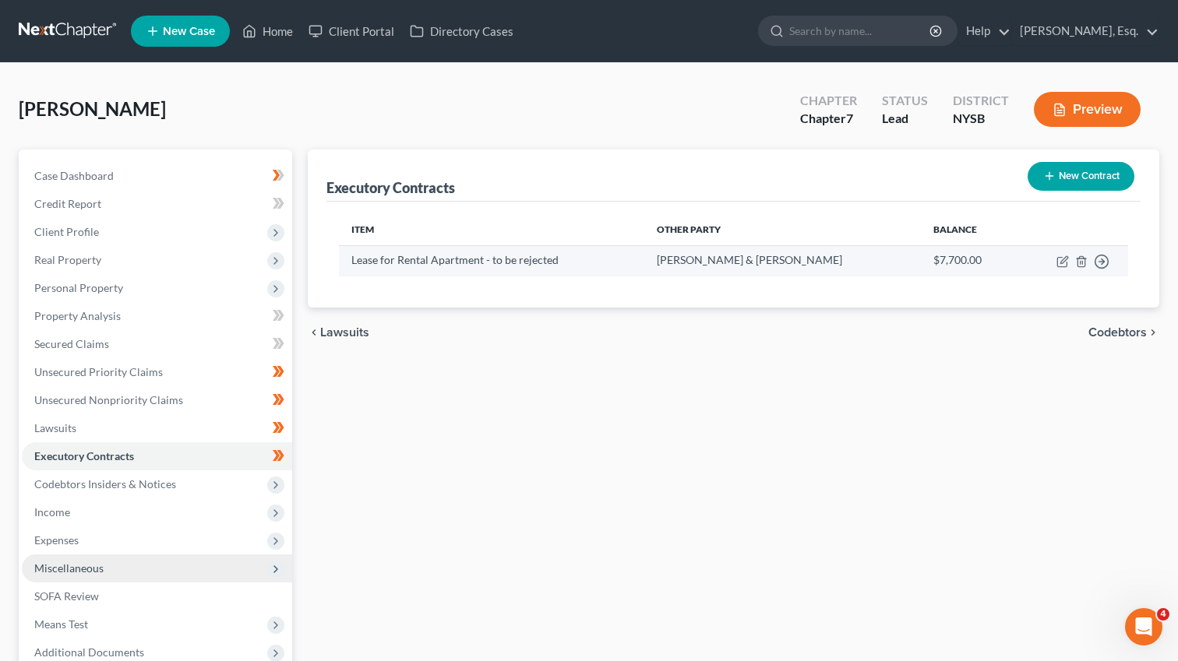
click at [380, 260] on td "Lease for Rental Apartment - to be rejected" at bounding box center [491, 260] width 305 height 30
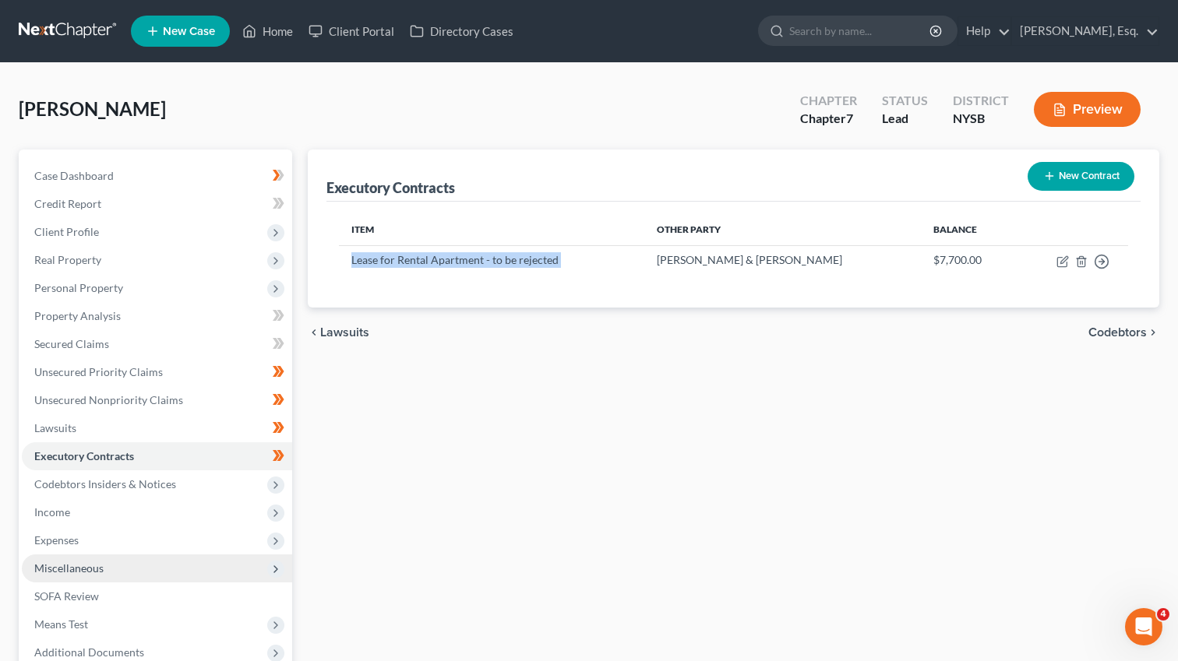
copy td "Lease for Rental Apartment - to be rejected"
click at [1134, 616] on div "Open Intercom Messenger" at bounding box center [1141, 624] width 51 height 51
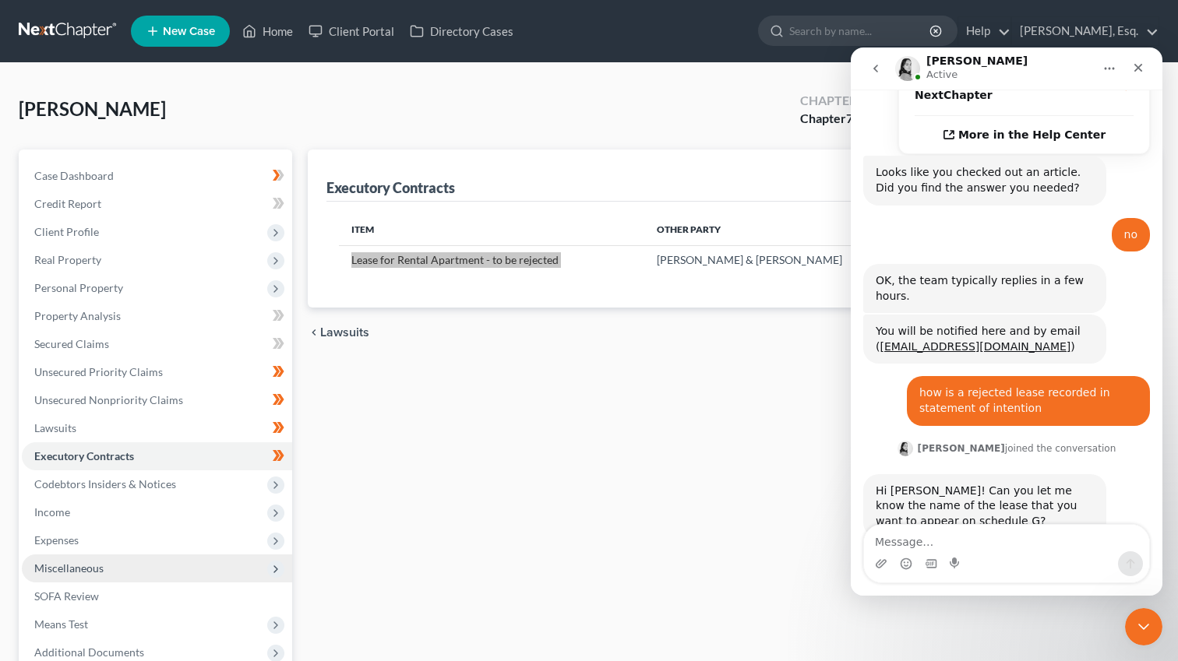
type textarea "Lease for Rental Apartment - to be rejected"
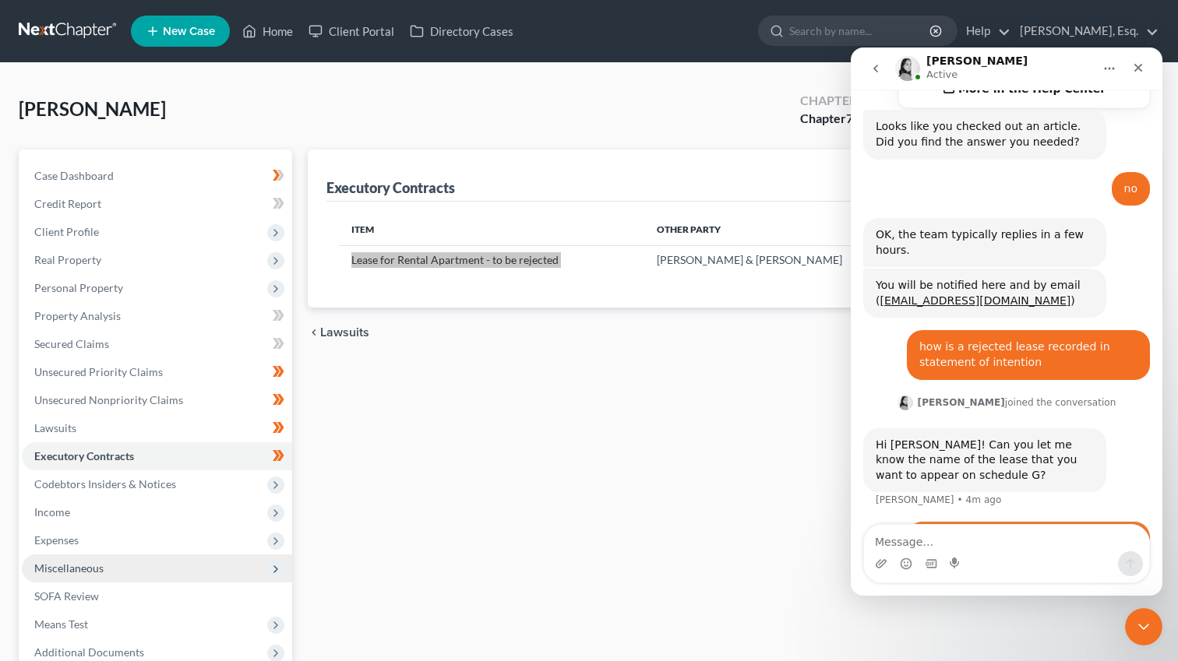
scroll to position [522, 0]
type textarea "i have t"
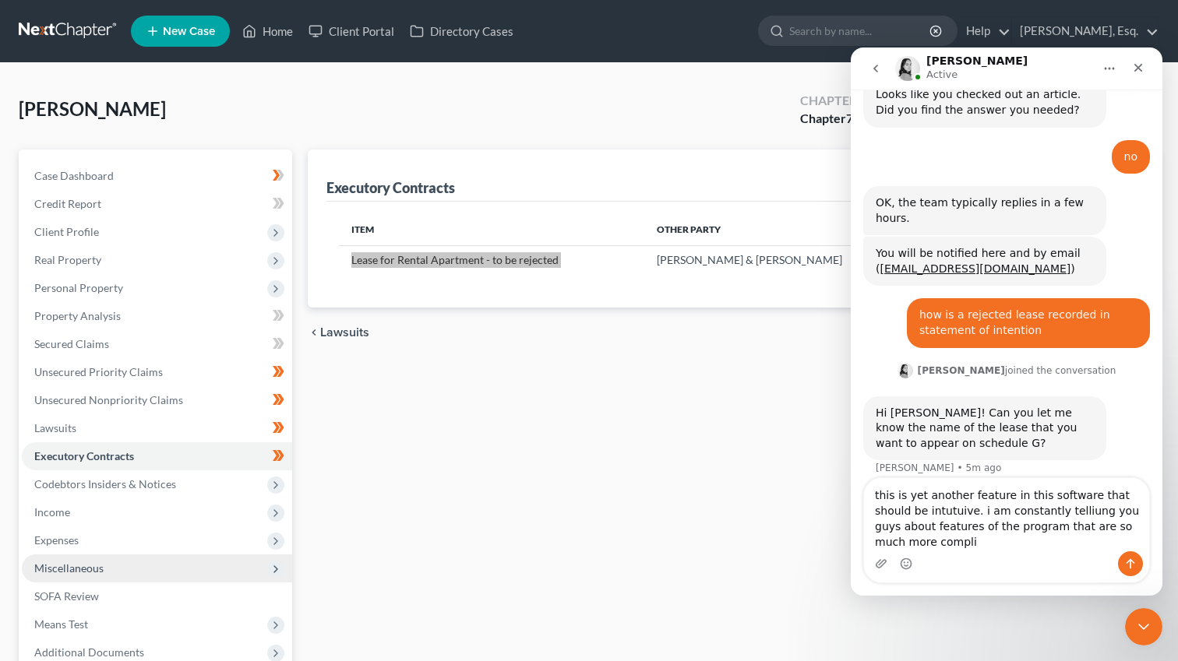
scroll to position [569, 0]
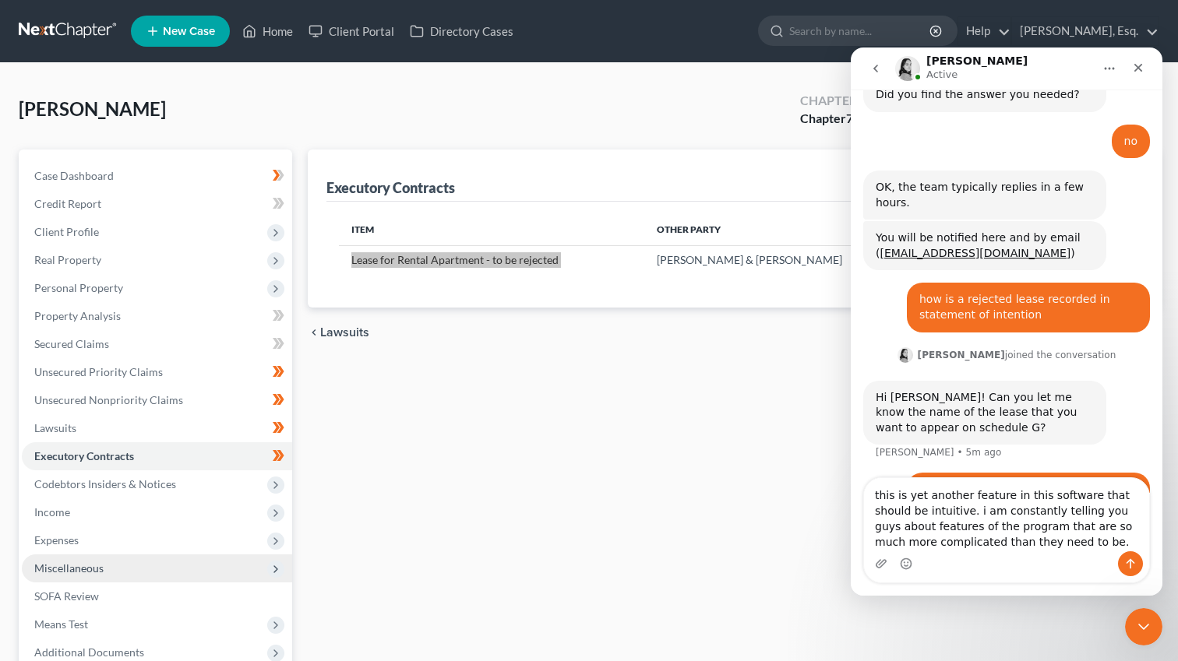
click at [1058, 534] on textarea "this is yet another feature in this software that should be intuitive. i am con…" at bounding box center [1006, 514] width 285 height 73
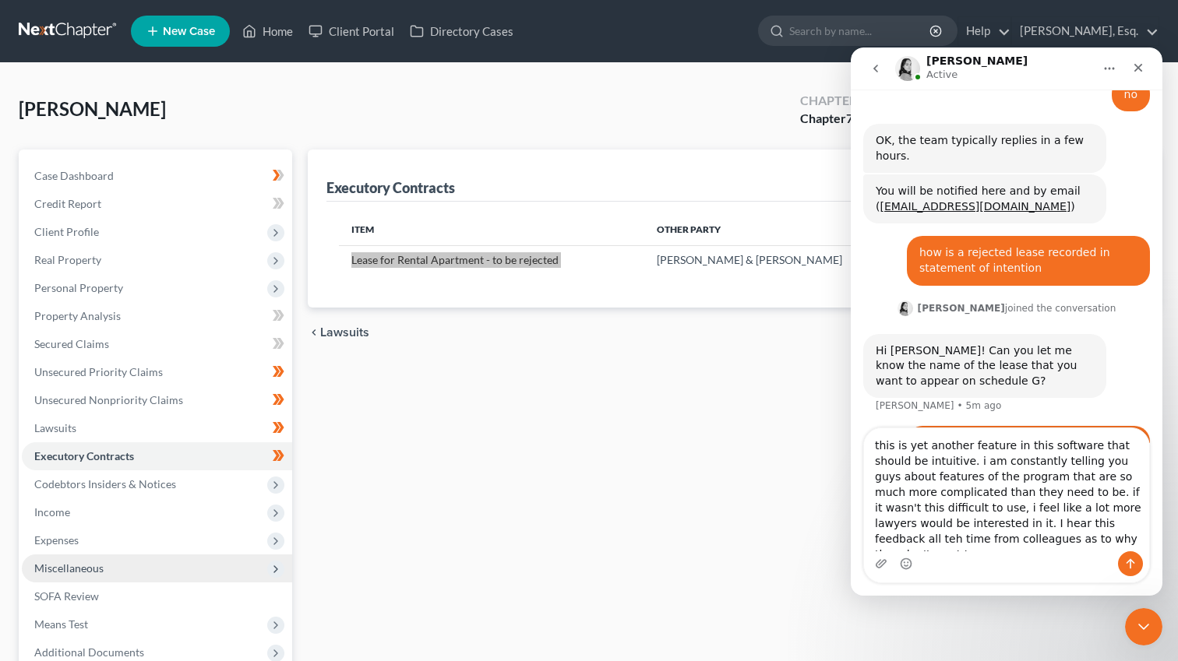
scroll to position [619, 0]
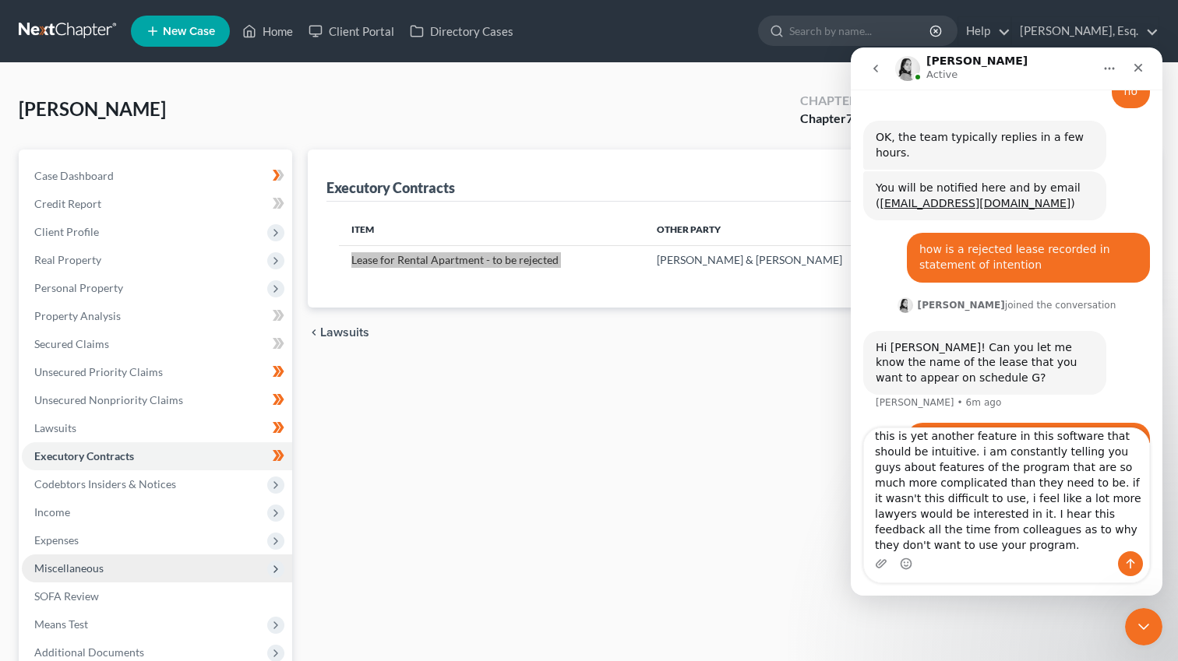
click at [927, 456] on textarea "this is yet another feature in this software that should be intuitive. i am con…" at bounding box center [1006, 490] width 285 height 123
drag, startPoint x: 933, startPoint y: 452, endPoint x: 1138, endPoint y: 446, distance: 205.0
click at [1138, 446] on textarea "this is yet another feature in this software that should be intuitive. i am con…" at bounding box center [1006, 490] width 285 height 123
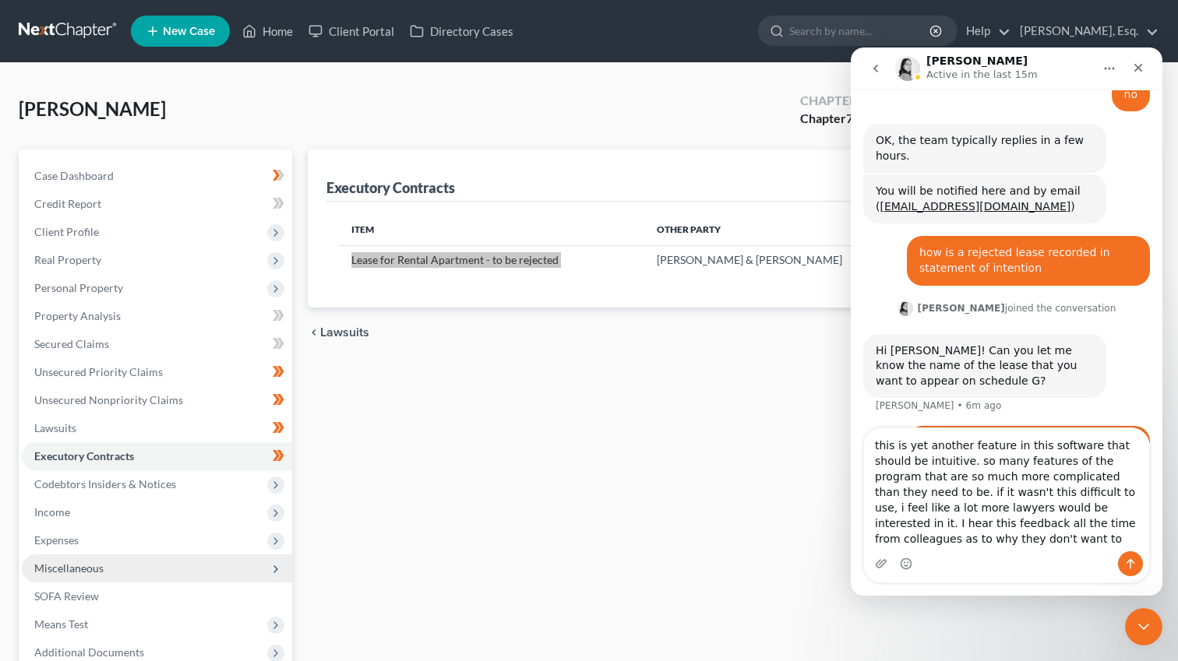
click at [1114, 465] on textarea "this is yet another feature in this software that should be intuitive. so many …" at bounding box center [1006, 490] width 285 height 123
click at [1124, 471] on textarea "this is yet another feature in this software that should be intuitive. so many …" at bounding box center [1006, 490] width 285 height 123
click at [902, 481] on textarea "this is yet another feature in this software that should be intuitive. so many …" at bounding box center [1006, 490] width 285 height 123
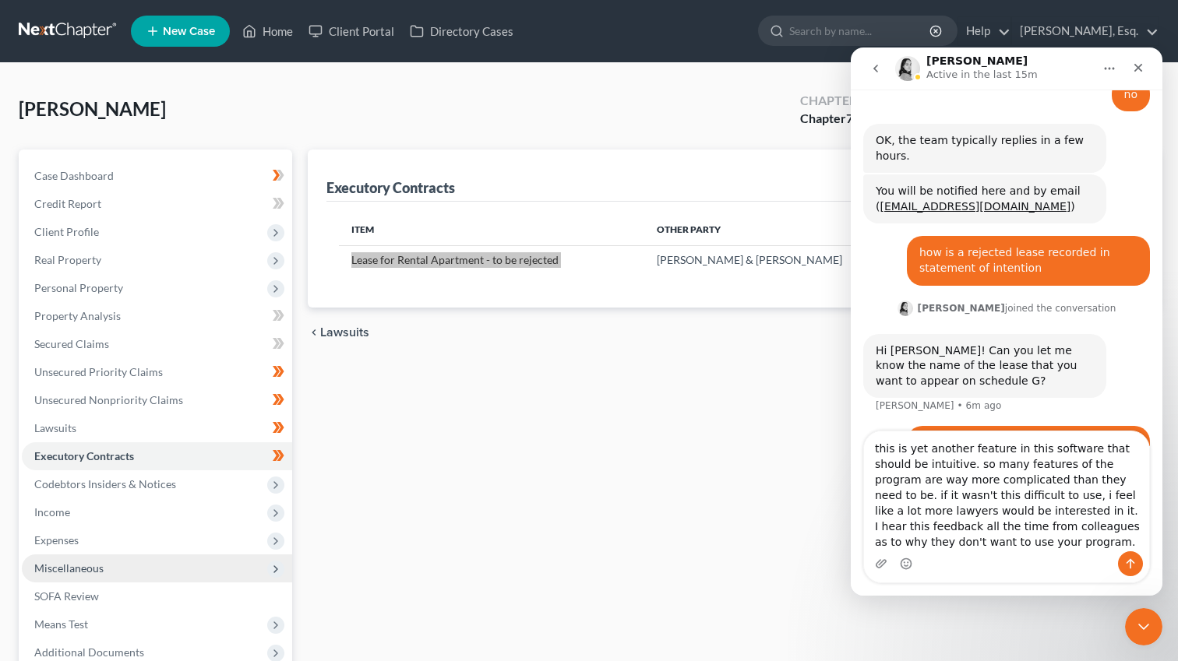
click at [1004, 543] on textarea "this is yet another feature in this software that should be intuitive. so many …" at bounding box center [1006, 492] width 285 height 120
click at [936, 466] on textarea "this is yet another feature in this software that should be intuitive. so many …" at bounding box center [1006, 492] width 285 height 120
click at [890, 467] on textarea "this is yet another feature in this software that should be intuitive. so many …" at bounding box center [1006, 492] width 285 height 120
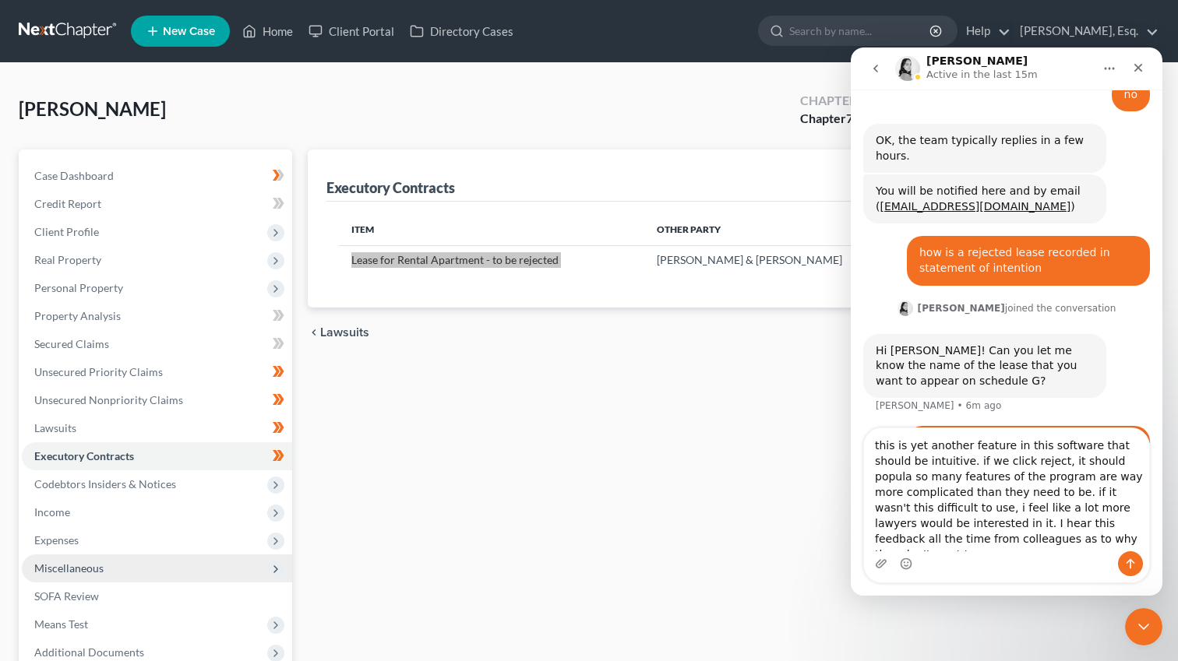
scroll to position [619, 0]
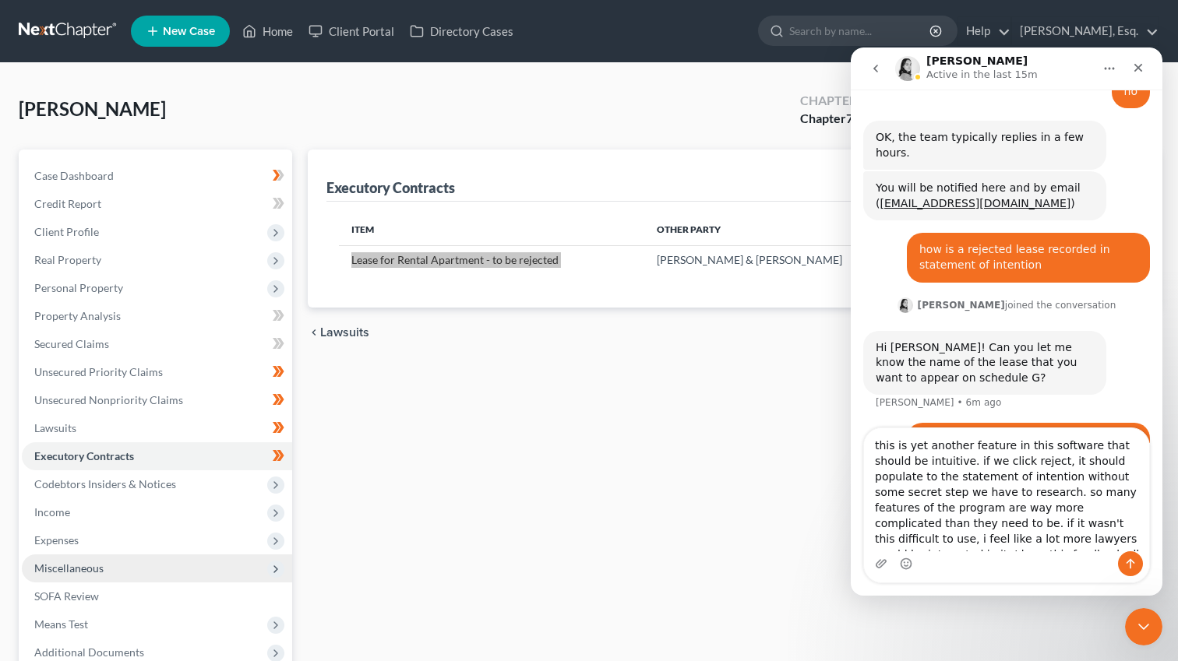
click at [1078, 479] on textarea "this is yet another feature in this software that should be intuitive. if we cl…" at bounding box center [1006, 490] width 285 height 123
drag, startPoint x: 1113, startPoint y: 478, endPoint x: 1153, endPoint y: 488, distance: 41.0
click at [1113, 478] on textarea "this is yet another feature in this software that should be intuitive. if we cl…" at bounding box center [1006, 490] width 285 height 123
click at [867, 441] on textarea "this is yet another feature in this software that should be intuitive. if we cl…" at bounding box center [1006, 490] width 285 height 123
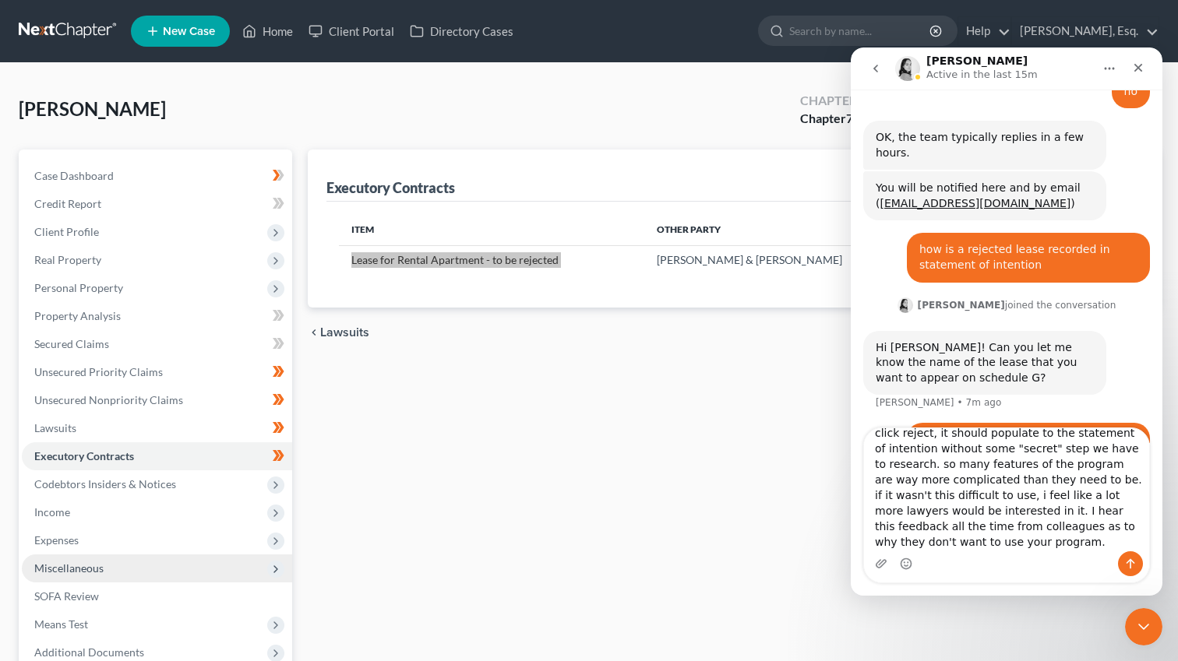
type textarea "i just want to say that this is yet another feature in this software that shoul…"
click at [1133, 566] on icon "Send a message…" at bounding box center [1130, 564] width 12 height 12
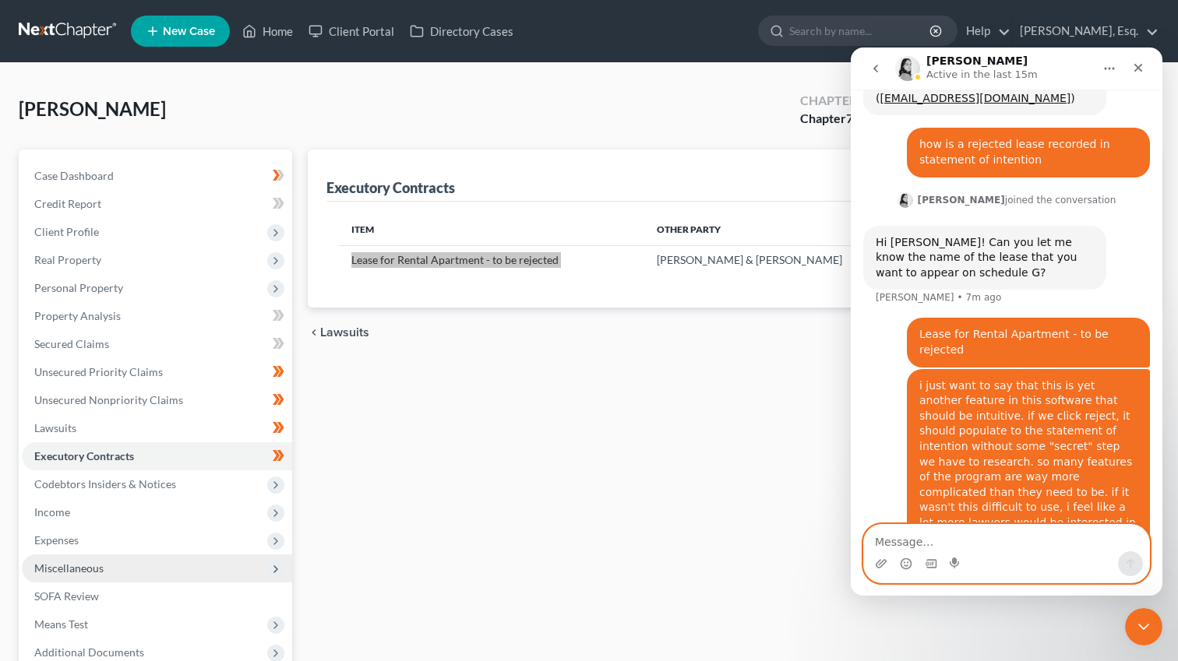
scroll to position [725, 0]
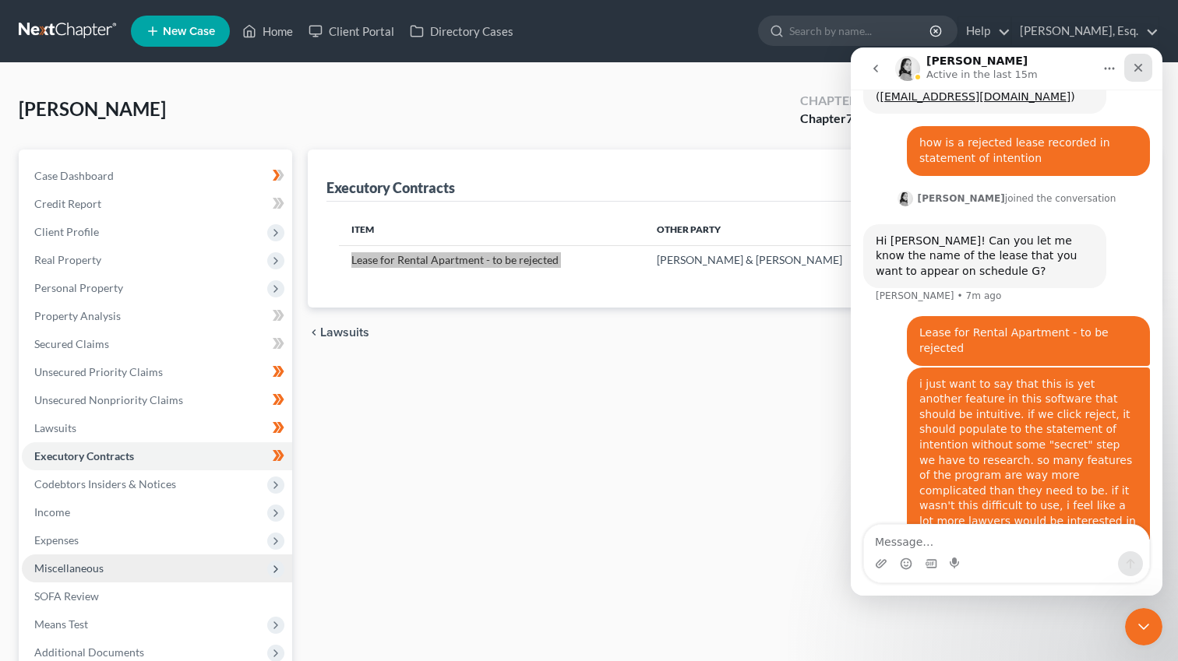
click at [1137, 72] on icon "Close" at bounding box center [1138, 68] width 12 height 12
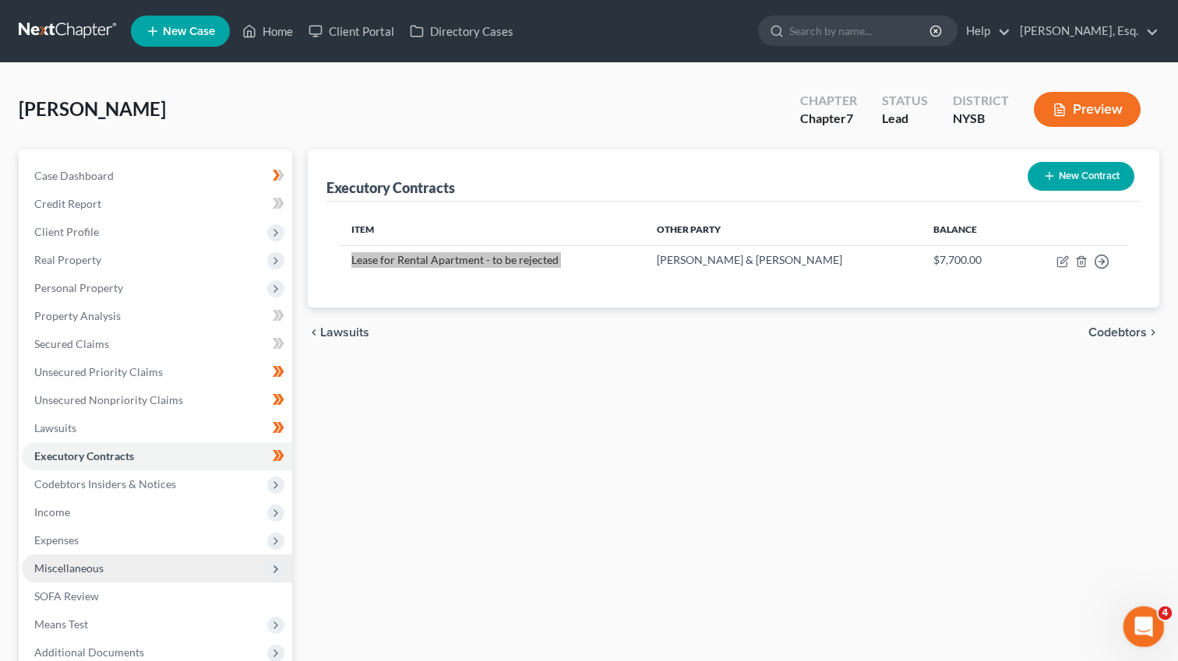
click at [1148, 631] on div "Open Intercom Messenger" at bounding box center [1141, 624] width 51 height 51
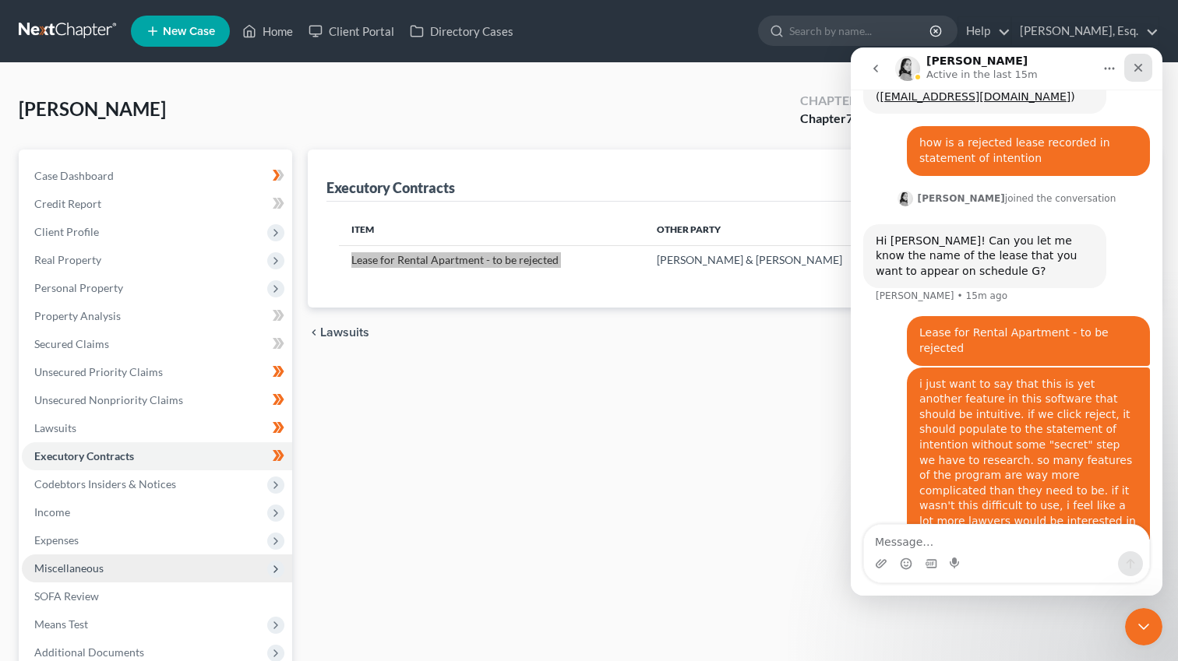
click at [1135, 66] on icon "Close" at bounding box center [1138, 68] width 12 height 12
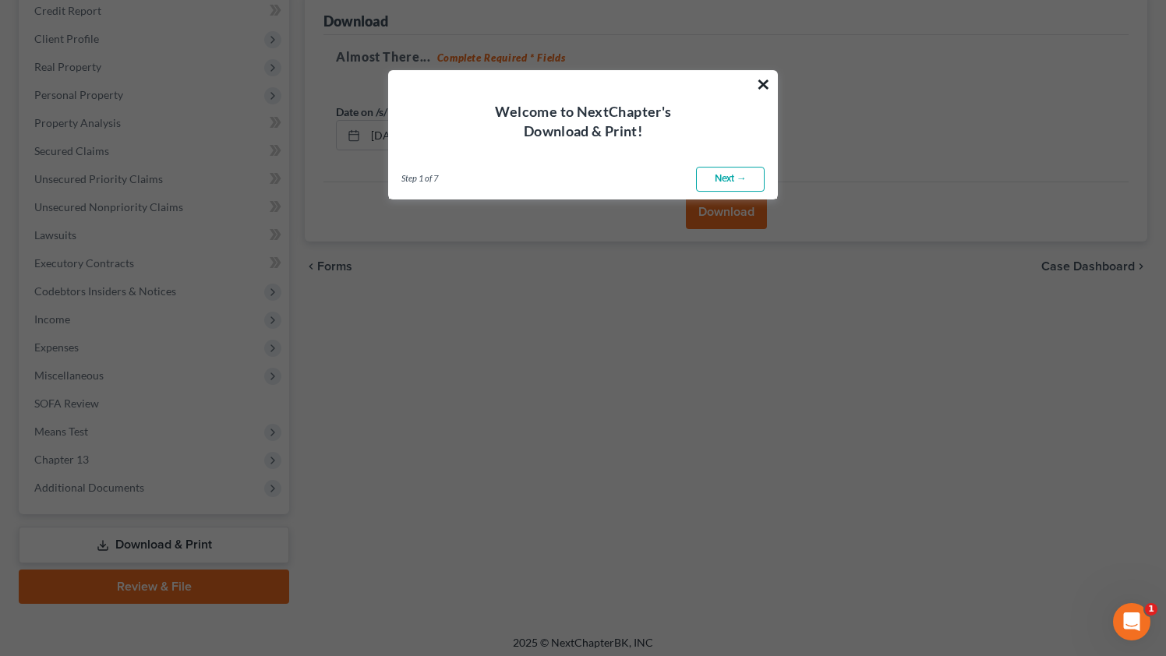
click at [765, 84] on button "×" at bounding box center [763, 84] width 15 height 25
